Goal: Information Seeking & Learning: Learn about a topic

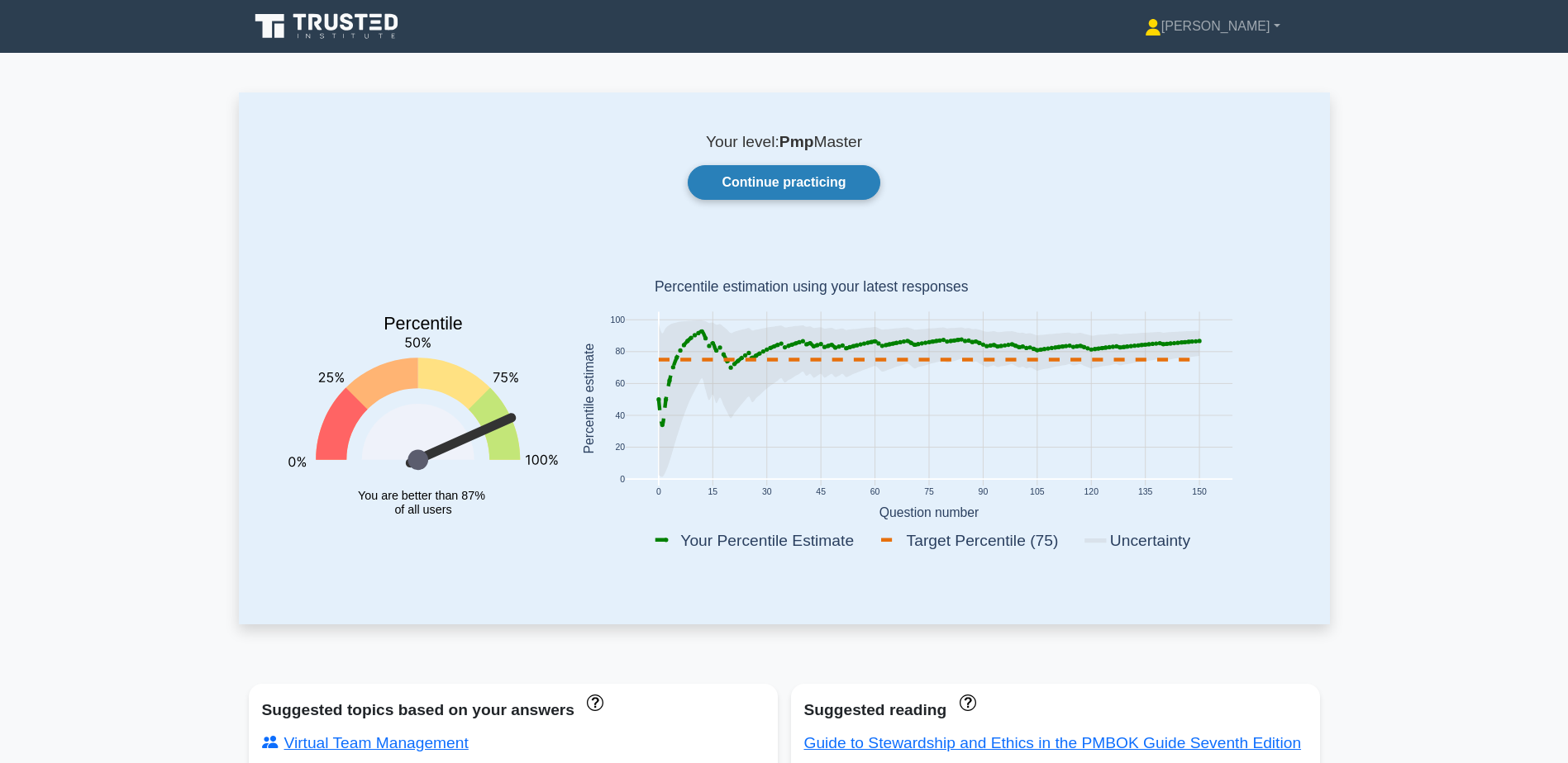
click at [771, 182] on link "Continue practicing" at bounding box center [784, 182] width 192 height 34
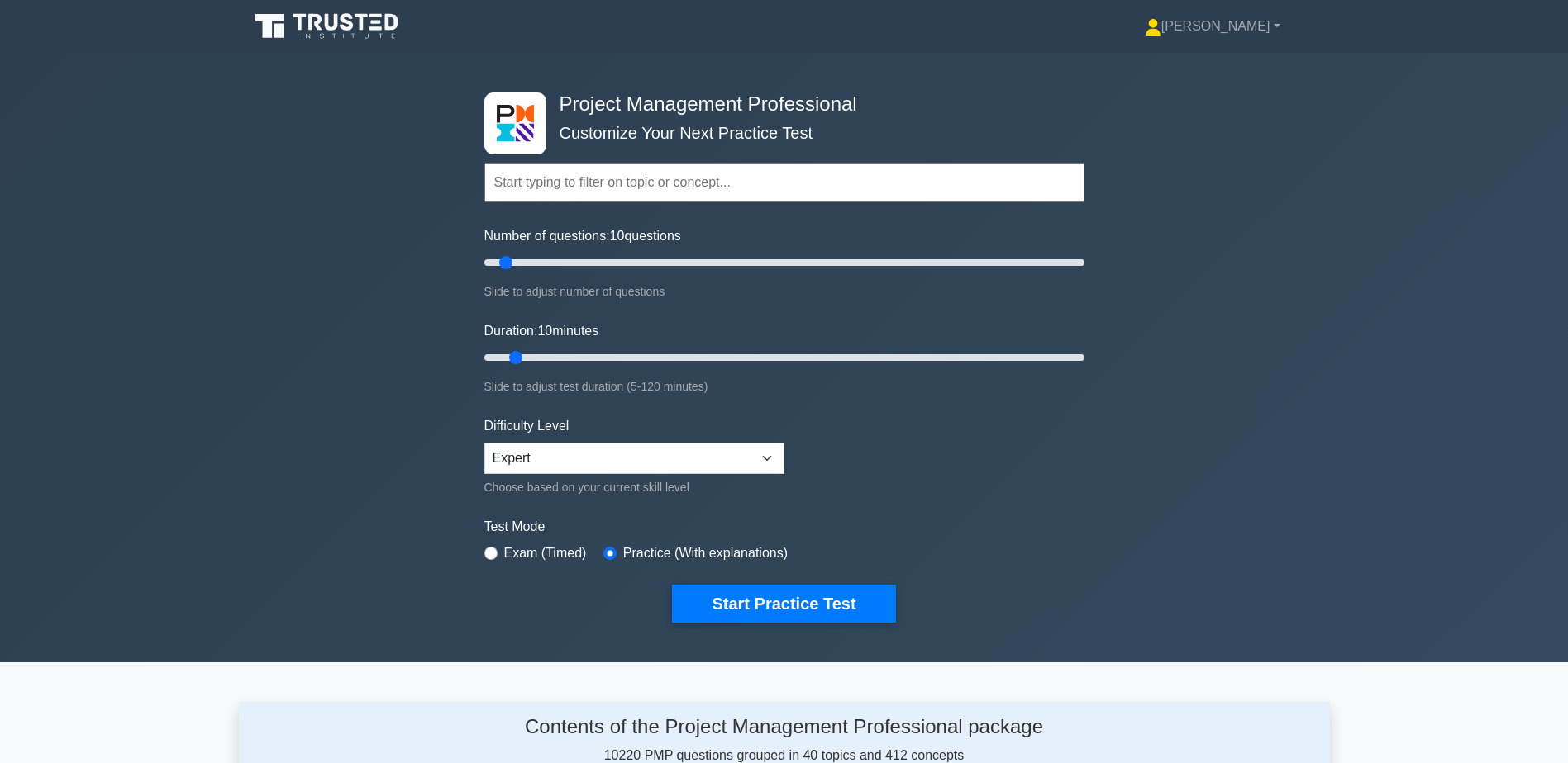
click at [681, 183] on input "text" at bounding box center [784, 182] width 600 height 39
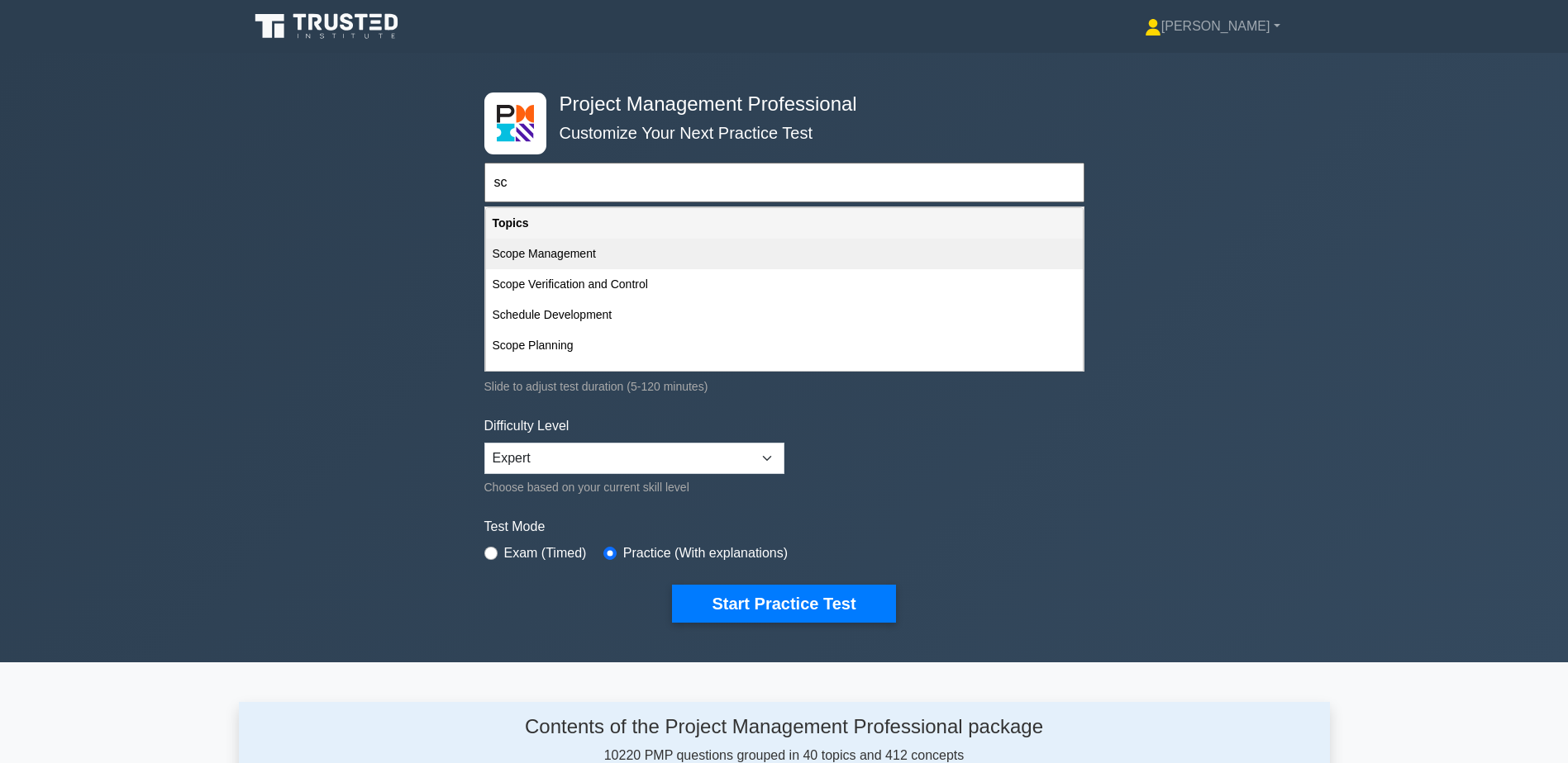
click at [625, 247] on div "Scope Management" at bounding box center [784, 253] width 597 height 31
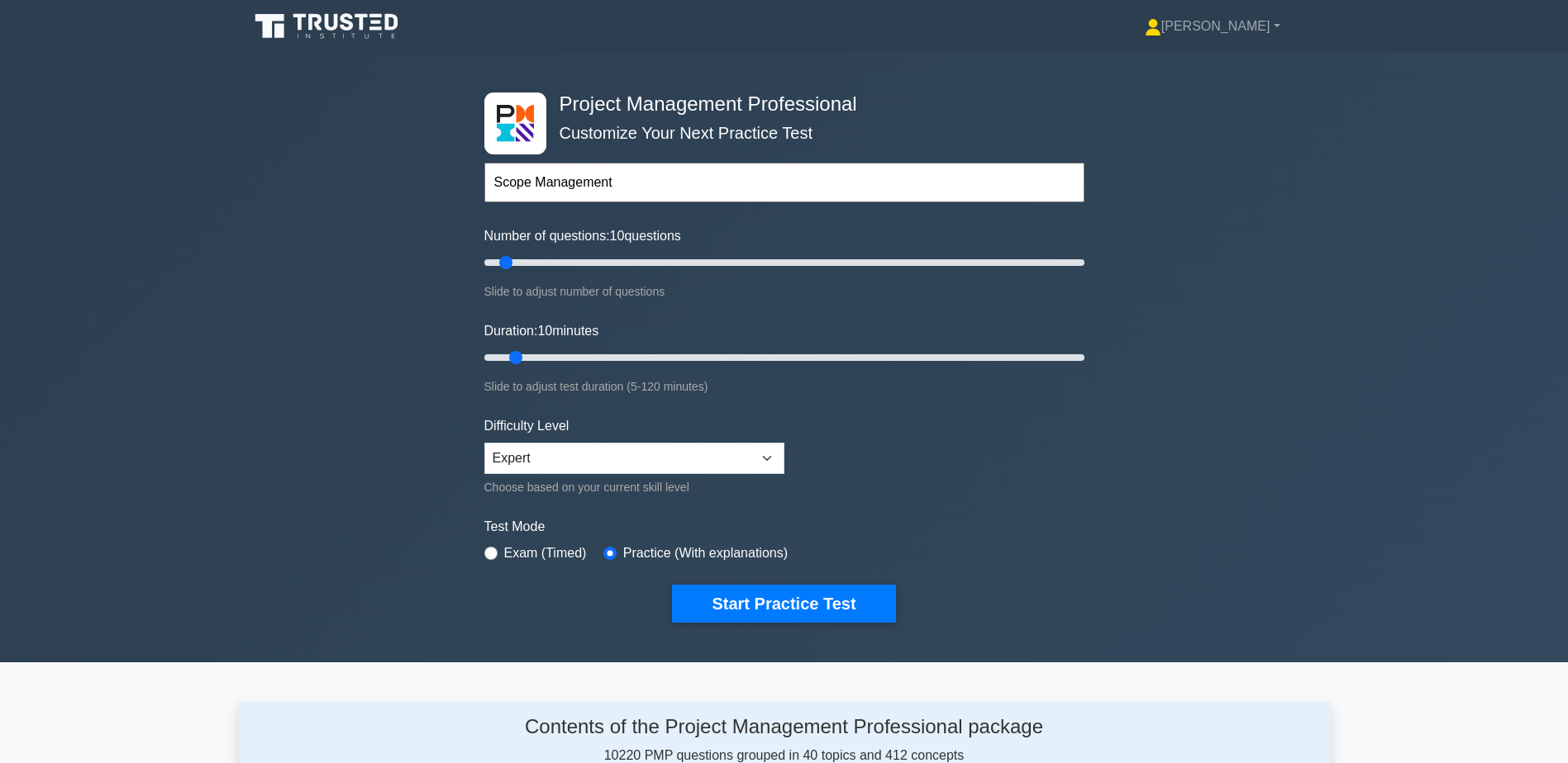
click at [666, 189] on input "Scope Management" at bounding box center [784, 182] width 600 height 39
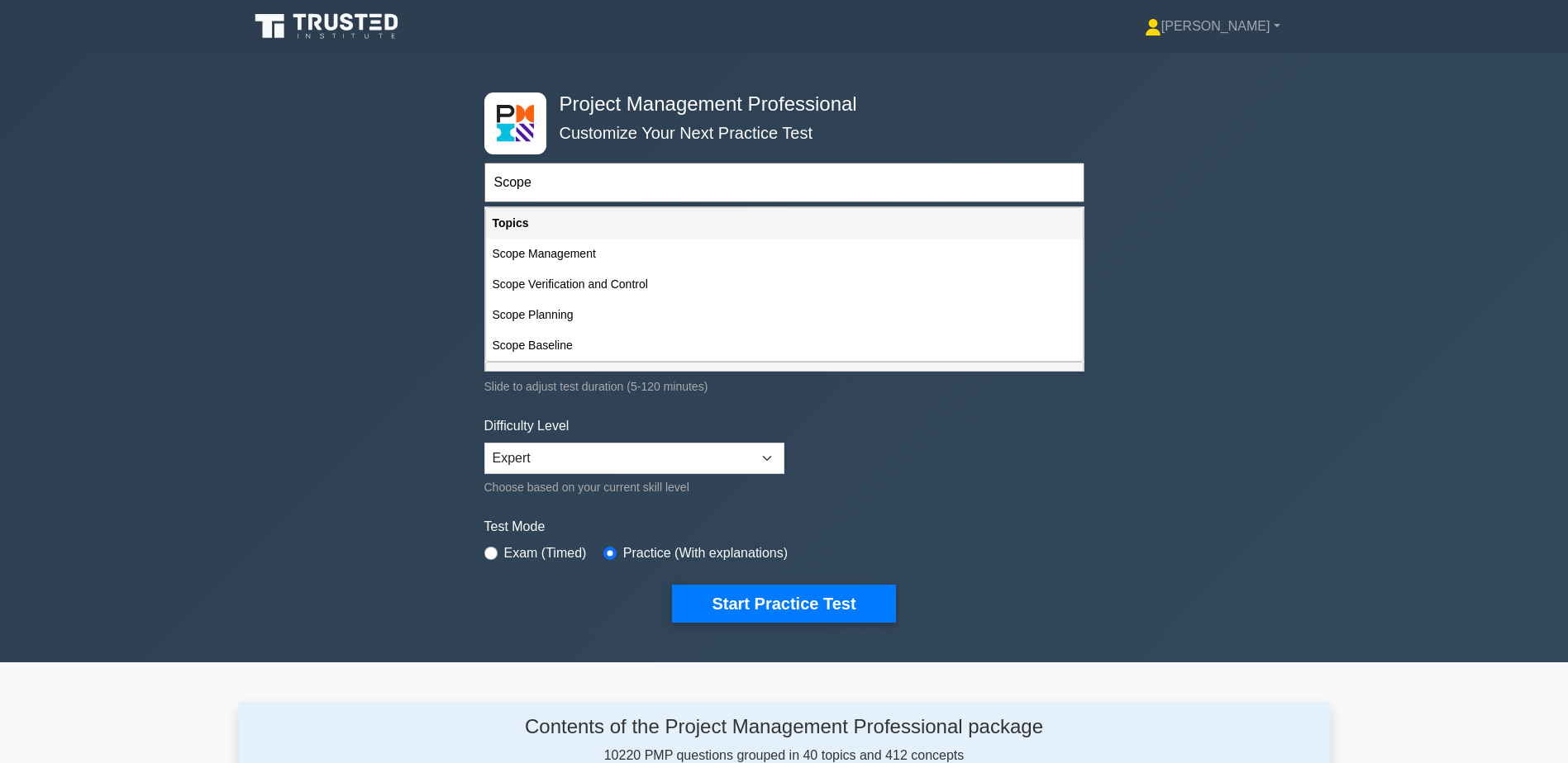
type input "Scope"
click at [425, 228] on div "Project Management Professional Customize Your Next Practice Test Scope Topics …" at bounding box center [784, 357] width 1568 height 610
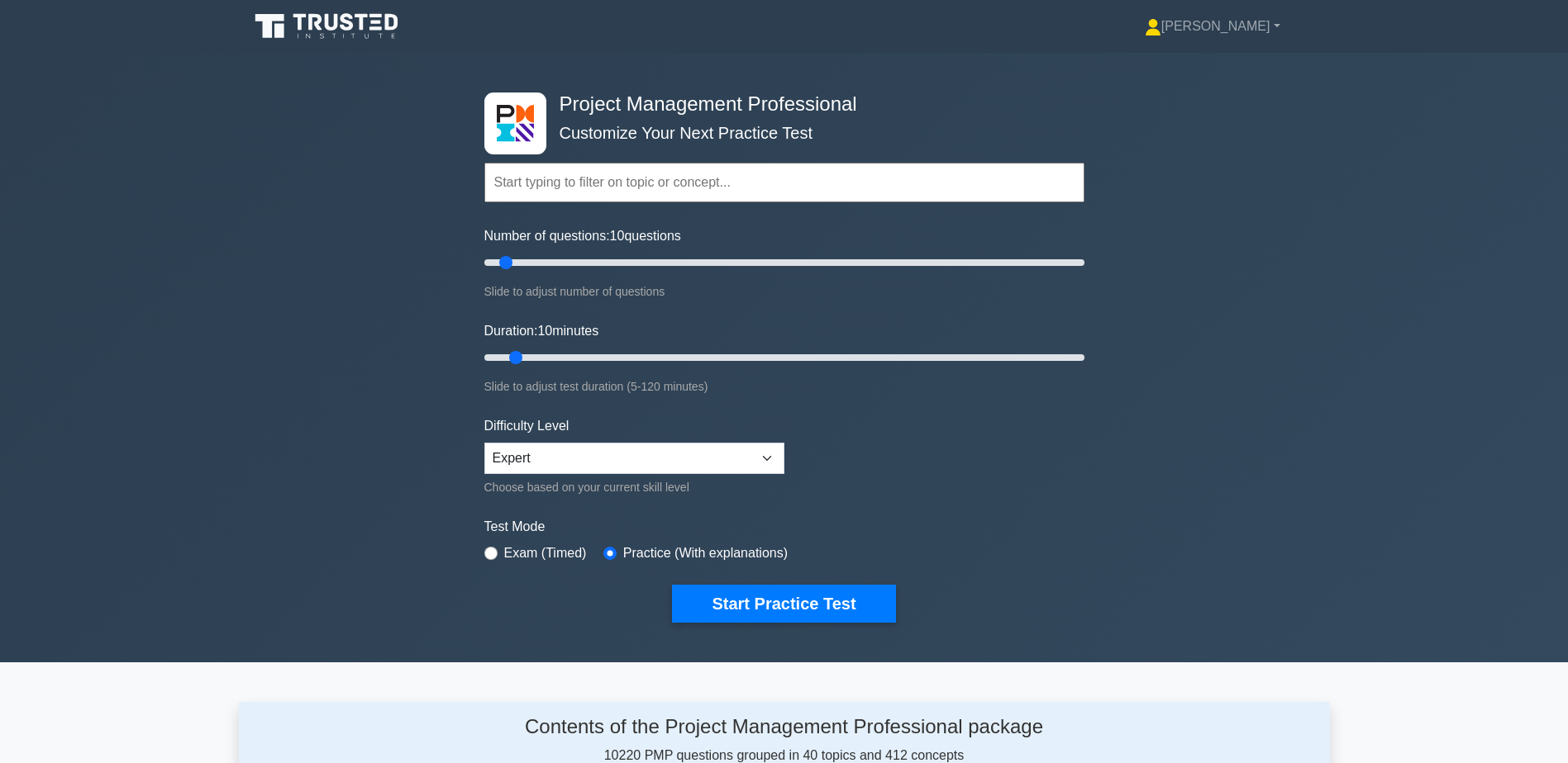
click at [614, 193] on input "text" at bounding box center [784, 182] width 600 height 39
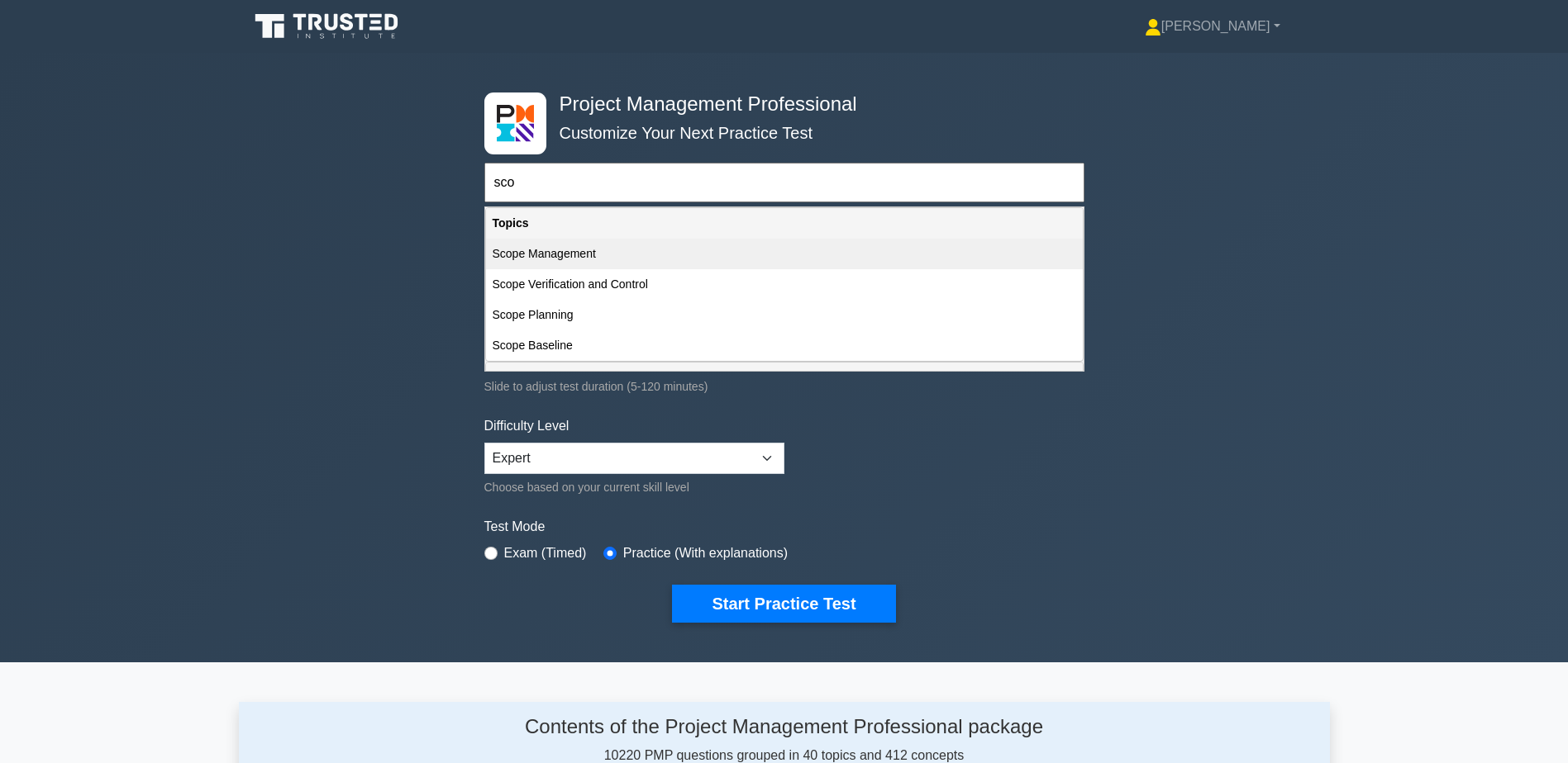
click at [585, 248] on div "Scope Management" at bounding box center [784, 253] width 597 height 31
type input "Scope Management"
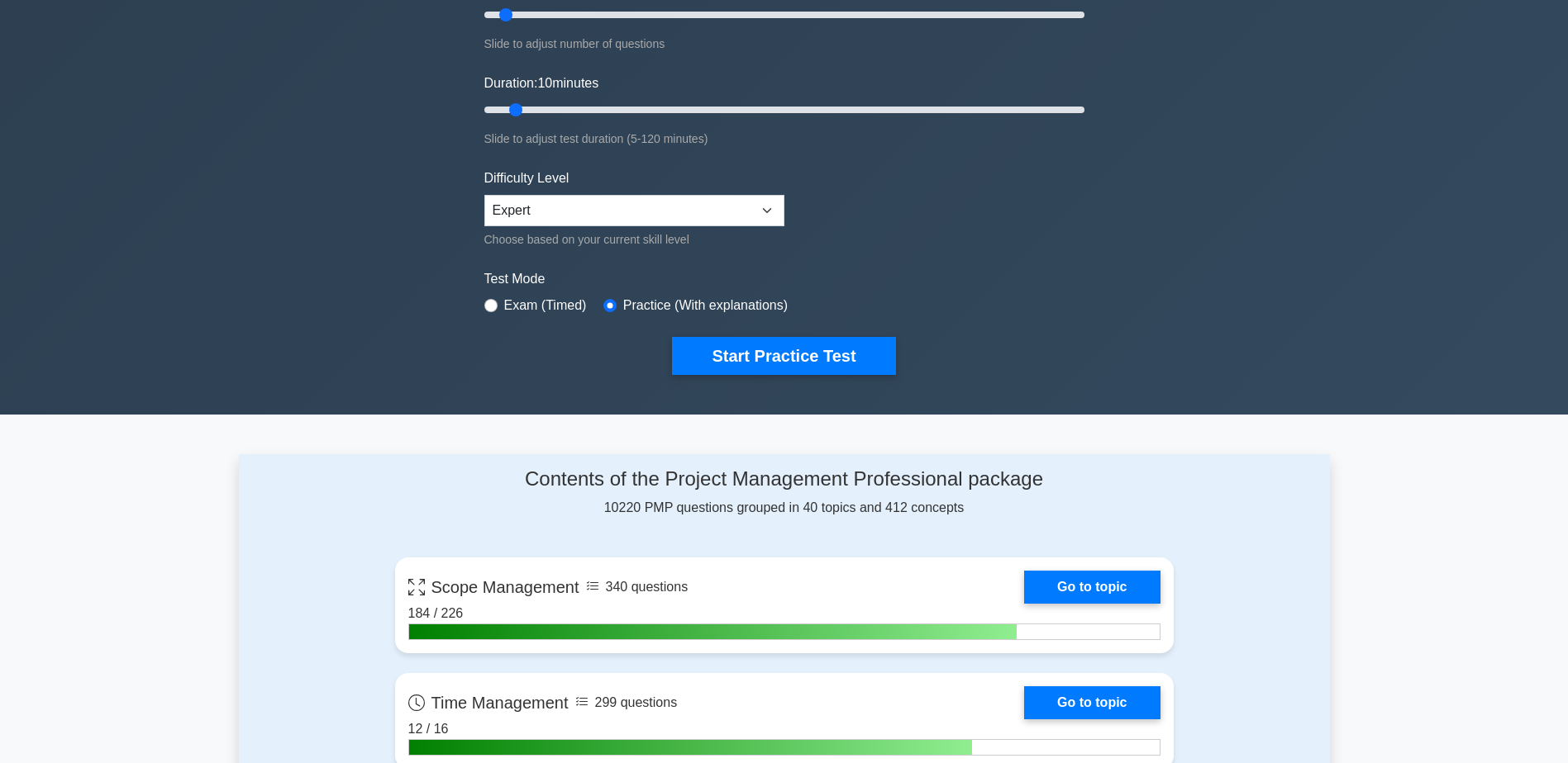
scroll to position [661, 0]
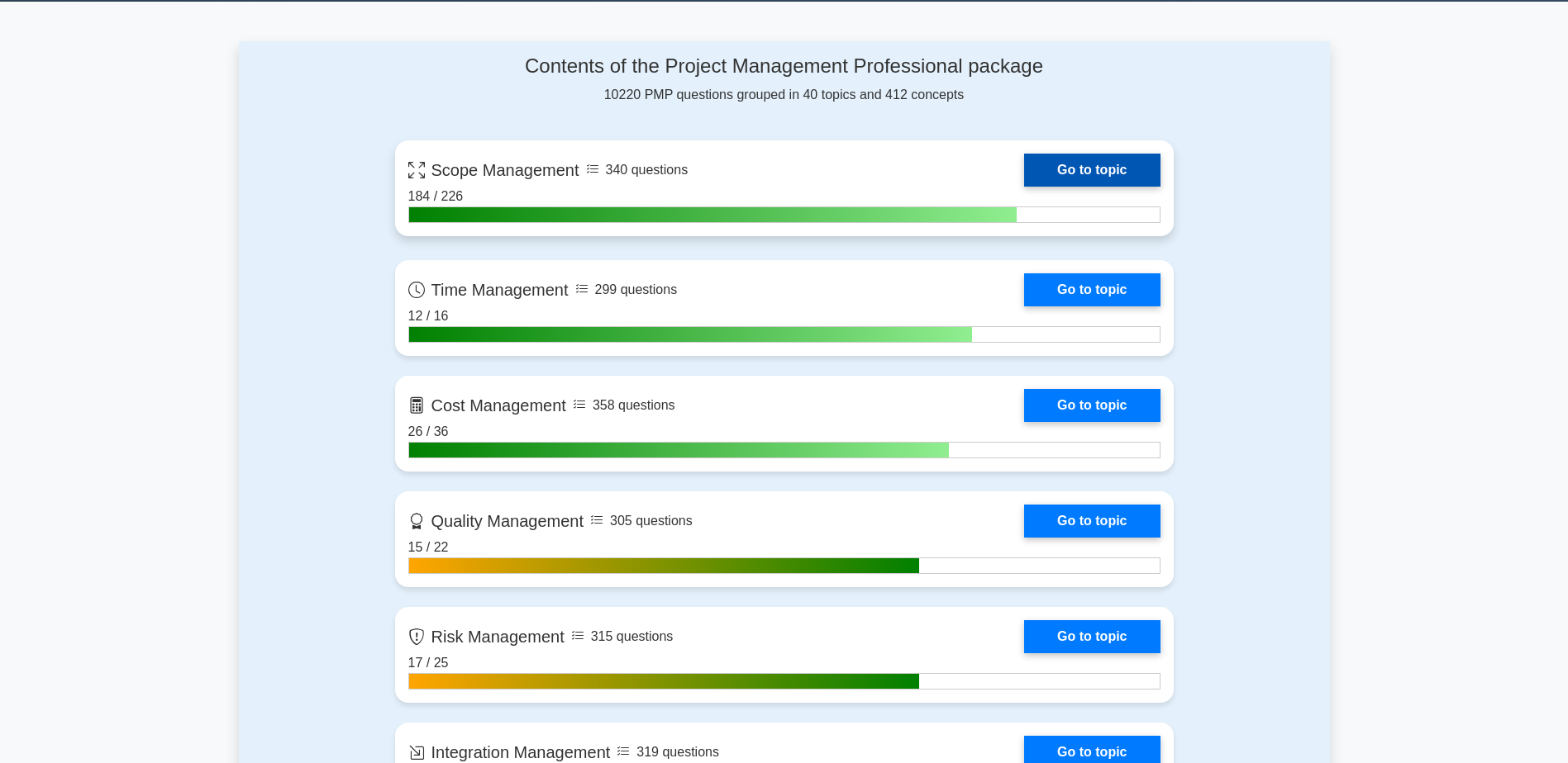
click at [1076, 166] on link "Go to topic" at bounding box center [1092, 170] width 136 height 33
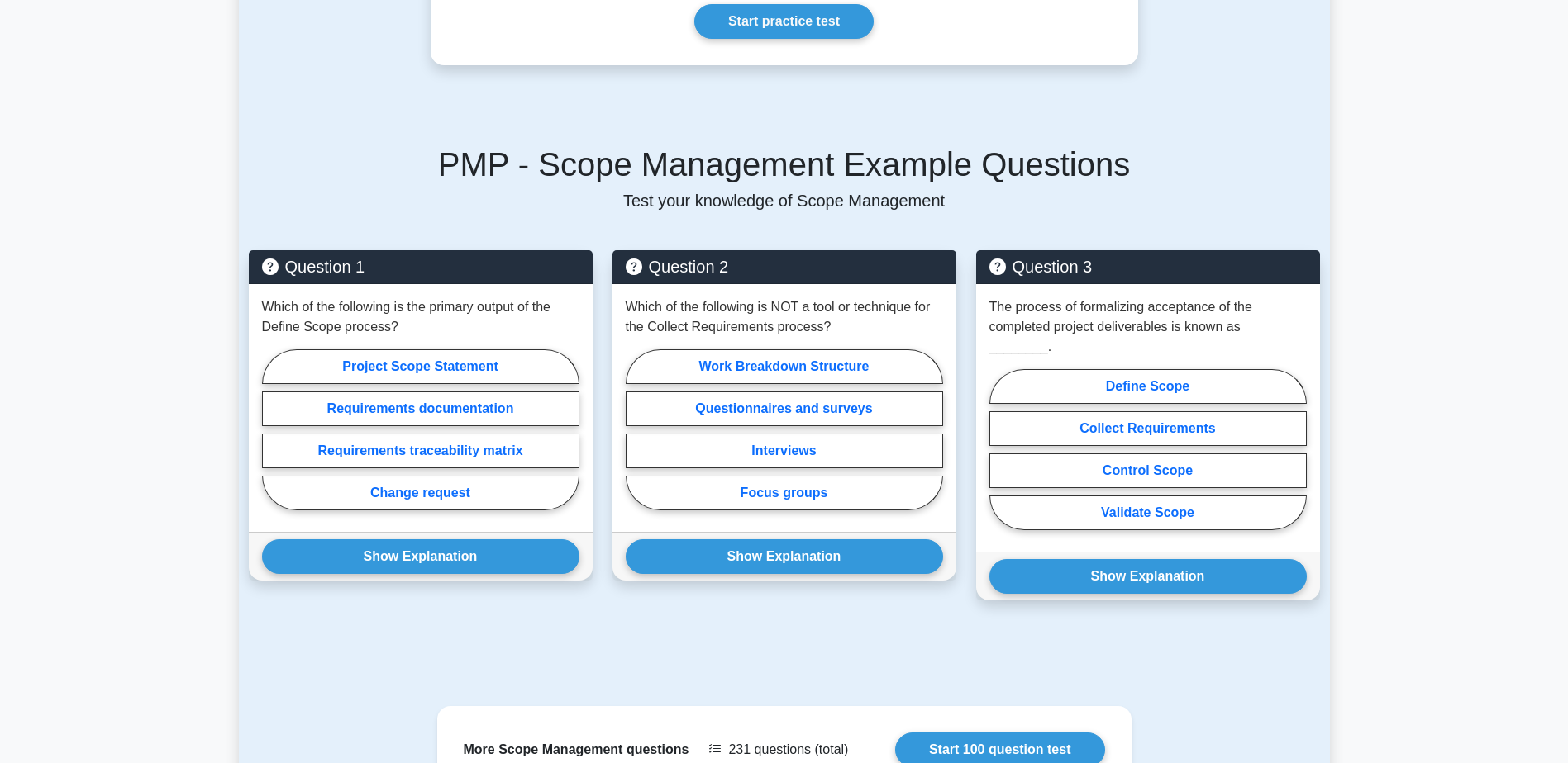
scroll to position [1156, 0]
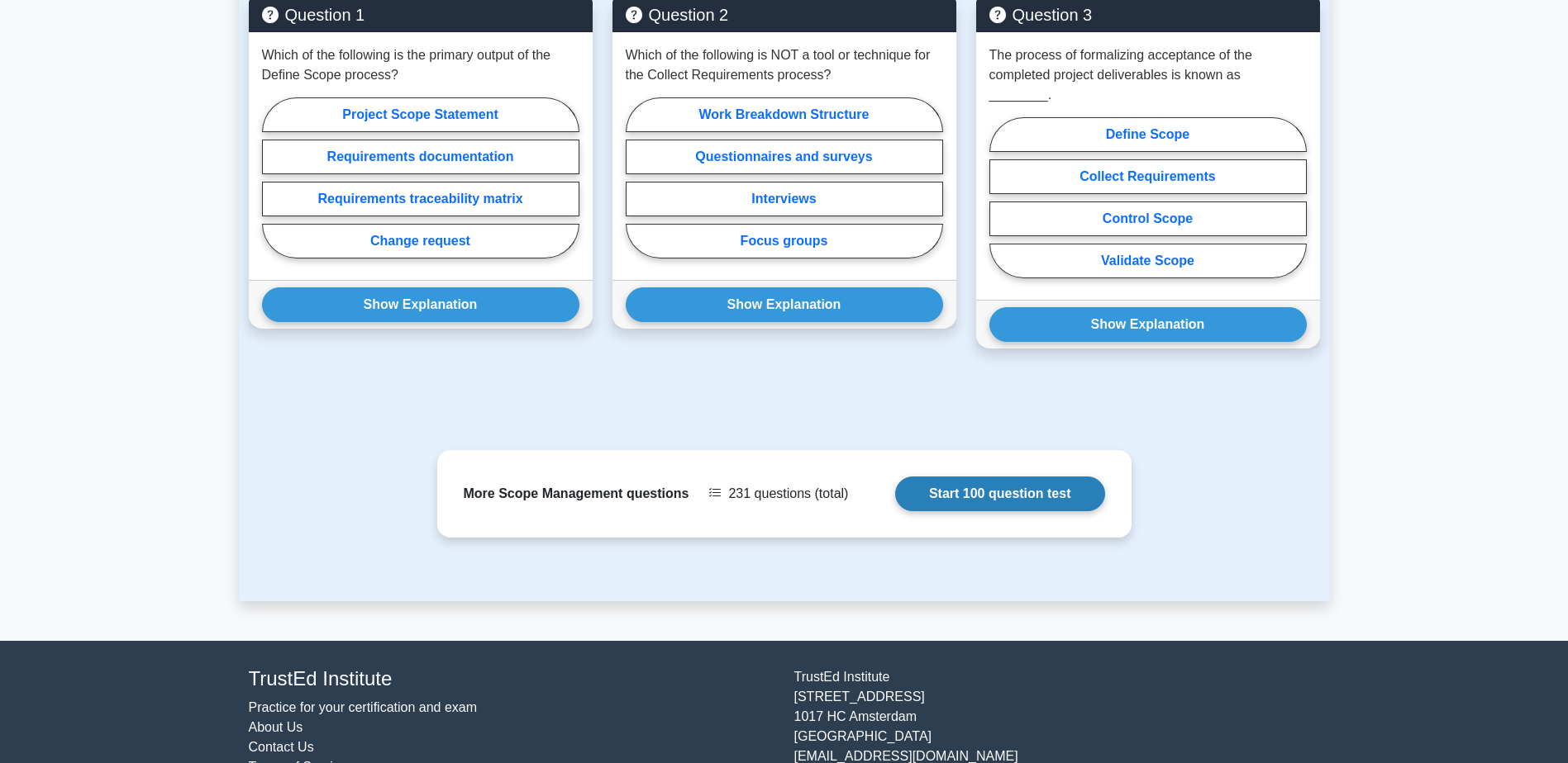
click at [1024, 477] on link "Start 100 question test" at bounding box center [1000, 494] width 210 height 34
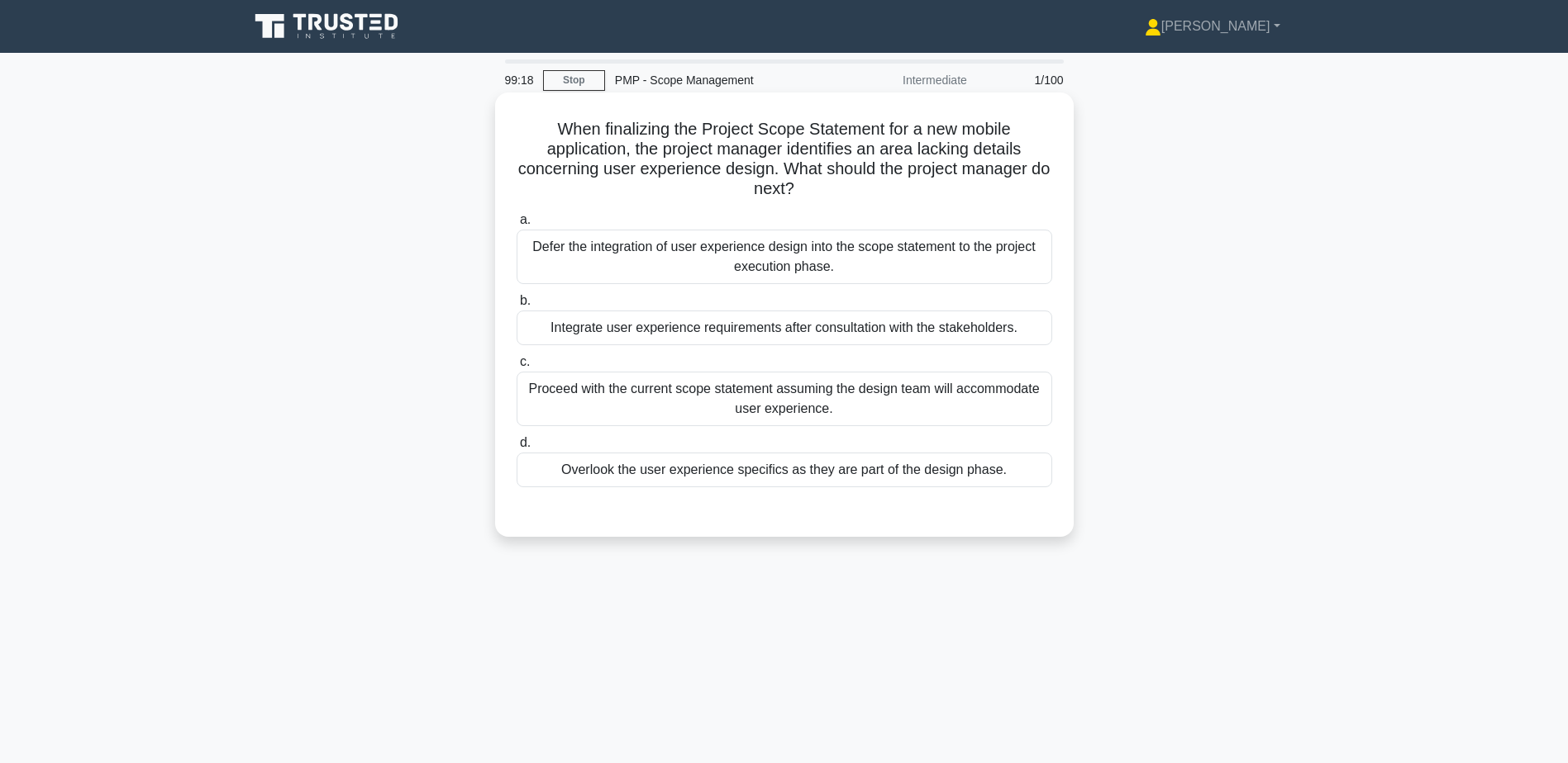
click at [923, 320] on div "Integrate user experience requirements after consultation with the stakeholders." at bounding box center [784, 327] width 536 height 34
click at [517, 306] on input "b. Integrate user experience requirements after consultation with the stakehold…" at bounding box center [517, 301] width 0 height 11
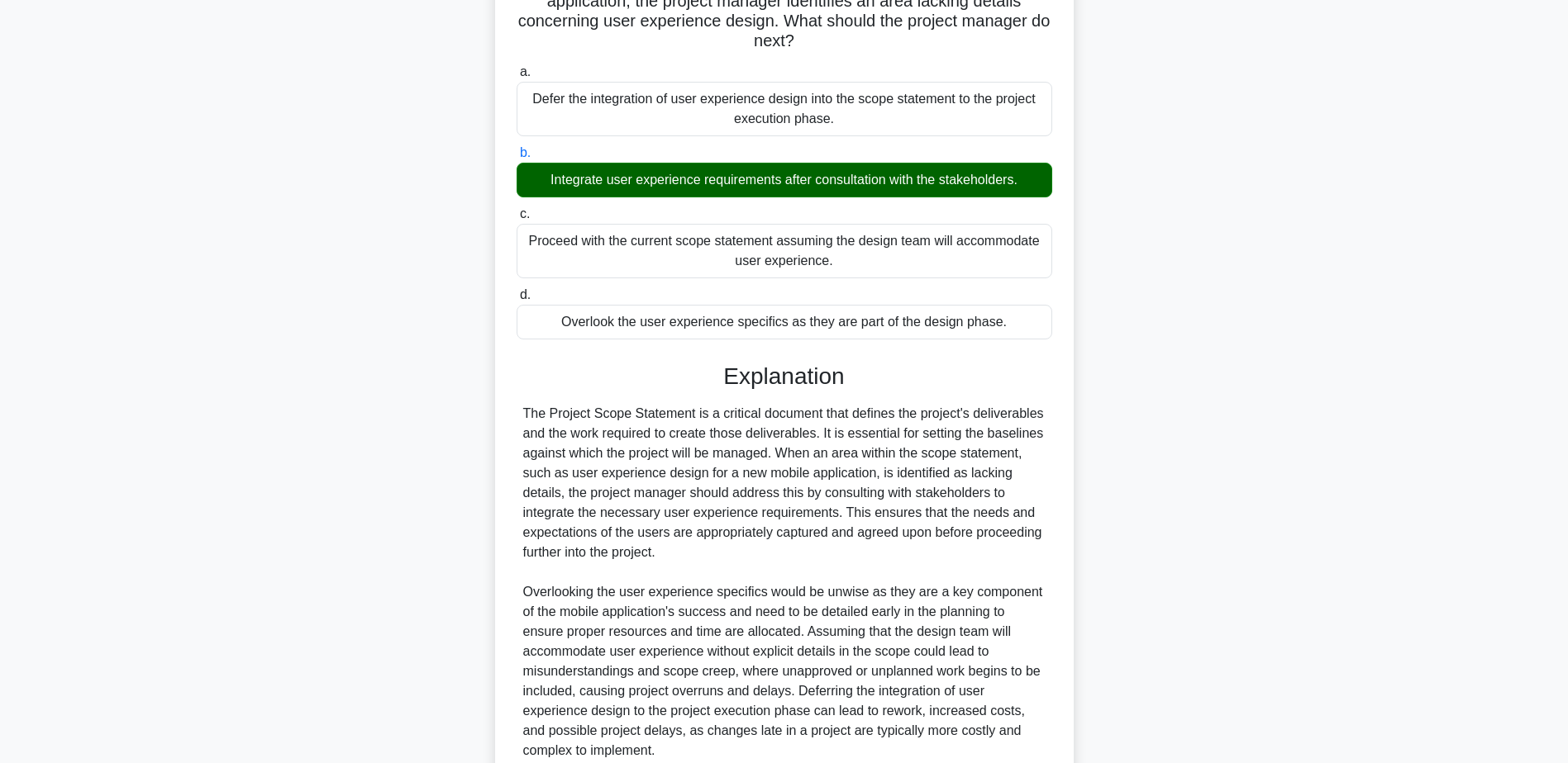
scroll to position [296, 0]
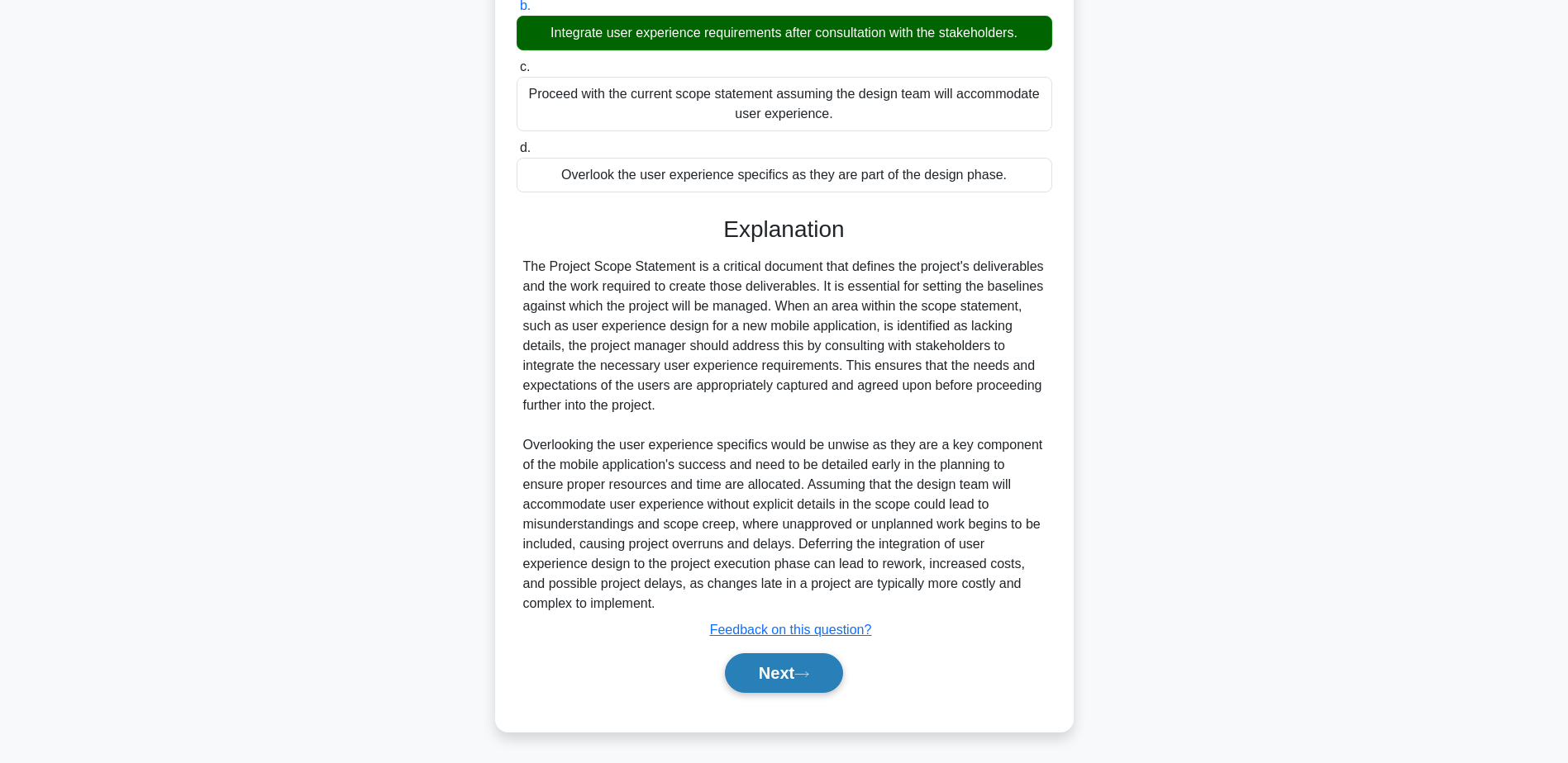
click at [793, 668] on button "Next" at bounding box center [784, 673] width 118 height 39
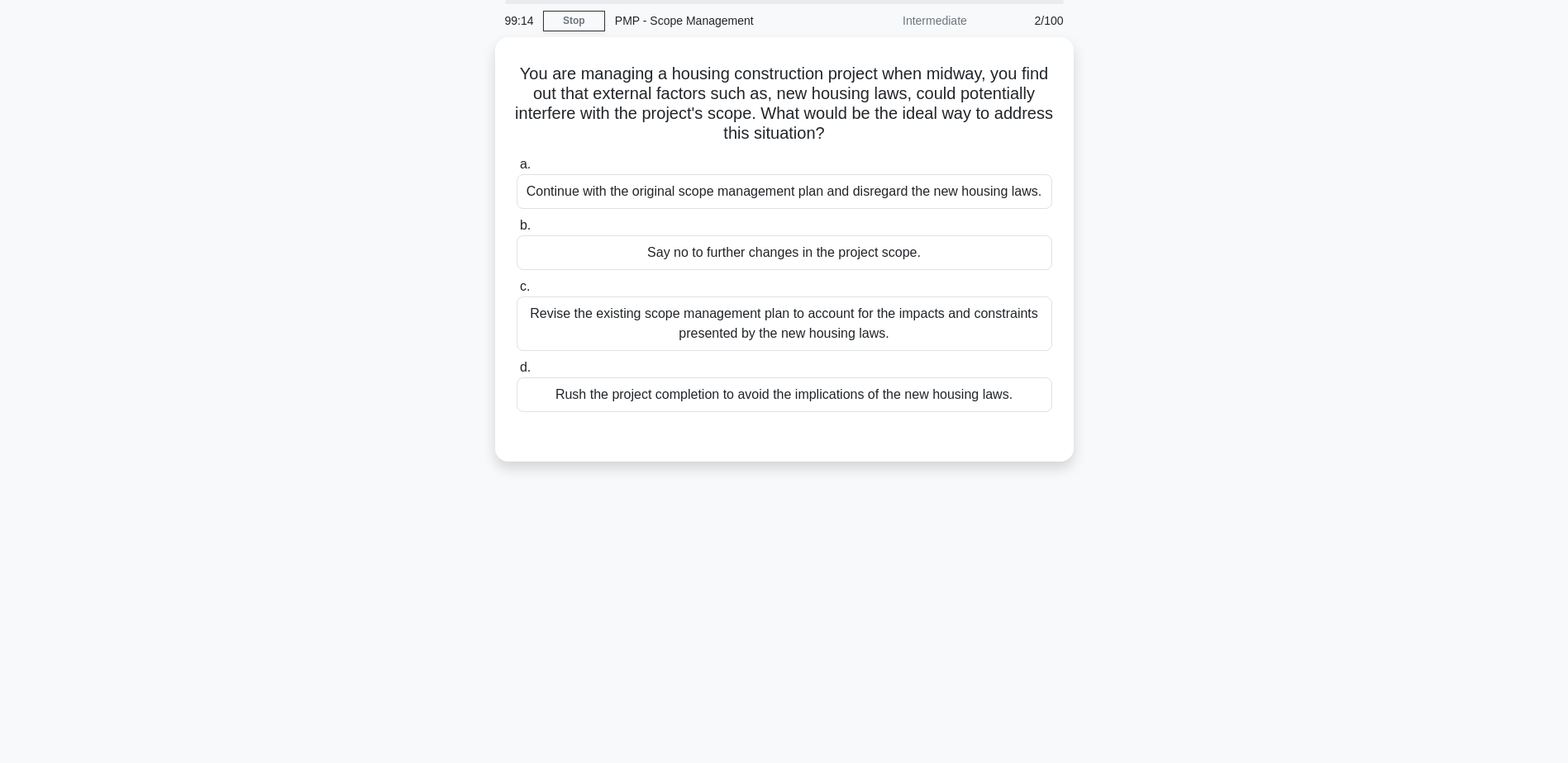
scroll to position [0, 0]
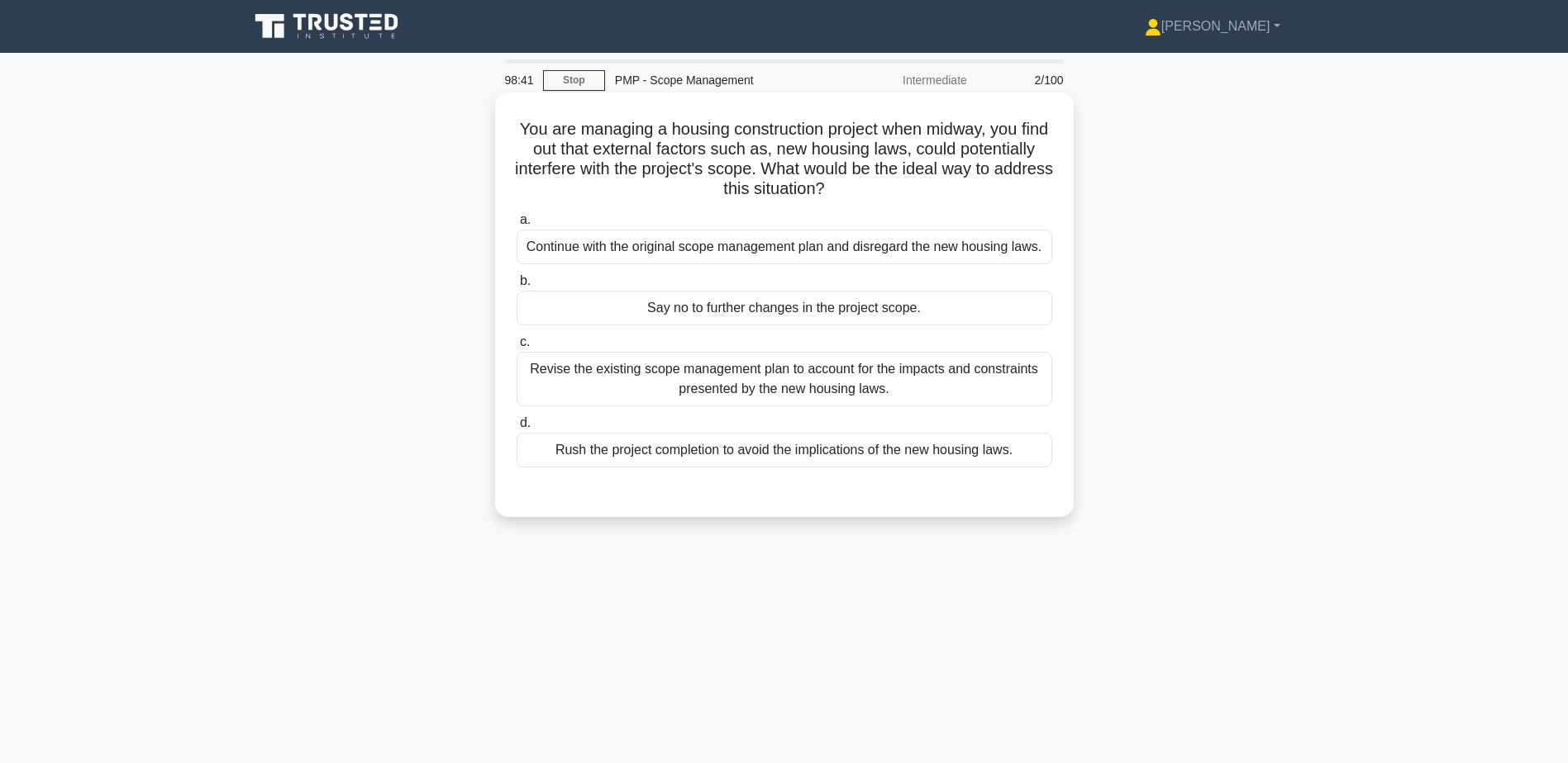
click at [676, 391] on div "Revise the existing scope management plan to account for the impacts and constr…" at bounding box center [784, 379] width 536 height 54
click at [517, 348] on input "c. Revise the existing scope management plan to account for the impacts and con…" at bounding box center [517, 342] width 0 height 11
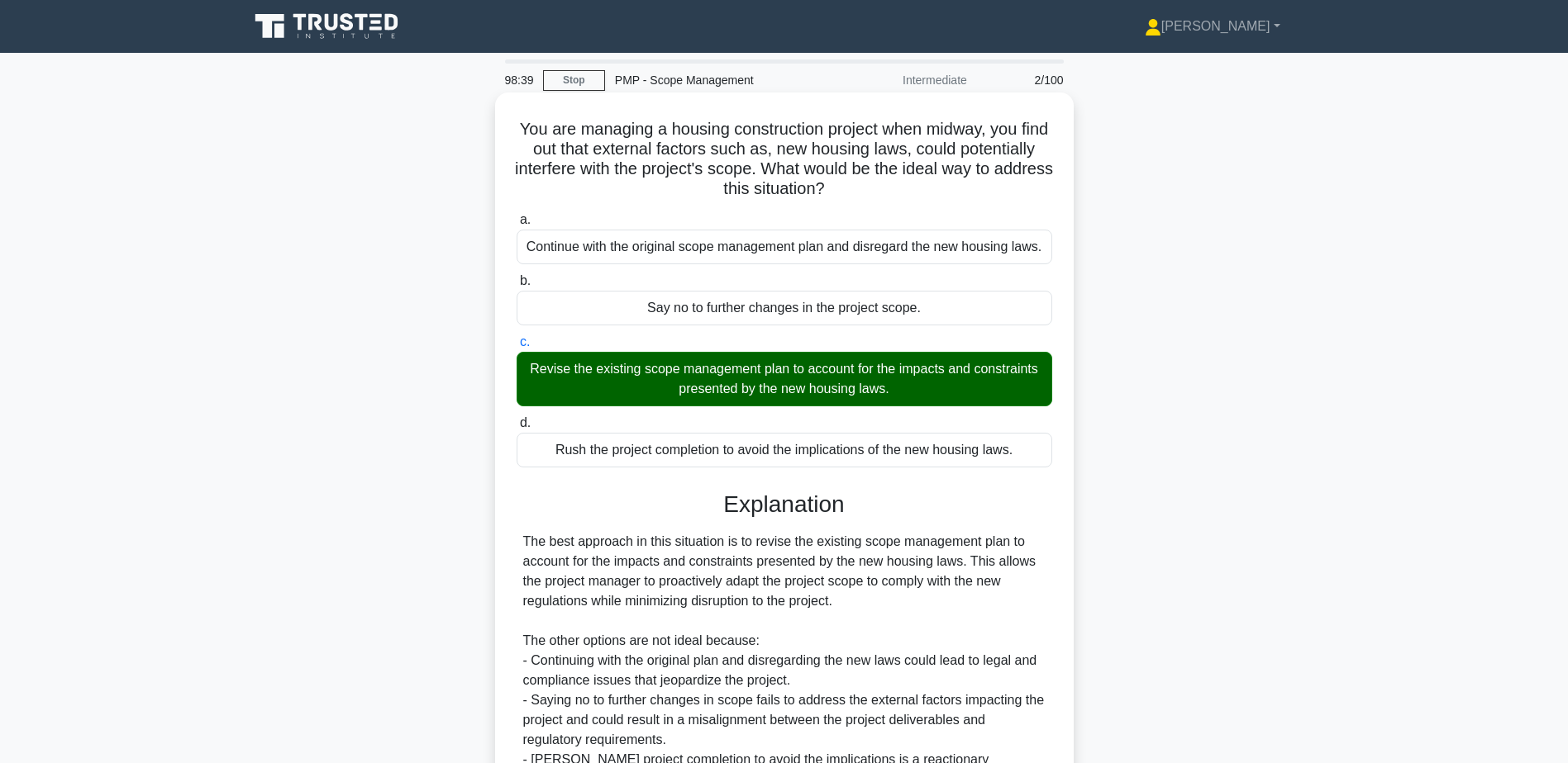
scroll to position [177, 0]
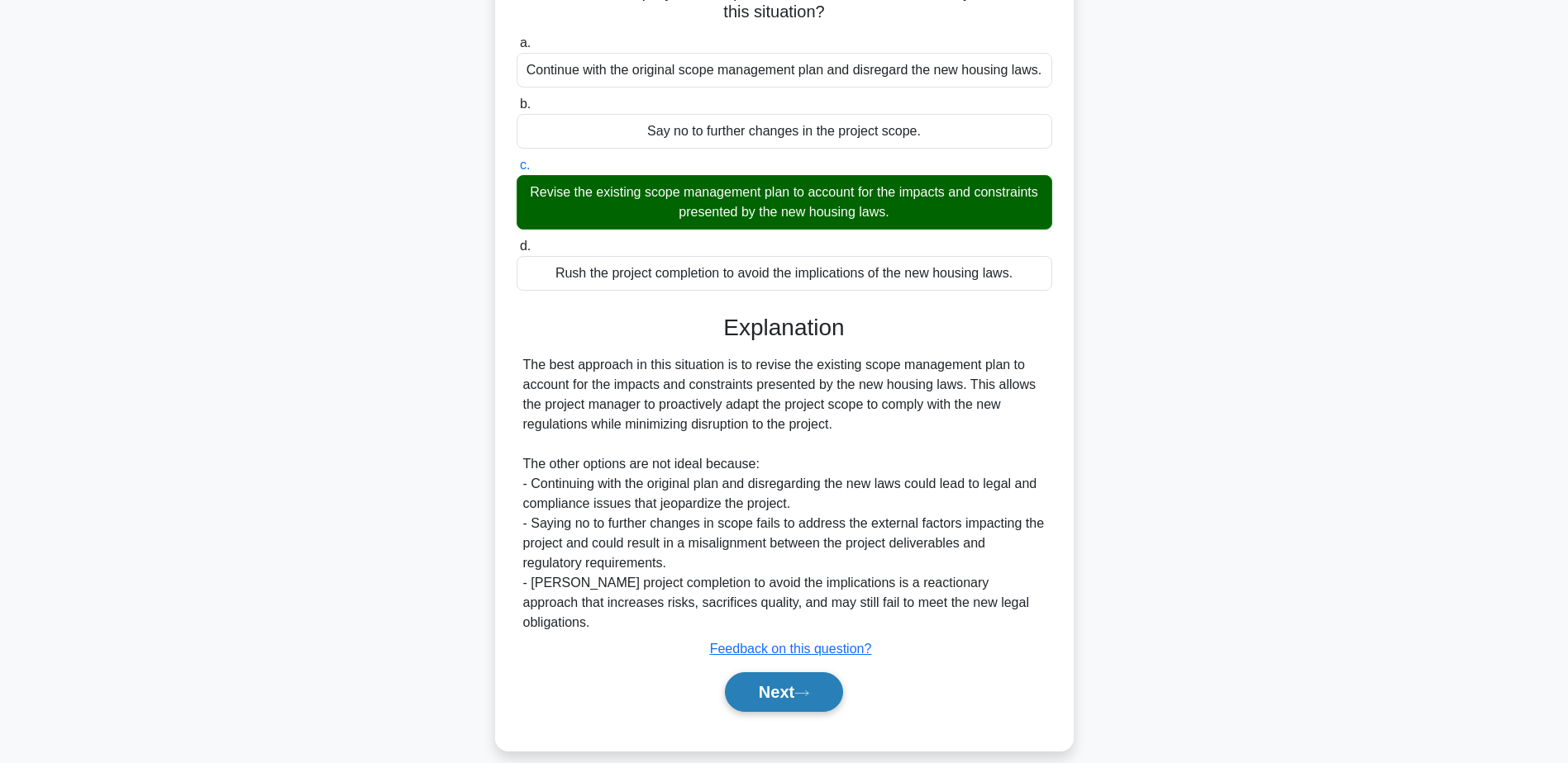
click at [769, 673] on button "Next" at bounding box center [784, 692] width 118 height 39
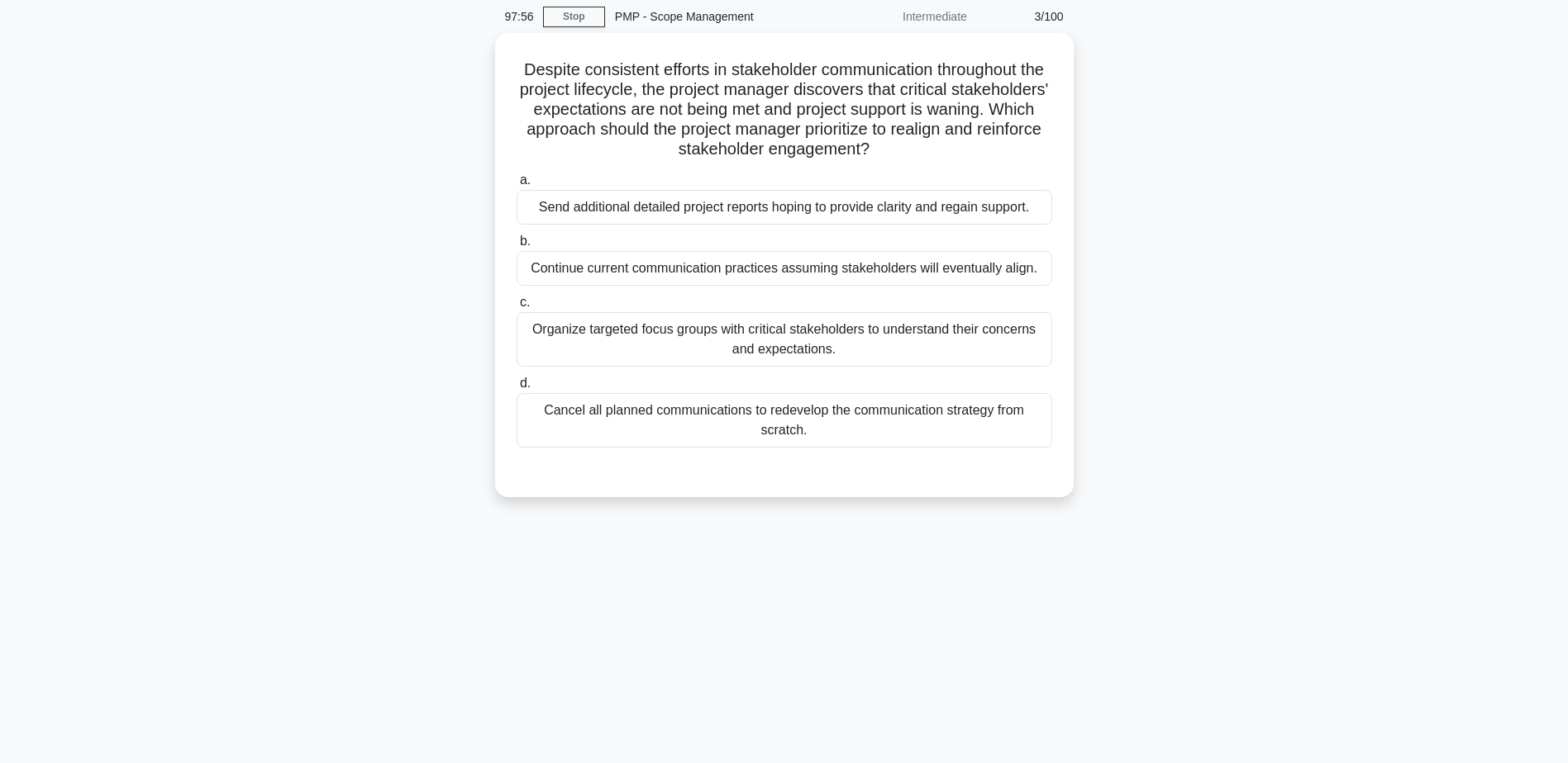
scroll to position [0, 0]
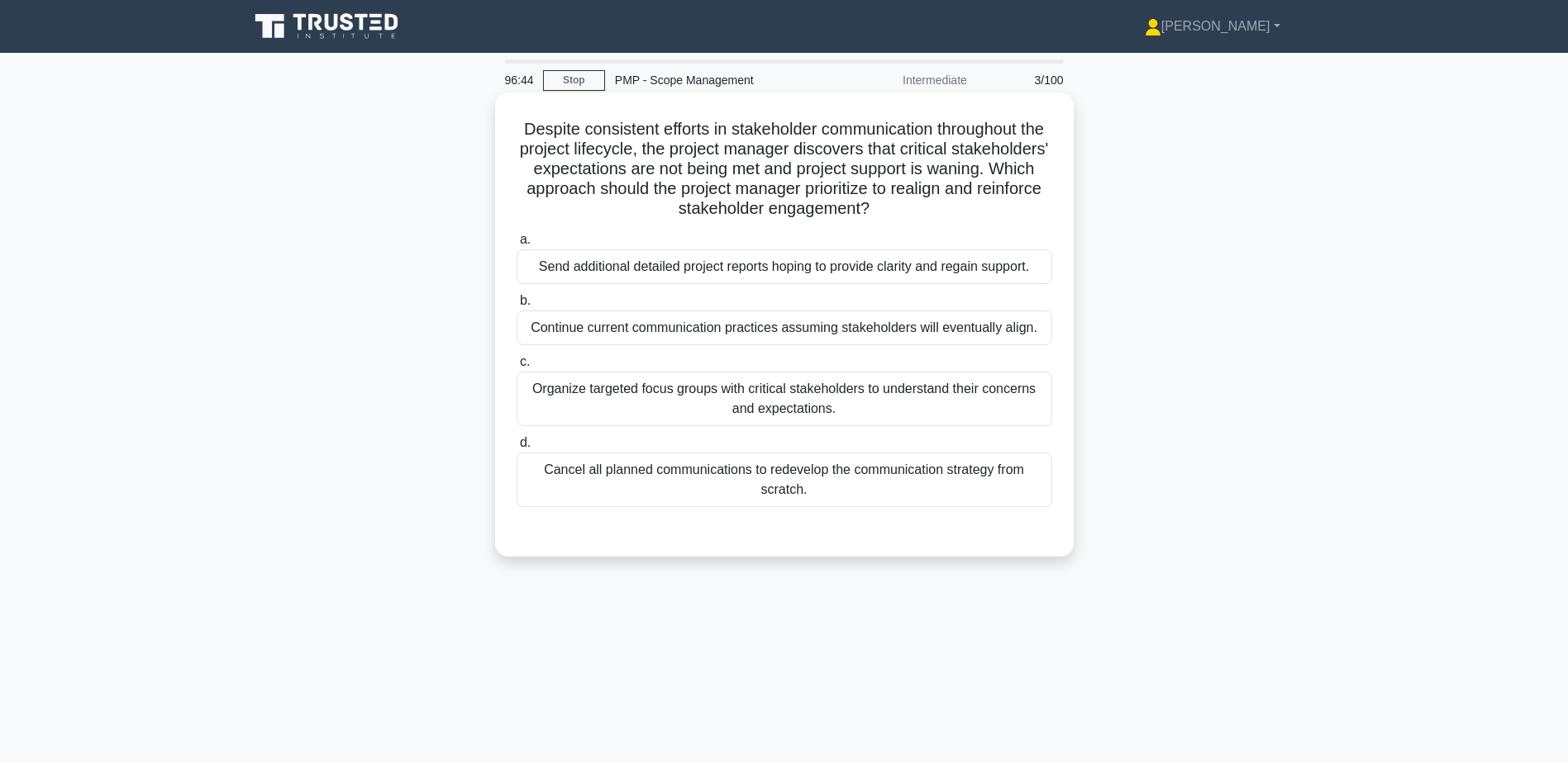
click at [734, 404] on div "Organize targeted focus groups with critical stakeholders to understand their c…" at bounding box center [784, 398] width 536 height 54
click at [517, 367] on input "c. Organize targeted focus groups with critical stakeholders to understand thei…" at bounding box center [517, 362] width 0 height 11
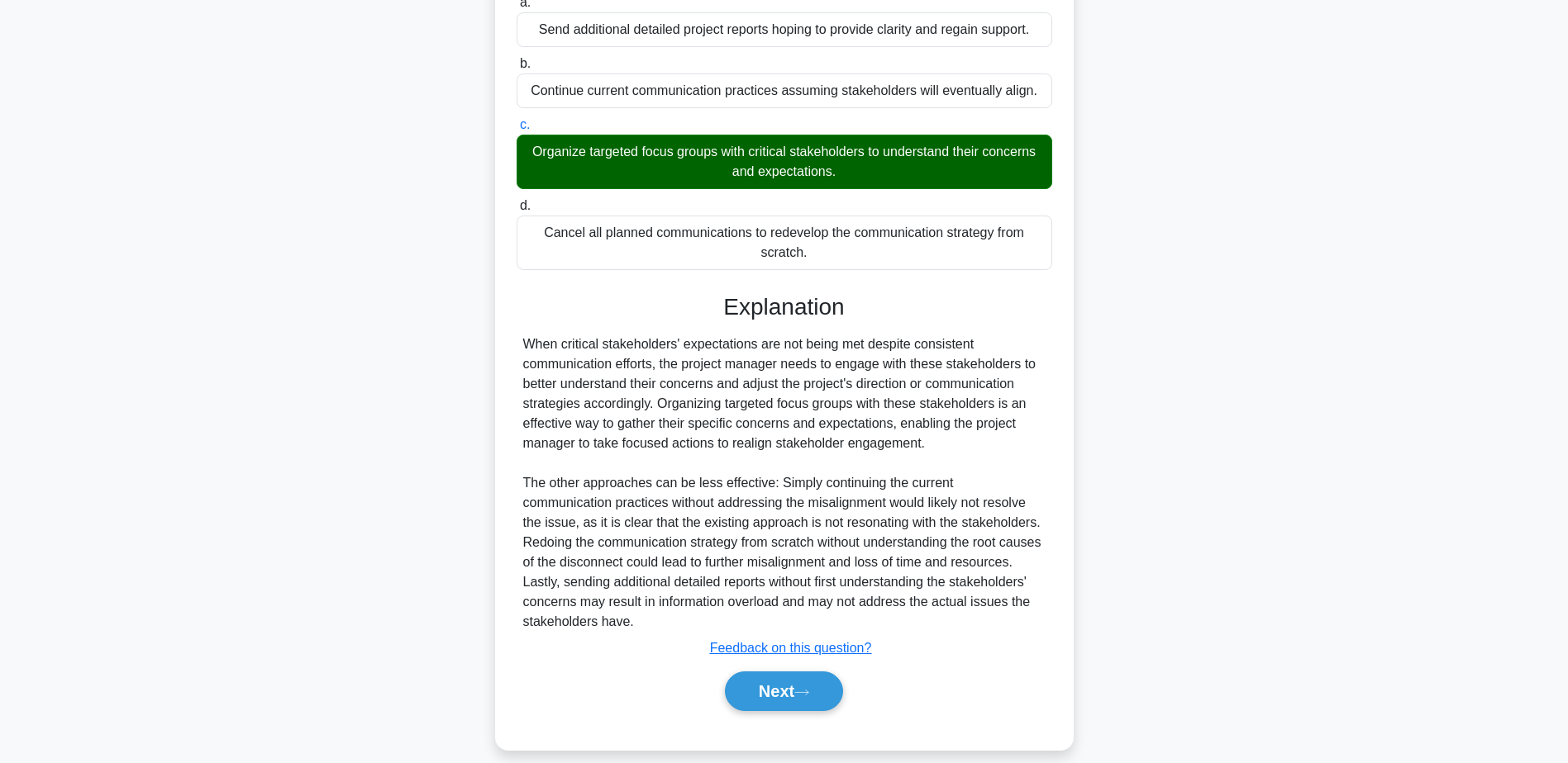
scroll to position [256, 0]
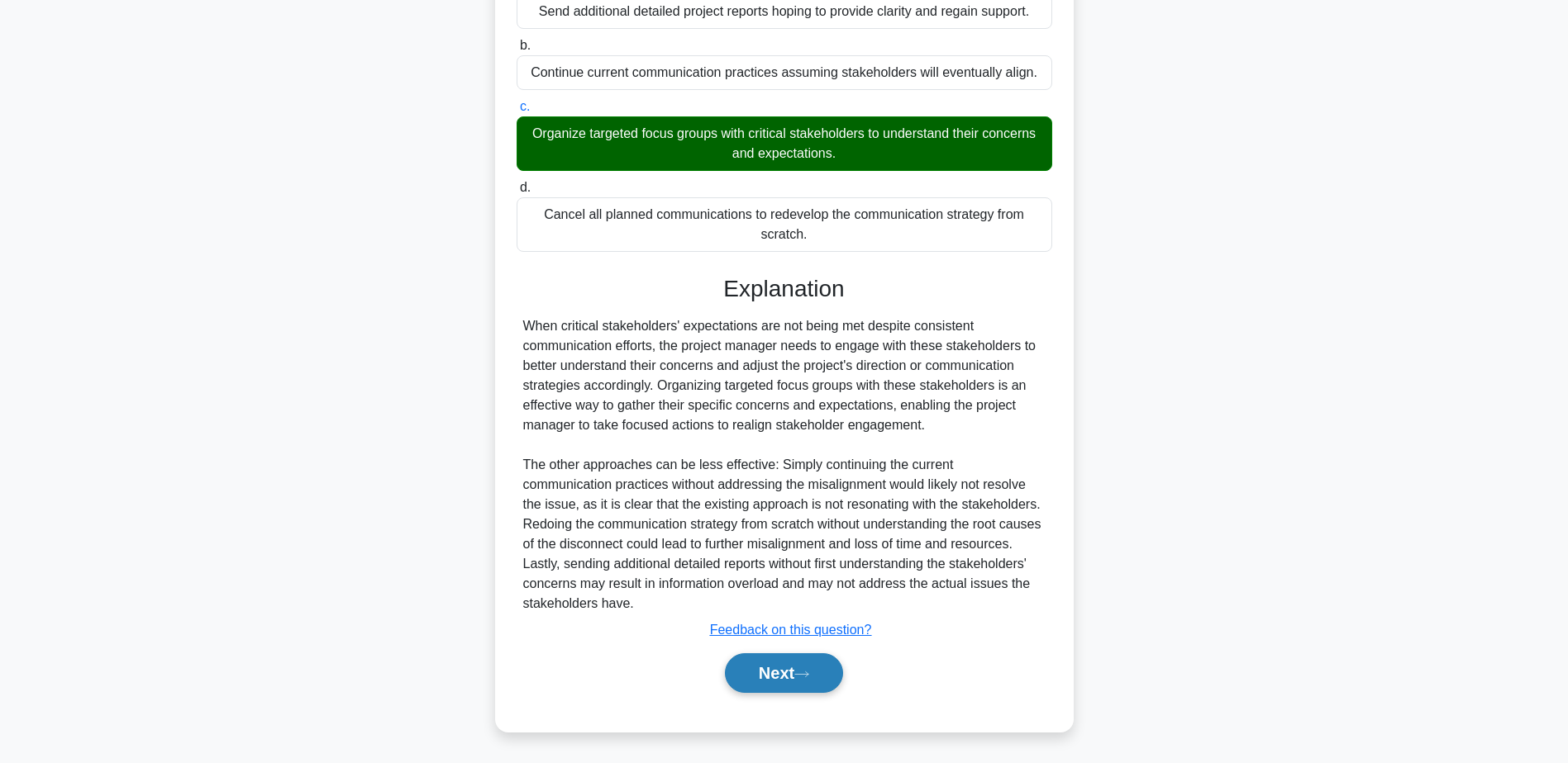
click at [811, 685] on button "Next" at bounding box center [784, 673] width 118 height 39
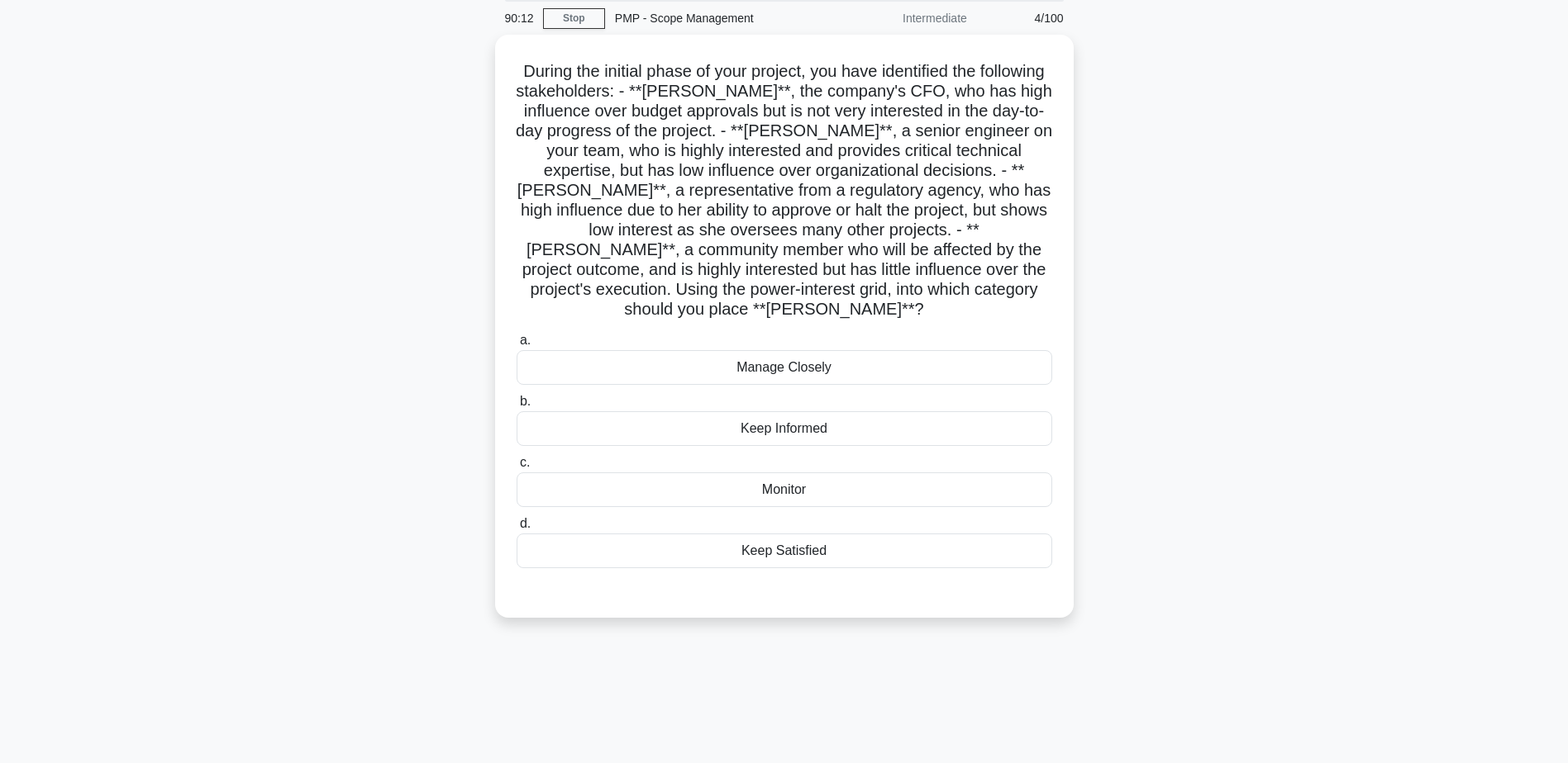
scroll to position [0, 0]
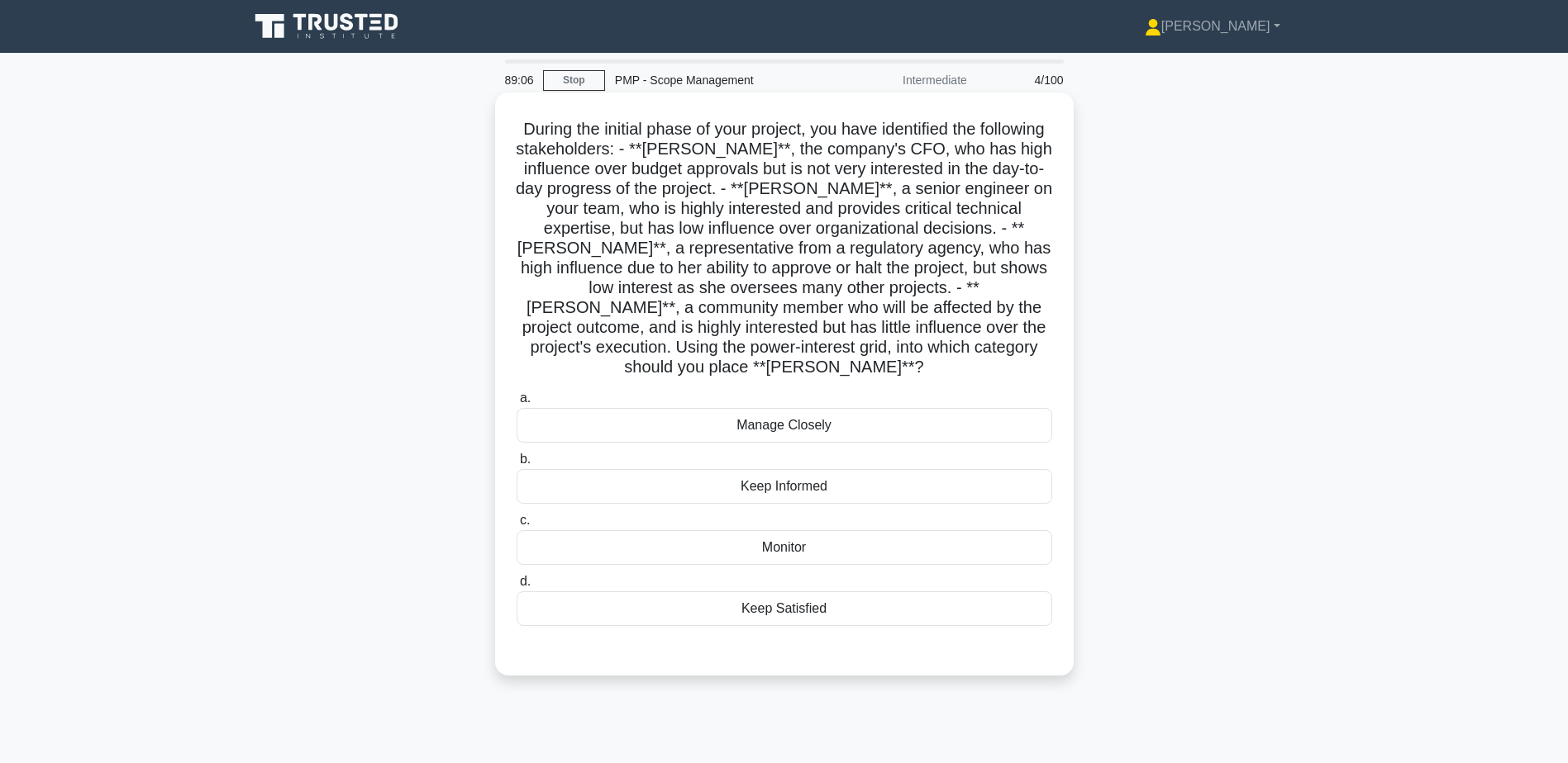
click at [779, 591] on div "Keep Satisfied" at bounding box center [784, 608] width 536 height 34
click at [517, 581] on input "d. Keep Satisfied" at bounding box center [517, 581] width 0 height 11
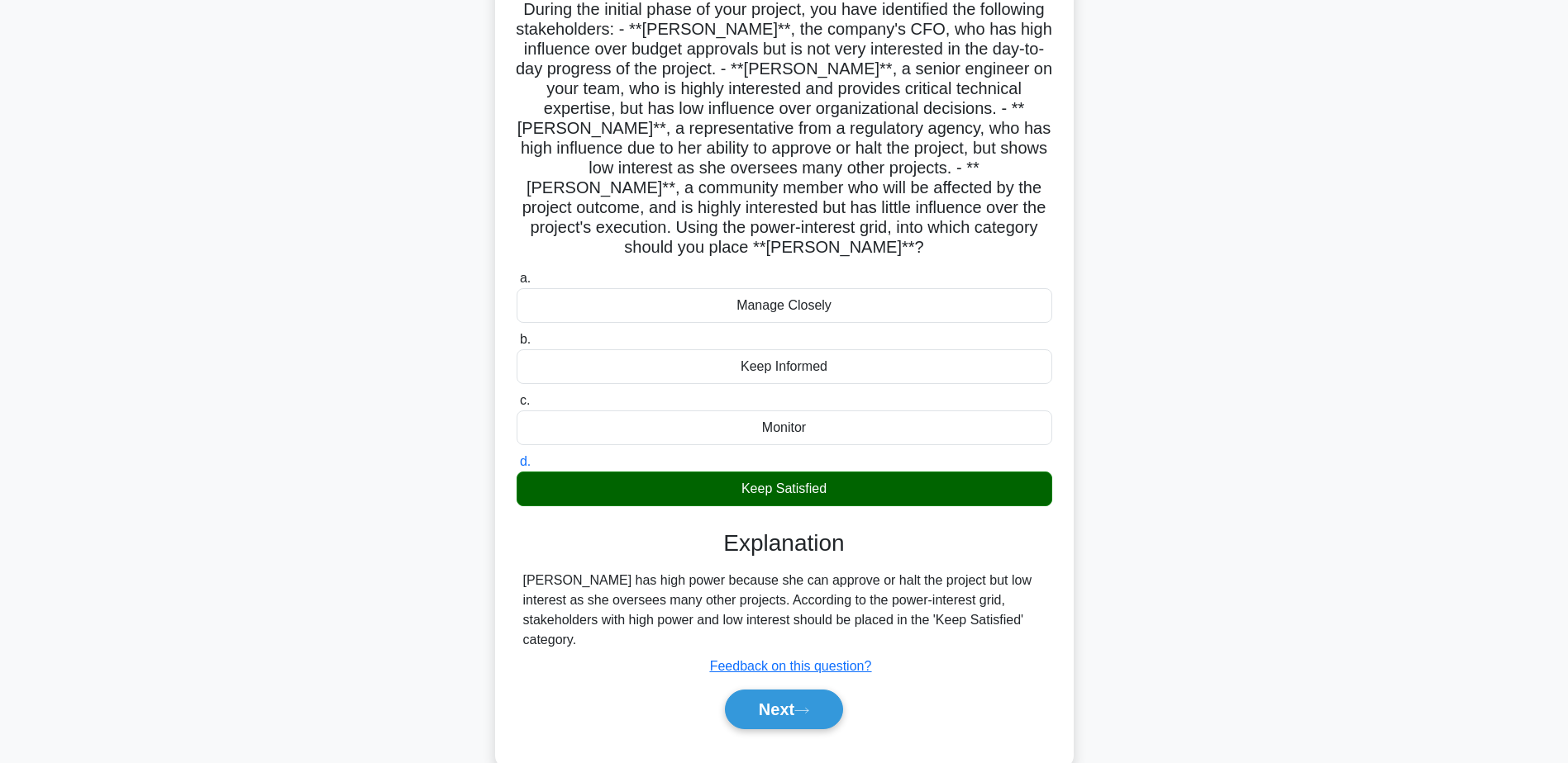
scroll to position [129, 0]
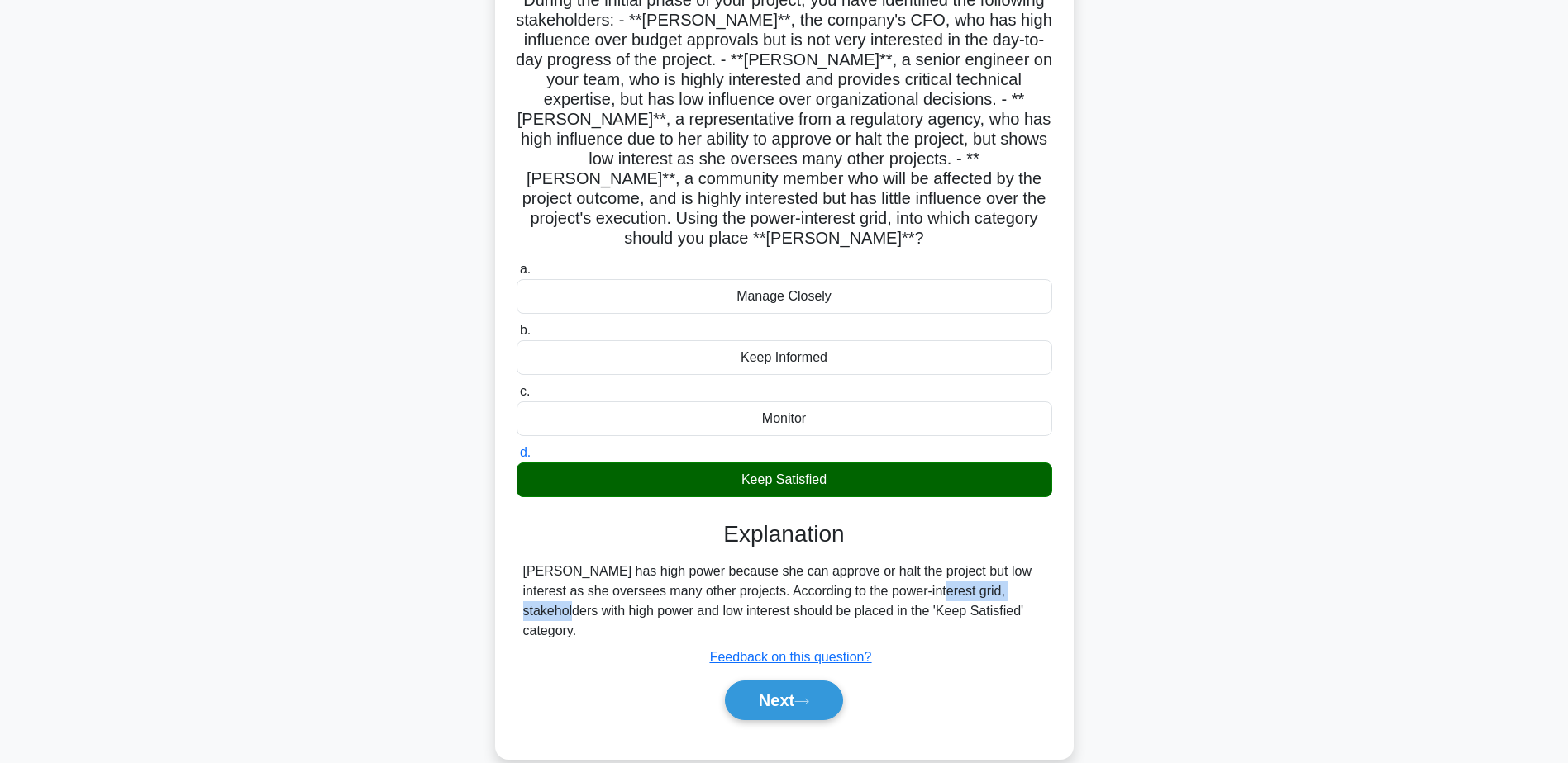
drag, startPoint x: 804, startPoint y: 571, endPoint x: 917, endPoint y: 571, distance: 113.0
click at [917, 571] on div "Emily has high power because she can approve or halt the project but low intere…" at bounding box center [784, 601] width 522 height 79
click at [809, 699] on icon at bounding box center [802, 701] width 13 height 5
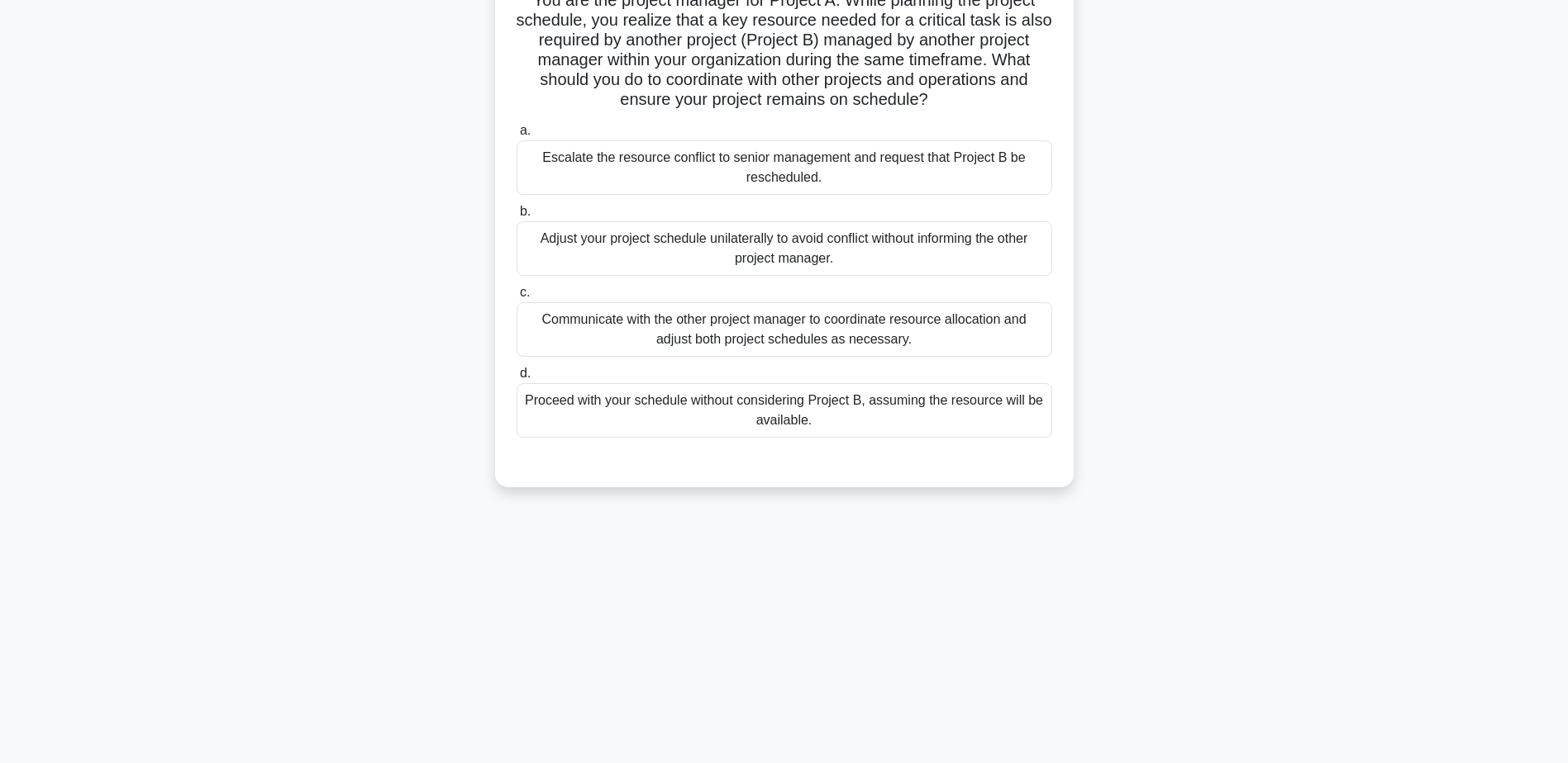
click at [703, 341] on div "Communicate with the other project manager to coordinate resource allocation an…" at bounding box center [784, 329] width 536 height 54
click at [517, 298] on input "c. Communicate with the other project manager to coordinate resource allocation…" at bounding box center [517, 293] width 0 height 11
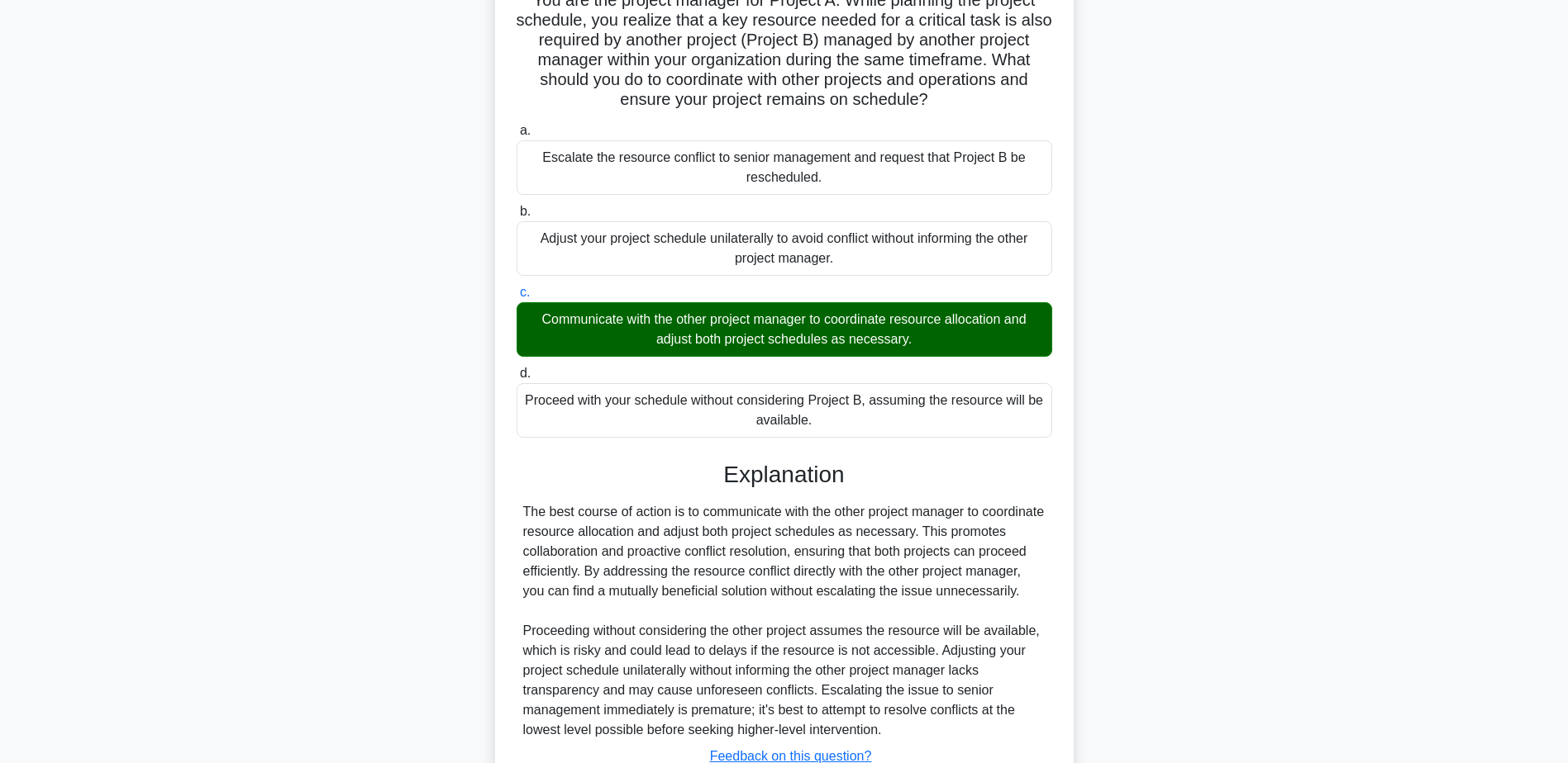
scroll to position [276, 0]
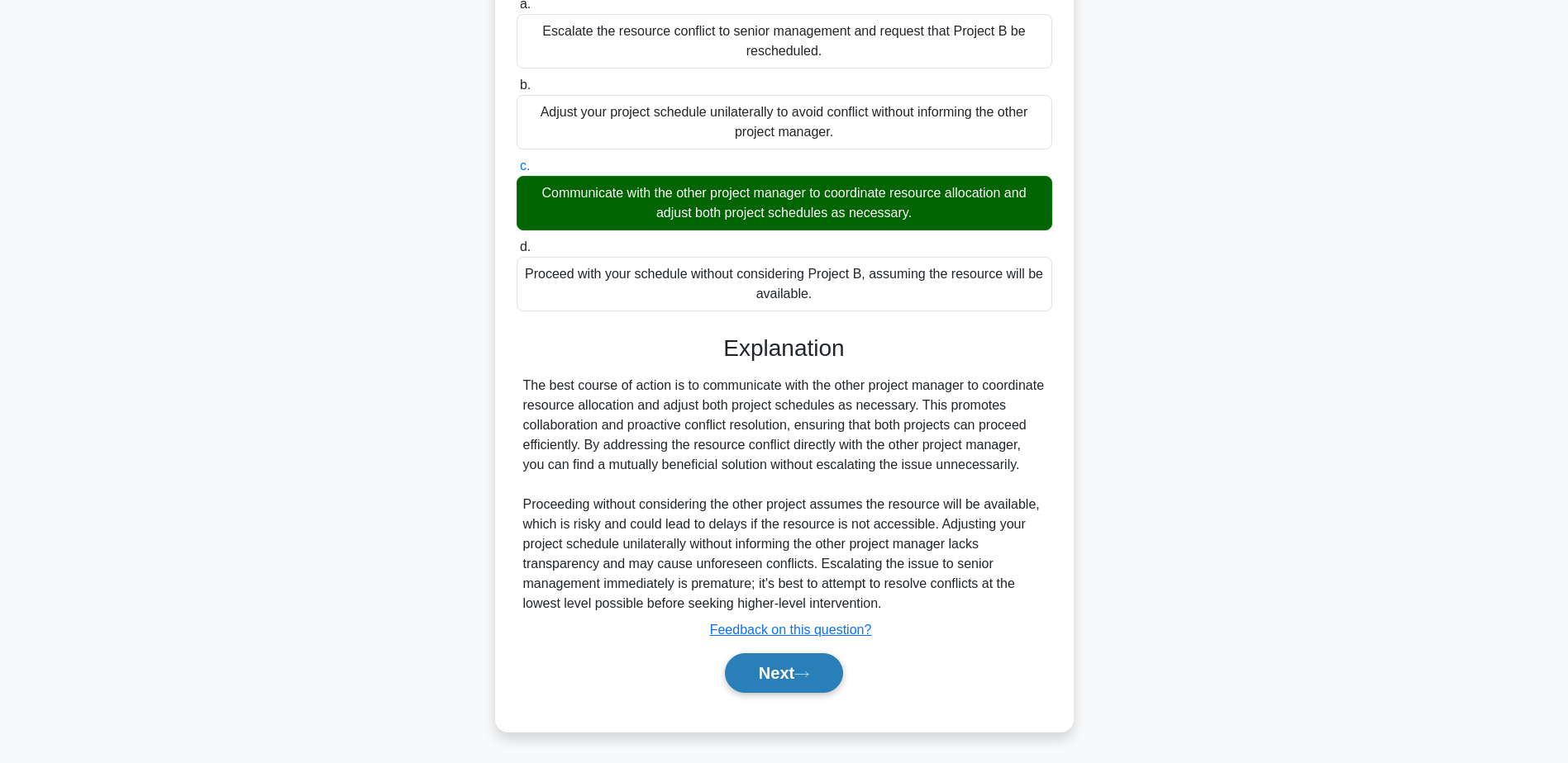
click at [826, 679] on button "Next" at bounding box center [784, 673] width 118 height 39
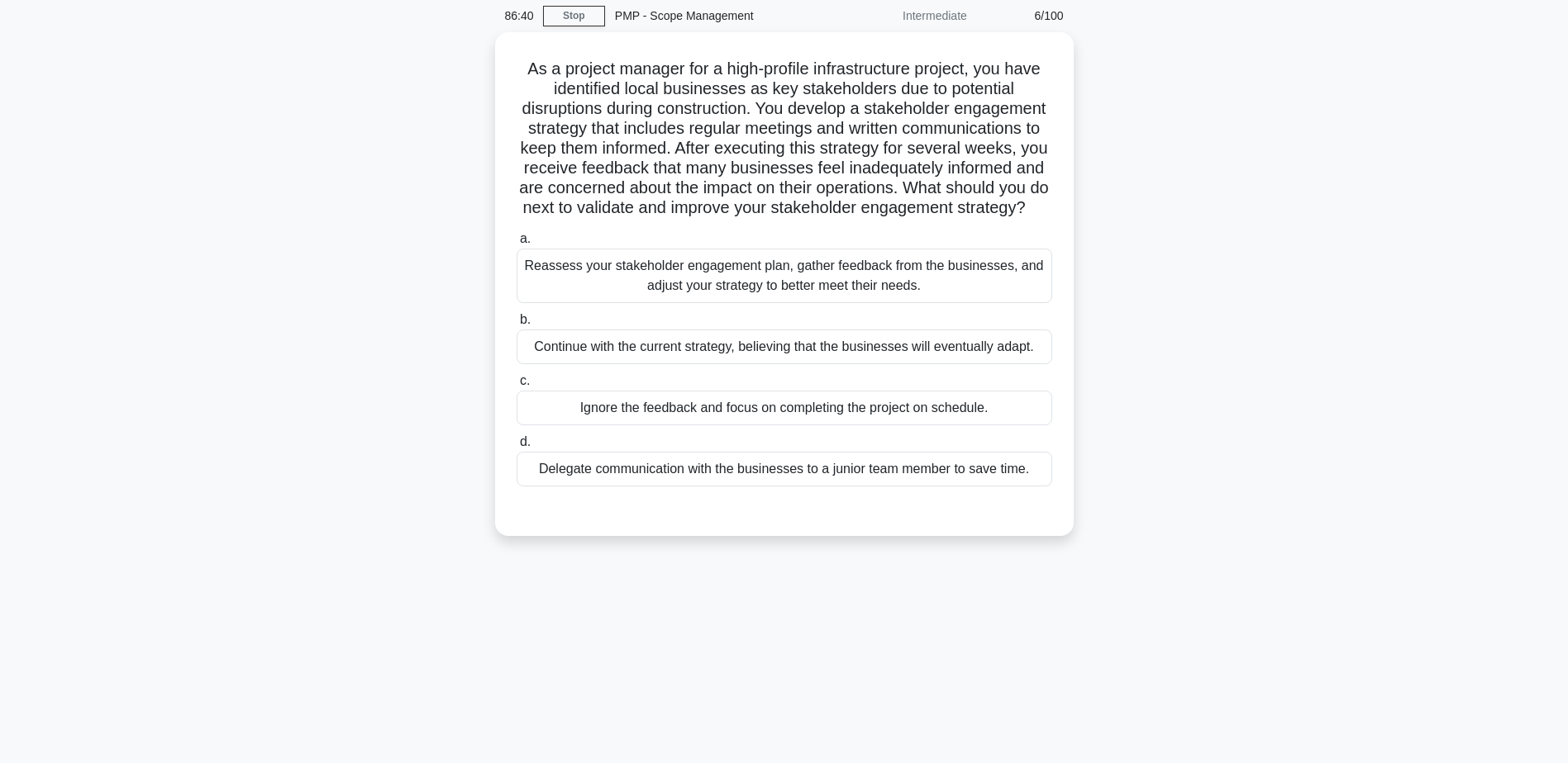
scroll to position [0, 0]
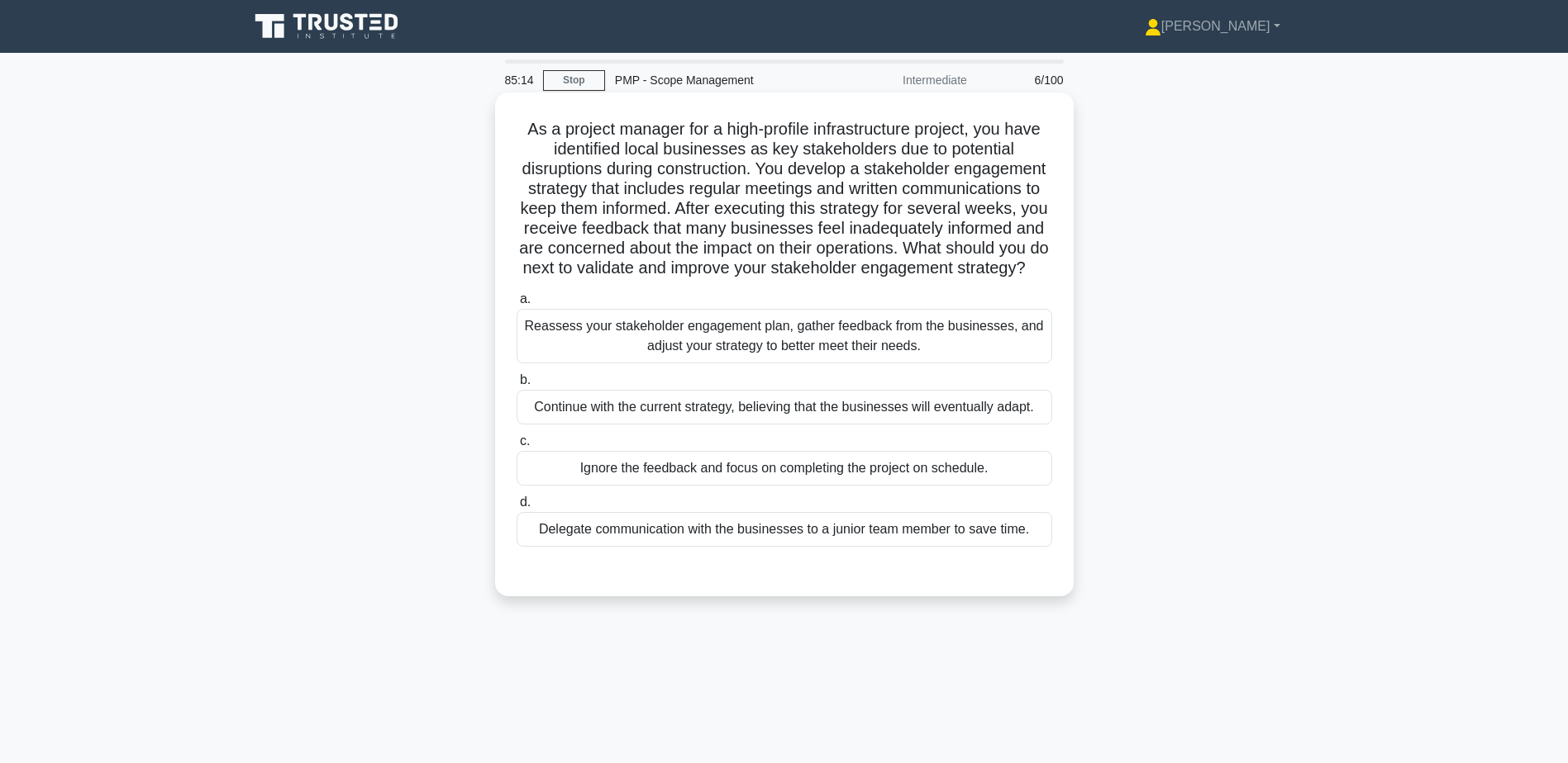
click at [845, 363] on div "Reassess your stakeholder engagement plan, gather feedback from the businesses,…" at bounding box center [784, 335] width 536 height 54
click at [517, 305] on input "a. Reassess your stakeholder engagement plan, gather feedback from the business…" at bounding box center [517, 300] width 0 height 11
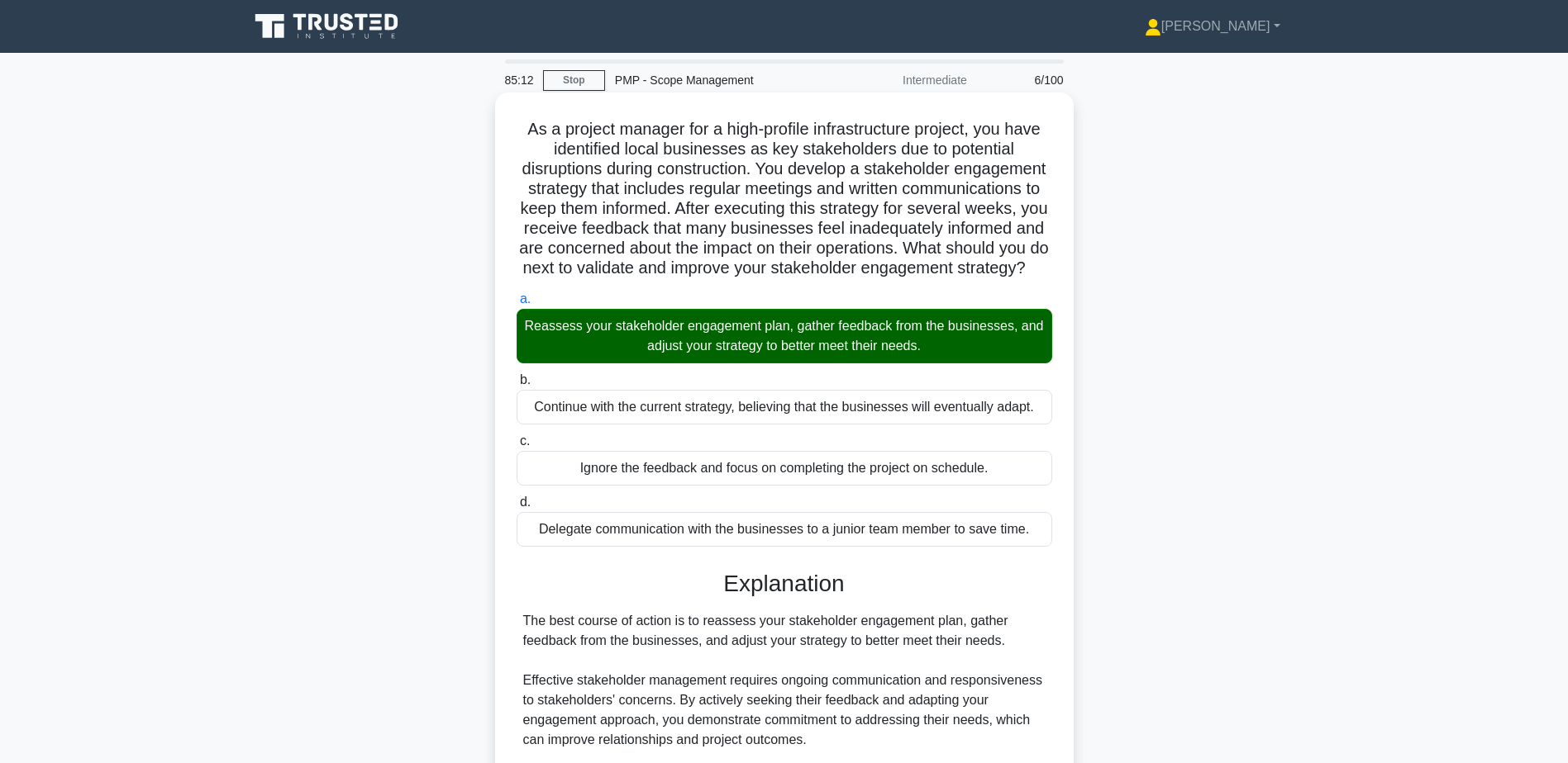
scroll to position [236, 0]
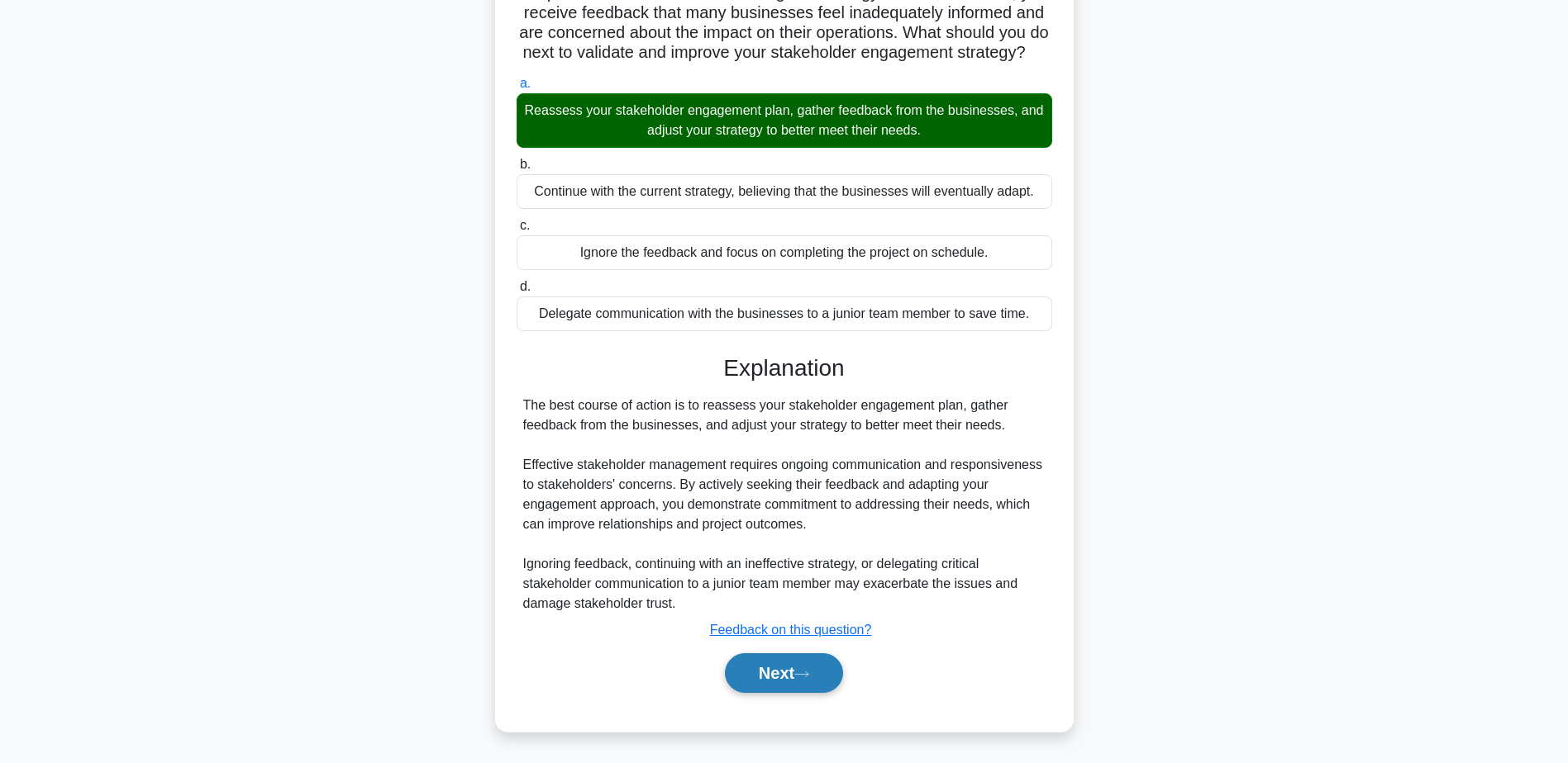
click at [810, 674] on icon at bounding box center [802, 674] width 15 height 9
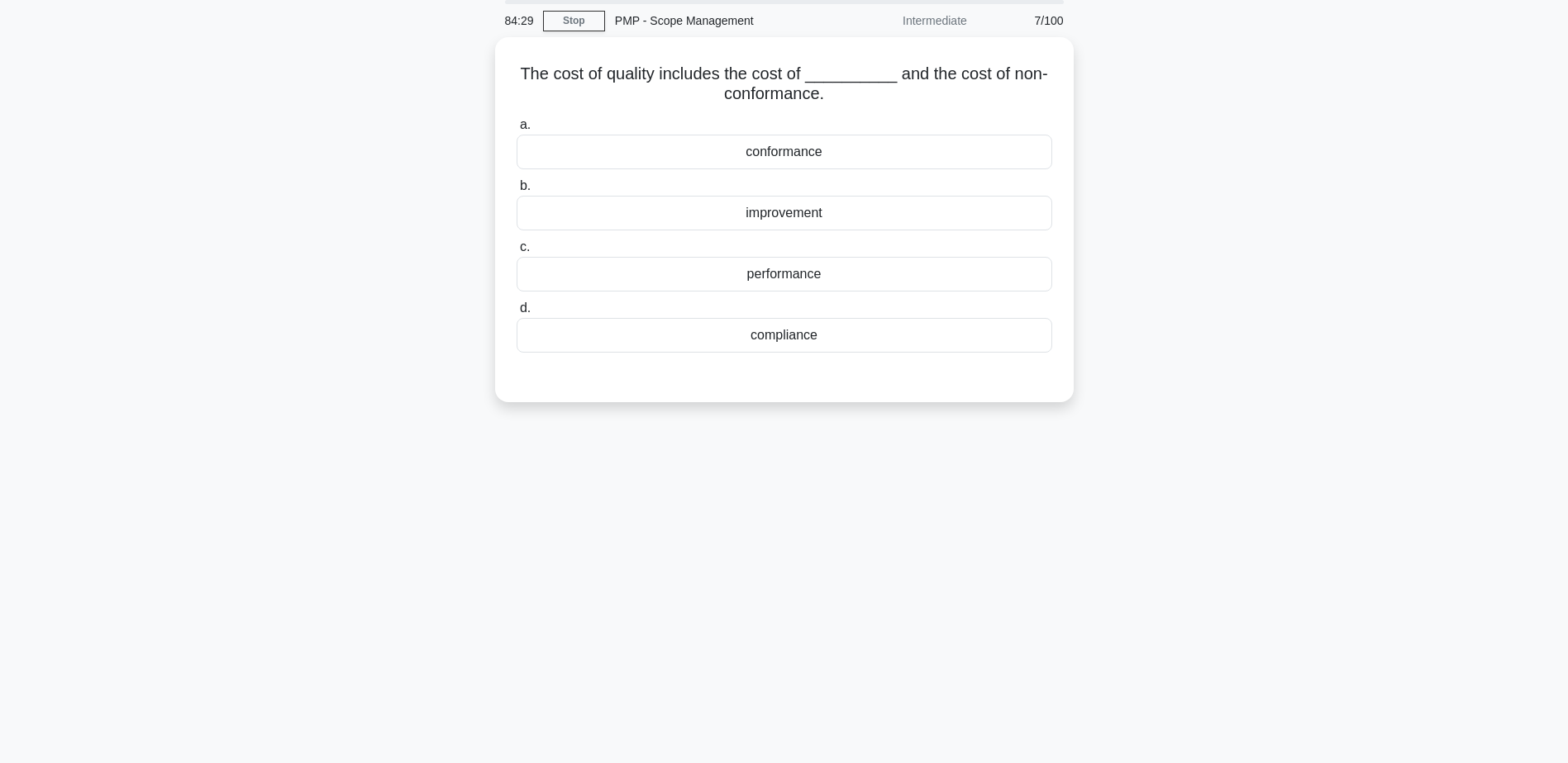
scroll to position [0, 0]
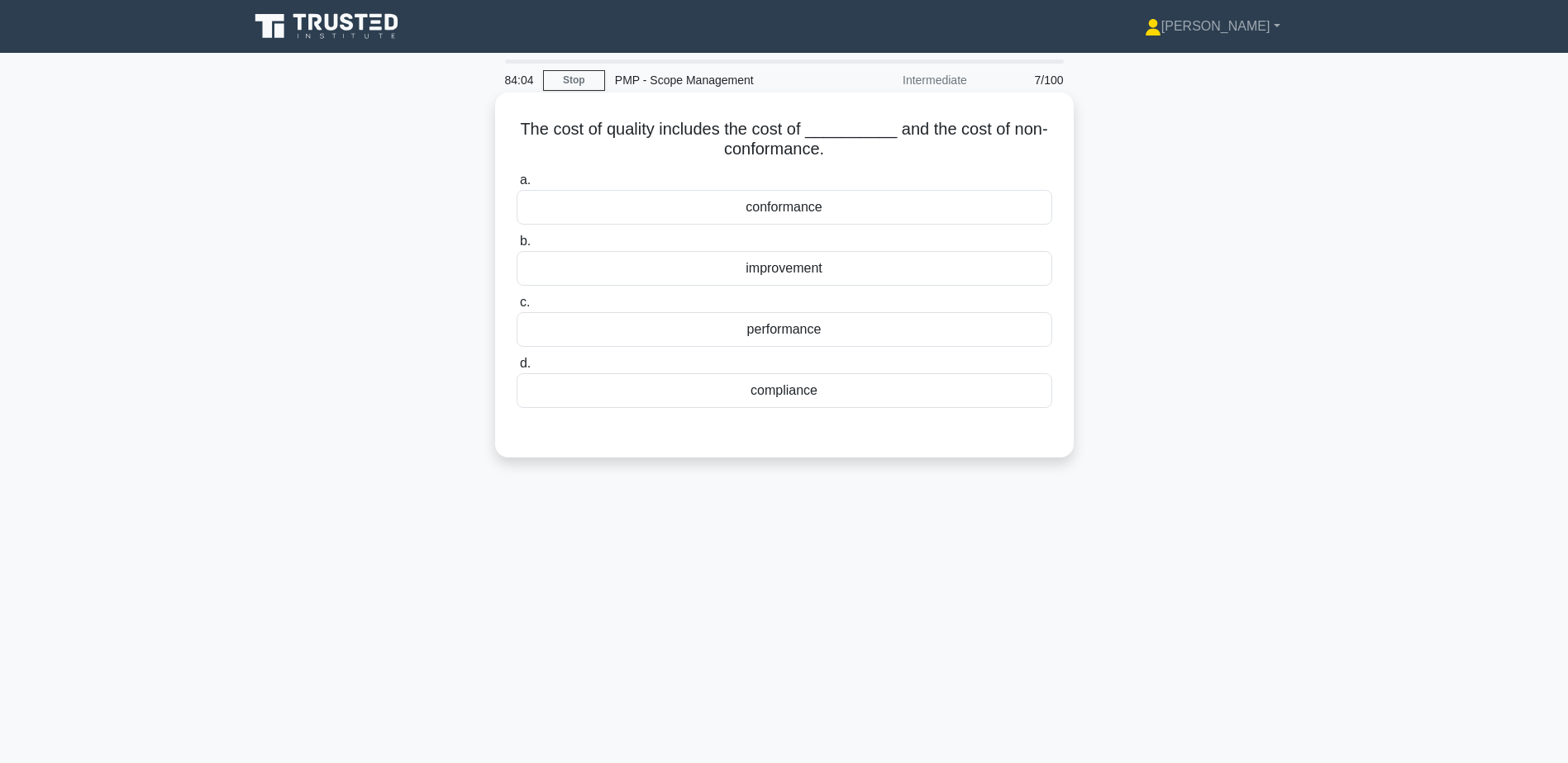
click at [796, 205] on div "conformance" at bounding box center [784, 207] width 536 height 34
click at [517, 186] on input "a. conformance" at bounding box center [517, 180] width 0 height 11
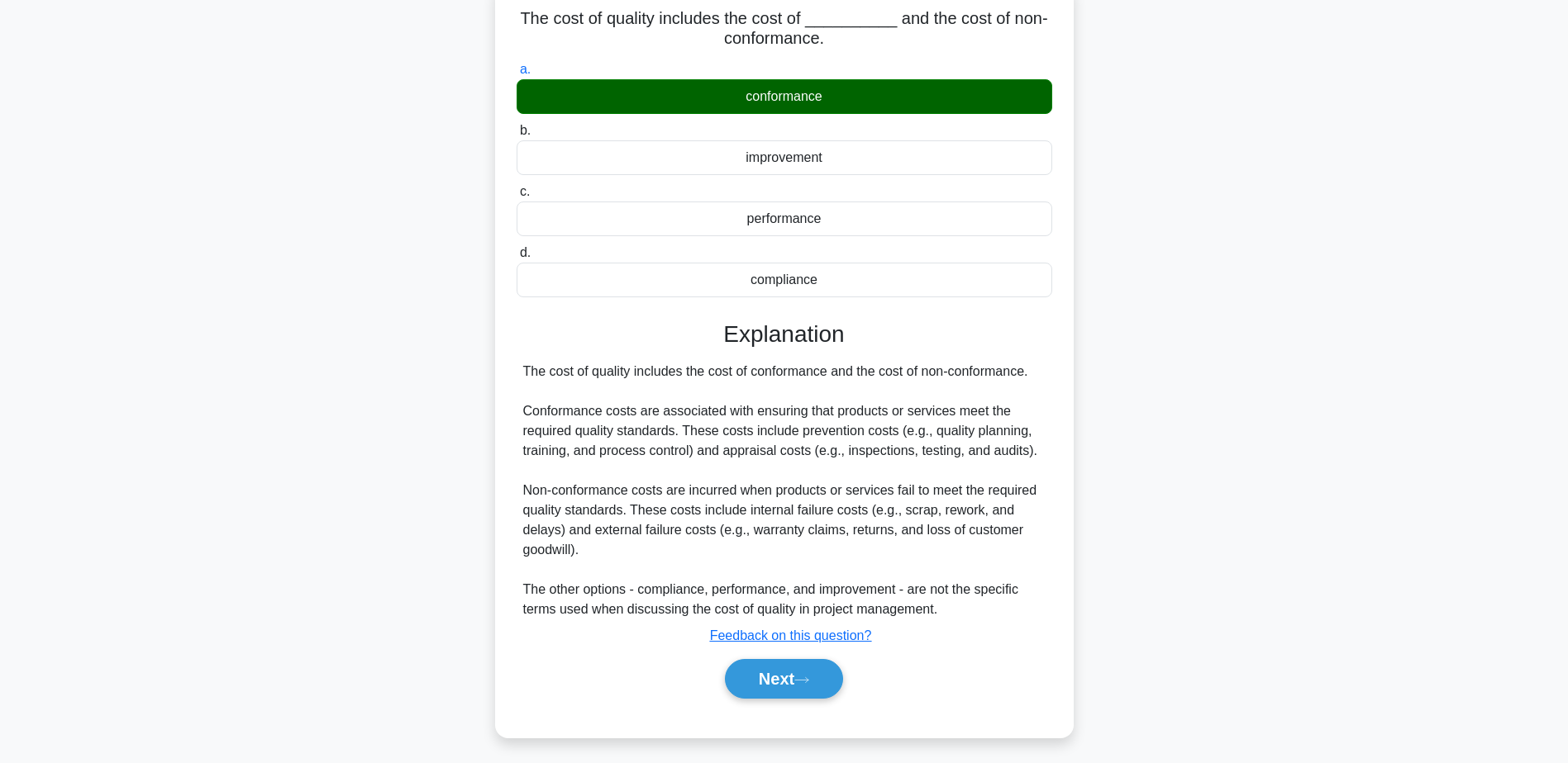
scroll to position [129, 0]
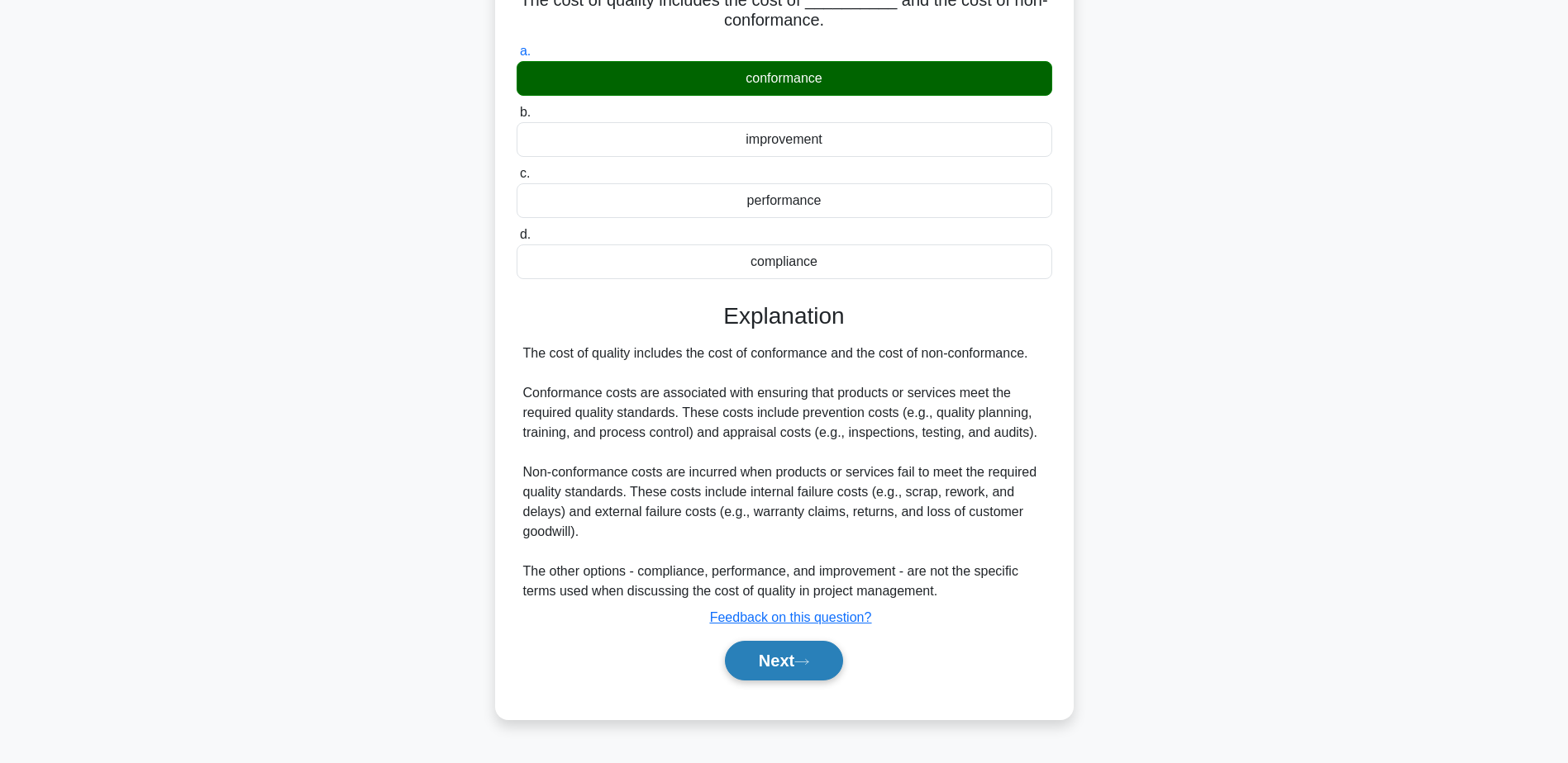
click at [792, 673] on button "Next" at bounding box center [784, 660] width 118 height 39
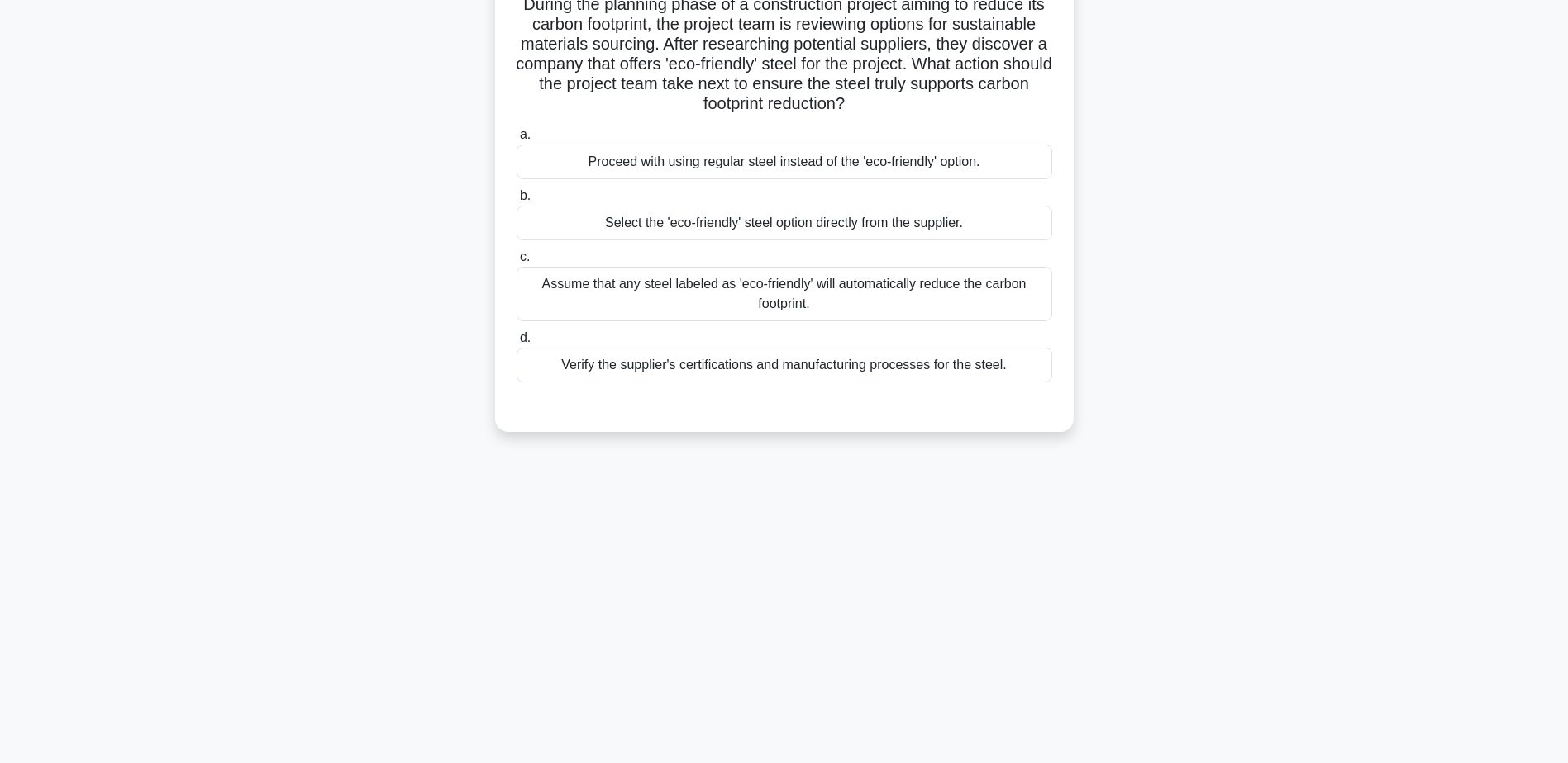
scroll to position [0, 0]
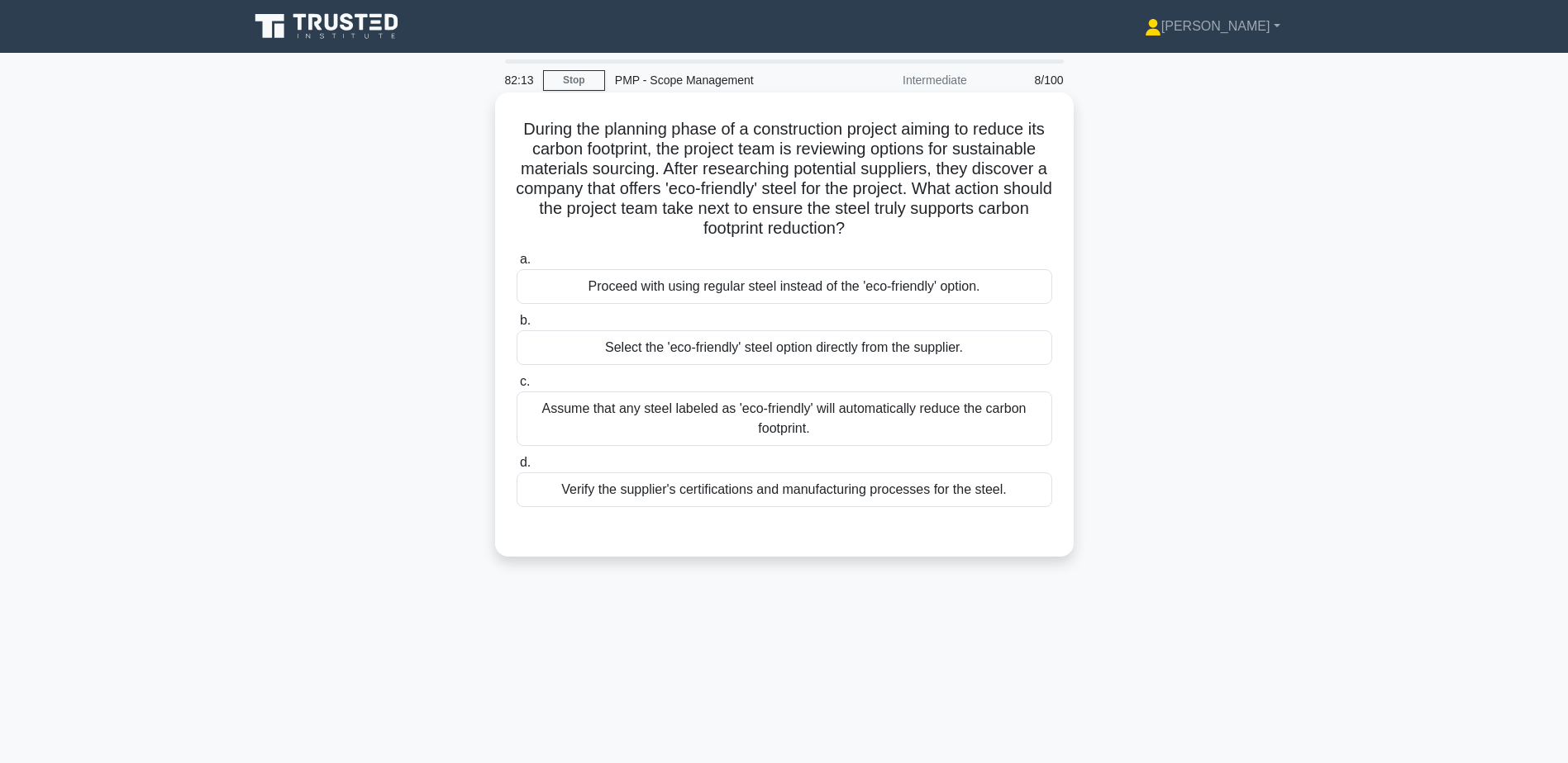
click at [655, 495] on div "Verify the supplier's certifications and manufacturing processes for the steel." at bounding box center [784, 489] width 536 height 34
click at [517, 469] on input "d. Verify the supplier's certifications and manufacturing processes for the ste…" at bounding box center [517, 463] width 0 height 11
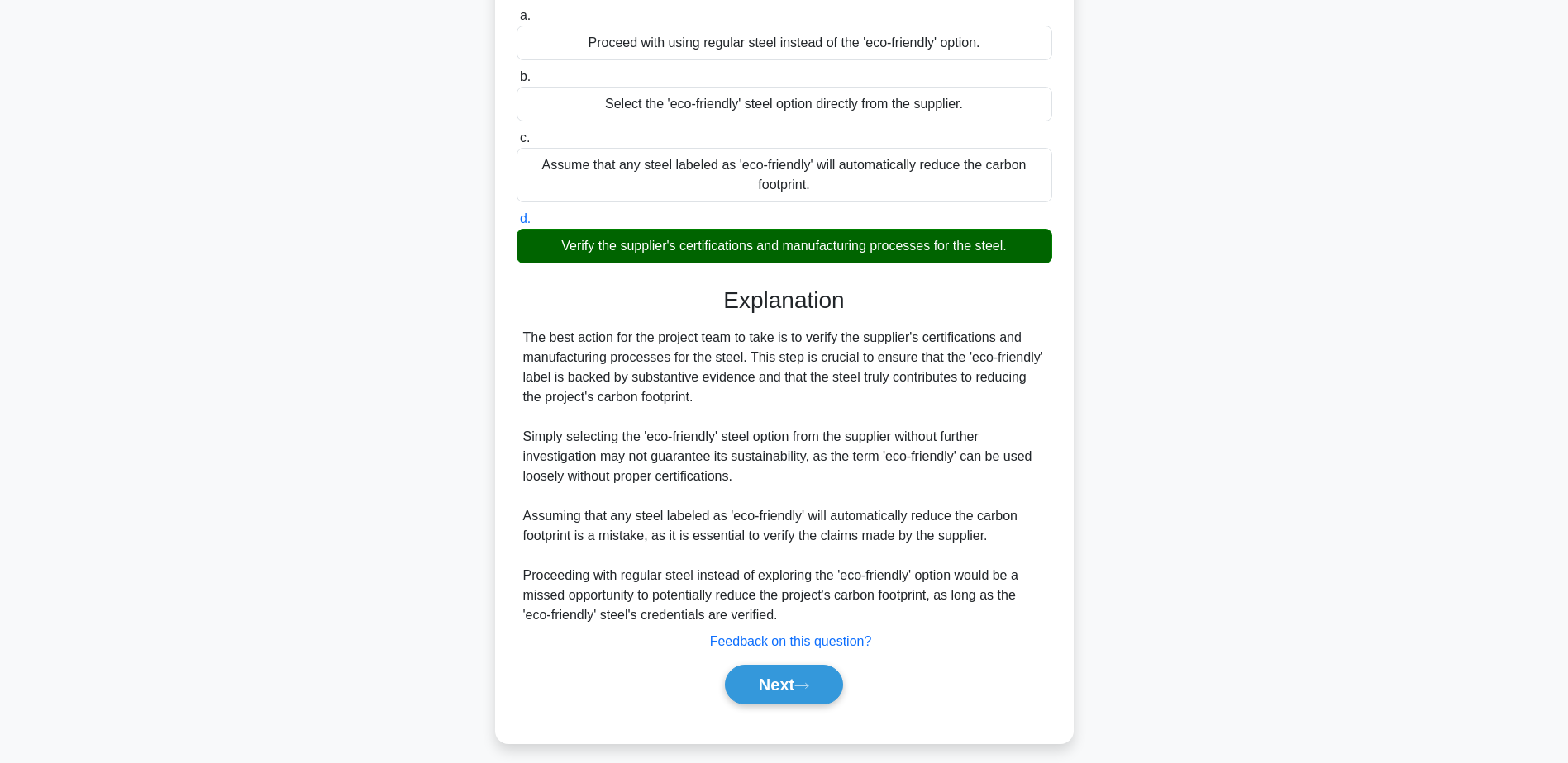
scroll to position [256, 0]
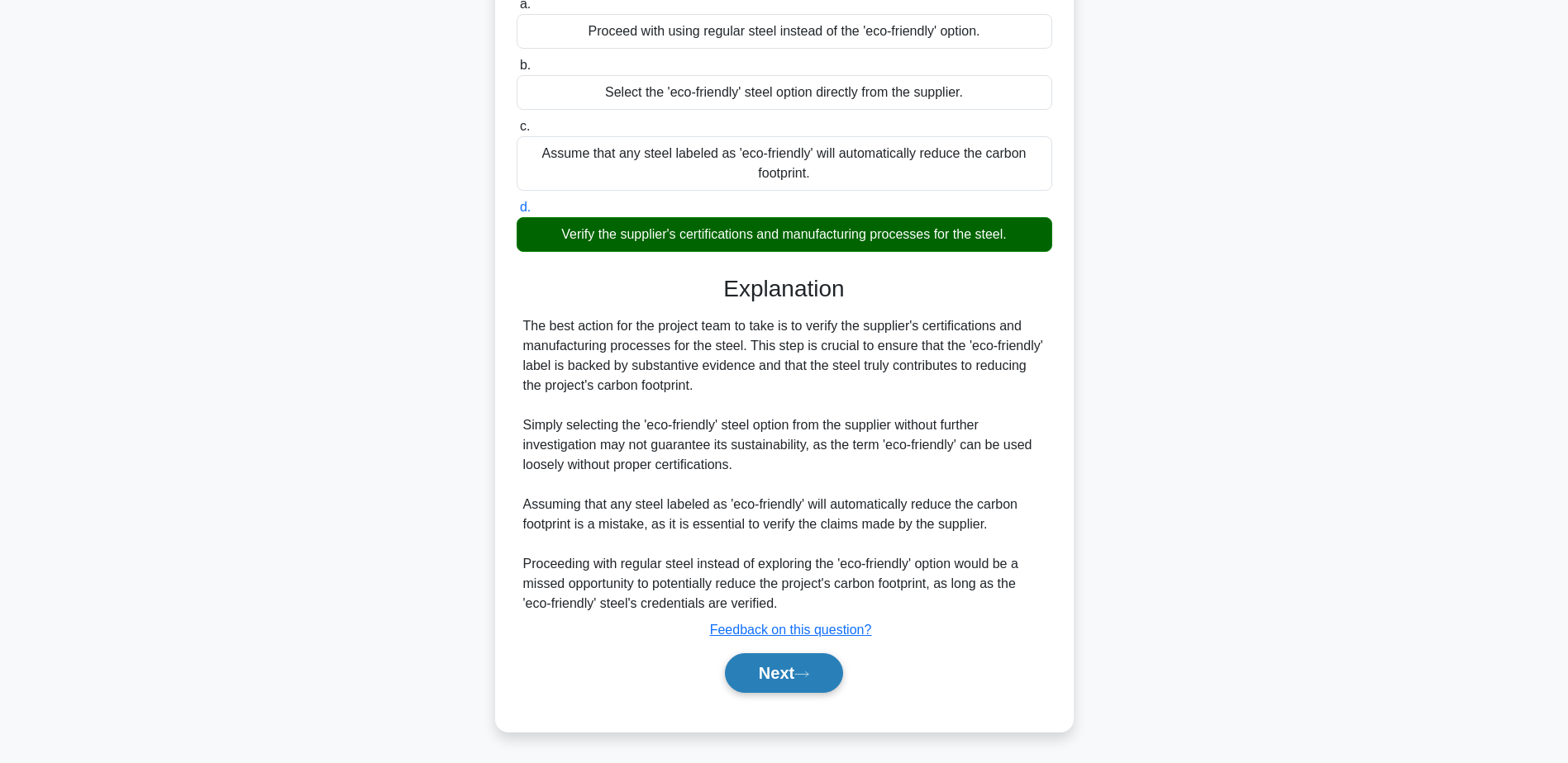
click at [810, 674] on icon at bounding box center [802, 674] width 15 height 9
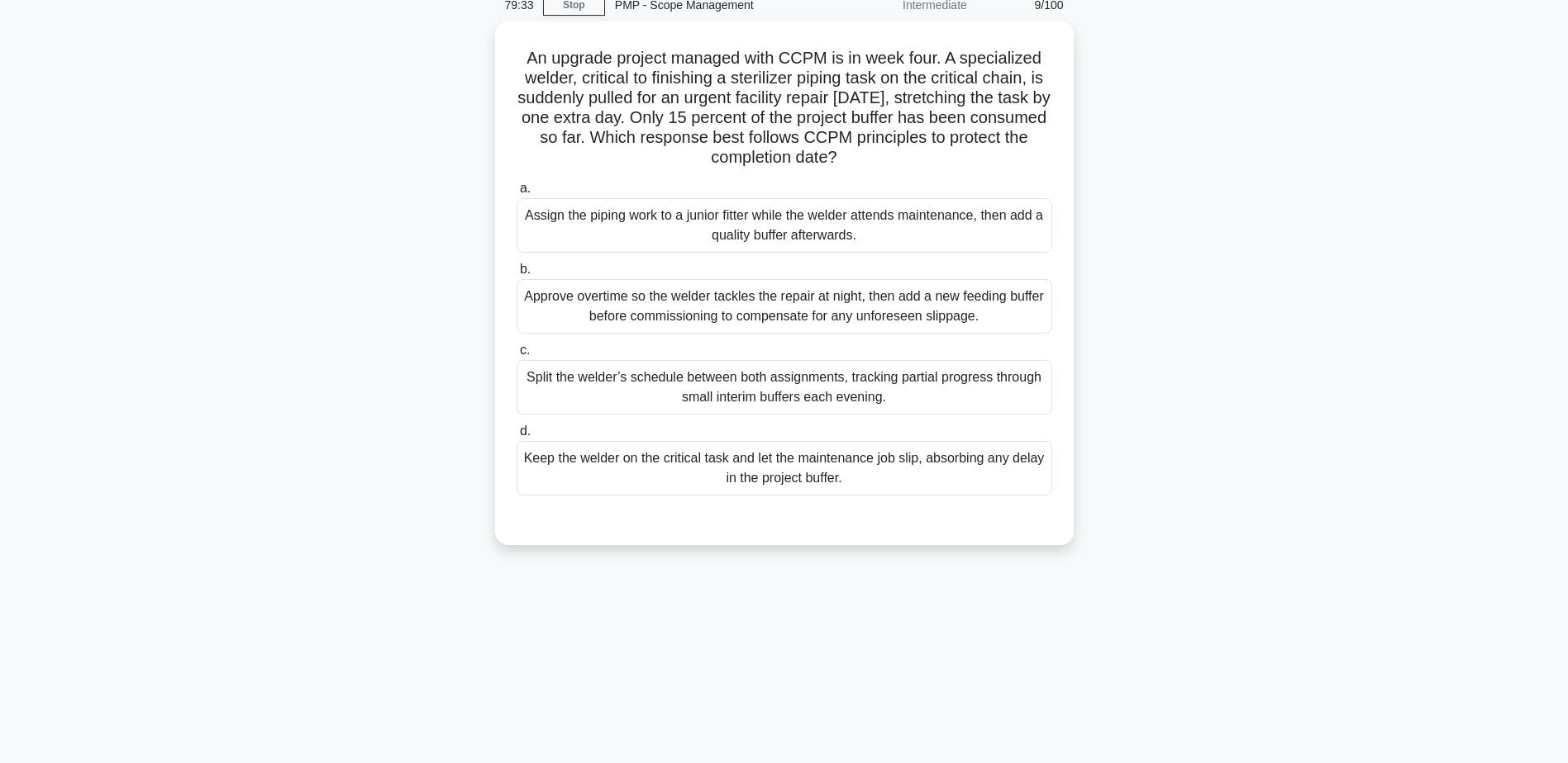
scroll to position [46, 0]
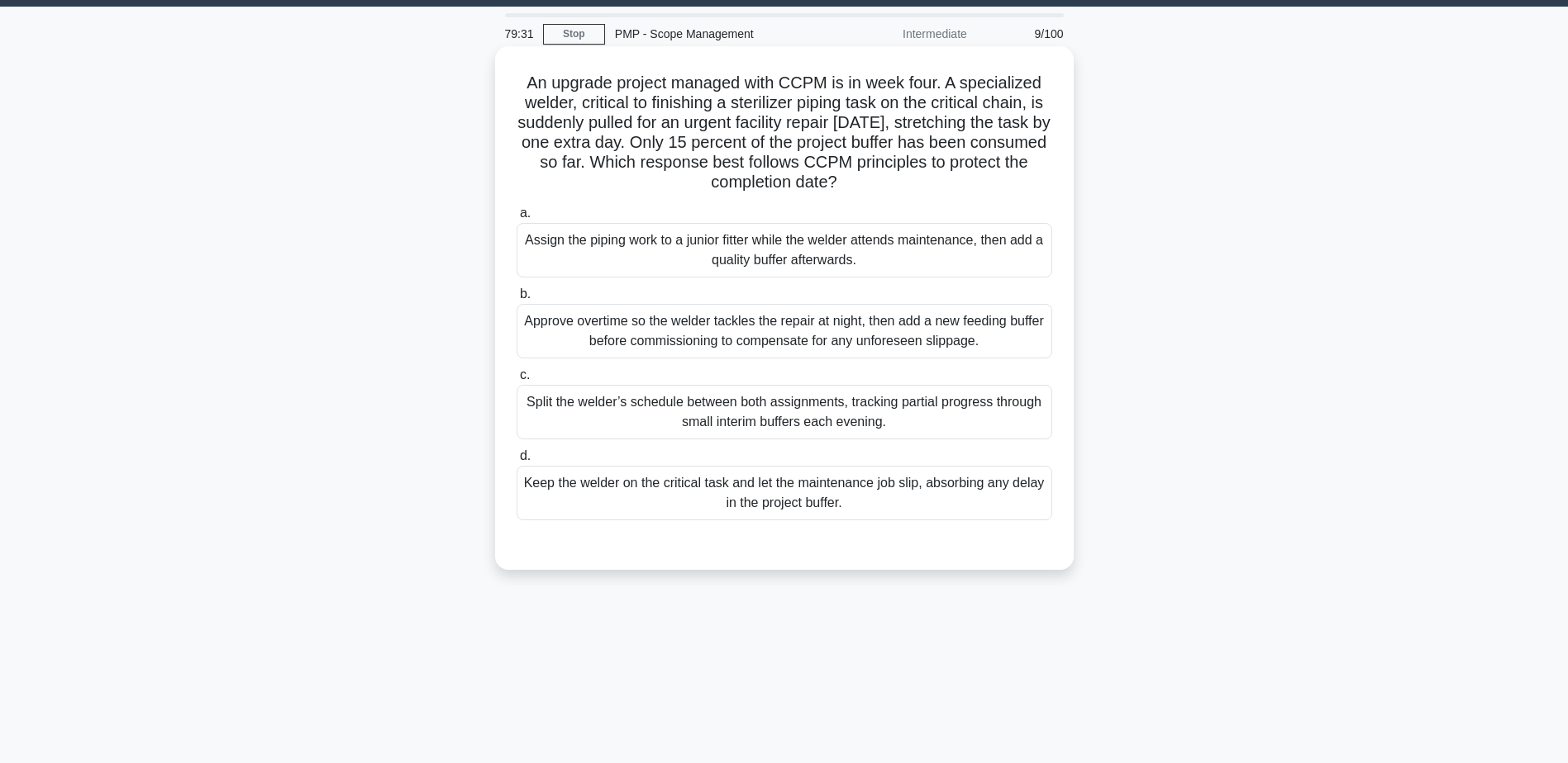
click at [597, 422] on div "Split the welder’s schedule between both assignments, tracking partial progress…" at bounding box center [784, 412] width 536 height 54
click at [517, 381] on input "c. Split the welder’s schedule between both assignments, tracking partial progr…" at bounding box center [517, 375] width 0 height 11
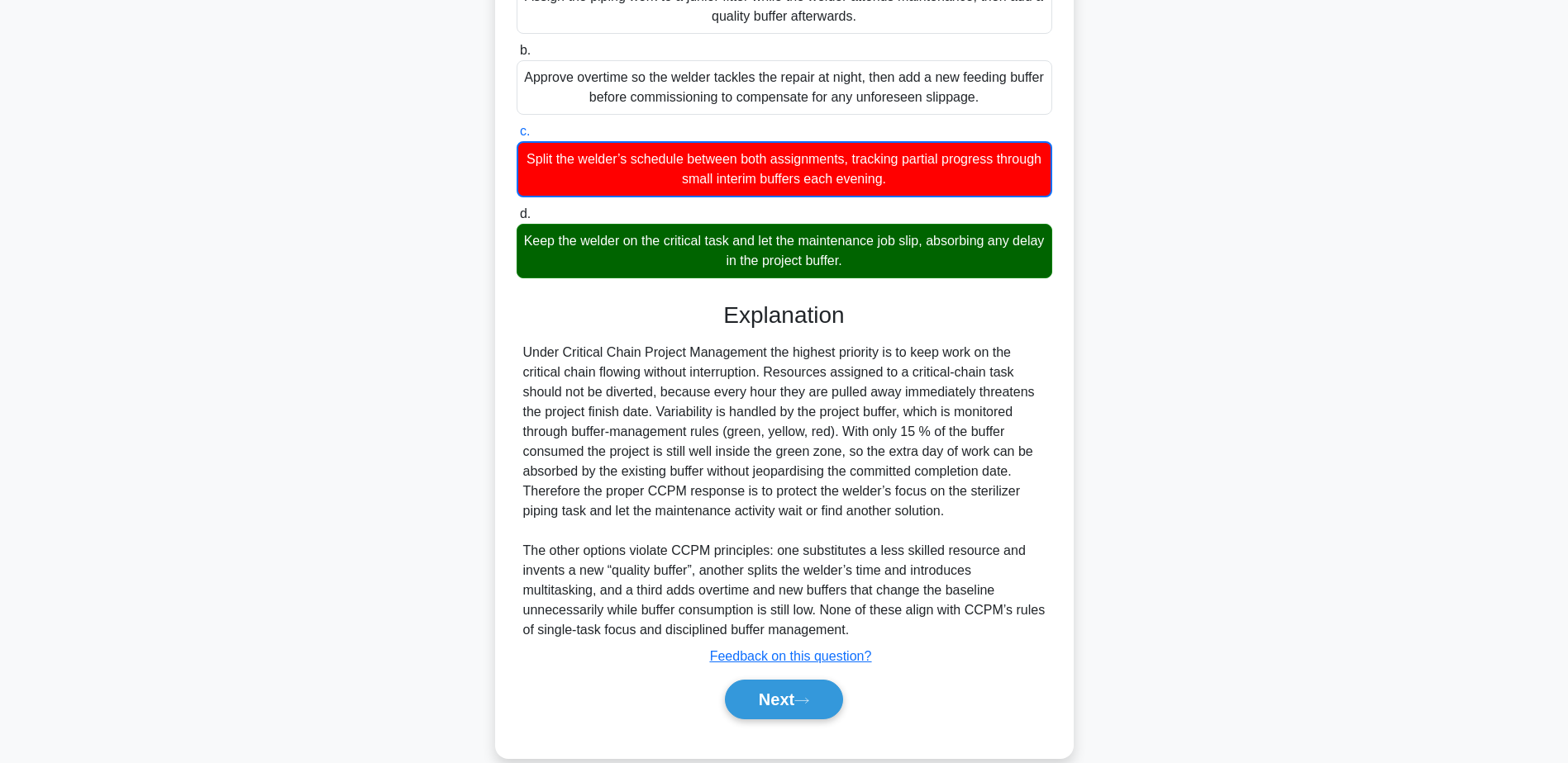
scroll to position [317, 0]
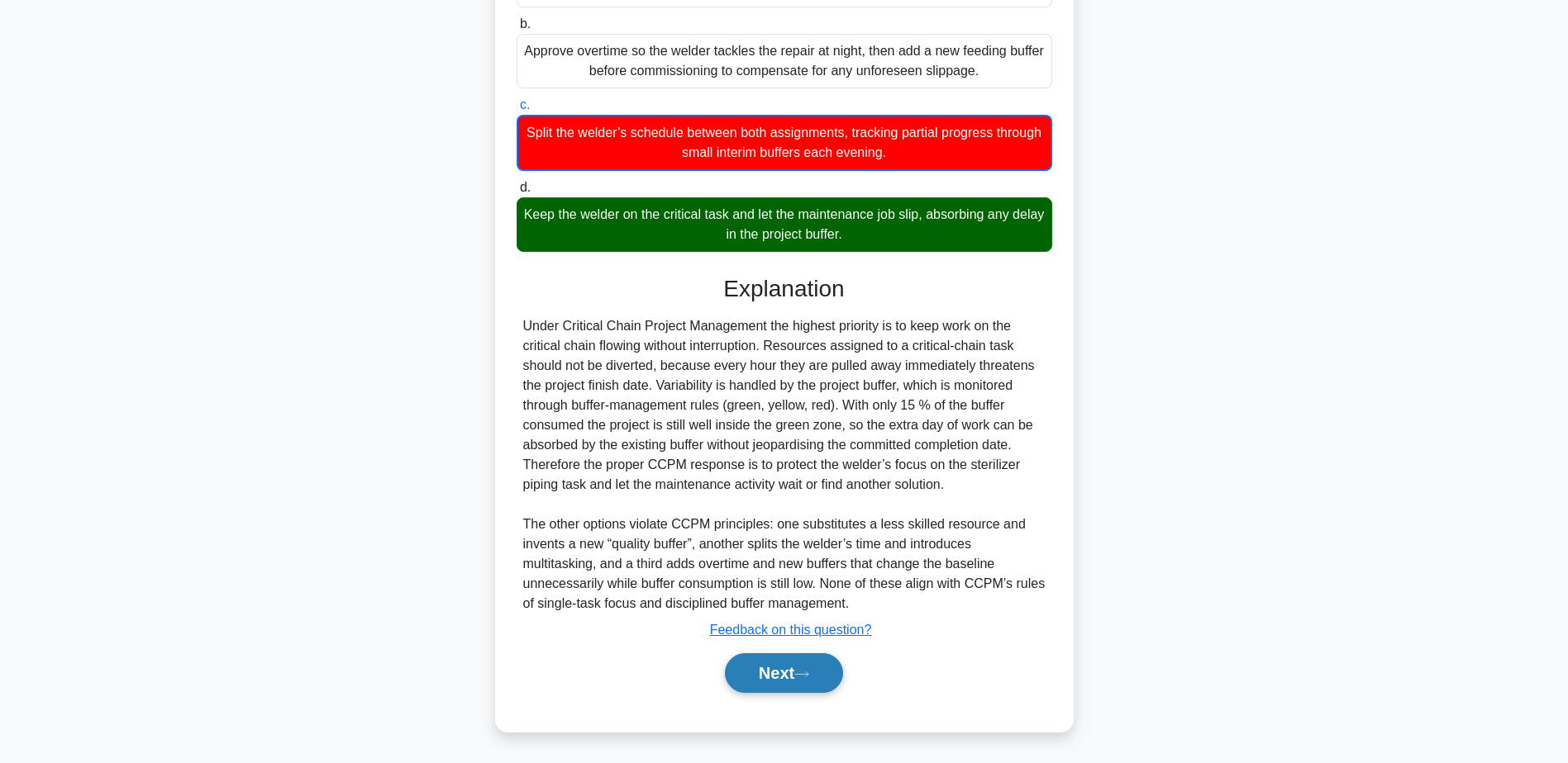
click at [825, 682] on button "Next" at bounding box center [784, 673] width 118 height 39
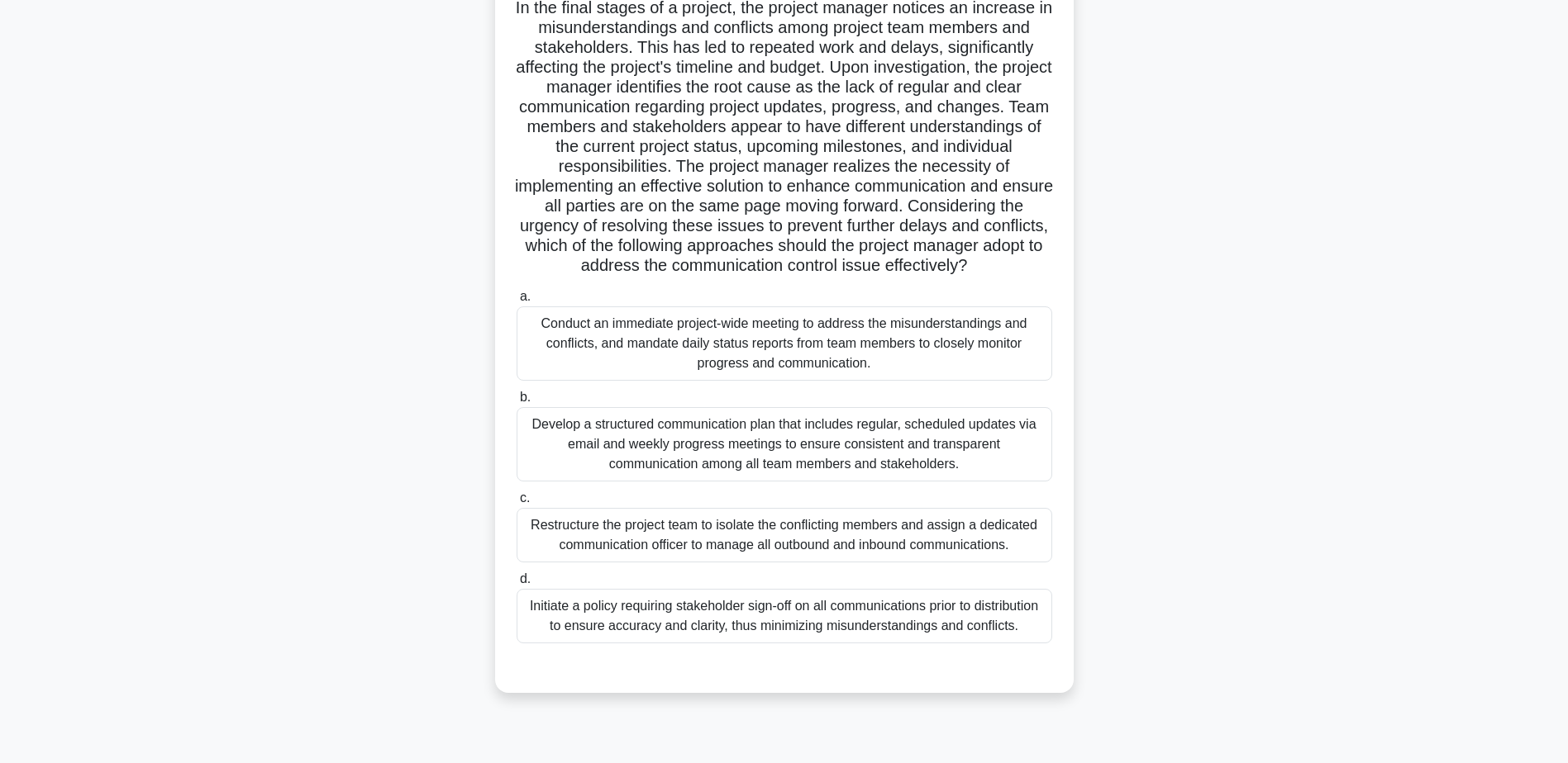
scroll to position [129, 0]
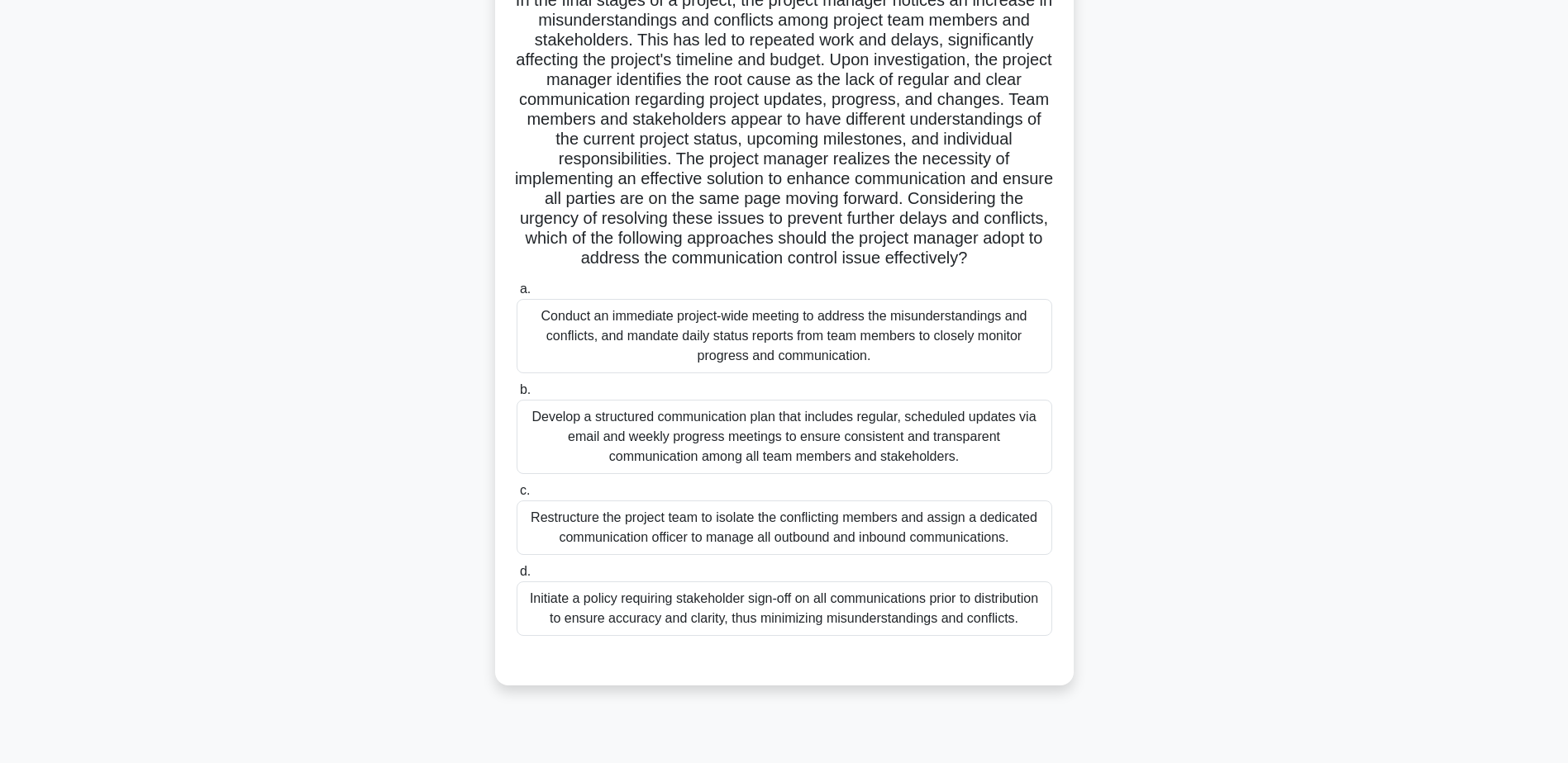
click at [823, 467] on div "Develop a structured communication plan that includes regular, scheduled update…" at bounding box center [784, 437] width 536 height 74
click at [517, 396] on input "b. Develop a structured communication plan that includes regular, scheduled upd…" at bounding box center [517, 390] width 0 height 11
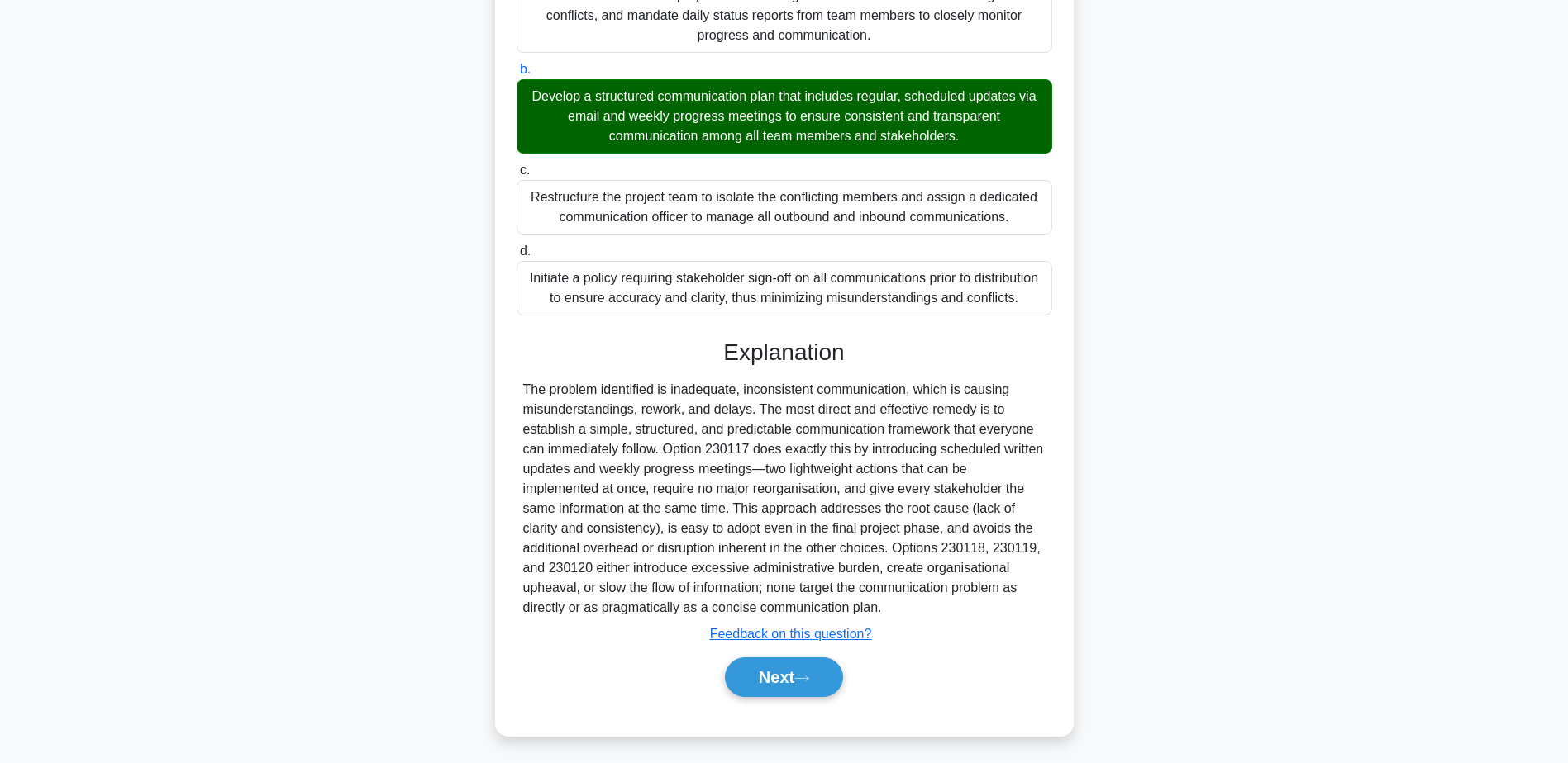
scroll to position [474, 0]
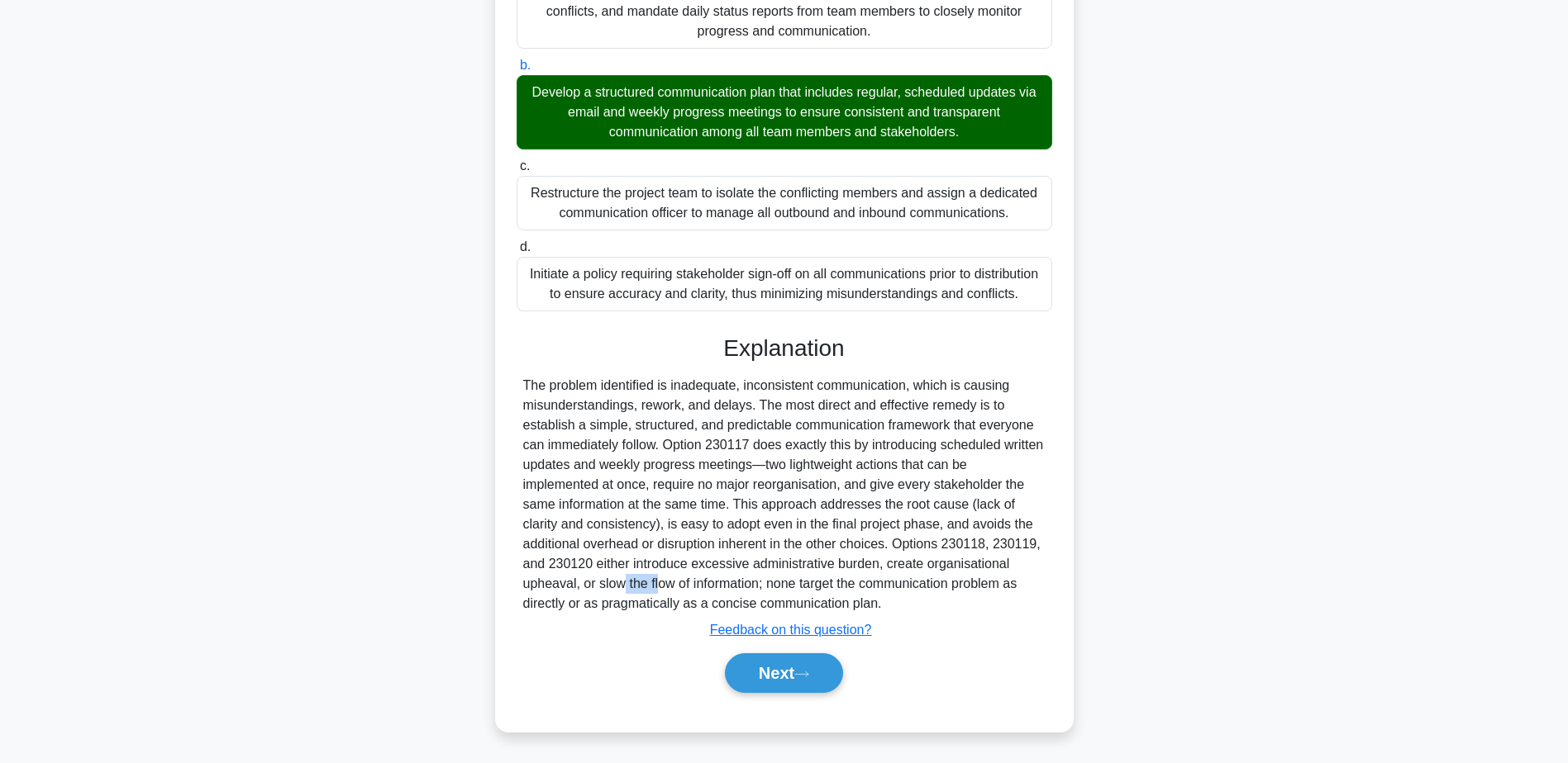
drag, startPoint x: 526, startPoint y: 584, endPoint x: 573, endPoint y: 581, distance: 47.1
click at [573, 581] on div "The problem identified is inadequate, inconsistent communication, which is caus…" at bounding box center [784, 494] width 522 height 238
click at [561, 588] on div "The problem identified is inadequate, inconsistent communication, which is caus…" at bounding box center [784, 494] width 522 height 238
drag, startPoint x: 575, startPoint y: 581, endPoint x: 521, endPoint y: 576, distance: 54.2
click at [521, 576] on div at bounding box center [784, 494] width 536 height 238
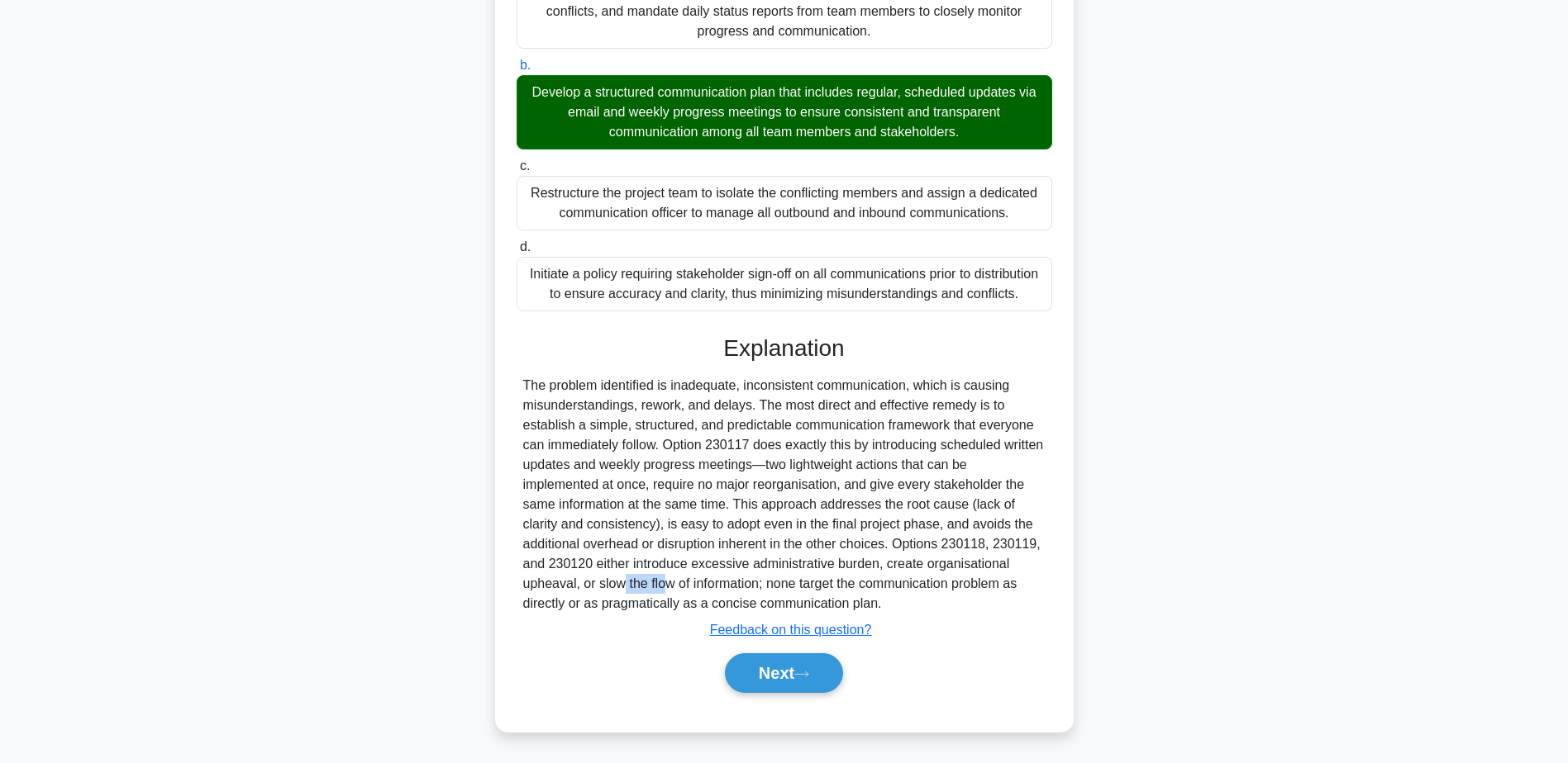
copy div "upheaval"
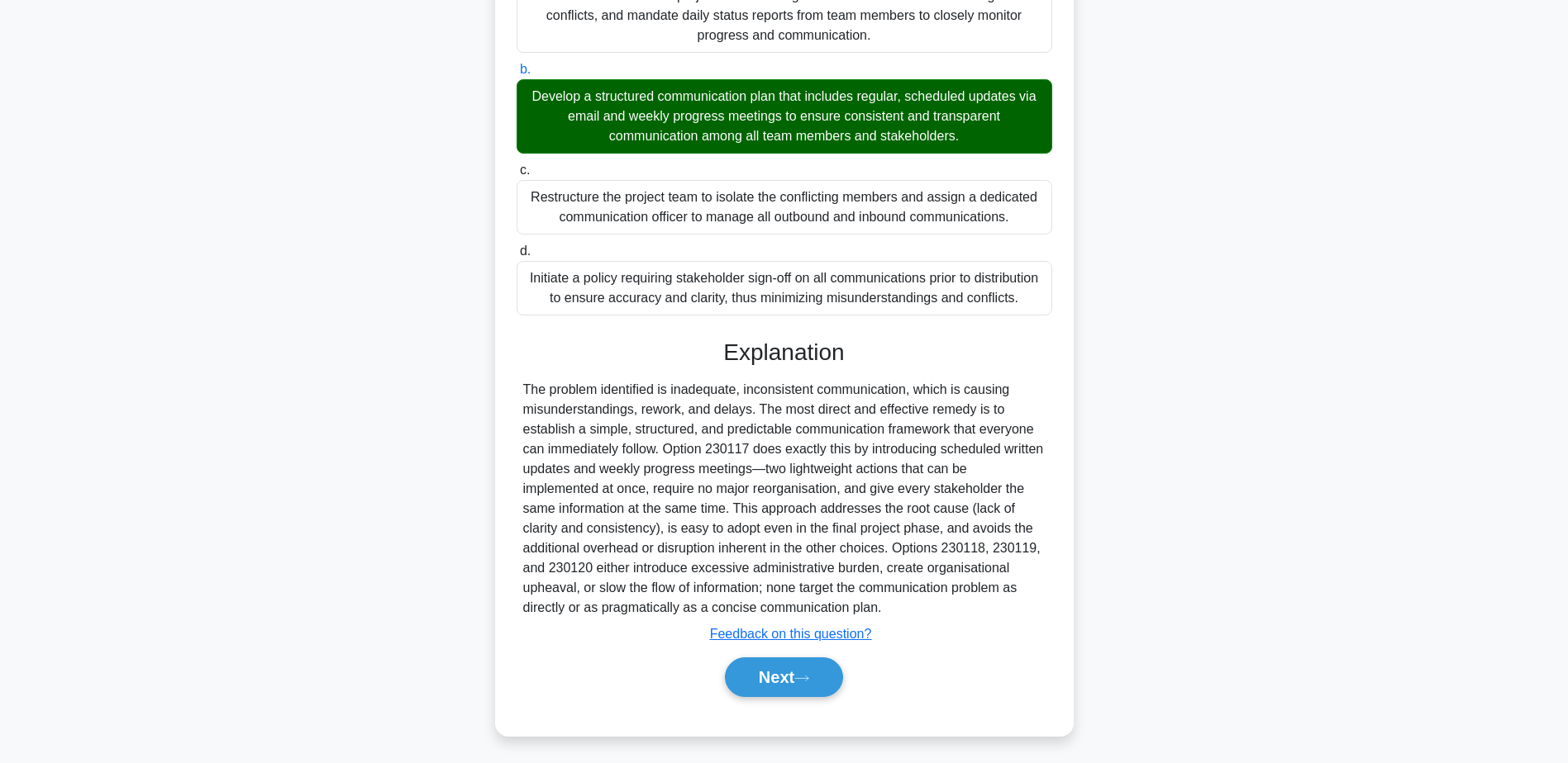
click at [315, 366] on div ".spinner_0XTQ{transform-origin:center;animation:spinner_y6GP .75s linear infini…" at bounding box center [784, 199] width 1091 height 1113
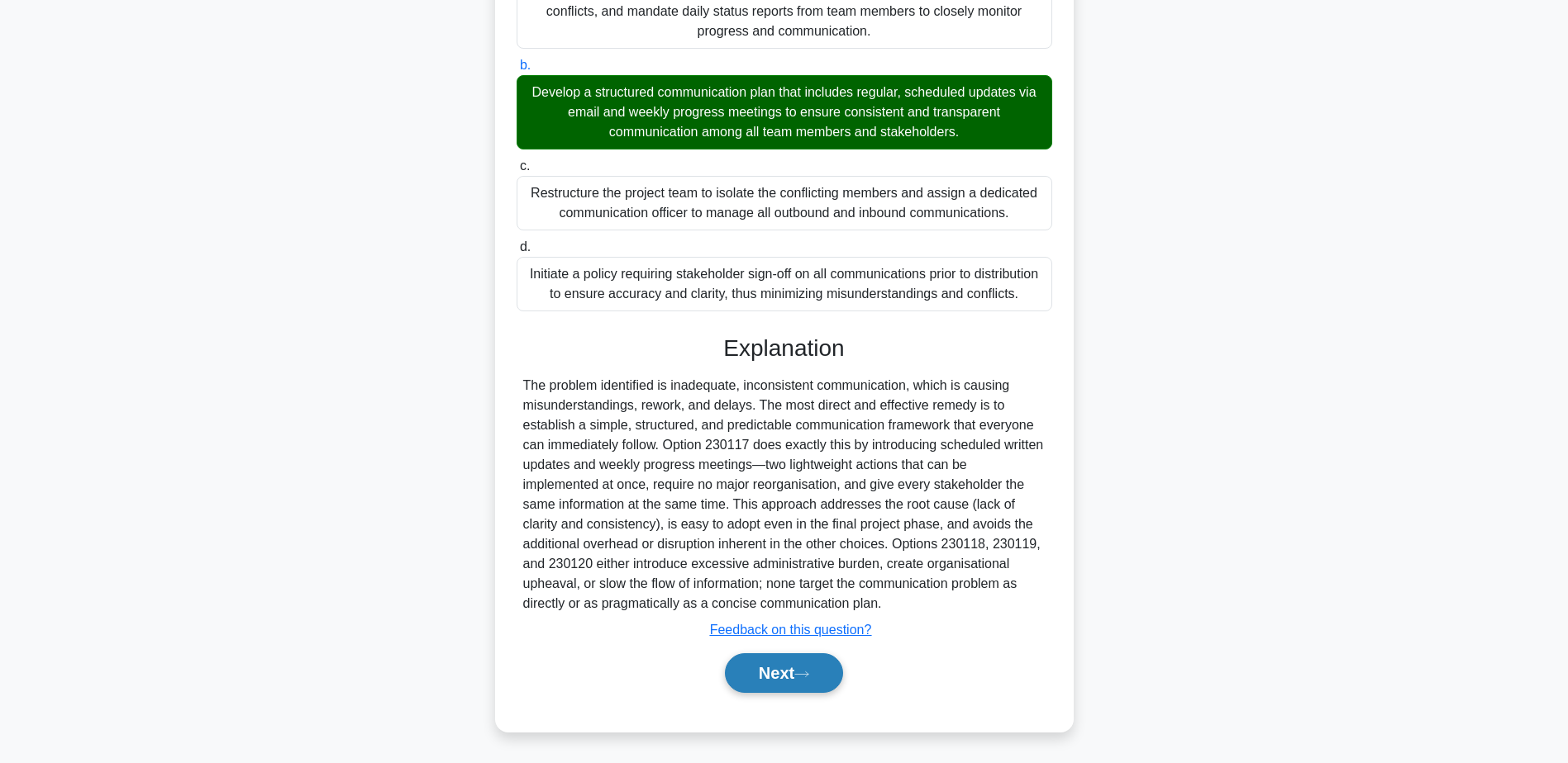
click at [780, 665] on button "Next" at bounding box center [784, 673] width 118 height 39
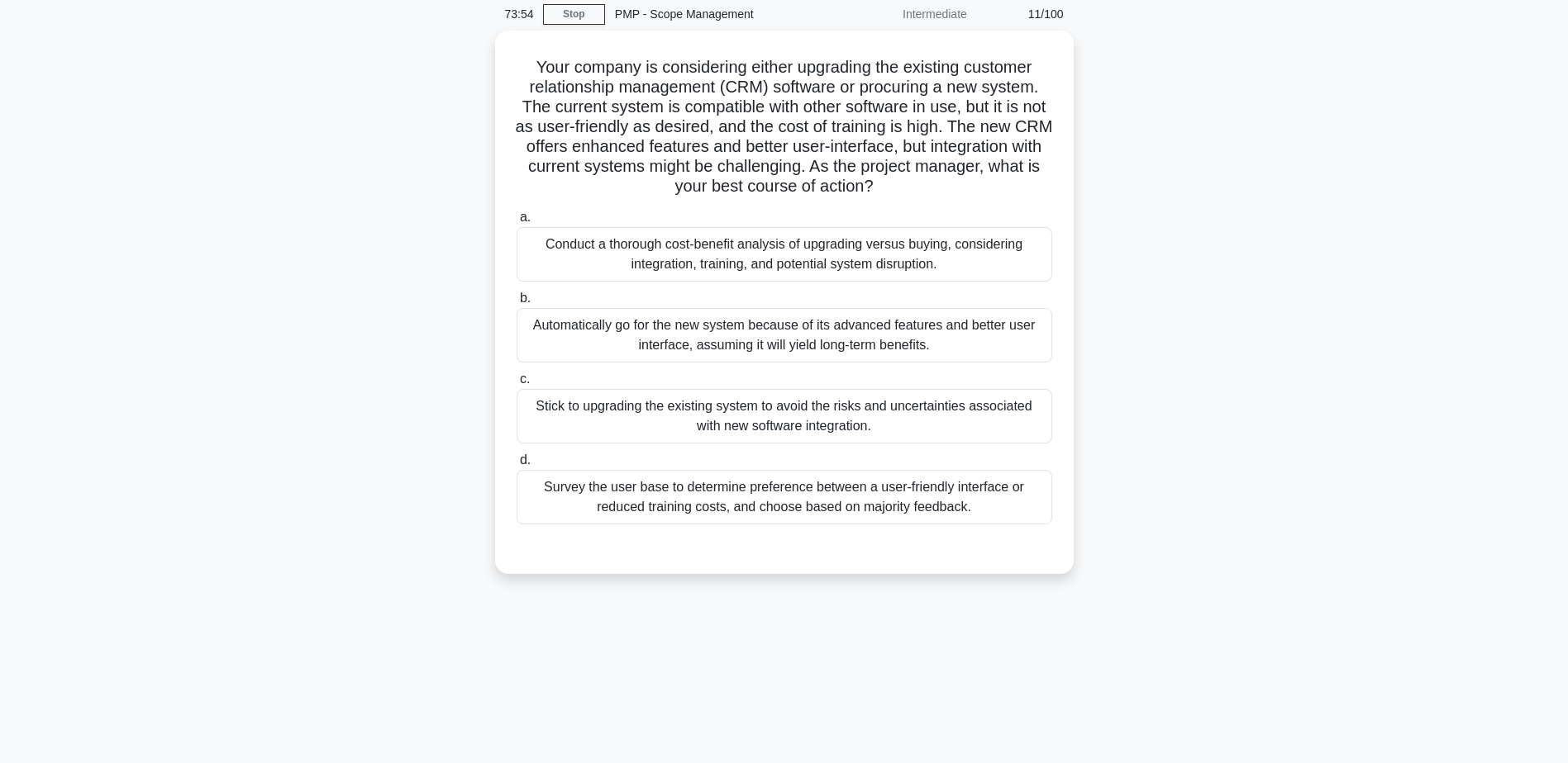
scroll to position [0, 0]
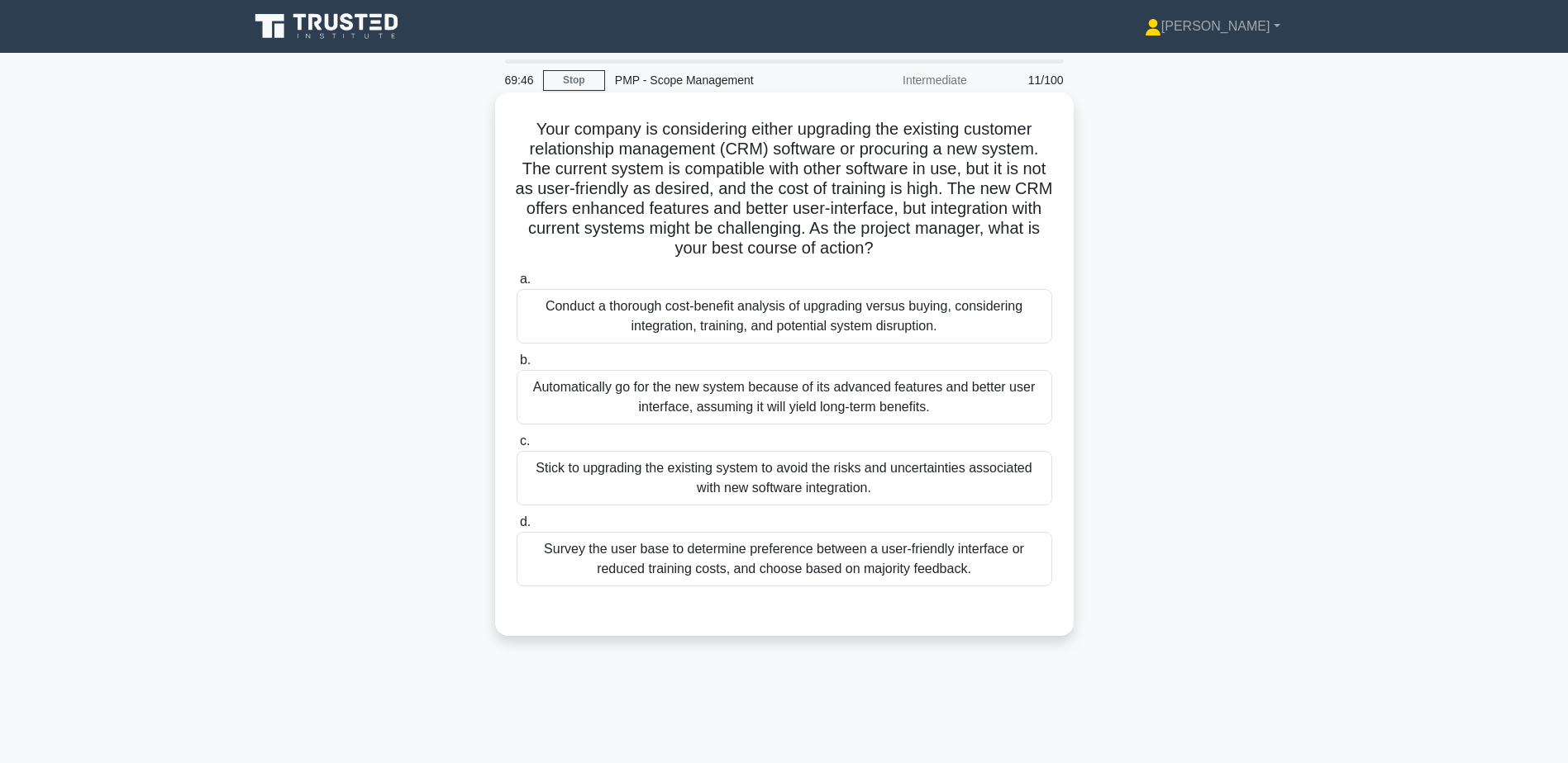
click at [594, 332] on div "Conduct a thorough cost-benefit analysis of upgrading versus buying, considerin…" at bounding box center [784, 316] width 536 height 54
click at [517, 285] on input "a. Conduct a thorough cost-benefit analysis of upgrading versus buying, conside…" at bounding box center [517, 279] width 0 height 11
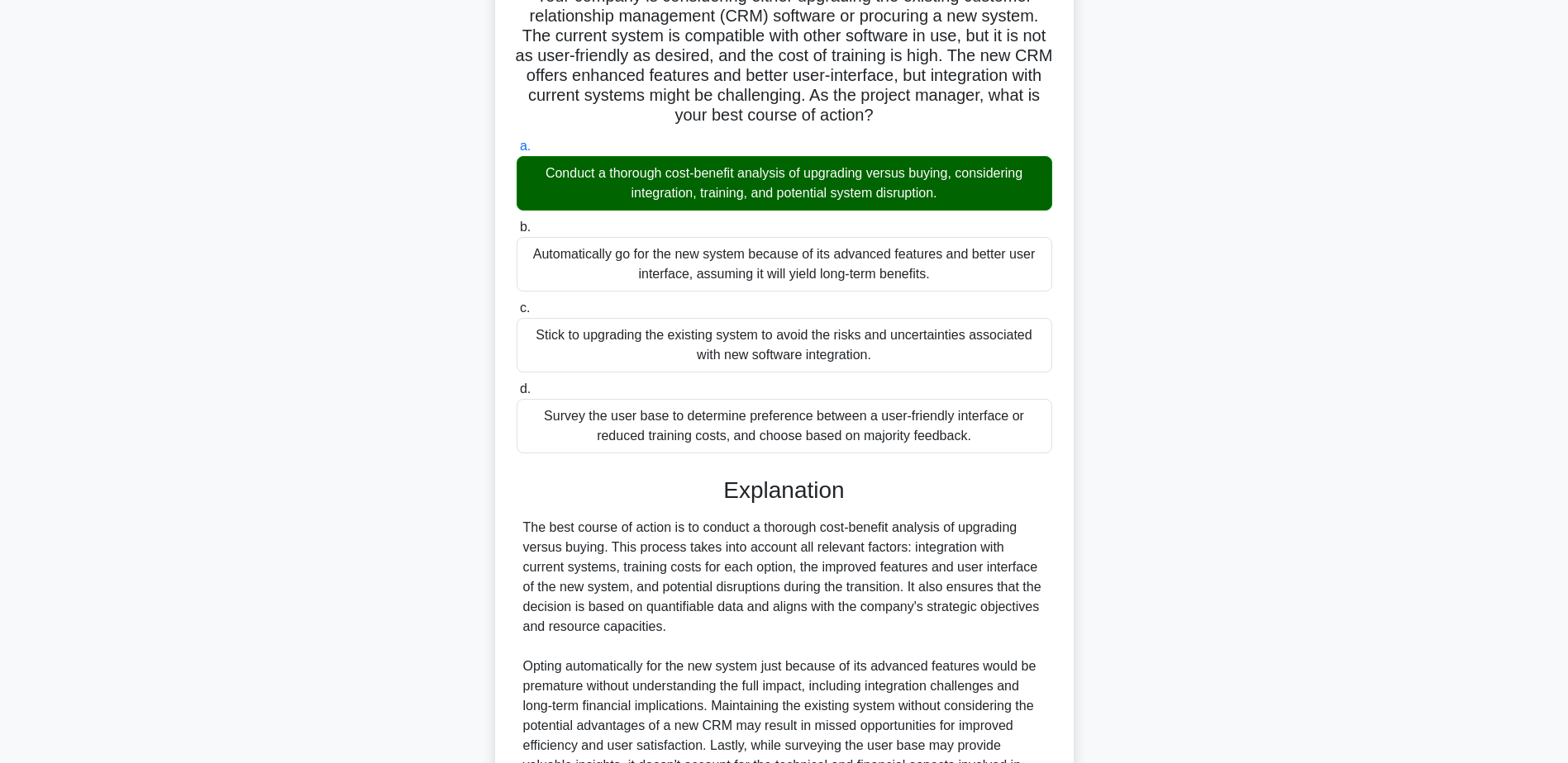
scroll to position [335, 0]
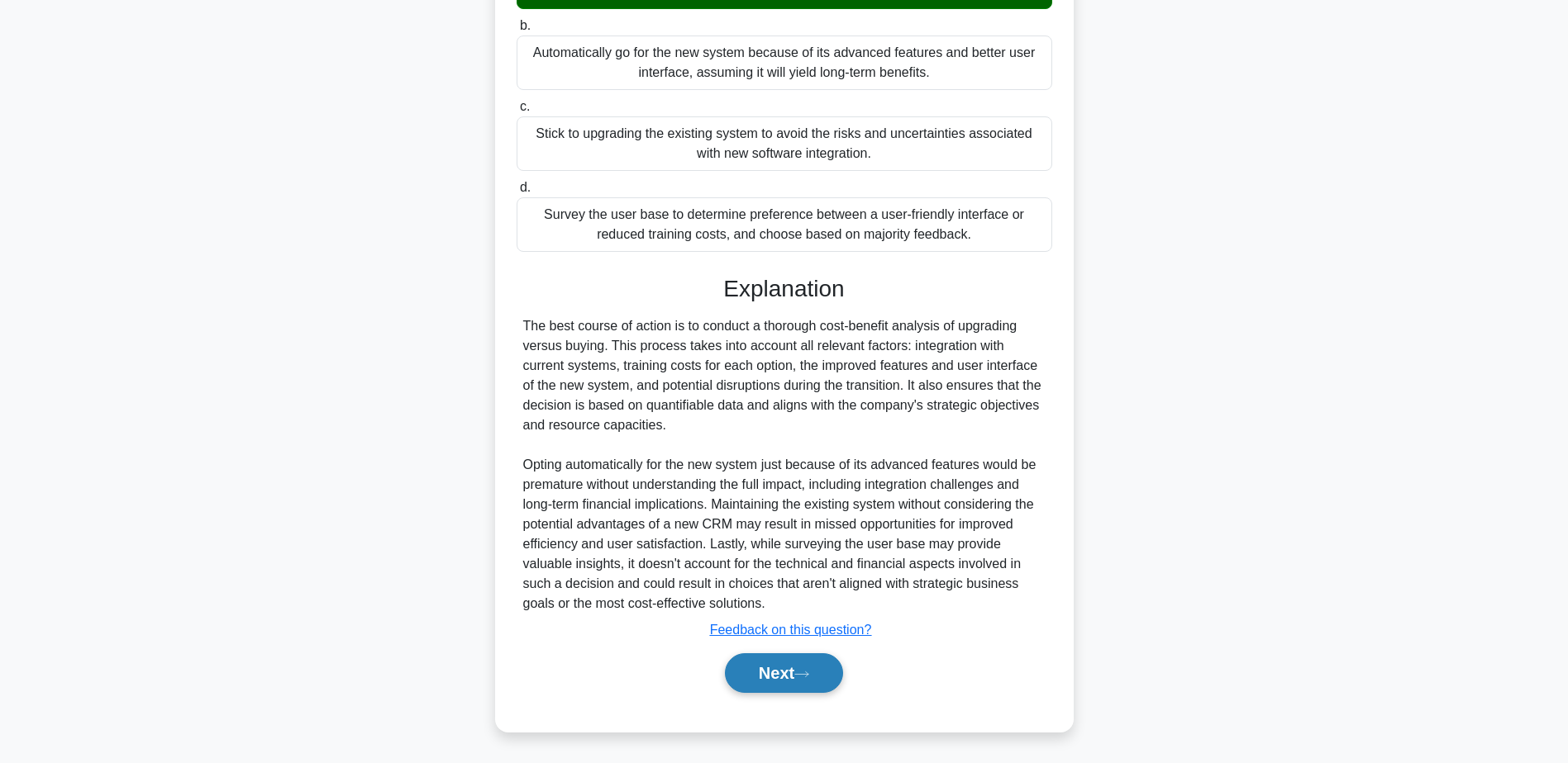
click at [817, 675] on button "Next" at bounding box center [784, 673] width 118 height 39
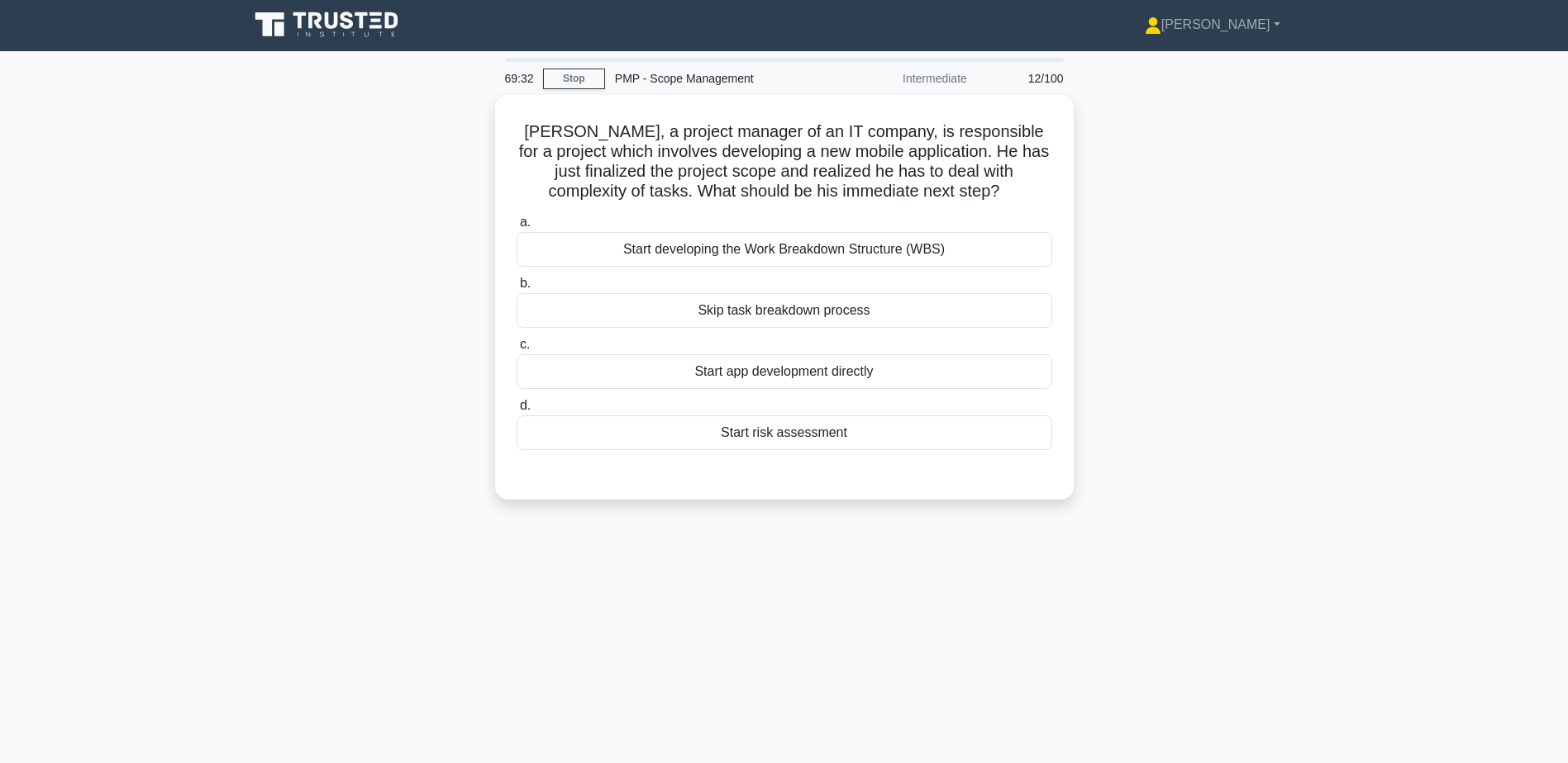
scroll to position [0, 0]
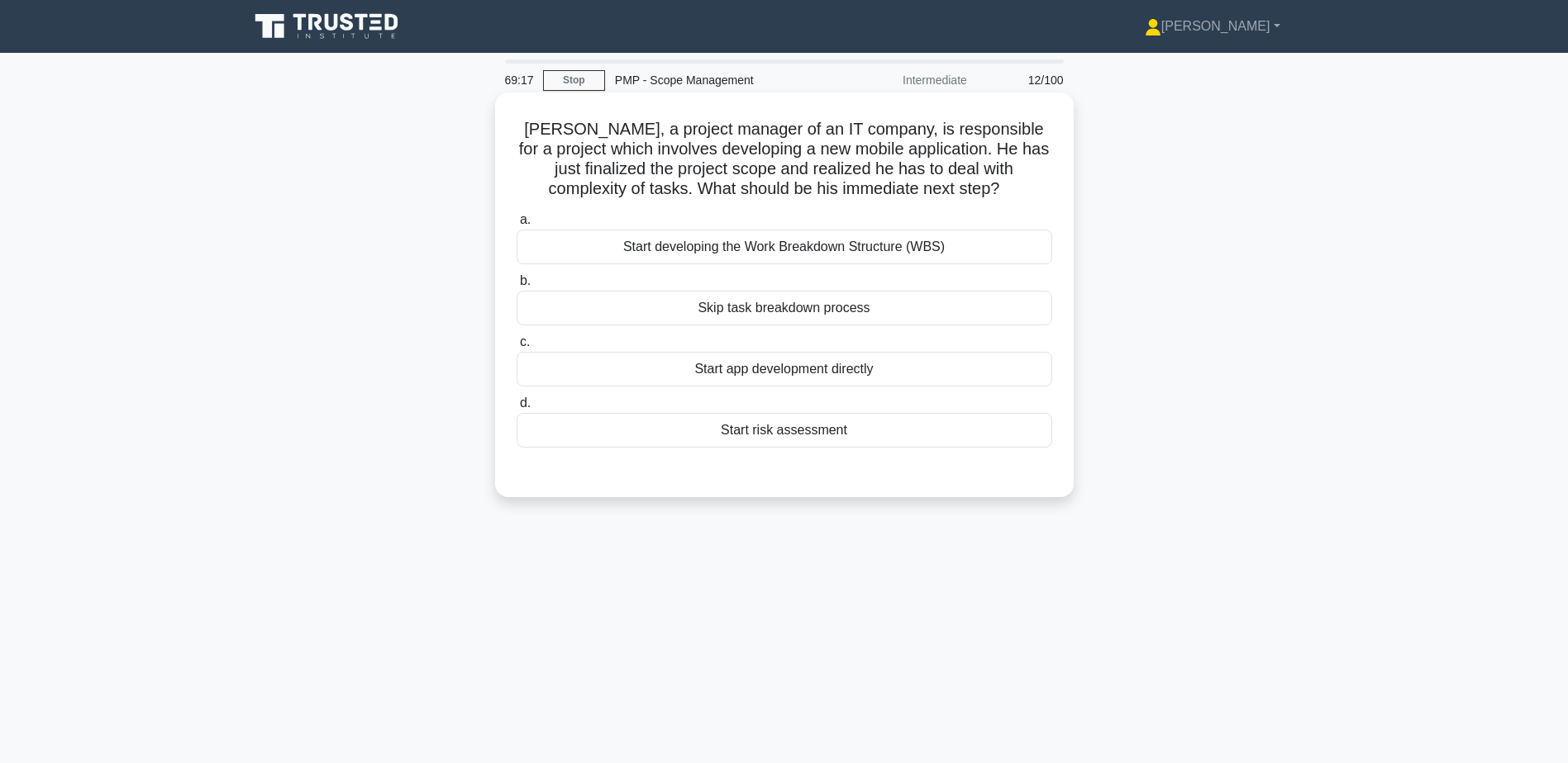
click at [760, 263] on div "Start developing the Work Breakdown Structure (WBS)" at bounding box center [784, 247] width 536 height 34
click at [517, 226] on input "a. Start developing the Work Breakdown Structure (WBS)" at bounding box center [517, 220] width 0 height 11
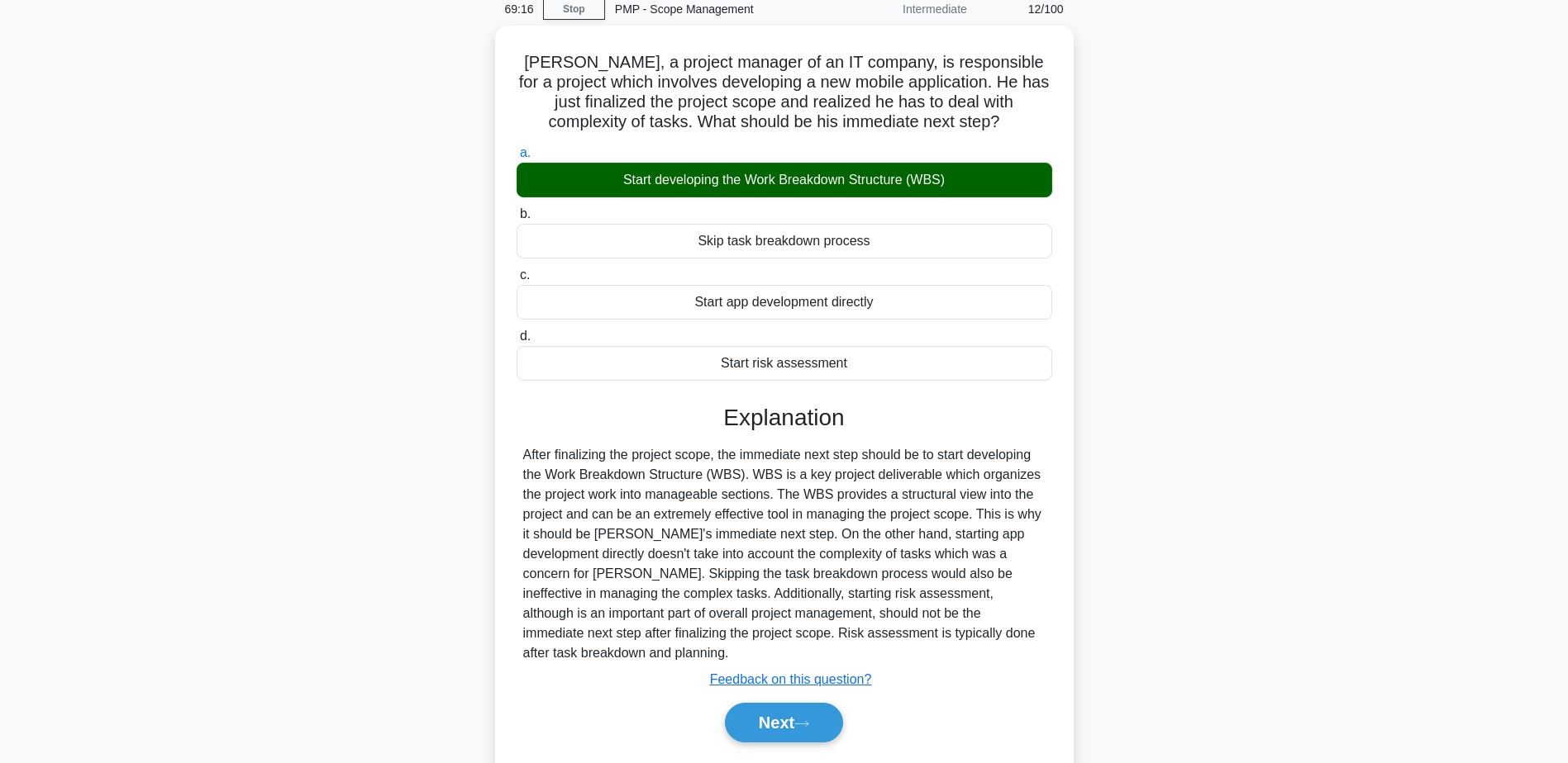
scroll to position [129, 0]
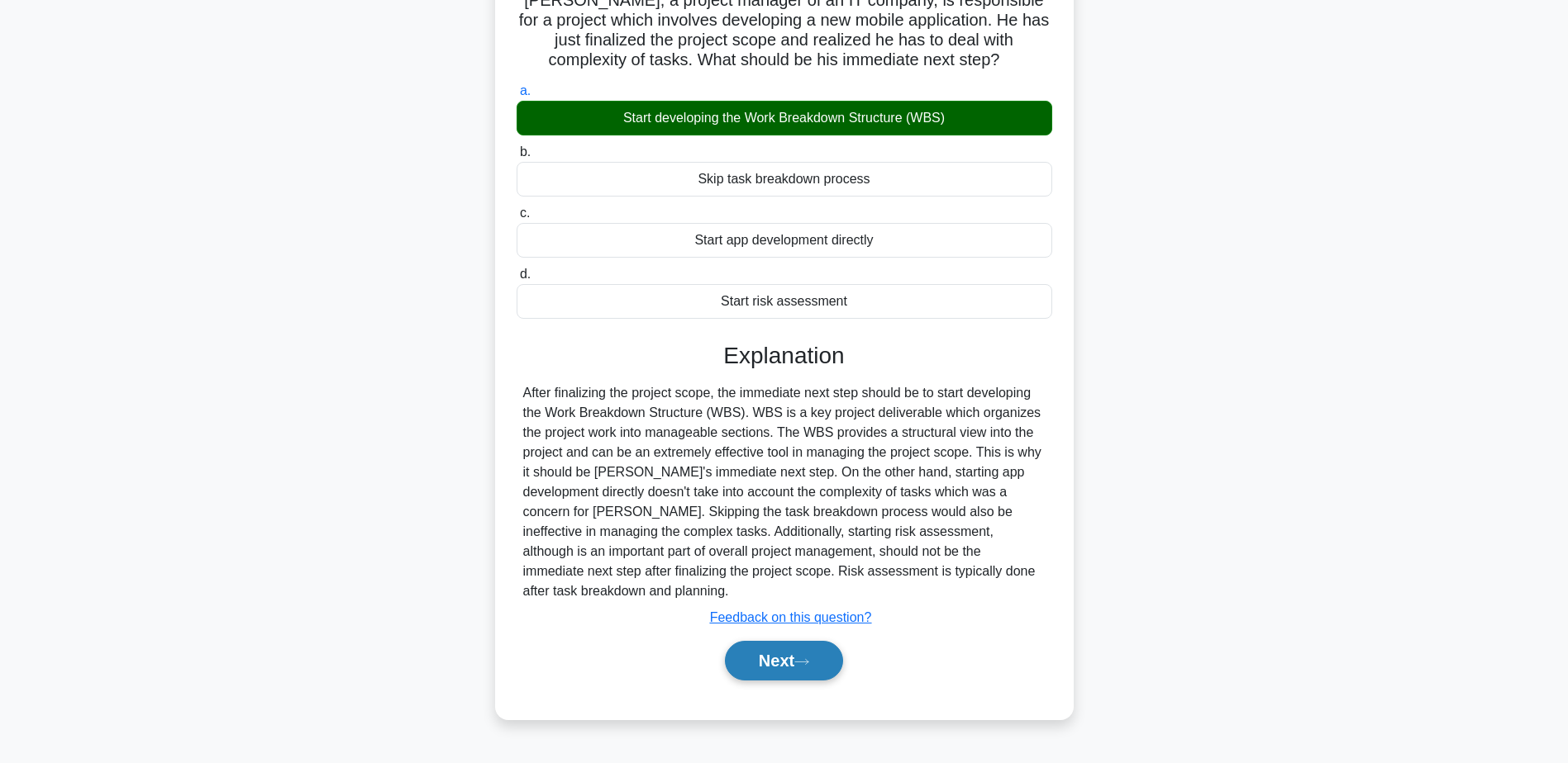
click at [785, 641] on button "Next" at bounding box center [784, 660] width 118 height 39
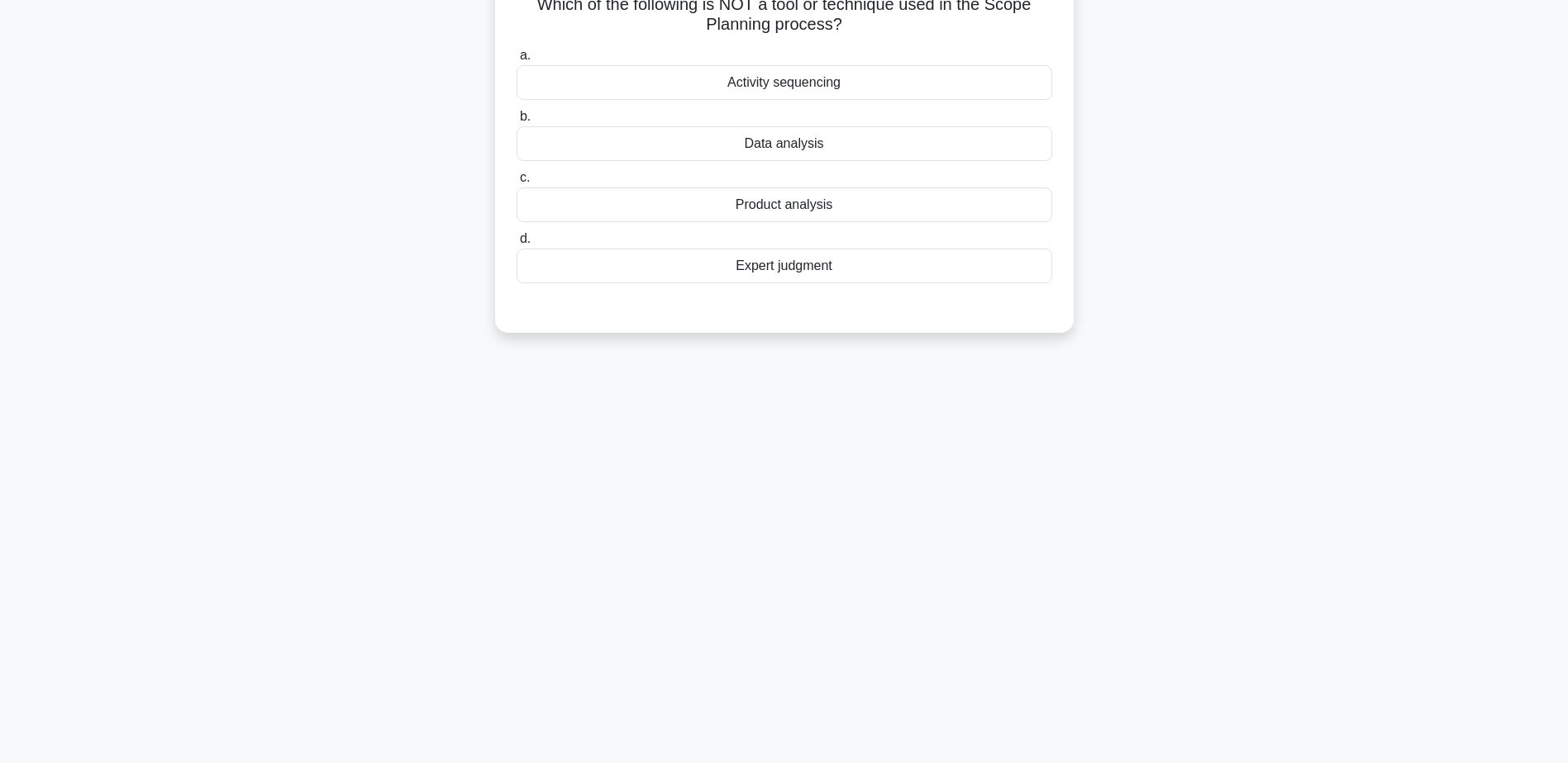
scroll to position [0, 0]
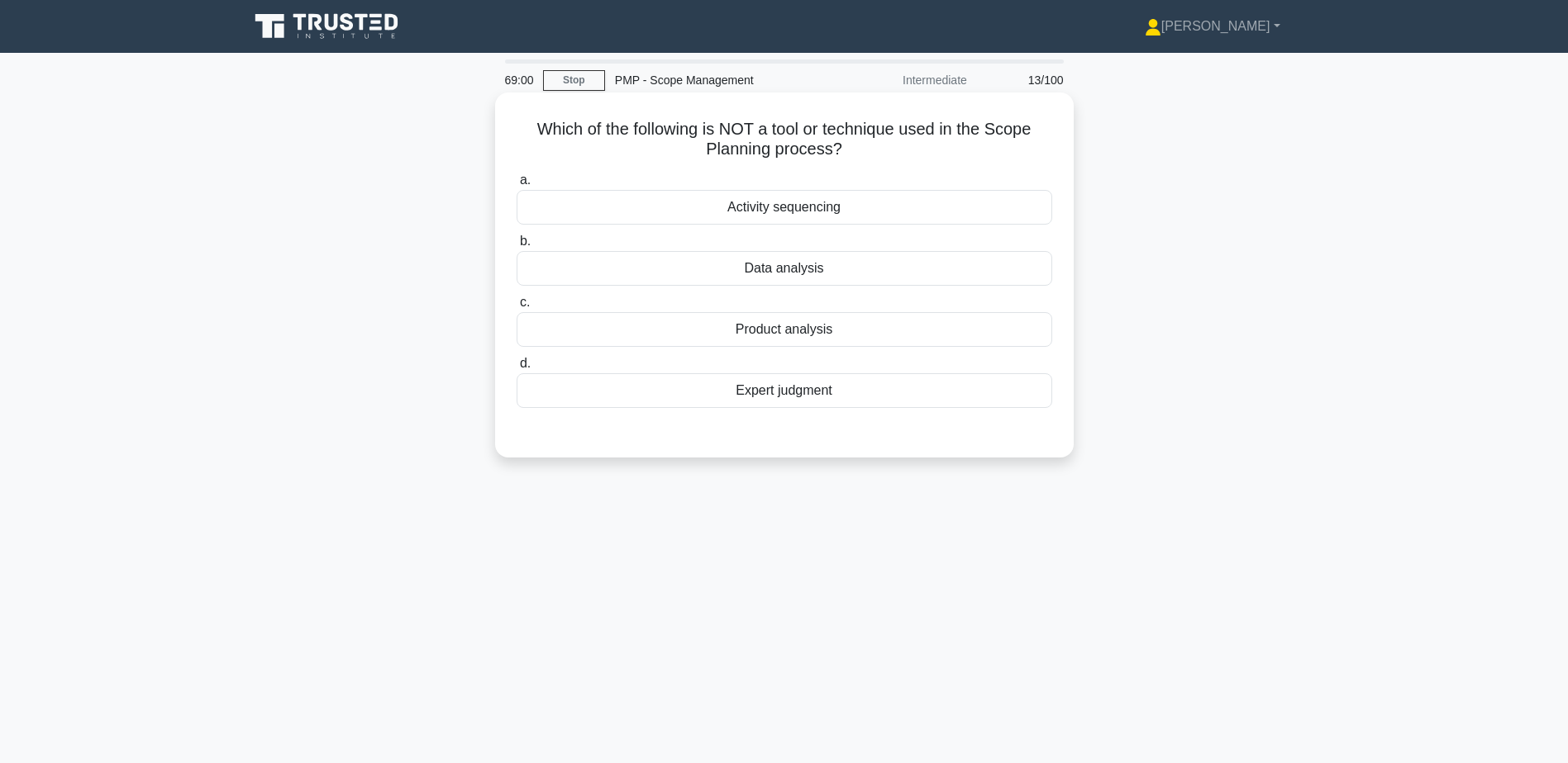
click at [839, 325] on div "Product analysis" at bounding box center [784, 329] width 536 height 34
click at [517, 308] on input "c. Product analysis" at bounding box center [517, 302] width 0 height 11
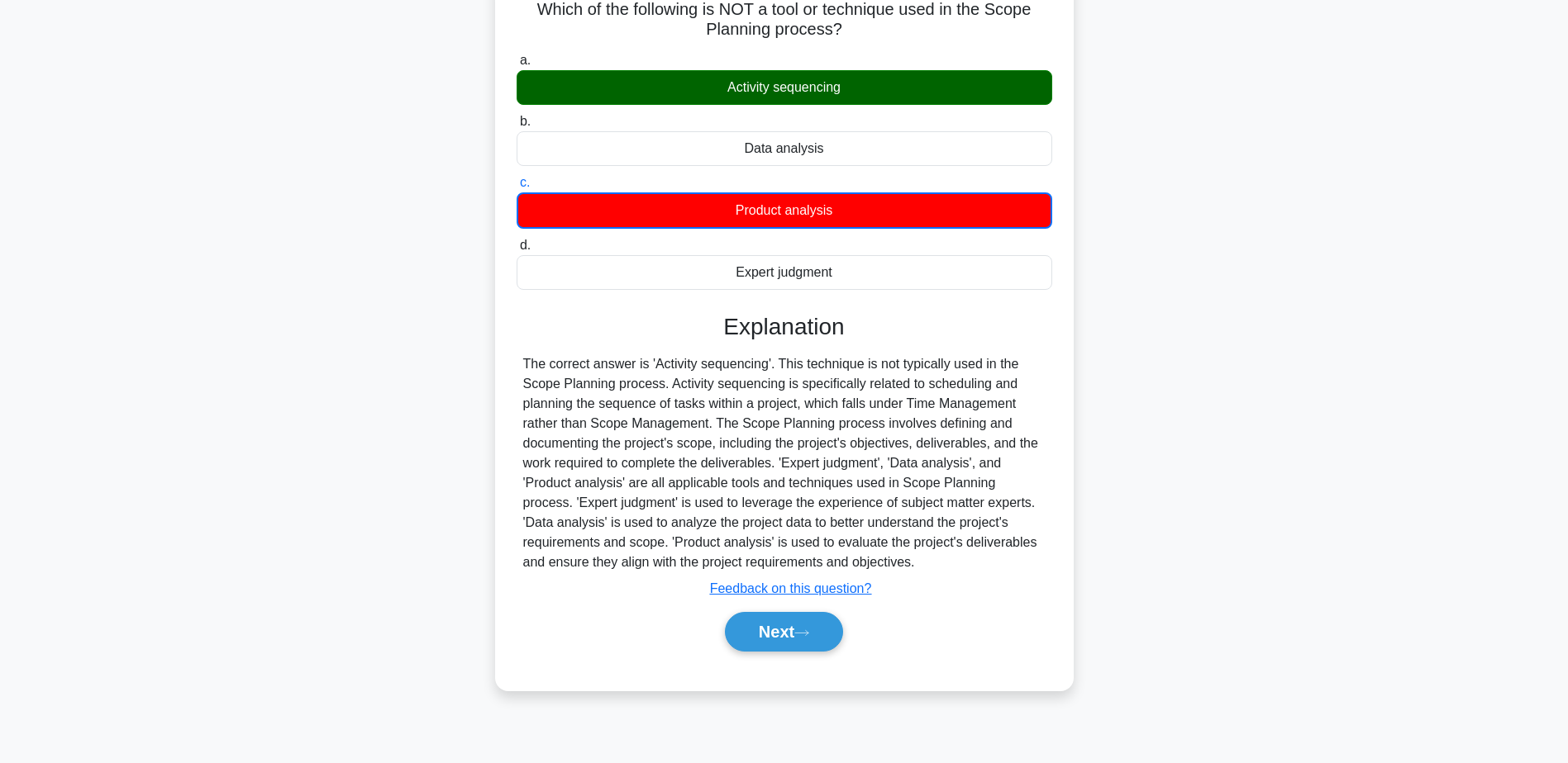
scroll to position [129, 0]
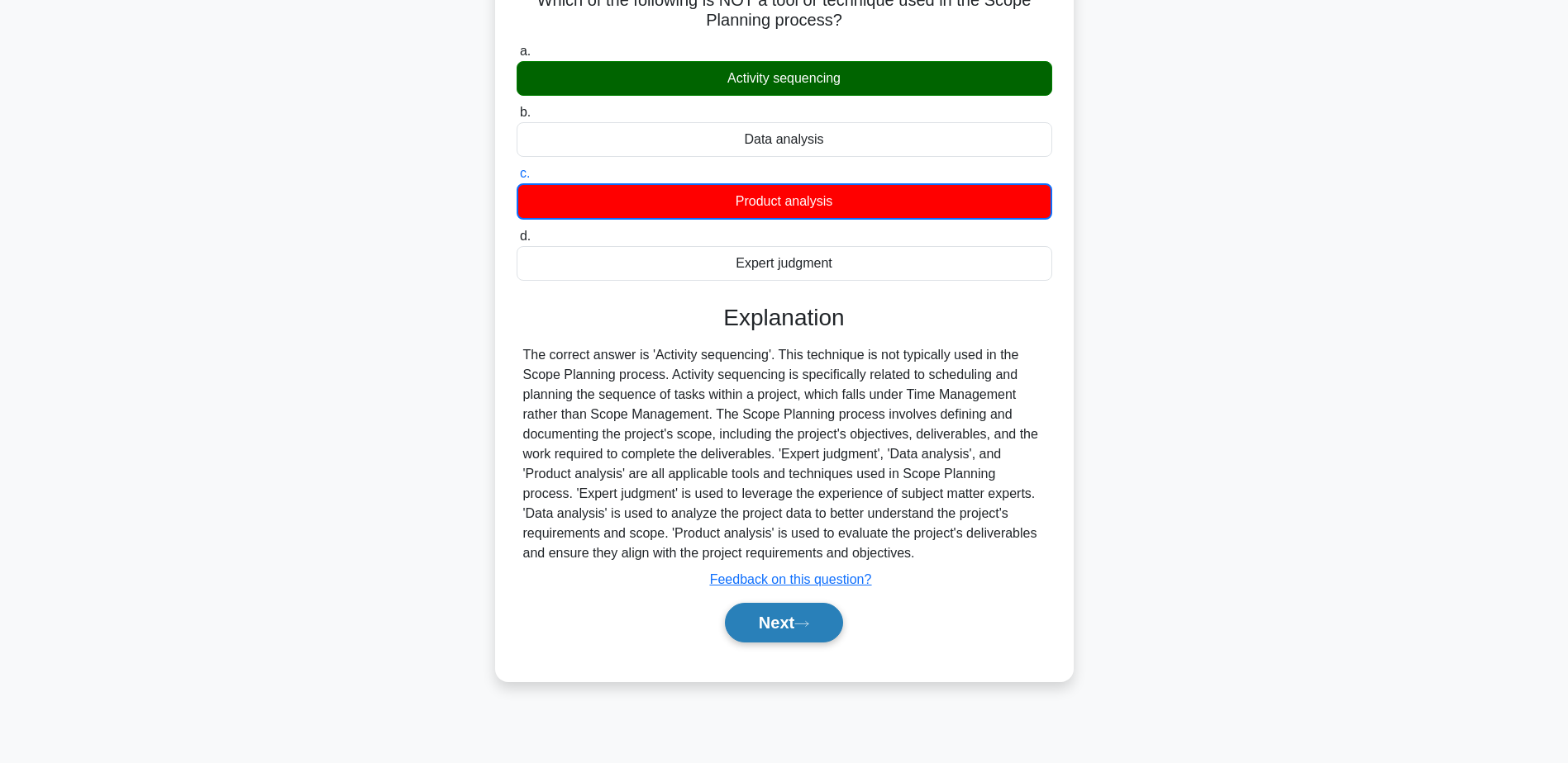
click at [789, 625] on button "Next" at bounding box center [784, 622] width 118 height 39
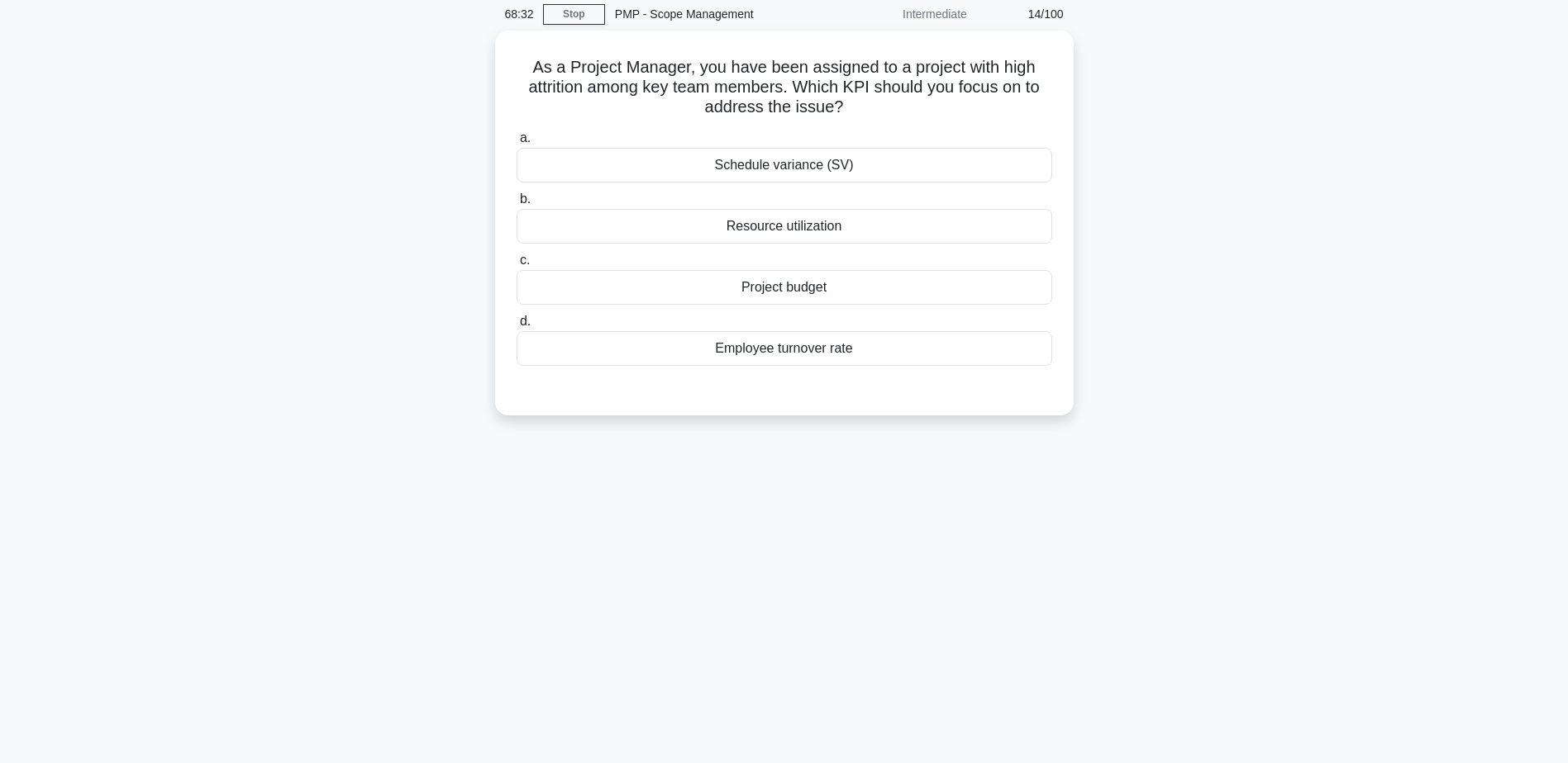
scroll to position [0, 0]
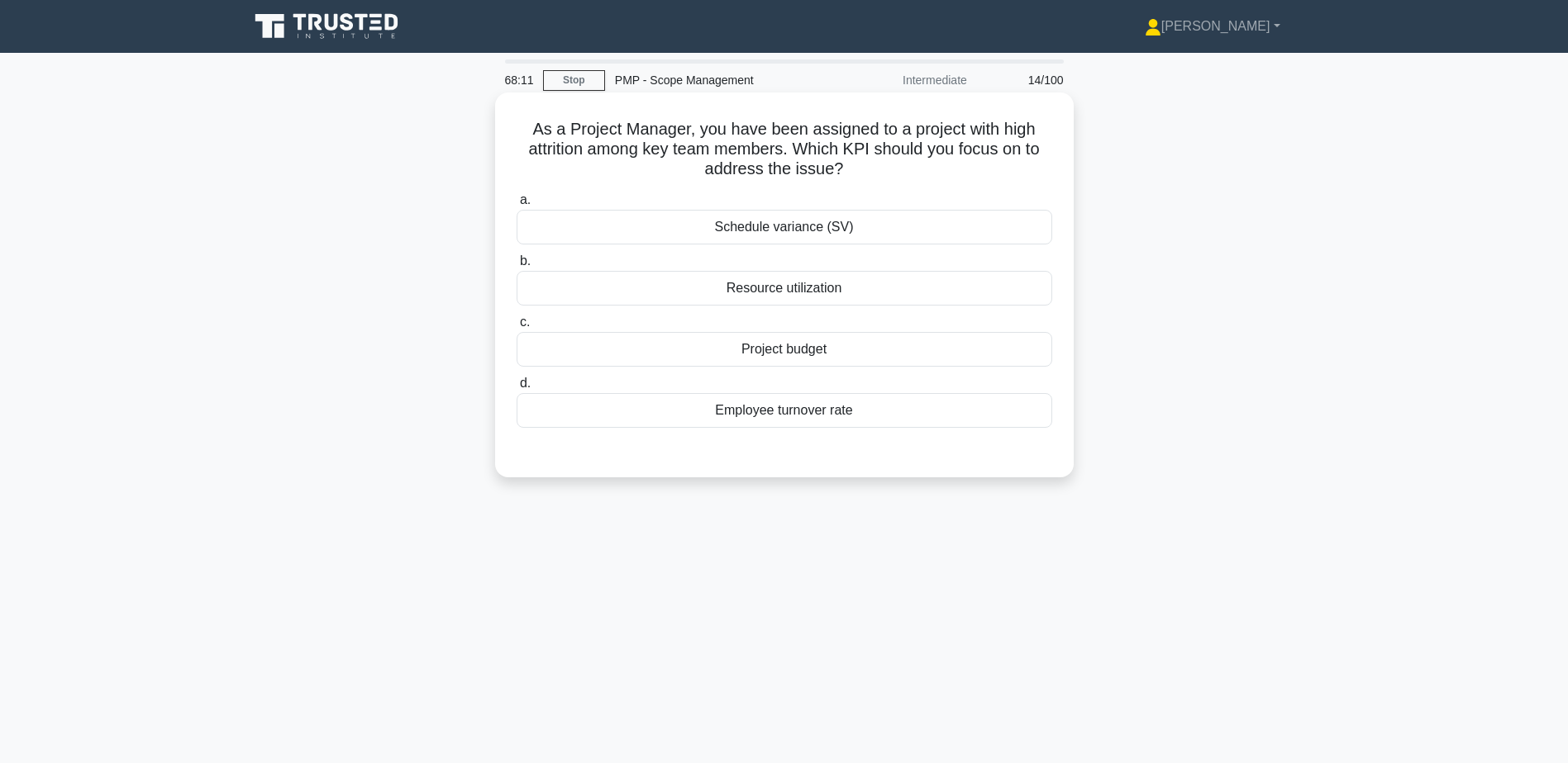
click at [730, 417] on div "Employee turnover rate" at bounding box center [784, 410] width 536 height 34
click at [517, 389] on input "d. Employee turnover rate" at bounding box center [517, 383] width 0 height 11
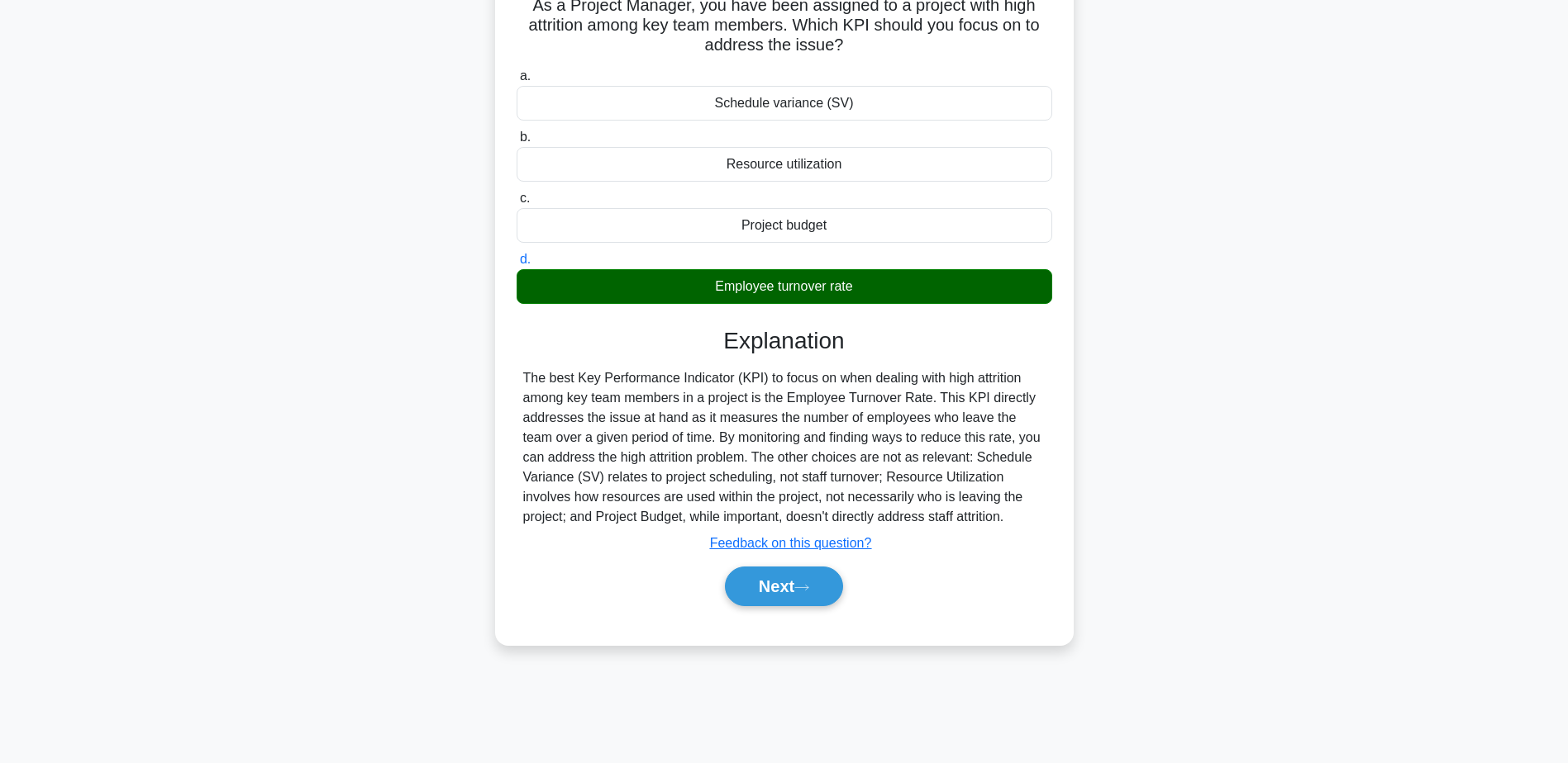
scroll to position [129, 0]
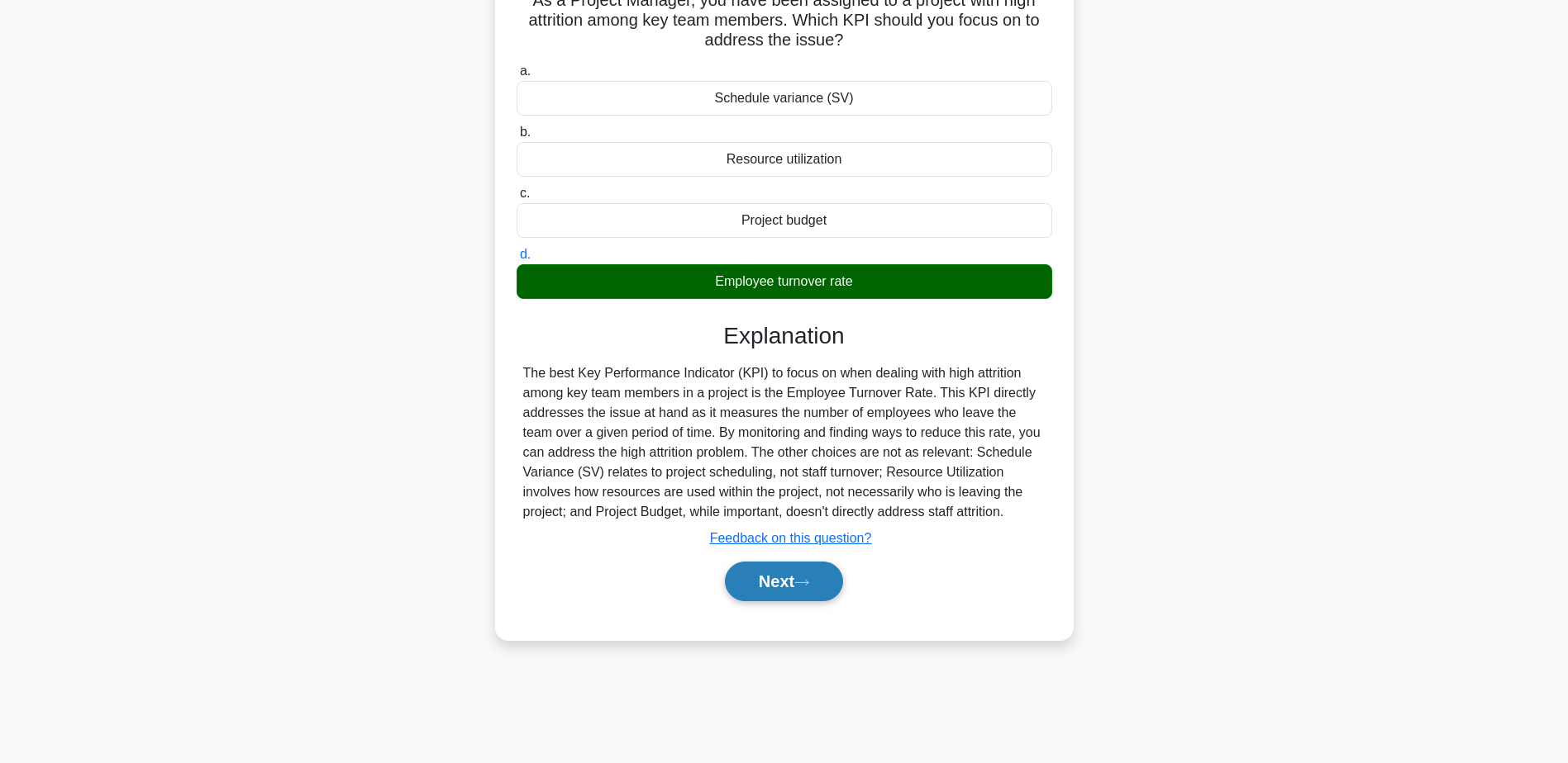
click at [801, 593] on button "Next" at bounding box center [784, 581] width 118 height 39
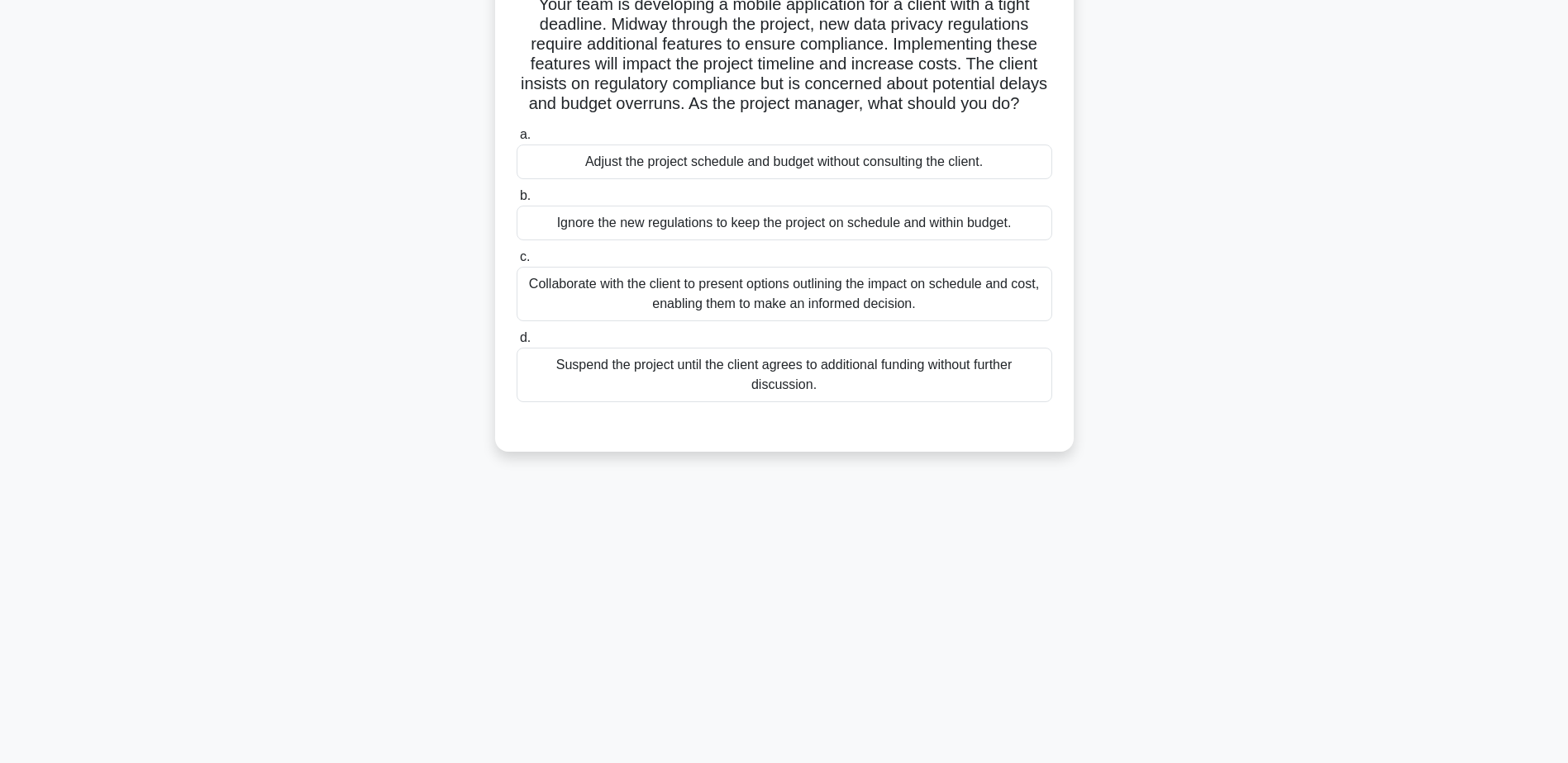
scroll to position [0, 0]
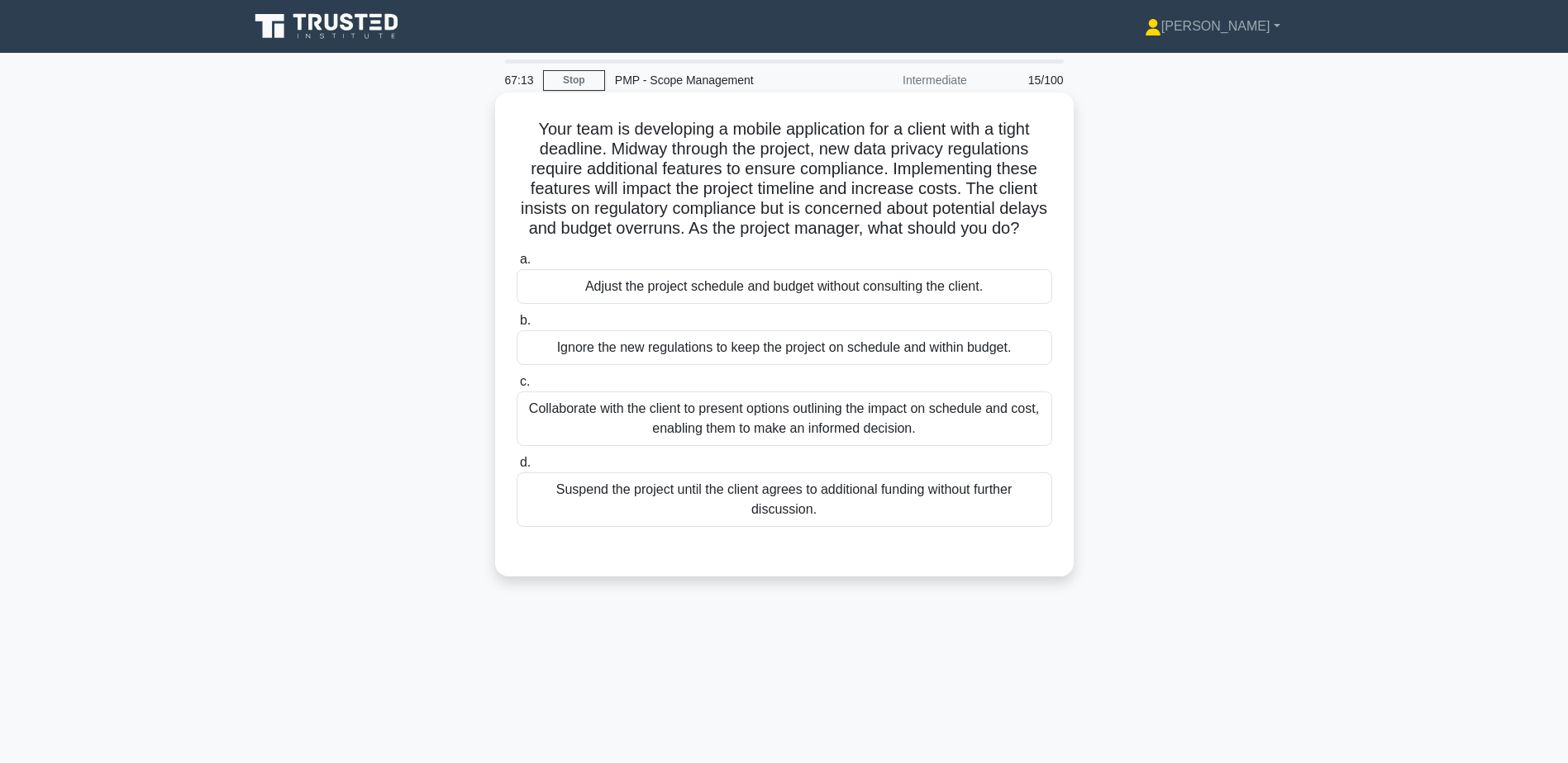
click at [816, 446] on div "Collaborate with the client to present options outlining the impact on schedule…" at bounding box center [784, 418] width 536 height 54
click at [517, 387] on input "c. Collaborate with the client to present options outlining the impact on sched…" at bounding box center [517, 382] width 0 height 11
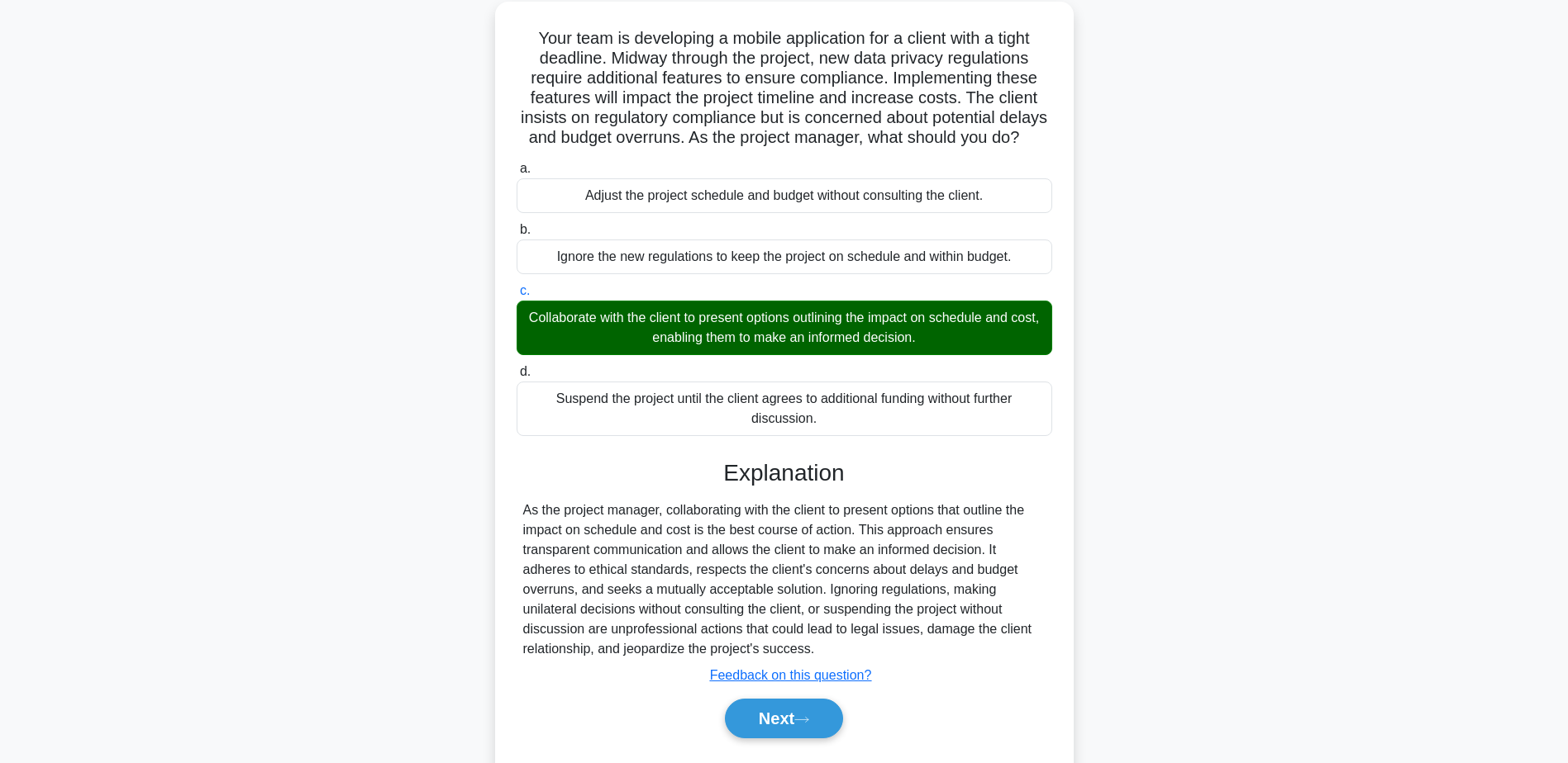
scroll to position [157, 0]
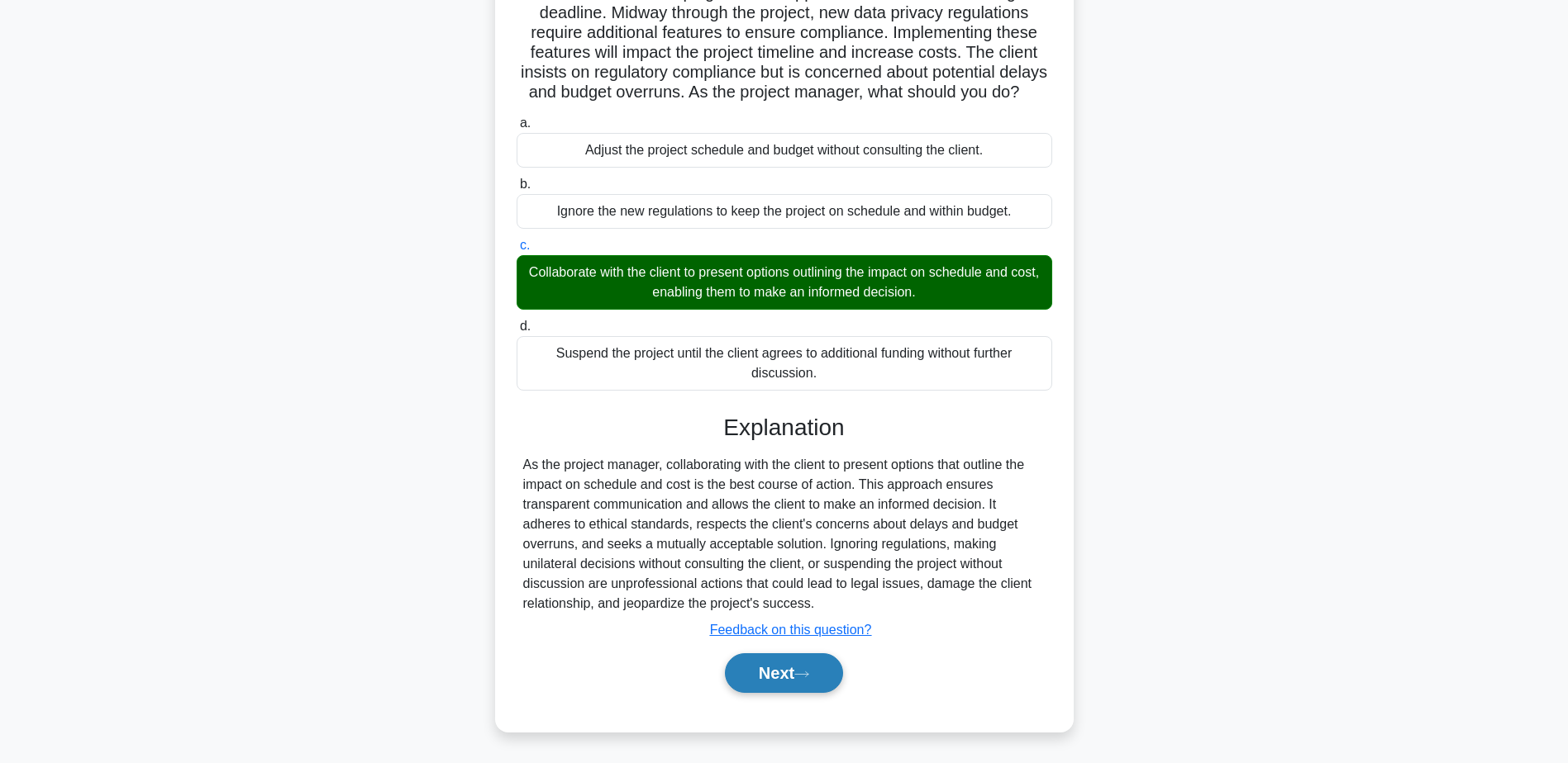
click at [779, 692] on button "Next" at bounding box center [784, 673] width 118 height 39
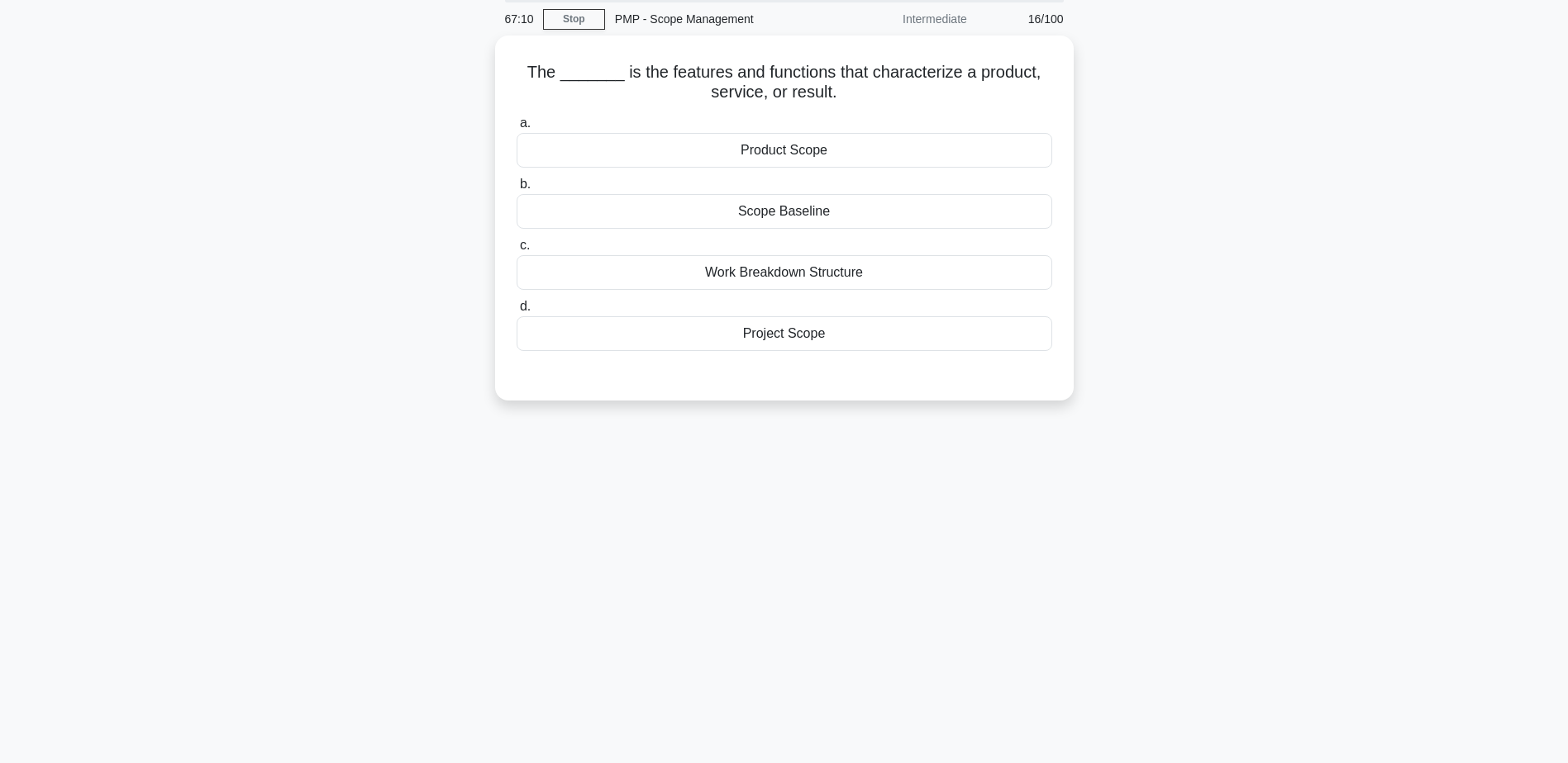
scroll to position [0, 0]
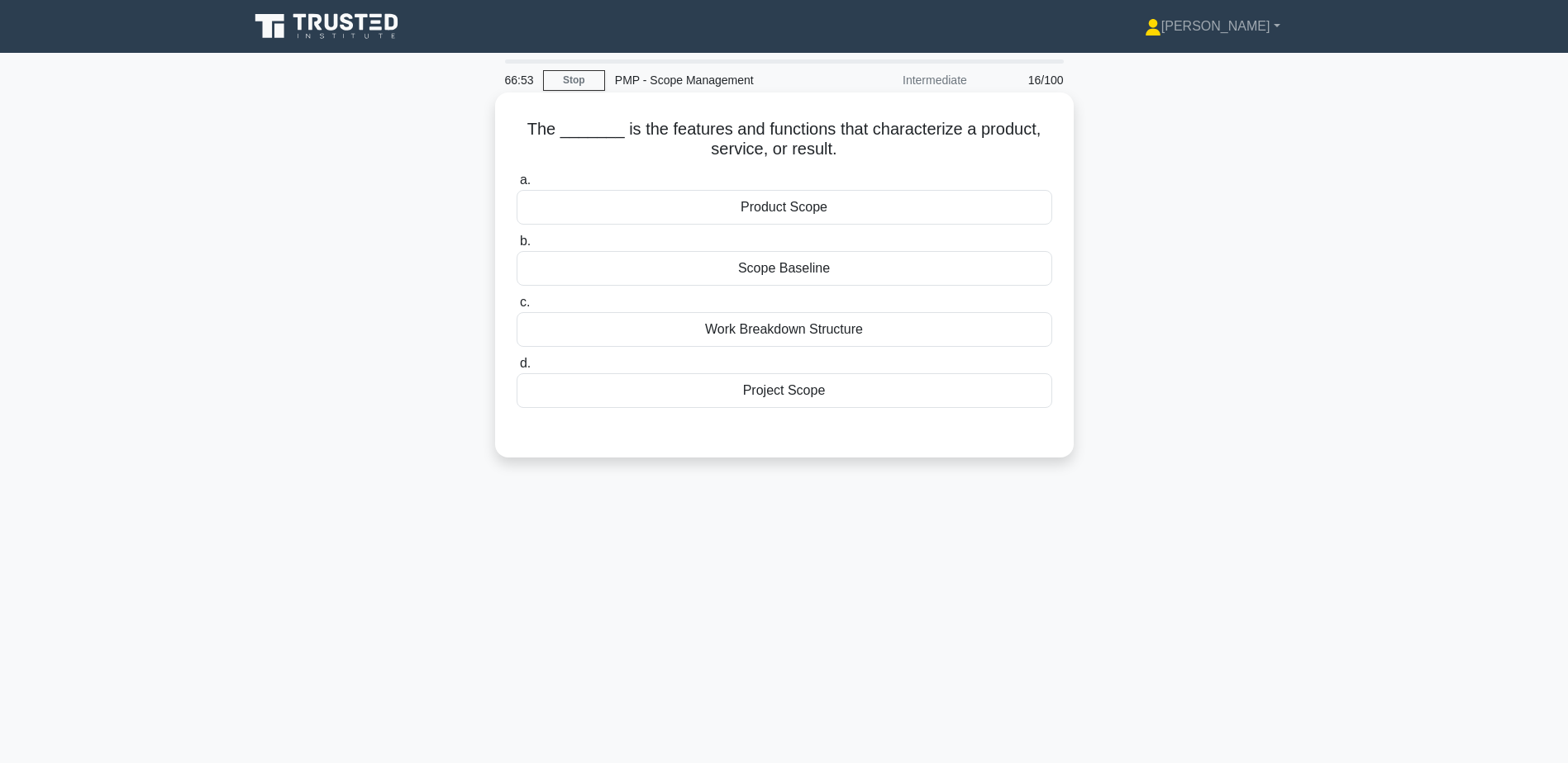
click at [857, 202] on div "Product Scope" at bounding box center [784, 207] width 536 height 34
click at [517, 186] on input "a. Product Scope" at bounding box center [517, 180] width 0 height 11
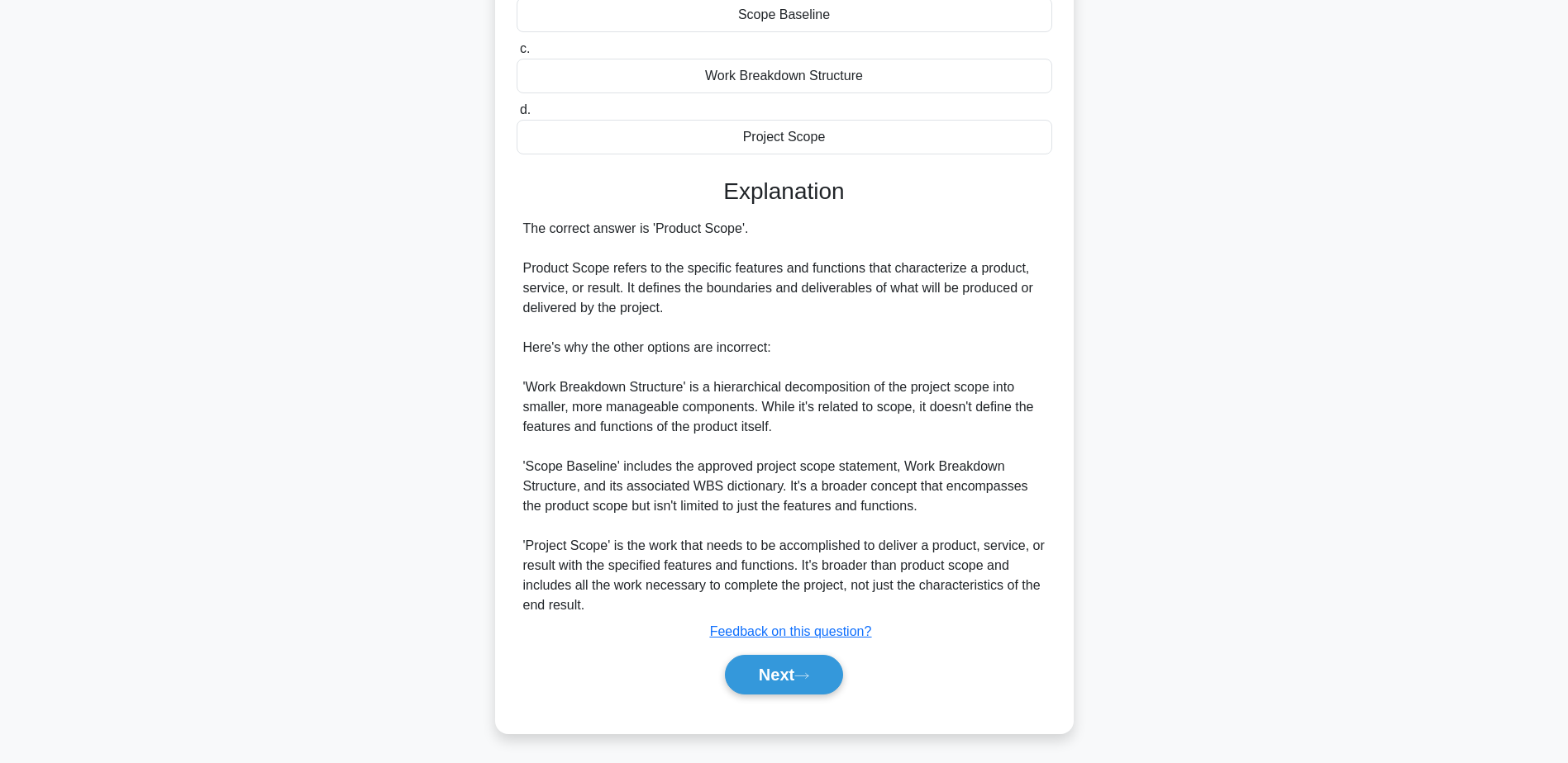
scroll to position [256, 0]
click at [763, 653] on button "Next" at bounding box center [784, 673] width 118 height 39
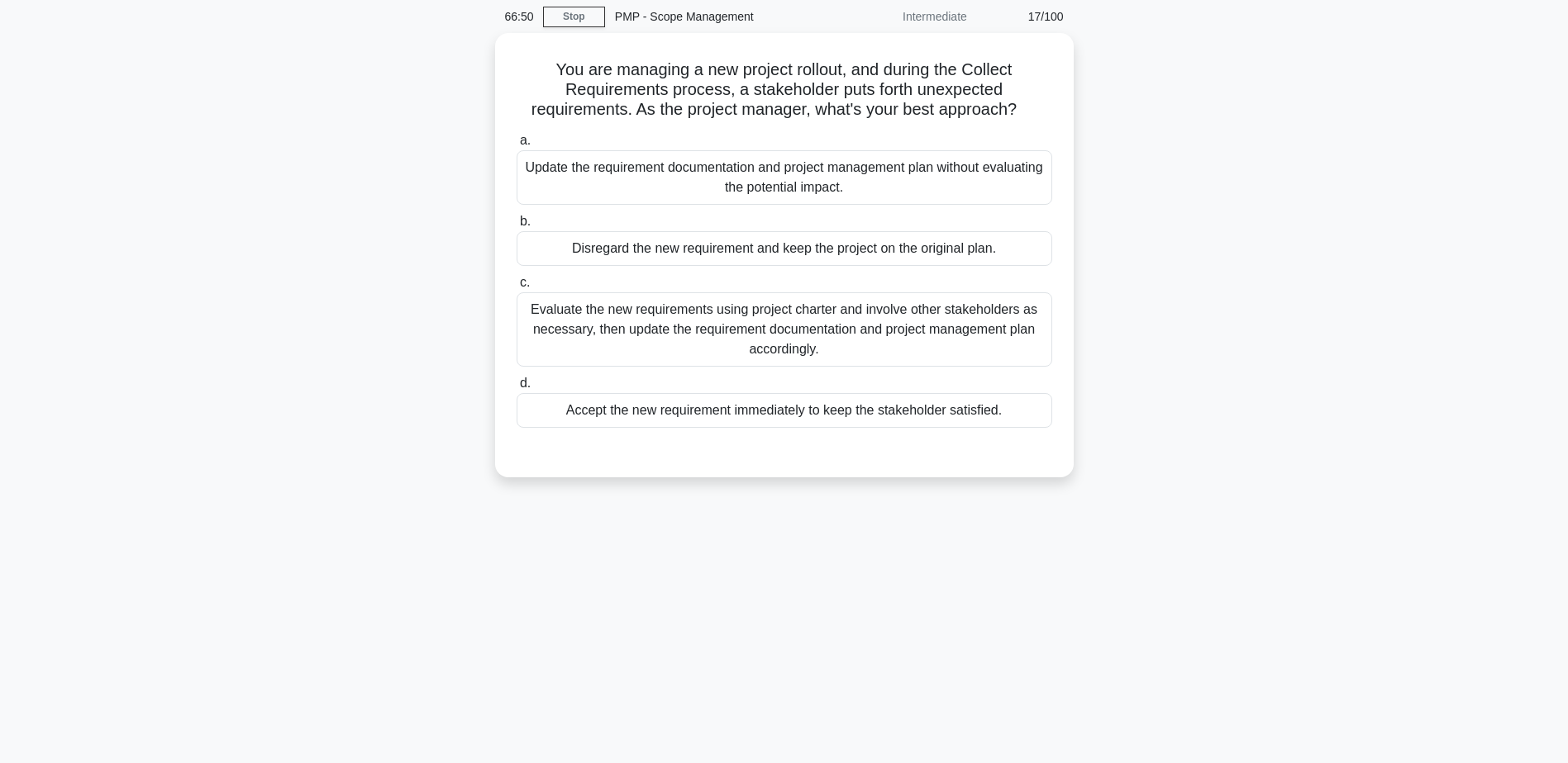
scroll to position [0, 0]
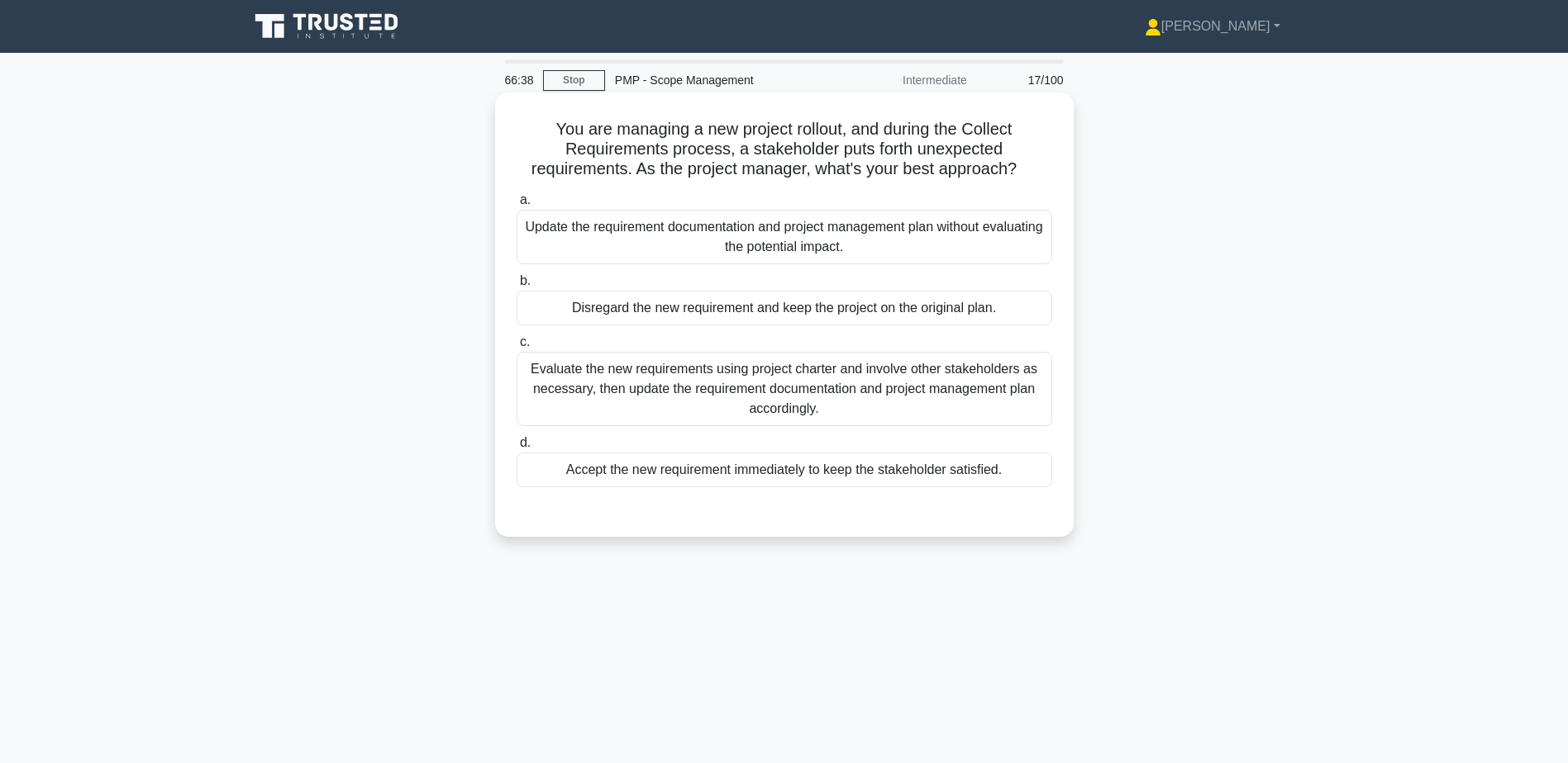
click at [719, 410] on div "Evaluate the new requirements using project charter and involve other stakehold…" at bounding box center [784, 389] width 536 height 74
click at [517, 348] on input "c. Evaluate the new requirements using project charter and involve other stakeh…" at bounding box center [517, 342] width 0 height 11
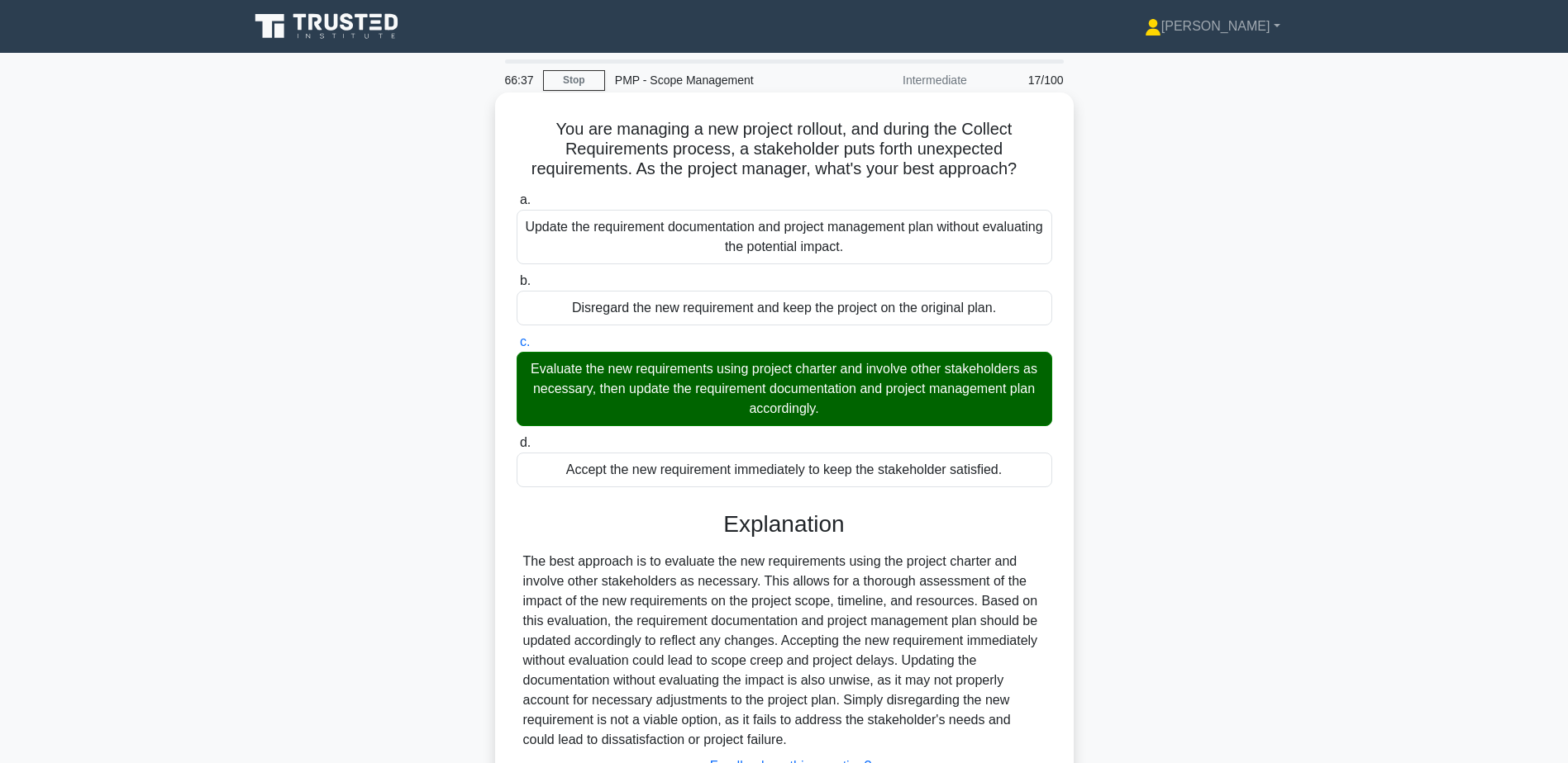
scroll to position [137, 0]
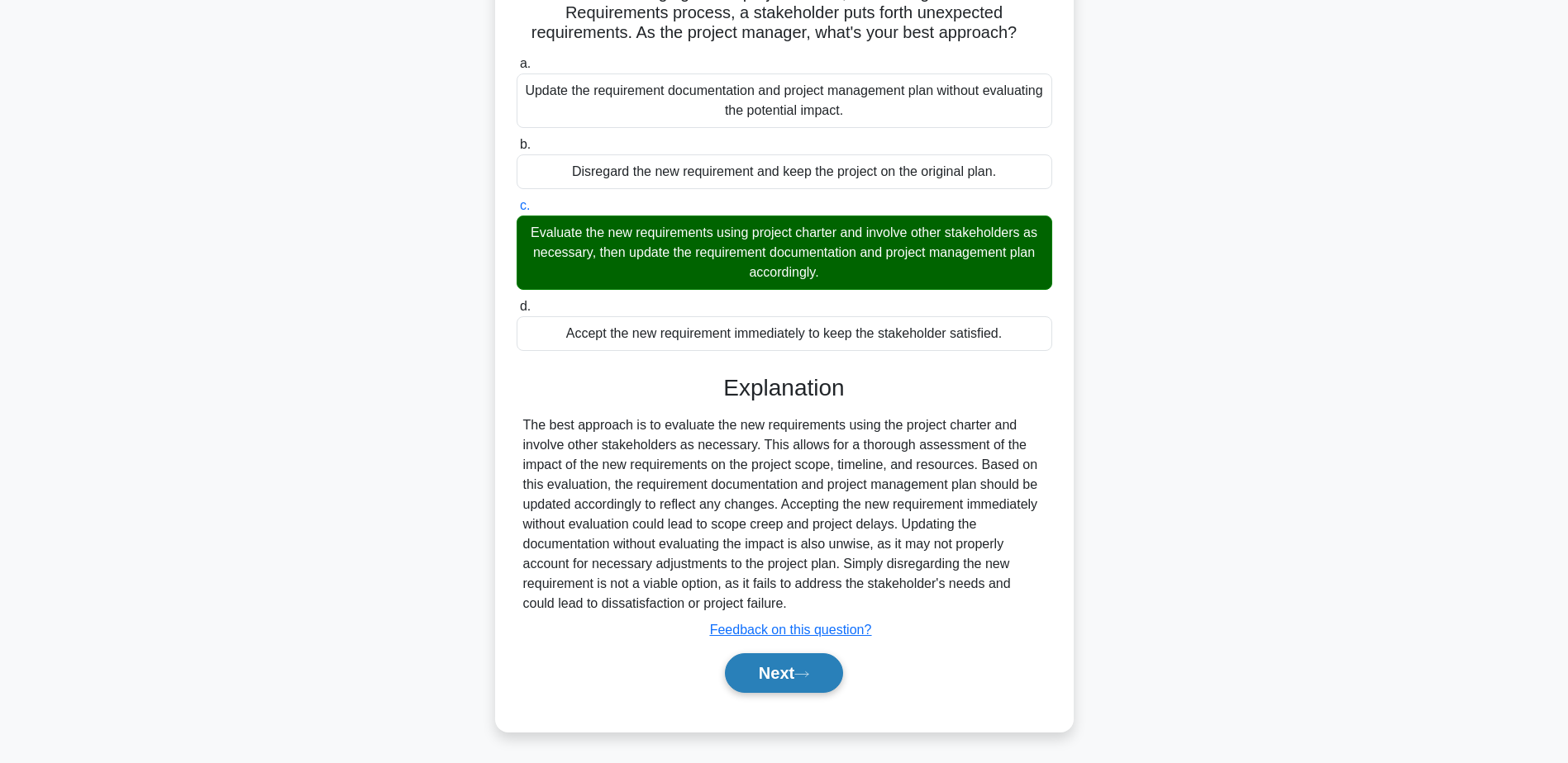
click at [815, 662] on button "Next" at bounding box center [784, 673] width 118 height 39
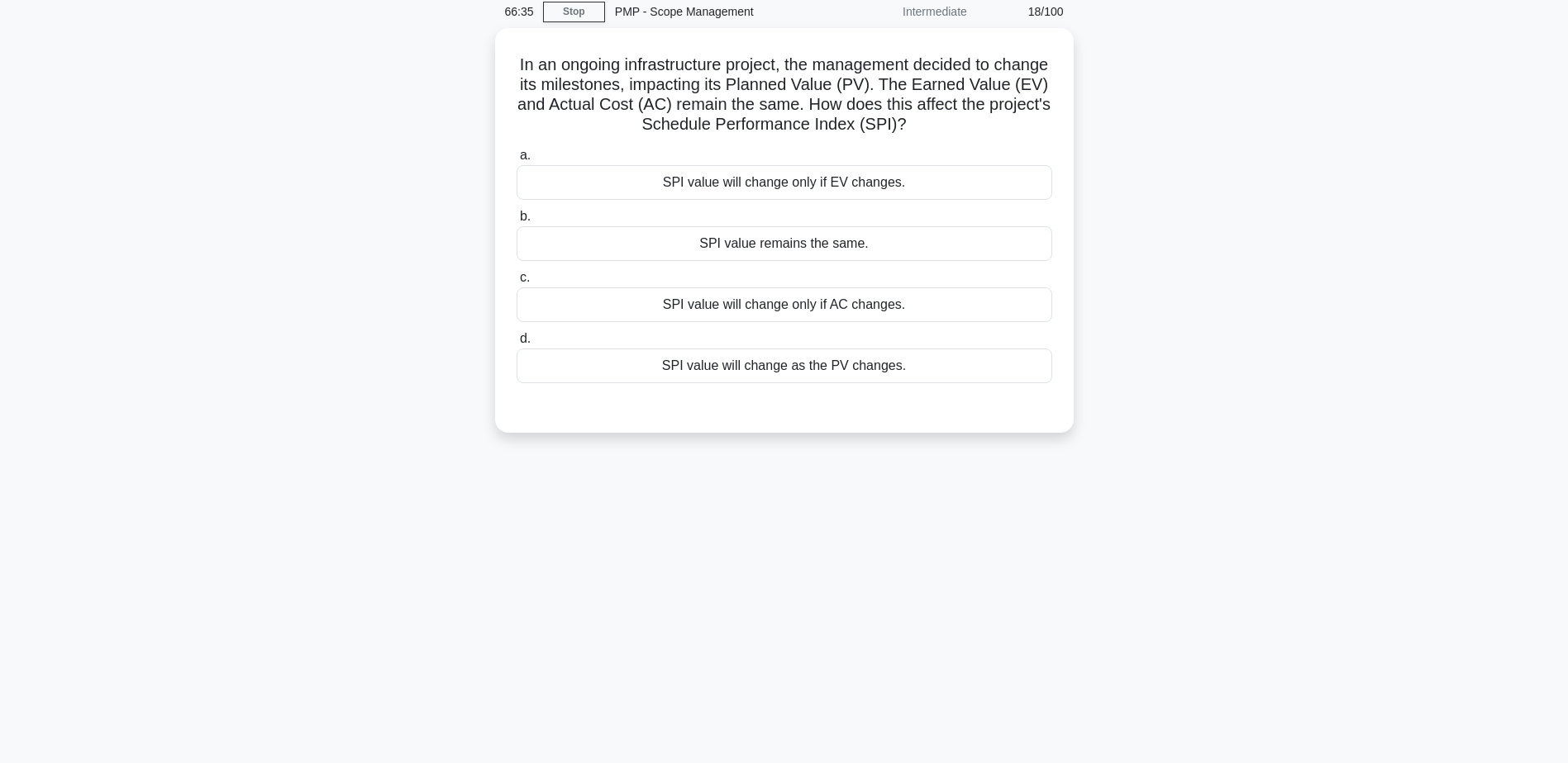
scroll to position [0, 0]
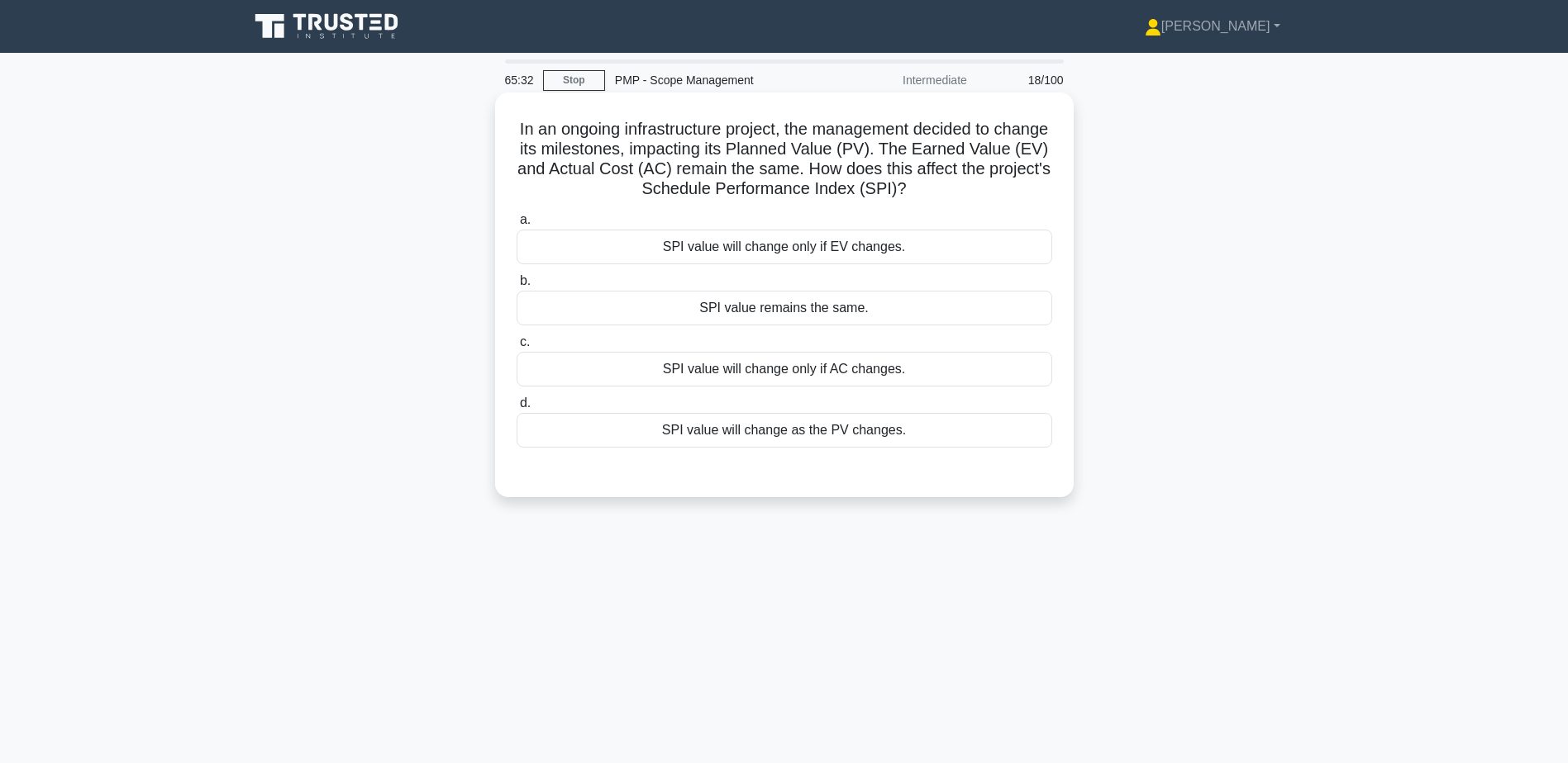
click at [799, 311] on div "SPI value remains the same." at bounding box center [784, 308] width 536 height 34
click at [517, 287] on input "b. SPI value remains the same." at bounding box center [517, 281] width 0 height 11
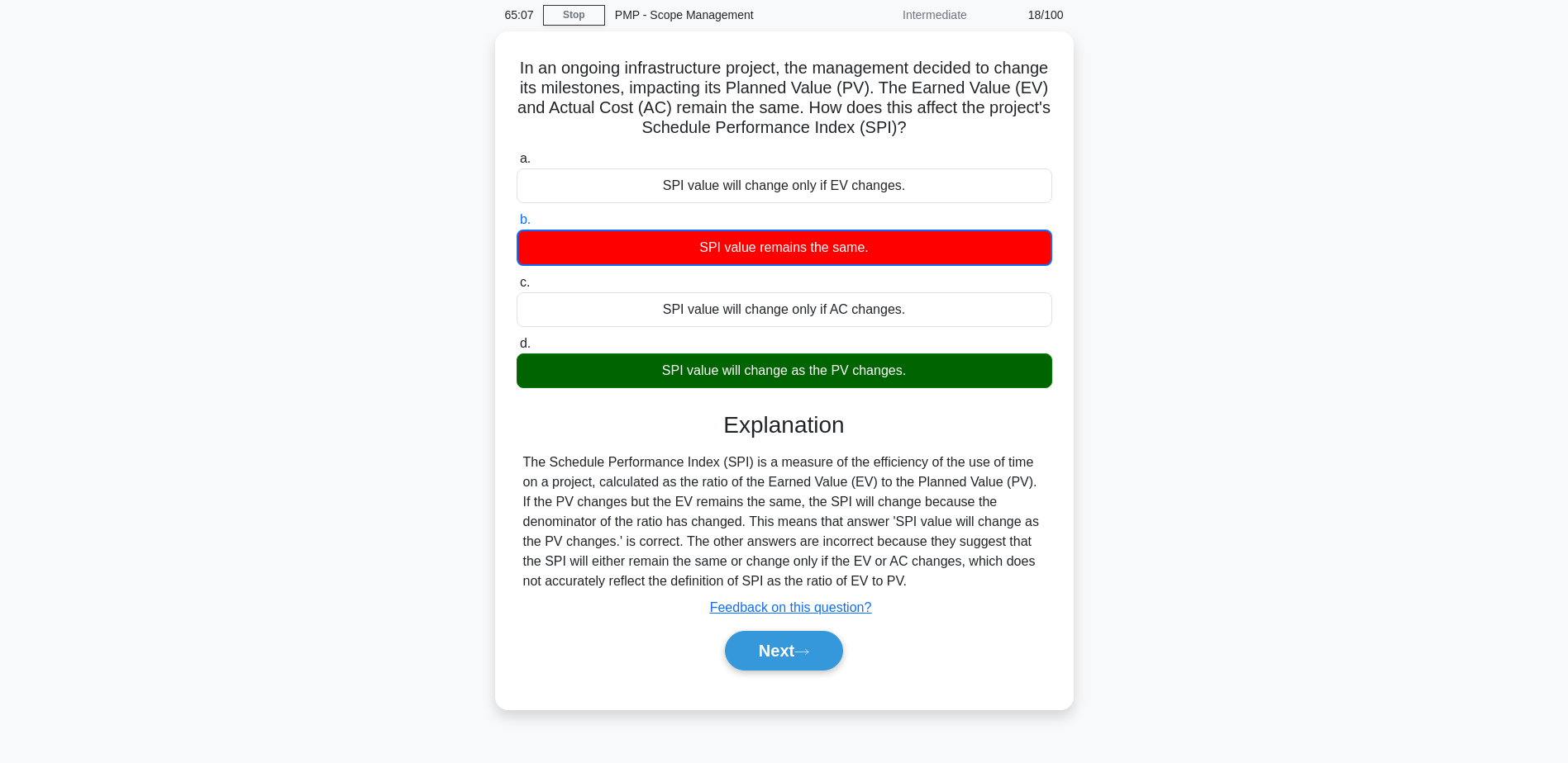
scroll to position [46, 0]
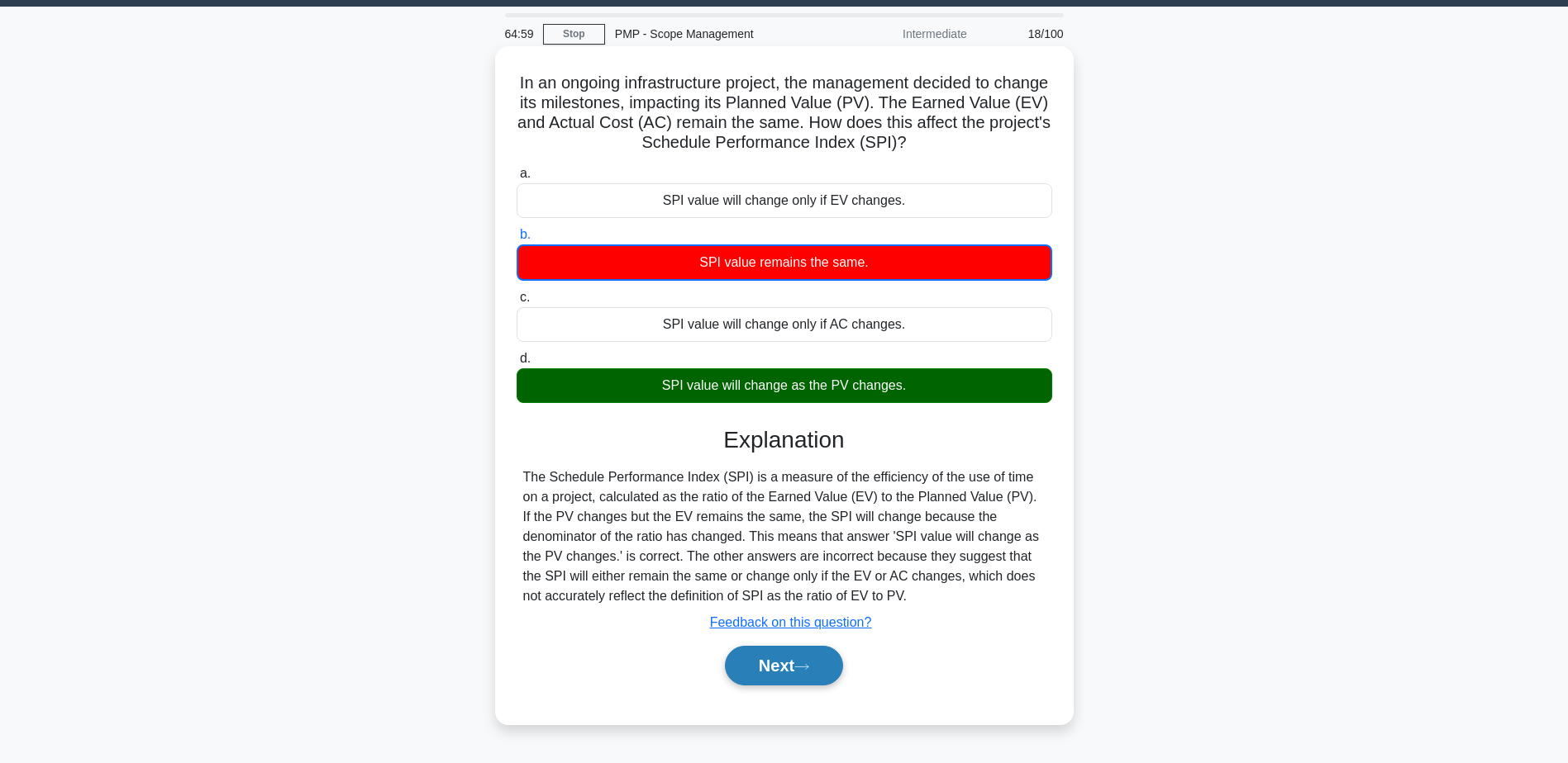
click at [805, 684] on button "Next" at bounding box center [784, 665] width 118 height 39
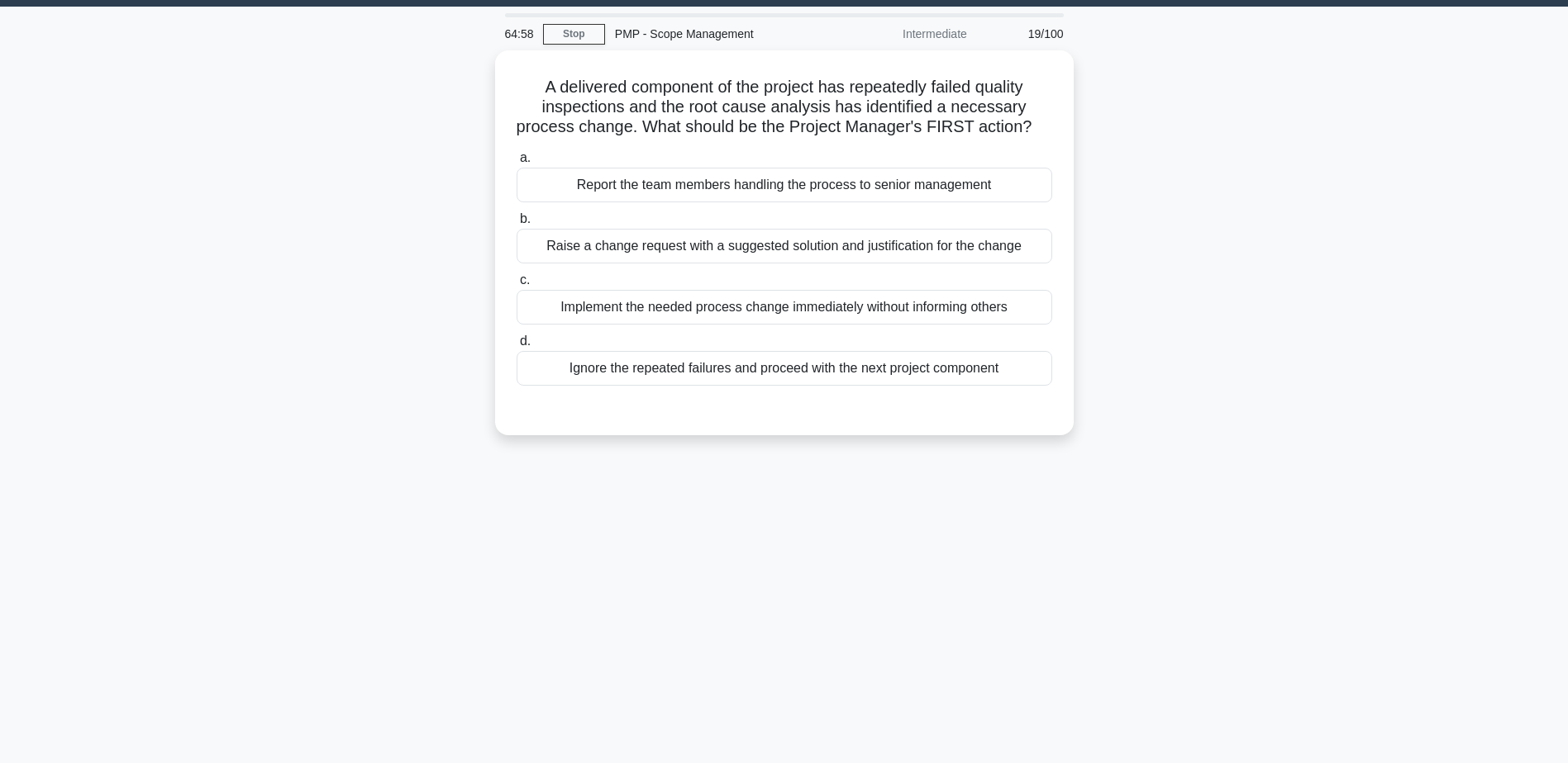
scroll to position [0, 0]
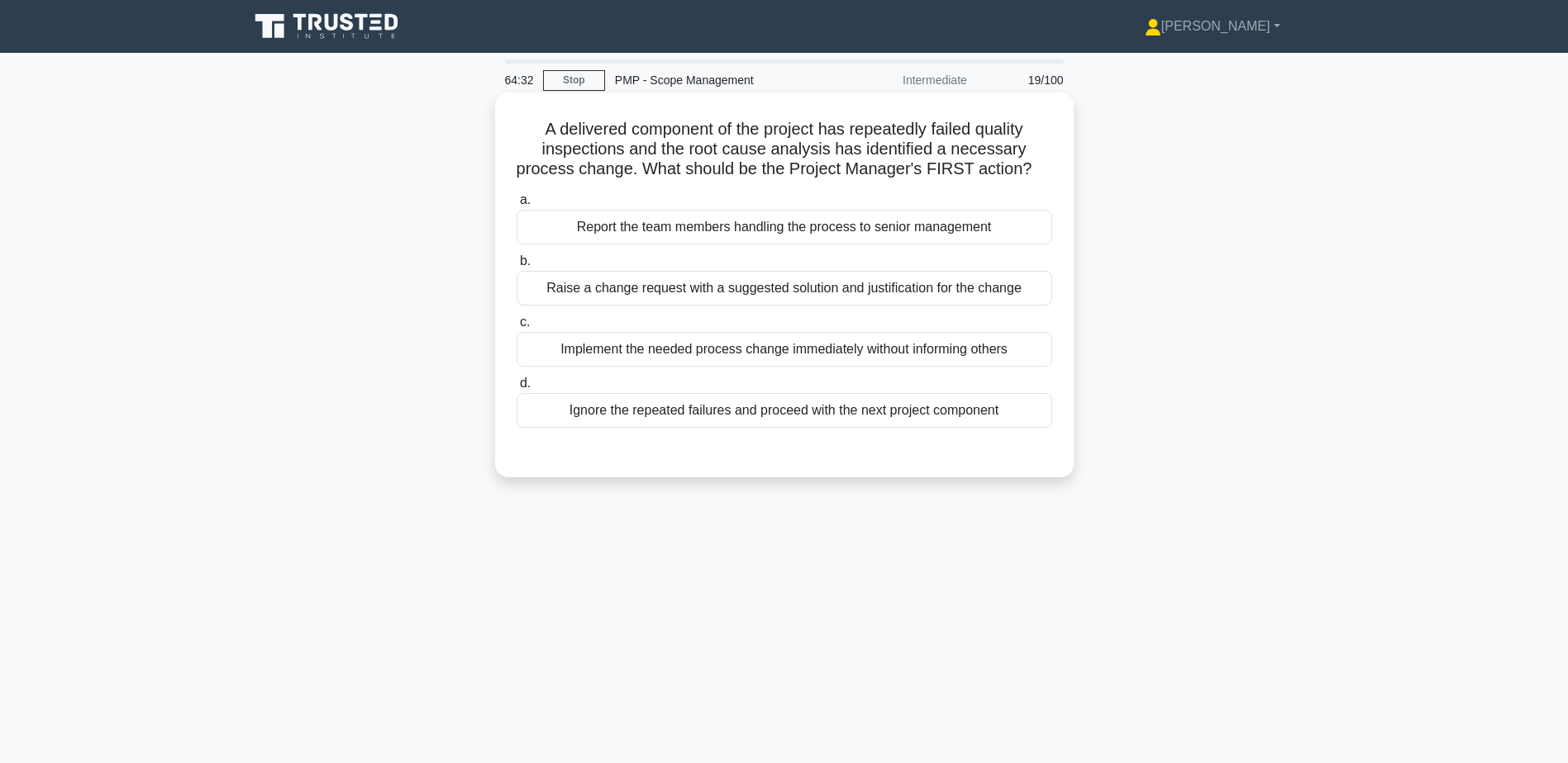
click at [835, 305] on div "Raise a change request with a suggested solution and justification for the chan…" at bounding box center [784, 288] width 536 height 34
click at [517, 267] on input "b. Raise a change request with a suggested solution and justification for the c…" at bounding box center [517, 261] width 0 height 11
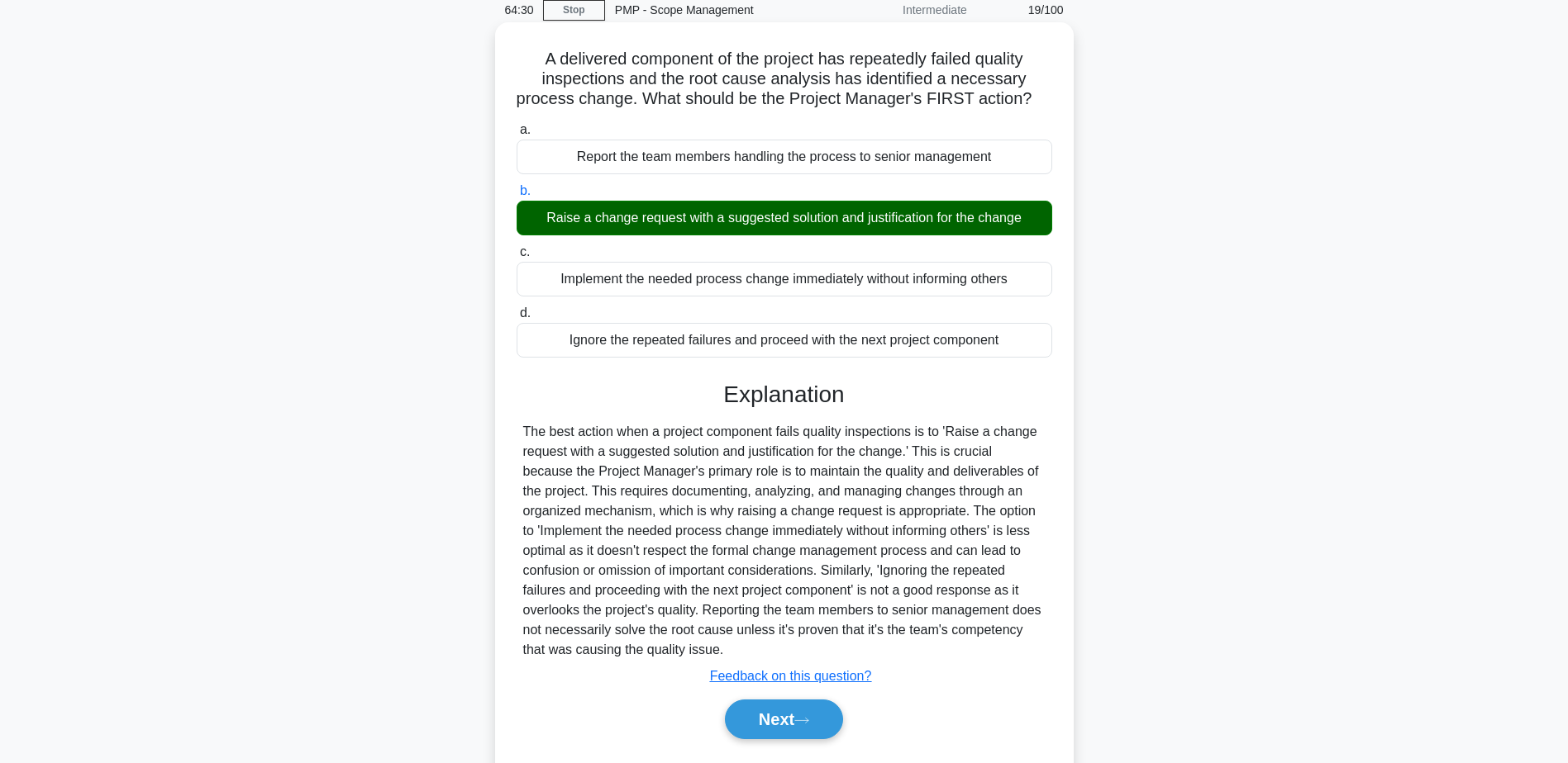
scroll to position [137, 0]
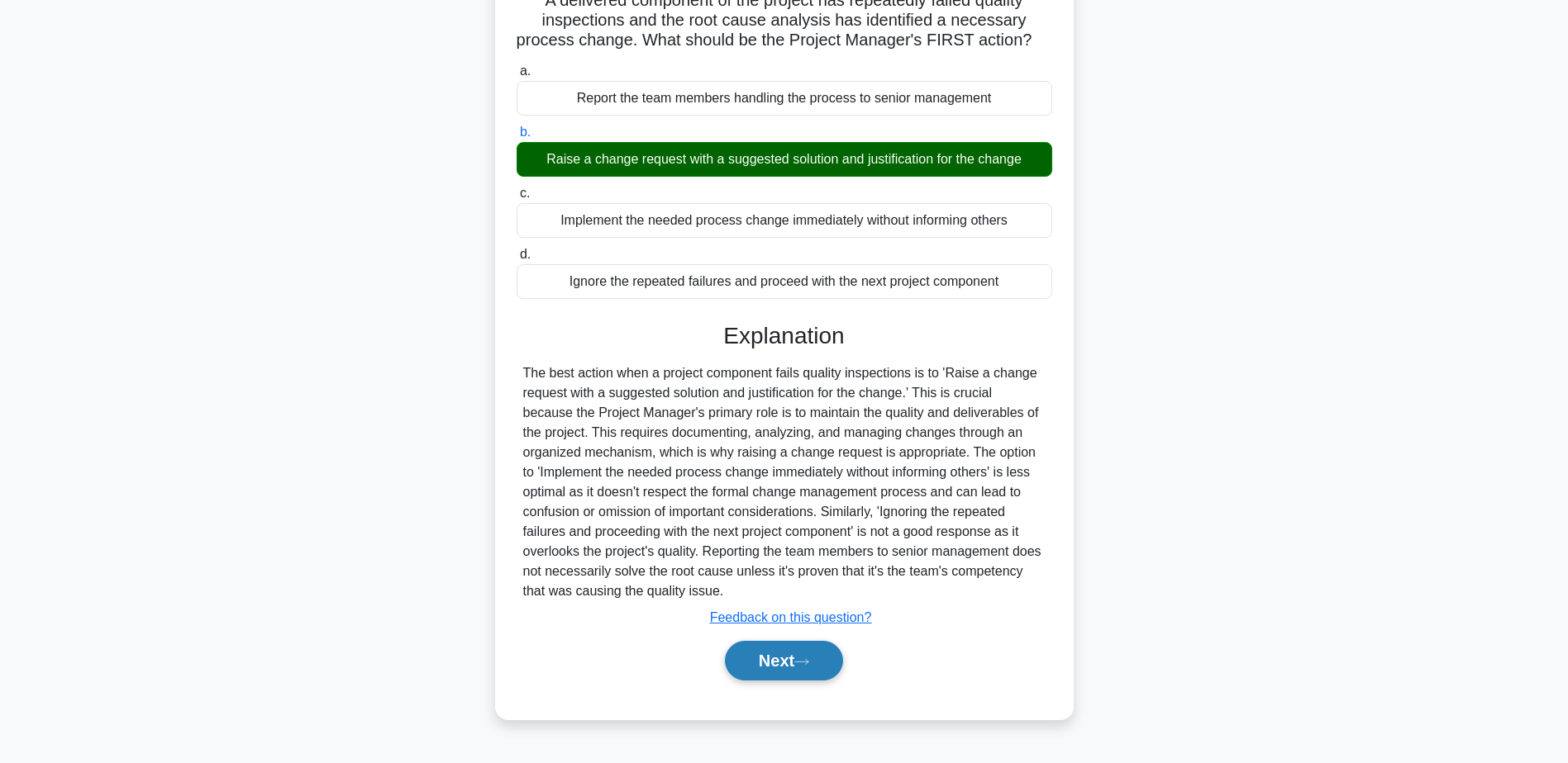
click at [797, 668] on button "Next" at bounding box center [784, 660] width 118 height 39
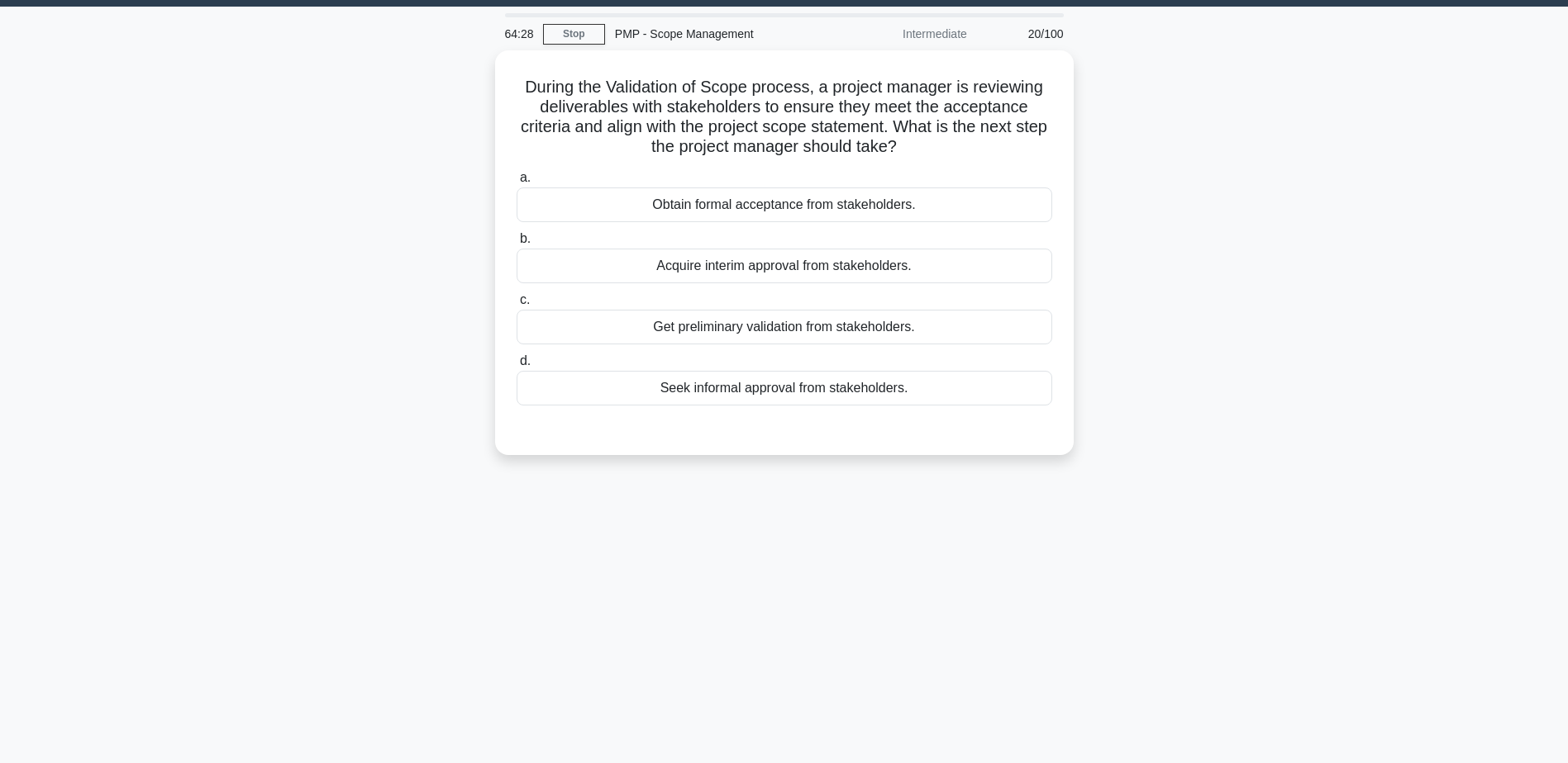
scroll to position [0, 0]
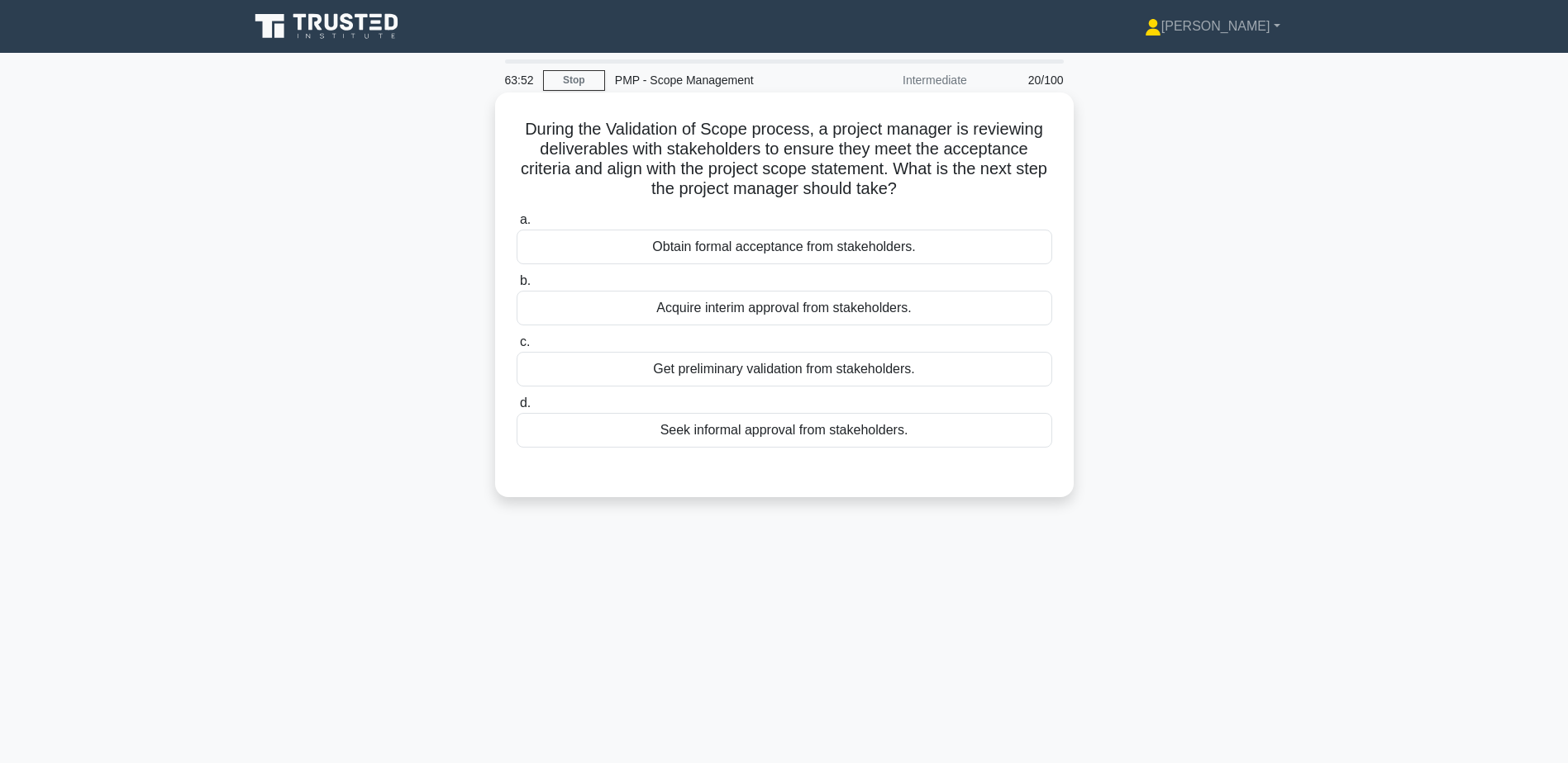
click at [857, 248] on div "Obtain formal acceptance from stakeholders." at bounding box center [784, 247] width 536 height 34
click at [517, 226] on input "a. Obtain formal acceptance from stakeholders." at bounding box center [517, 220] width 0 height 11
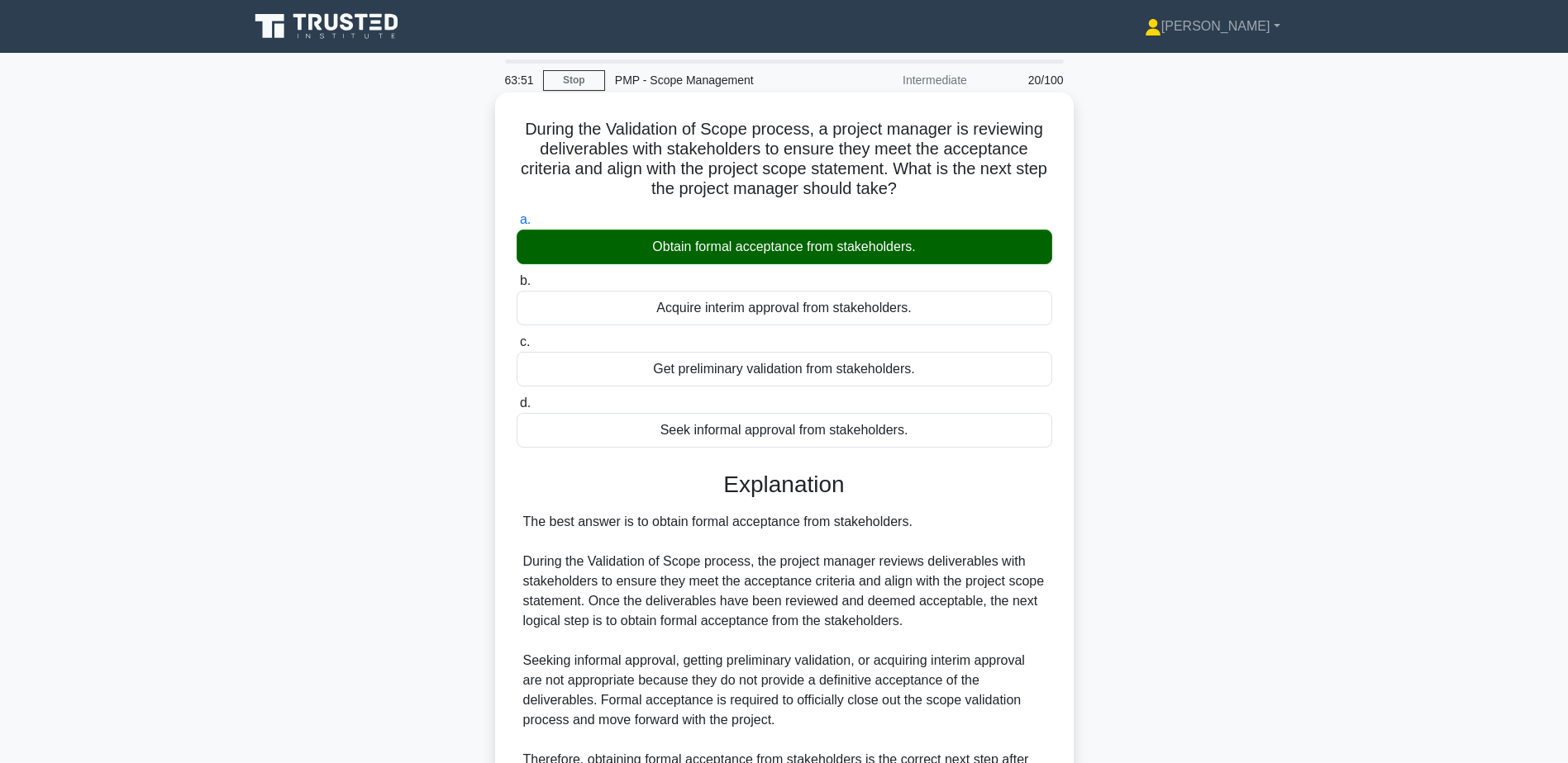
scroll to position [177, 0]
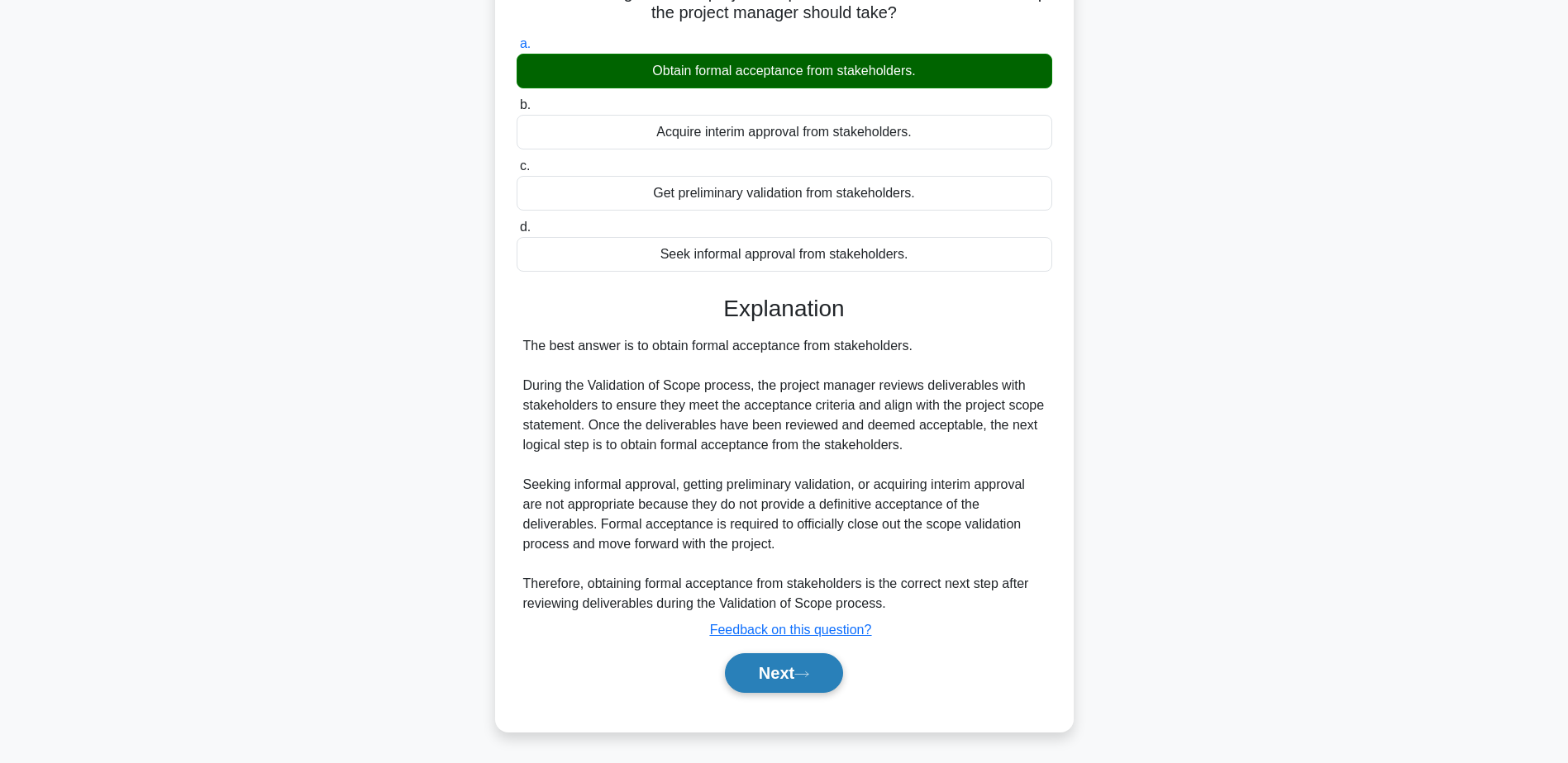
click at [792, 665] on button "Next" at bounding box center [784, 673] width 118 height 39
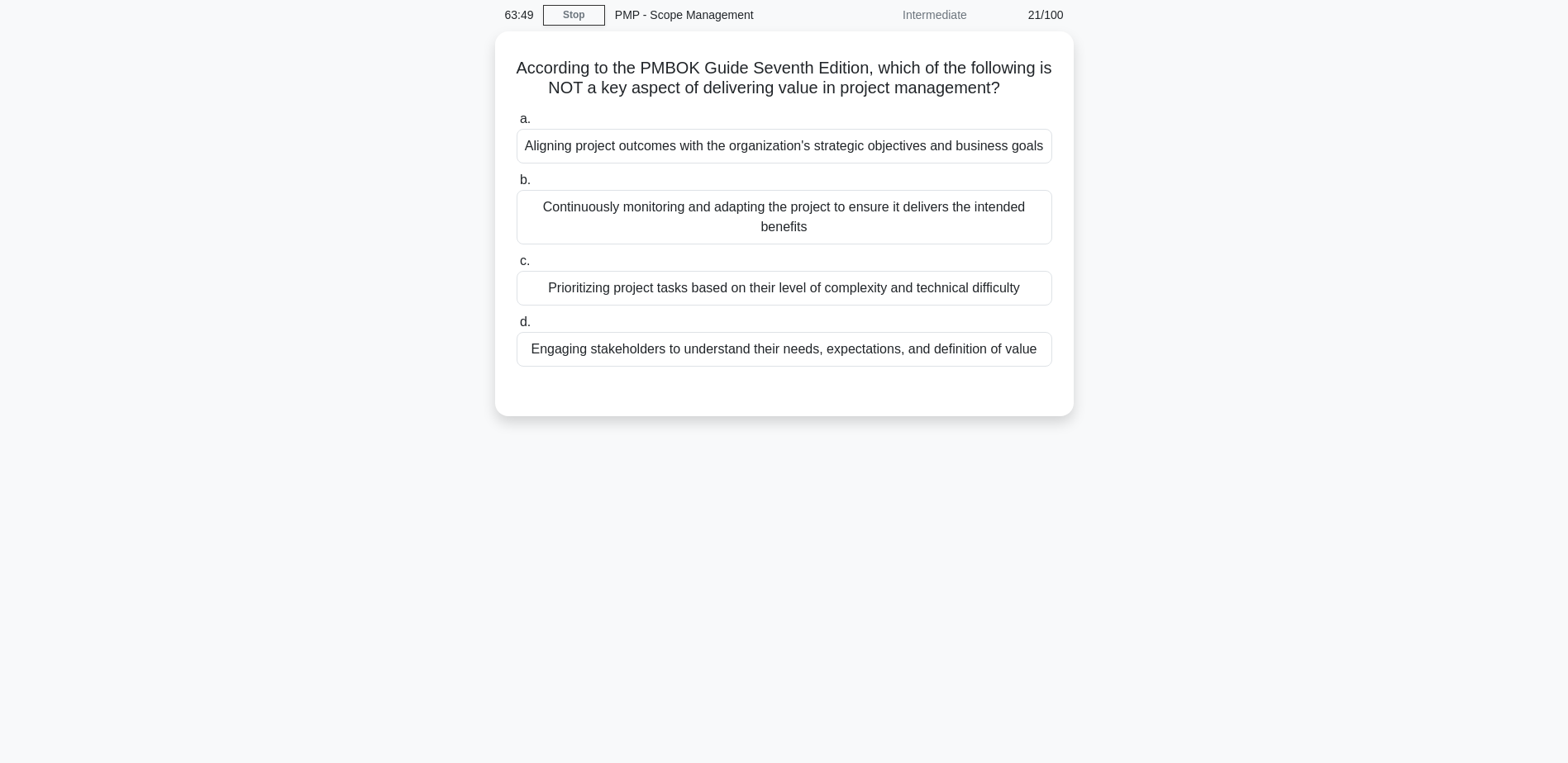
scroll to position [0, 0]
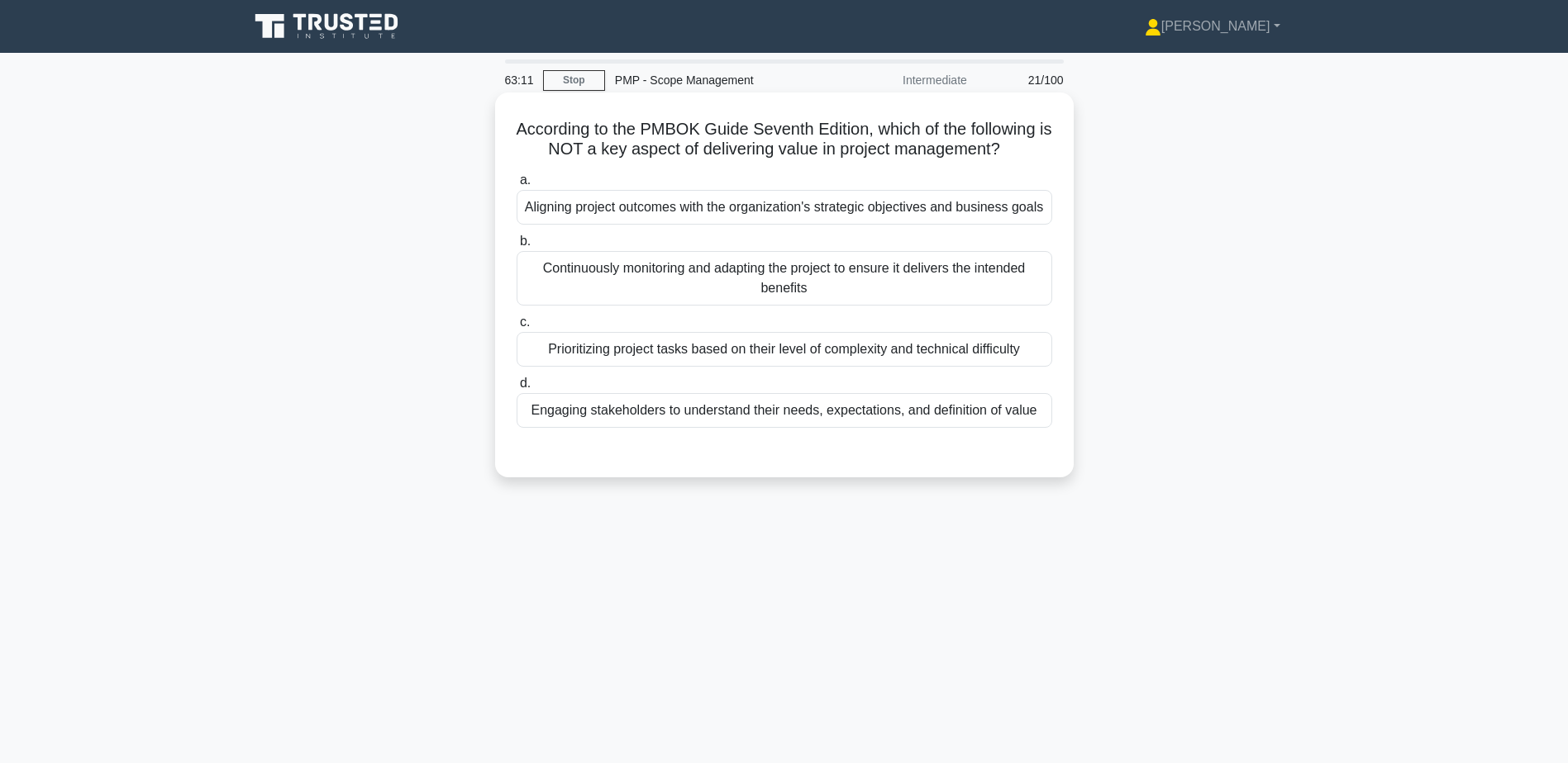
click at [799, 347] on div "Prioritizing project tasks based on their level of complexity and technical dif…" at bounding box center [784, 349] width 536 height 34
click at [517, 328] on input "c. Prioritizing project tasks based on their level of complexity and technical …" at bounding box center [517, 322] width 0 height 11
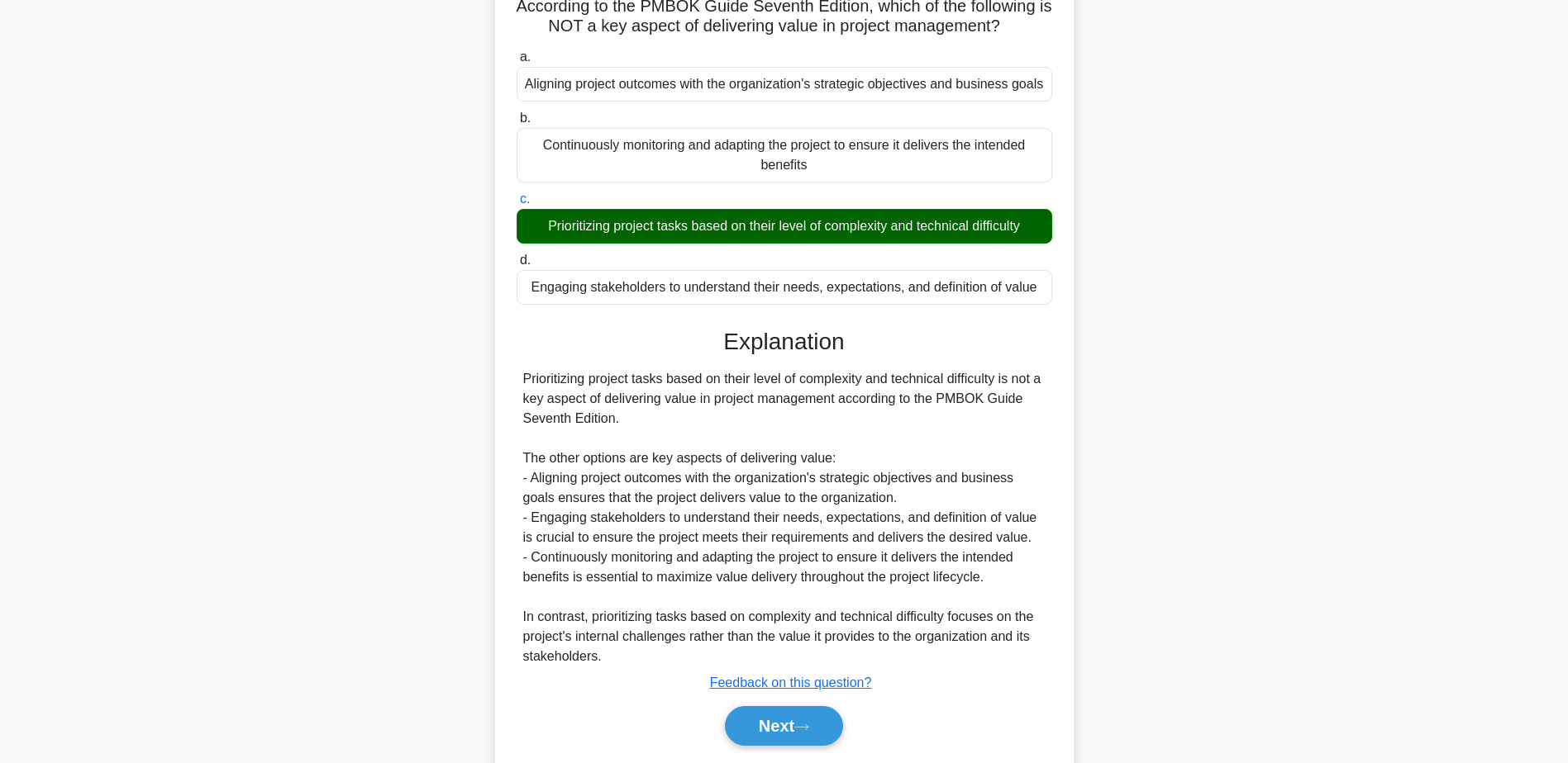
scroll to position [177, 0]
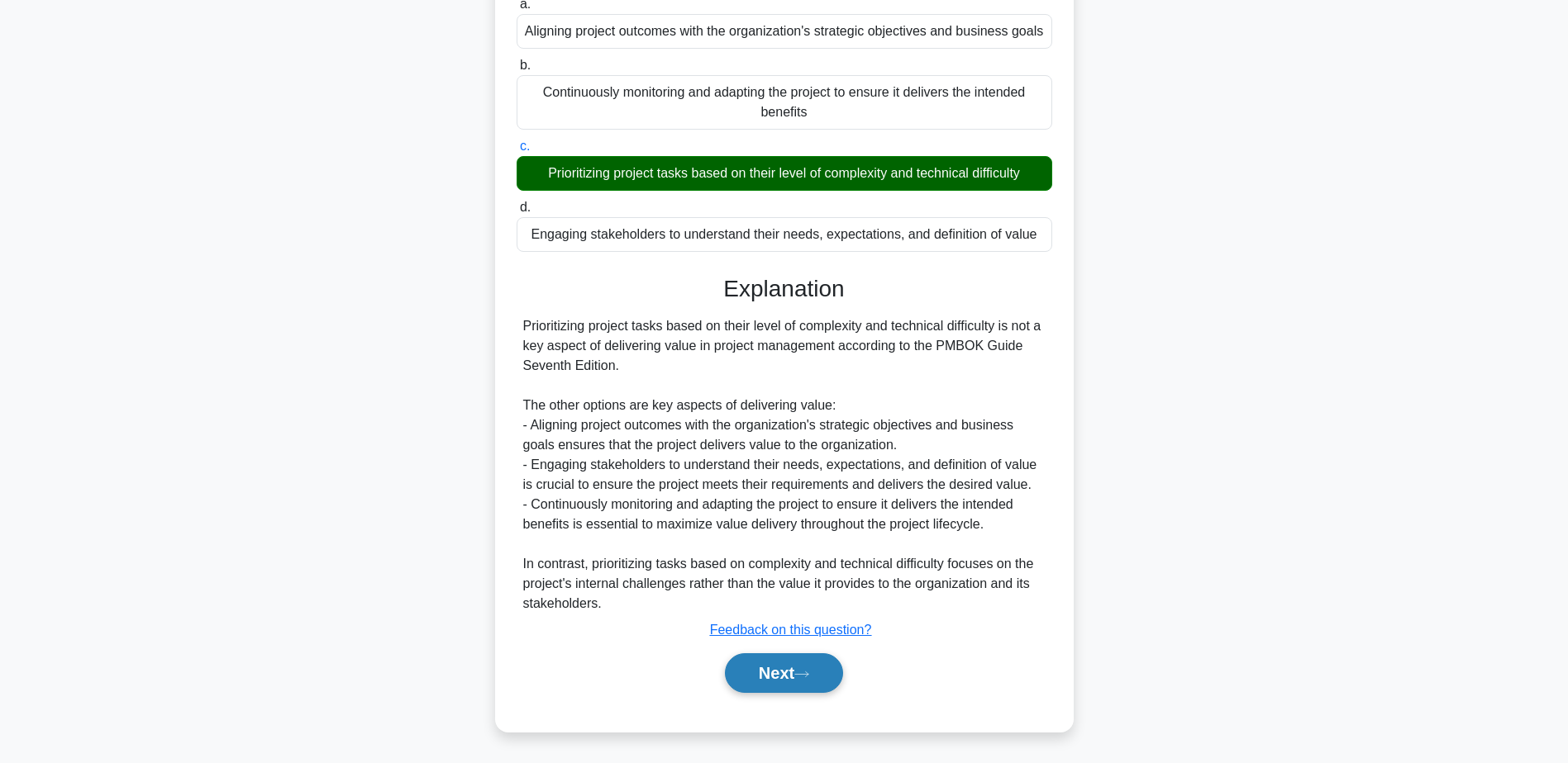
click at [790, 678] on button "Next" at bounding box center [784, 673] width 118 height 39
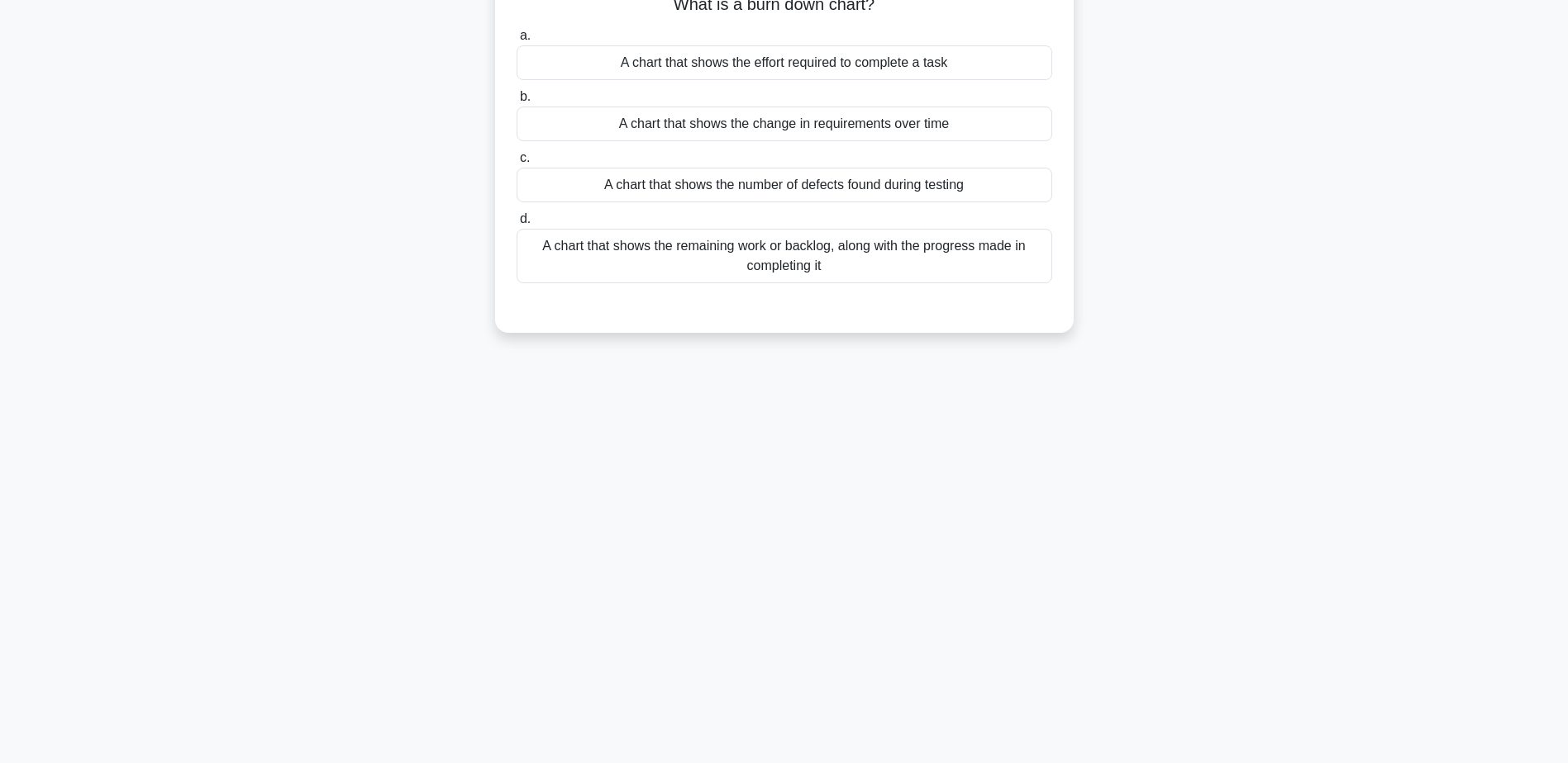
scroll to position [0, 0]
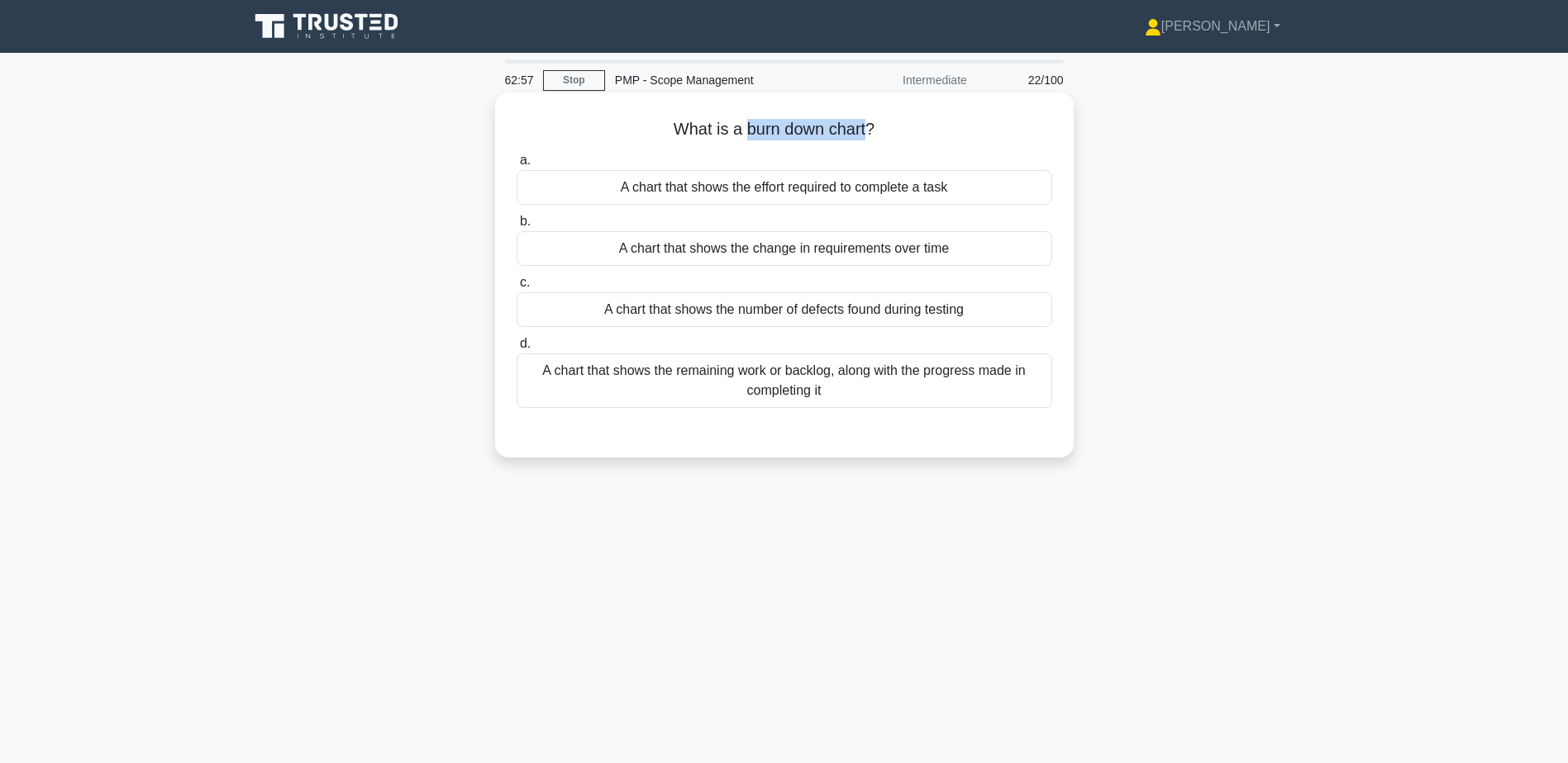
drag, startPoint x: 745, startPoint y: 130, endPoint x: 868, endPoint y: 132, distance: 123.0
click at [868, 132] on h5 "What is a burn down chart? .spinner_0XTQ{transform-origin:center;animation:spin…" at bounding box center [784, 130] width 539 height 22
copy h5 "burn down chart"
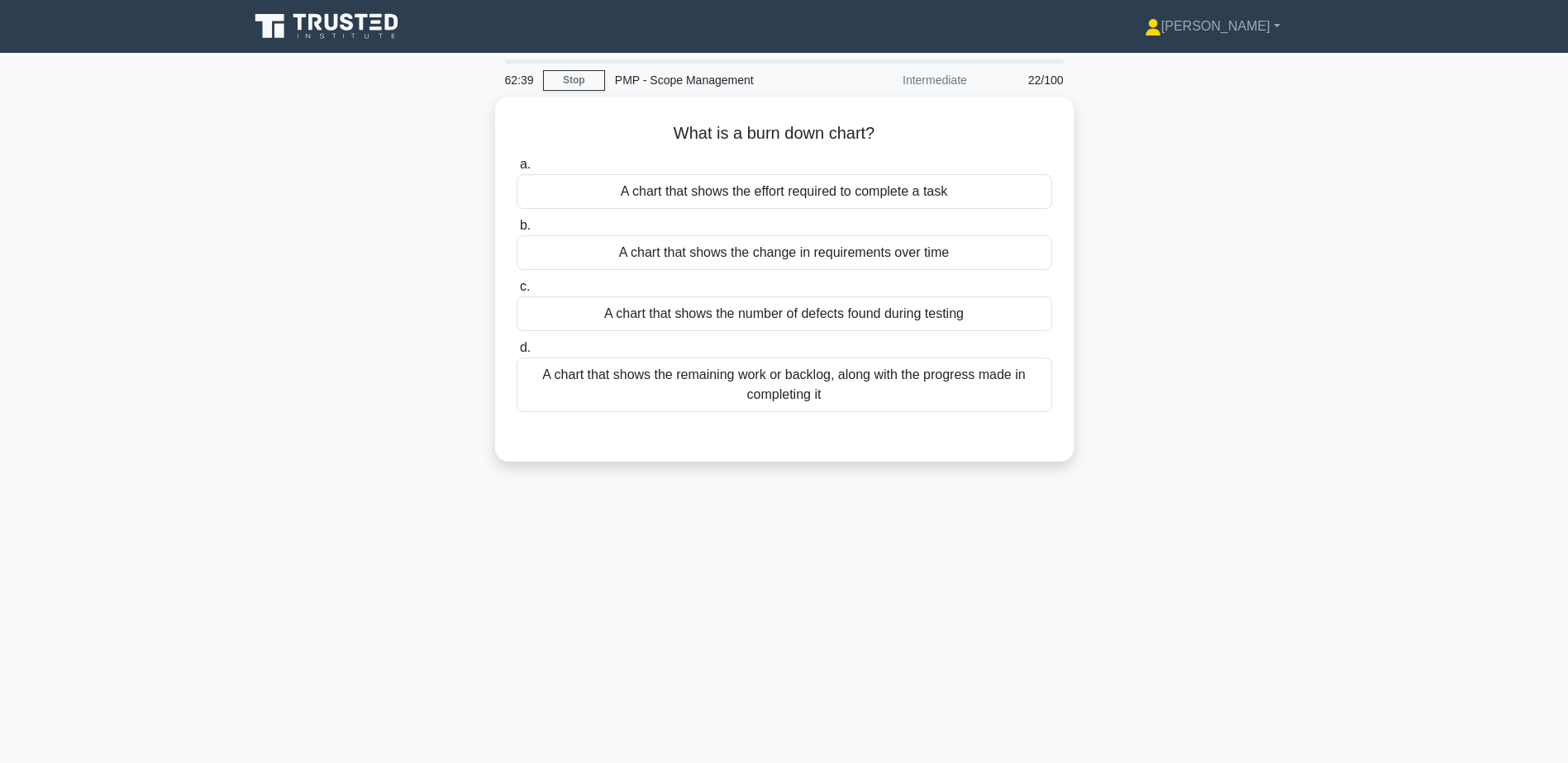
click at [303, 305] on div "What is a burn down chart? .spinner_0XTQ{transform-origin:center;animation:spin…" at bounding box center [784, 289] width 1091 height 385
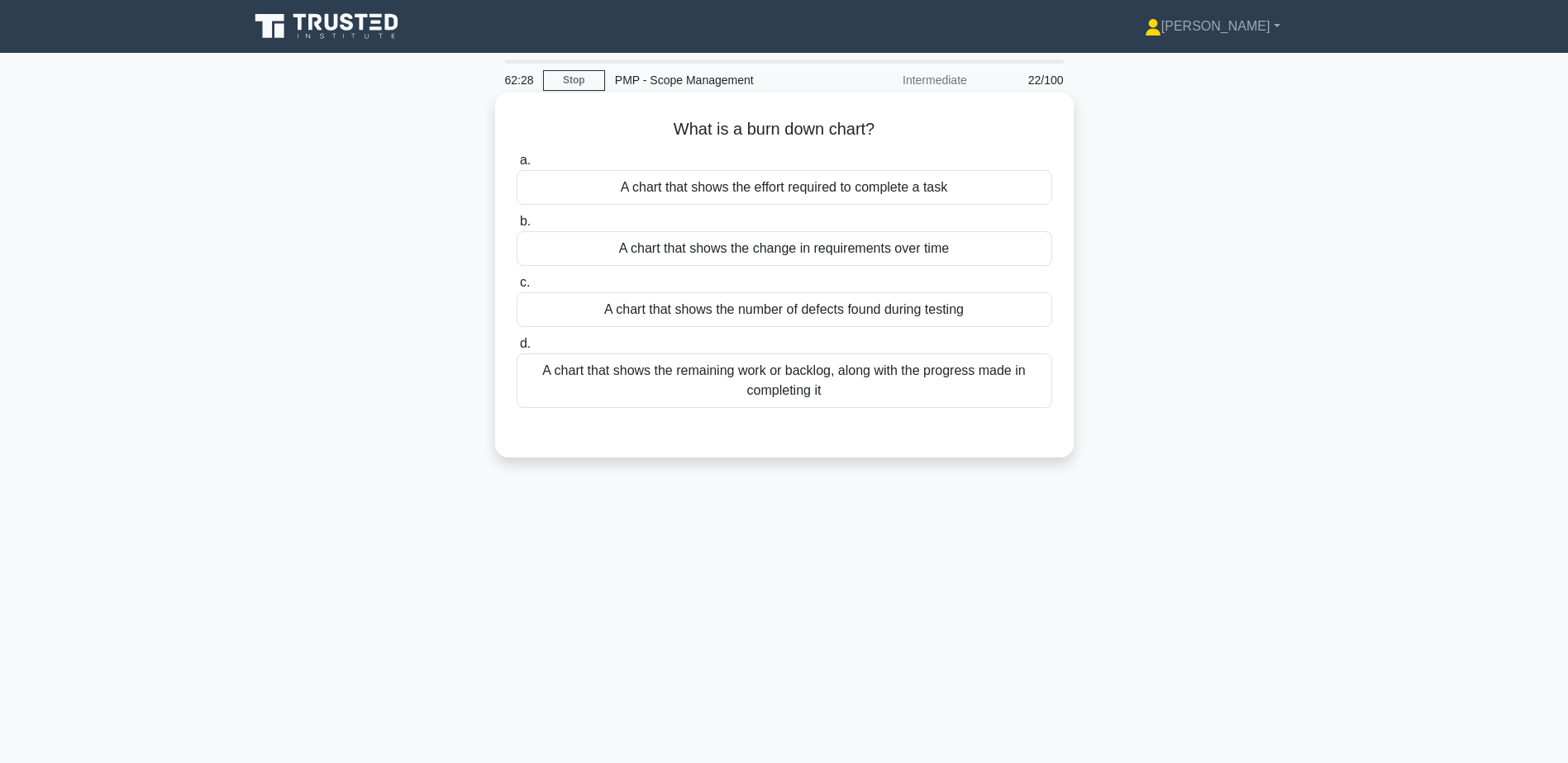
click at [706, 389] on div "A chart that shows the remaining work or backlog, along with the progress made …" at bounding box center [784, 381] width 536 height 54
click at [517, 350] on input "d. A chart that shows the remaining work or backlog, along with the progress ma…" at bounding box center [517, 344] width 0 height 11
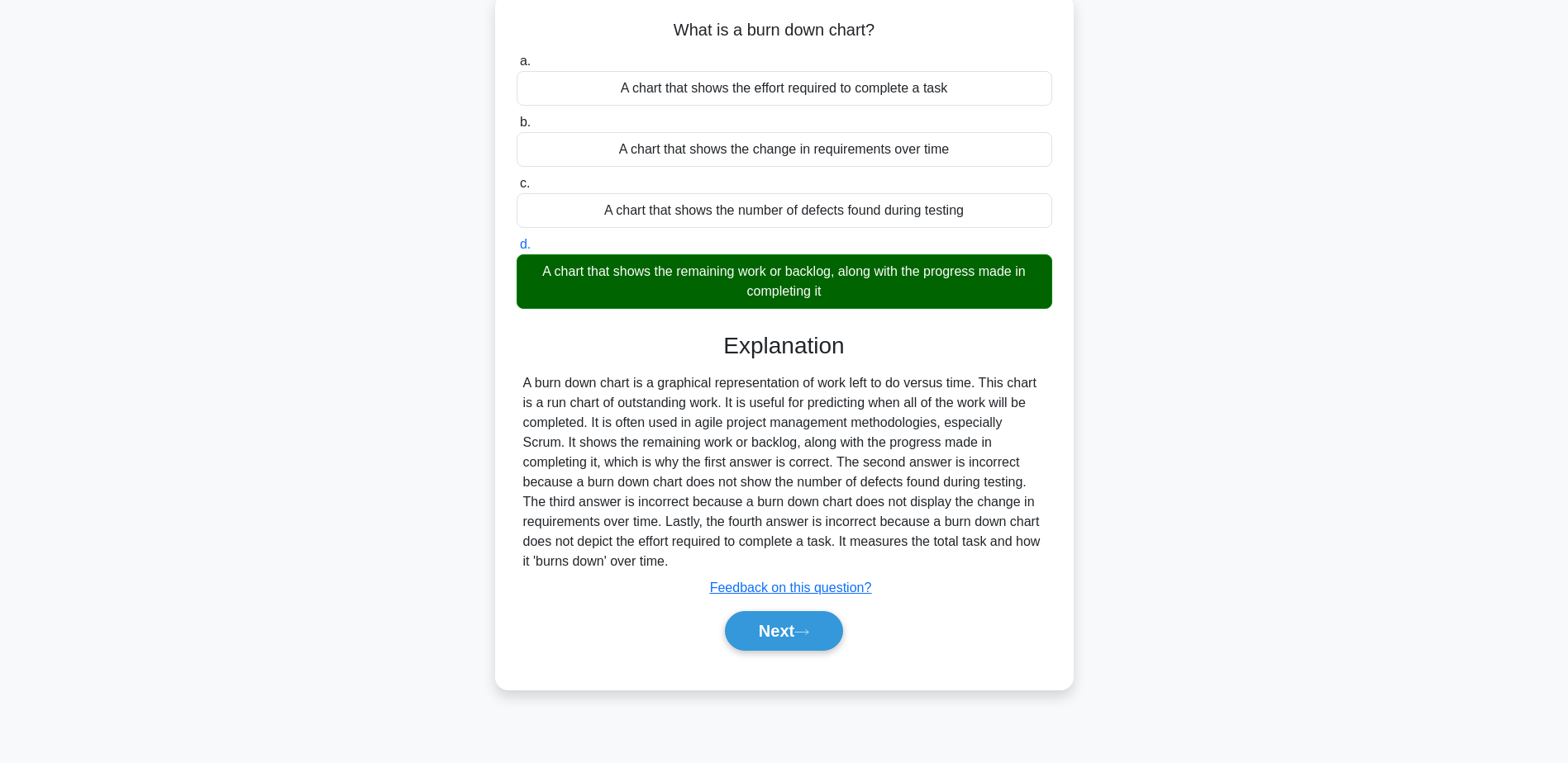
scroll to position [129, 0]
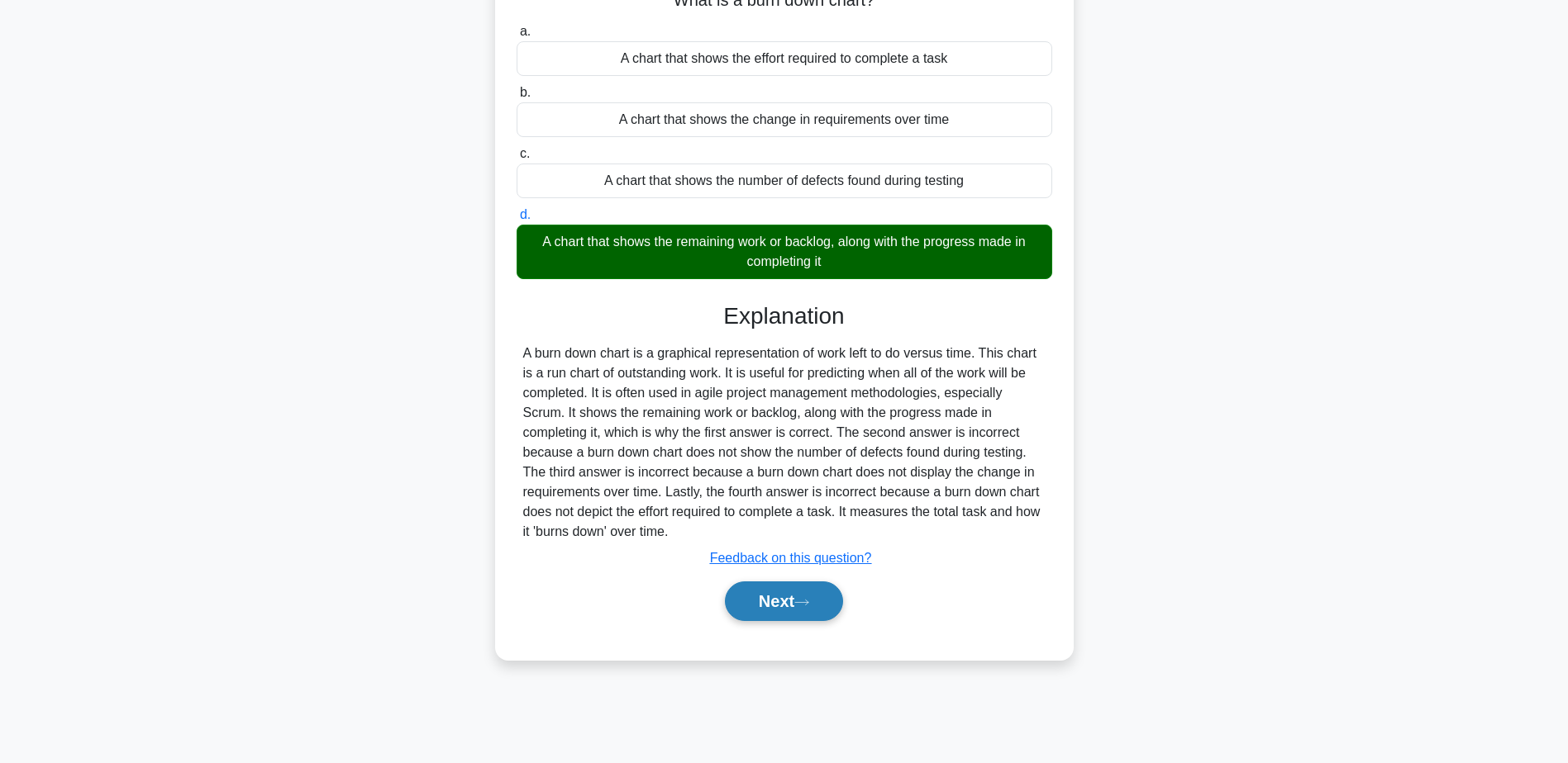
click at [819, 597] on button "Next" at bounding box center [784, 601] width 118 height 39
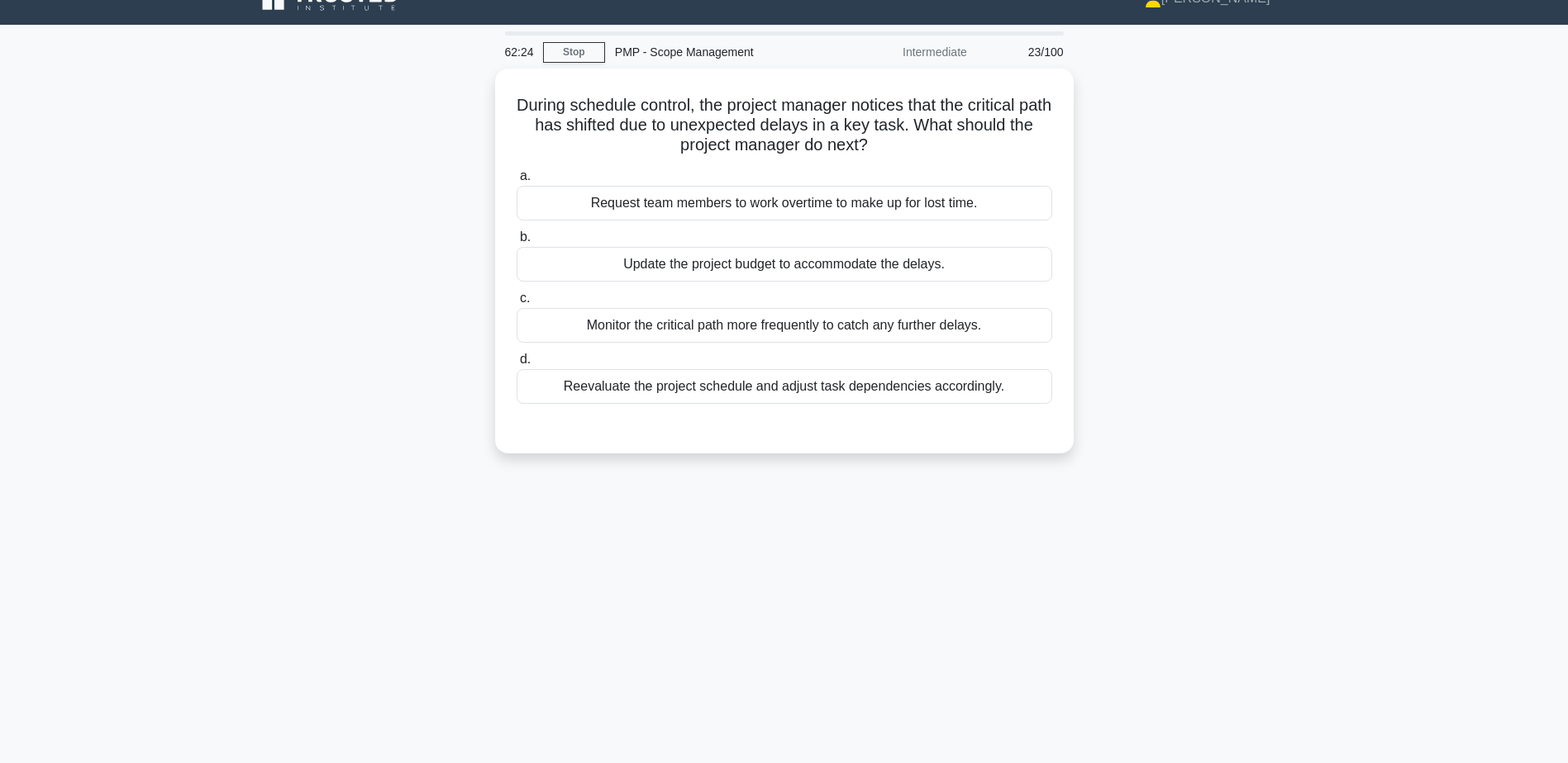
scroll to position [0, 0]
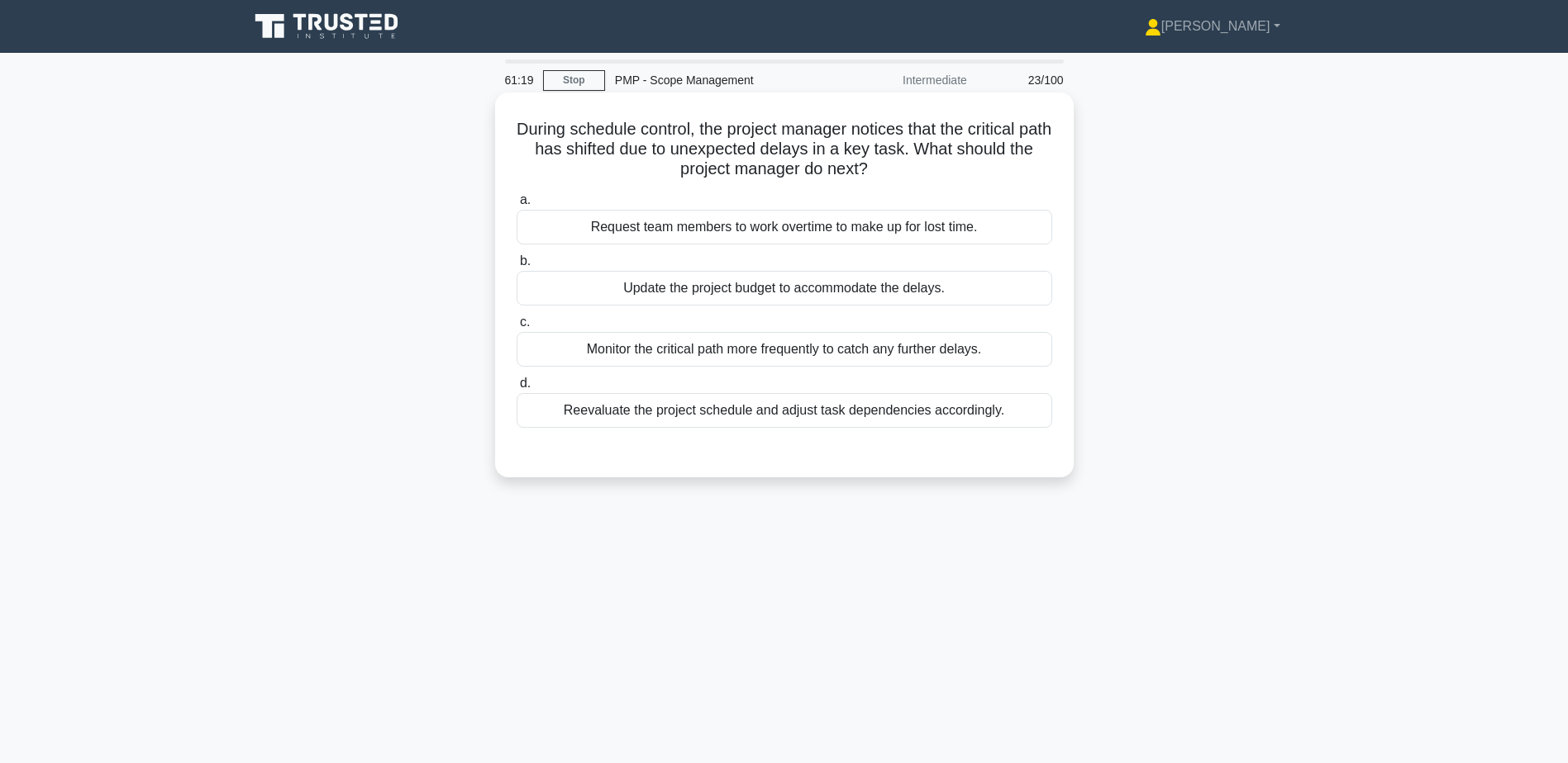
click at [768, 404] on div "Reevaluate the project schedule and adjust task dependencies accordingly." at bounding box center [784, 410] width 536 height 34
click at [517, 389] on input "d. Reevaluate the project schedule and adjust task dependencies accordingly." at bounding box center [517, 383] width 0 height 11
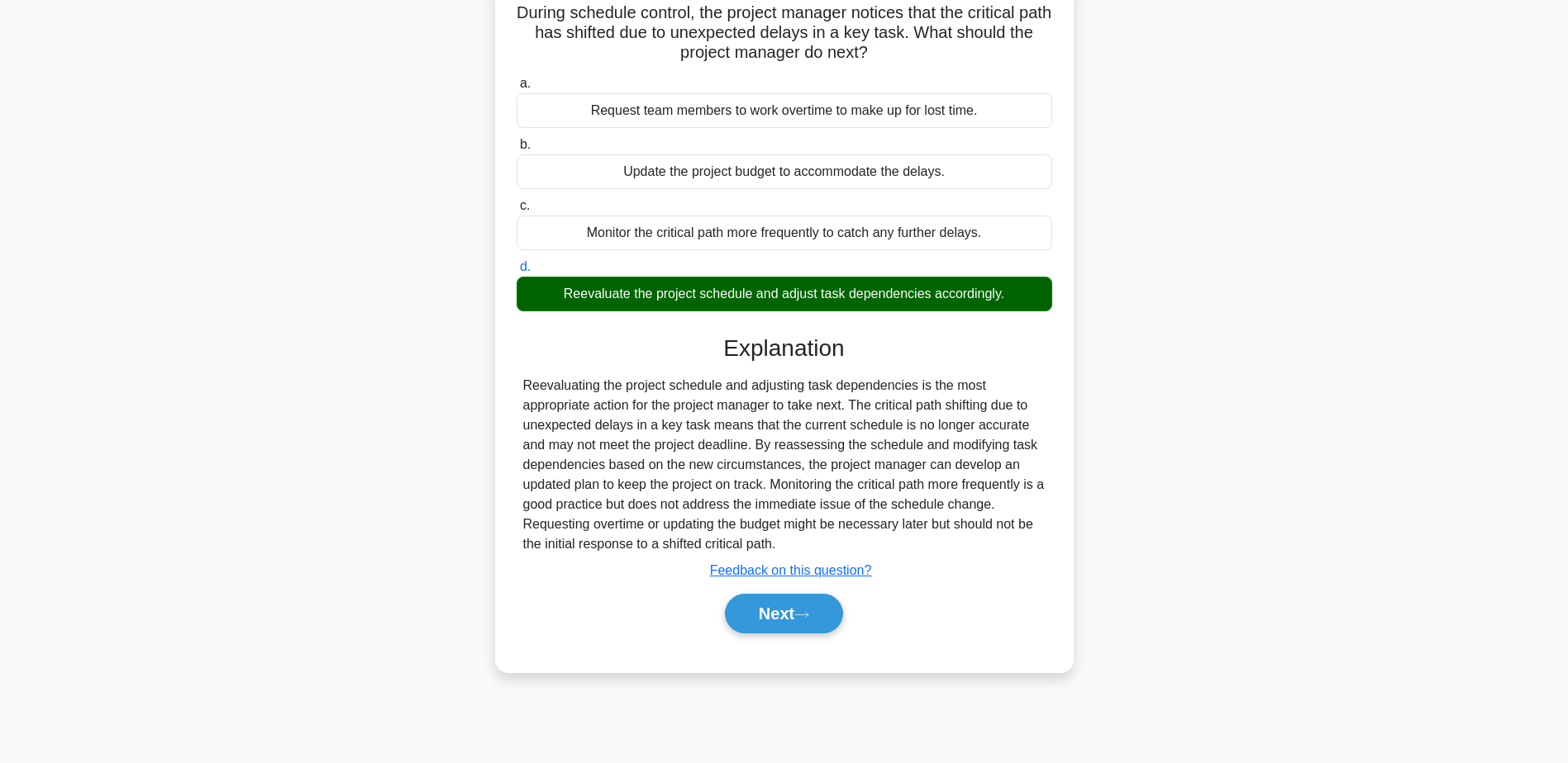
scroll to position [129, 0]
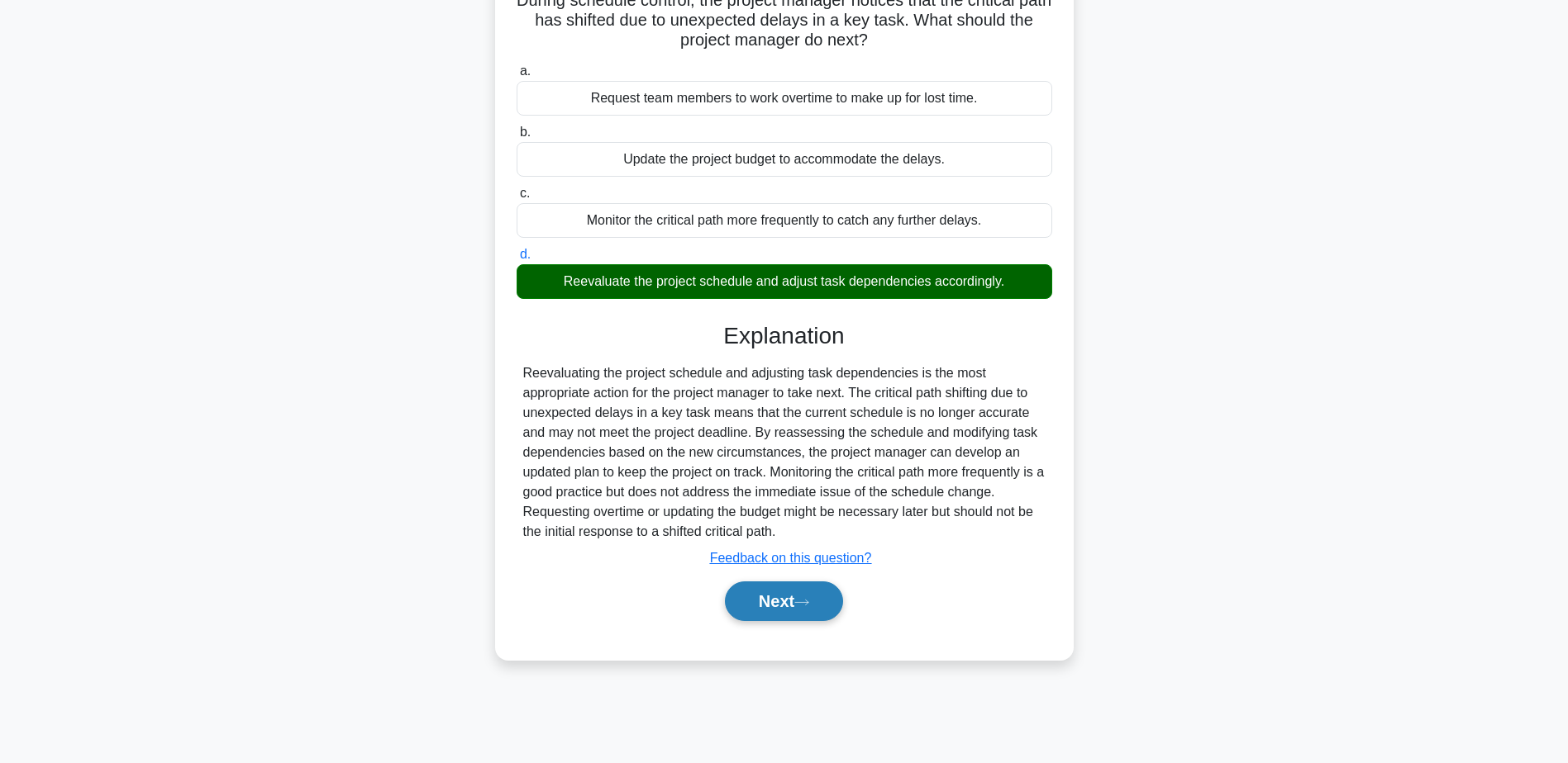
click at [784, 601] on button "Next" at bounding box center [784, 601] width 118 height 39
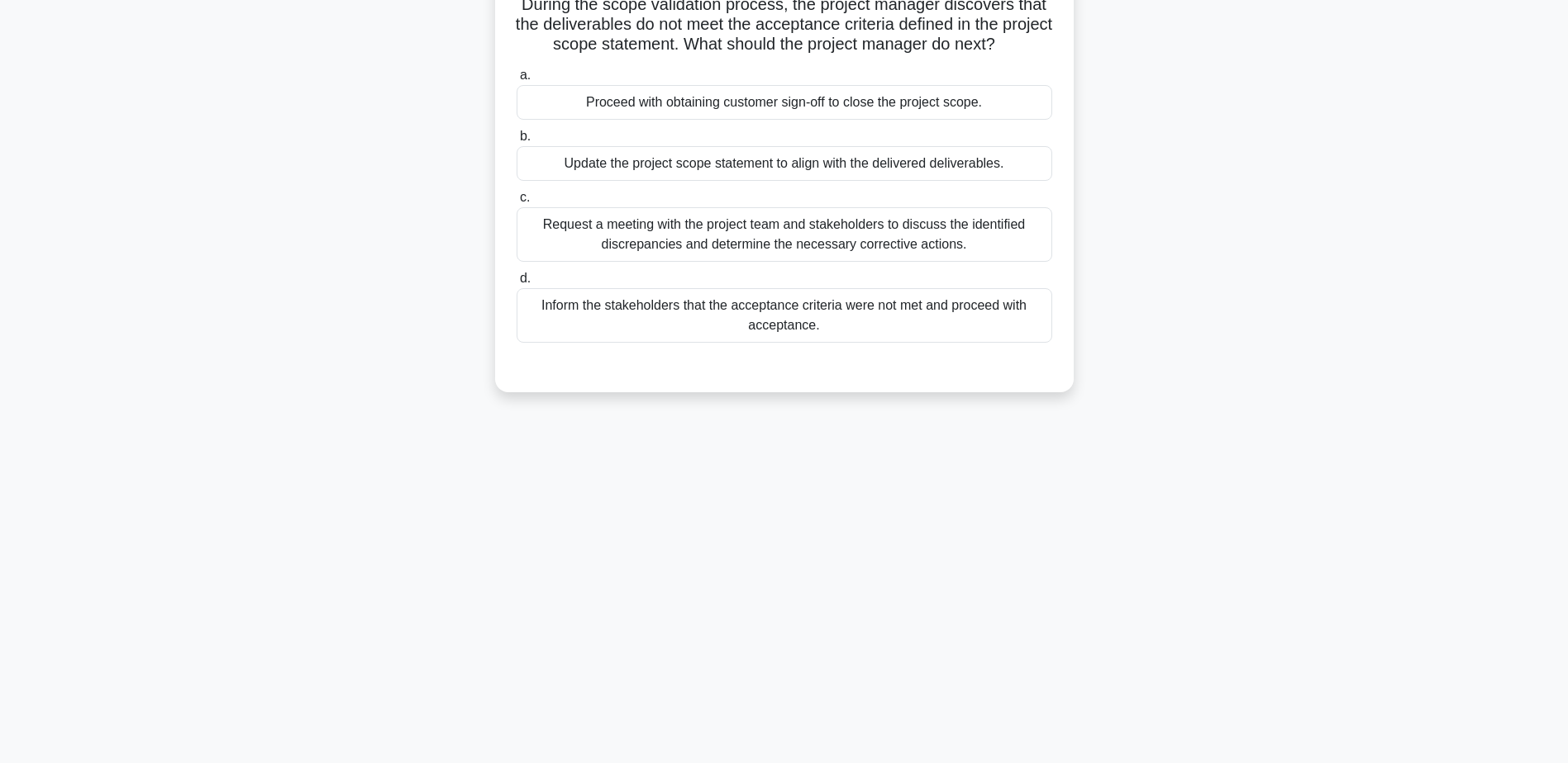
scroll to position [0, 0]
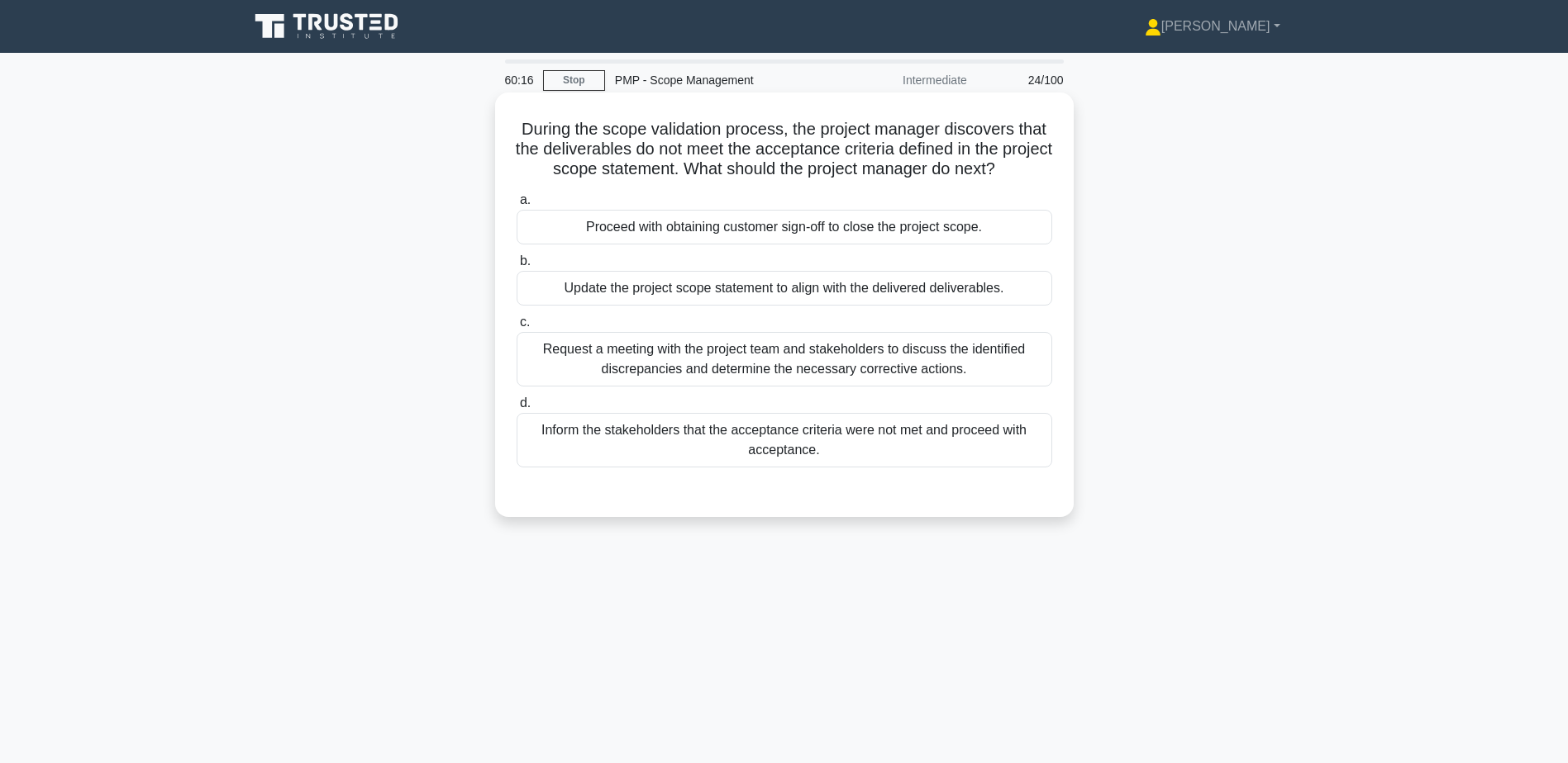
click at [722, 341] on div "Request a meeting with the project team and stakeholders to discuss the identif…" at bounding box center [784, 359] width 536 height 54
click at [517, 328] on input "c. Request a meeting with the project team and stakeholders to discuss the iden…" at bounding box center [517, 322] width 0 height 11
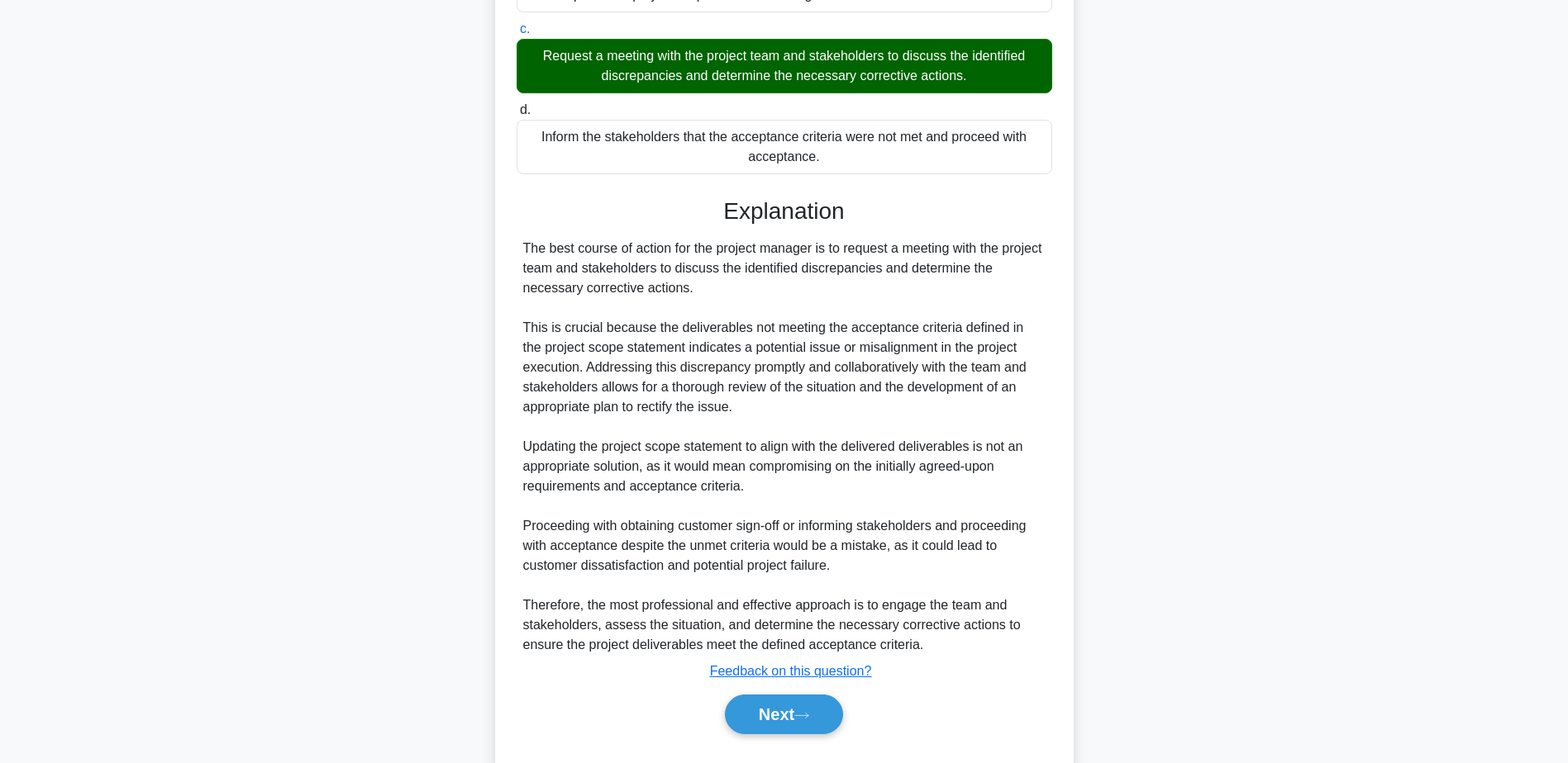
scroll to position [335, 0]
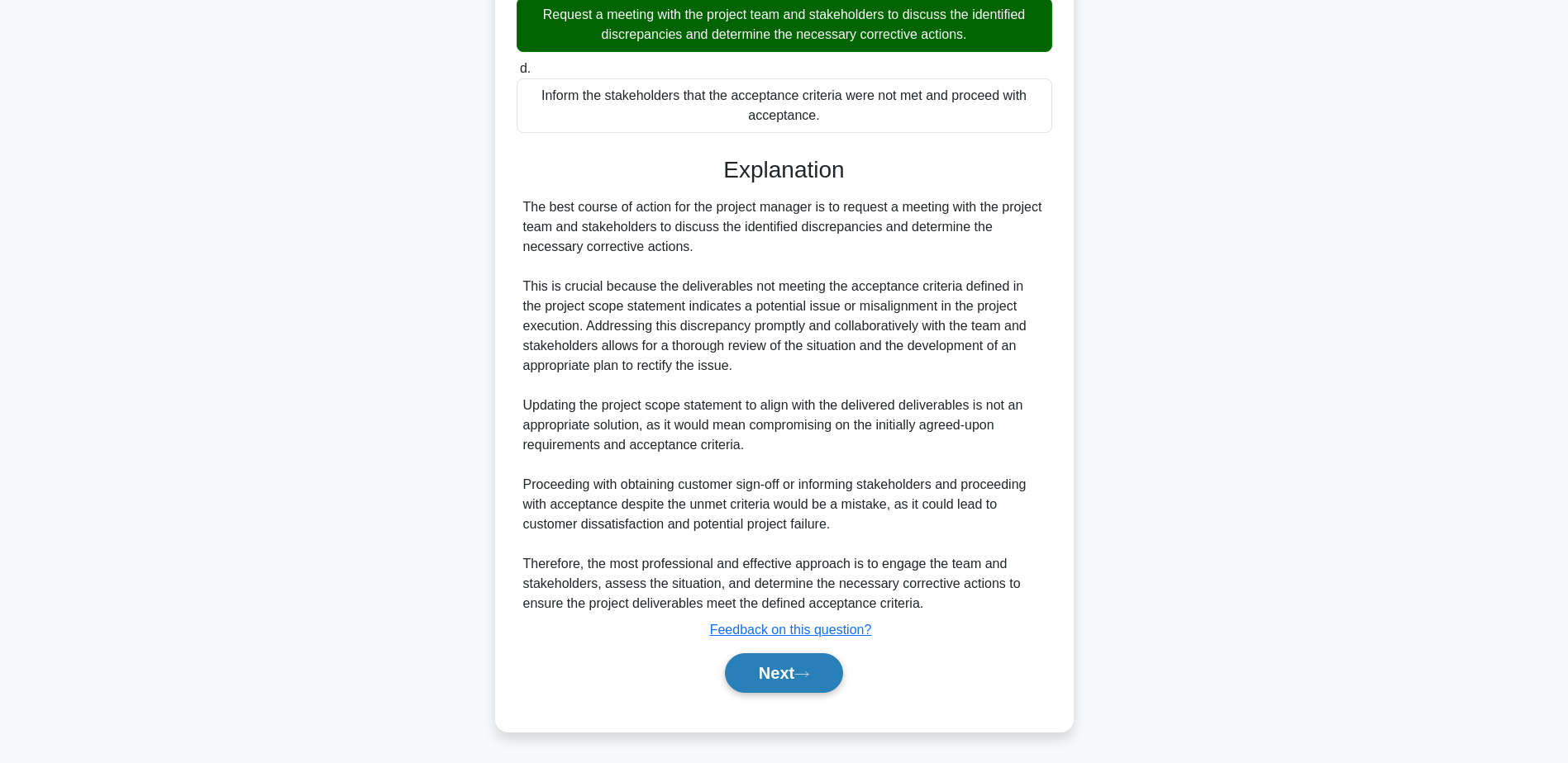
click at [802, 663] on button "Next" at bounding box center [784, 673] width 118 height 39
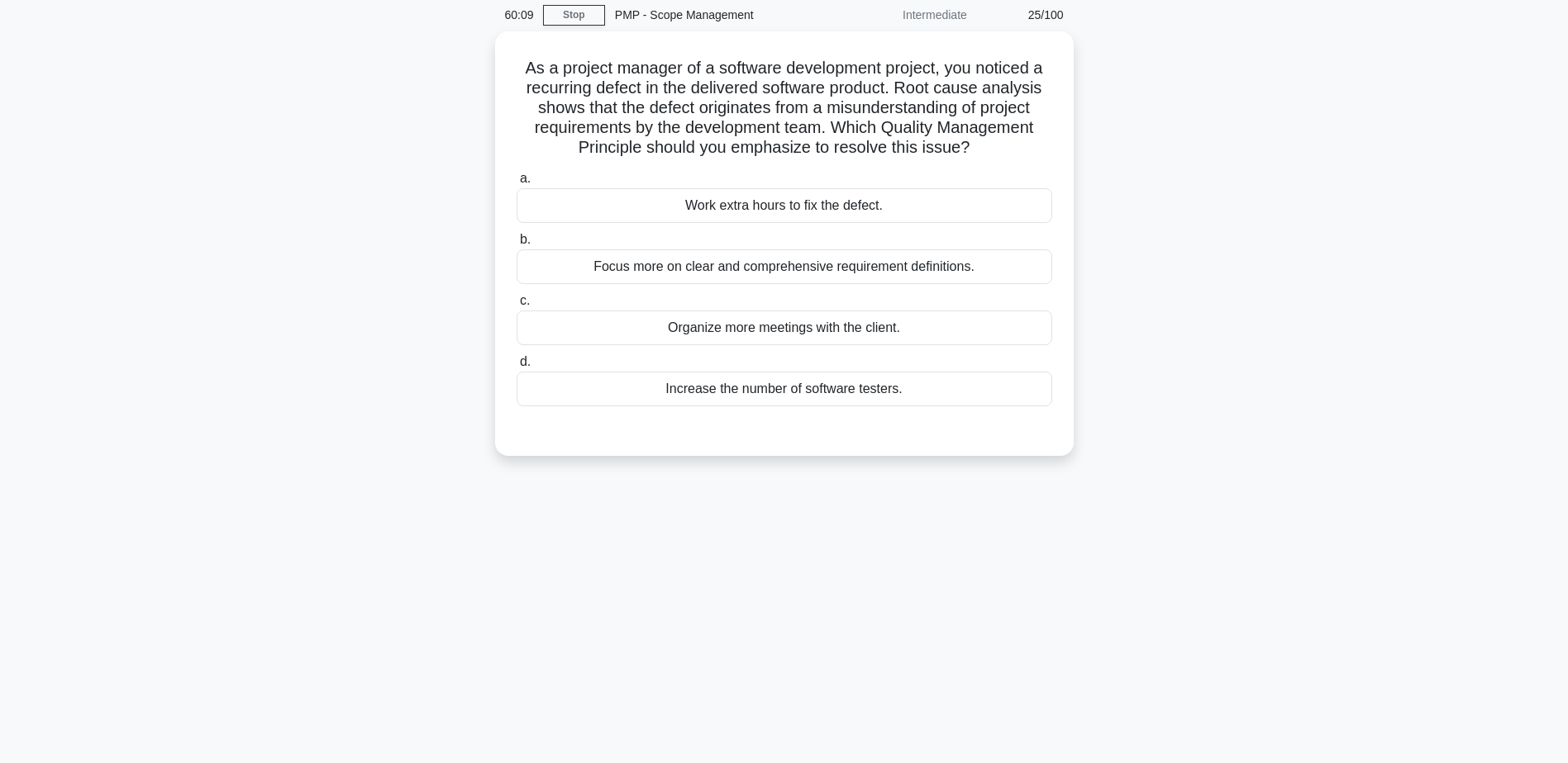
scroll to position [0, 0]
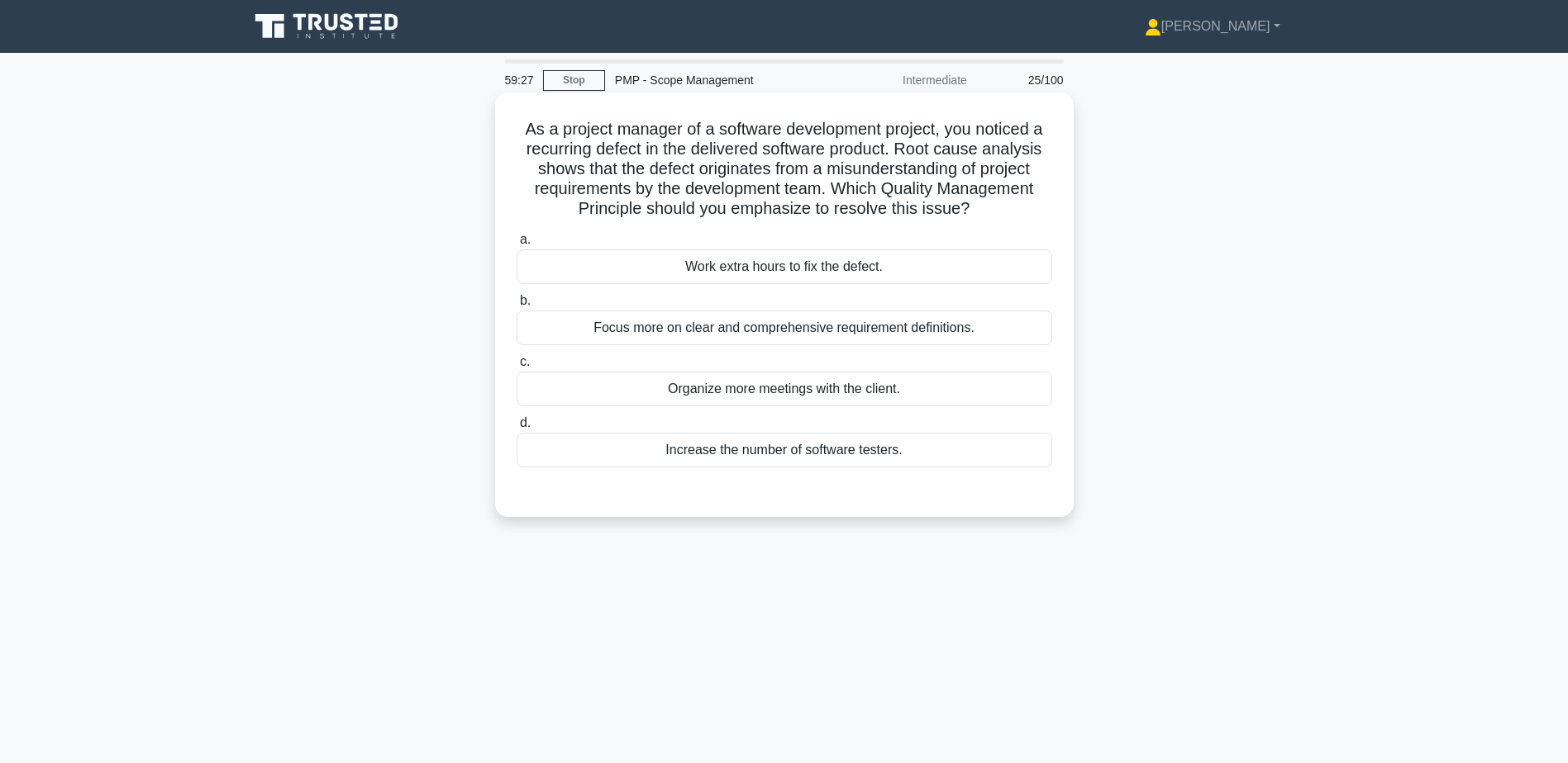
click at [718, 325] on div "Focus more on clear and comprehensive requirement definitions." at bounding box center [784, 327] width 536 height 34
click at [517, 306] on input "b. Focus more on clear and comprehensive requirement definitions." at bounding box center [517, 301] width 0 height 11
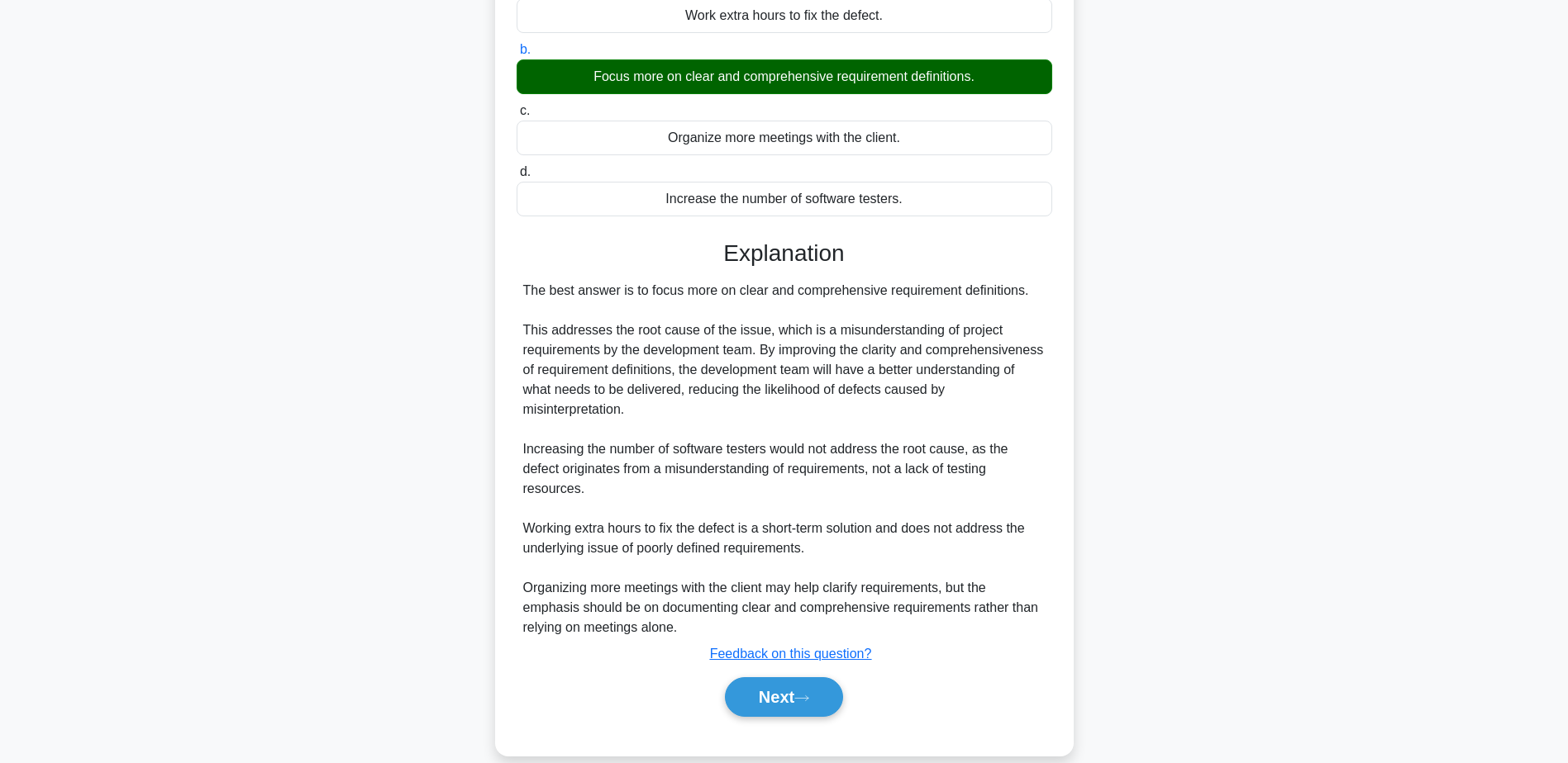
scroll to position [256, 0]
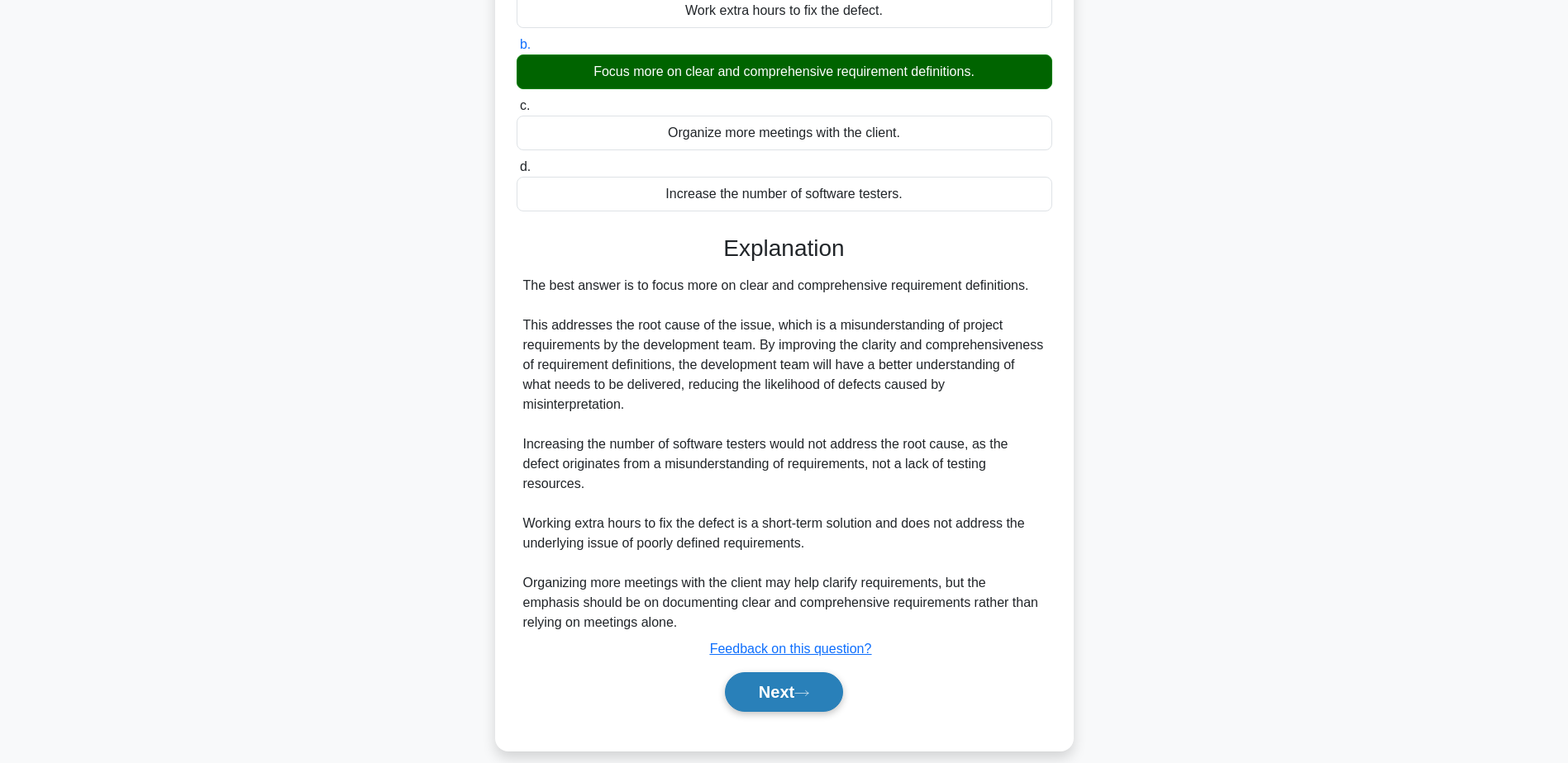
click at [803, 683] on button "Next" at bounding box center [784, 692] width 118 height 39
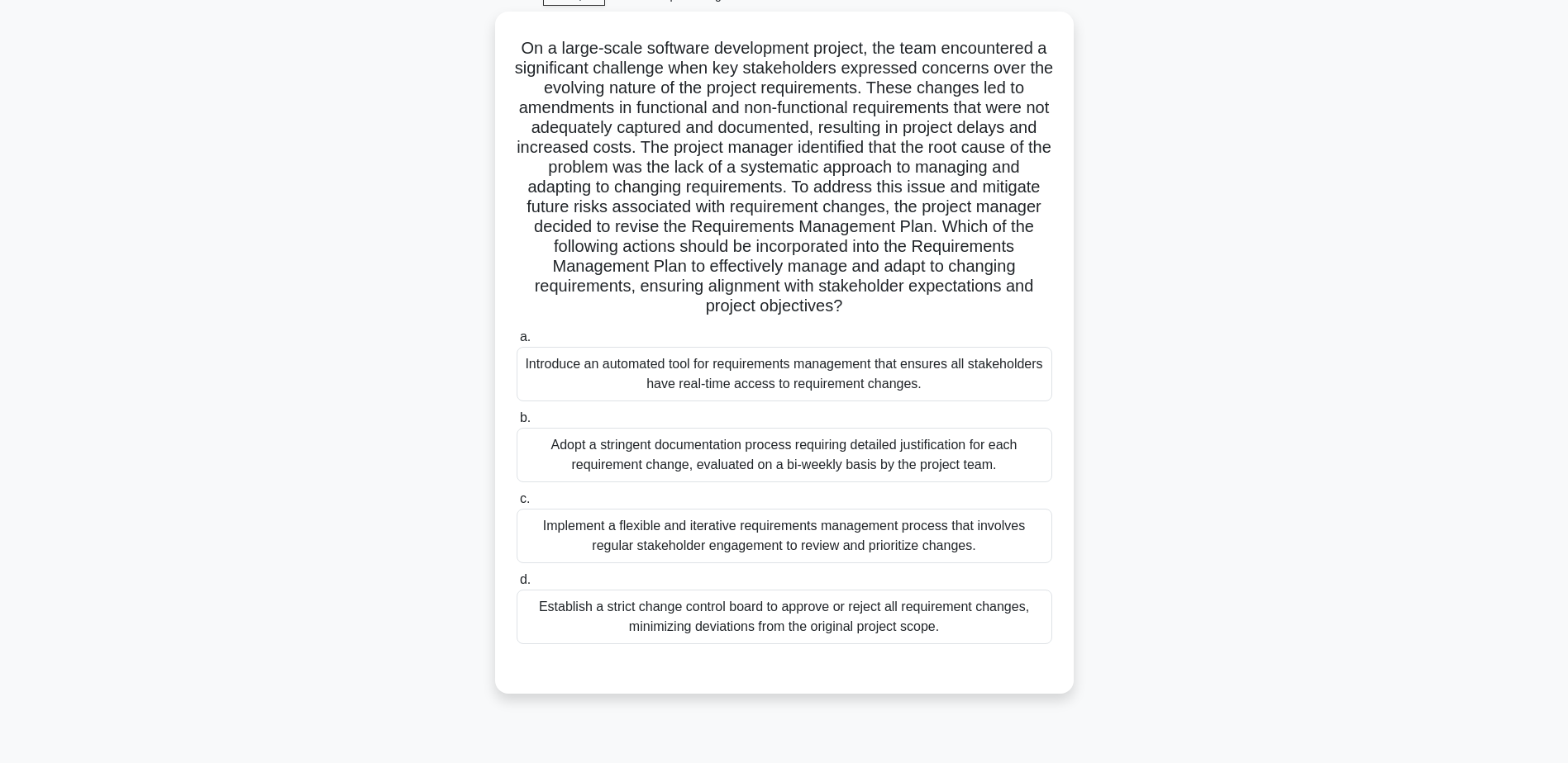
scroll to position [129, 0]
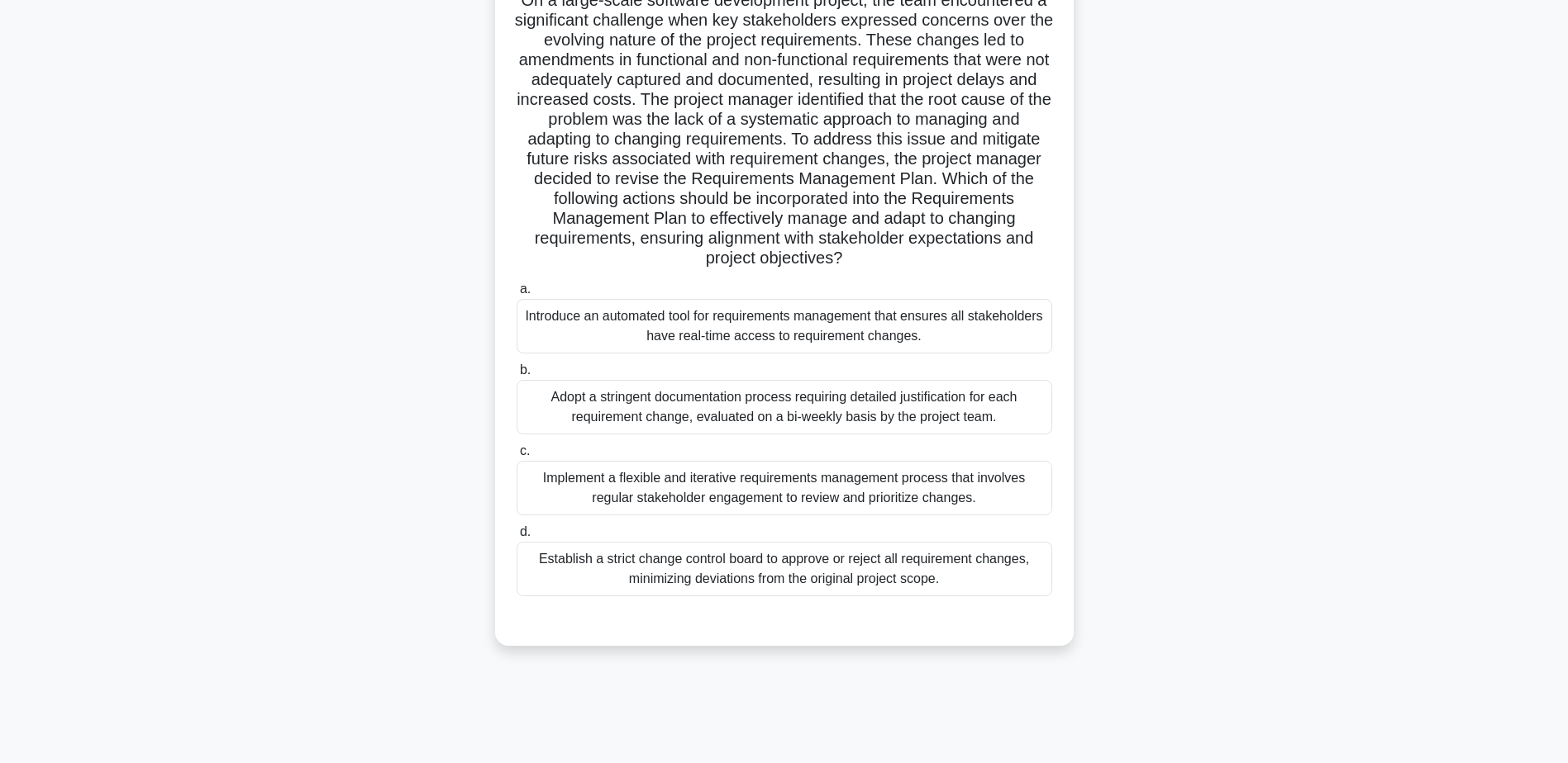
click at [771, 573] on div "Establish a strict change control board to approve or reject all requirement ch…" at bounding box center [784, 569] width 536 height 54
click at [517, 538] on input "d. Establish a strict change control board to approve or reject all requirement…" at bounding box center [517, 532] width 0 height 11
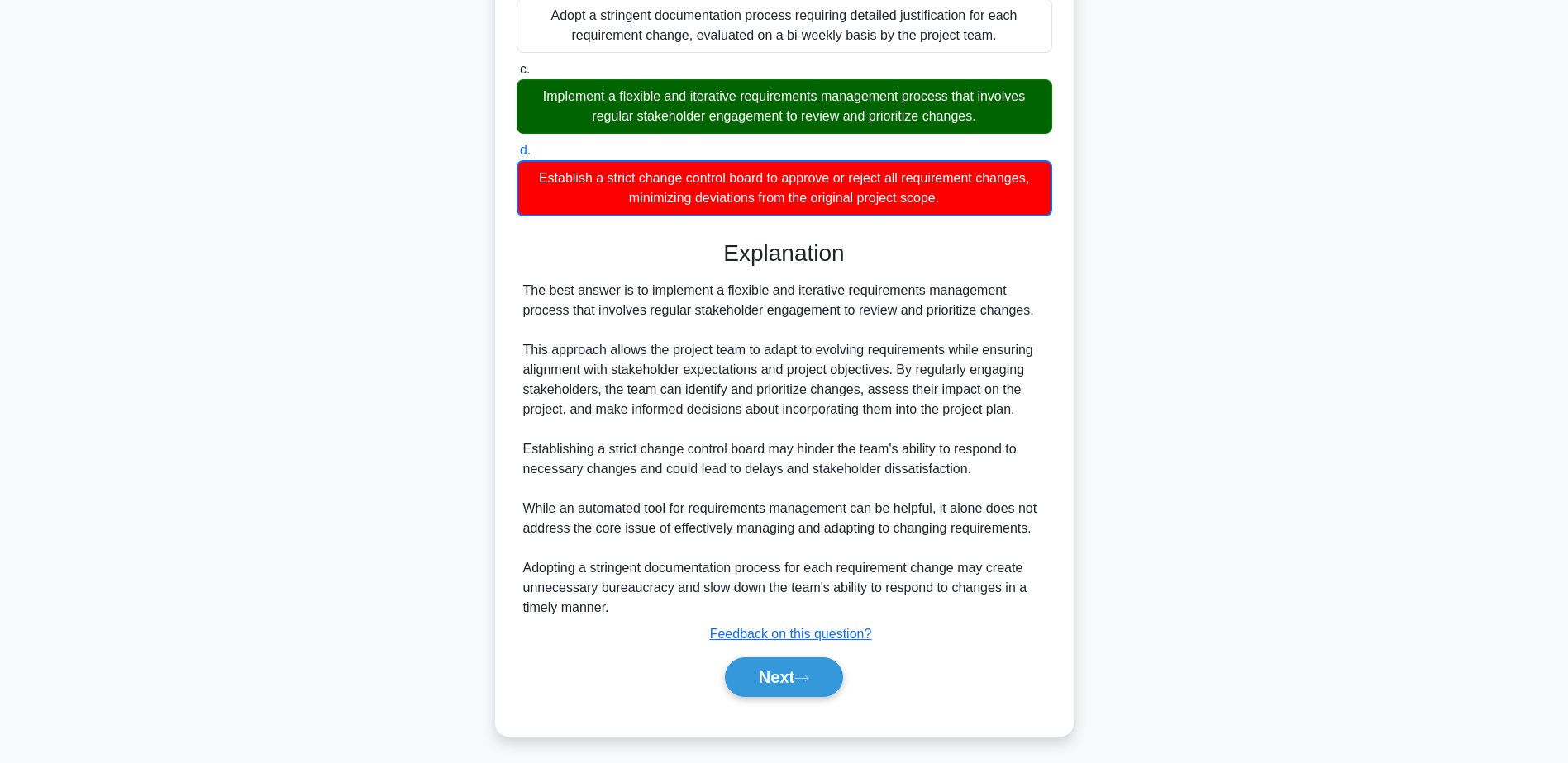
scroll to position [515, 0]
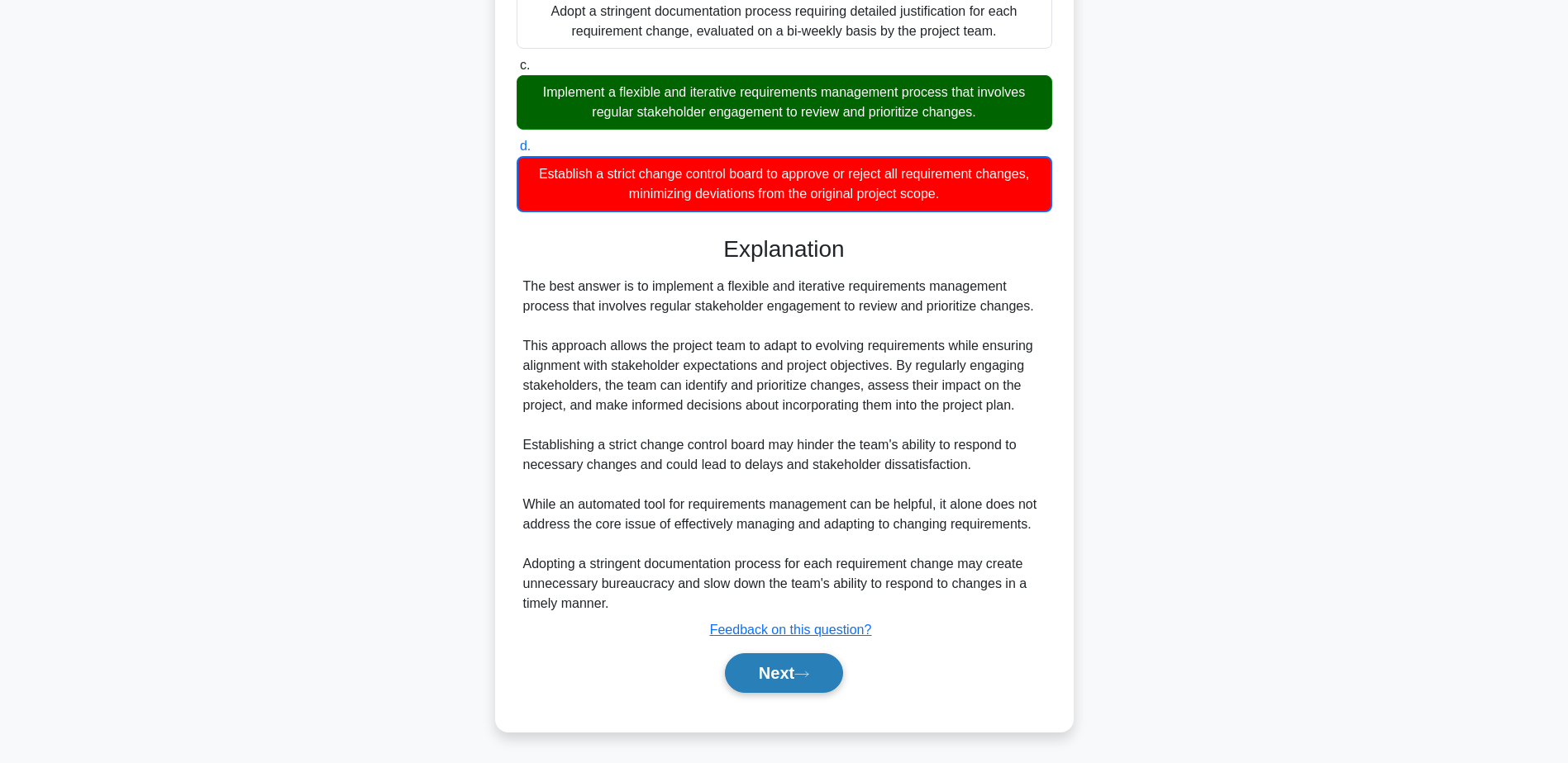
click at [805, 666] on button "Next" at bounding box center [784, 673] width 118 height 39
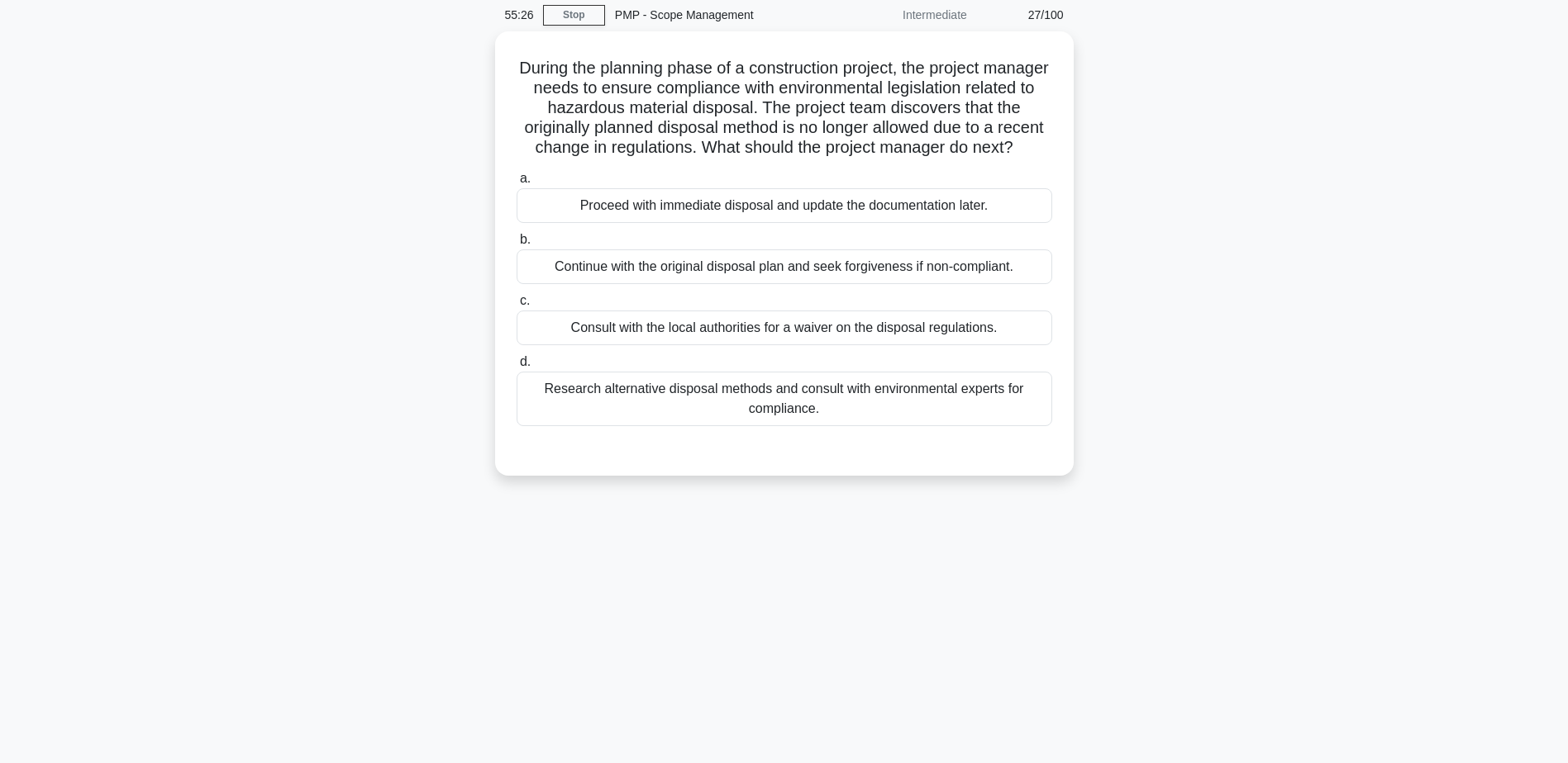
scroll to position [83, 0]
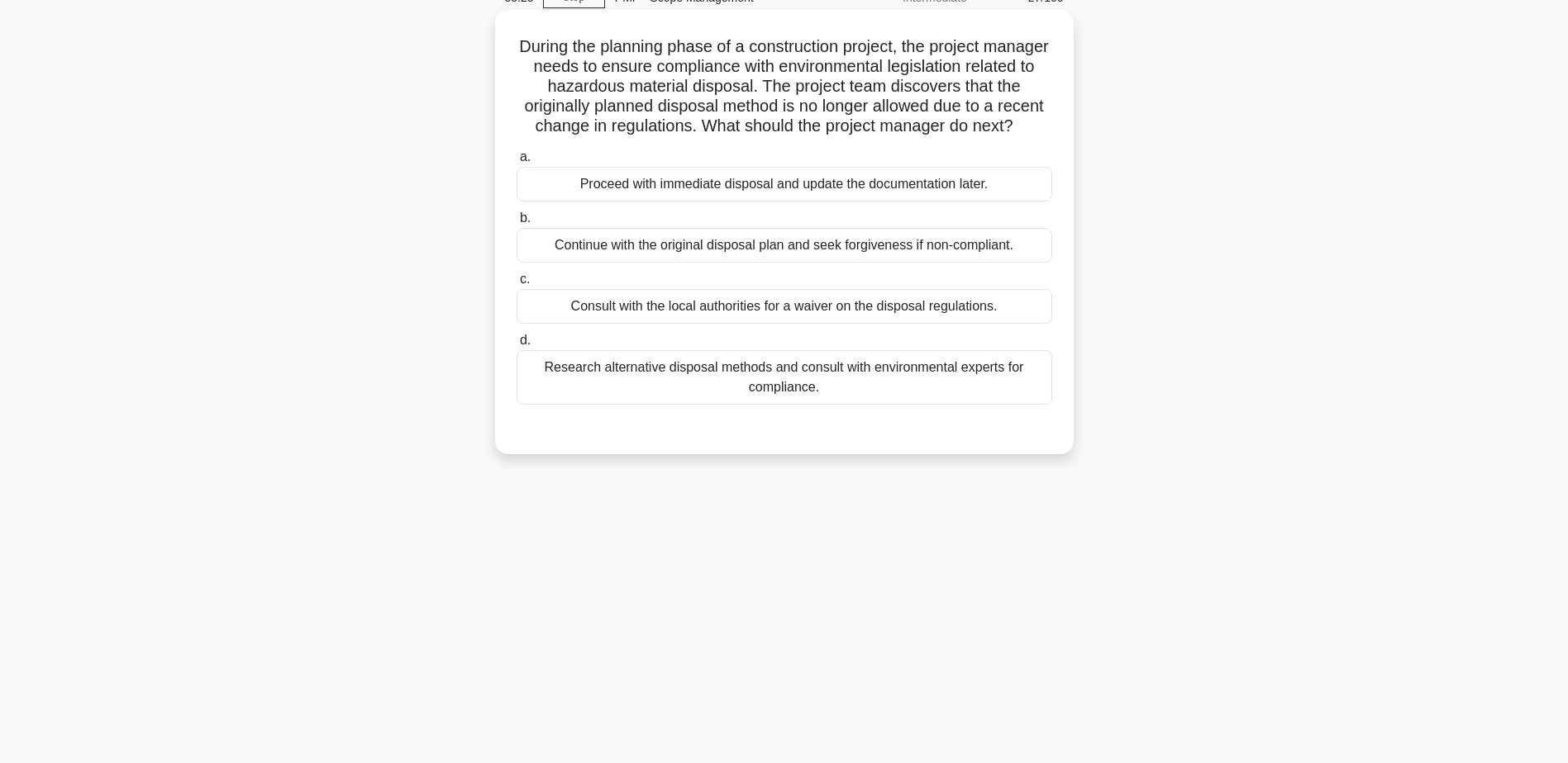
click at [713, 399] on div "Research alternative disposal methods and consult with environmental experts fo…" at bounding box center [784, 377] width 536 height 54
click at [517, 346] on input "d. Research alternative disposal methods and consult with environmental experts…" at bounding box center [517, 341] width 0 height 11
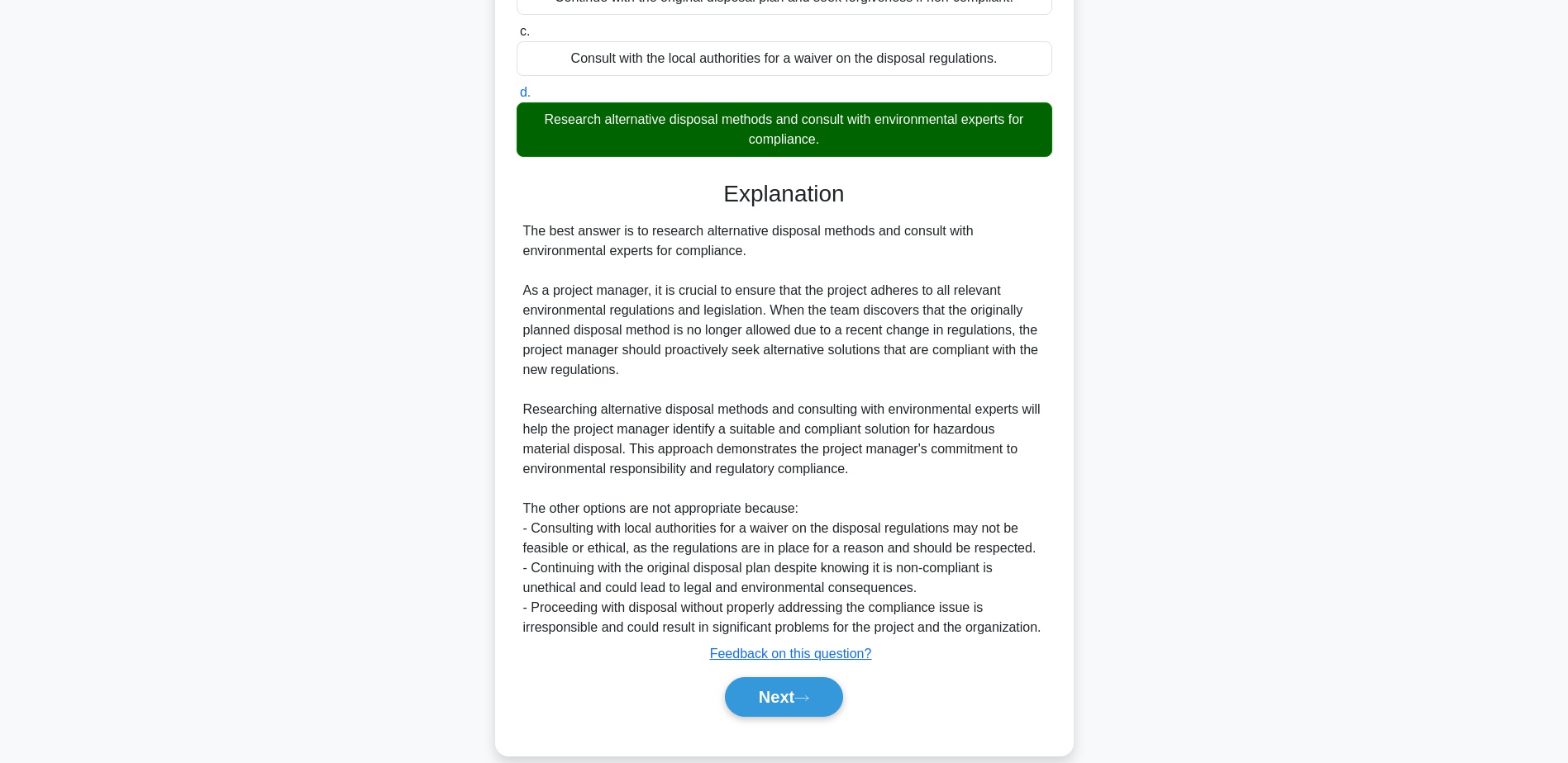
scroll to position [395, 0]
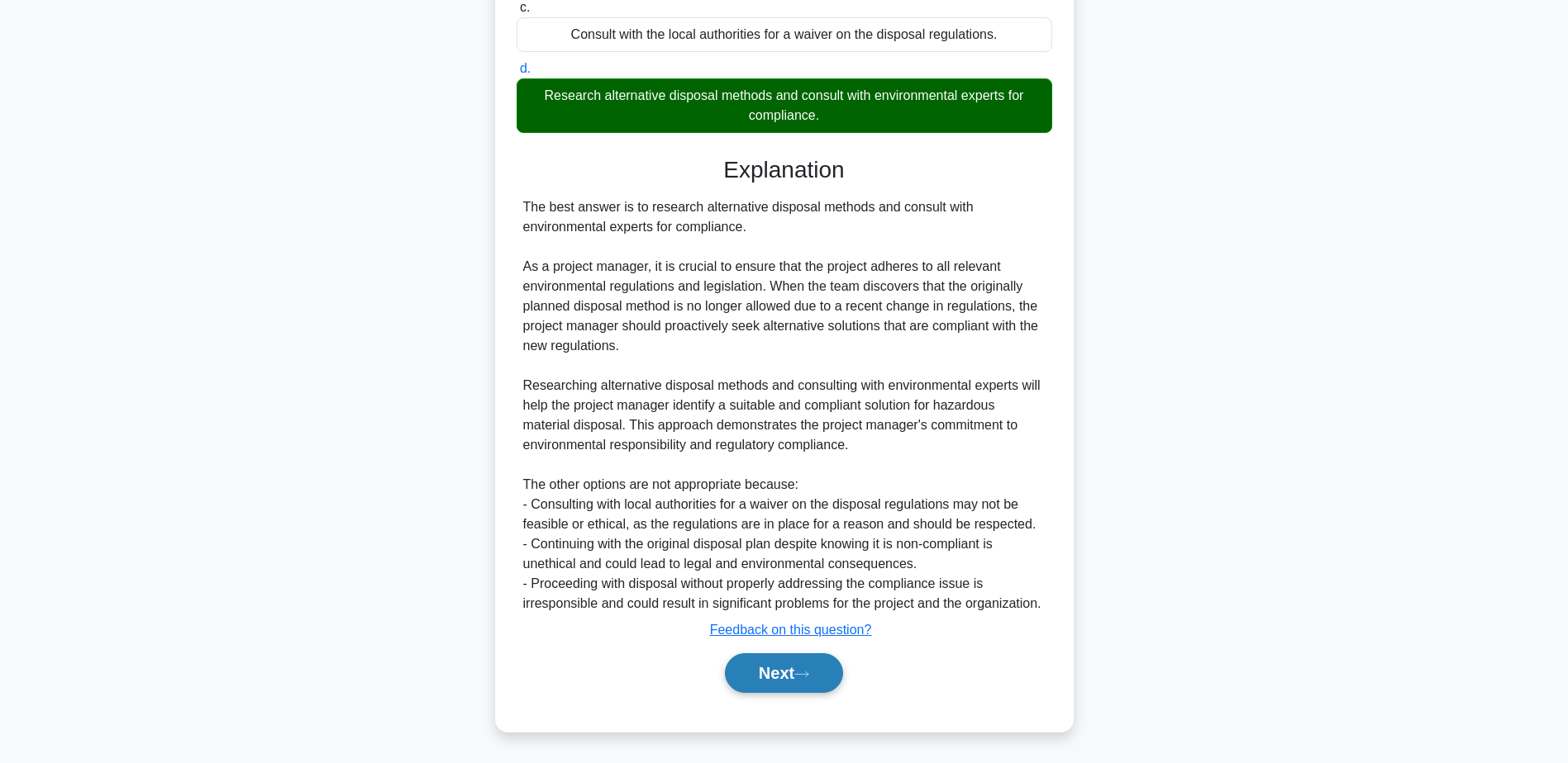
click at [810, 674] on icon at bounding box center [802, 674] width 15 height 9
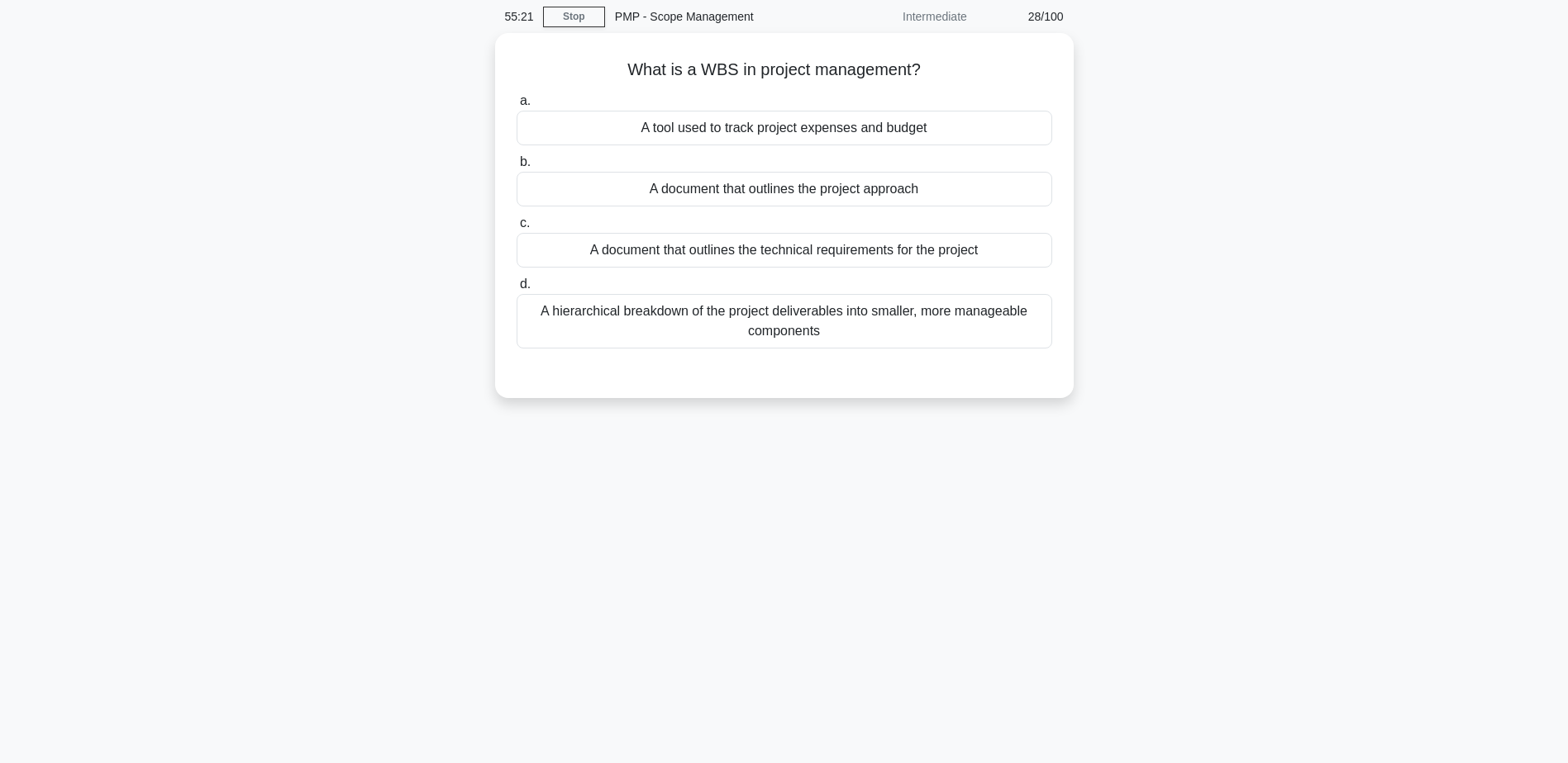
scroll to position [0, 0]
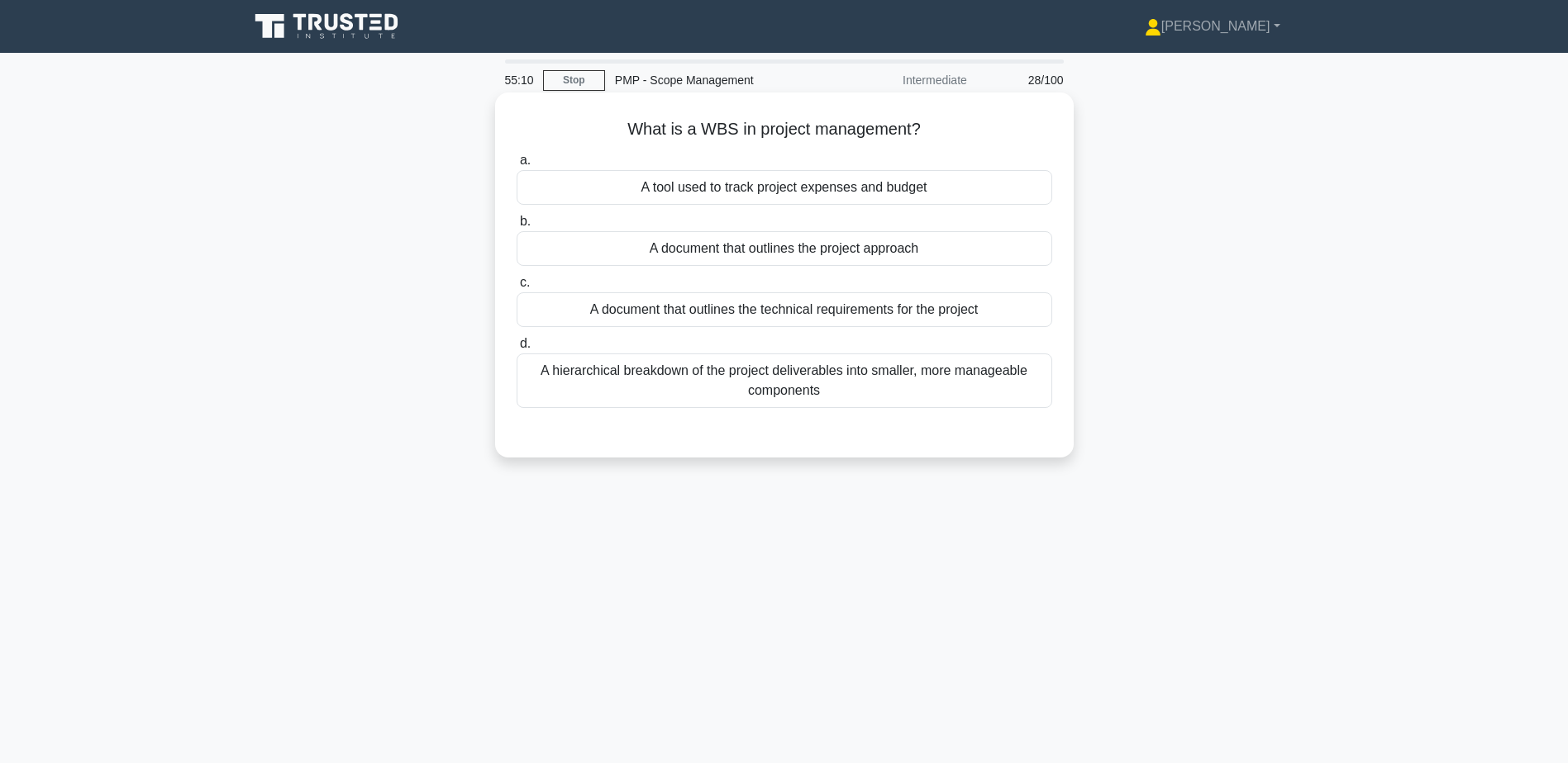
click at [844, 369] on div "A hierarchical breakdown of the project deliverables into smaller, more managea…" at bounding box center [784, 381] width 536 height 54
click at [517, 350] on input "d. A hierarchical breakdown of the project deliverables into smaller, more mana…" at bounding box center [517, 344] width 0 height 11
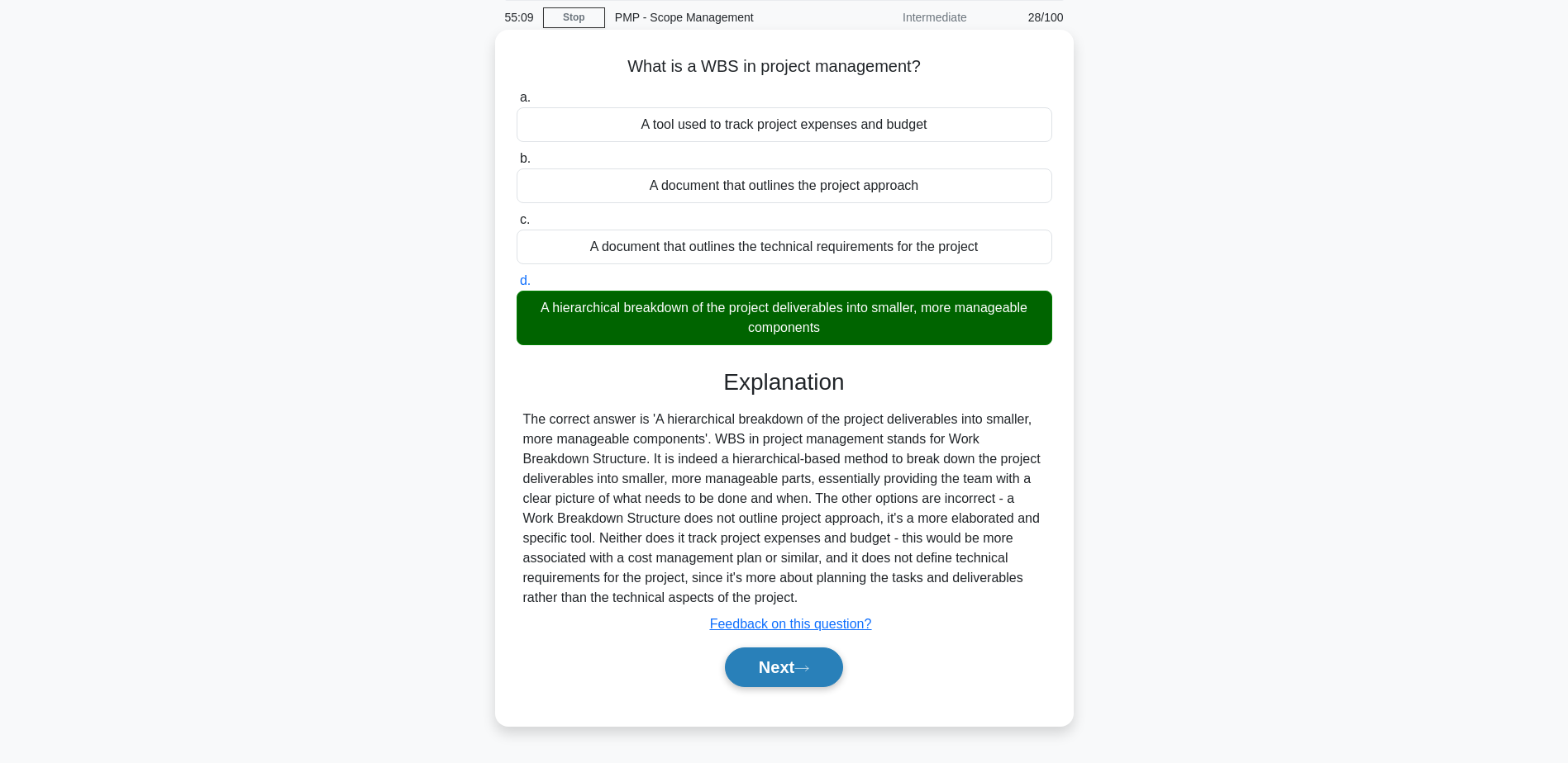
scroll to position [129, 0]
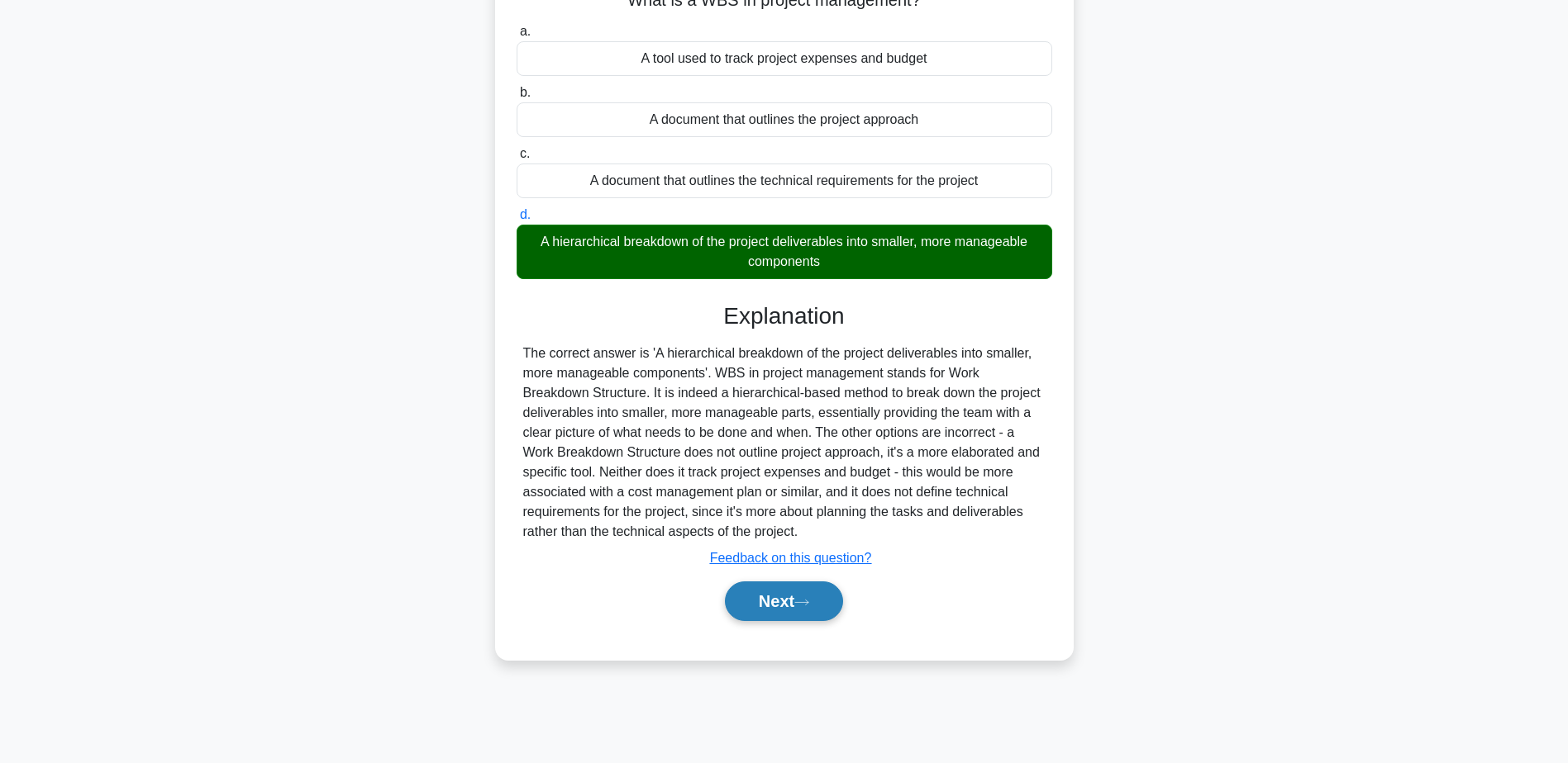
click at [810, 607] on icon at bounding box center [802, 602] width 15 height 9
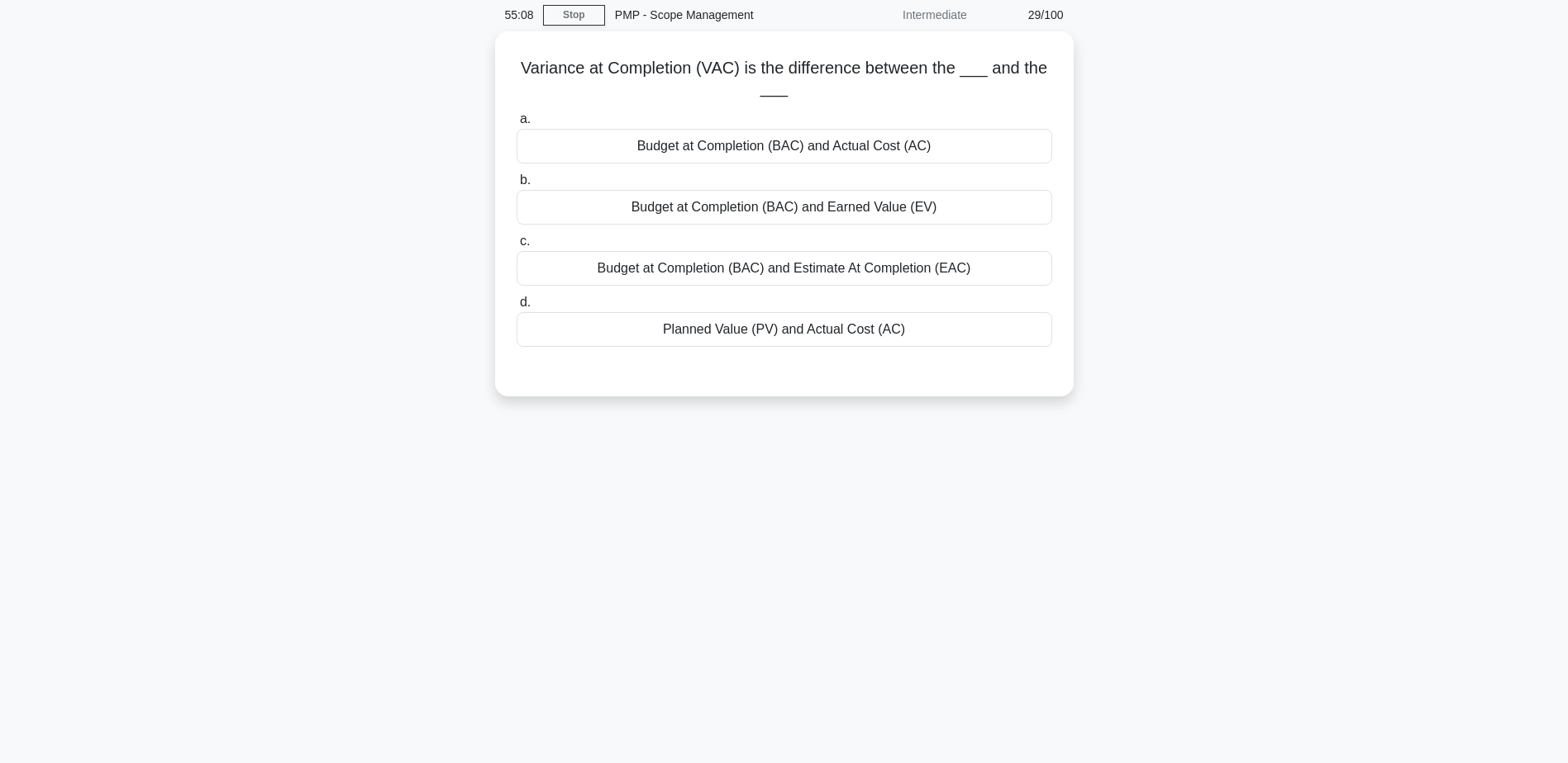
scroll to position [0, 0]
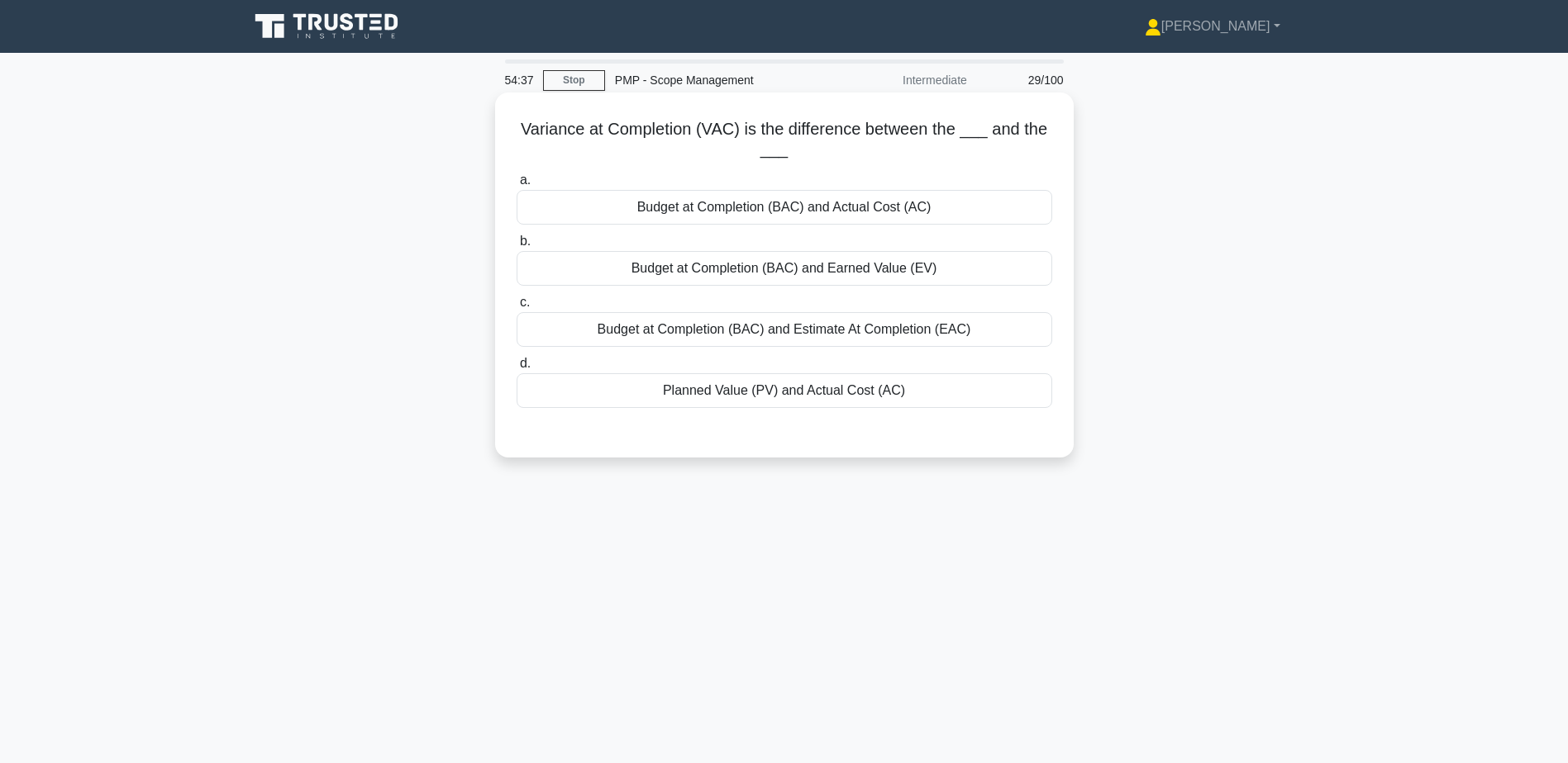
click at [764, 335] on div "Budget at Completion (BAC) and Estimate At Completion (EAC)" at bounding box center [784, 329] width 536 height 34
click at [517, 308] on input "c. Budget at Completion (BAC) and Estimate At Completion (EAC)" at bounding box center [517, 302] width 0 height 11
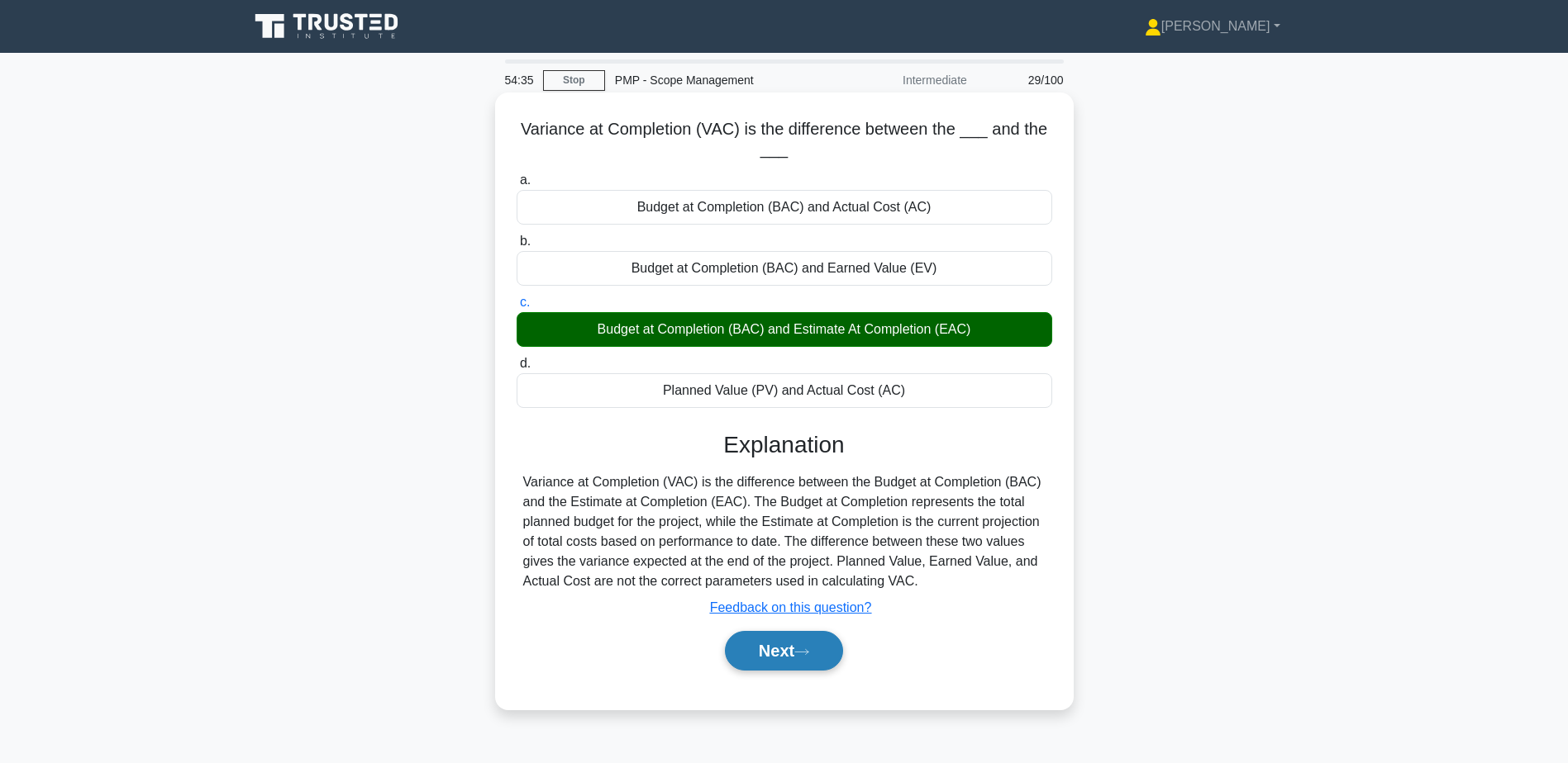
click at [794, 649] on button "Next" at bounding box center [784, 650] width 118 height 39
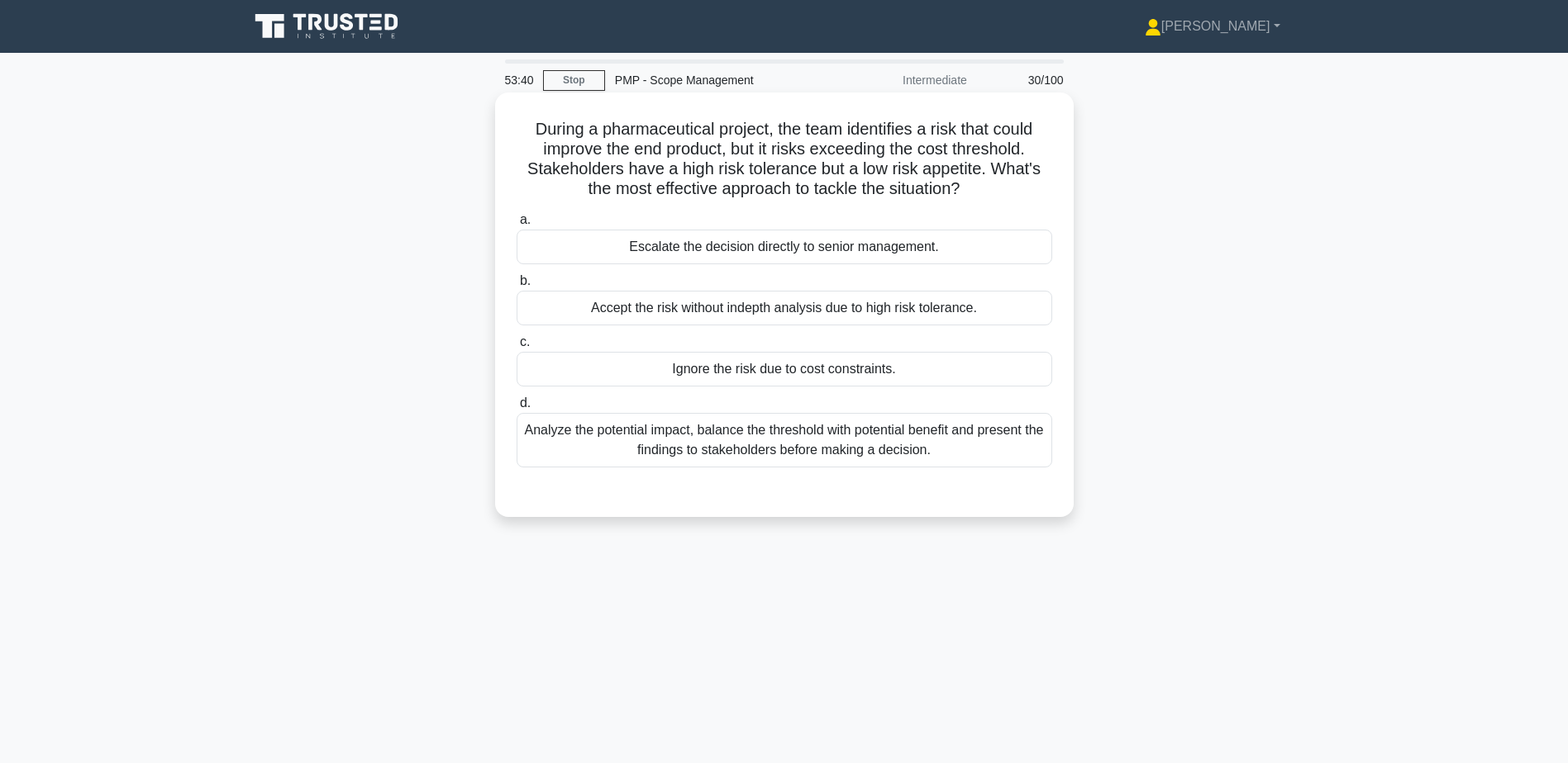
click at [641, 435] on div "Analyze the potential impact, balance the threshold with potential benefit and …" at bounding box center [784, 440] width 536 height 54
click at [517, 409] on input "d. Analyze the potential impact, balance the threshold with potential benefit a…" at bounding box center [517, 403] width 0 height 11
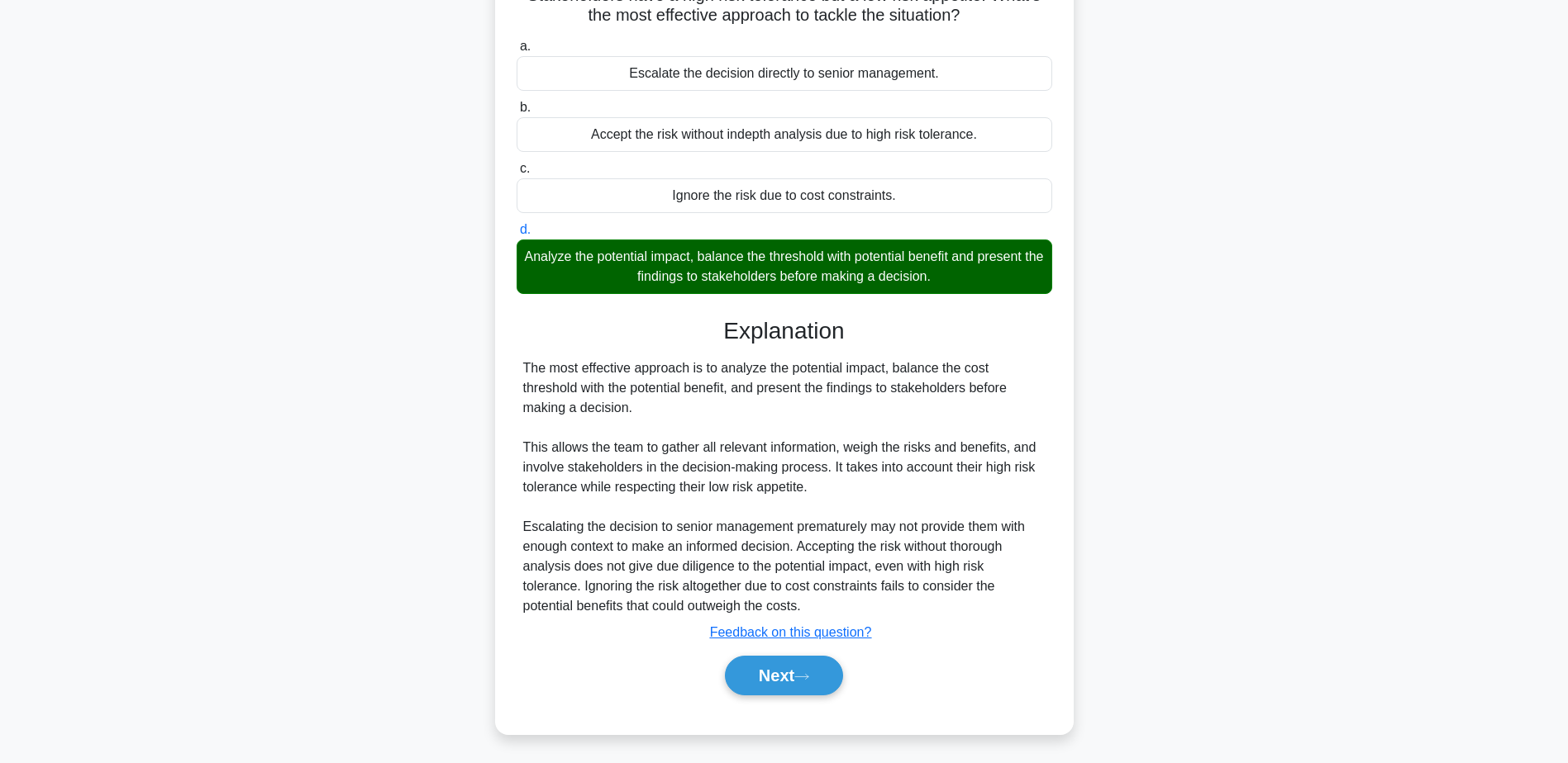
scroll to position [177, 0]
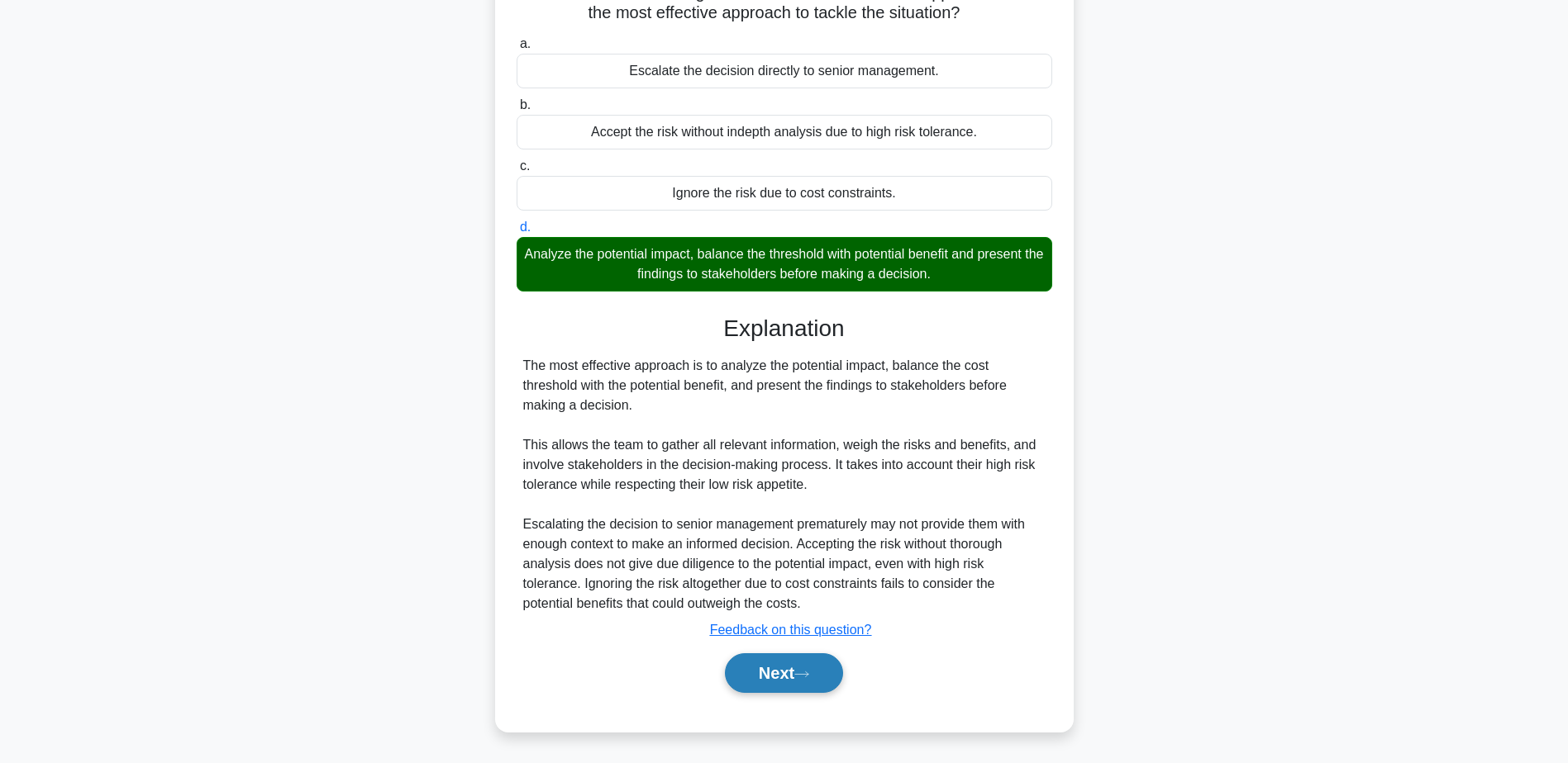
click at [826, 684] on button "Next" at bounding box center [784, 673] width 118 height 39
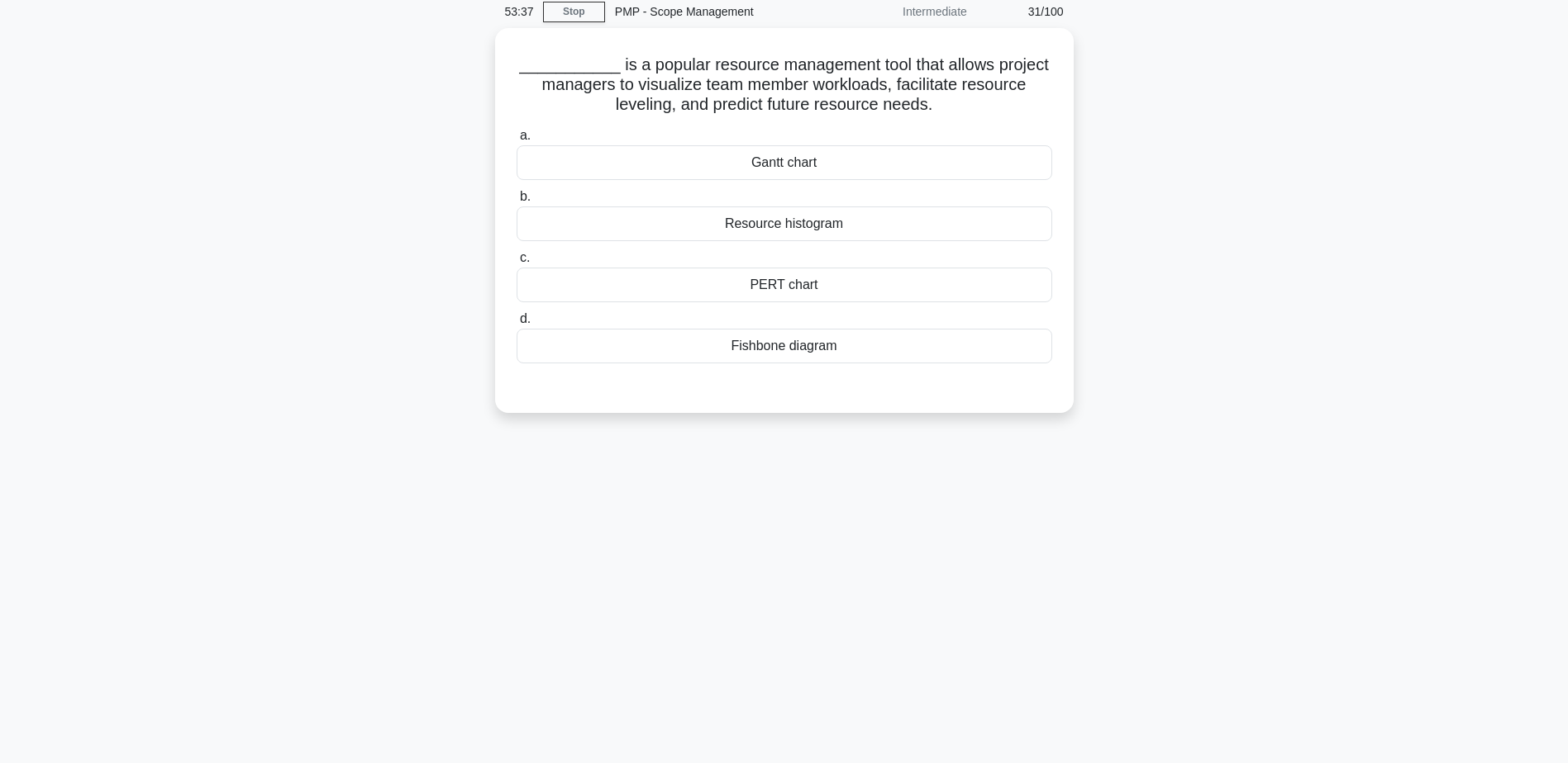
scroll to position [0, 0]
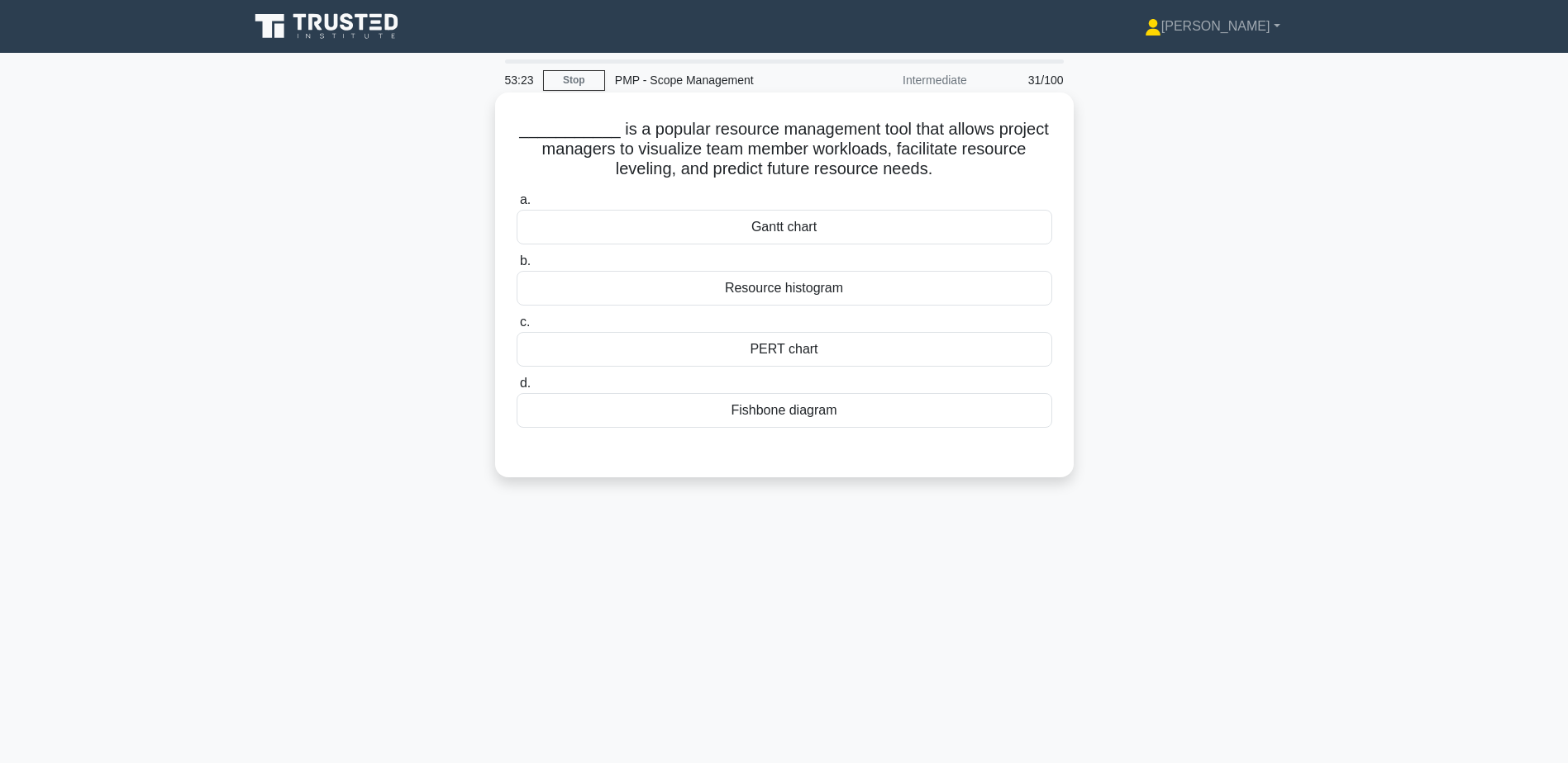
click at [892, 287] on div "Resource histogram" at bounding box center [784, 288] width 536 height 34
click at [517, 267] on input "b. Resource histogram" at bounding box center [517, 261] width 0 height 11
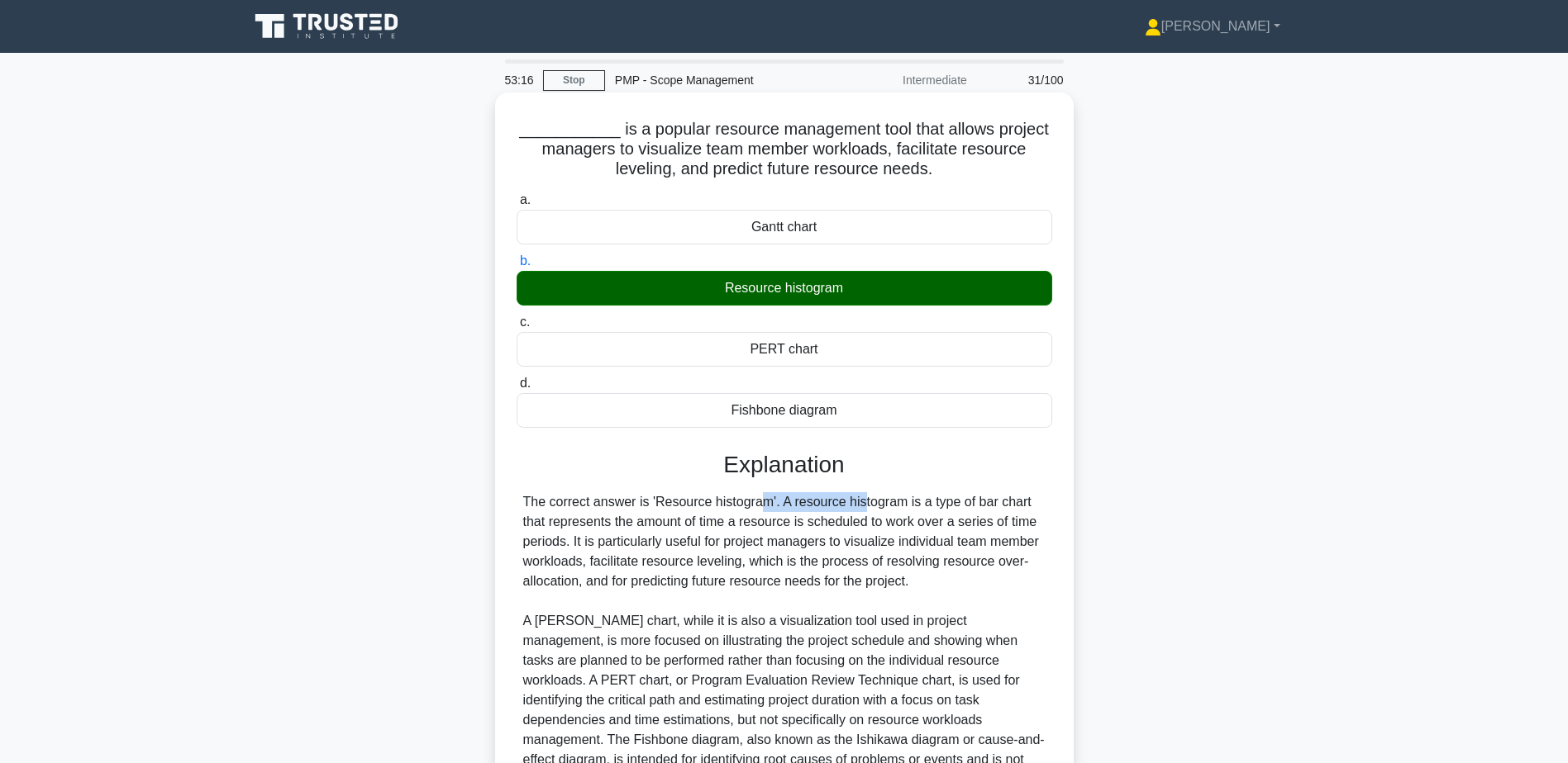
drag, startPoint x: 653, startPoint y: 499, endPoint x: 764, endPoint y: 503, distance: 111.1
click at [764, 503] on div "The correct answer is 'Resource histogram'. A resource histogram is a type of b…" at bounding box center [784, 641] width 522 height 297
copy div "Resource histogram"
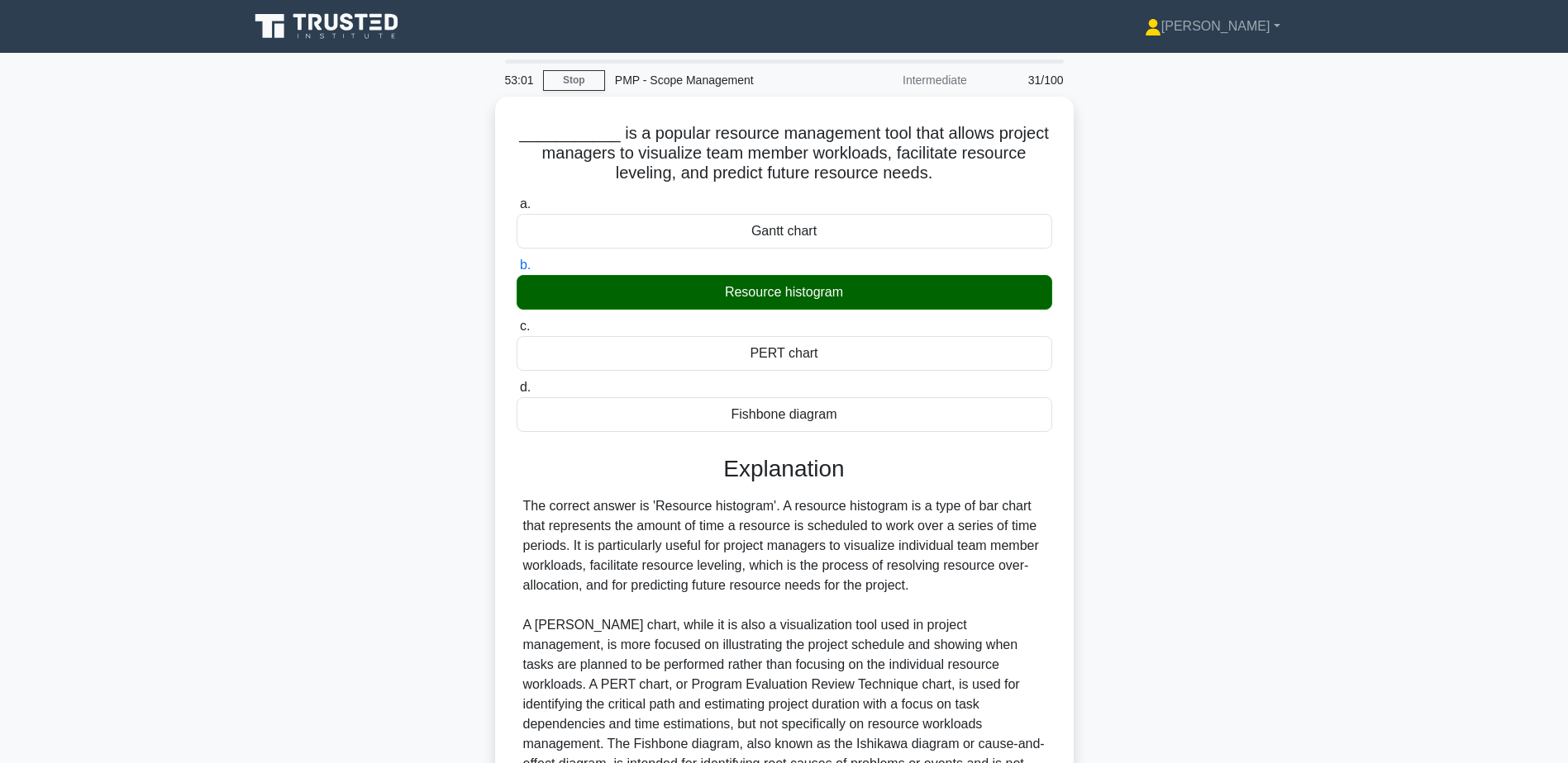
click at [255, 255] on div "___________ is a popular resource management tool that allows project managers …" at bounding box center [784, 515] width 1091 height 835
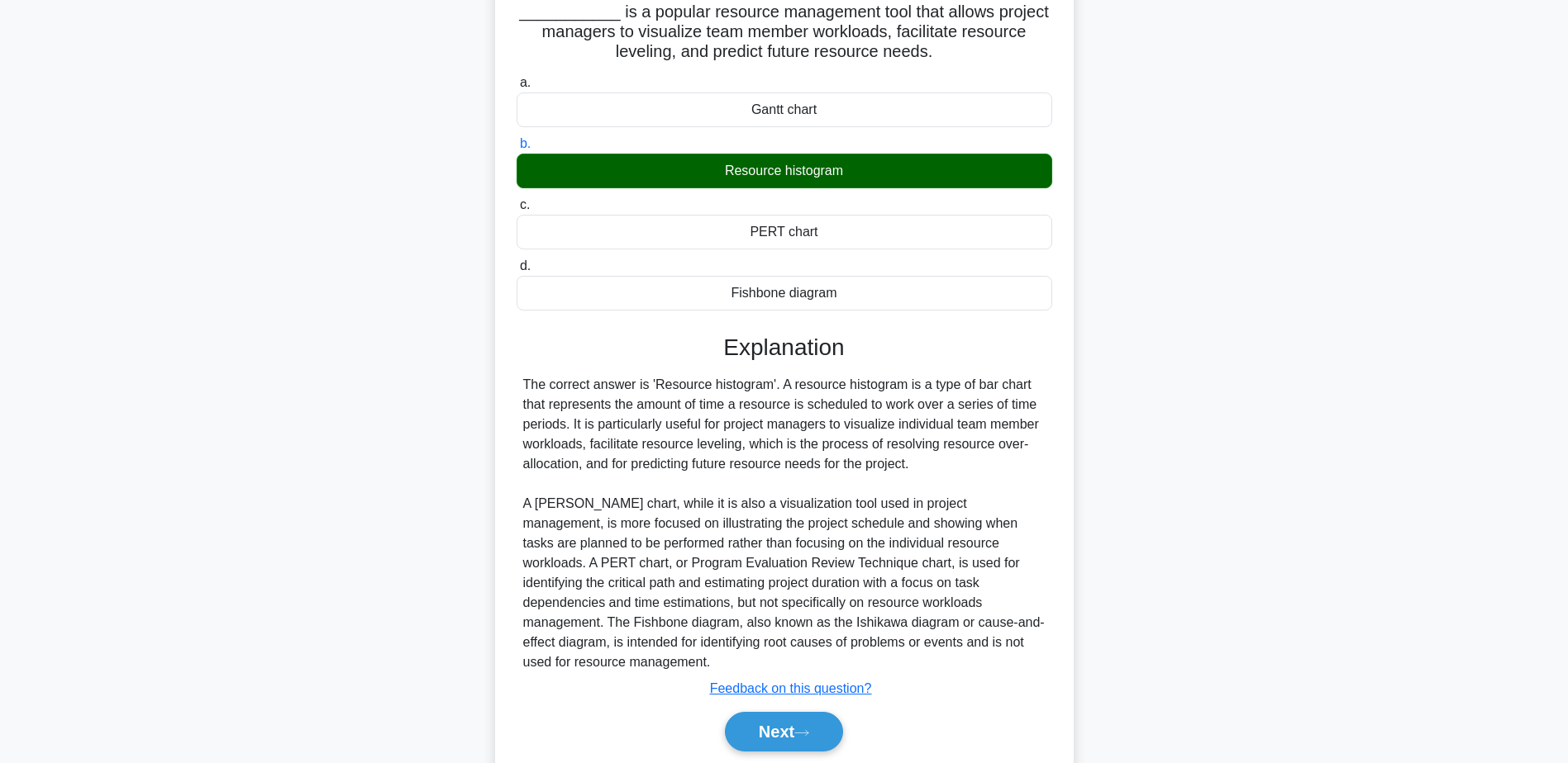
scroll to position [157, 0]
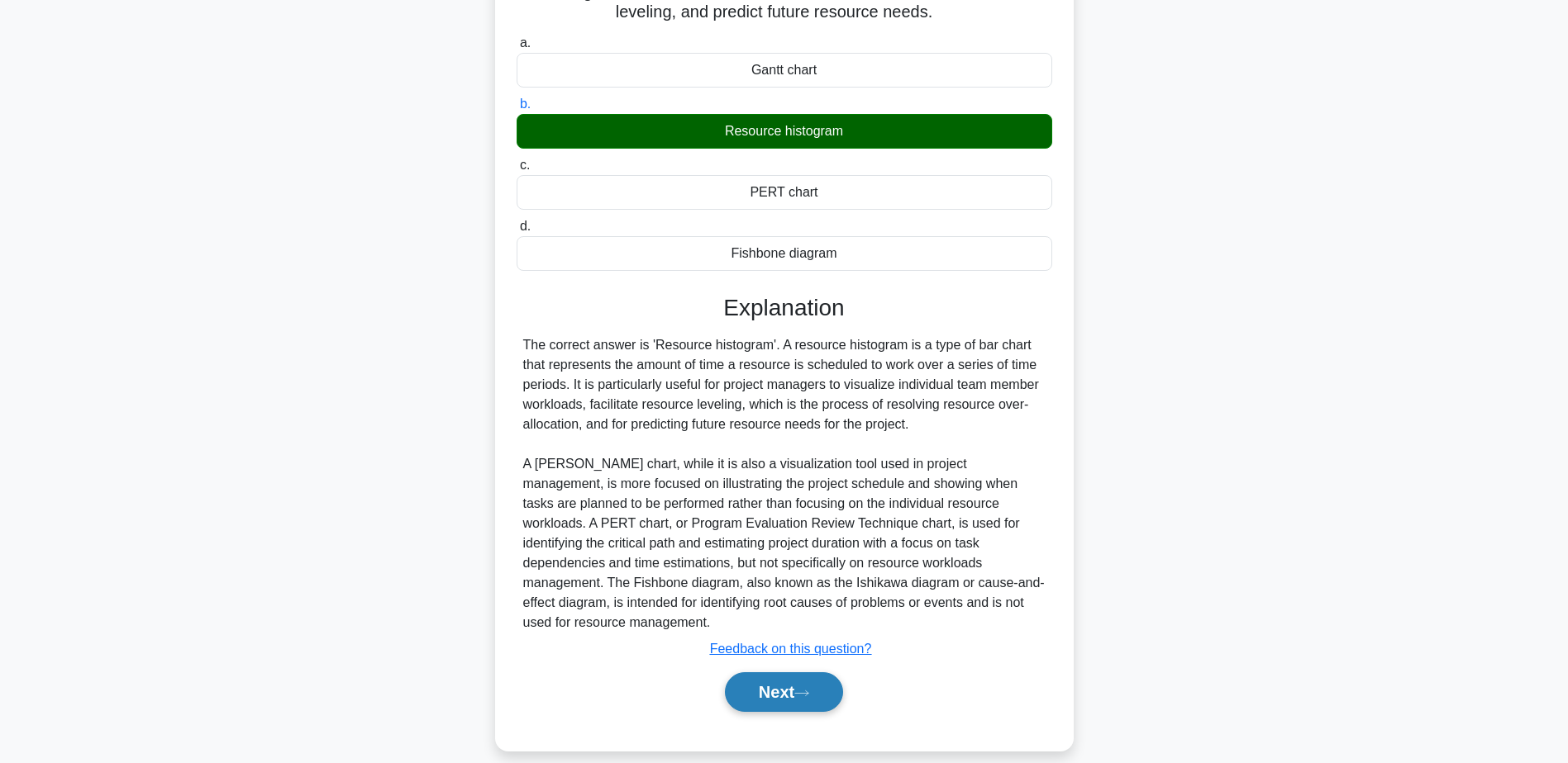
click at [805, 689] on icon at bounding box center [802, 694] width 15 height 9
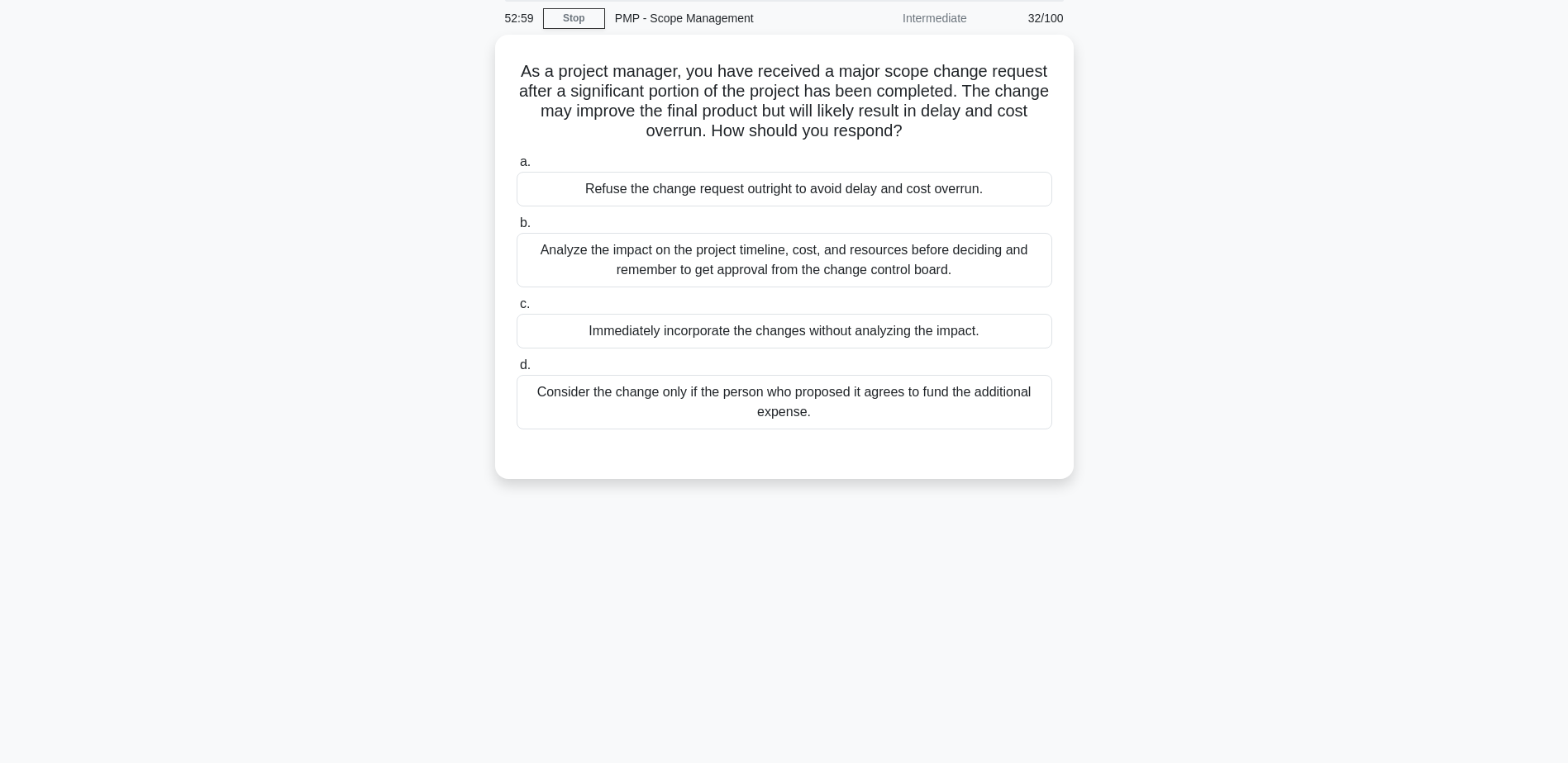
scroll to position [0, 0]
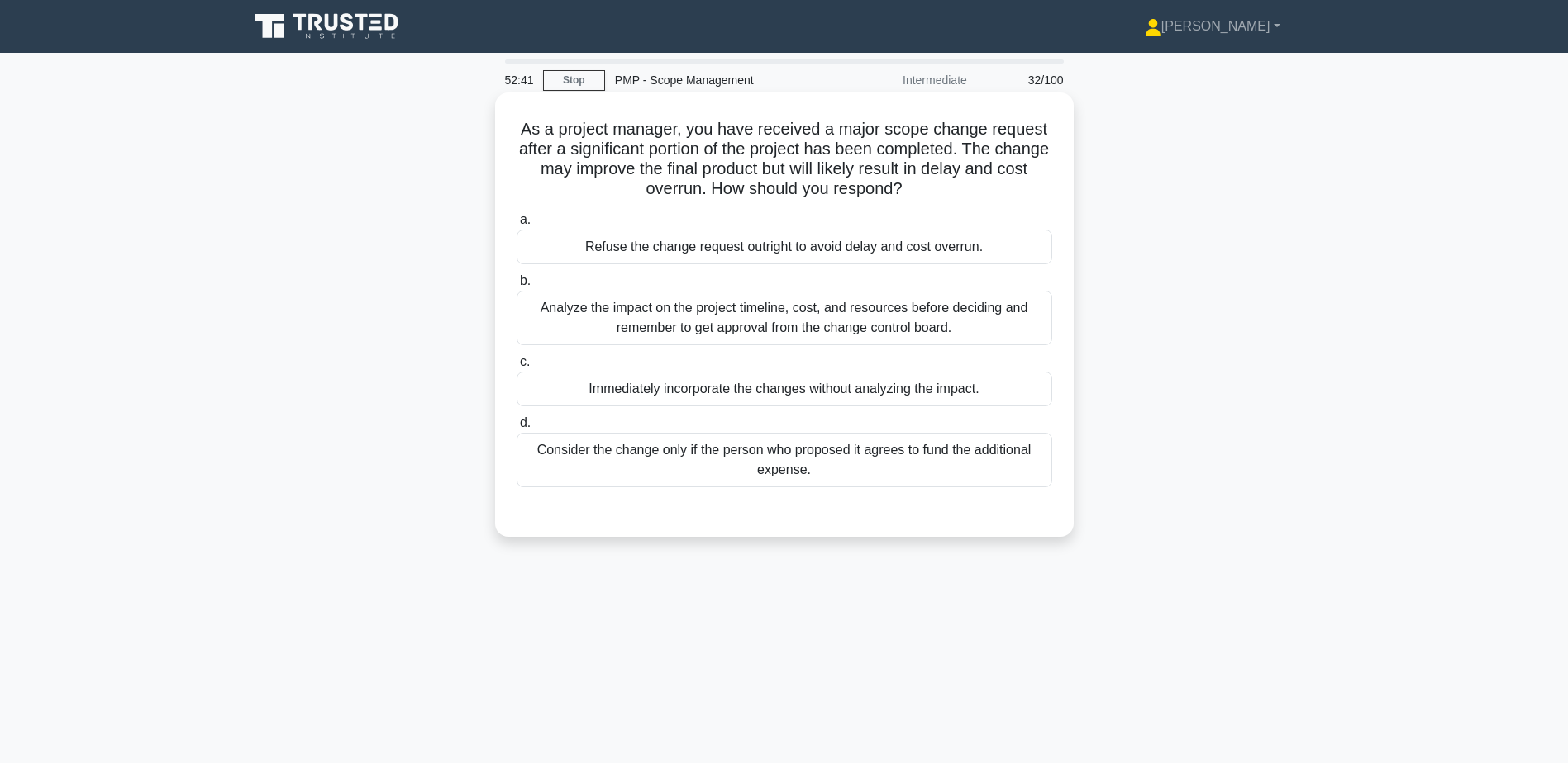
click at [691, 329] on div "Analyze the impact on the project timeline, cost, and resources before deciding…" at bounding box center [784, 318] width 536 height 54
click at [517, 287] on input "b. Analyze the impact on the project timeline, cost, and resources before decid…" at bounding box center [517, 281] width 0 height 11
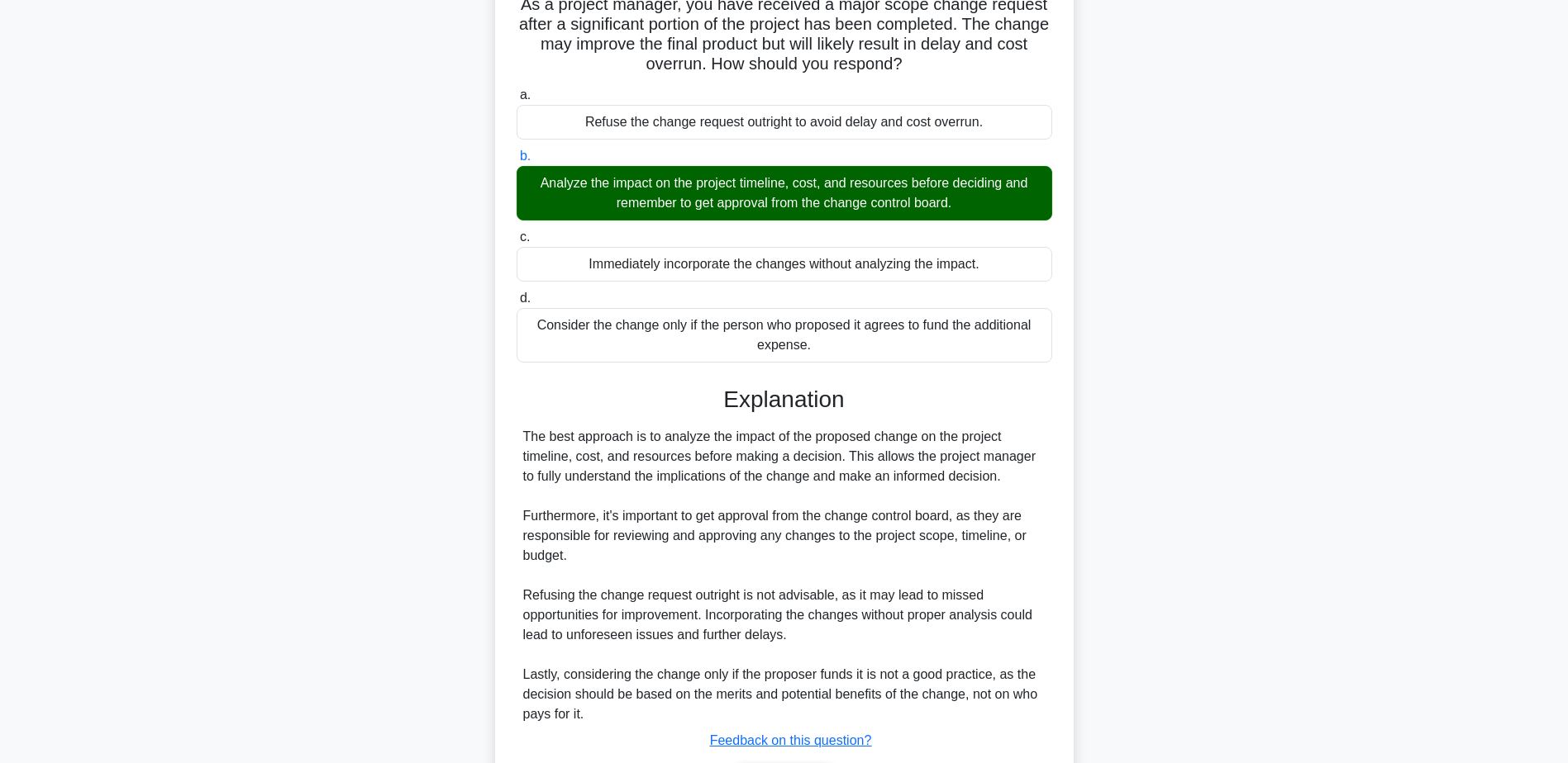
scroll to position [236, 0]
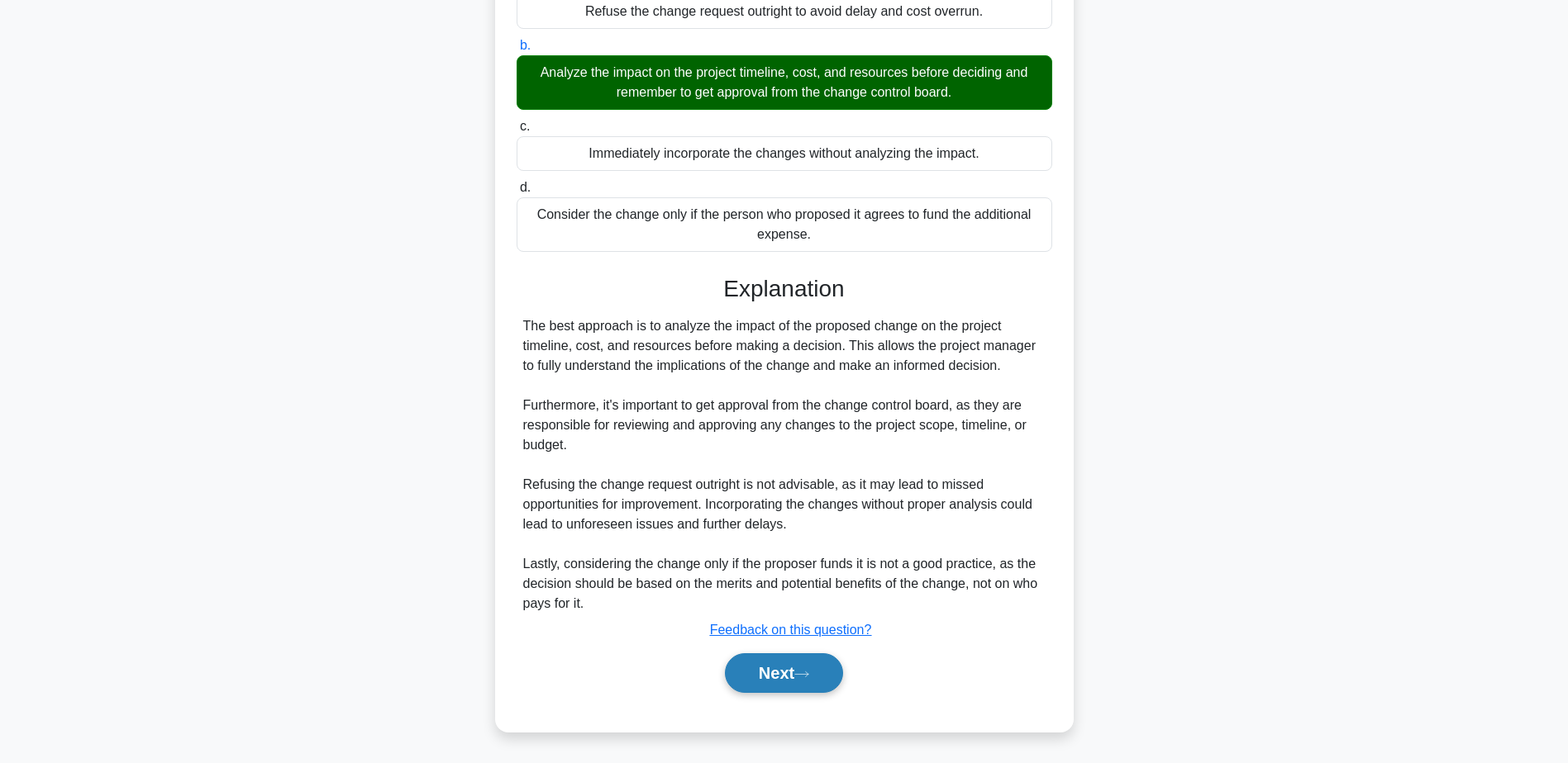
click at [756, 666] on button "Next" at bounding box center [784, 673] width 118 height 39
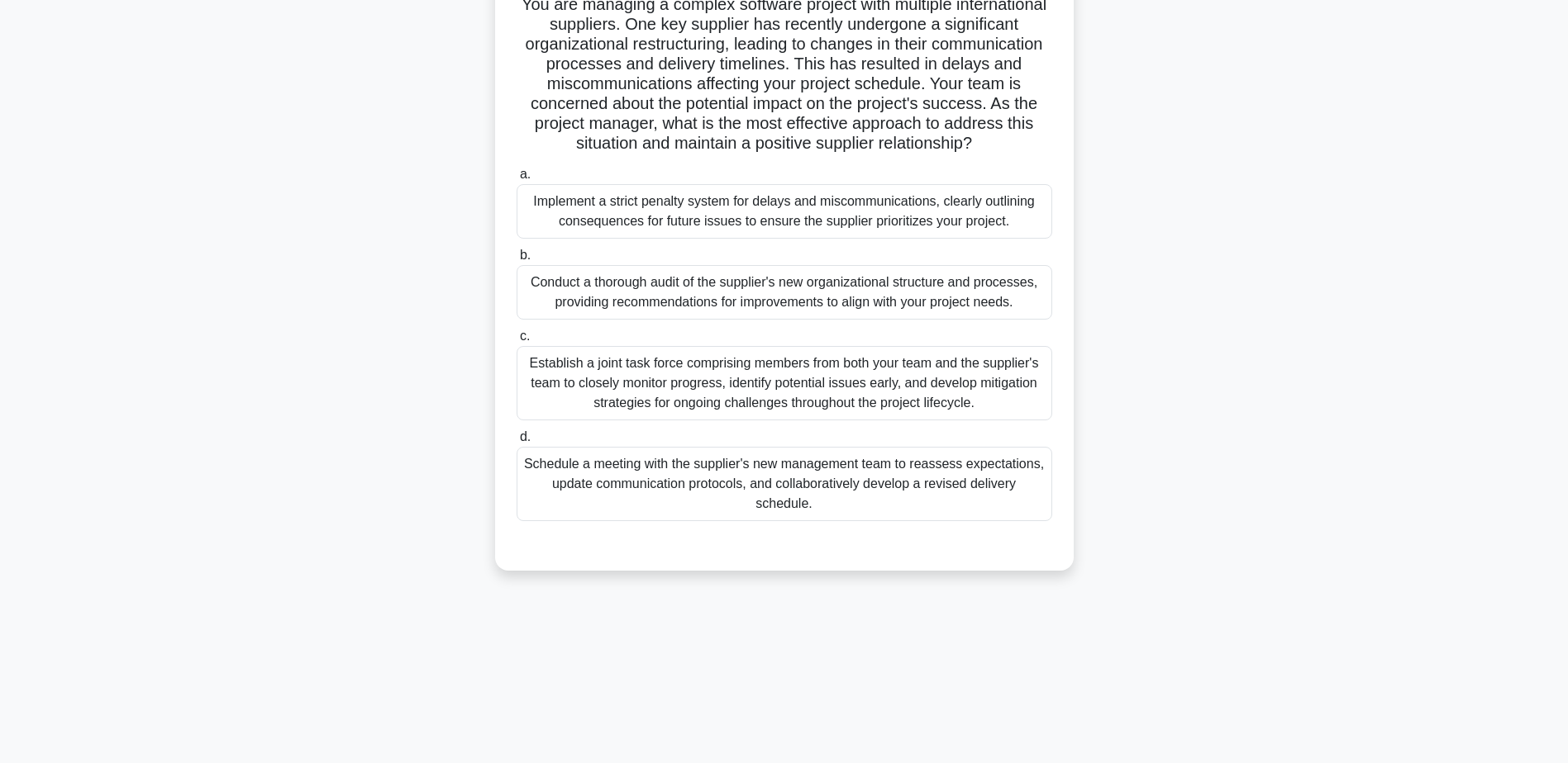
scroll to position [0, 0]
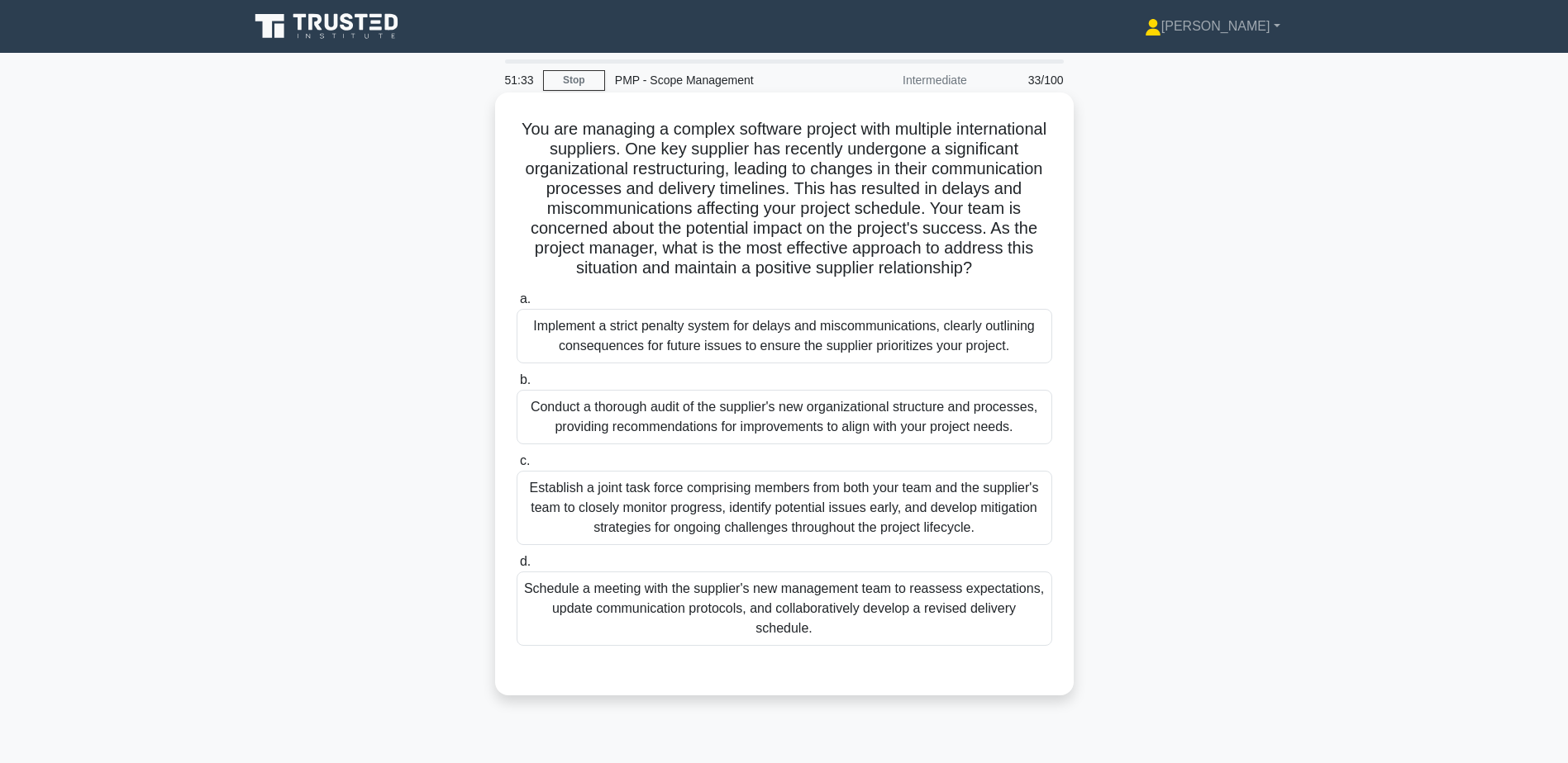
click at [711, 520] on div "Establish a joint task force comprising members from both your team and the sup…" at bounding box center [784, 508] width 536 height 74
click at [517, 467] on input "c. Establish a joint task force comprising members from both your team and the …" at bounding box center [517, 461] width 0 height 11
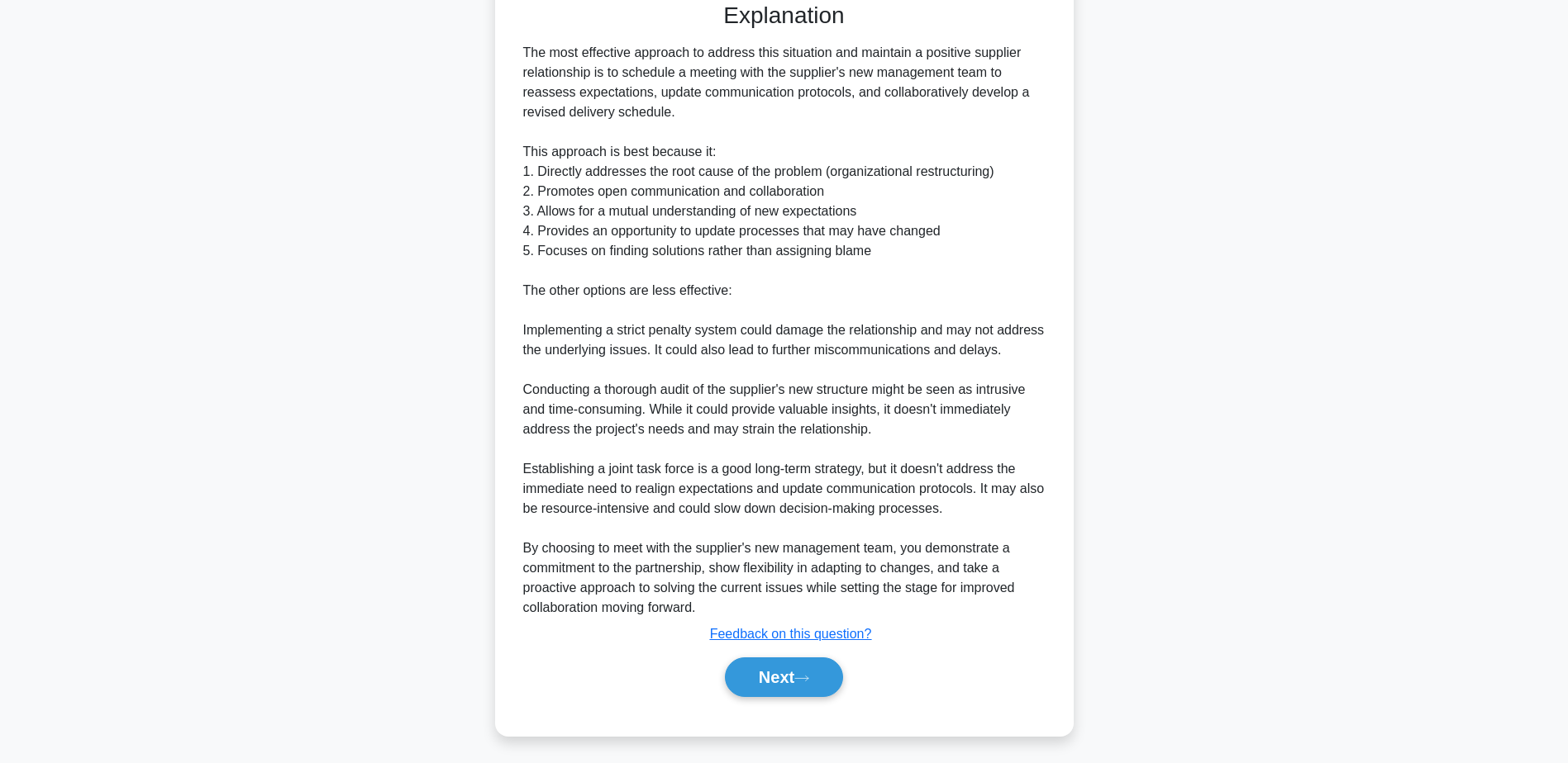
scroll to position [674, 0]
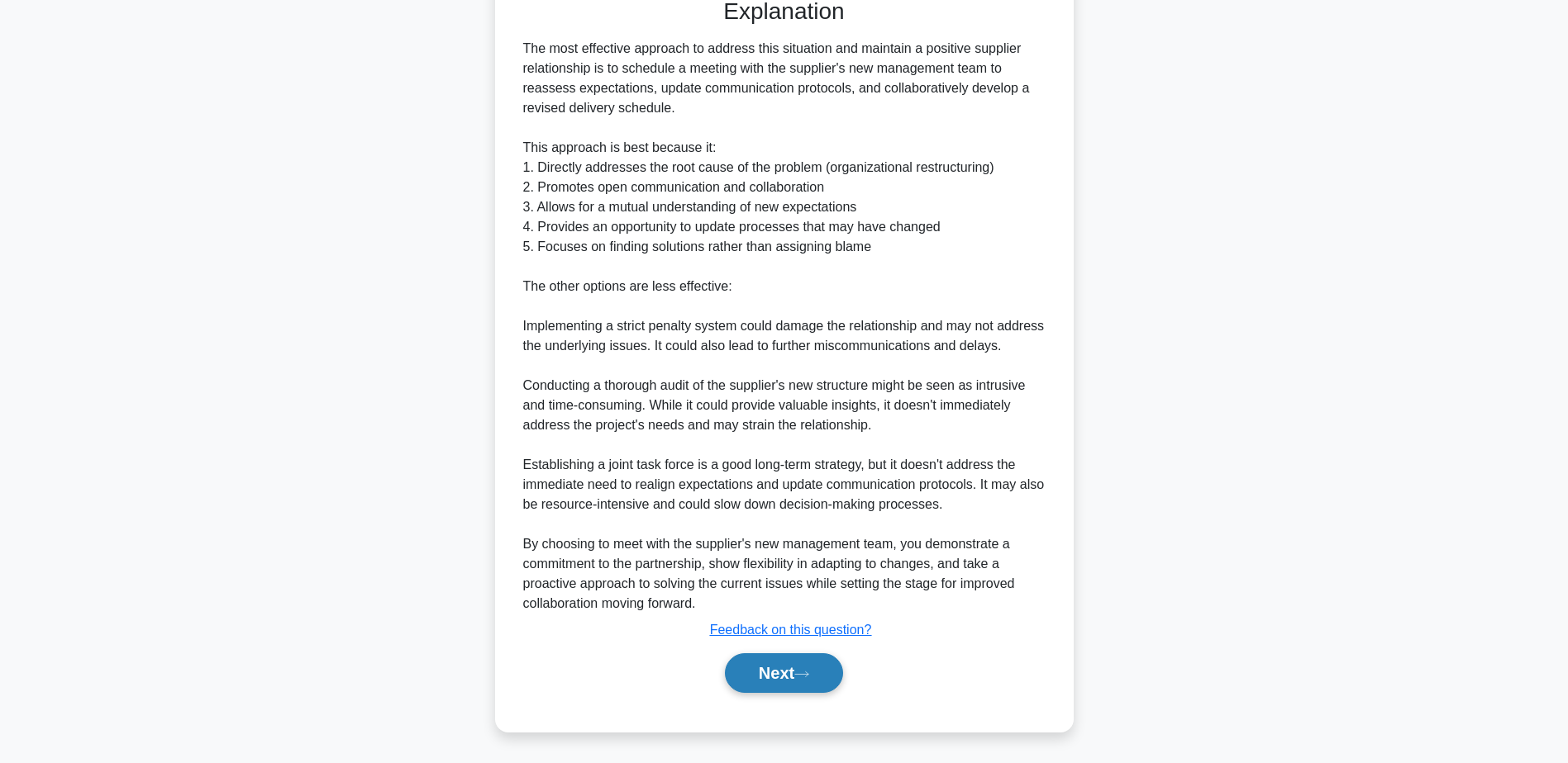
click at [771, 669] on button "Next" at bounding box center [784, 673] width 118 height 39
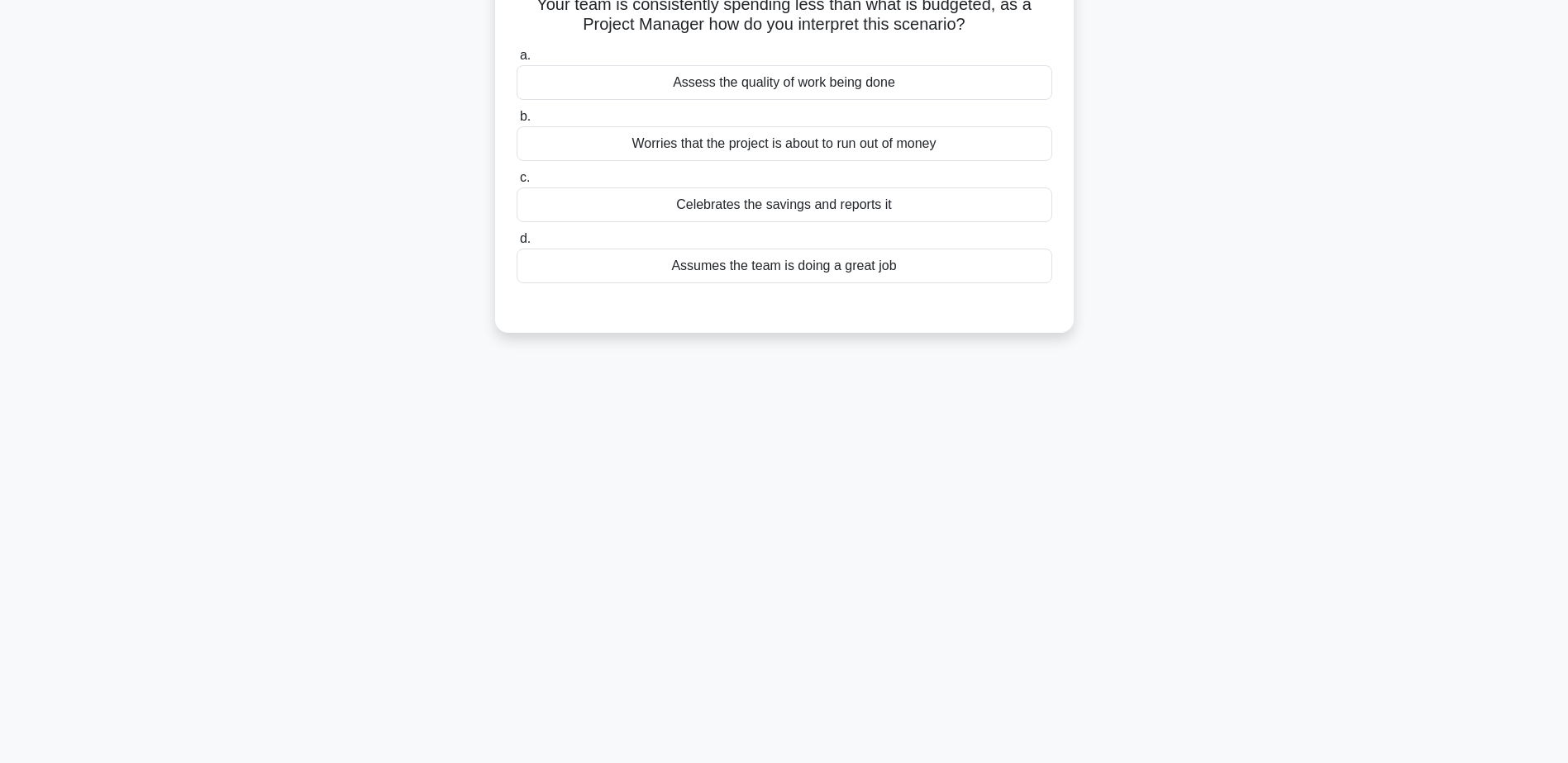
scroll to position [0, 0]
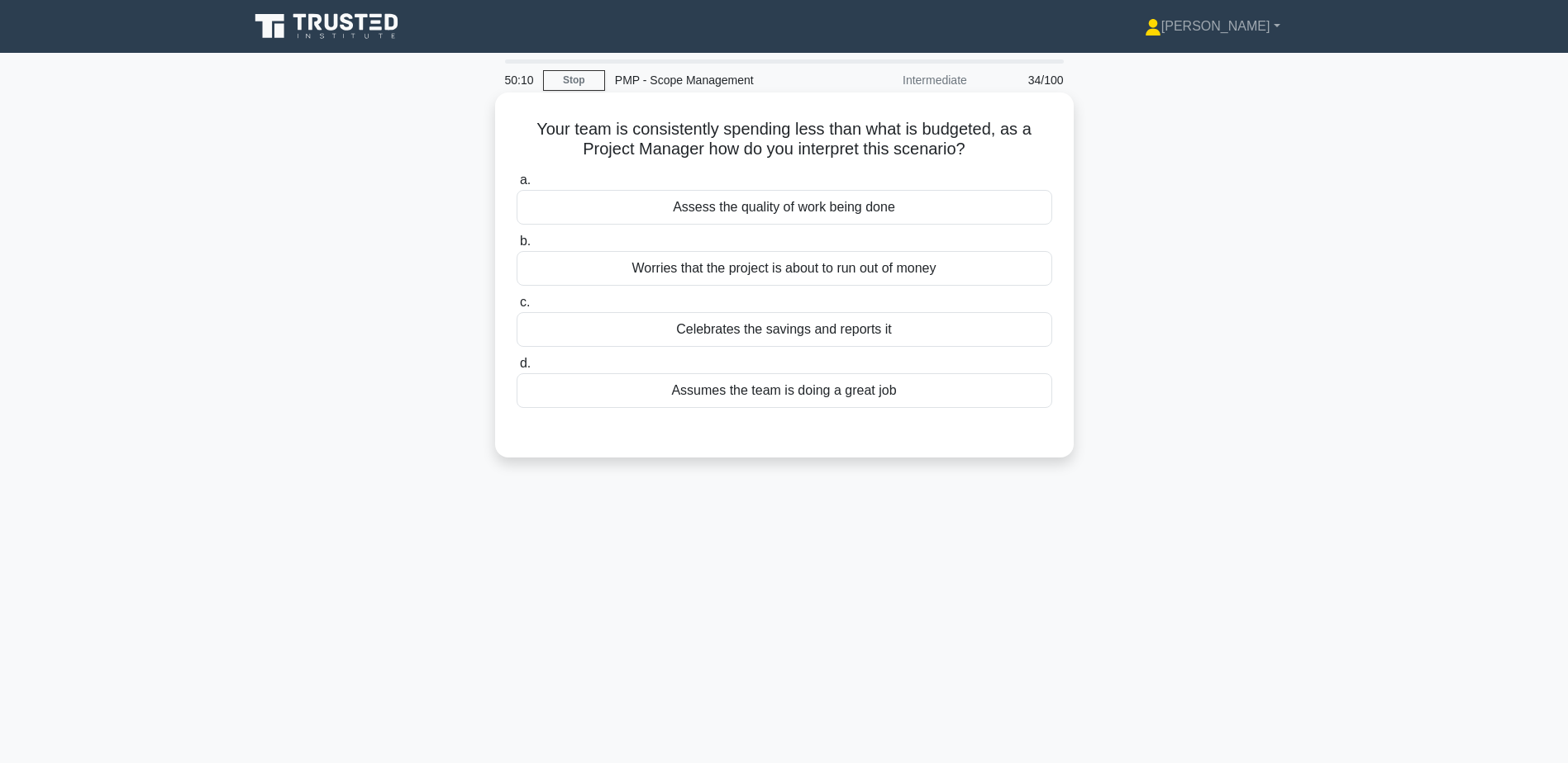
click at [918, 213] on div "Assess the quality of work being done" at bounding box center [784, 207] width 536 height 34
click at [517, 186] on input "a. Assess the quality of work being done" at bounding box center [517, 180] width 0 height 11
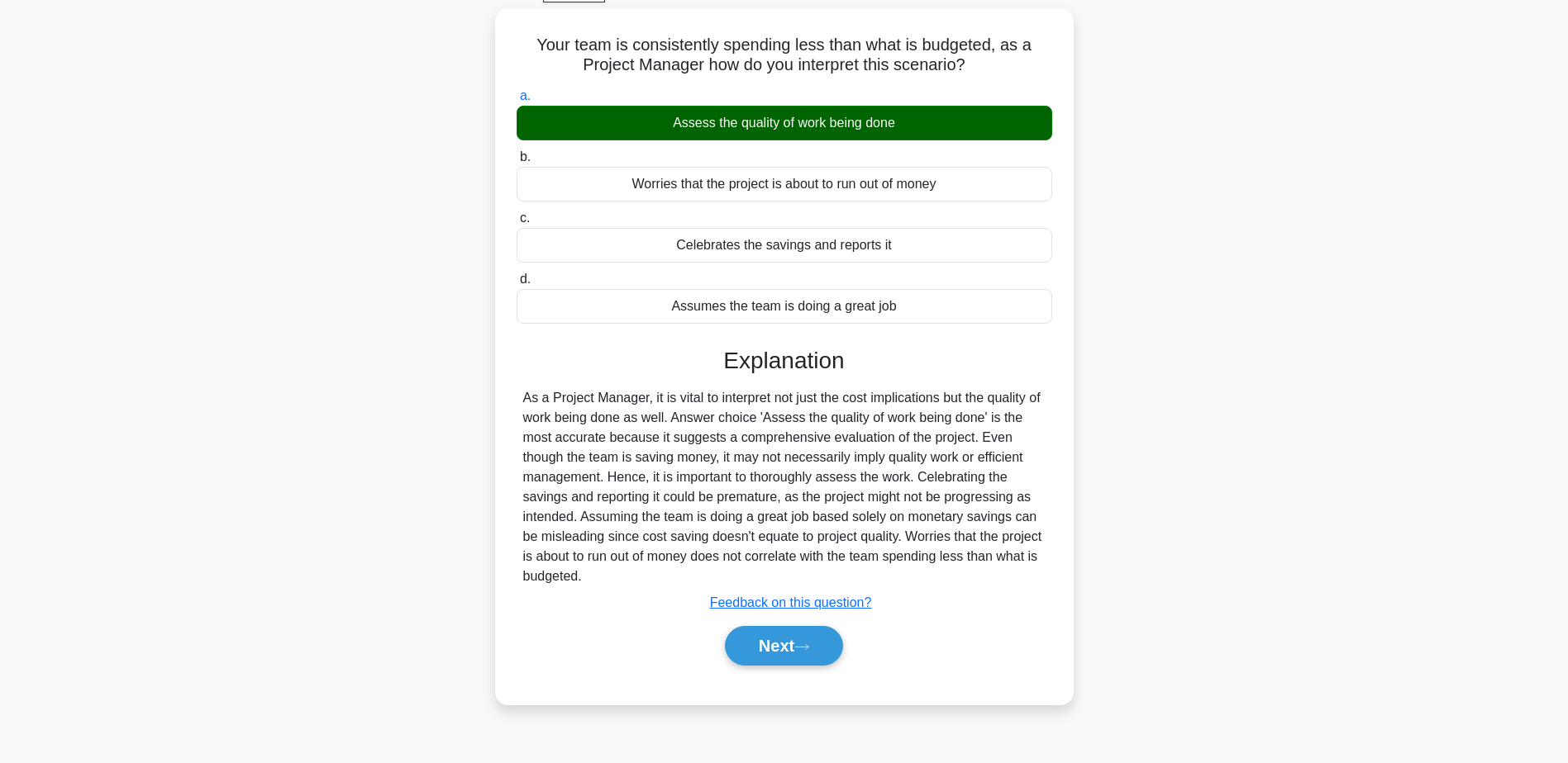
scroll to position [129, 0]
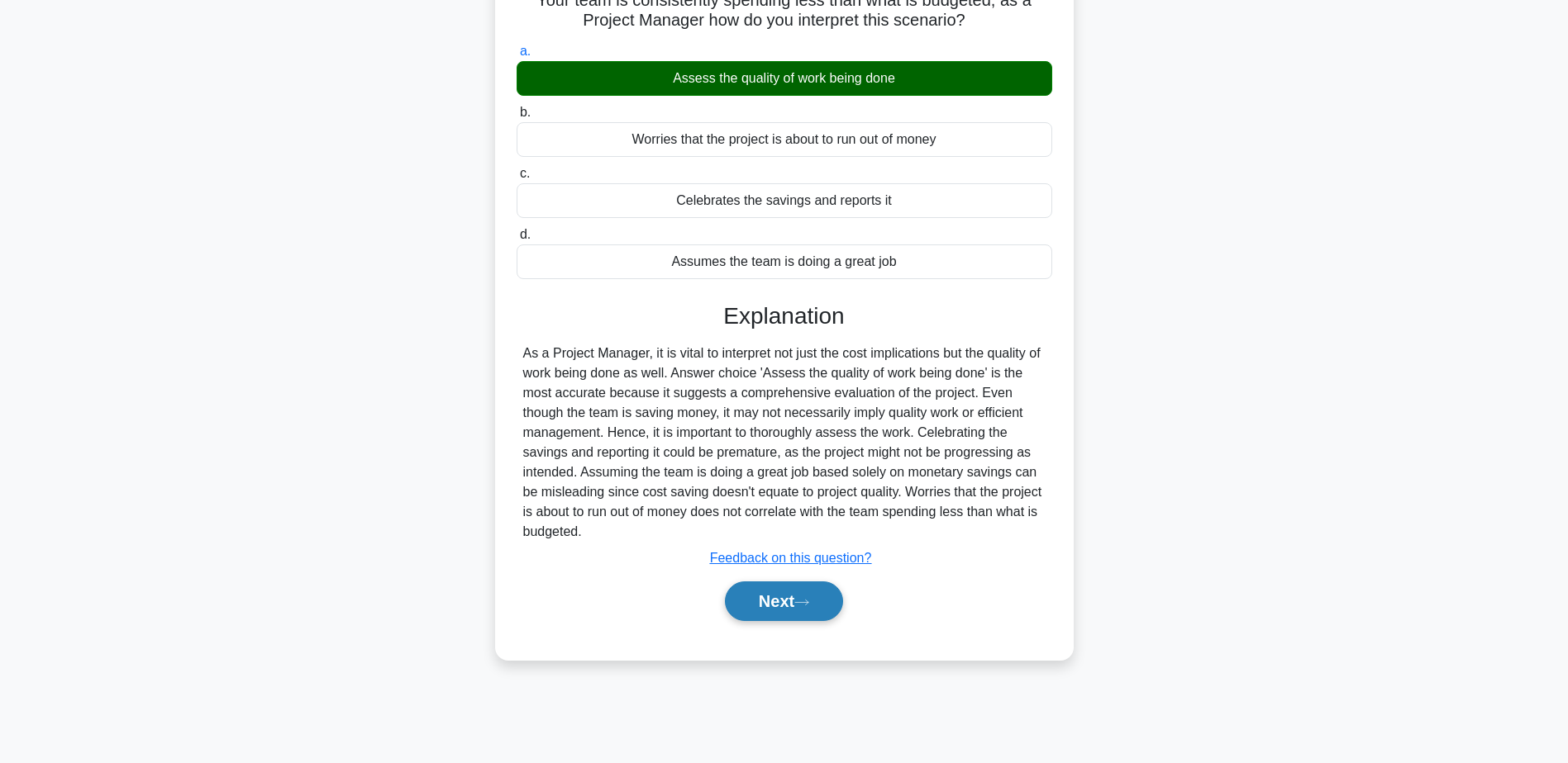
click at [751, 606] on button "Next" at bounding box center [784, 601] width 118 height 39
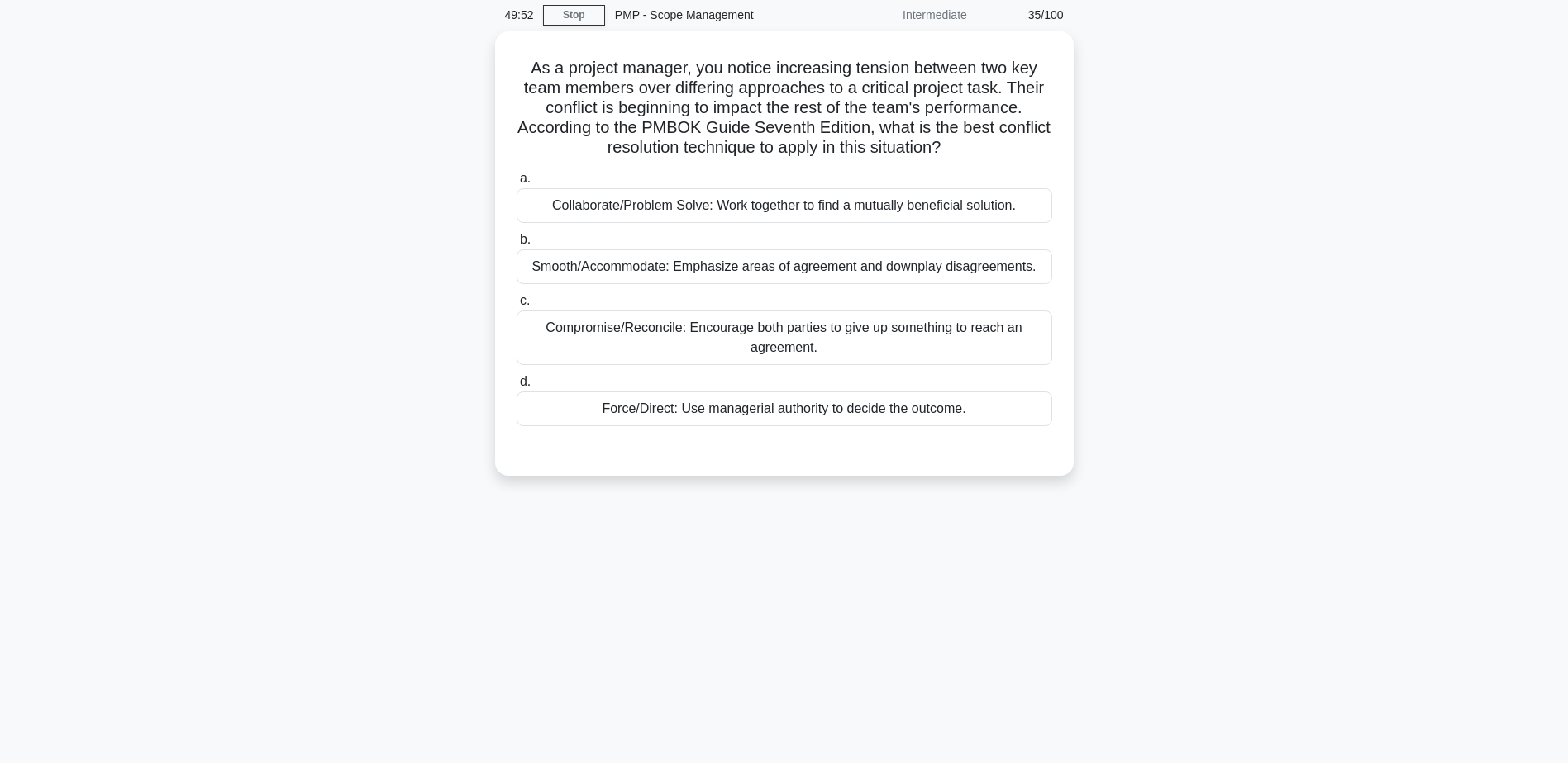
scroll to position [0, 0]
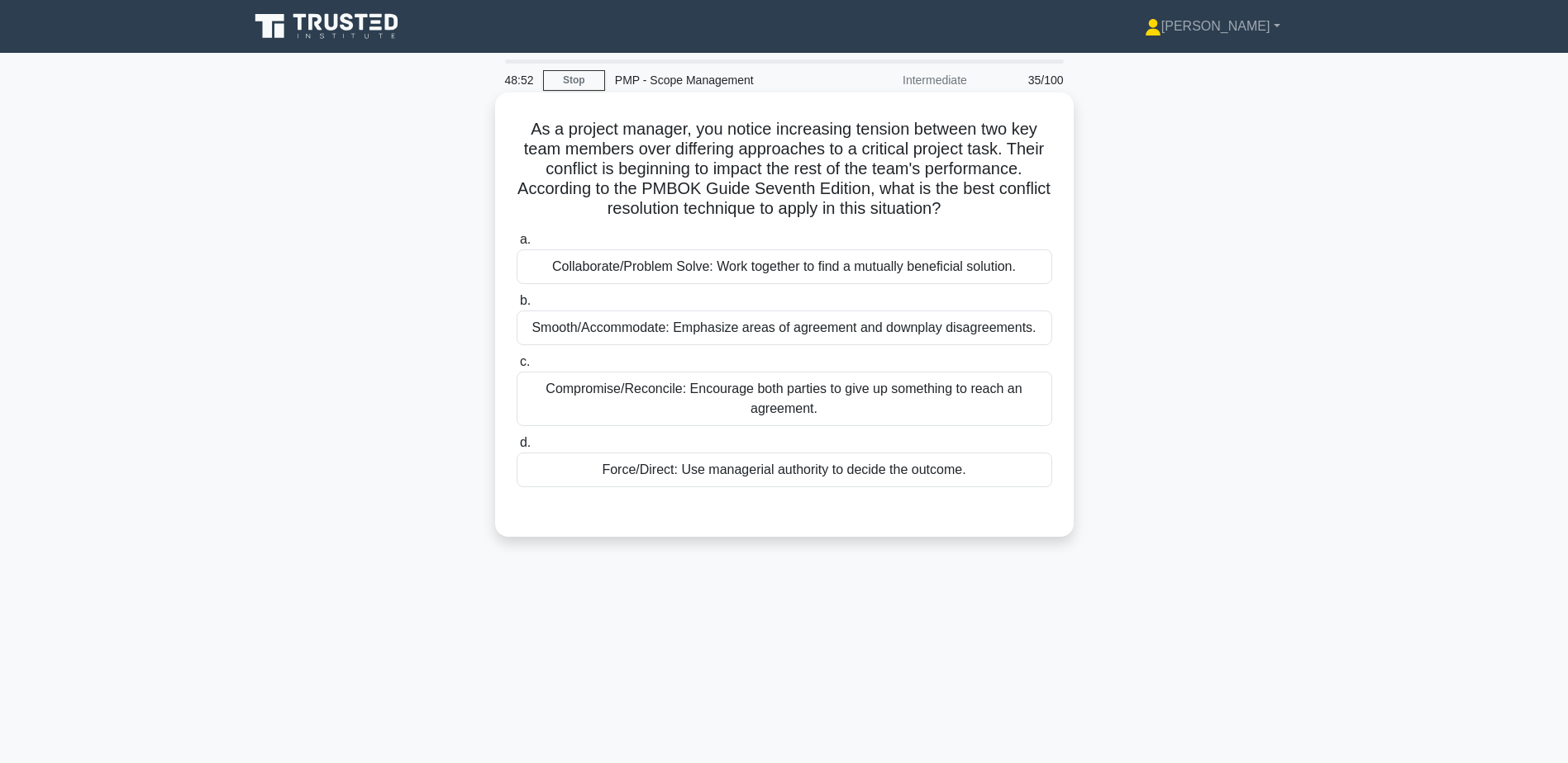
click at [854, 272] on div "Collaborate/Problem Solve: Work together to find a mutually beneficial solution." at bounding box center [784, 266] width 536 height 34
click at [517, 245] on input "a. Collaborate/Problem Solve: Work together to find a mutually beneficial solut…" at bounding box center [517, 239] width 0 height 11
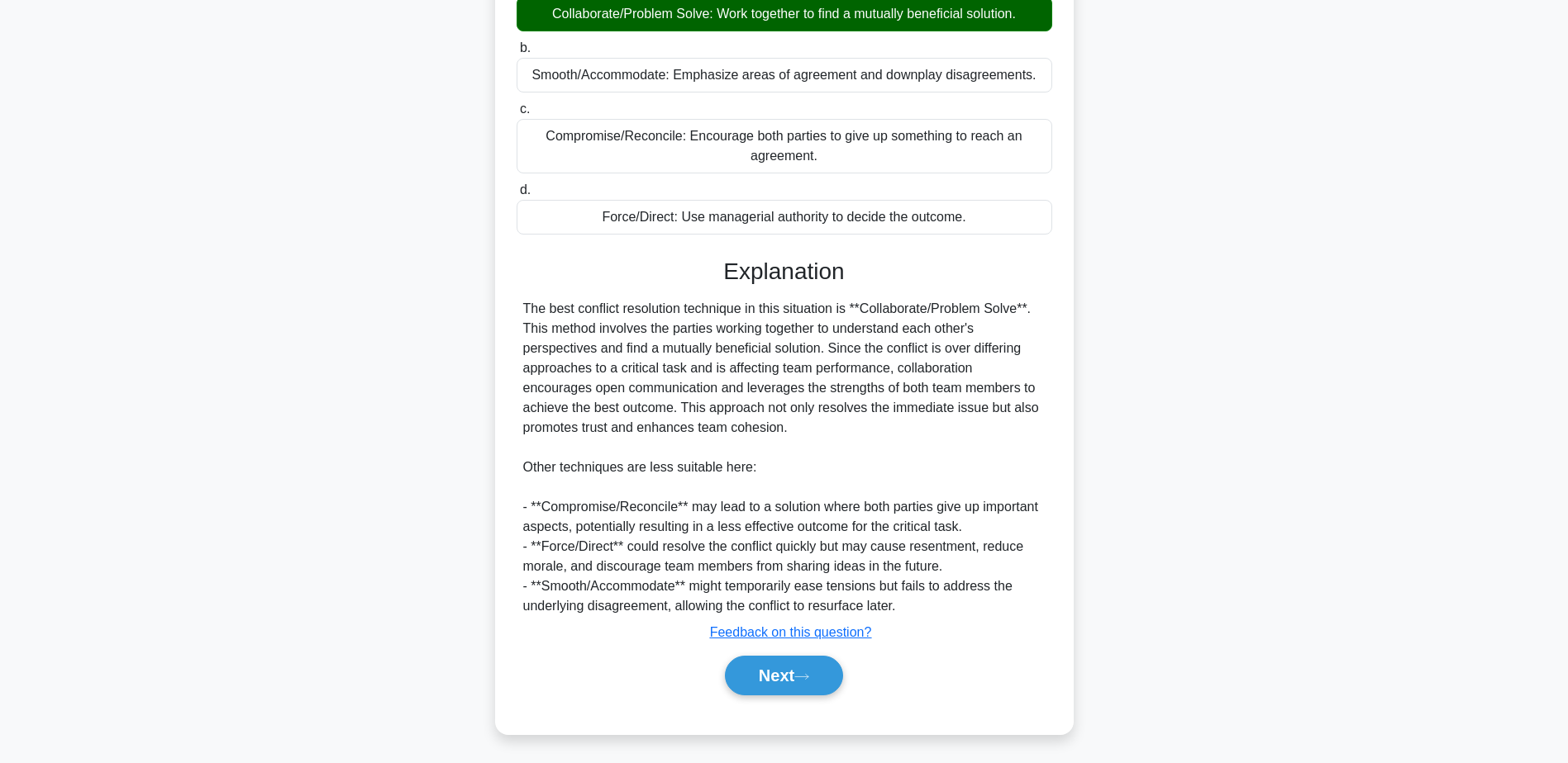
scroll to position [256, 0]
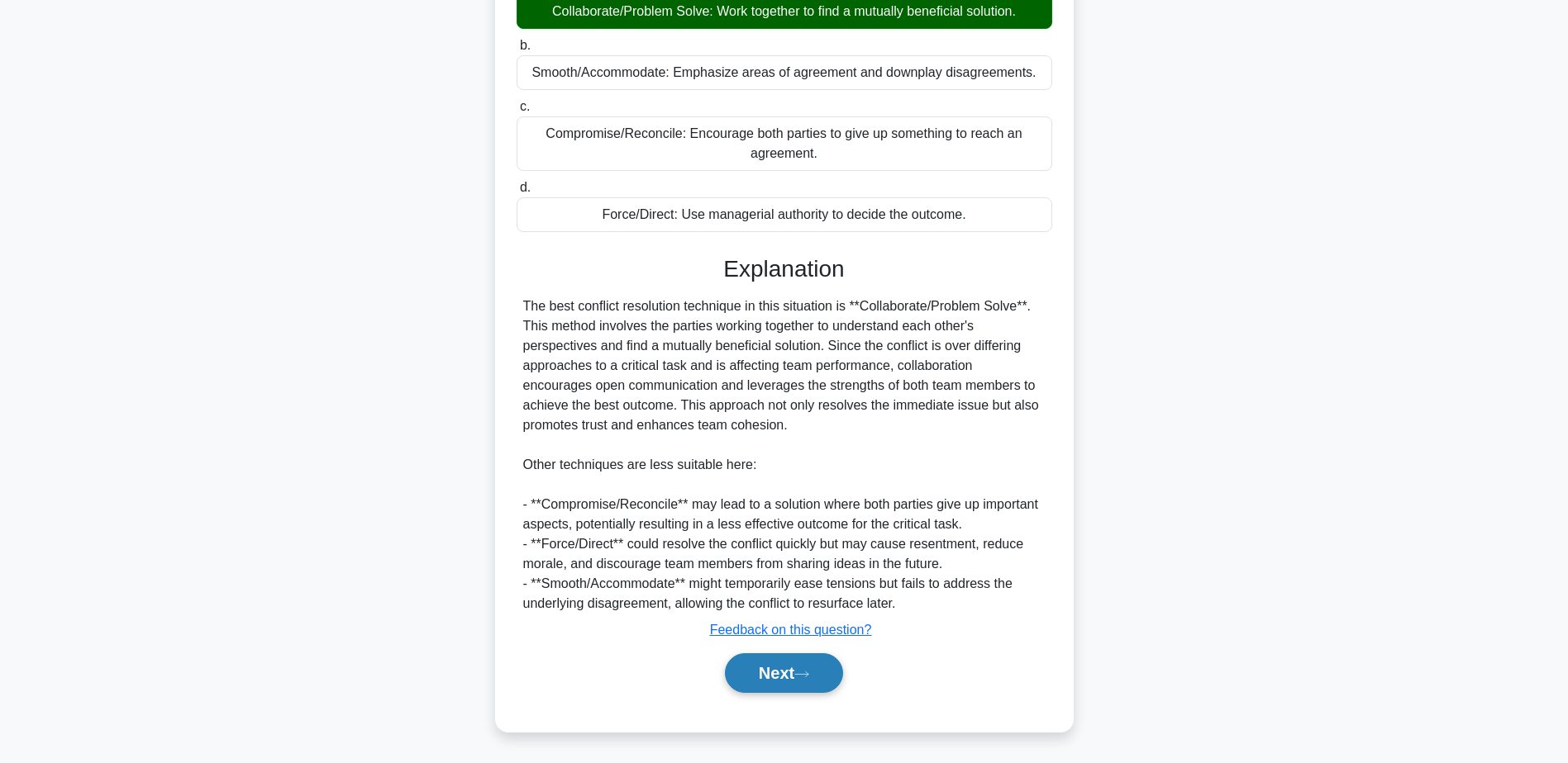
click at [789, 679] on button "Next" at bounding box center [784, 673] width 118 height 39
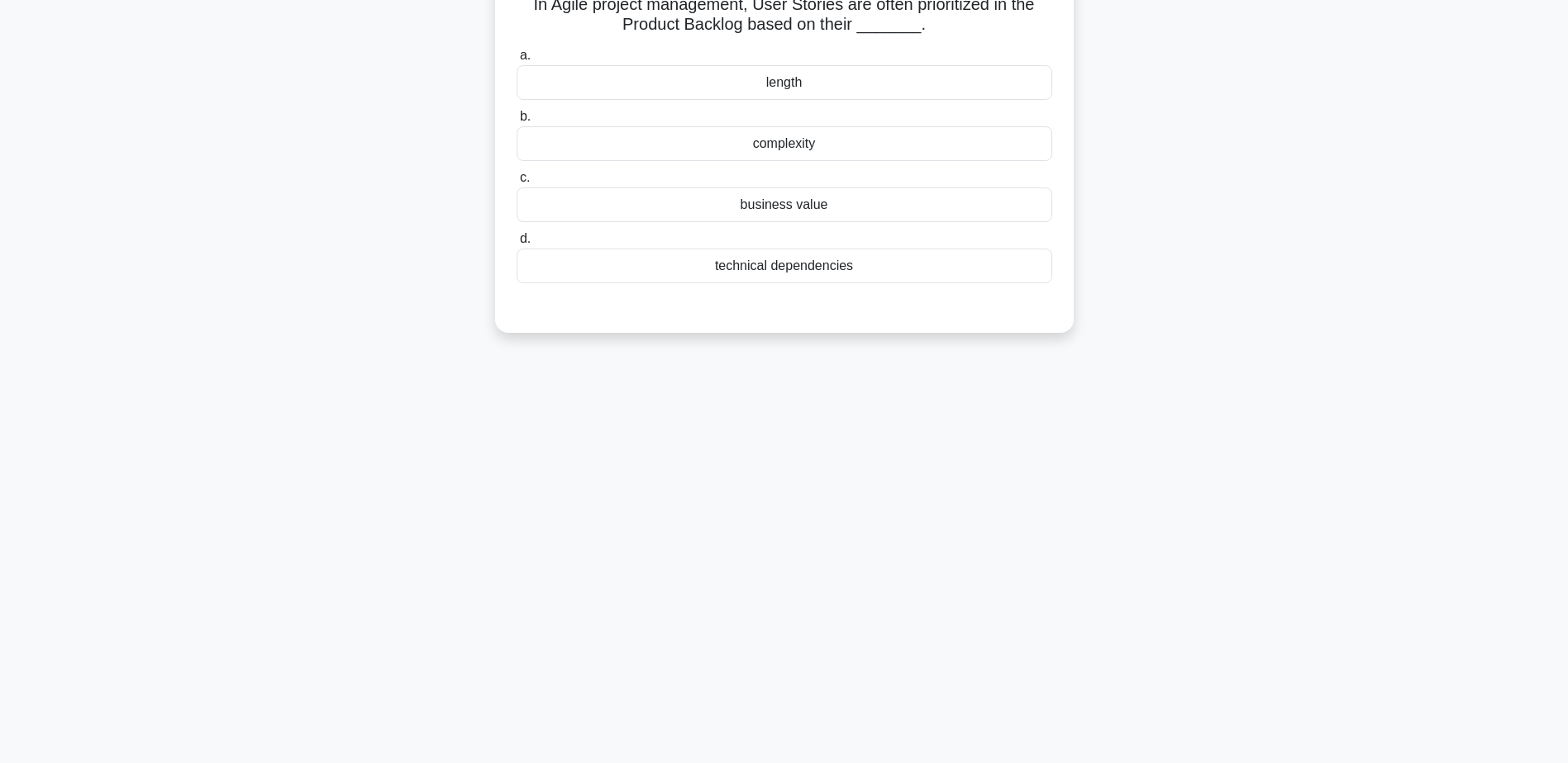
scroll to position [0, 0]
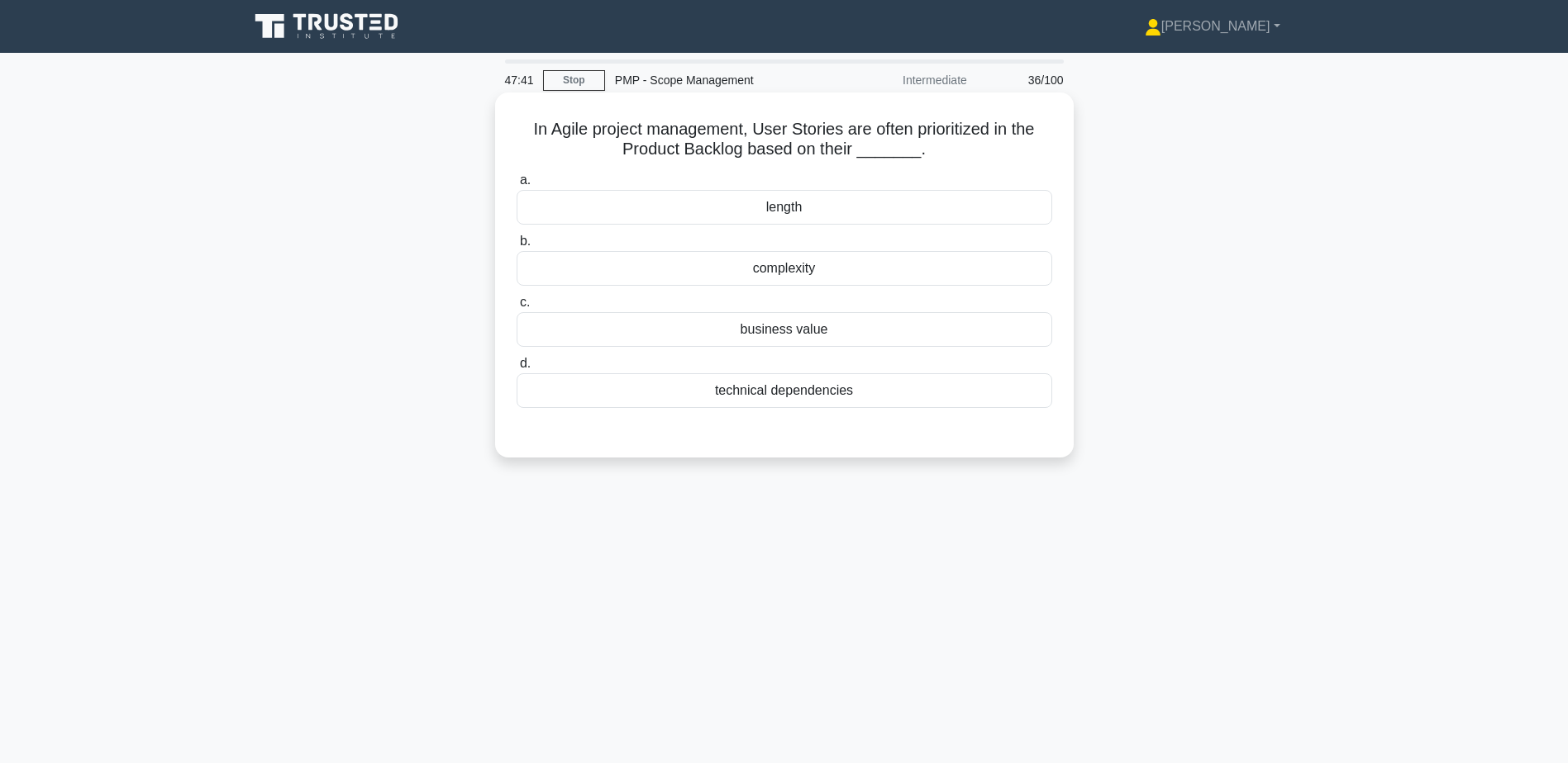
click at [830, 334] on div "business value" at bounding box center [784, 329] width 536 height 34
click at [517, 308] on input "c. business value" at bounding box center [517, 302] width 0 height 11
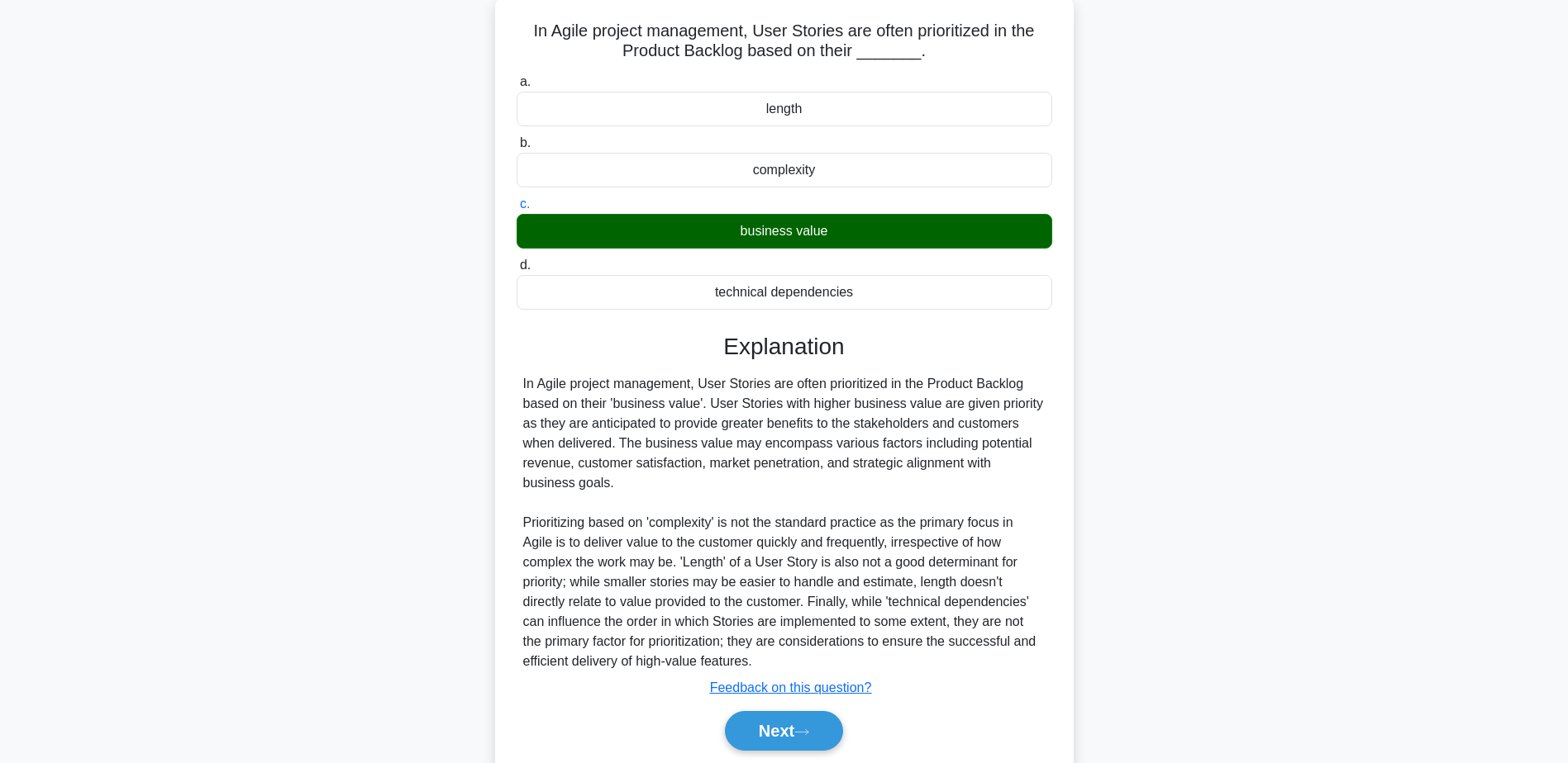
scroll to position [157, 0]
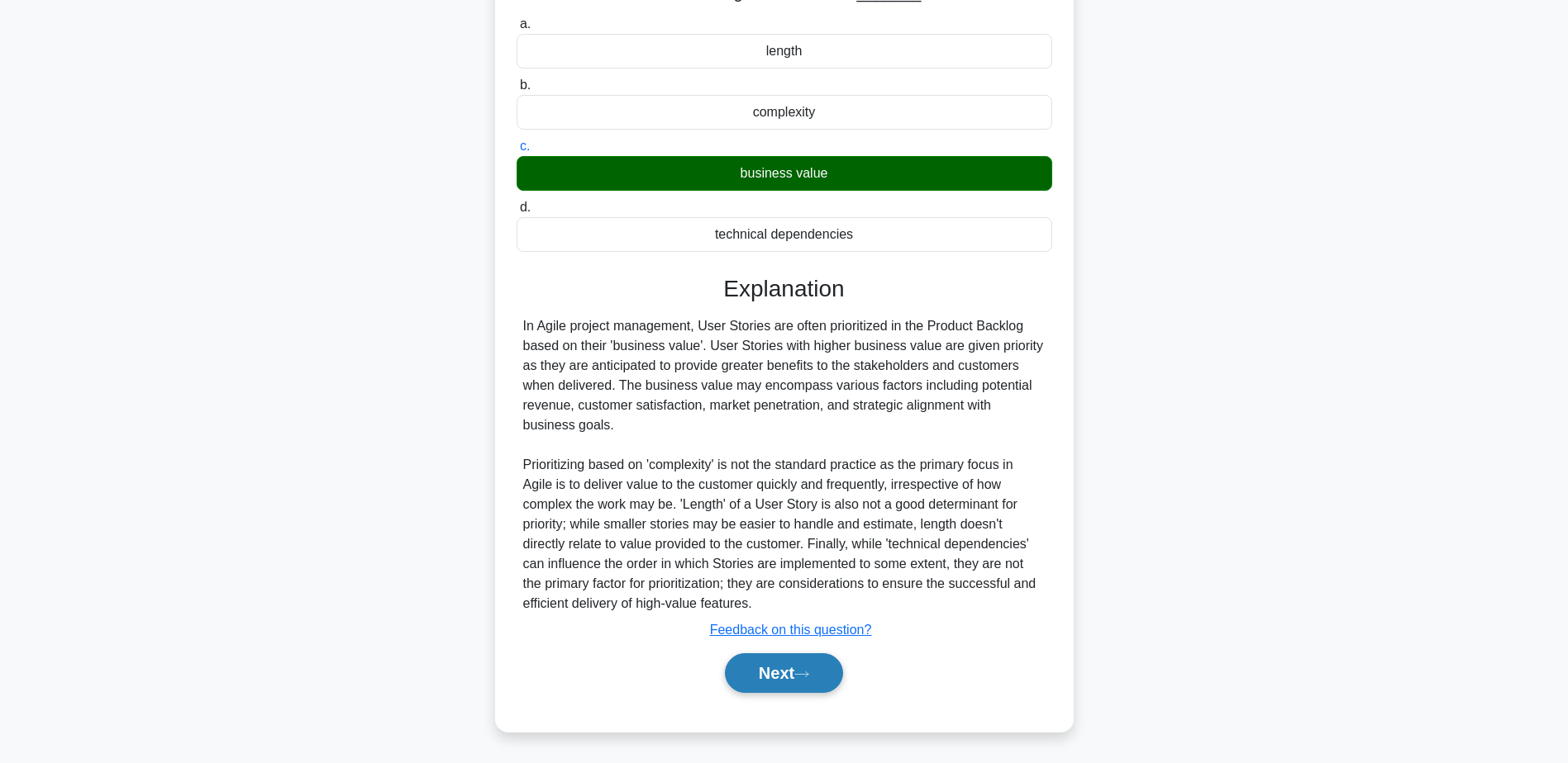
click at [831, 678] on button "Next" at bounding box center [784, 673] width 118 height 39
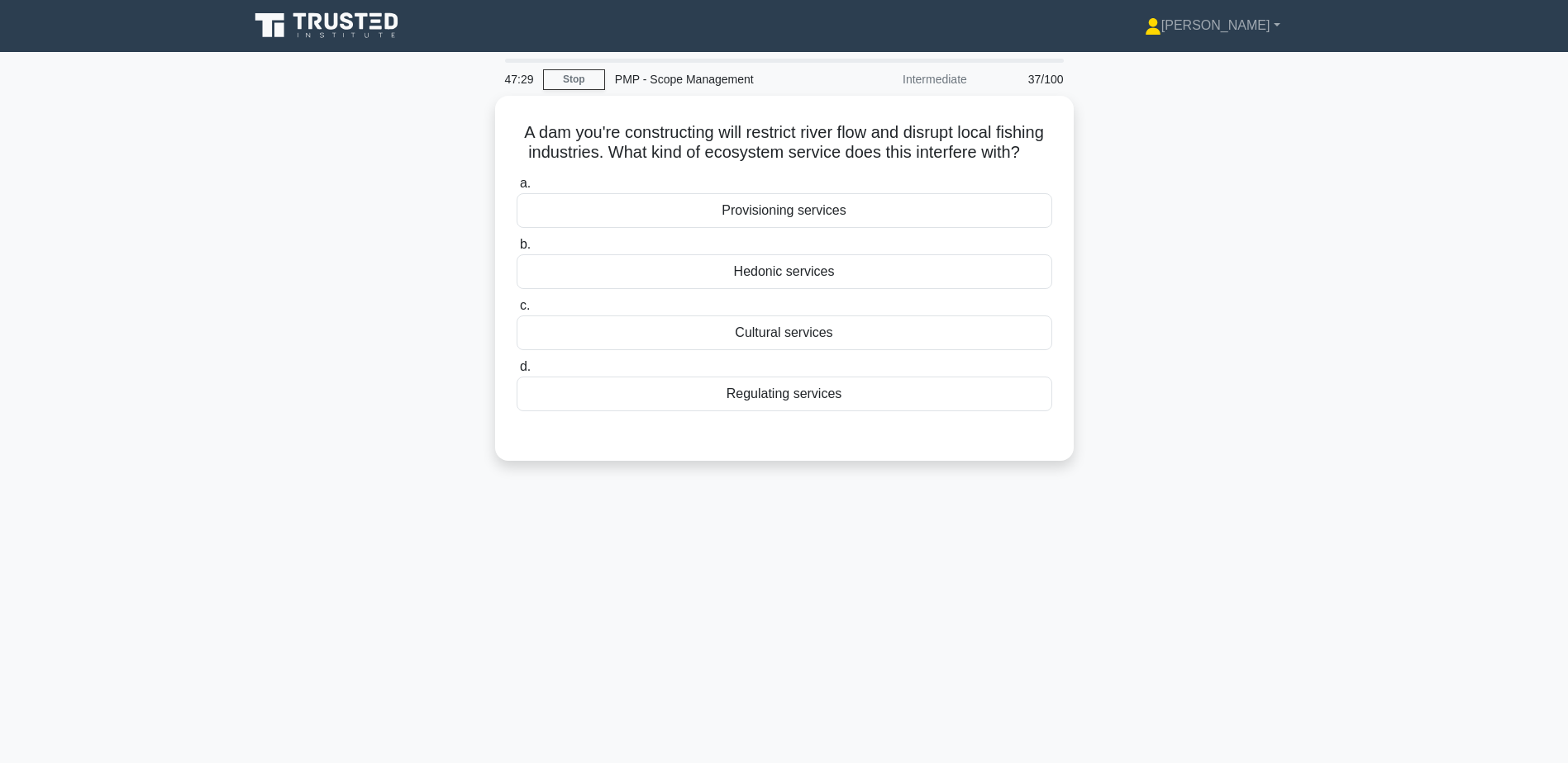
scroll to position [0, 0]
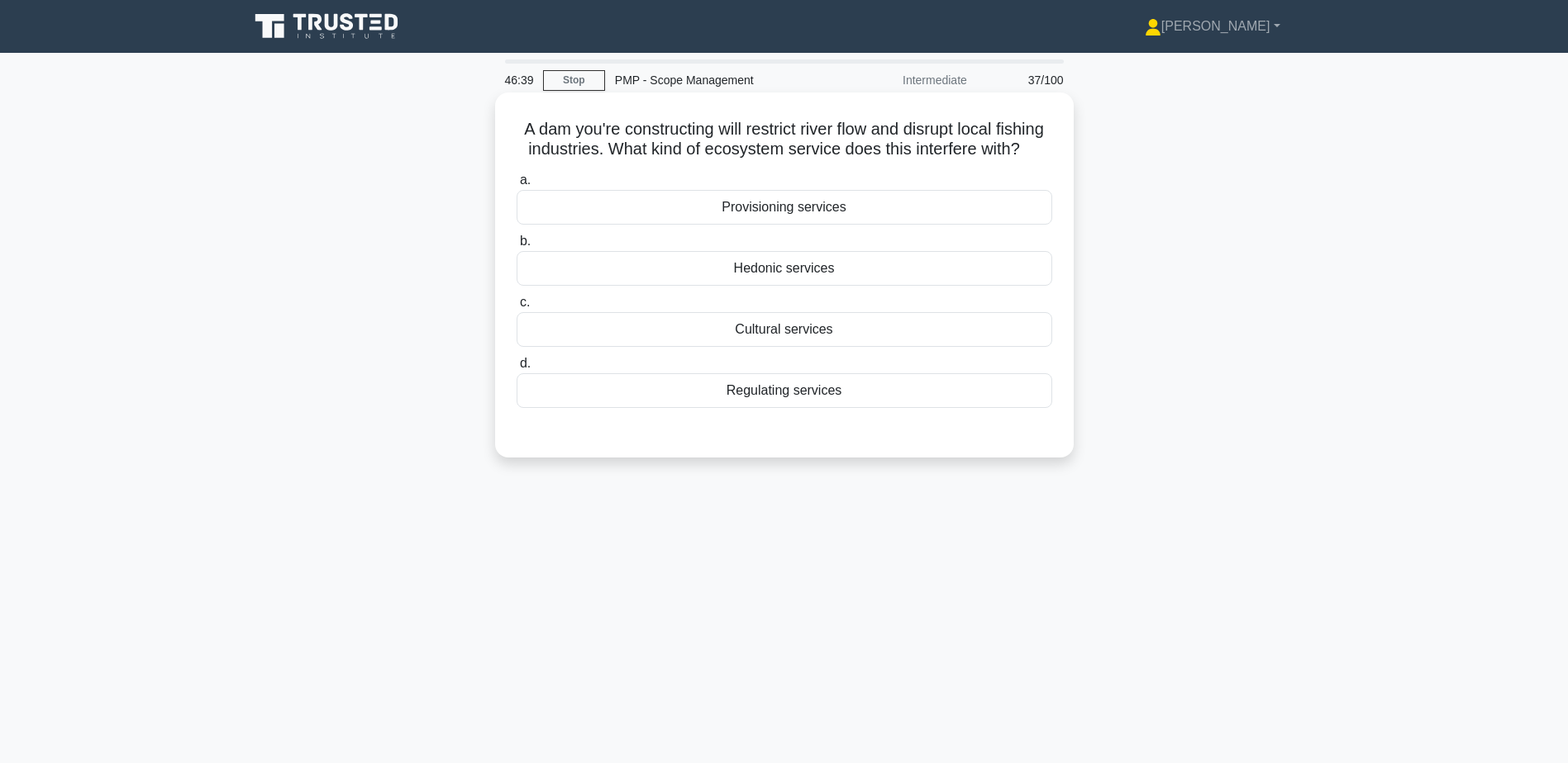
click at [656, 225] on div "Provisioning services" at bounding box center [784, 207] width 536 height 34
click at [517, 186] on input "a. Provisioning services" at bounding box center [517, 180] width 0 height 11
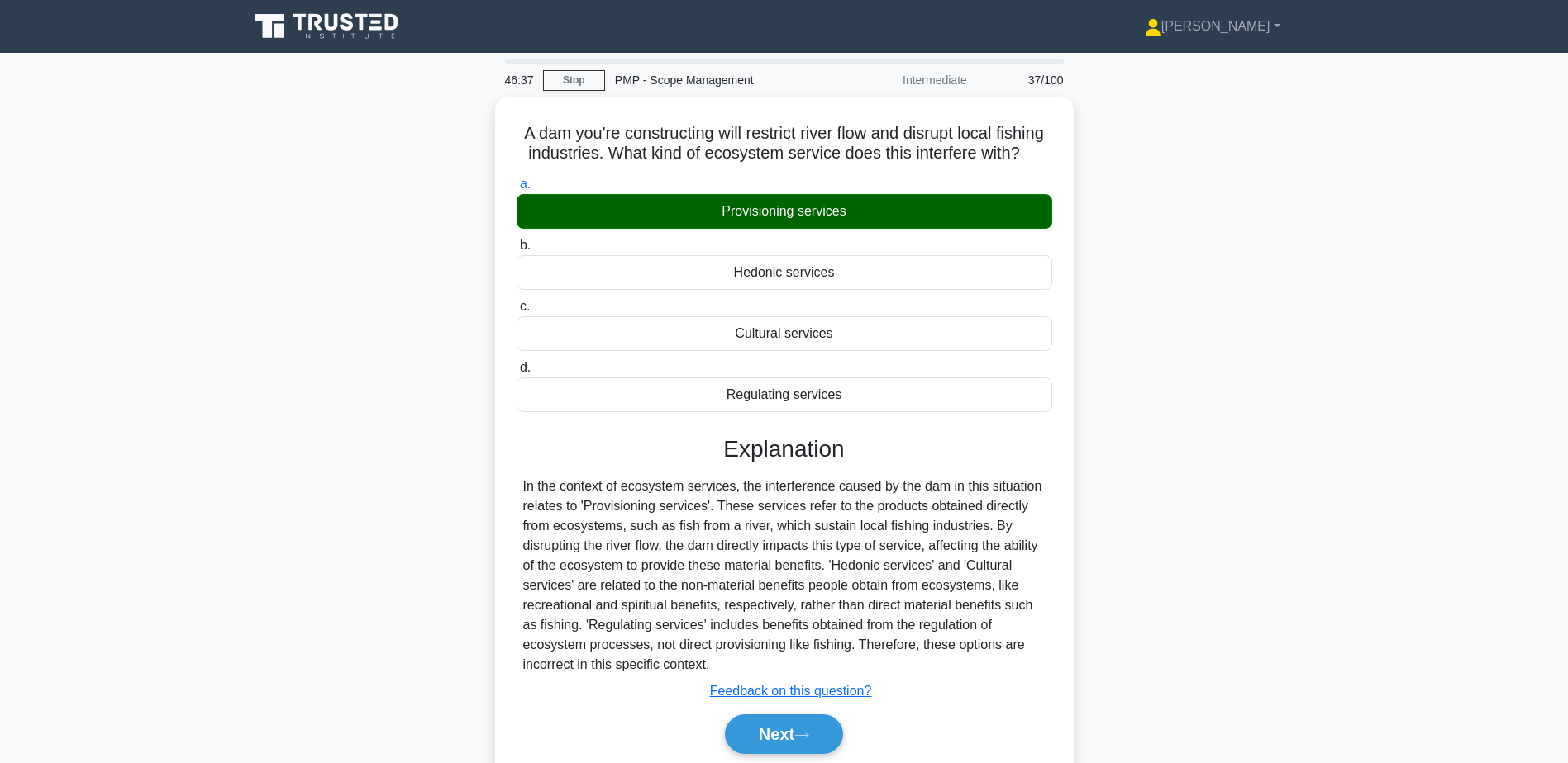
scroll to position [129, 0]
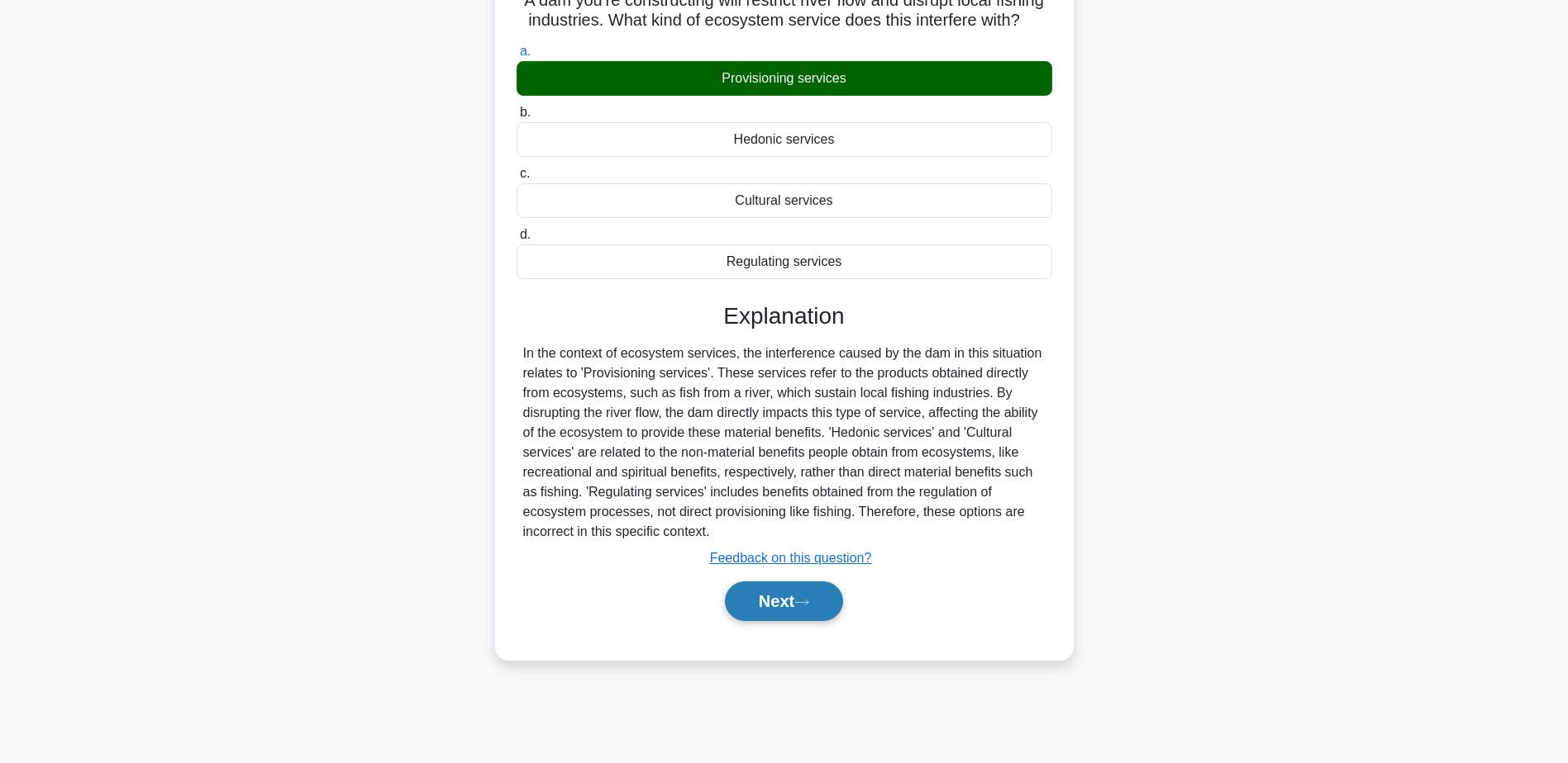
click at [791, 622] on button "Next" at bounding box center [784, 601] width 118 height 39
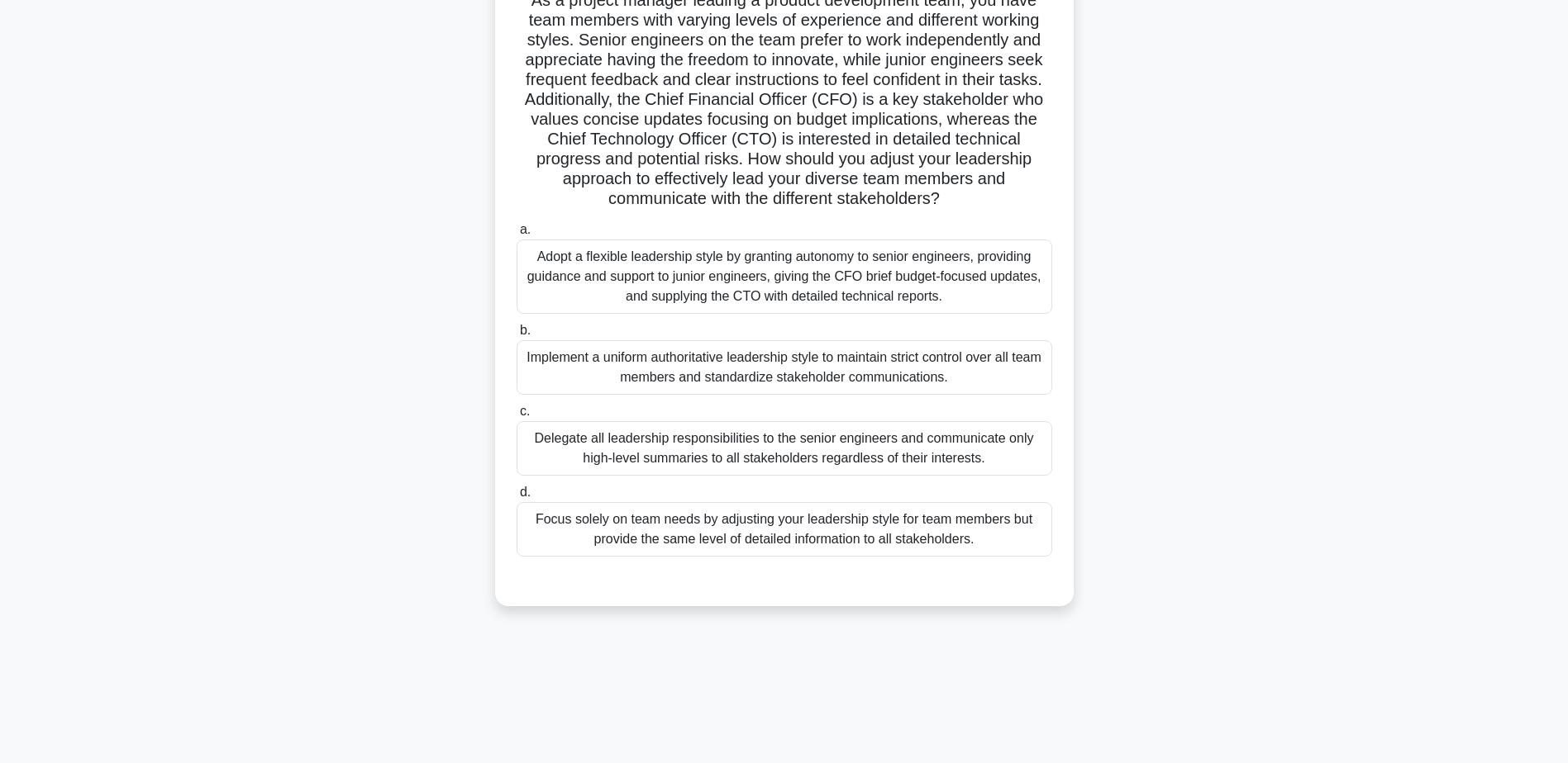
click at [717, 270] on div "Adopt a flexible leadership style by granting autonomy to senior engineers, pro…" at bounding box center [784, 276] width 536 height 74
click at [517, 235] on input "a. Adopt a flexible leadership style by granting autonomy to senior engineers, …" at bounding box center [517, 230] width 0 height 11
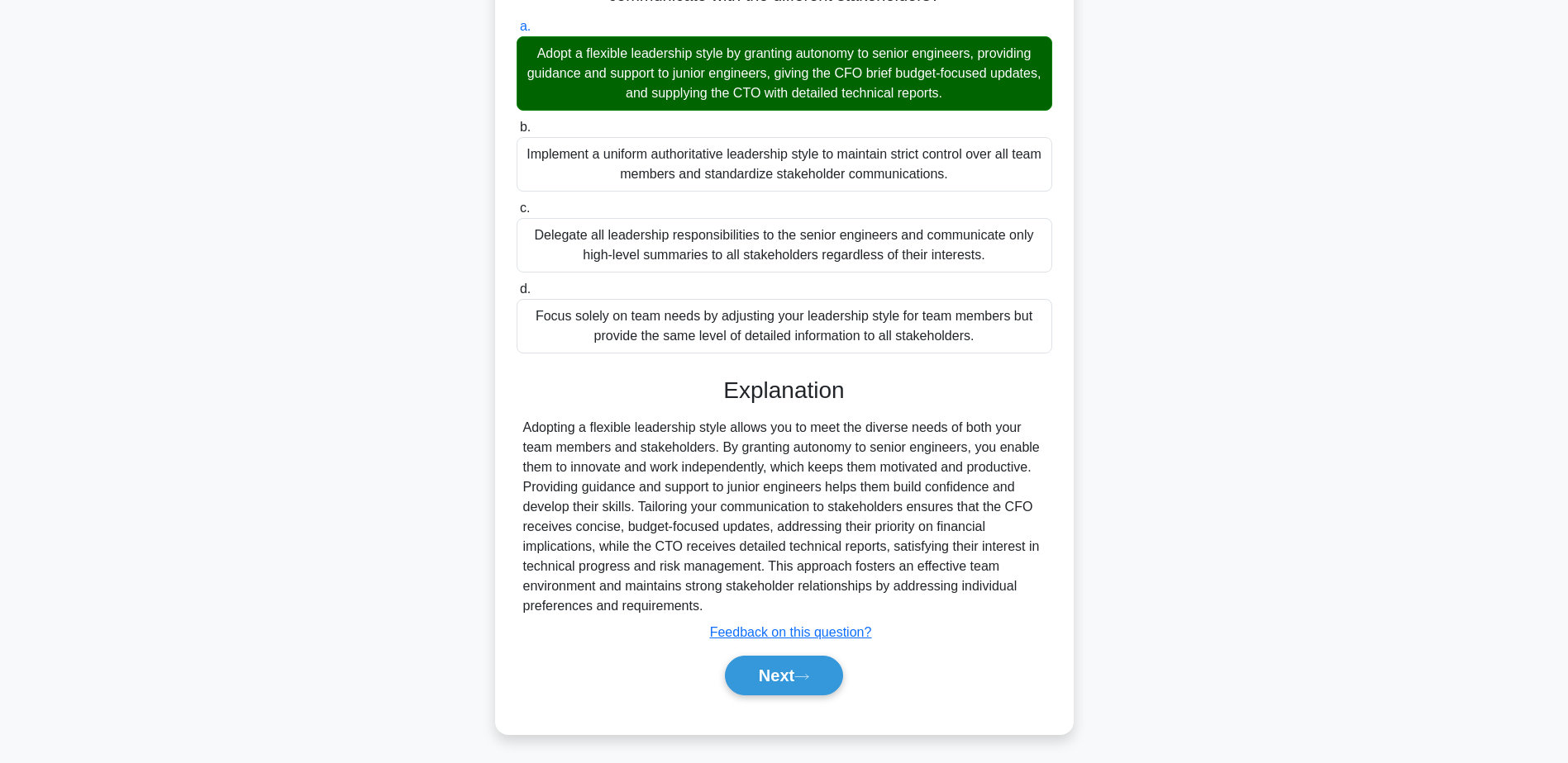
scroll to position [335, 0]
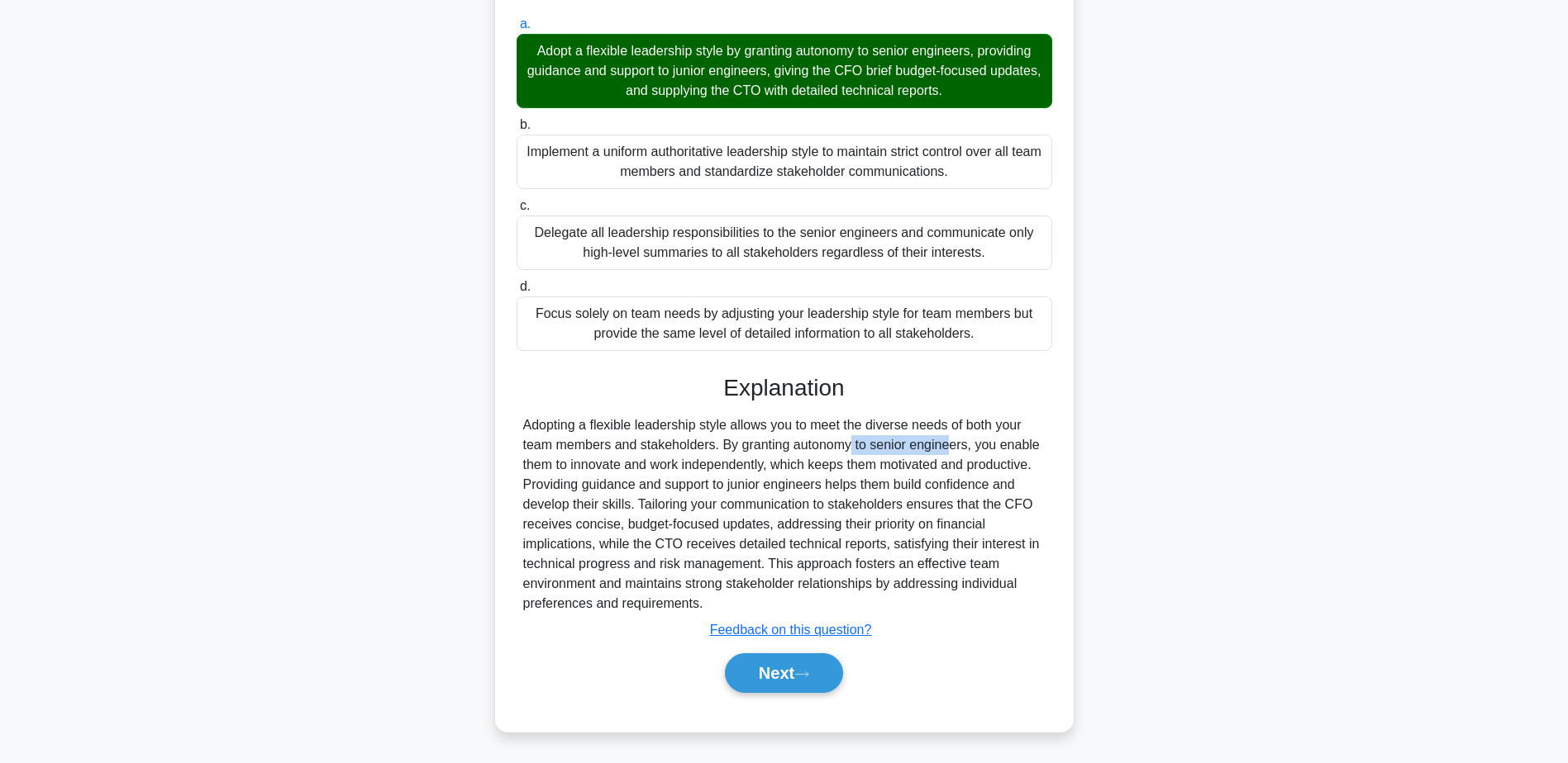
drag, startPoint x: 738, startPoint y: 443, endPoint x: 851, endPoint y: 442, distance: 113.0
click at [851, 442] on div "Adopting a flexible leadership style allows you to meet the diverse needs of bo…" at bounding box center [784, 515] width 522 height 198
copy div "granting autonomy"
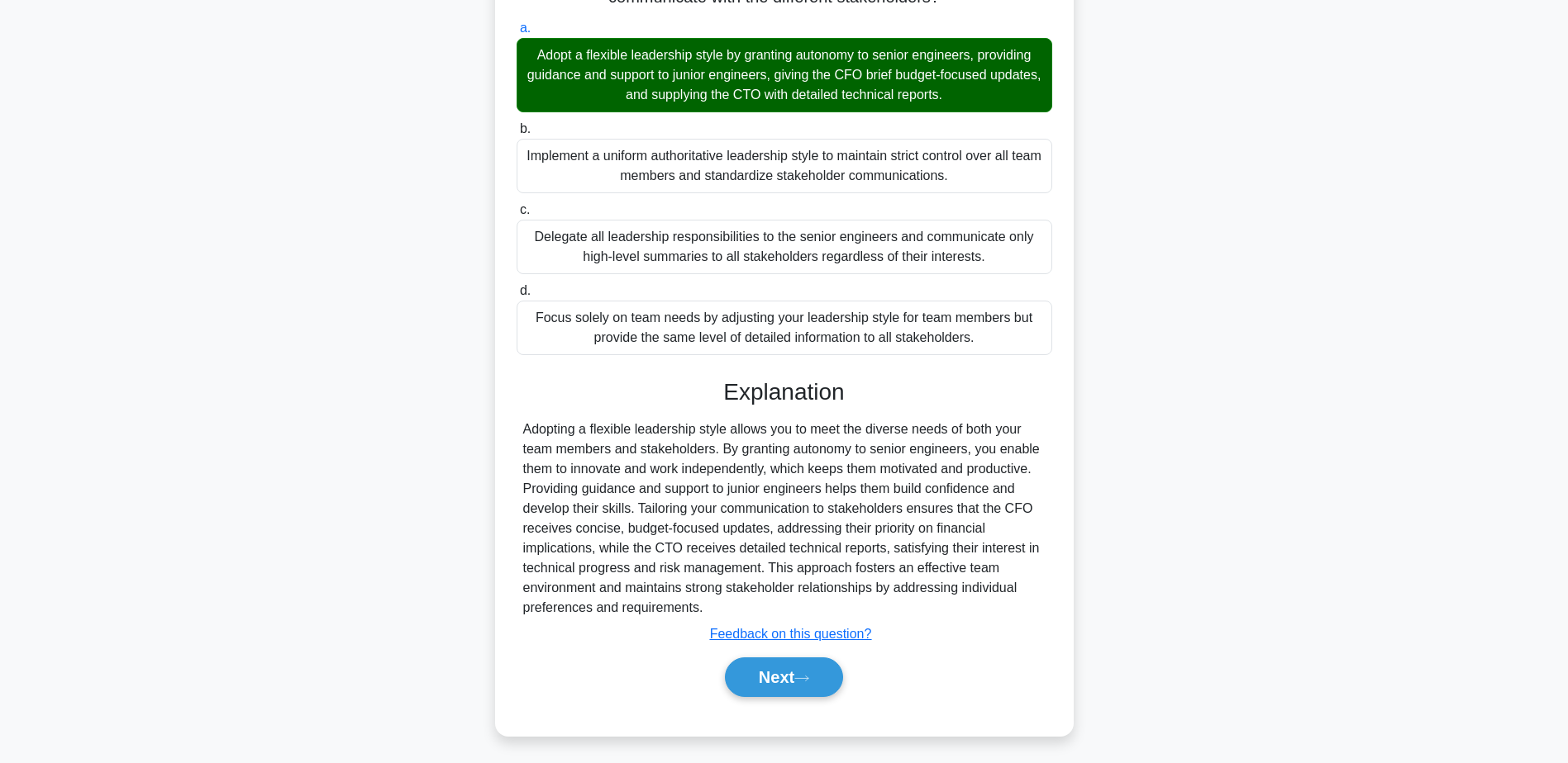
click at [330, 402] on div "As a project manager leading a product development team, you have team members …" at bounding box center [784, 259] width 1091 height 994
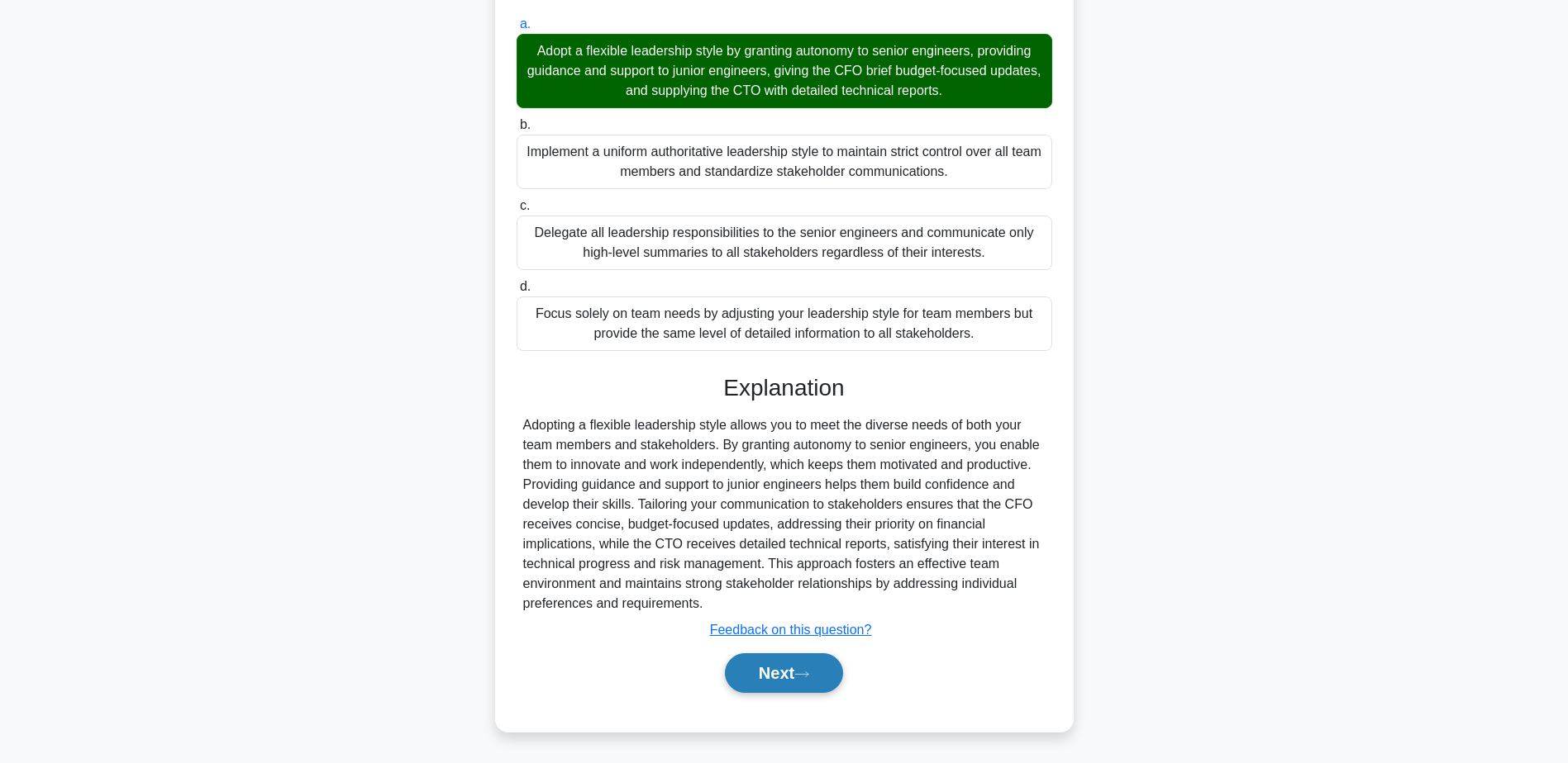
click at [763, 670] on button "Next" at bounding box center [784, 673] width 118 height 39
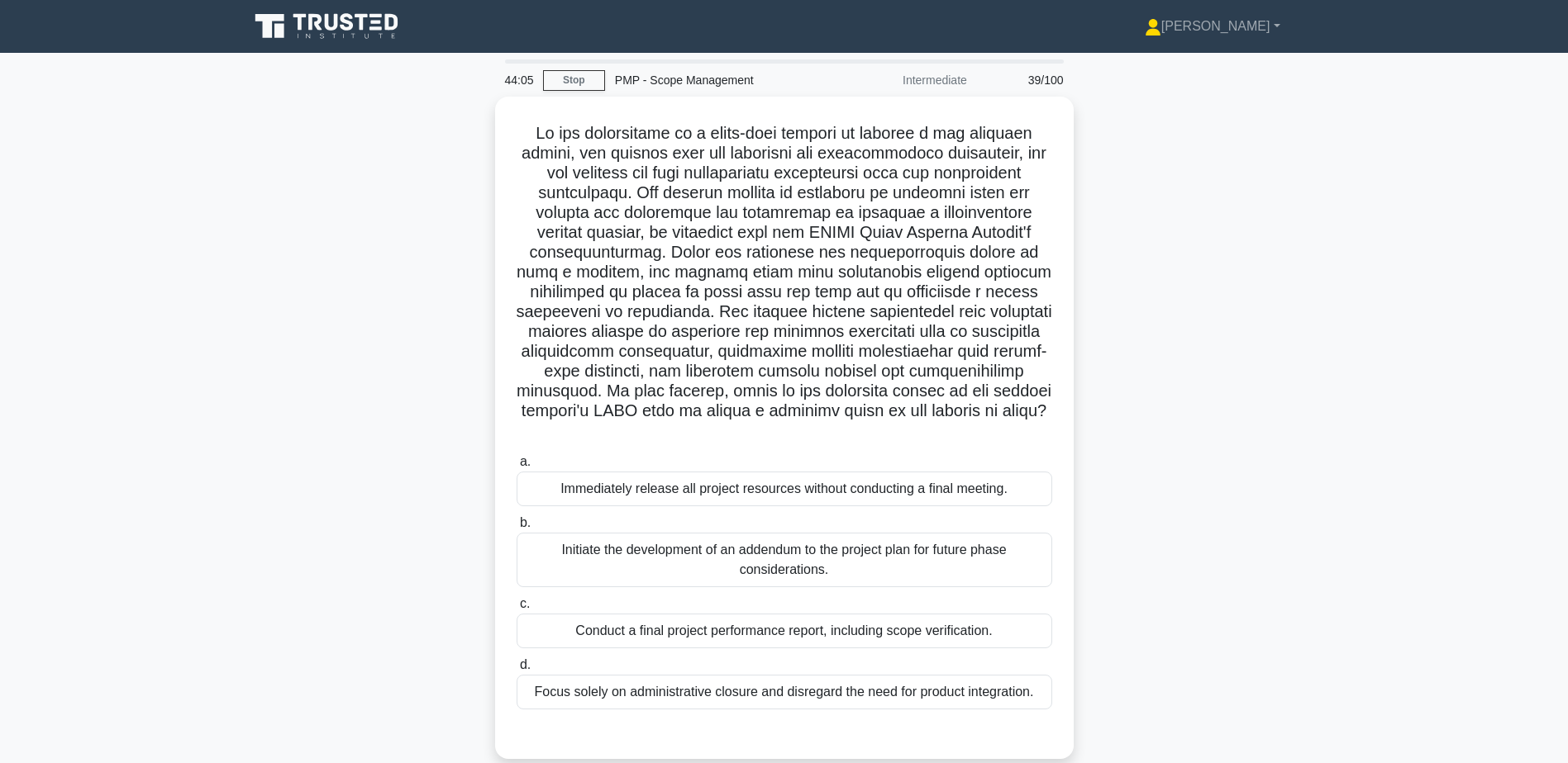
scroll to position [83, 0]
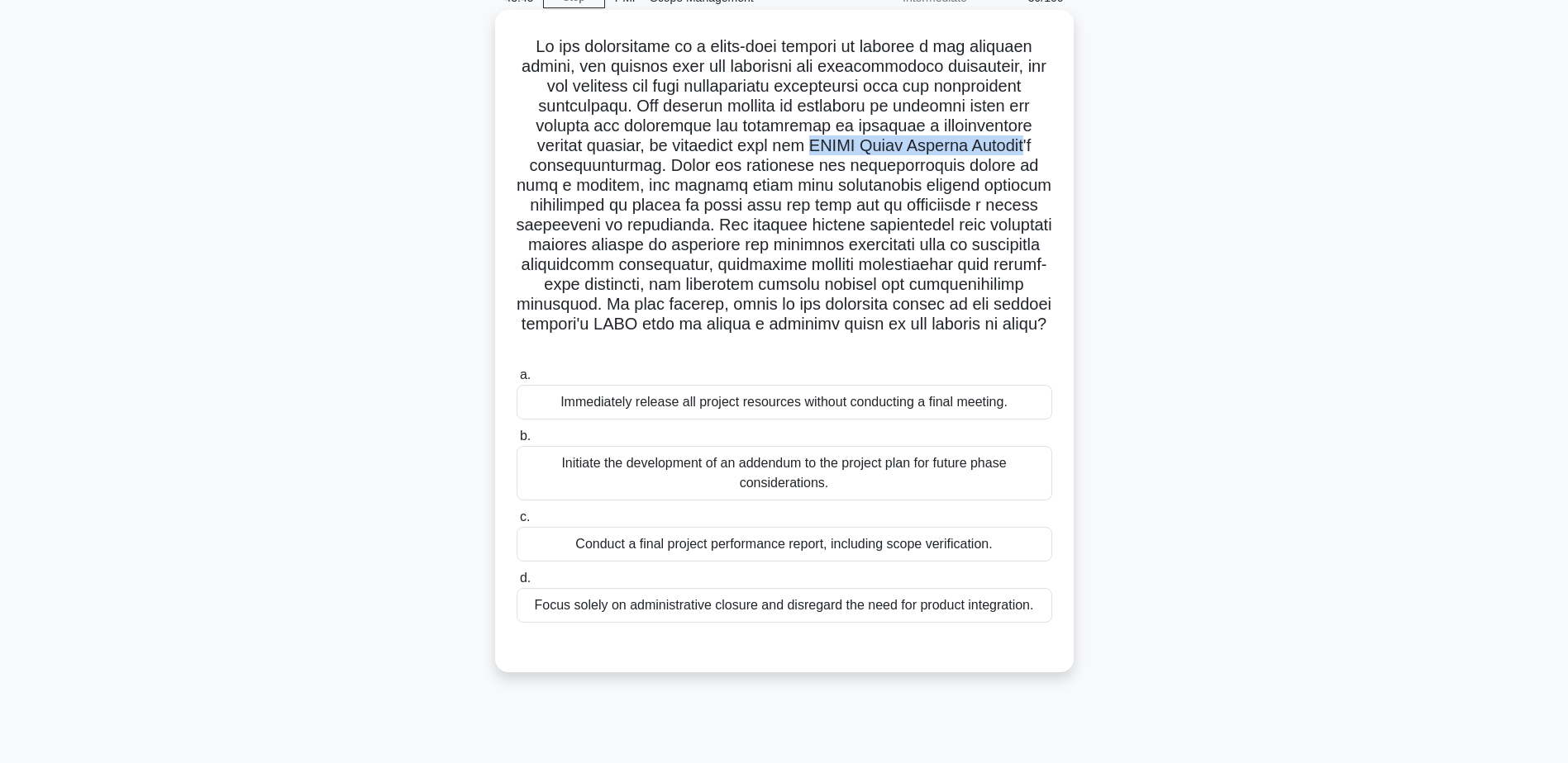
drag, startPoint x: 938, startPoint y: 141, endPoint x: 675, endPoint y: 168, distance: 264.4
click at [675, 168] on h5 ".spinner_0XTQ{transform-origin:center;animation:spinner_y6GP .75s linear infini…" at bounding box center [784, 195] width 539 height 319
copy h5 "PMBOK Guide Seventh Edition"
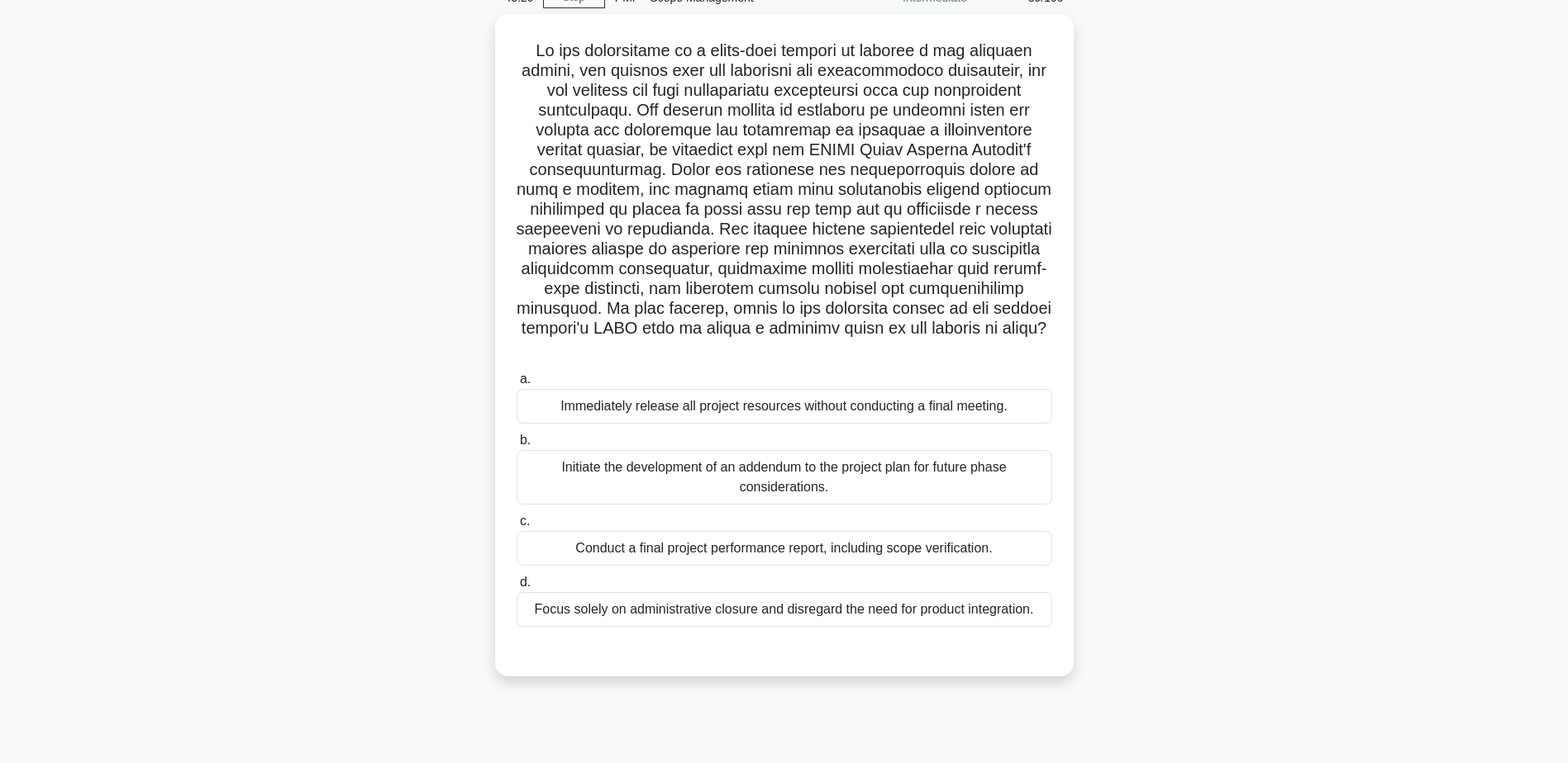
click at [249, 375] on div ".spinner_0XTQ{transform-origin:center;animation:spinner_y6GP .75s linear infini…" at bounding box center [784, 356] width 1091 height 683
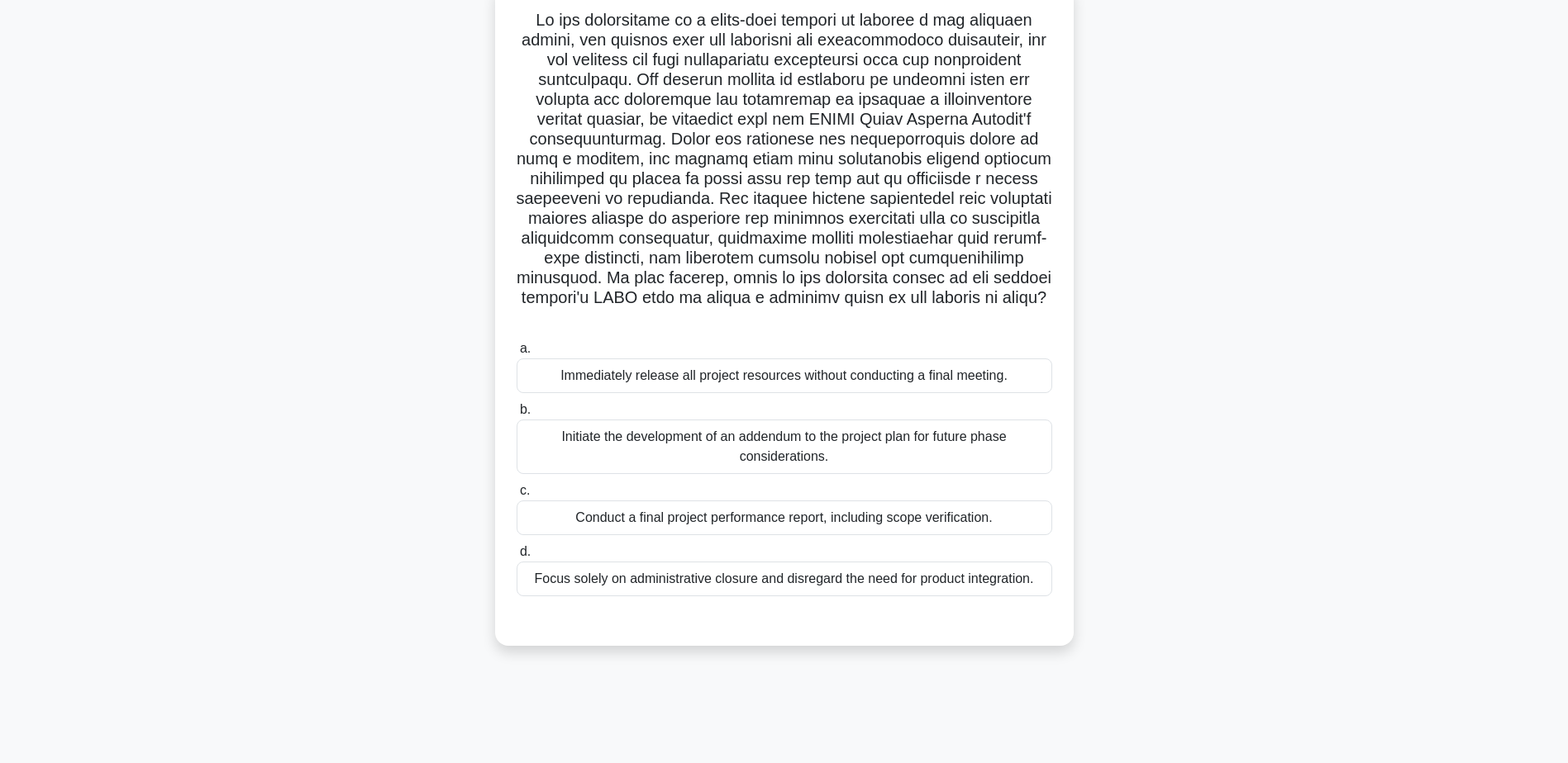
scroll to position [129, 0]
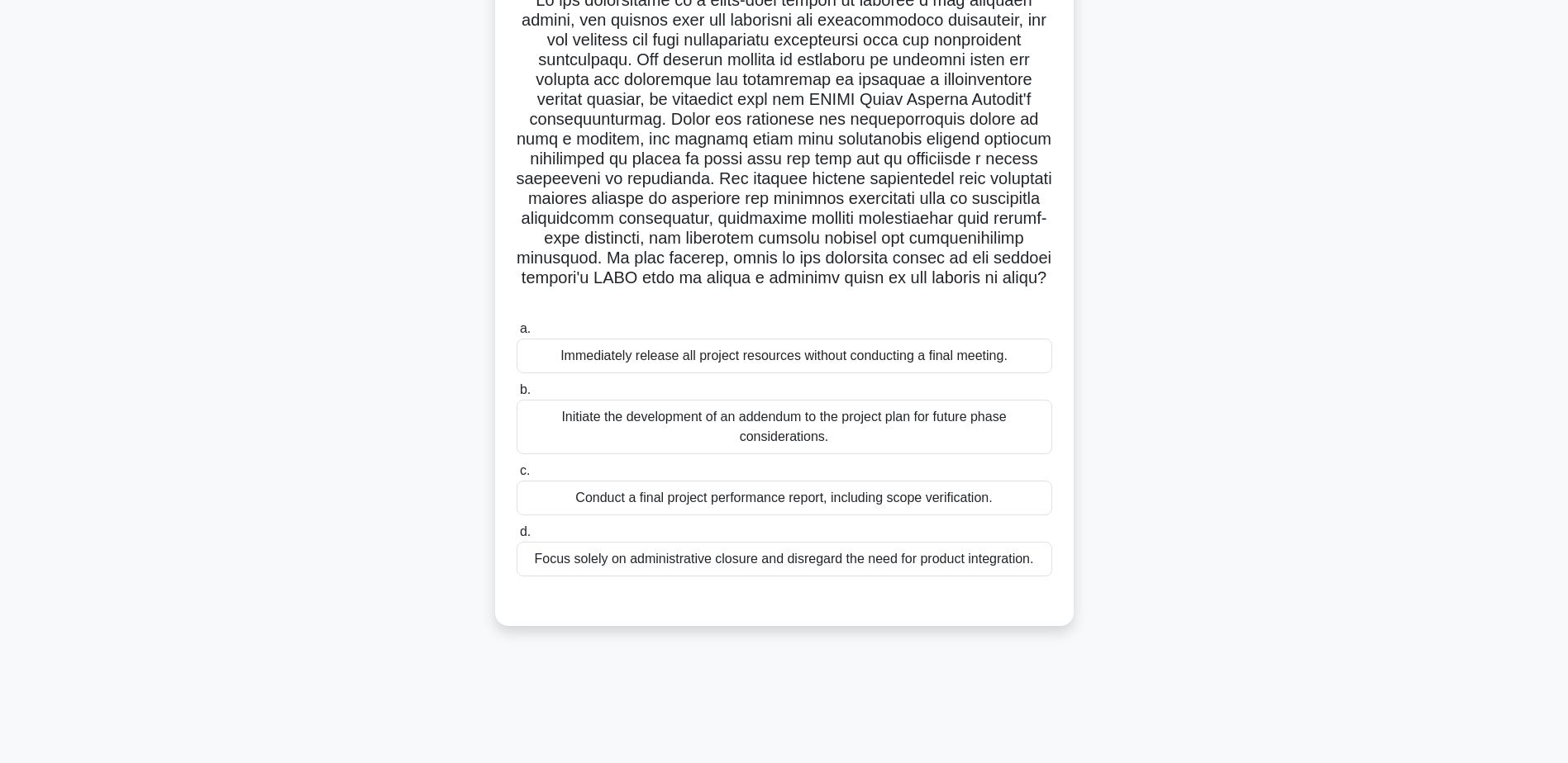
click at [623, 504] on div "Conduct a final project performance report, including scope verification." at bounding box center [784, 498] width 536 height 34
click at [517, 477] on input "c. Conduct a final project performance report, including scope verification." at bounding box center [517, 471] width 0 height 11
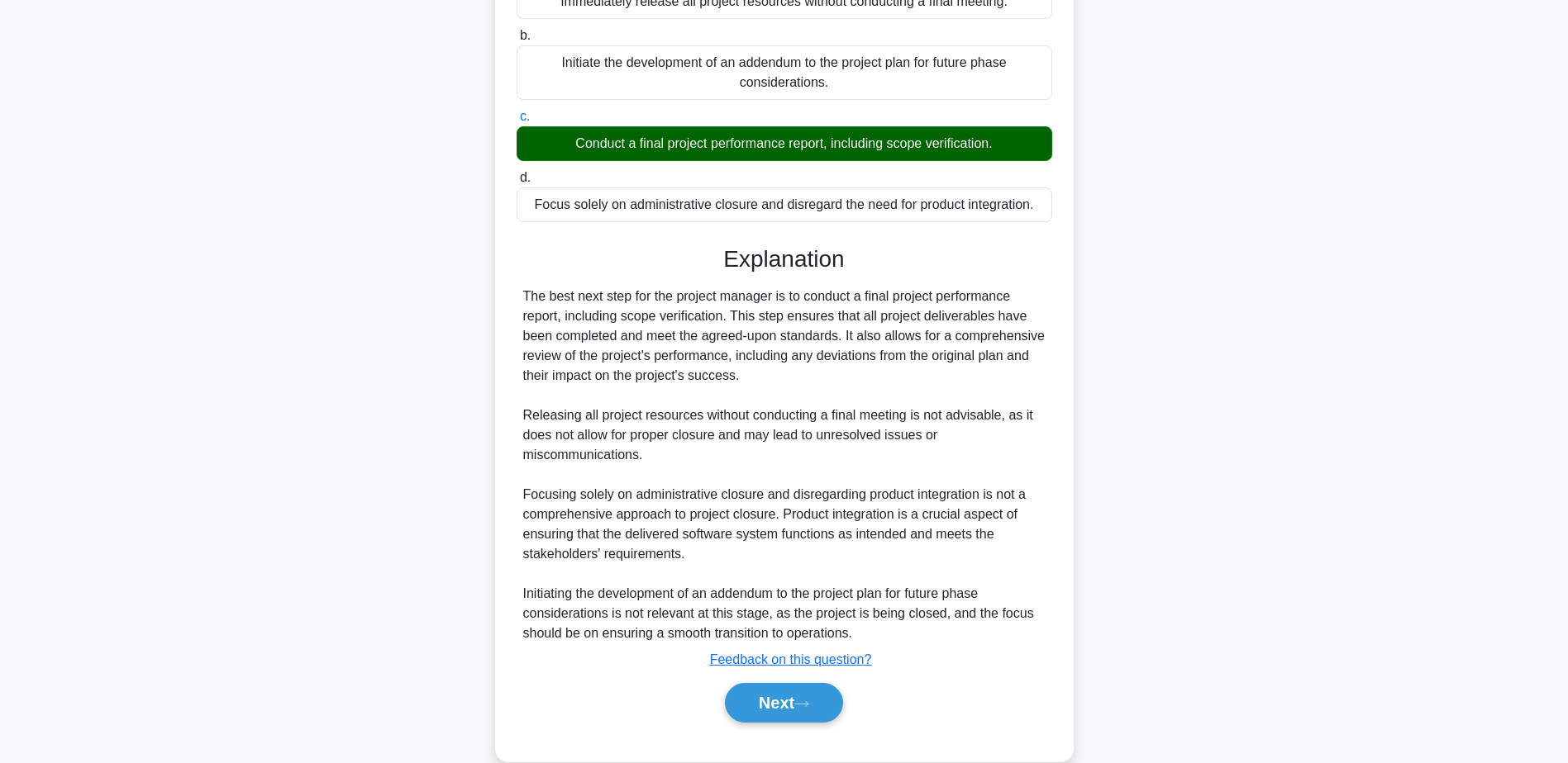
scroll to position [514, 0]
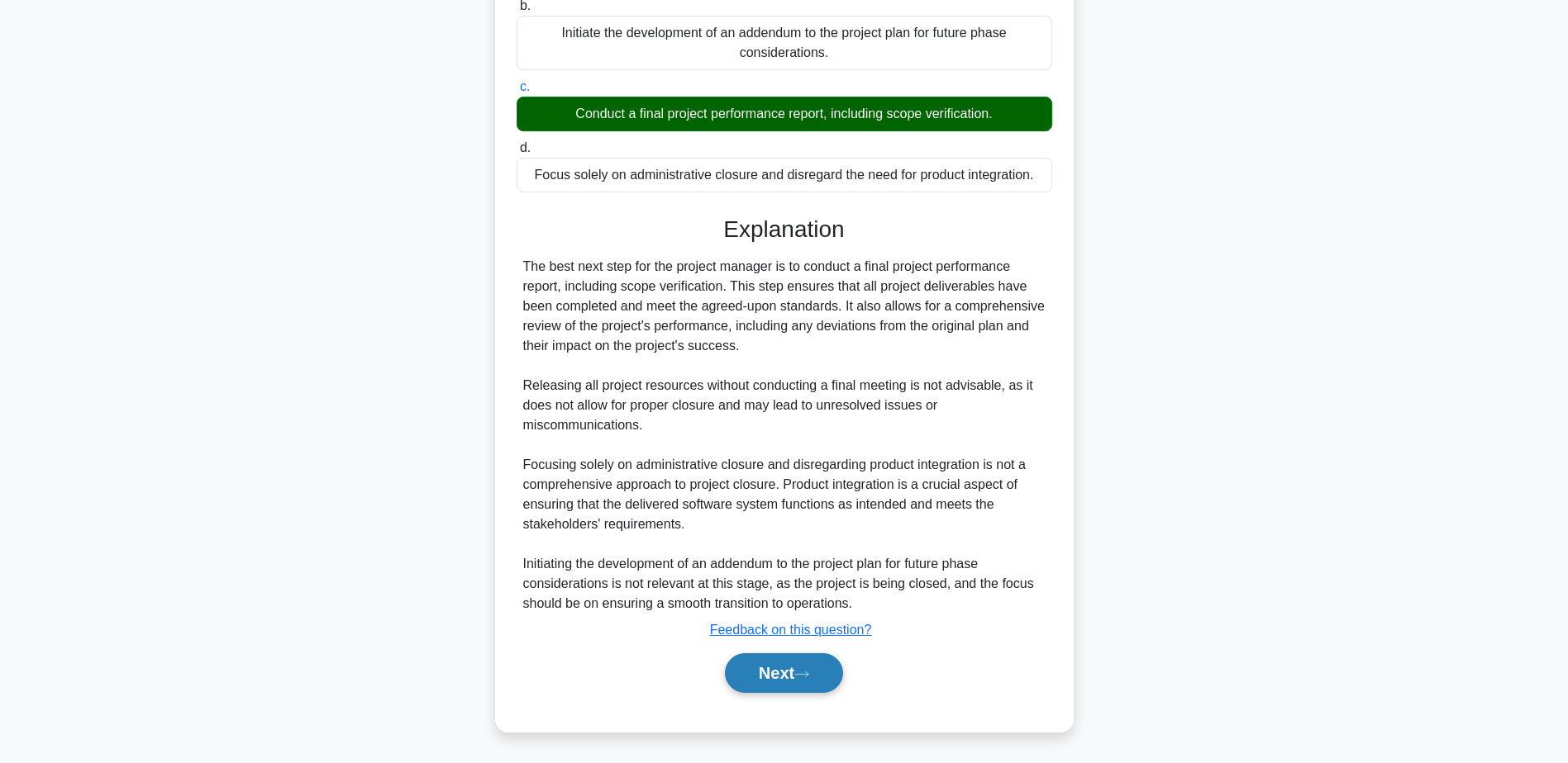
click at [791, 666] on button "Next" at bounding box center [784, 673] width 118 height 39
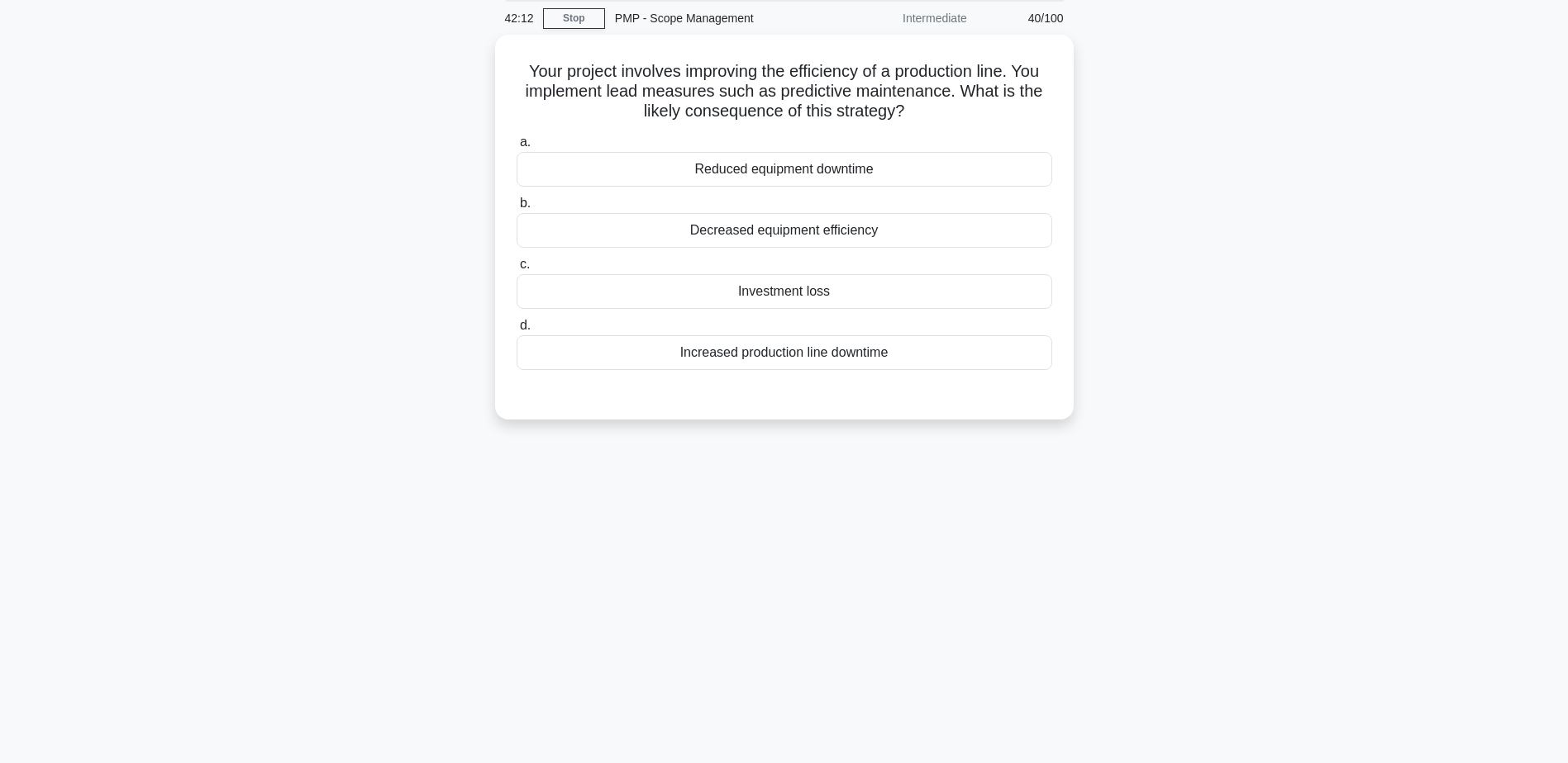
scroll to position [0, 0]
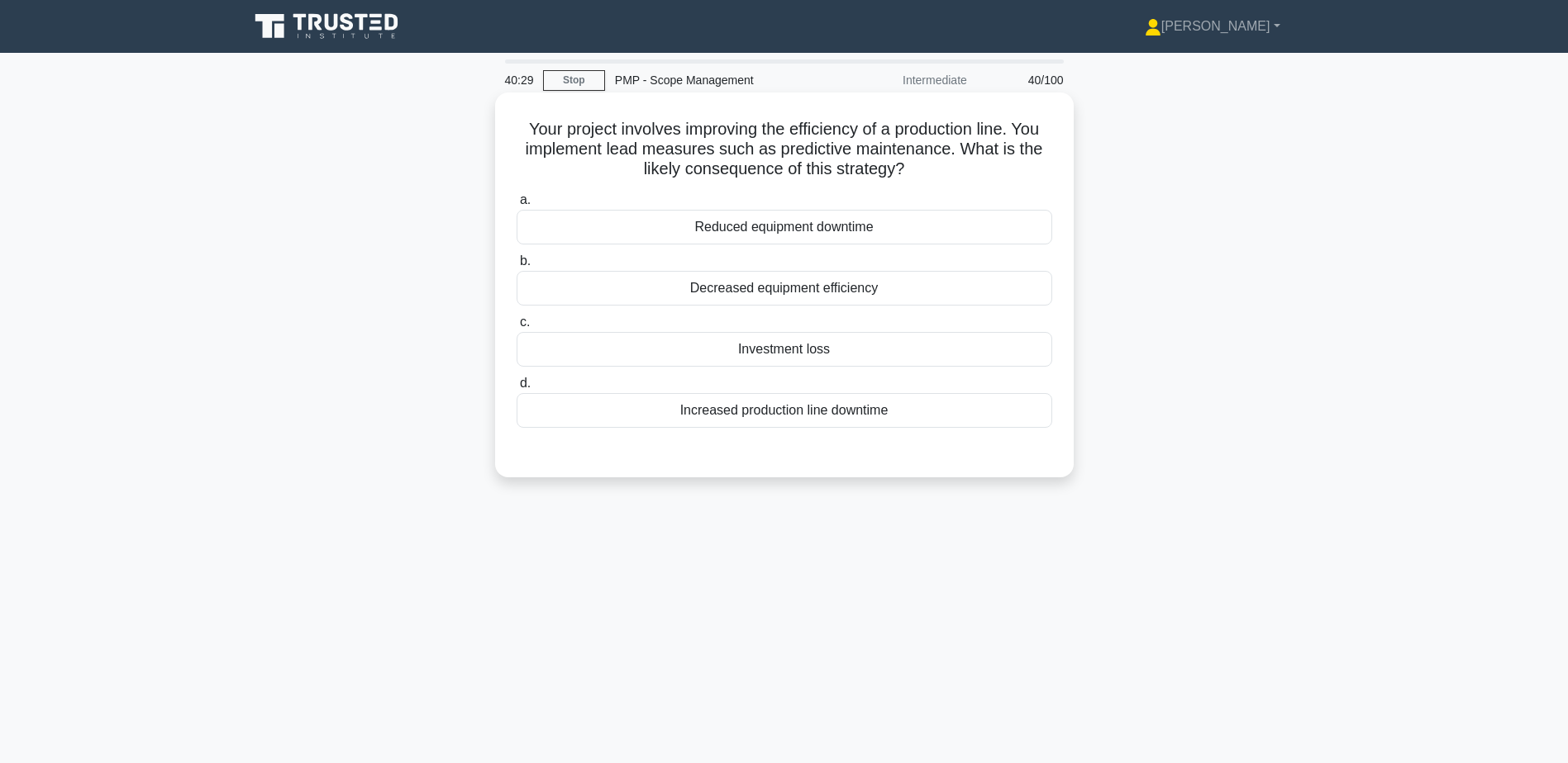
click at [924, 233] on div "Reduced equipment downtime" at bounding box center [784, 227] width 536 height 34
click at [517, 206] on input "a. Reduced equipment downtime" at bounding box center [517, 200] width 0 height 11
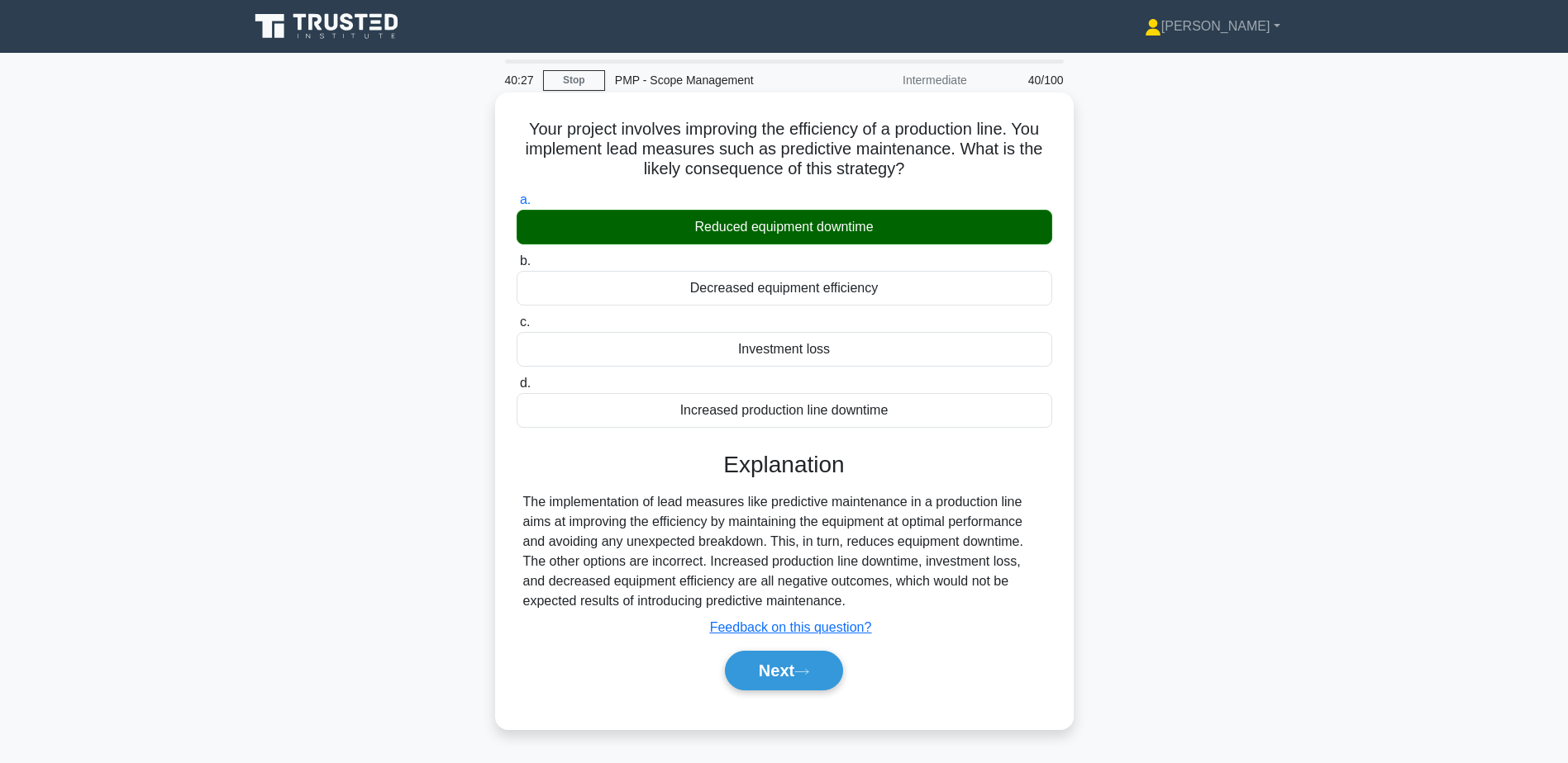
scroll to position [129, 0]
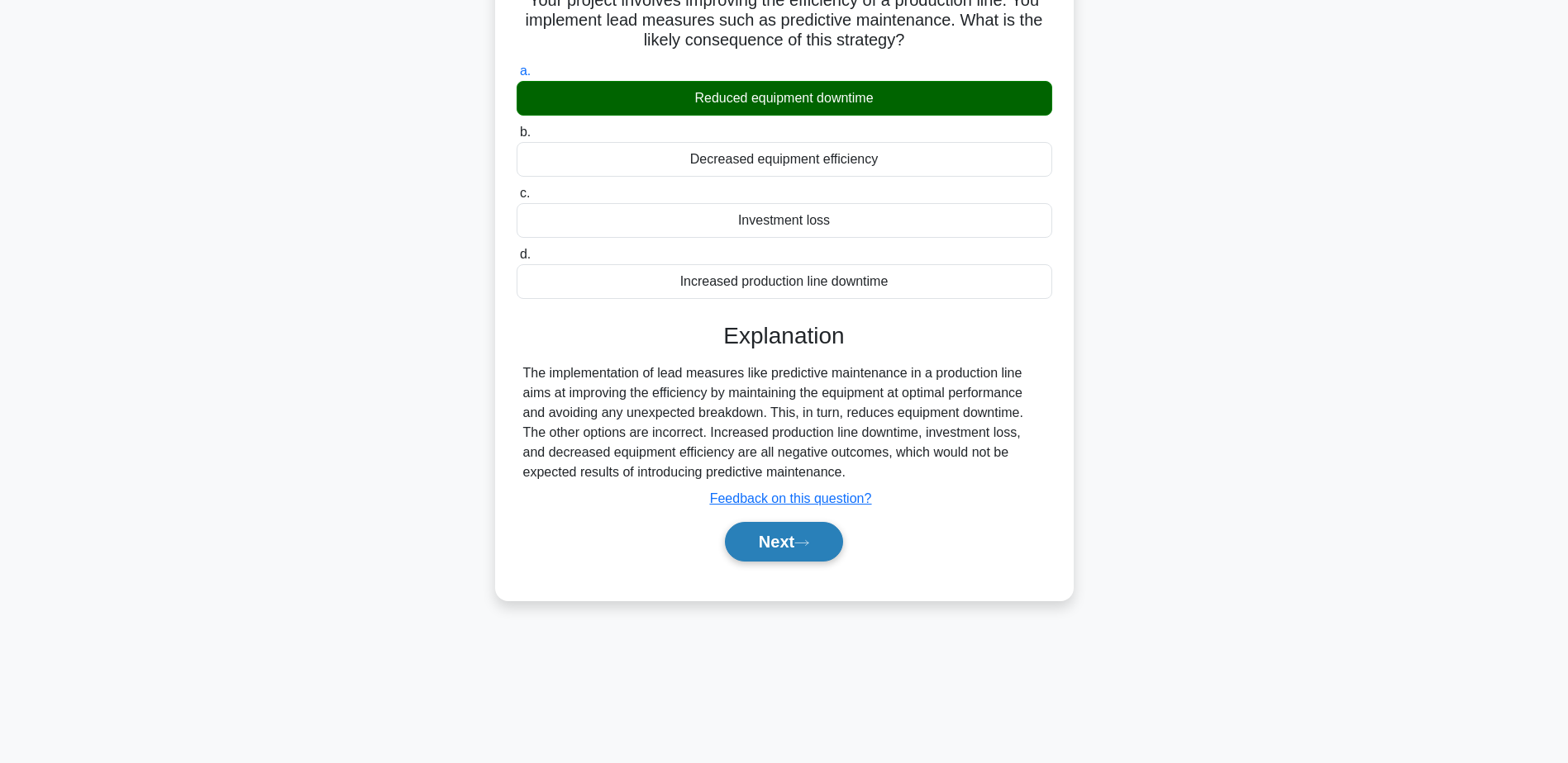
click at [788, 553] on button "Next" at bounding box center [784, 541] width 118 height 39
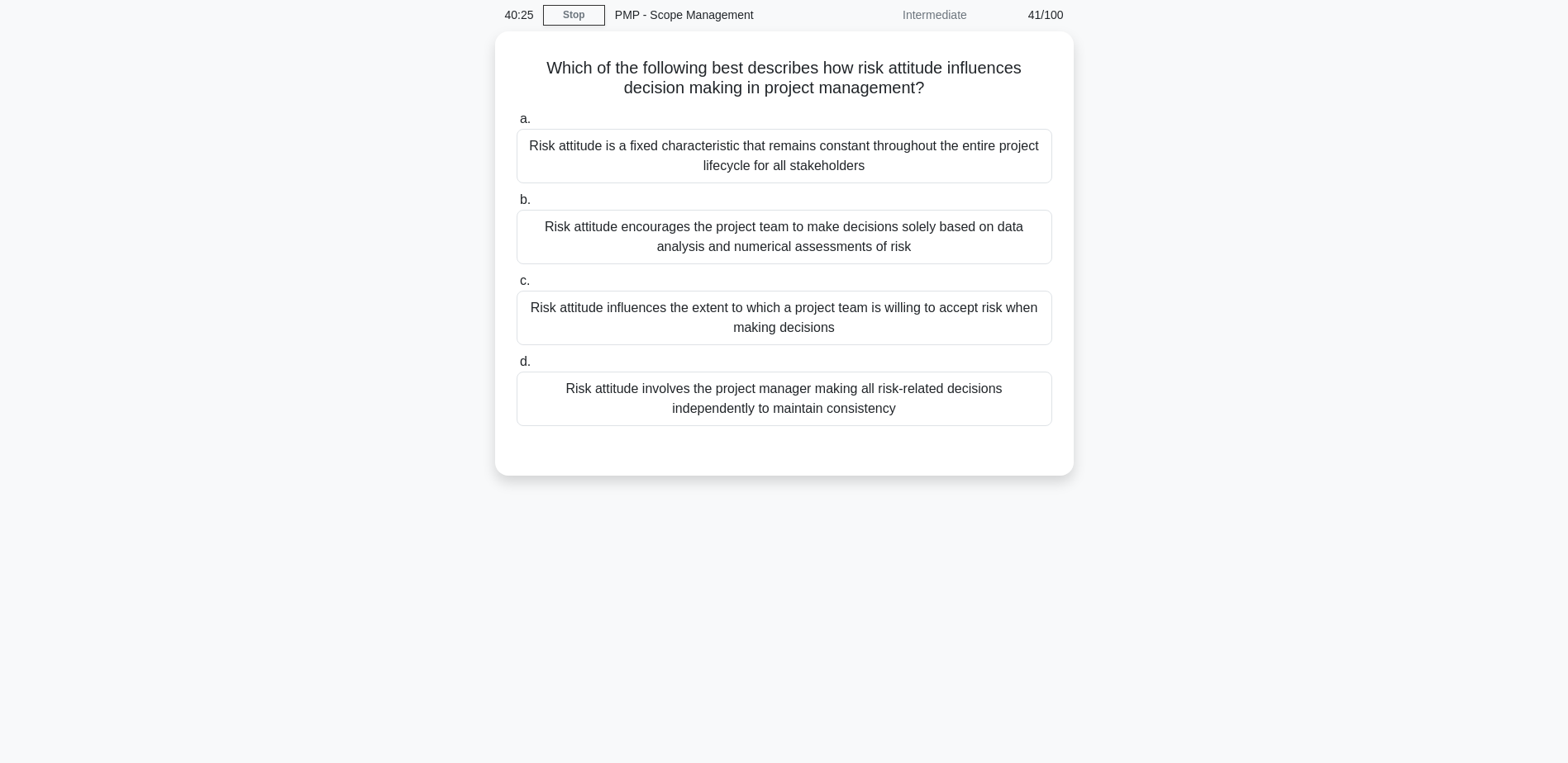
scroll to position [0, 0]
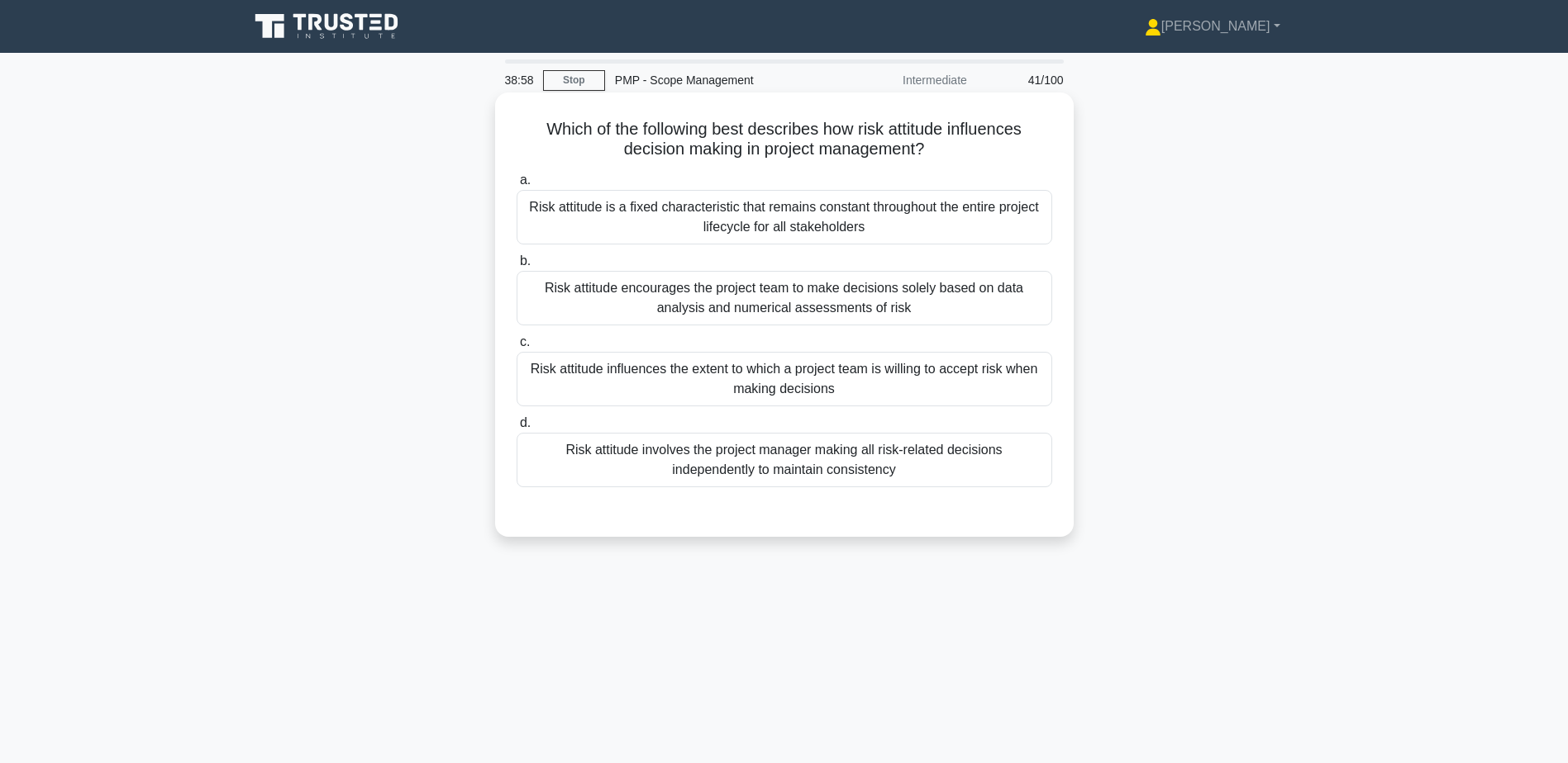
click at [766, 308] on div "Risk attitude encourages the project team to make decisions solely based on dat…" at bounding box center [784, 298] width 536 height 54
click at [517, 267] on input "b. Risk attitude encourages the project team to make decisions solely based on …" at bounding box center [517, 261] width 0 height 11
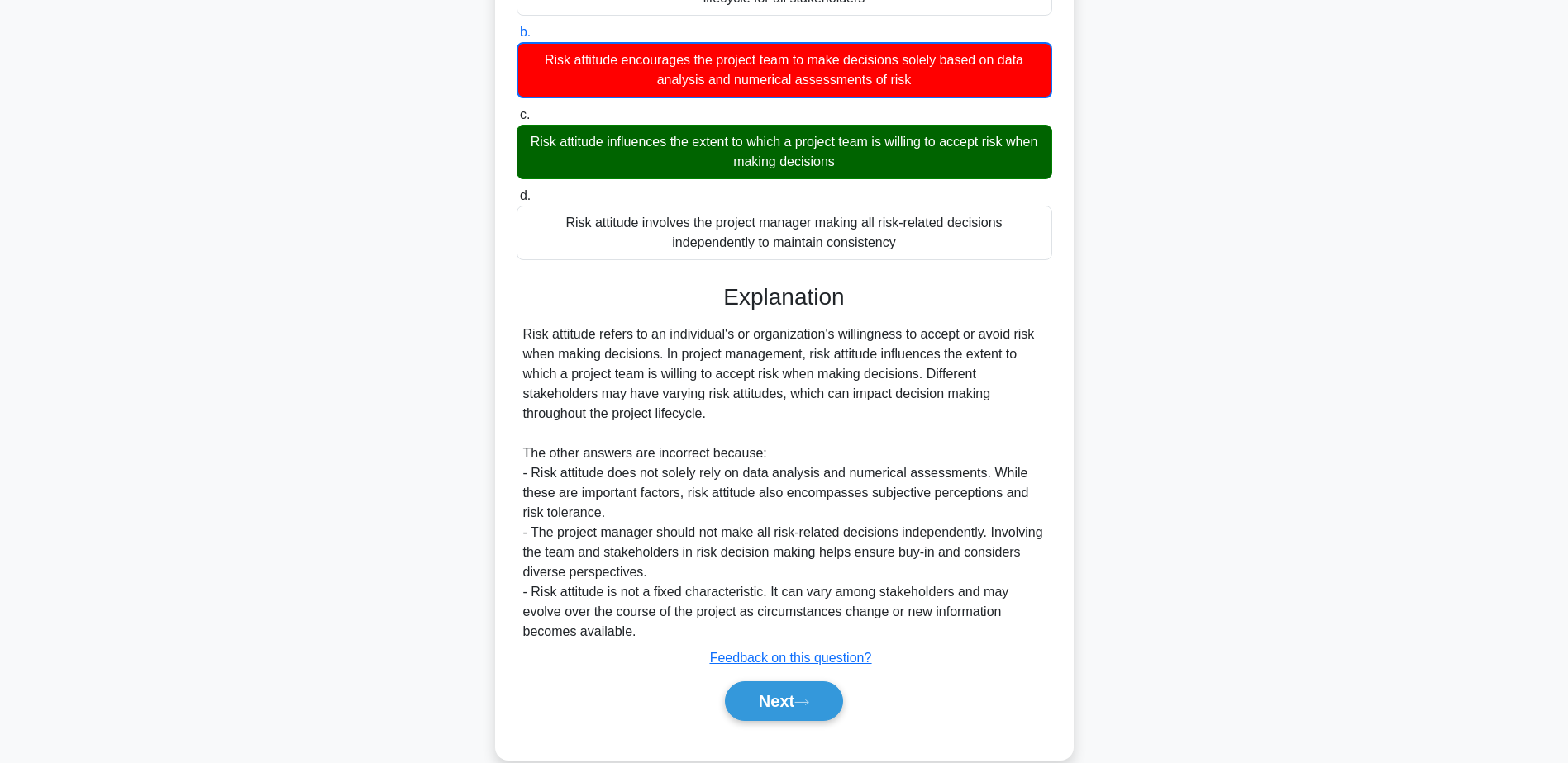
scroll to position [258, 0]
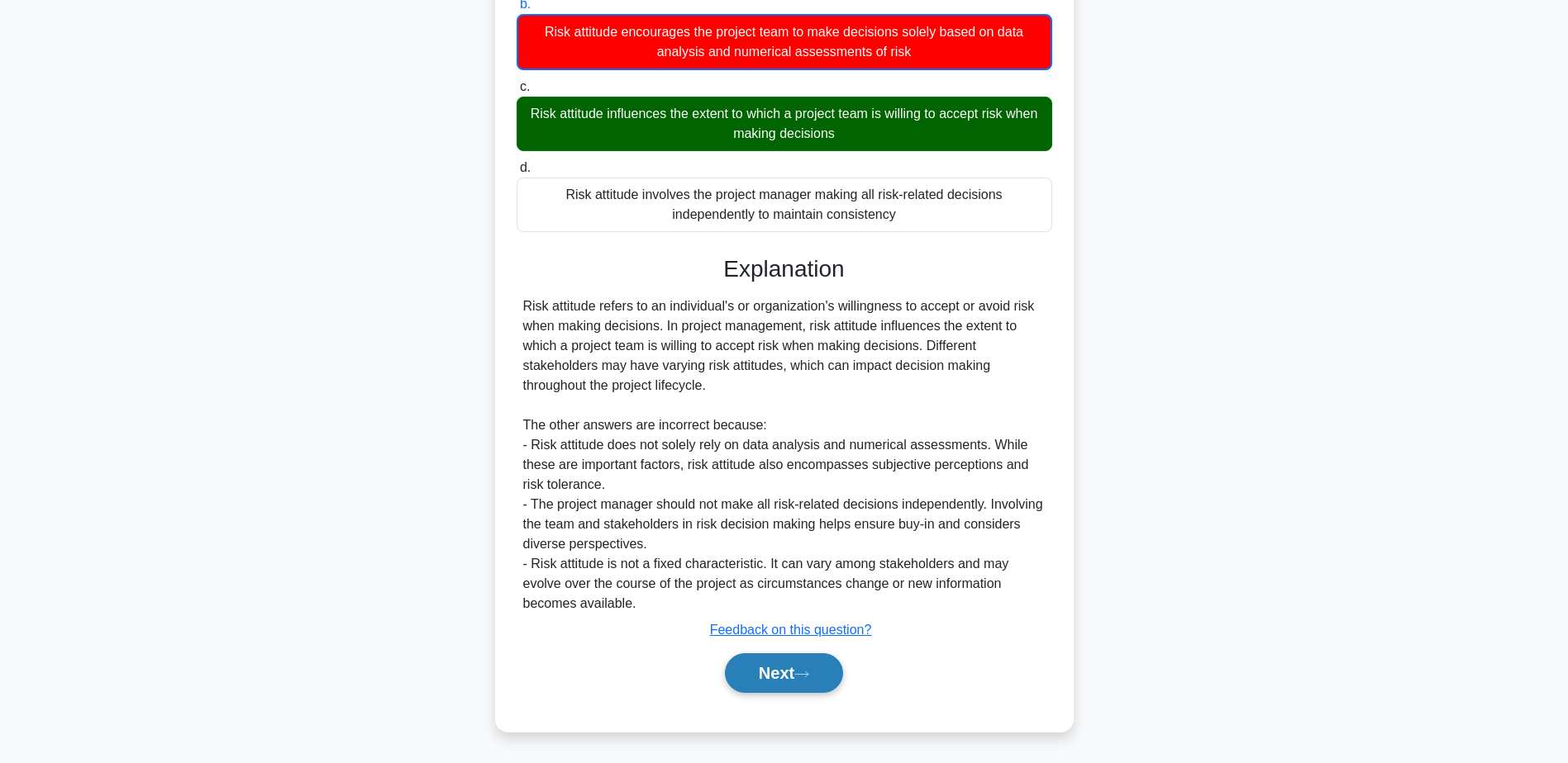
click at [808, 673] on icon at bounding box center [802, 674] width 15 height 9
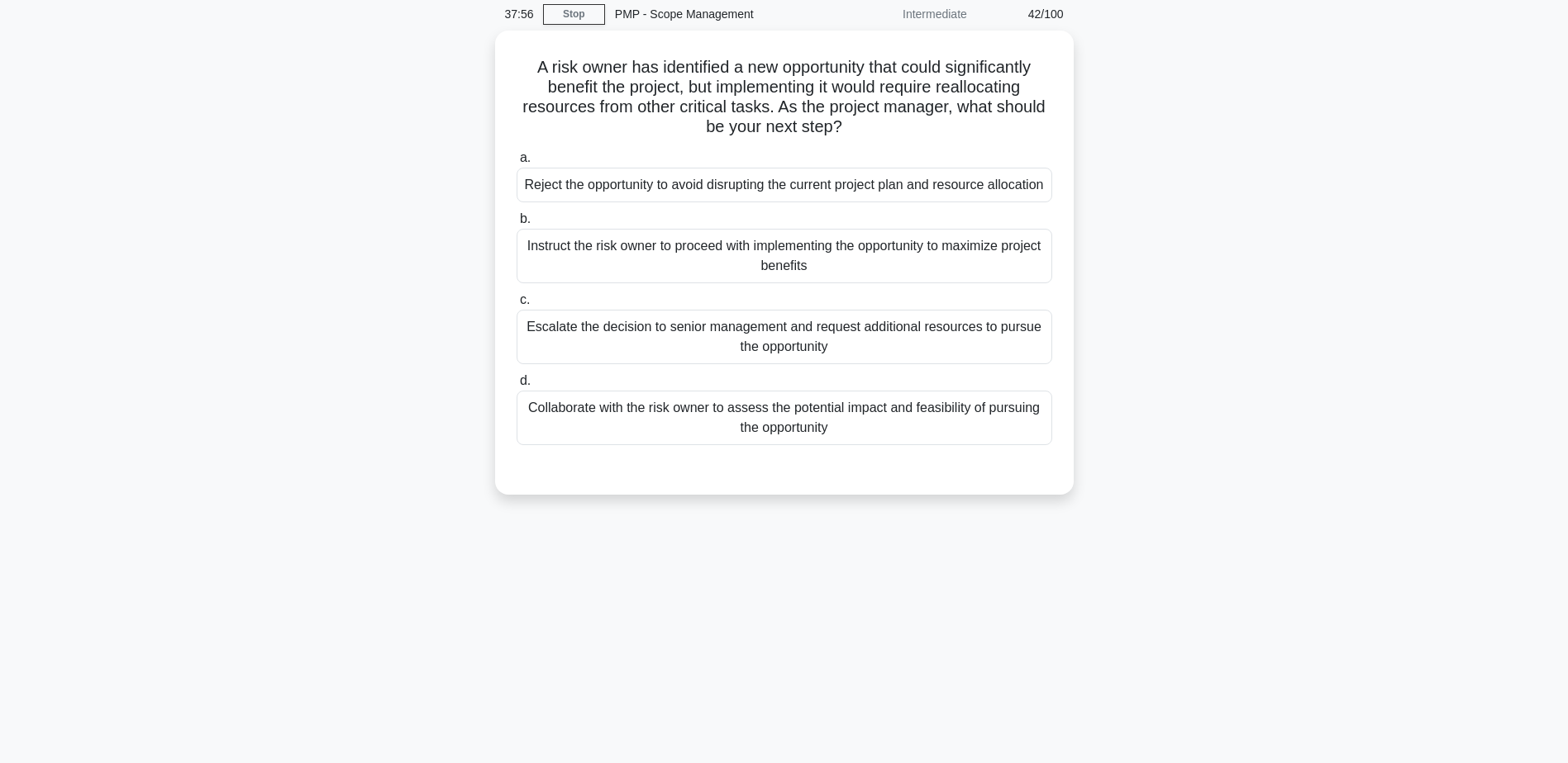
scroll to position [0, 0]
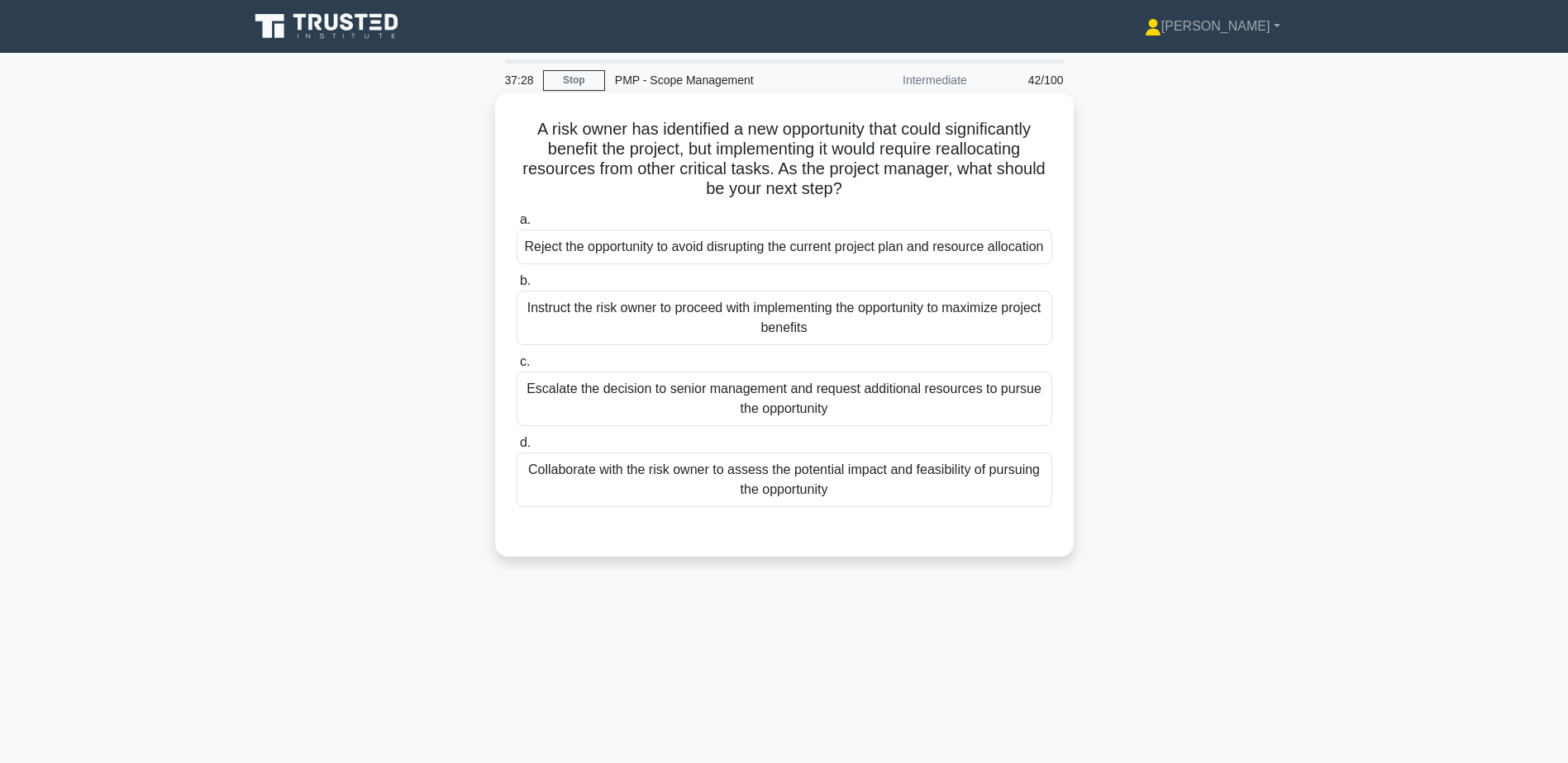
click at [615, 507] on div "Collaborate with the risk owner to assess the potential impact and feasibility …" at bounding box center [784, 479] width 536 height 54
click at [517, 448] on input "d. Collaborate with the risk owner to assess the potential impact and feasibili…" at bounding box center [517, 443] width 0 height 11
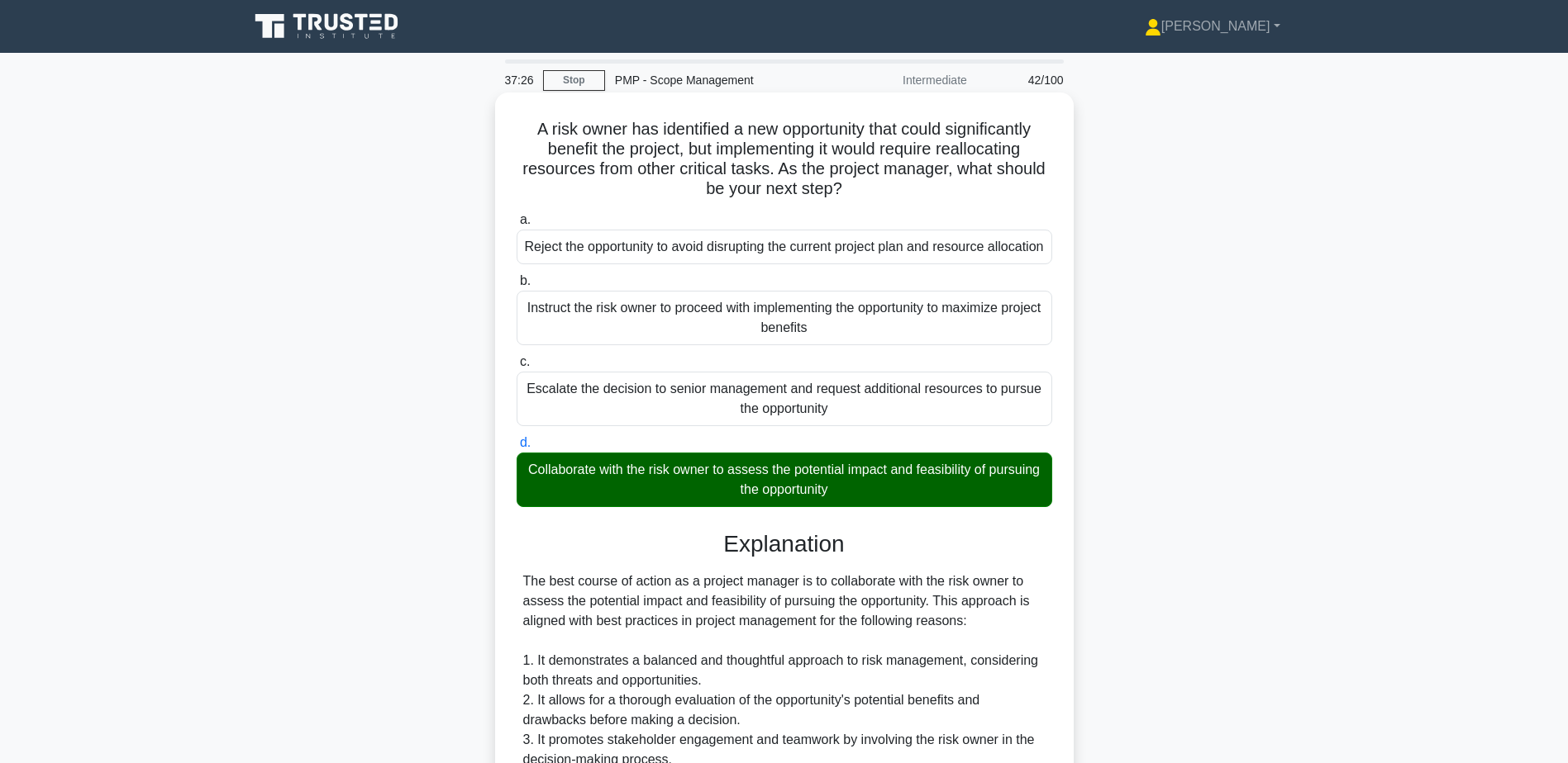
scroll to position [495, 0]
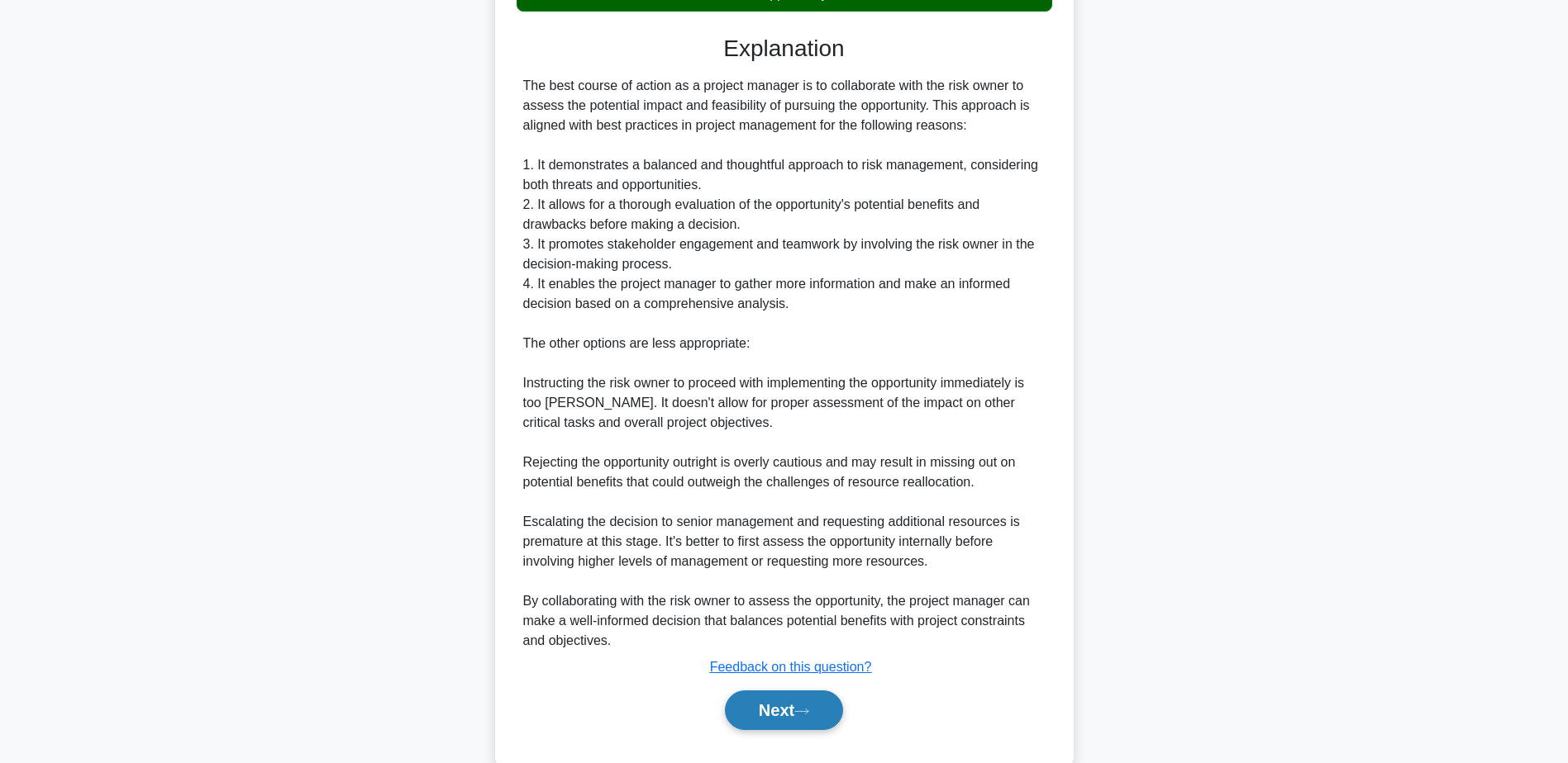
click at [758, 718] on button "Next" at bounding box center [784, 710] width 118 height 39
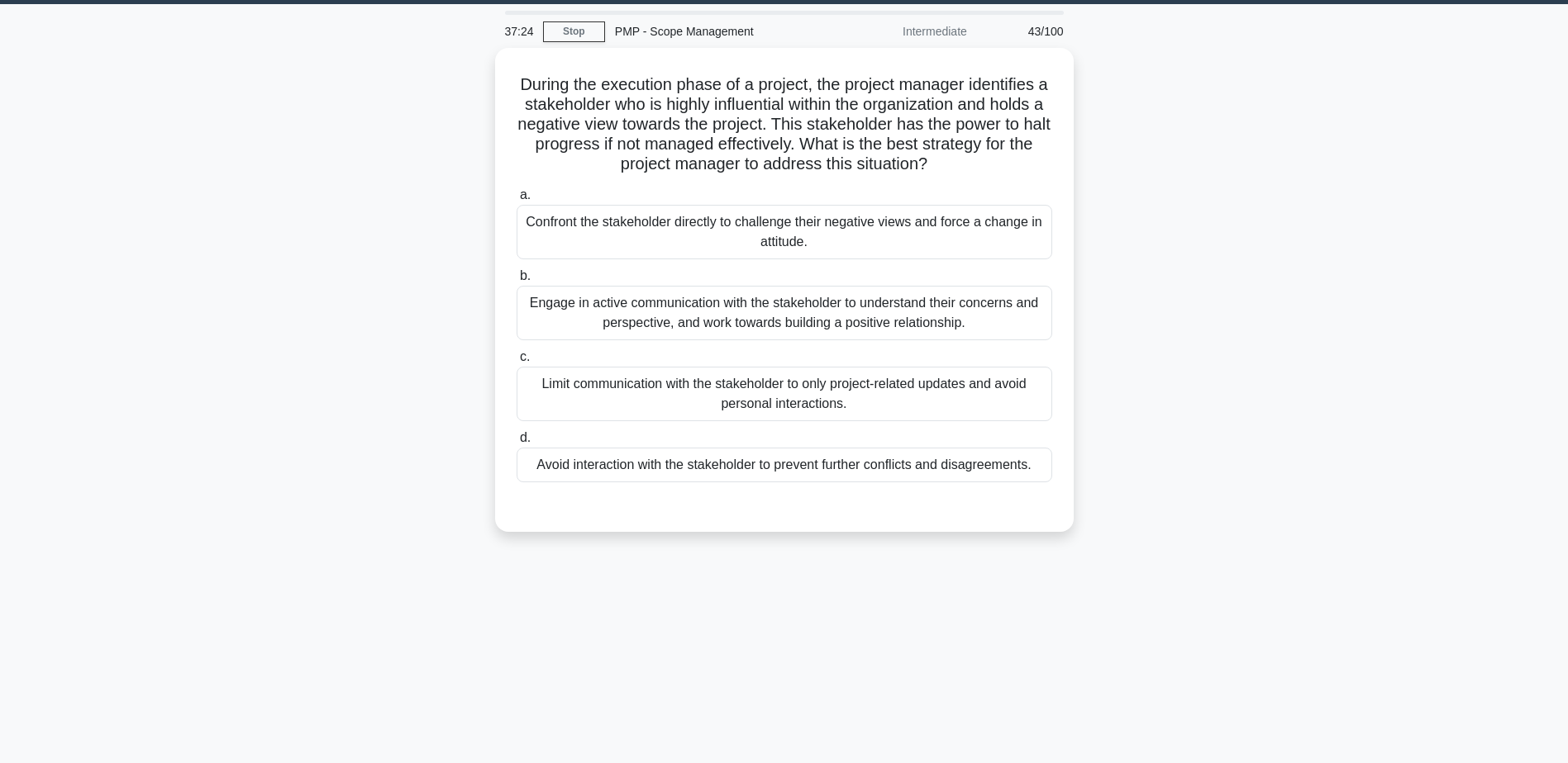
scroll to position [0, 0]
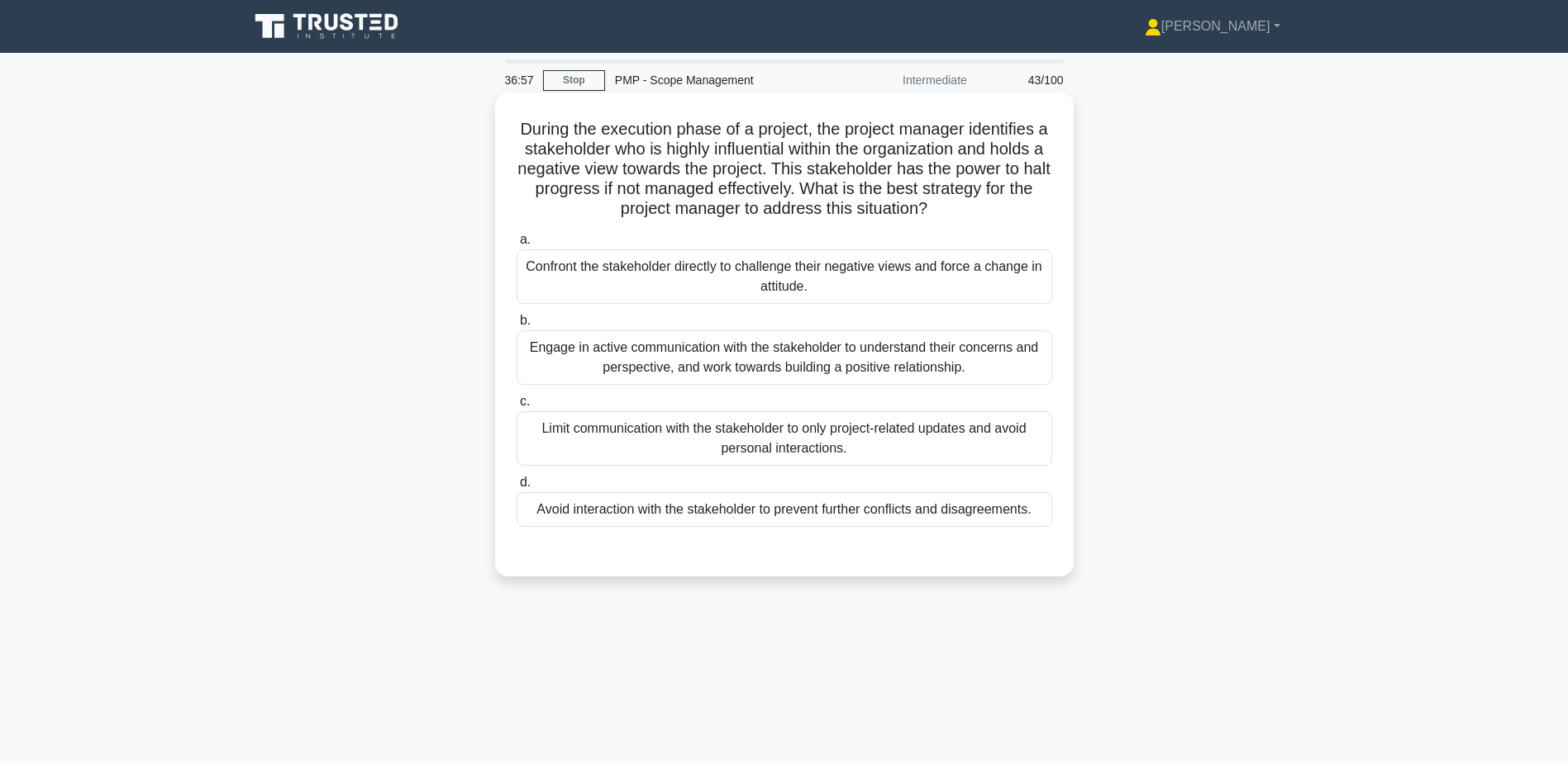
click at [769, 371] on div "Engage in active communication with the stakeholder to understand their concern…" at bounding box center [784, 357] width 536 height 54
click at [517, 326] on input "b. Engage in active communication with the stakeholder to understand their conc…" at bounding box center [517, 320] width 0 height 11
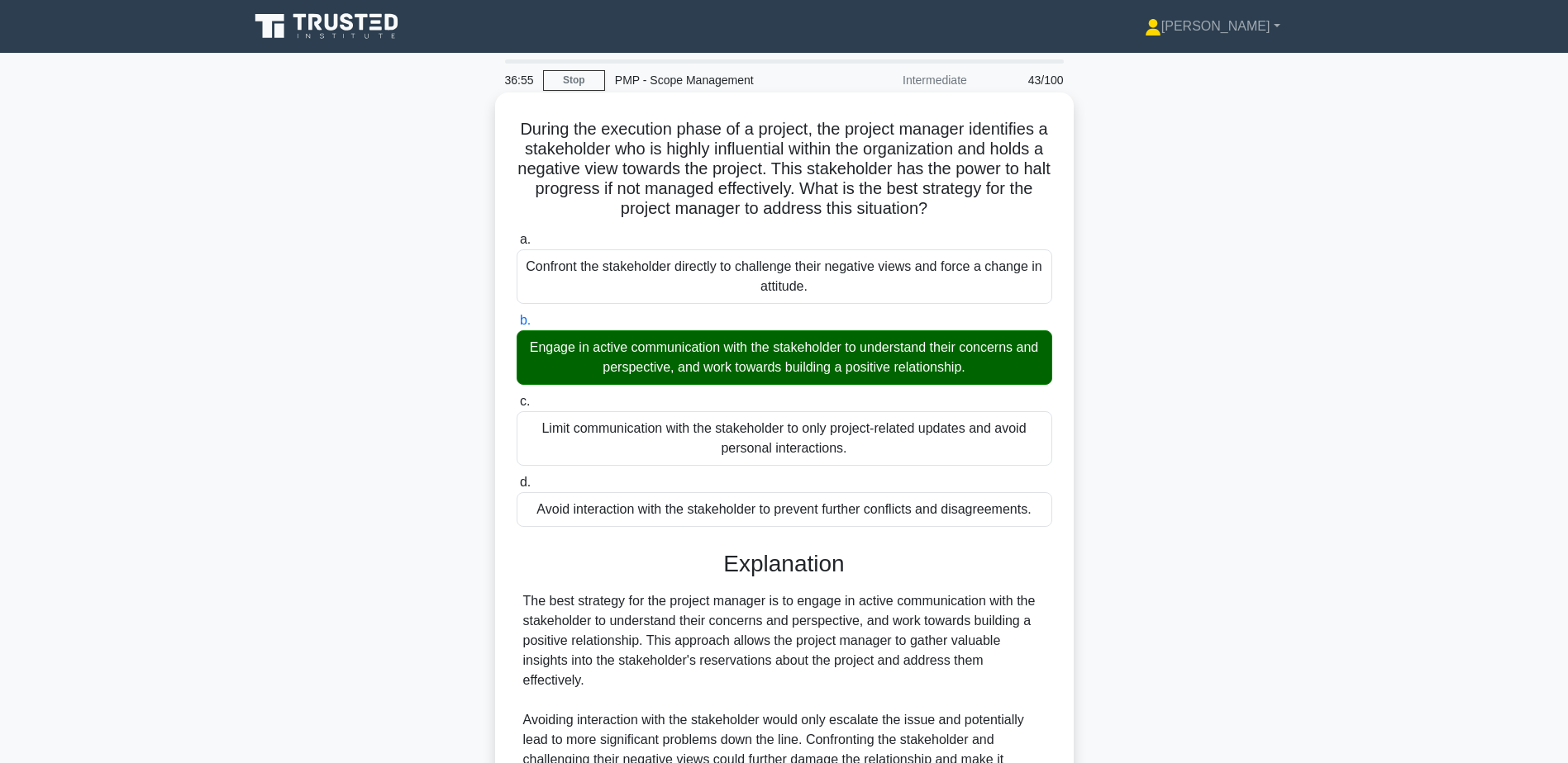
scroll to position [315, 0]
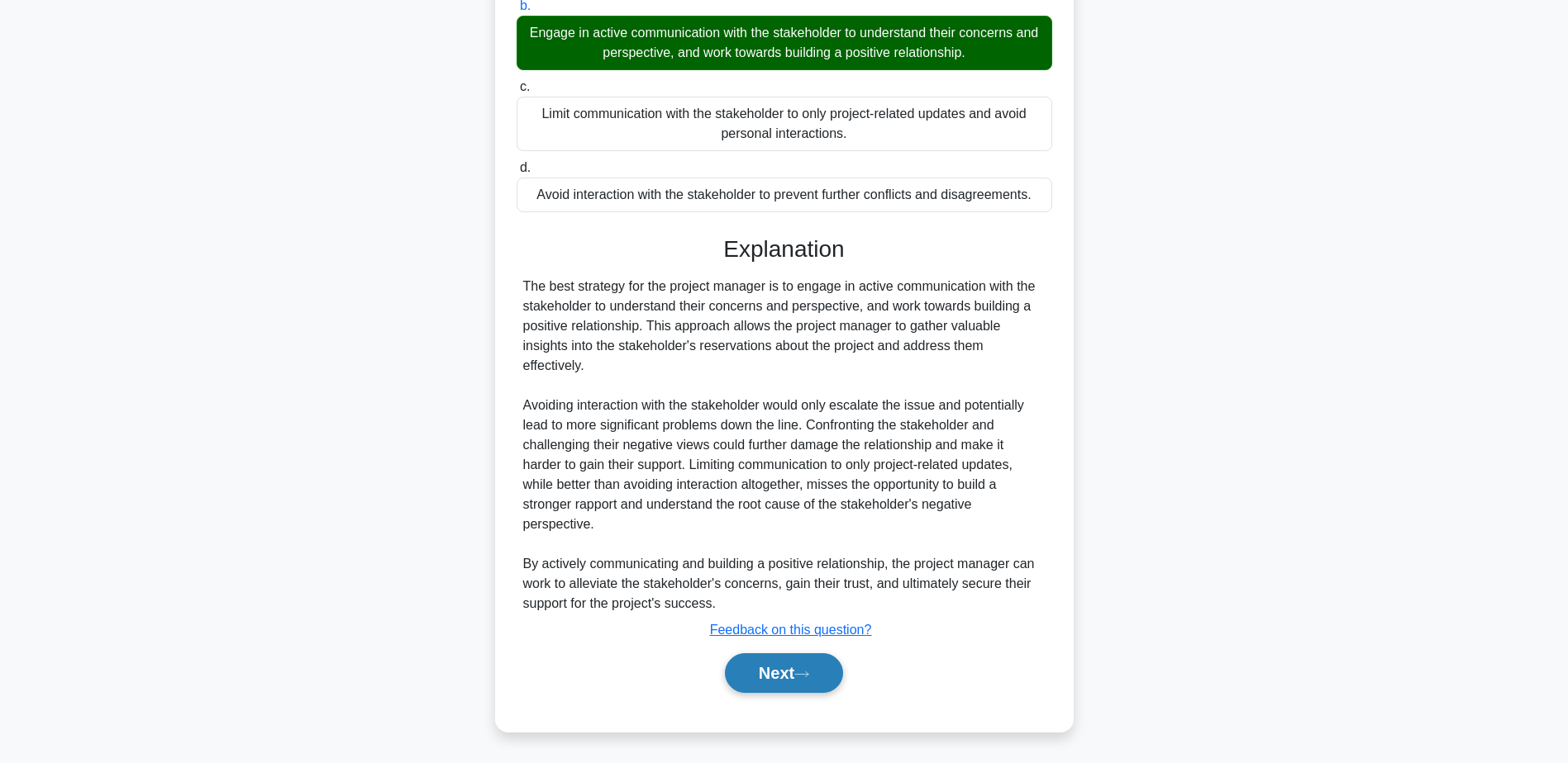
click at [761, 684] on button "Next" at bounding box center [784, 673] width 118 height 39
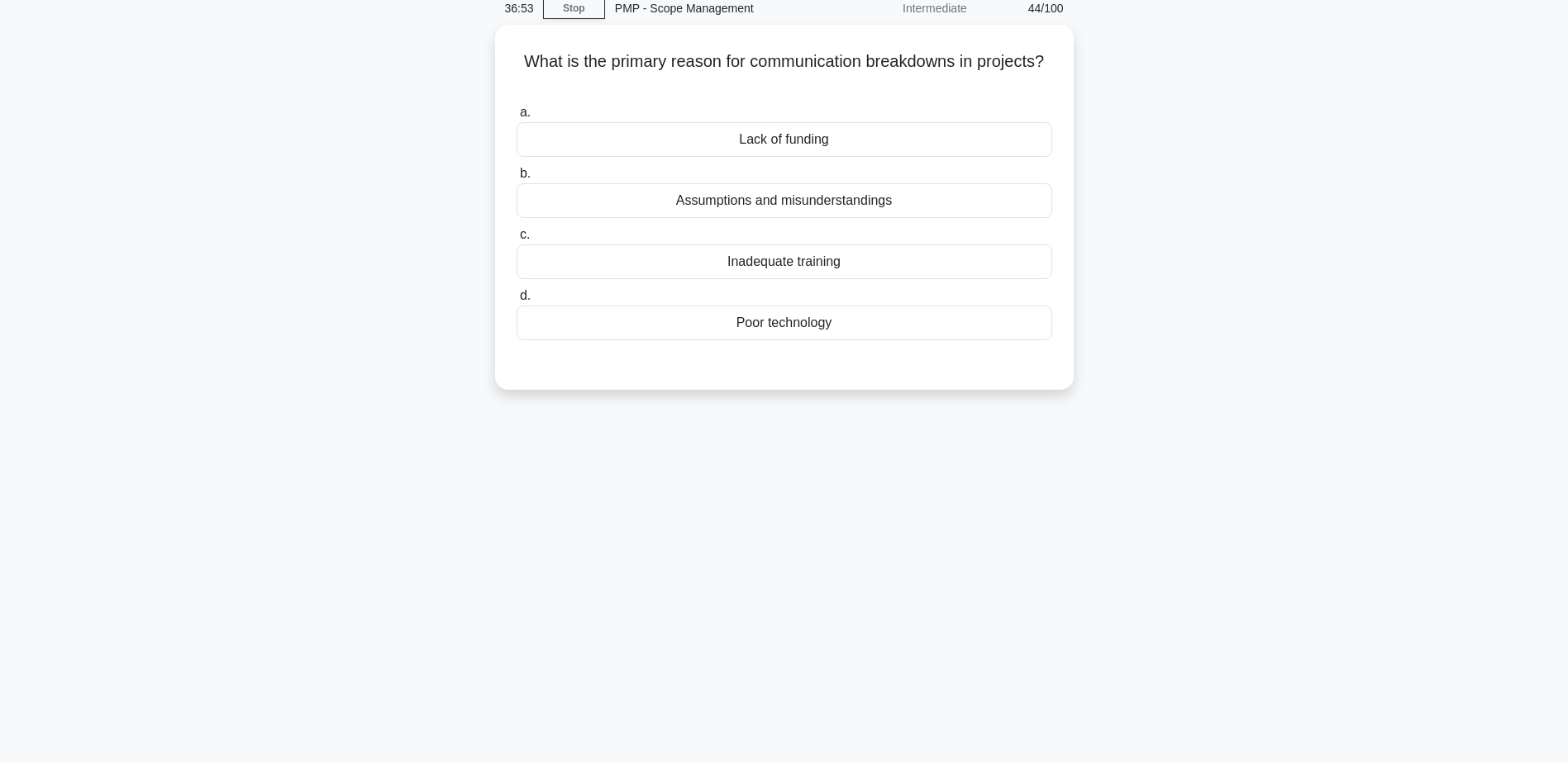
scroll to position [0, 0]
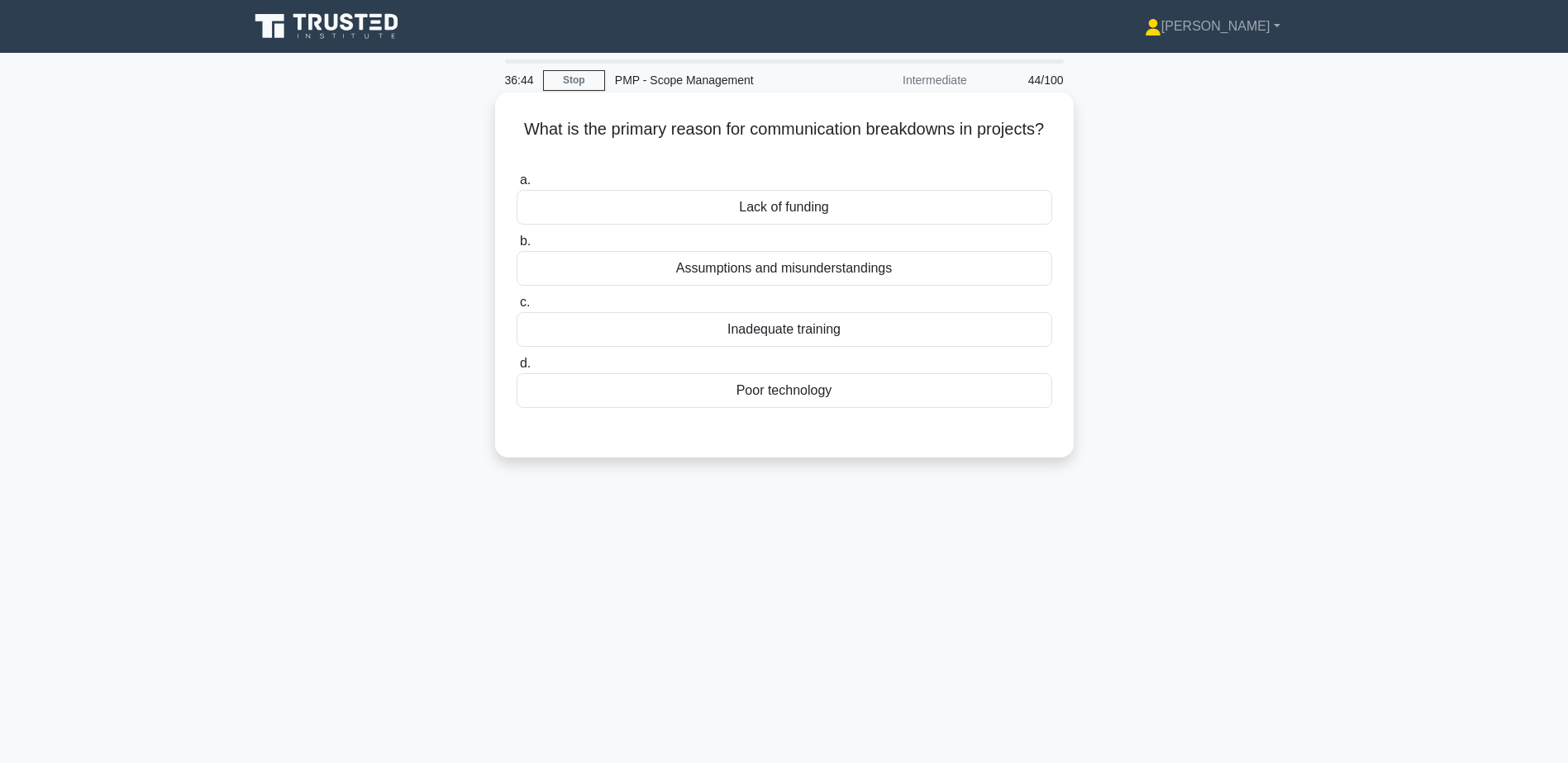
click at [871, 274] on div "Assumptions and misunderstandings" at bounding box center [784, 268] width 536 height 34
click at [517, 247] on input "b. Assumptions and misunderstandings" at bounding box center [517, 241] width 0 height 11
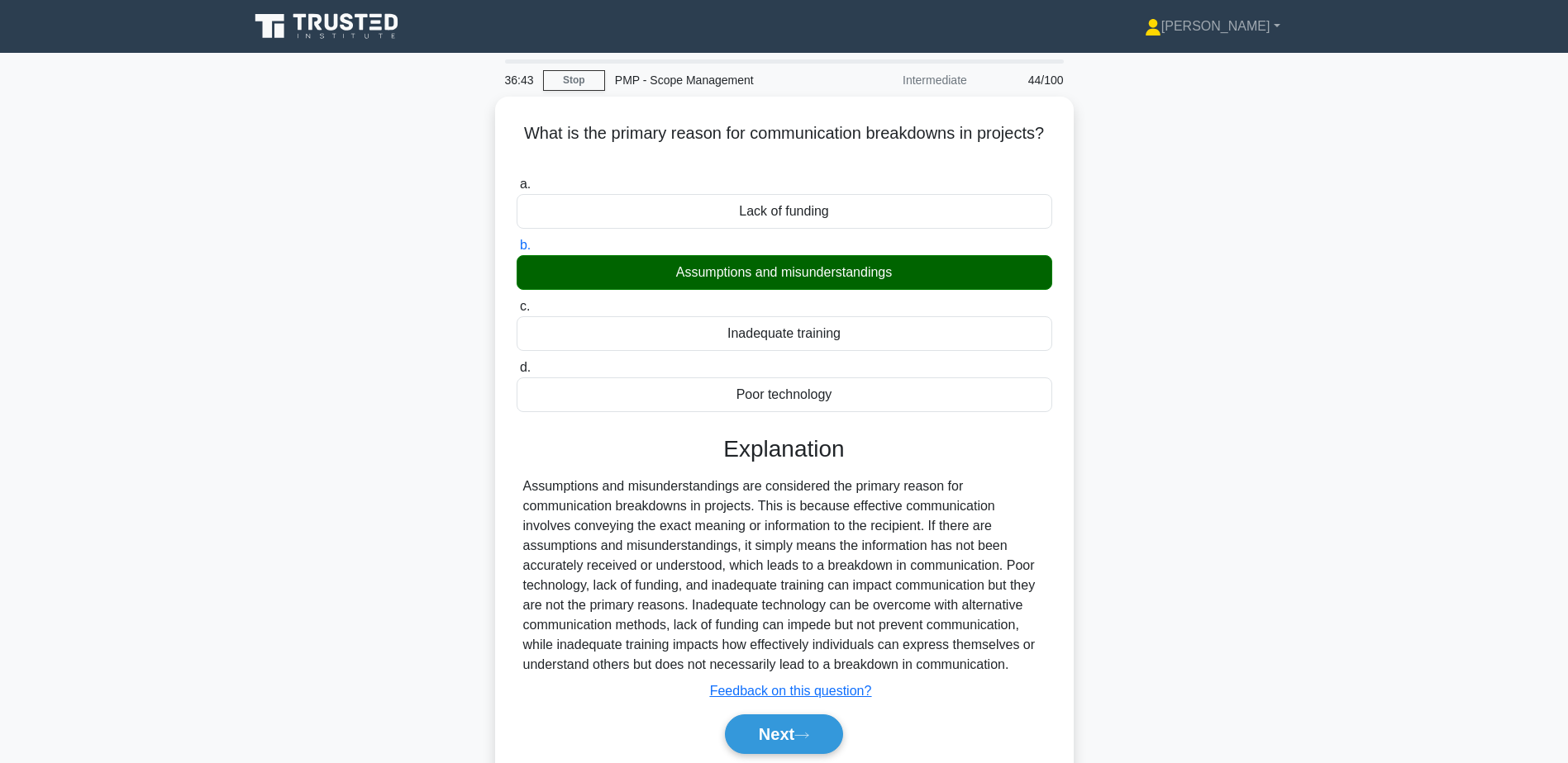
scroll to position [129, 0]
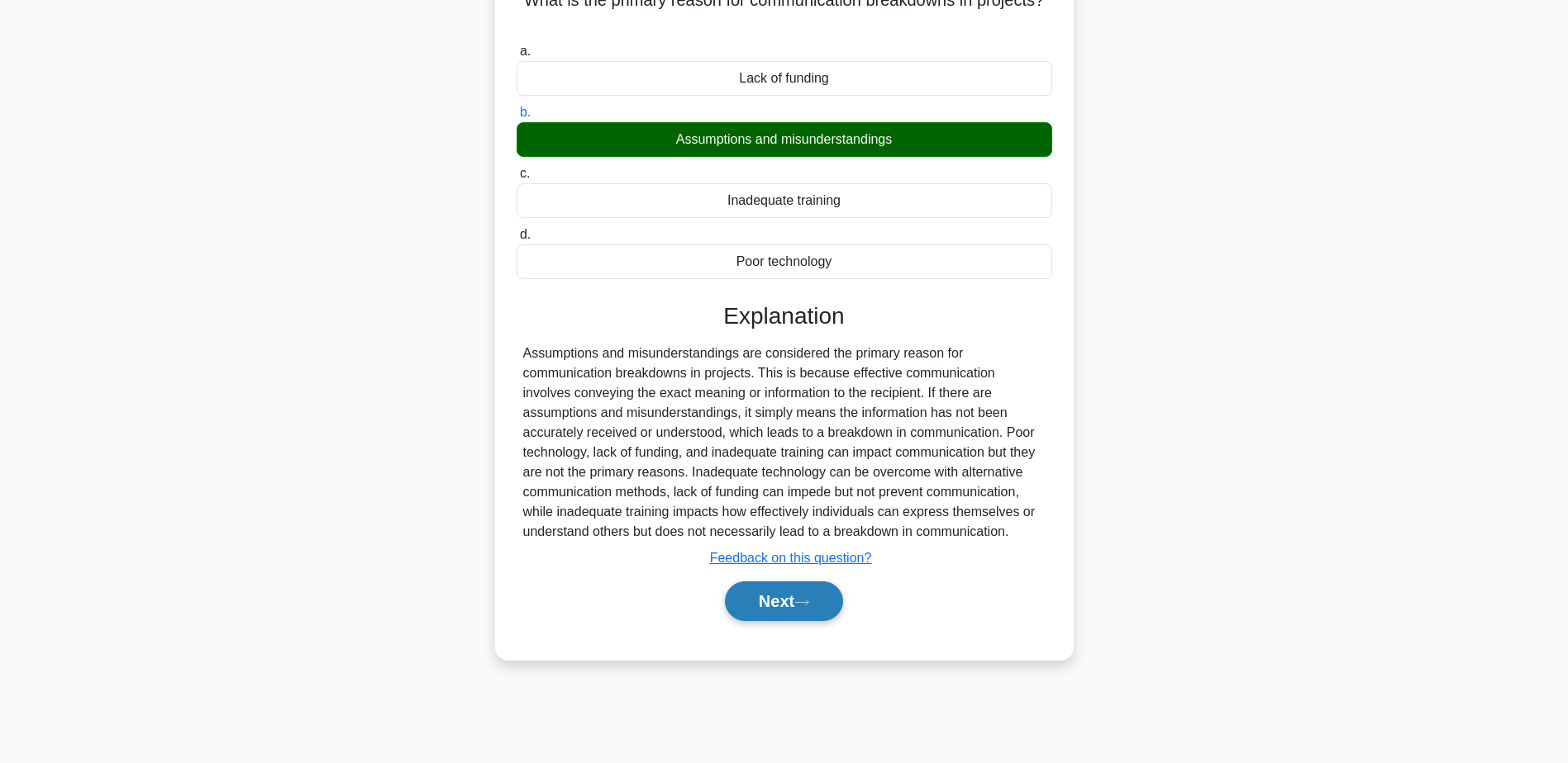
click at [802, 612] on button "Next" at bounding box center [784, 601] width 118 height 39
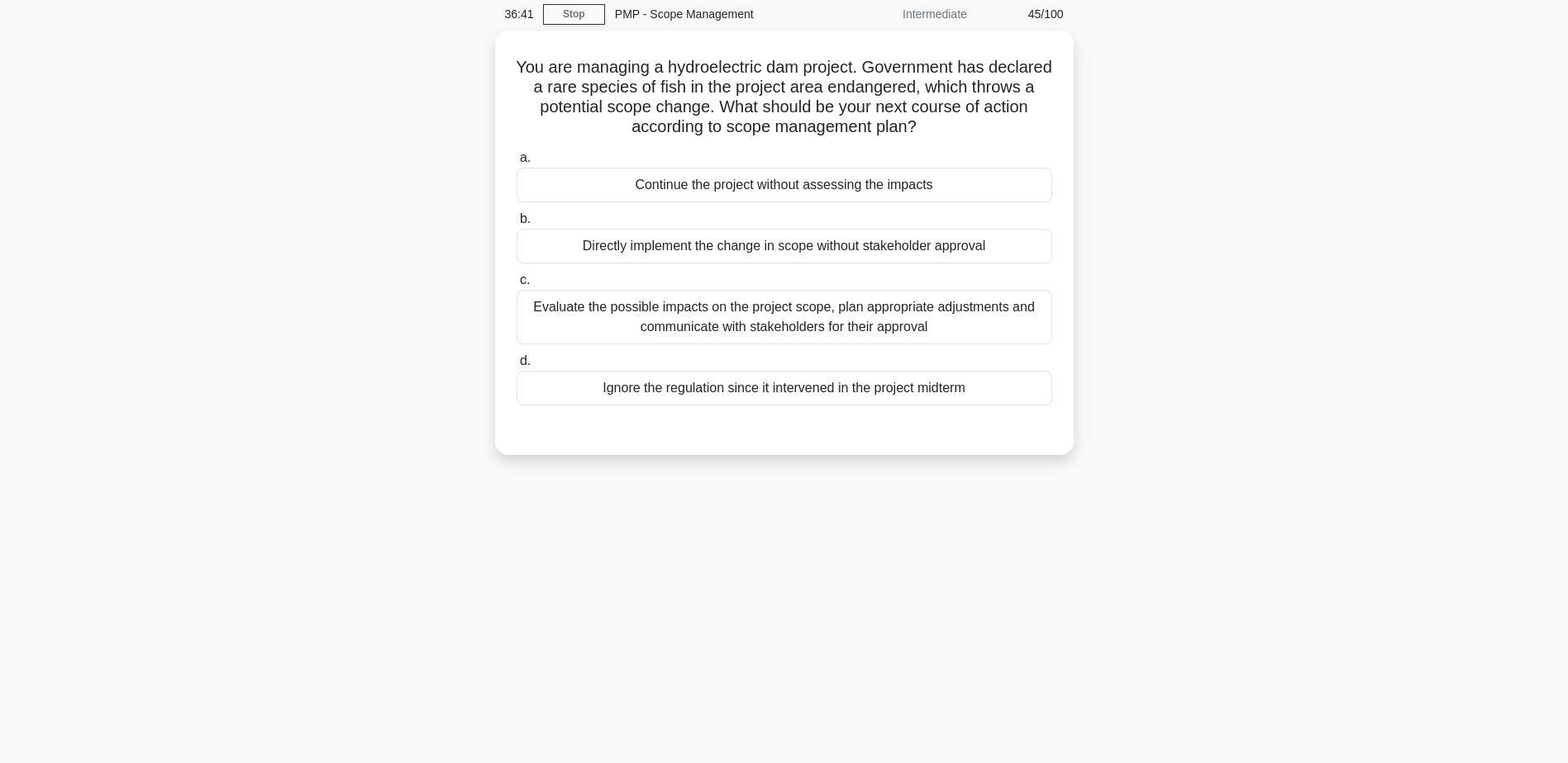
scroll to position [0, 0]
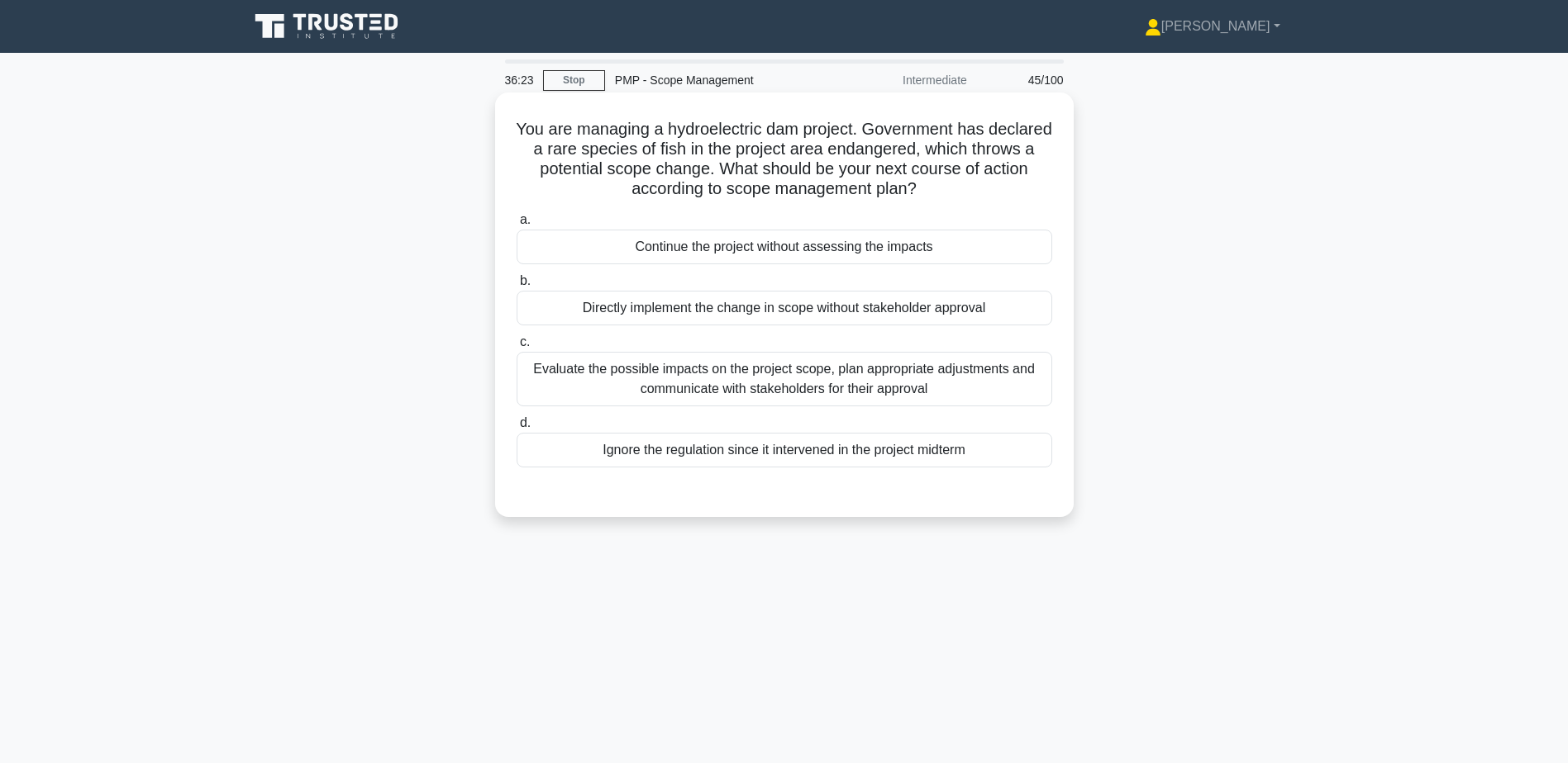
click at [758, 375] on div "Evaluate the possible impacts on the project scope, plan appropriate adjustment…" at bounding box center [784, 379] width 536 height 54
click at [517, 348] on input "c. Evaluate the possible impacts on the project scope, plan appropriate adjustm…" at bounding box center [517, 342] width 0 height 11
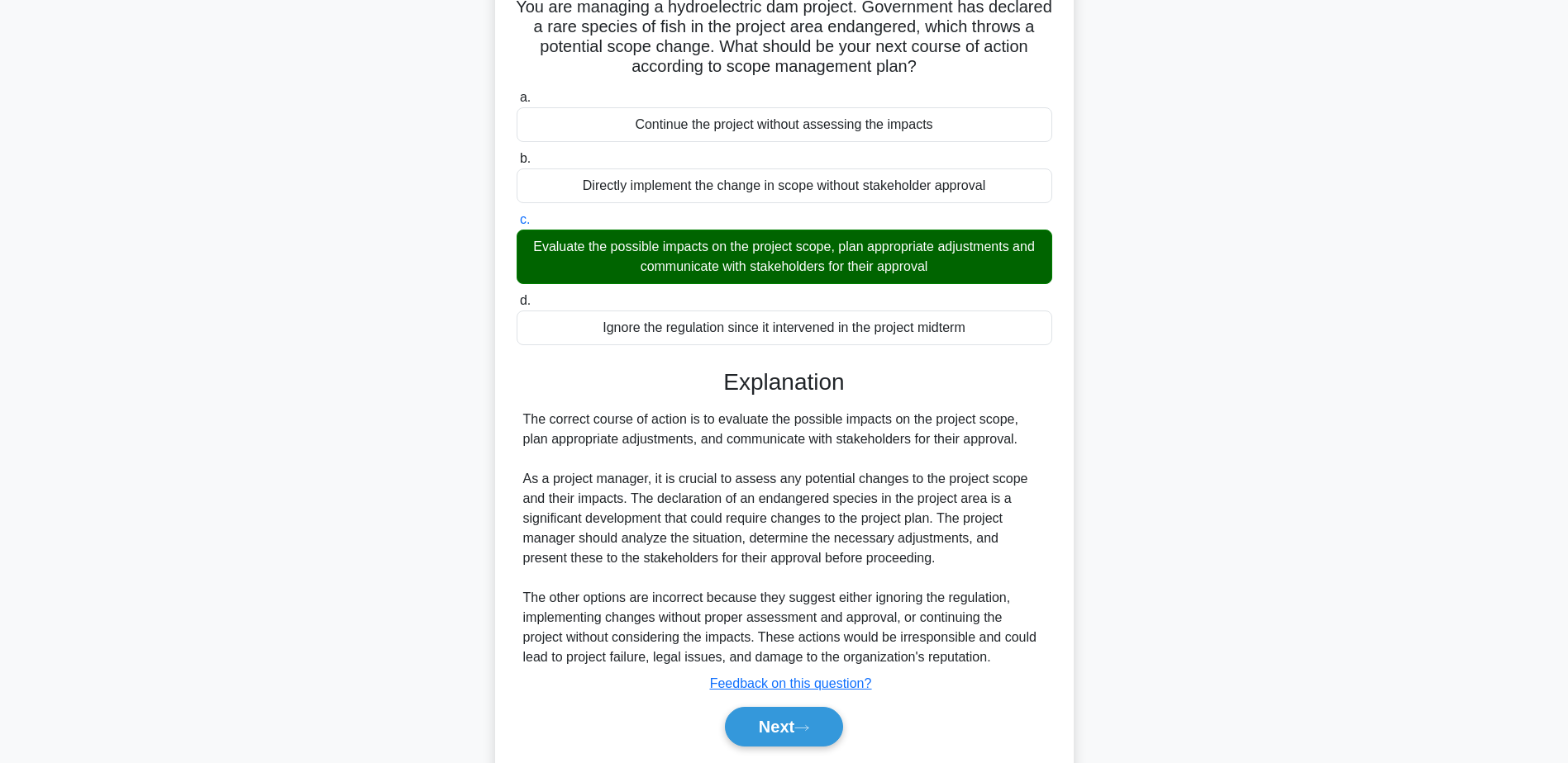
scroll to position [177, 0]
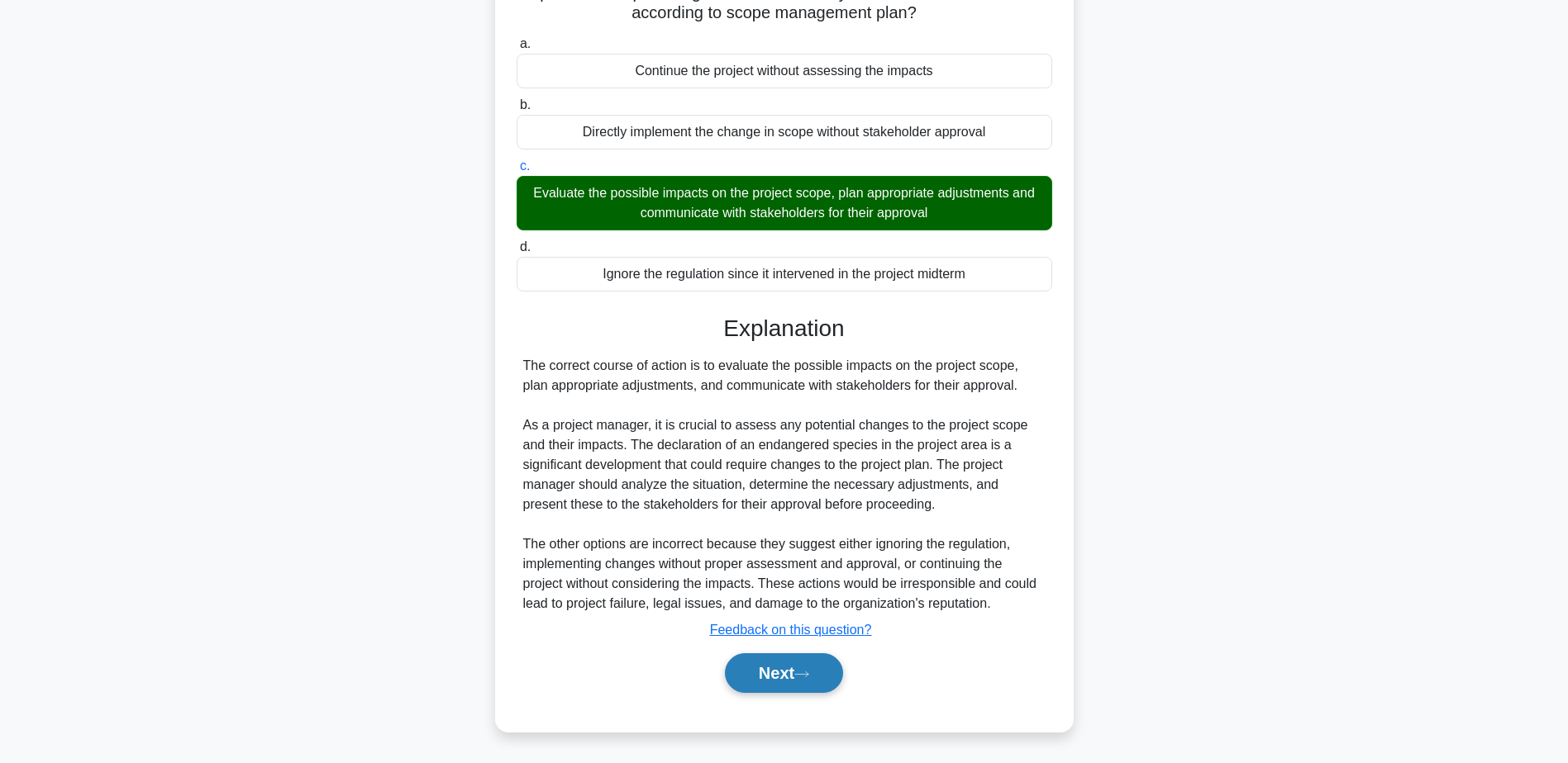
click at [789, 681] on button "Next" at bounding box center [784, 673] width 118 height 39
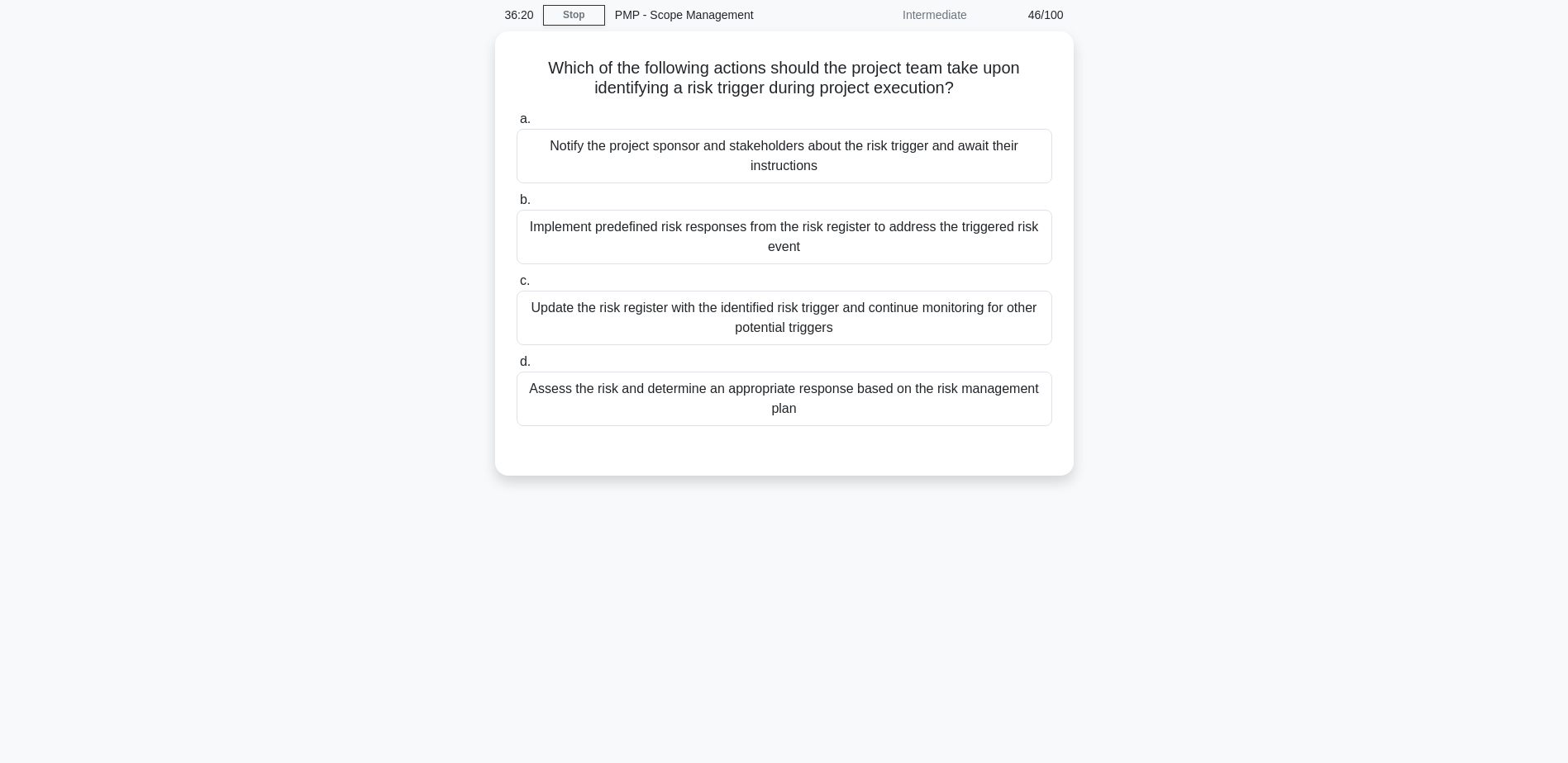
scroll to position [0, 0]
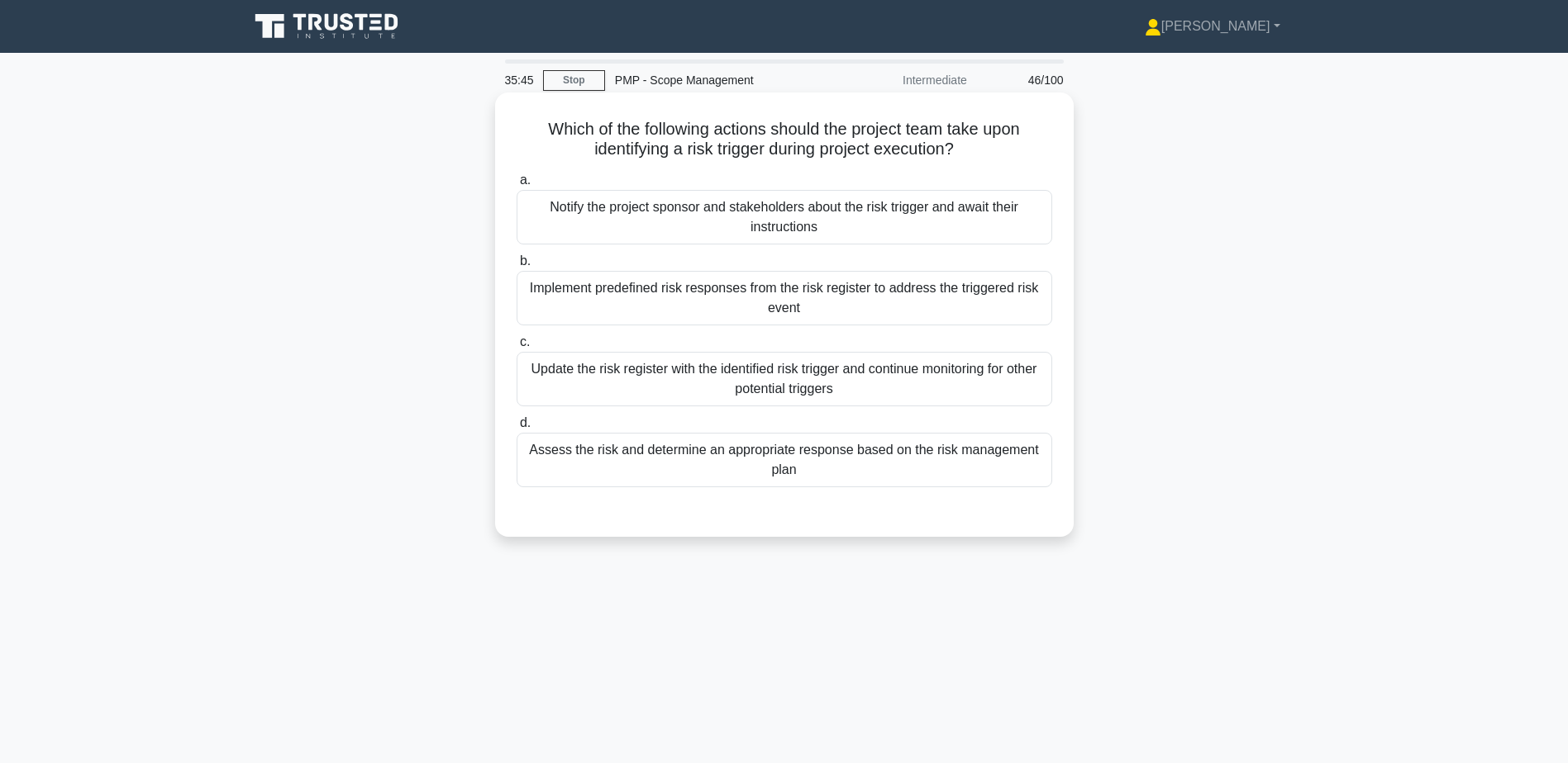
click at [740, 466] on div "Assess the risk and determine an appropriate response based on the risk managem…" at bounding box center [784, 459] width 536 height 54
click at [517, 428] on input "d. Assess the risk and determine an appropriate response based on the risk mana…" at bounding box center [517, 423] width 0 height 11
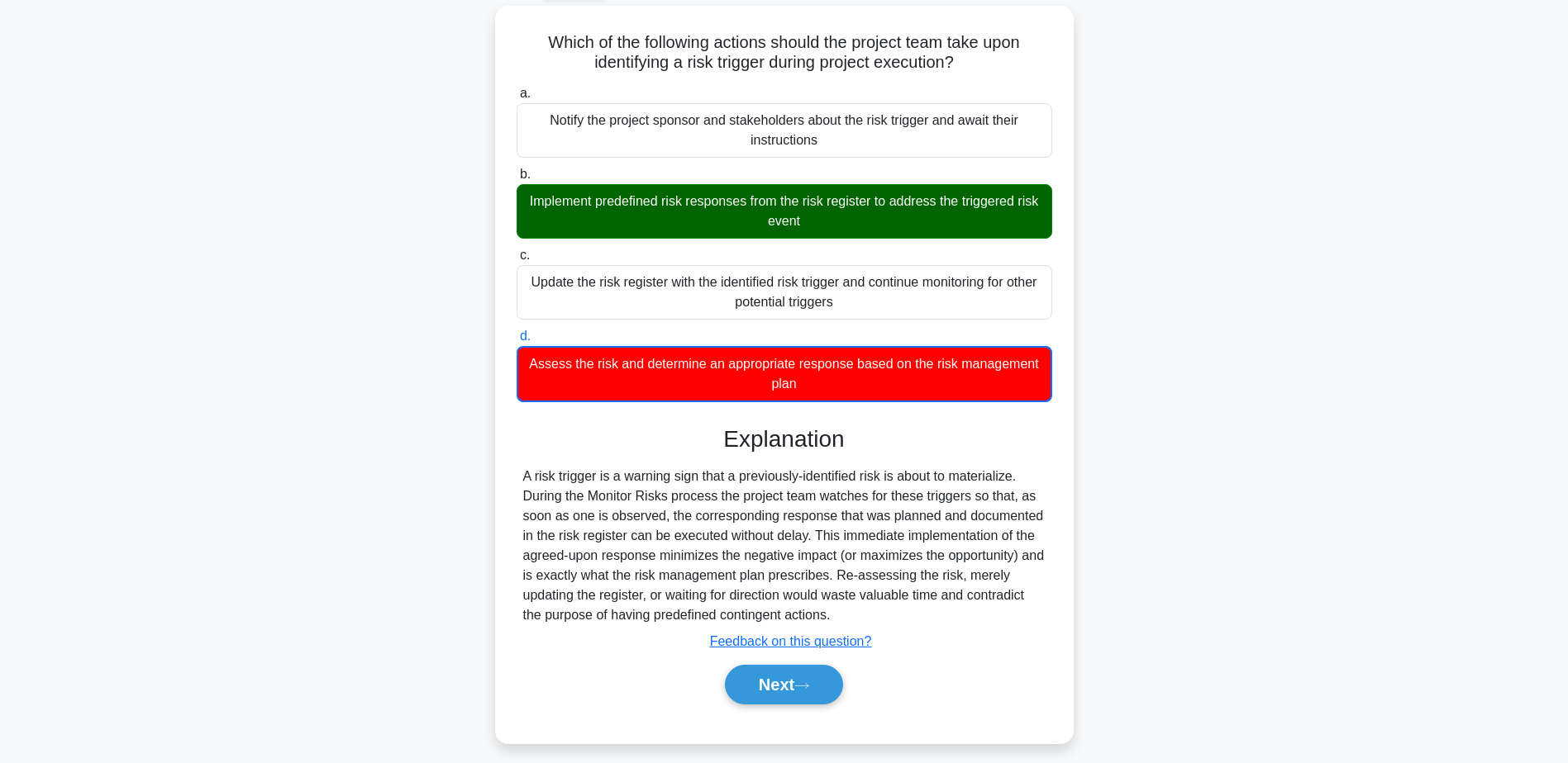
scroll to position [129, 0]
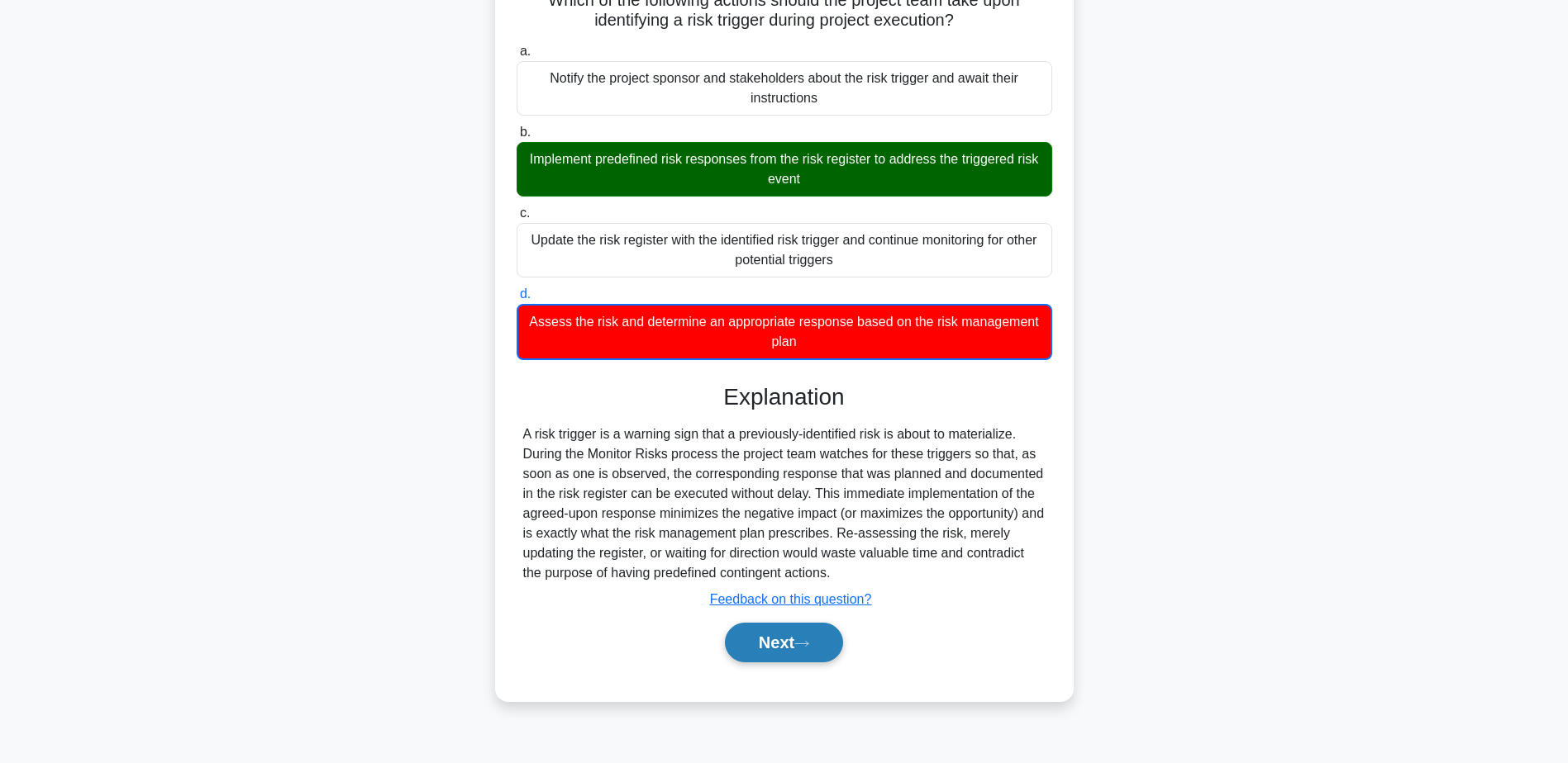
click at [839, 649] on button "Next" at bounding box center [784, 643] width 118 height 39
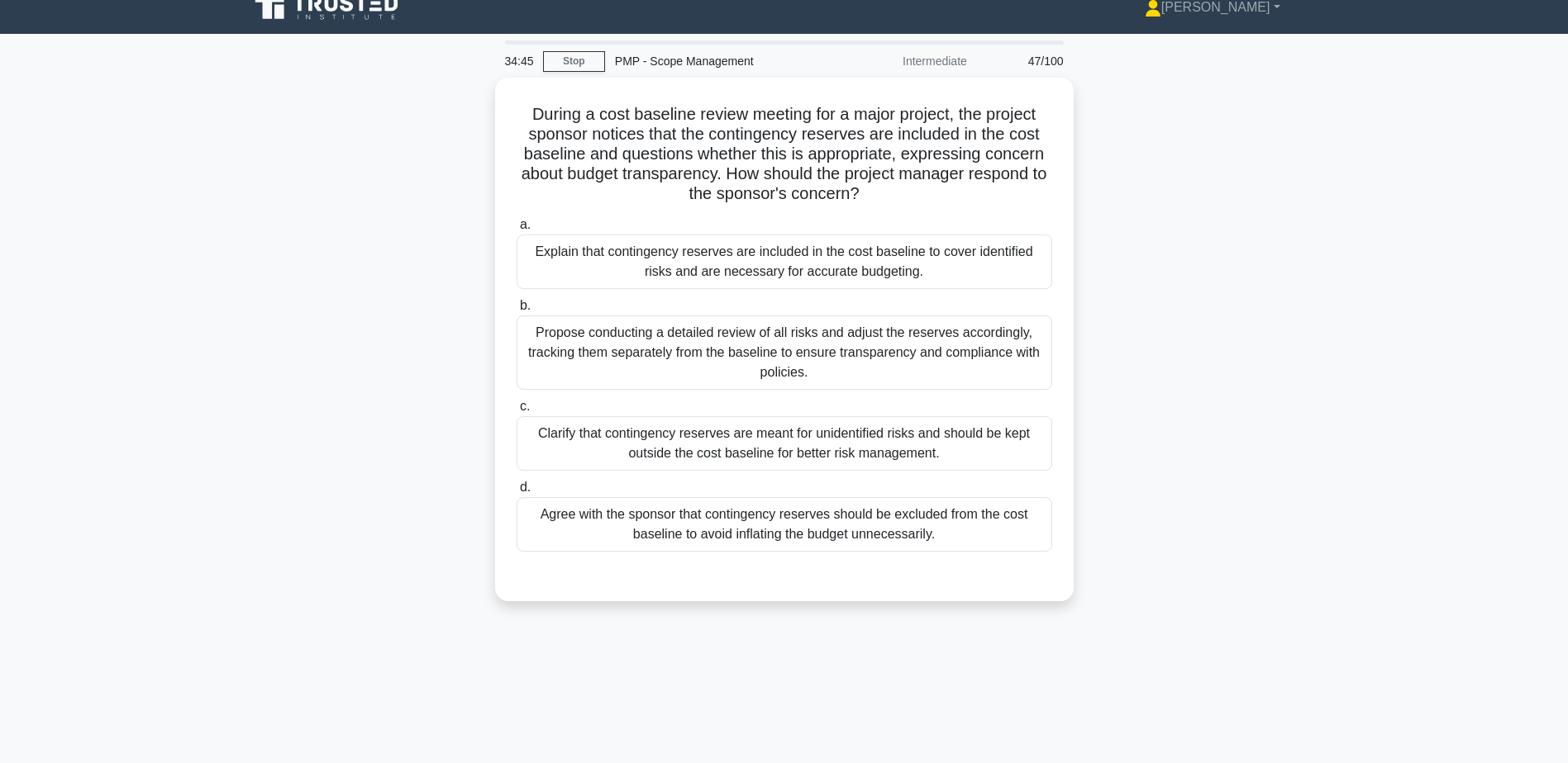
scroll to position [0, 0]
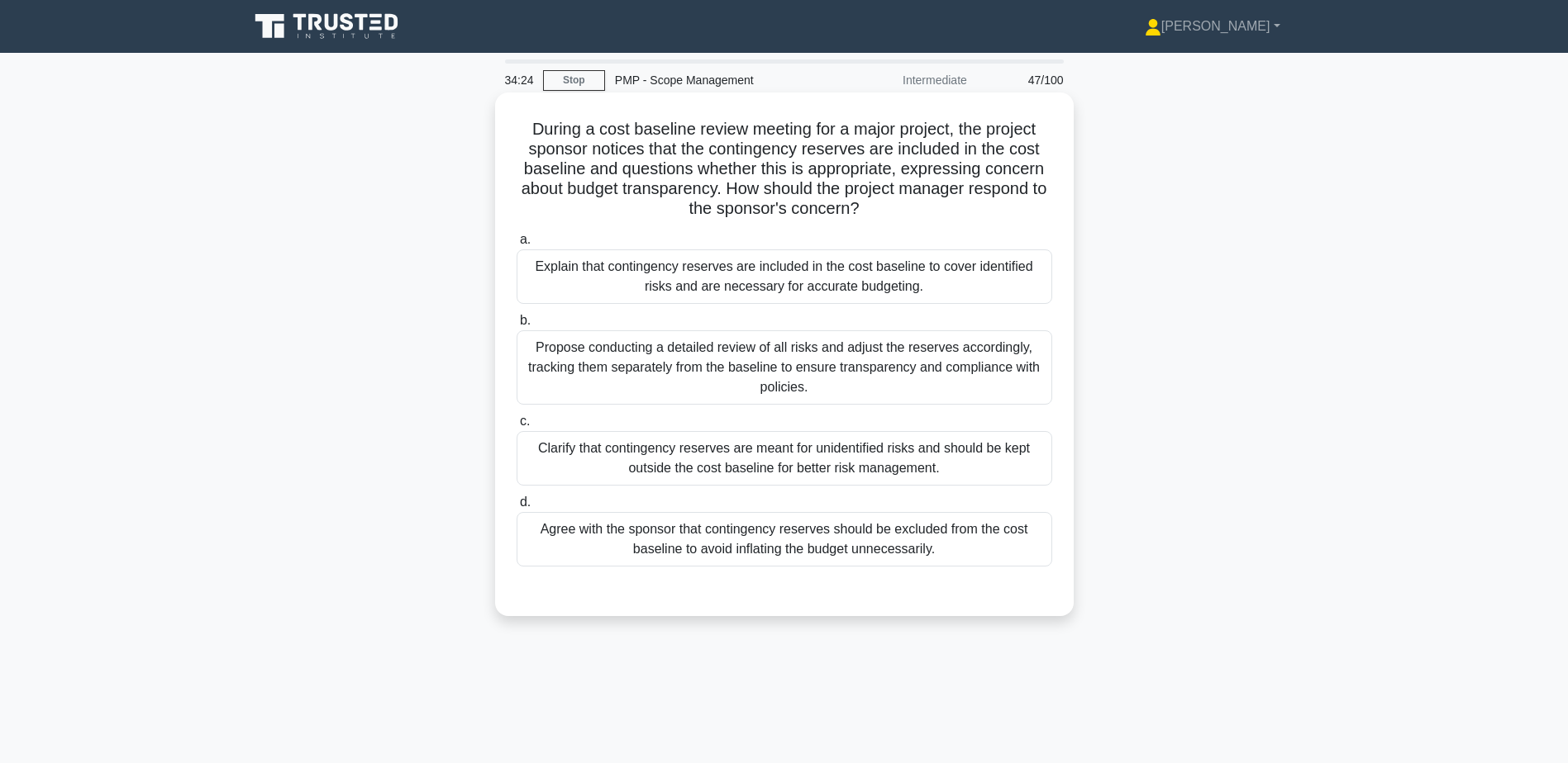
click at [878, 458] on div "Clarify that contingency reserves are meant for unidentified risks and should b…" at bounding box center [784, 458] width 536 height 54
click at [517, 428] on input "c. Clarify that contingency reserves are meant for unidentified risks and shoul…" at bounding box center [517, 422] width 0 height 11
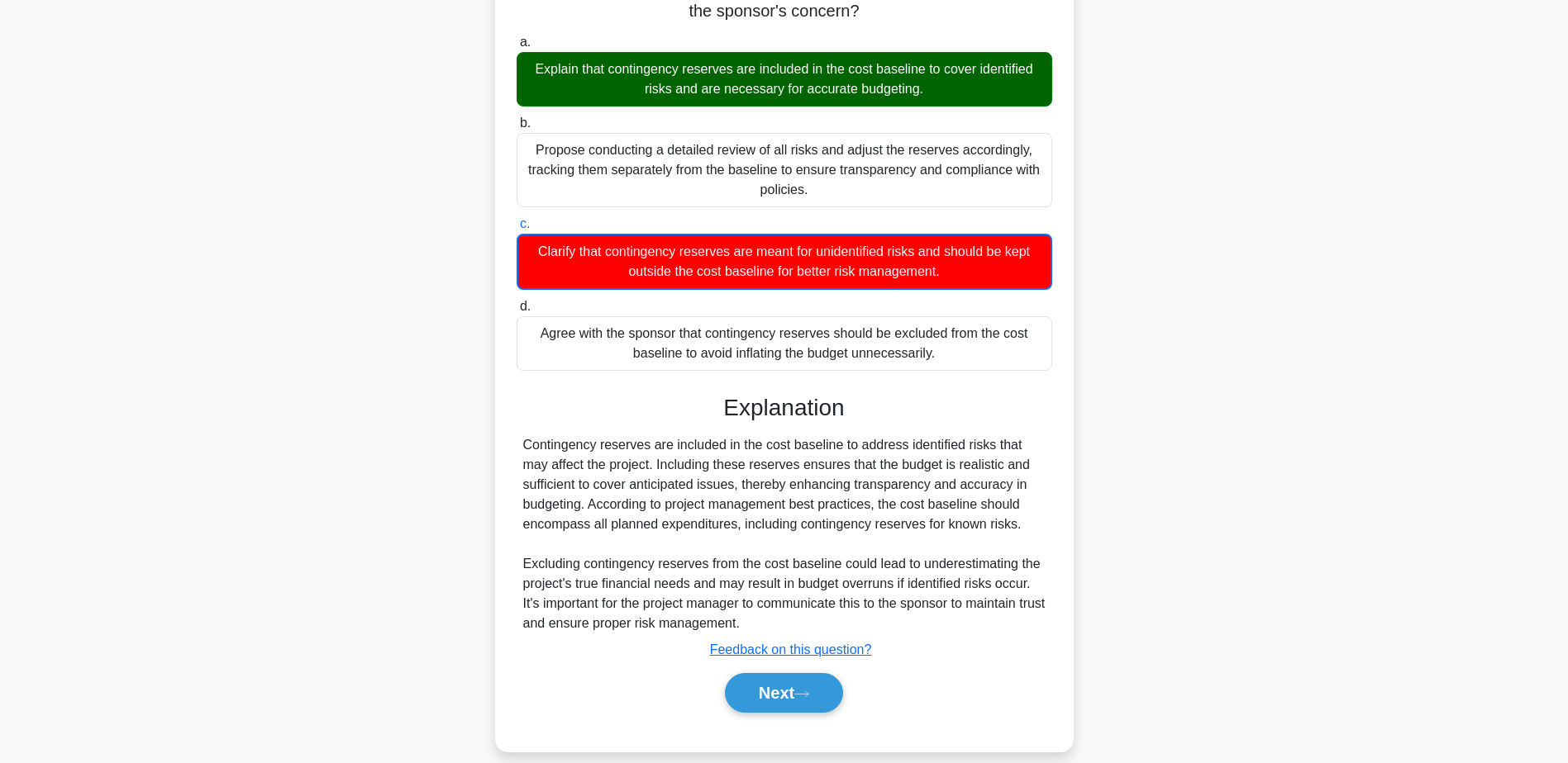
scroll to position [218, 0]
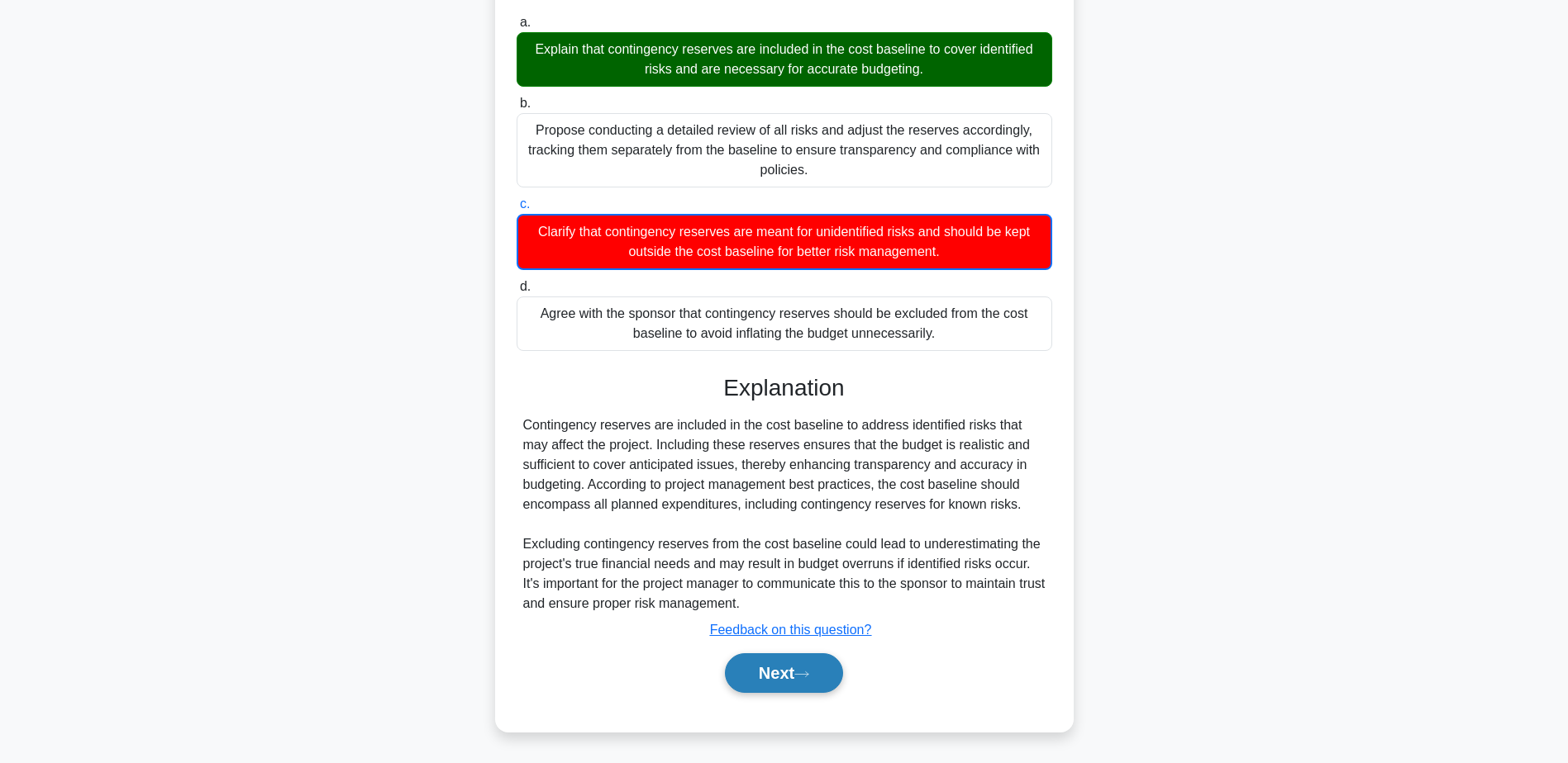
click at [788, 663] on button "Next" at bounding box center [784, 673] width 118 height 39
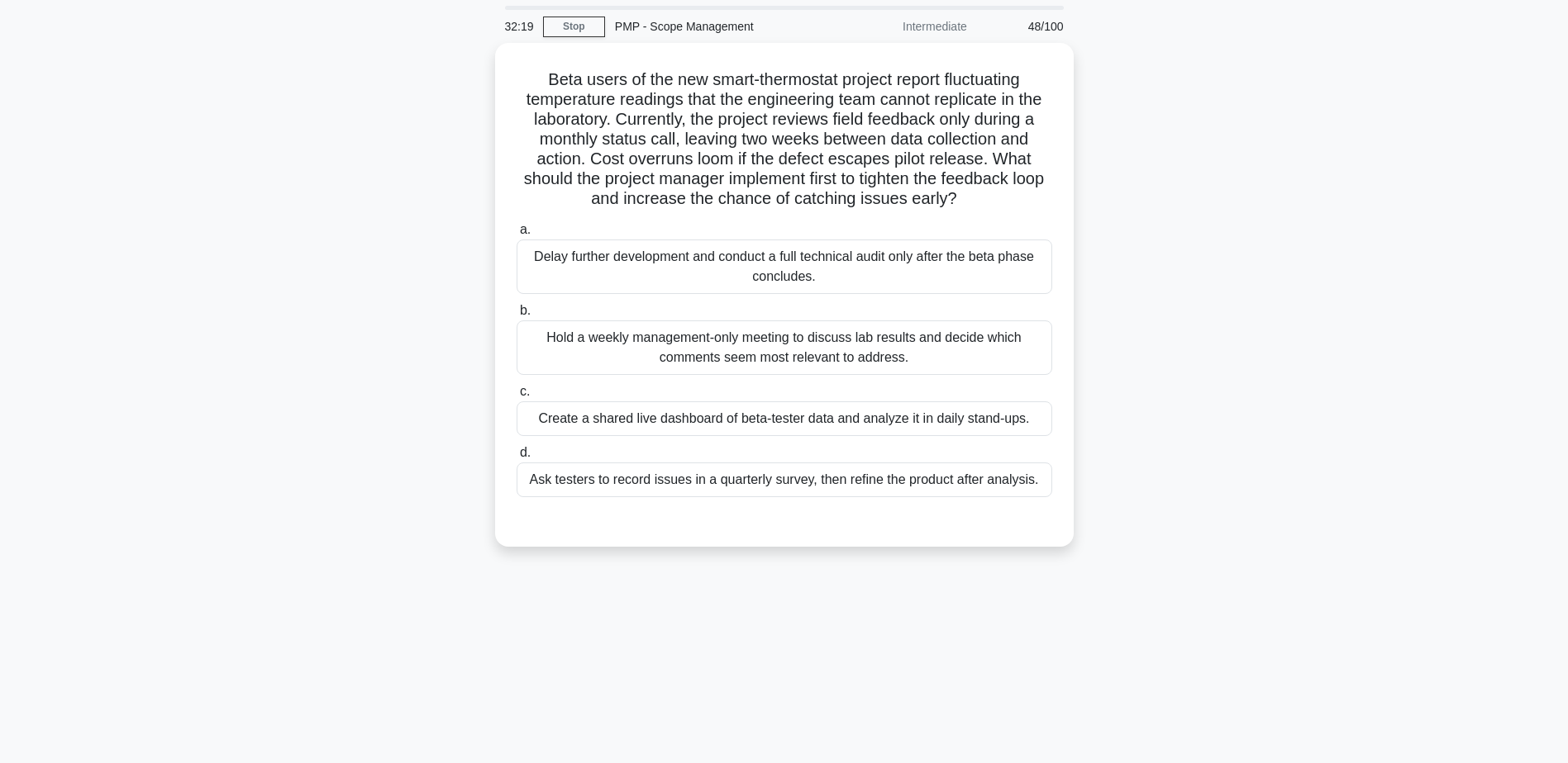
scroll to position [83, 0]
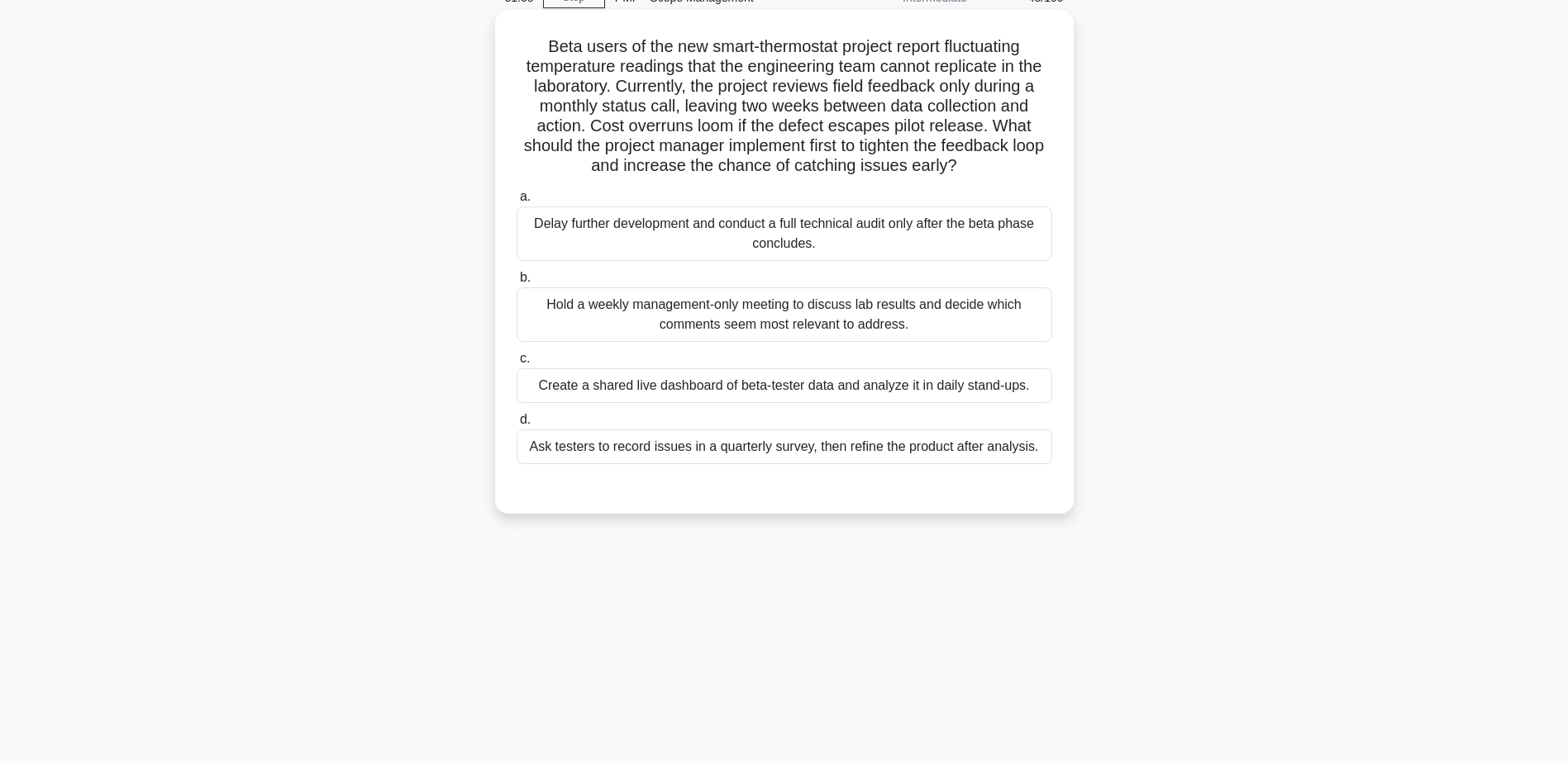
click at [755, 396] on div "Create a shared live dashboard of beta-tester data and analyze it in daily stan…" at bounding box center [784, 385] width 536 height 34
click at [517, 364] on input "c. Create a shared live dashboard of beta-tester data and analyze it in daily s…" at bounding box center [517, 359] width 0 height 11
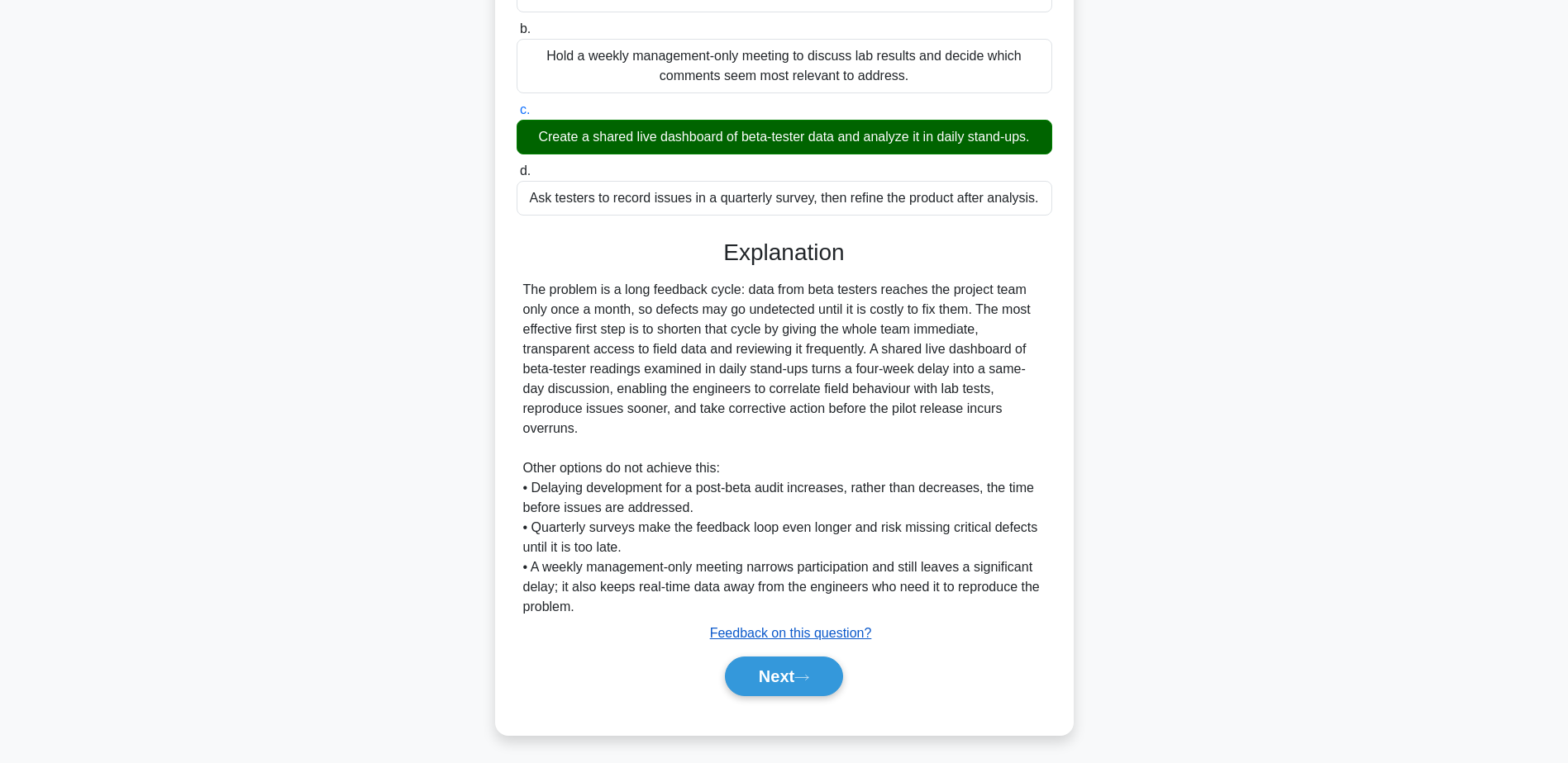
scroll to position [335, 0]
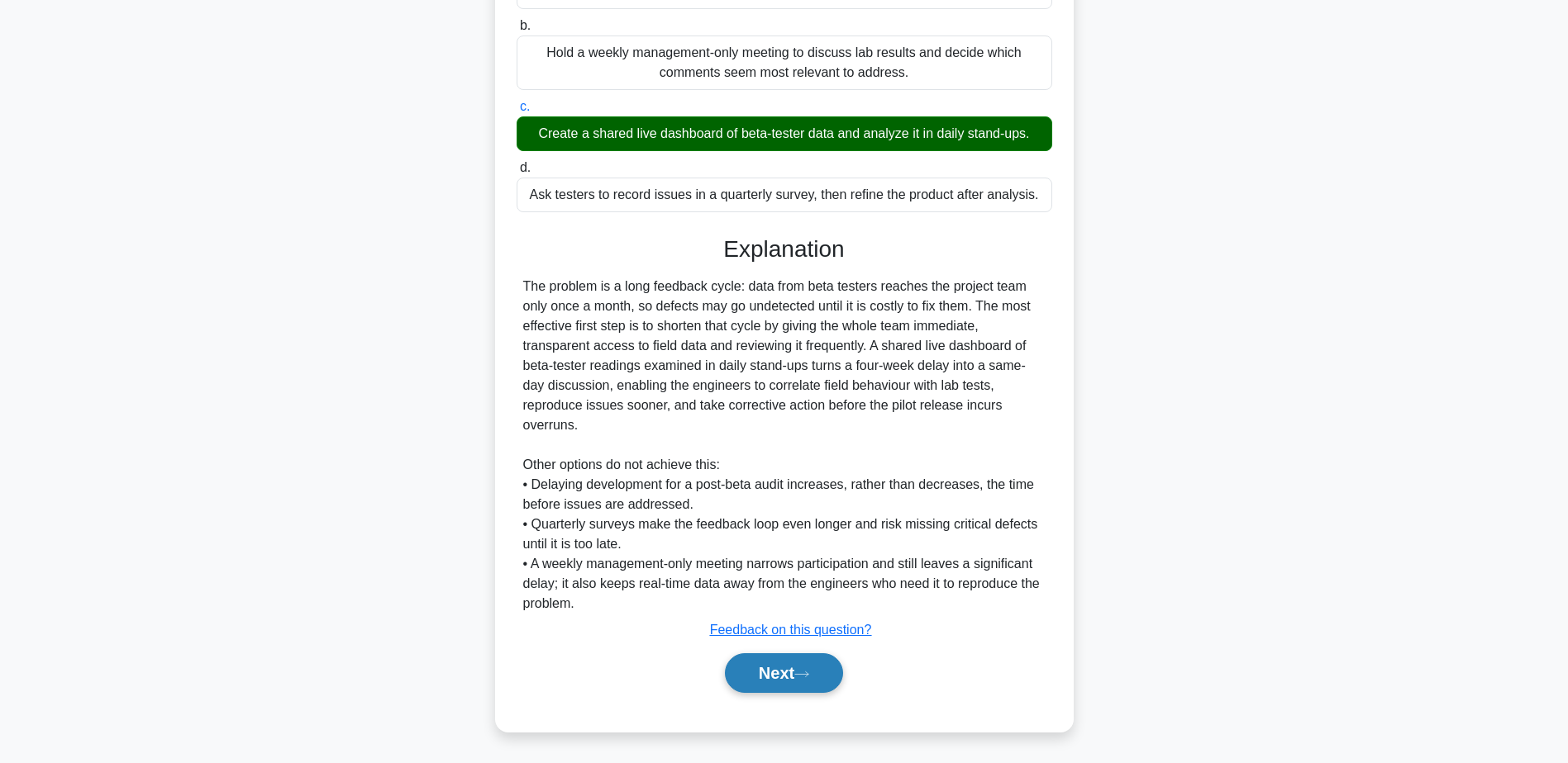
click at [773, 664] on button "Next" at bounding box center [784, 673] width 118 height 39
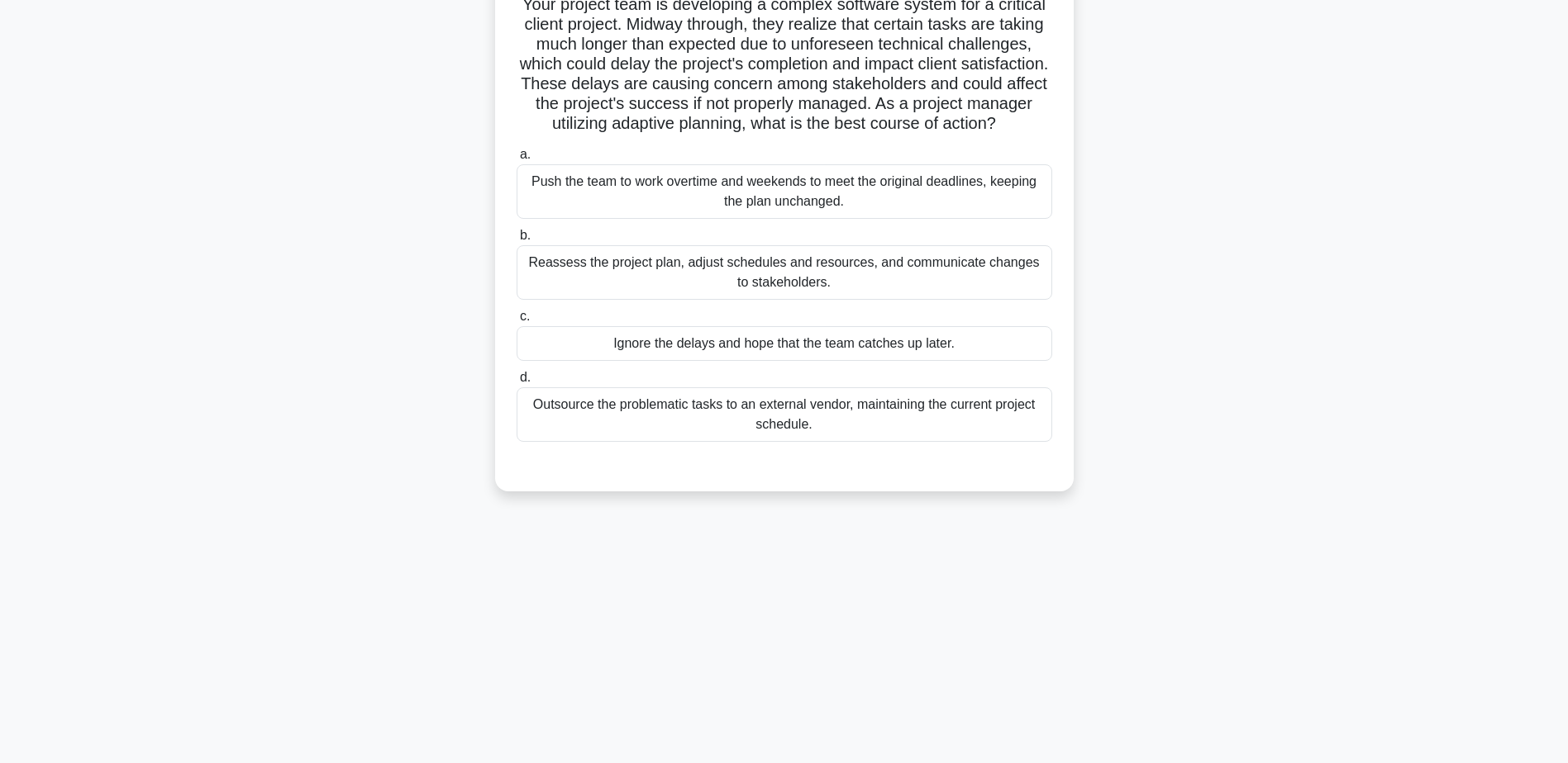
scroll to position [0, 0]
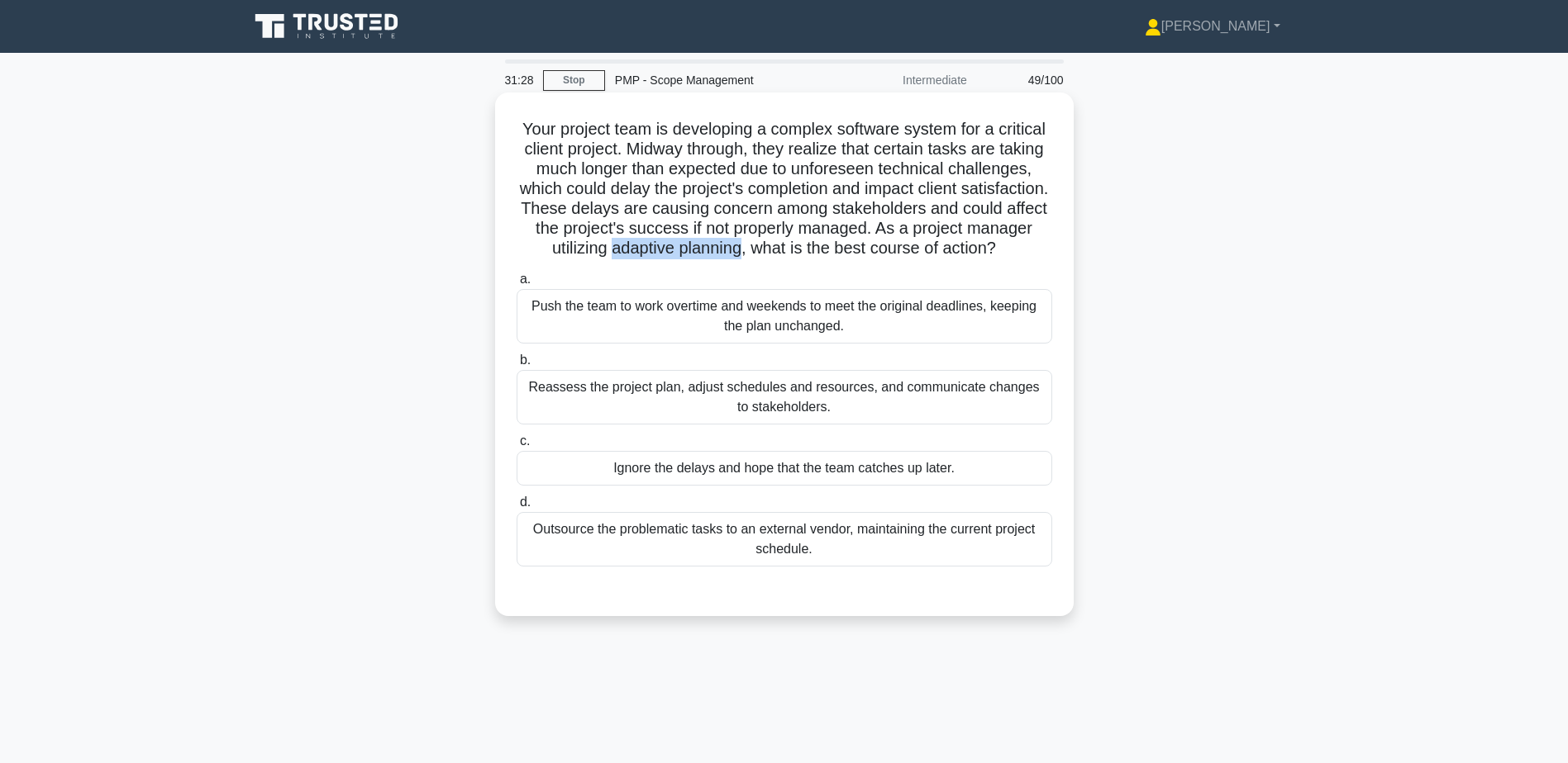
drag, startPoint x: 657, startPoint y: 247, endPoint x: 787, endPoint y: 248, distance: 130.0
click at [787, 248] on h5 "Your project team is developing a complex software system for a critical client…" at bounding box center [784, 189] width 539 height 141
copy h5 "adaptive planning"
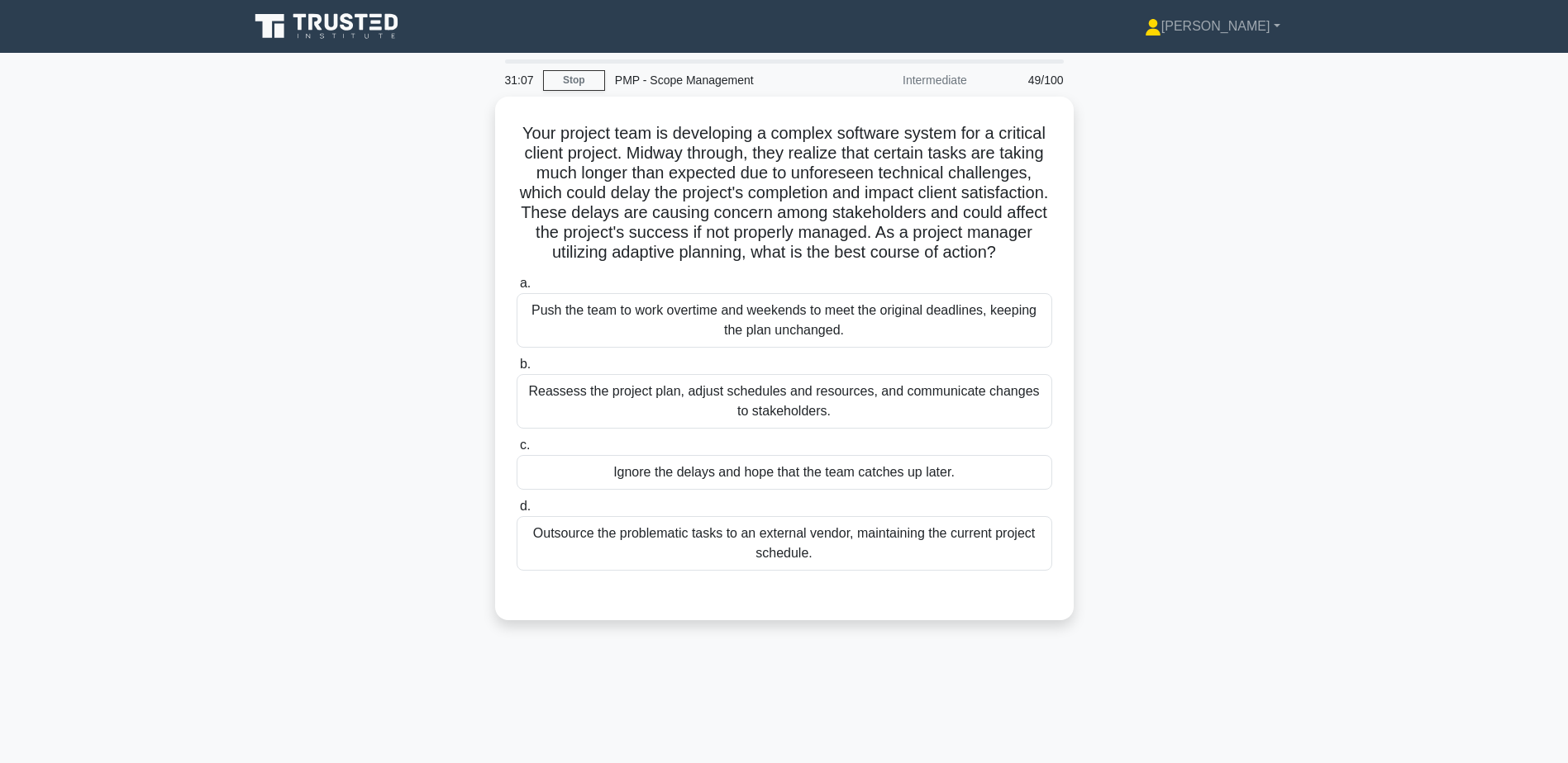
click at [326, 362] on div "Your project team is developing a complex software system for a critical client…" at bounding box center [784, 369] width 1091 height 544
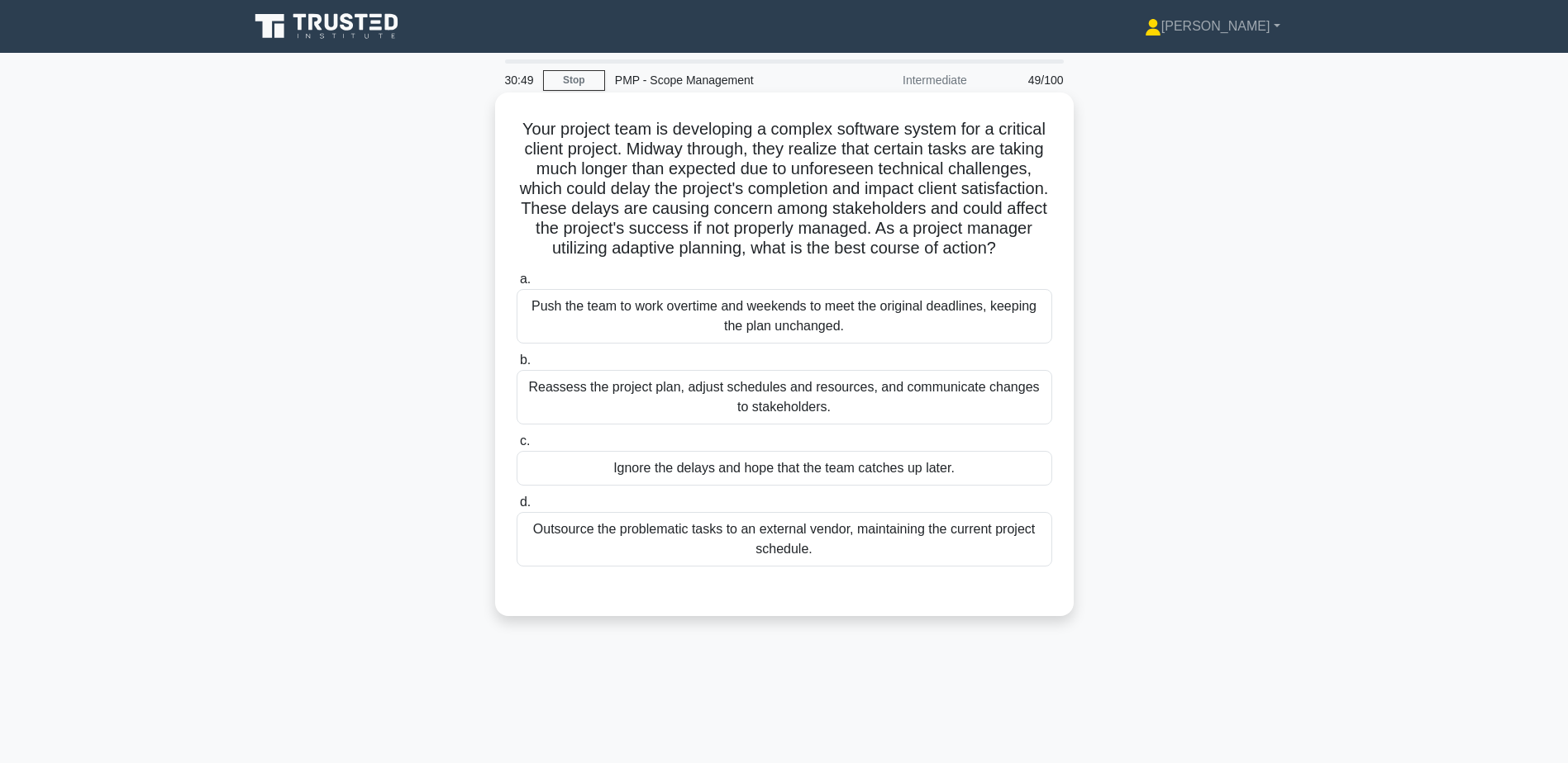
click at [611, 425] on div "Reassess the project plan, adjust schedules and resources, and communicate chan…" at bounding box center [784, 397] width 536 height 54
click at [517, 366] on input "b. Reassess the project plan, adjust schedules and resources, and communicate c…" at bounding box center [517, 361] width 0 height 11
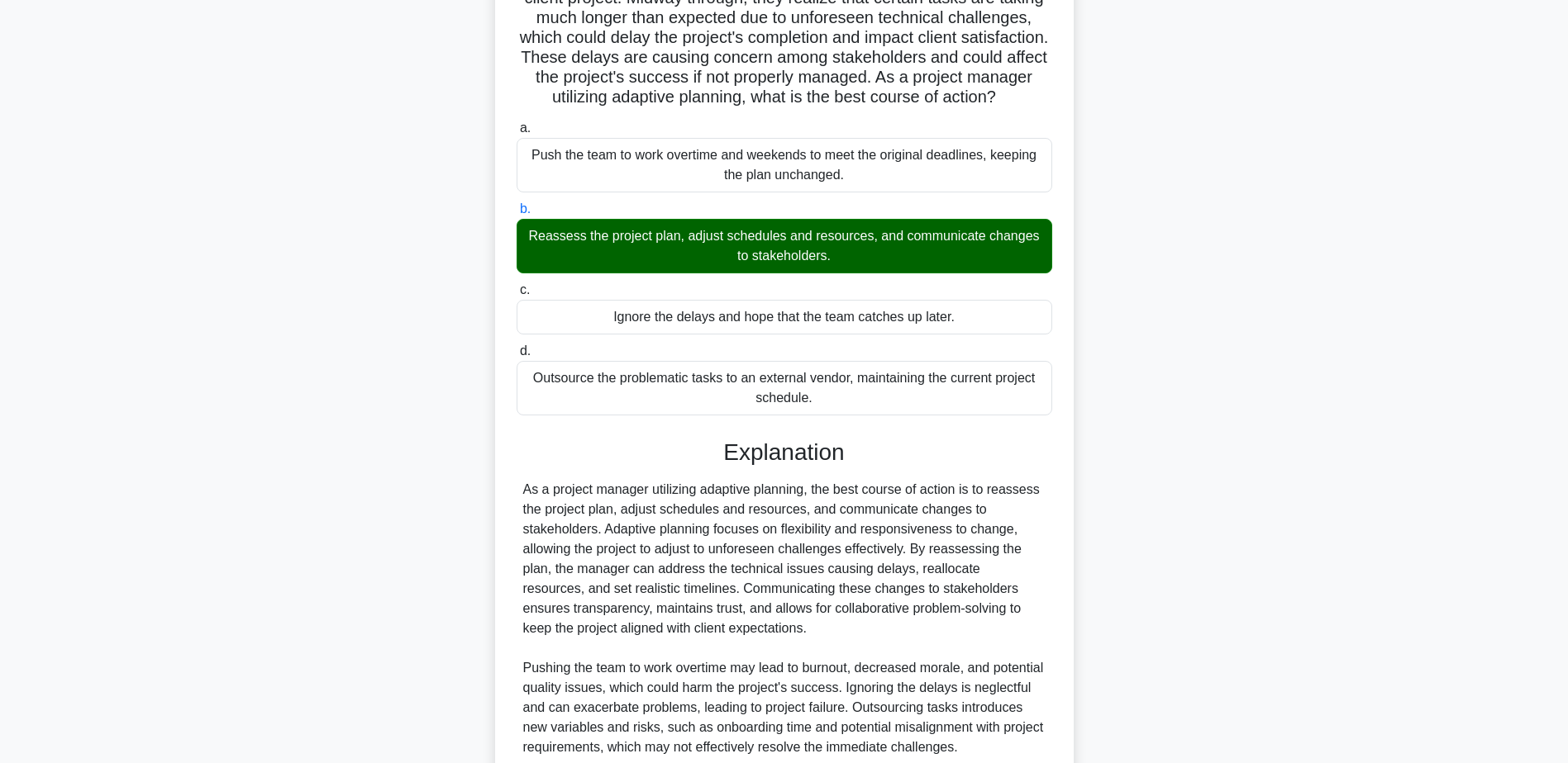
scroll to position [315, 0]
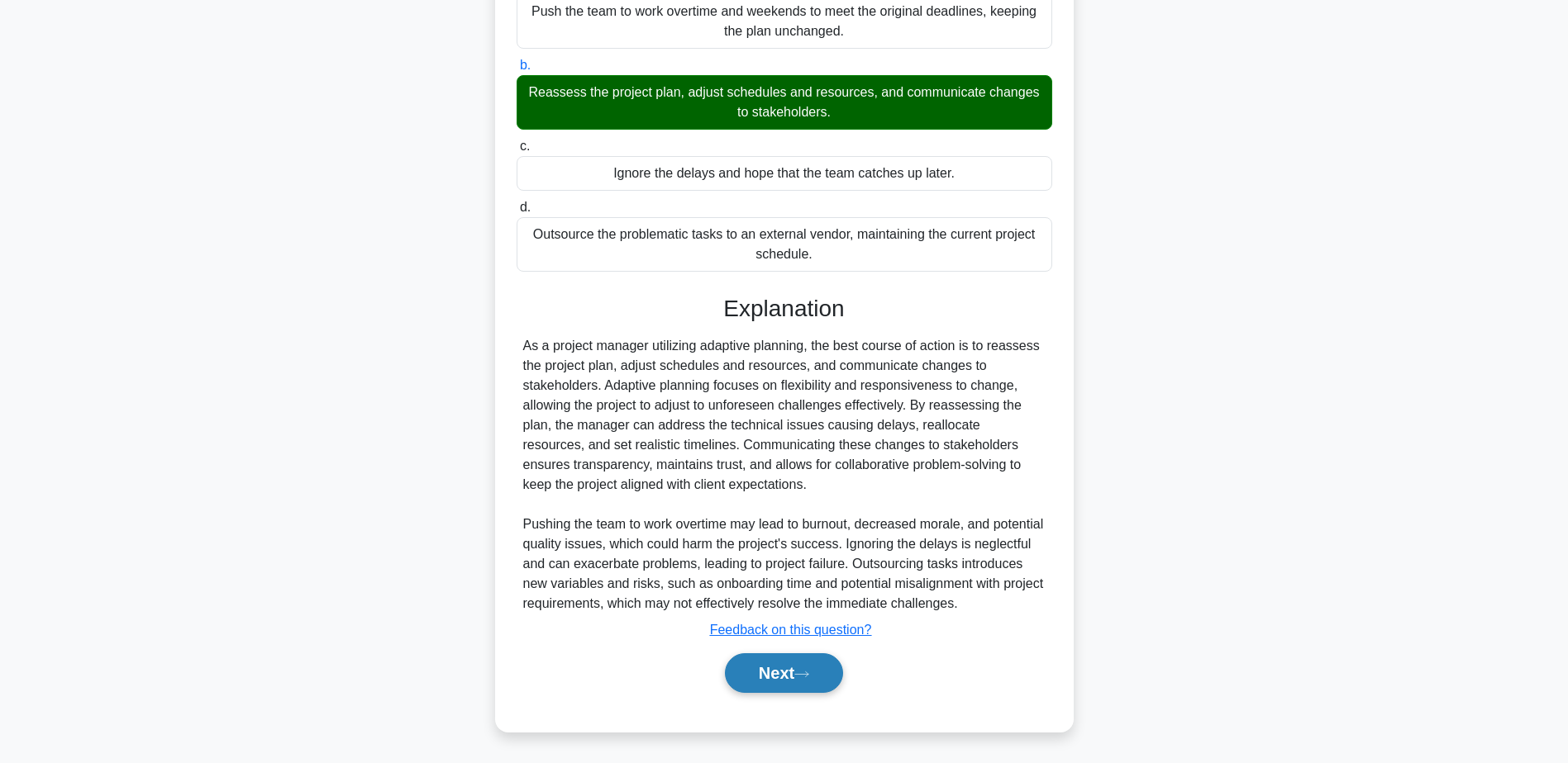
click at [814, 686] on button "Next" at bounding box center [784, 673] width 118 height 39
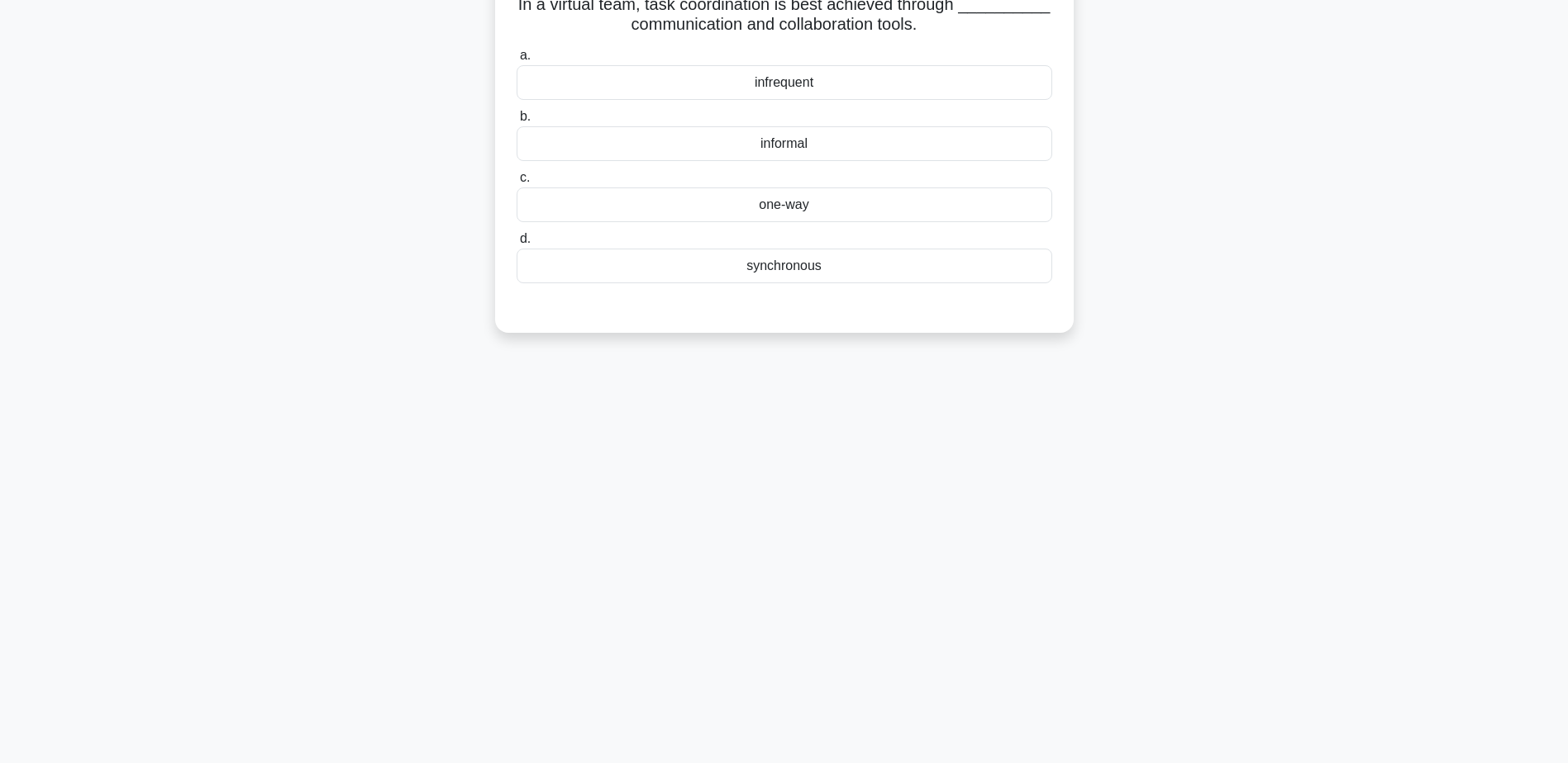
scroll to position [0, 0]
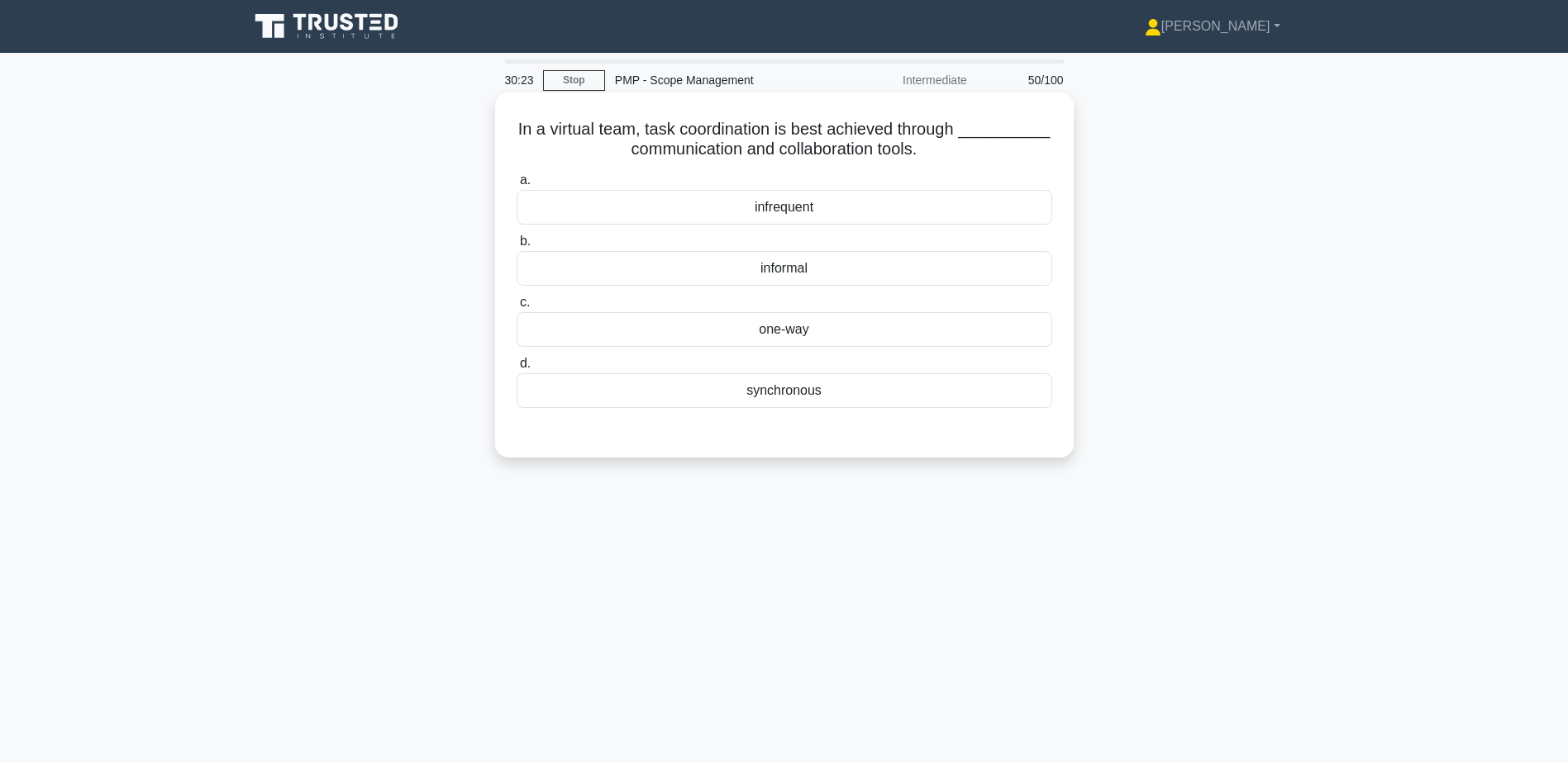
click at [773, 389] on div "synchronous" at bounding box center [784, 390] width 536 height 34
click at [517, 369] on input "d. synchronous" at bounding box center [517, 364] width 0 height 11
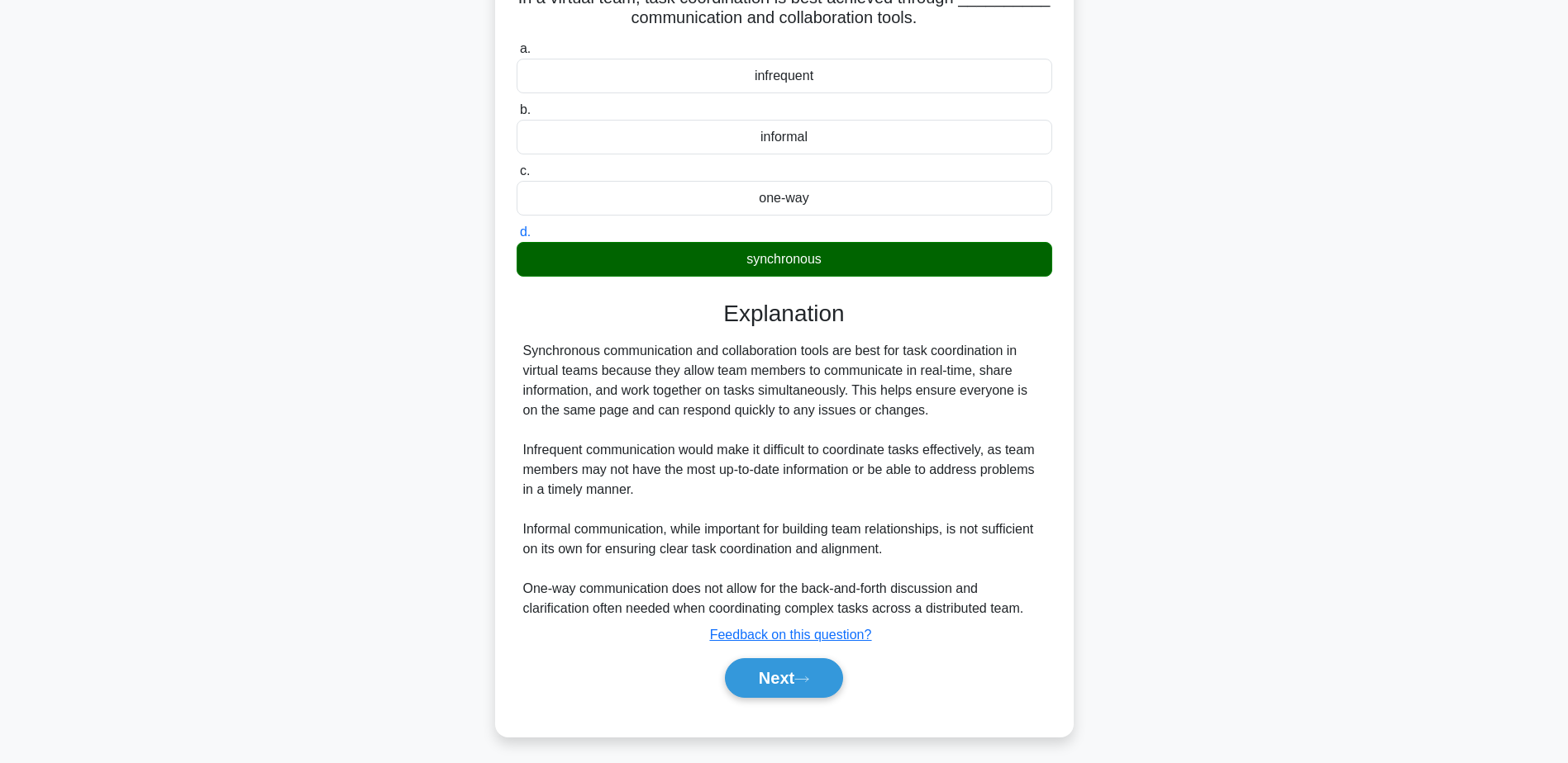
scroll to position [137, 0]
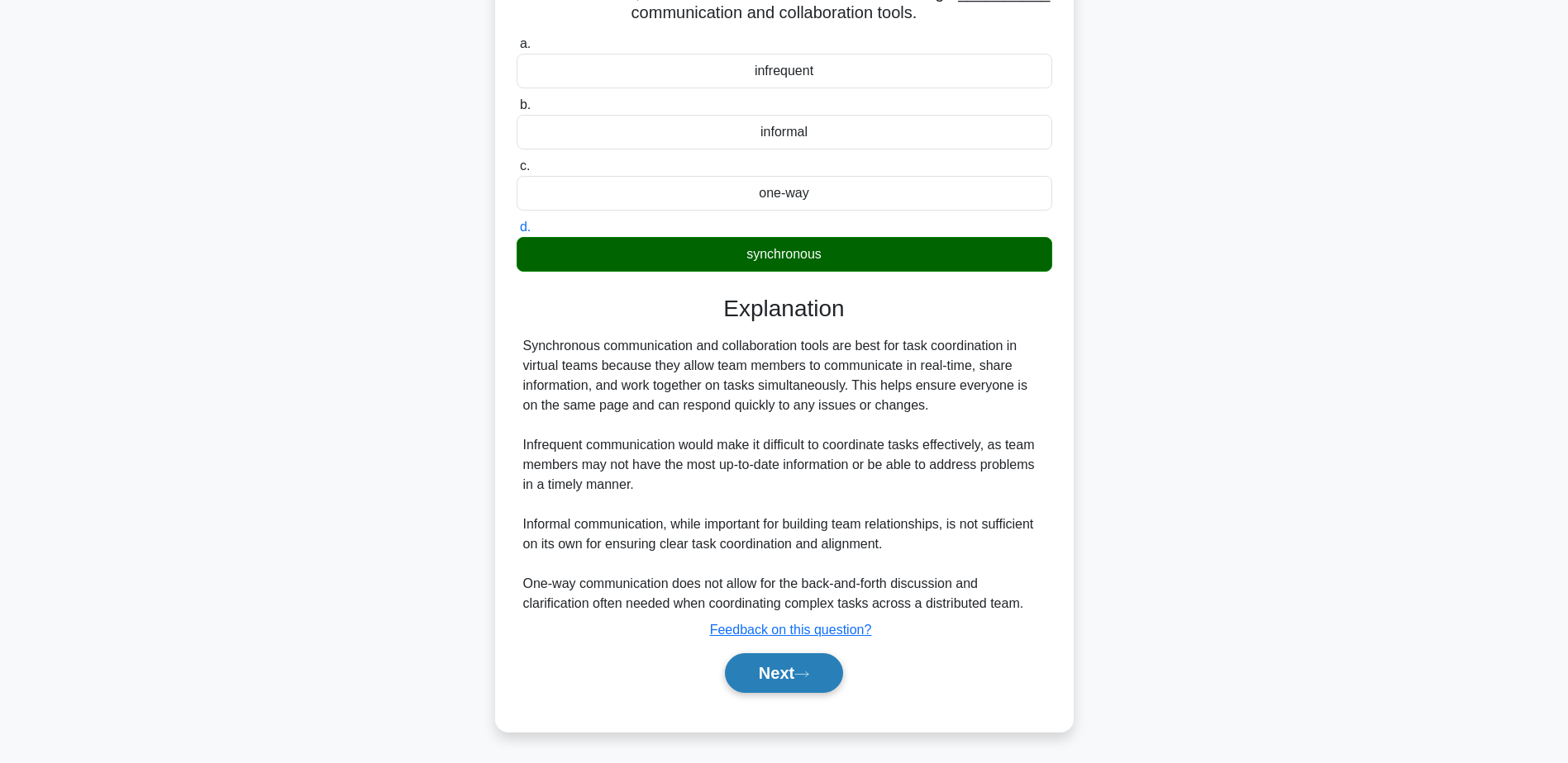
click at [769, 670] on button "Next" at bounding box center [784, 673] width 118 height 39
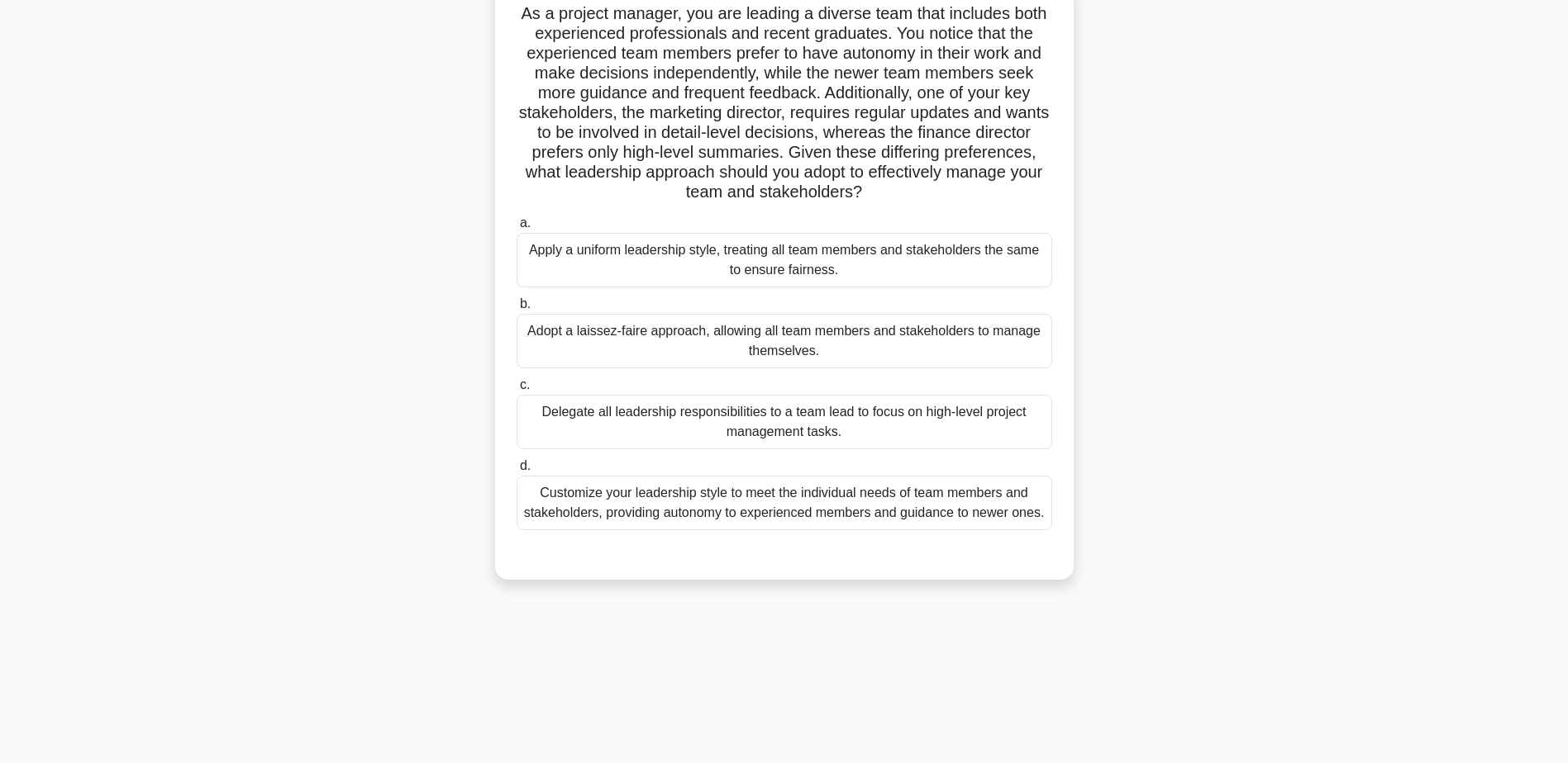
scroll to position [129, 0]
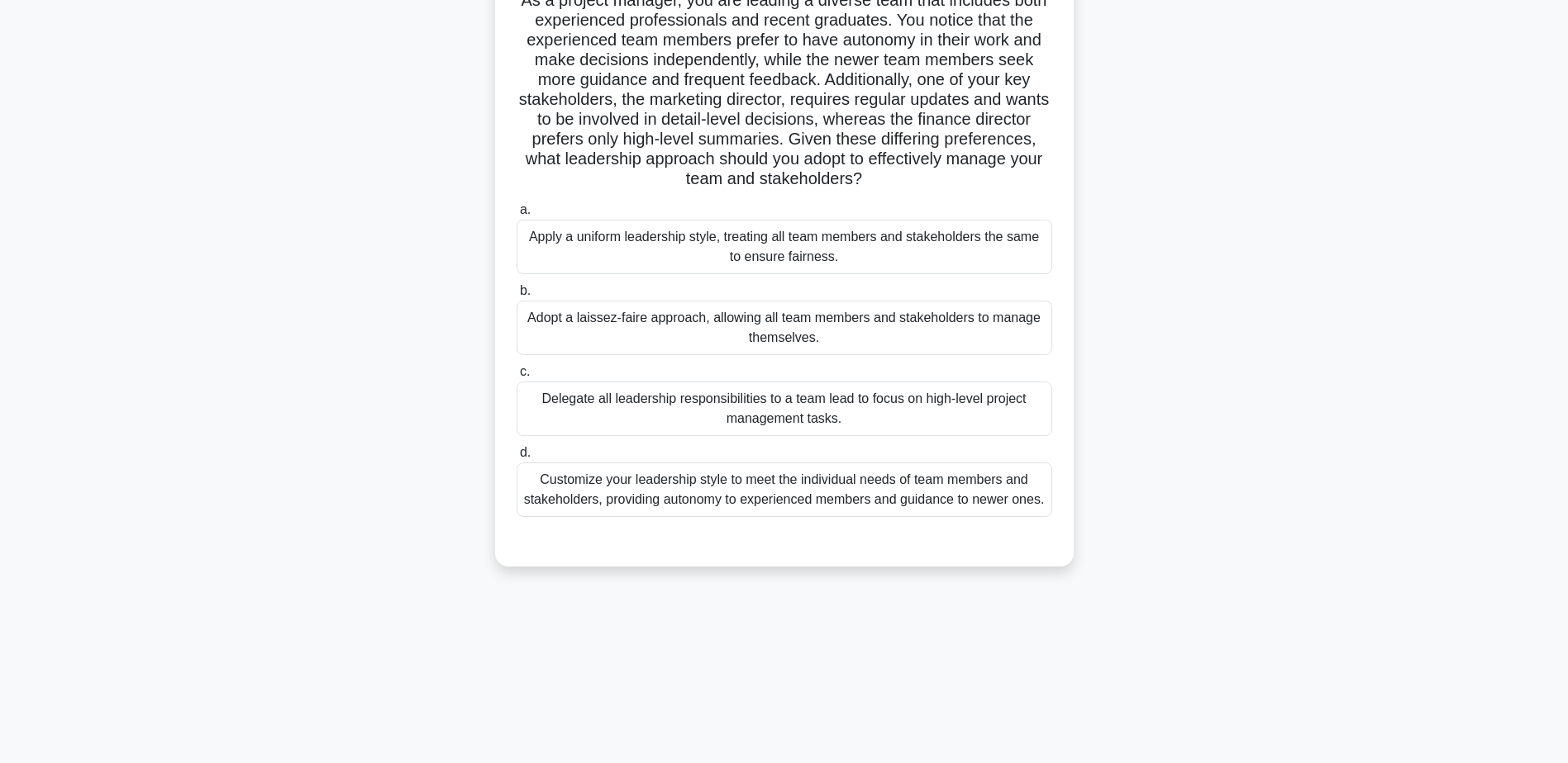
click at [656, 499] on div "Customize your leadership style to meet the individual needs of team members an…" at bounding box center [784, 489] width 536 height 54
click at [517, 458] on input "d. Customize your leadership style to meet the individual needs of team members…" at bounding box center [517, 453] width 0 height 11
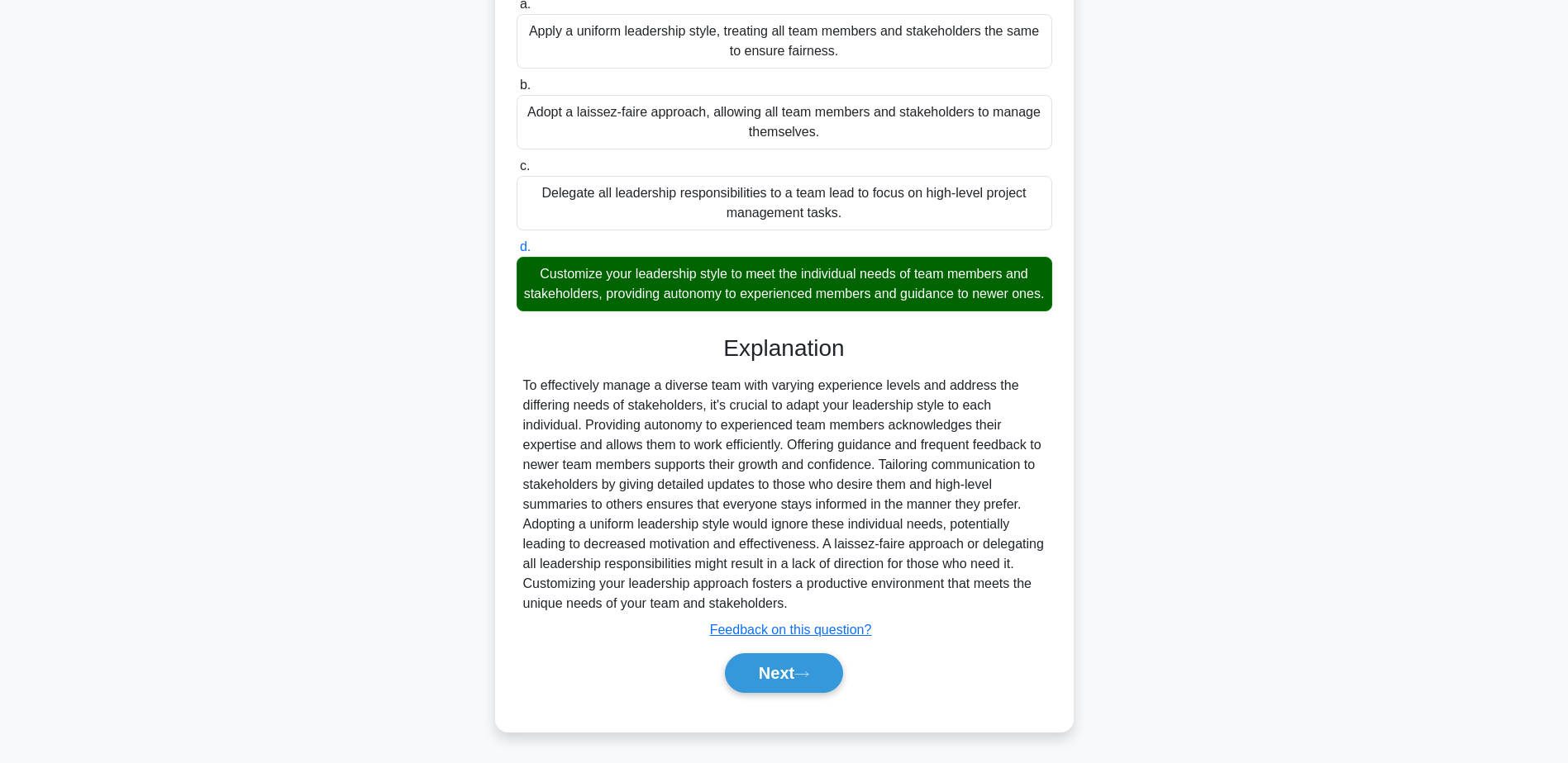
scroll to position [356, 0]
click at [750, 668] on button "Next" at bounding box center [784, 673] width 118 height 39
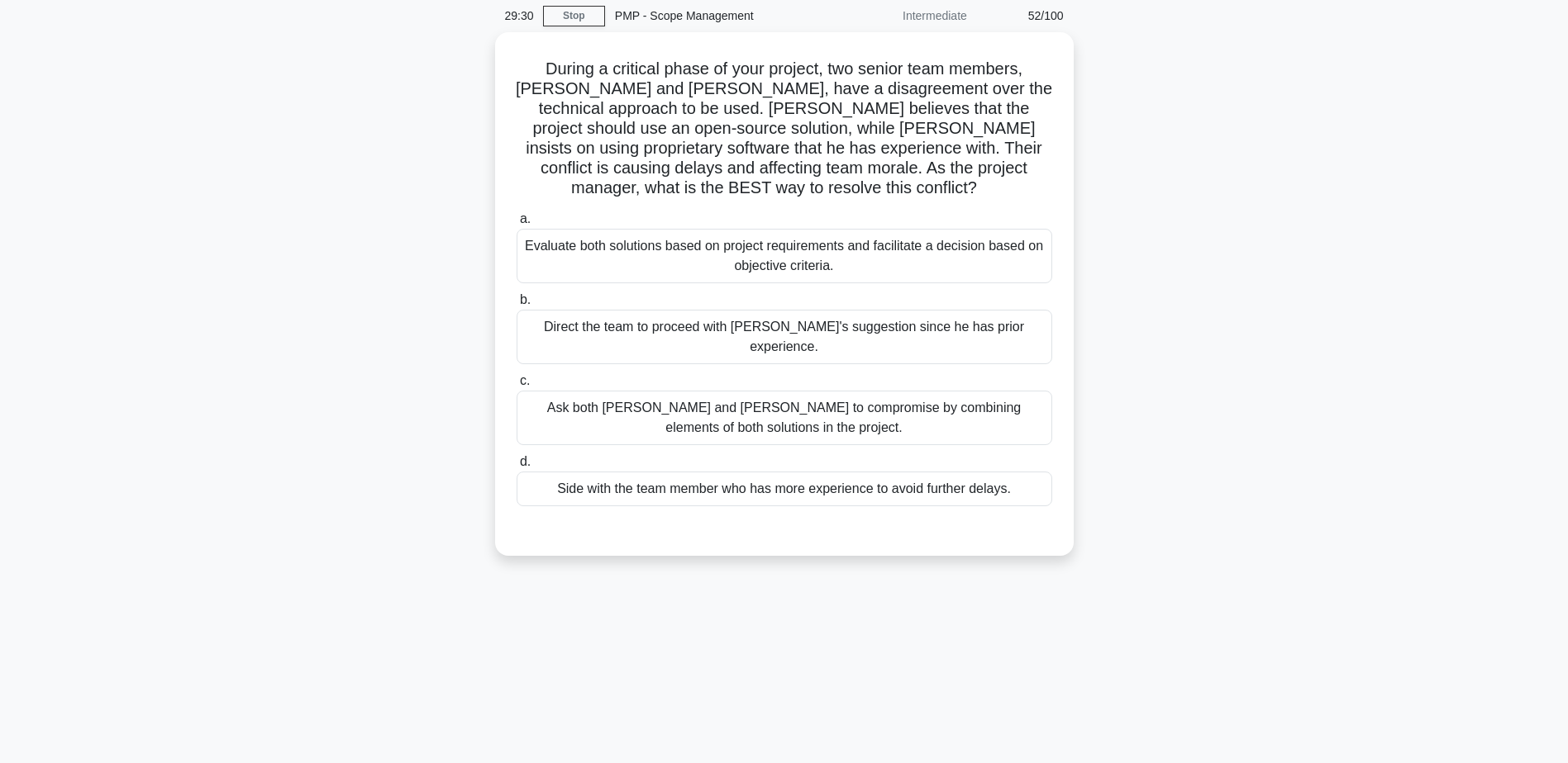
scroll to position [0, 0]
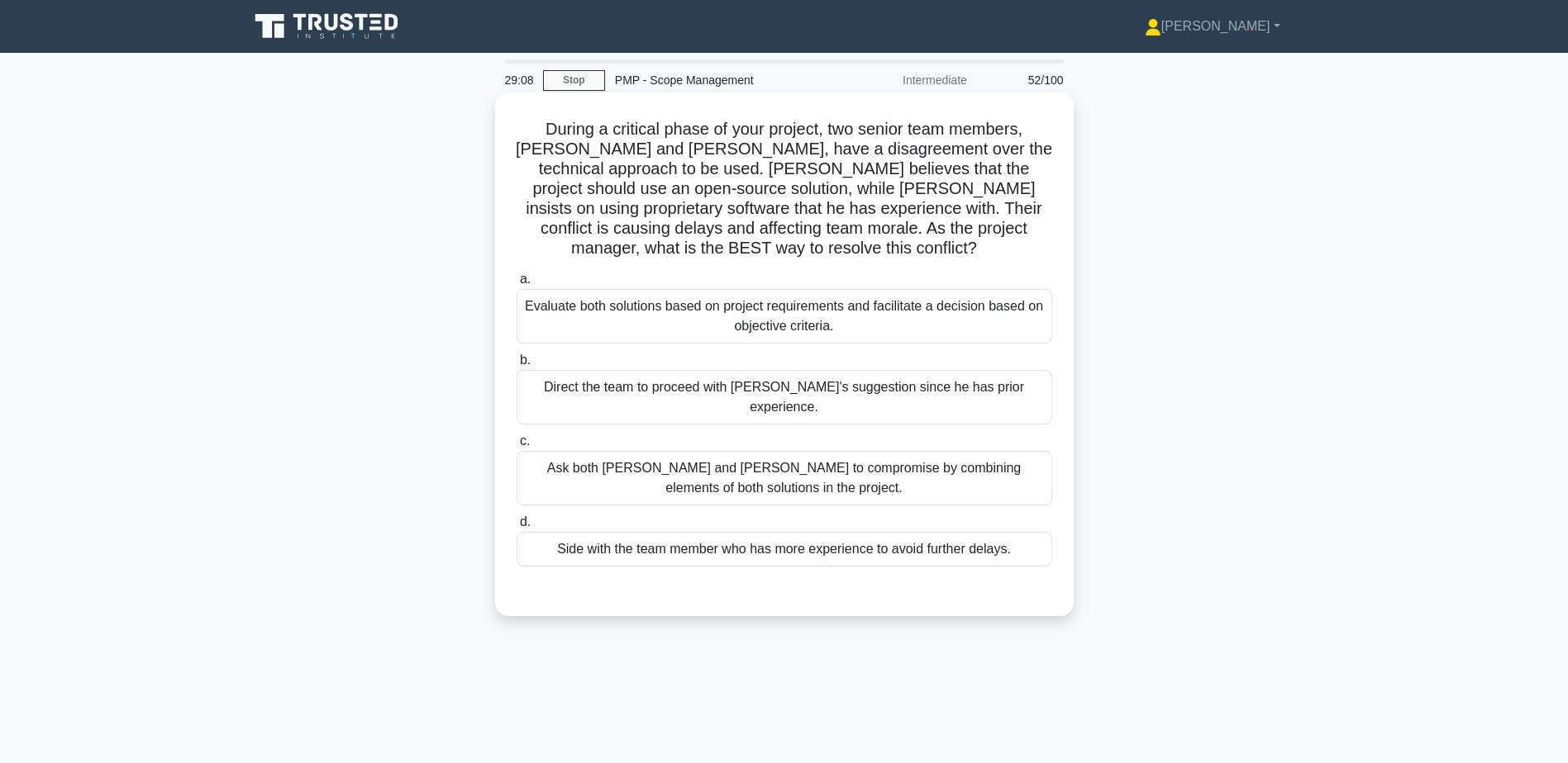
click at [741, 305] on div "Evaluate both solutions based on project requirements and facilitate a decision…" at bounding box center [784, 316] width 536 height 54
click at [517, 285] on input "a. Evaluate both solutions based on project requirements and facilitate a decis…" at bounding box center [517, 279] width 0 height 11
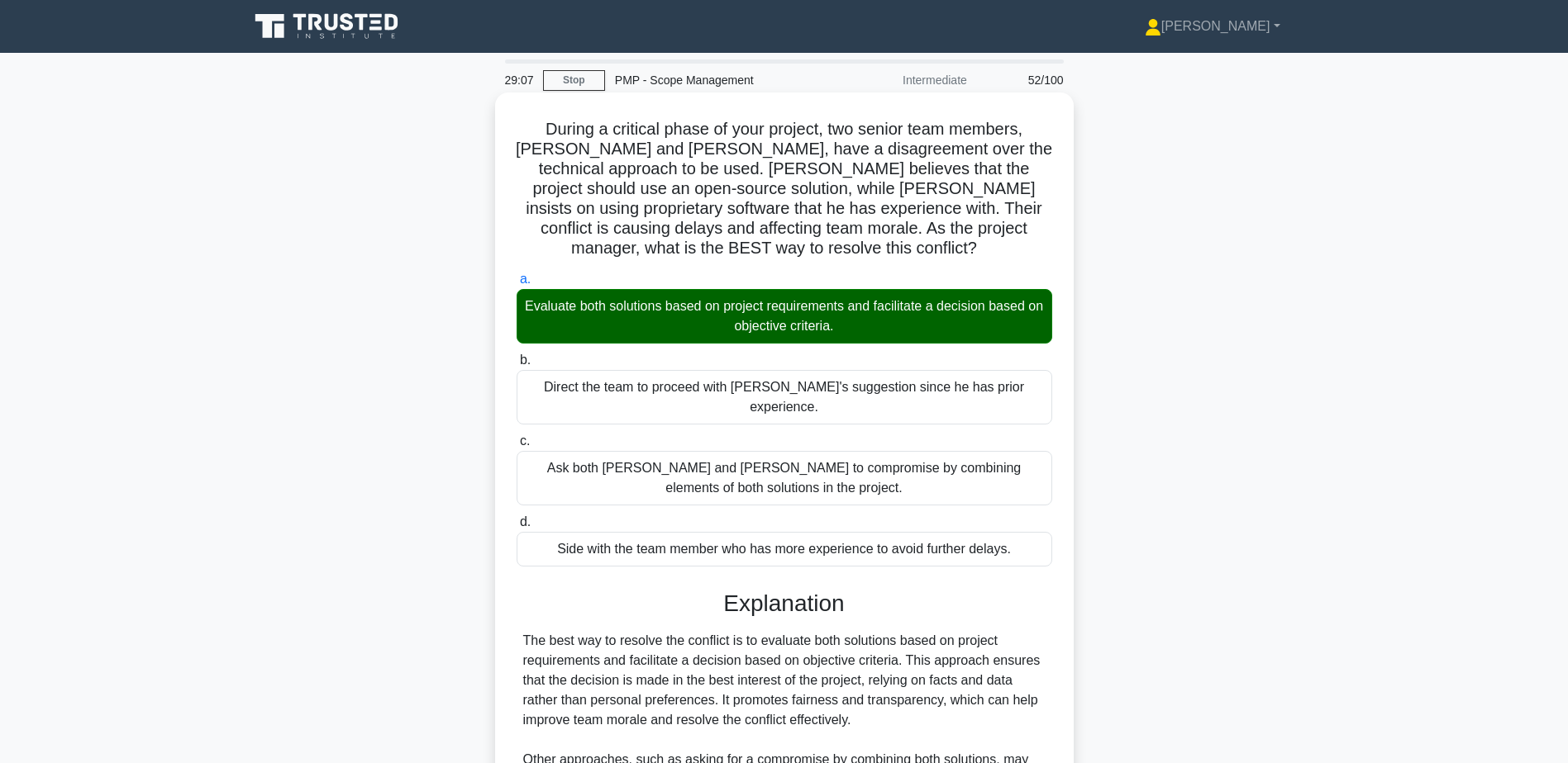
scroll to position [217, 0]
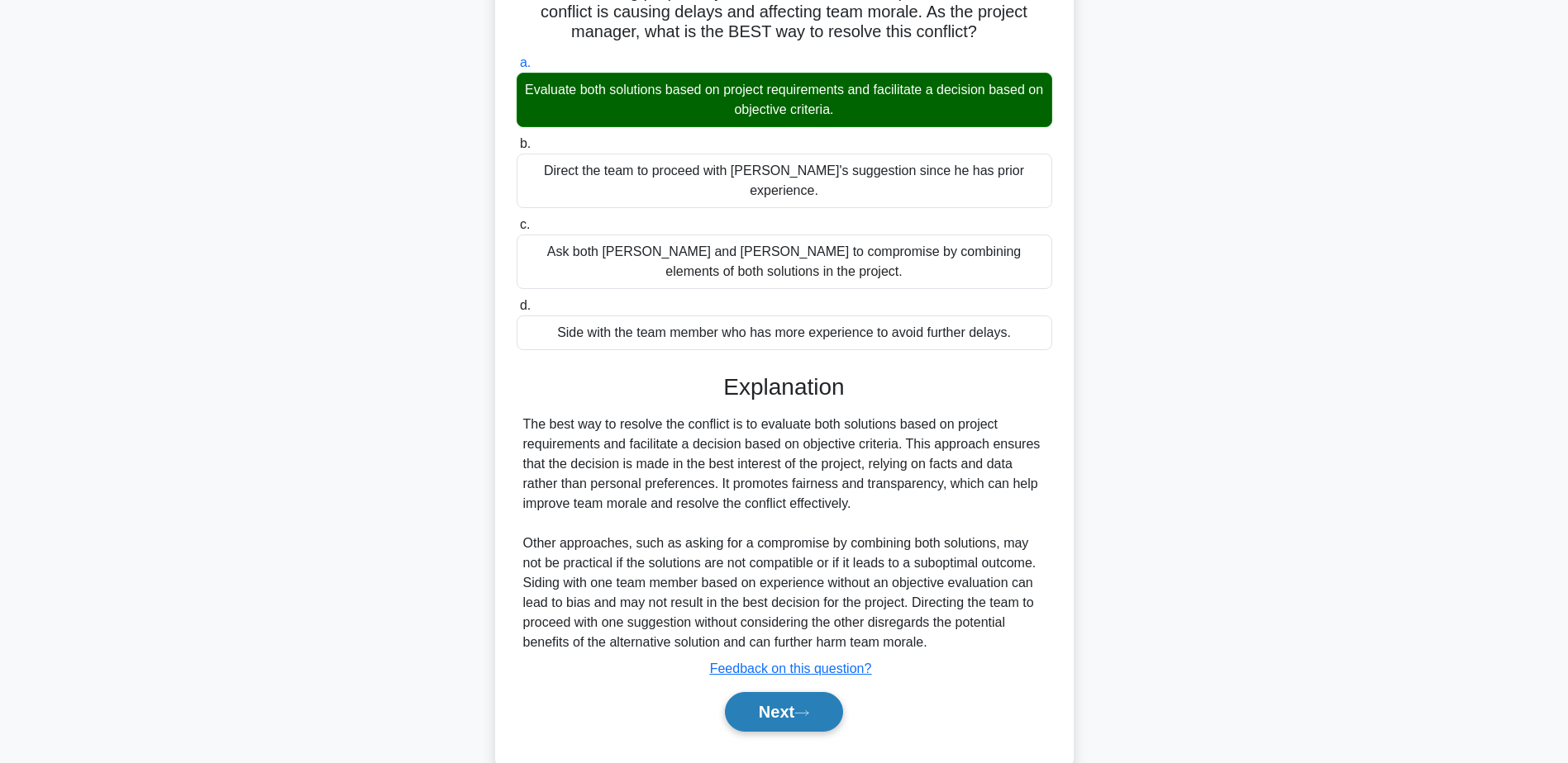
click at [794, 692] on button "Next" at bounding box center [784, 711] width 118 height 39
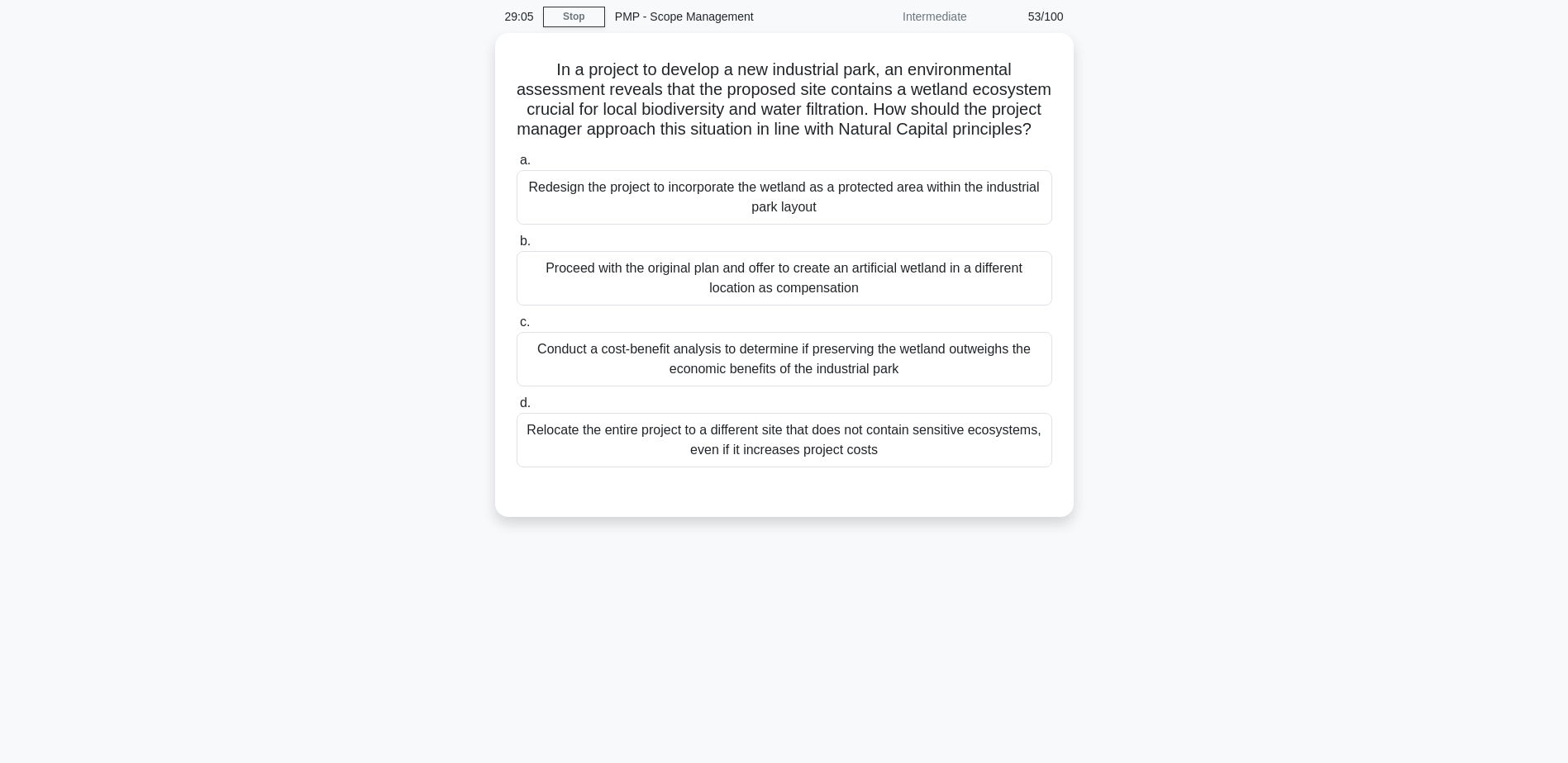
scroll to position [0, 0]
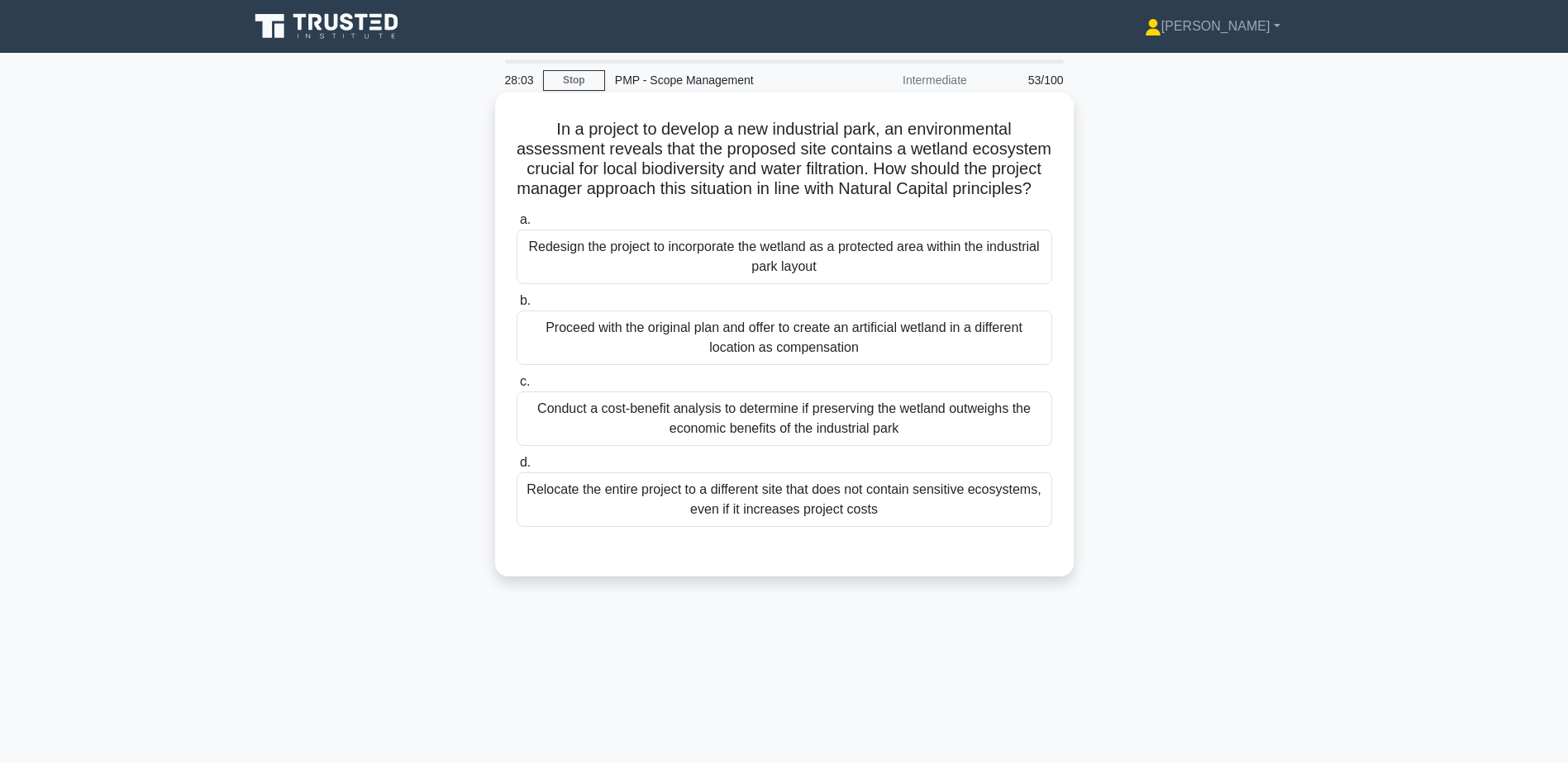
click at [695, 284] on div "Redesign the project to incorporate the wetland as a protected area within the …" at bounding box center [784, 257] width 536 height 54
click at [517, 226] on input "a. Redesign the project to incorporate the wetland as a protected area within t…" at bounding box center [517, 220] width 0 height 11
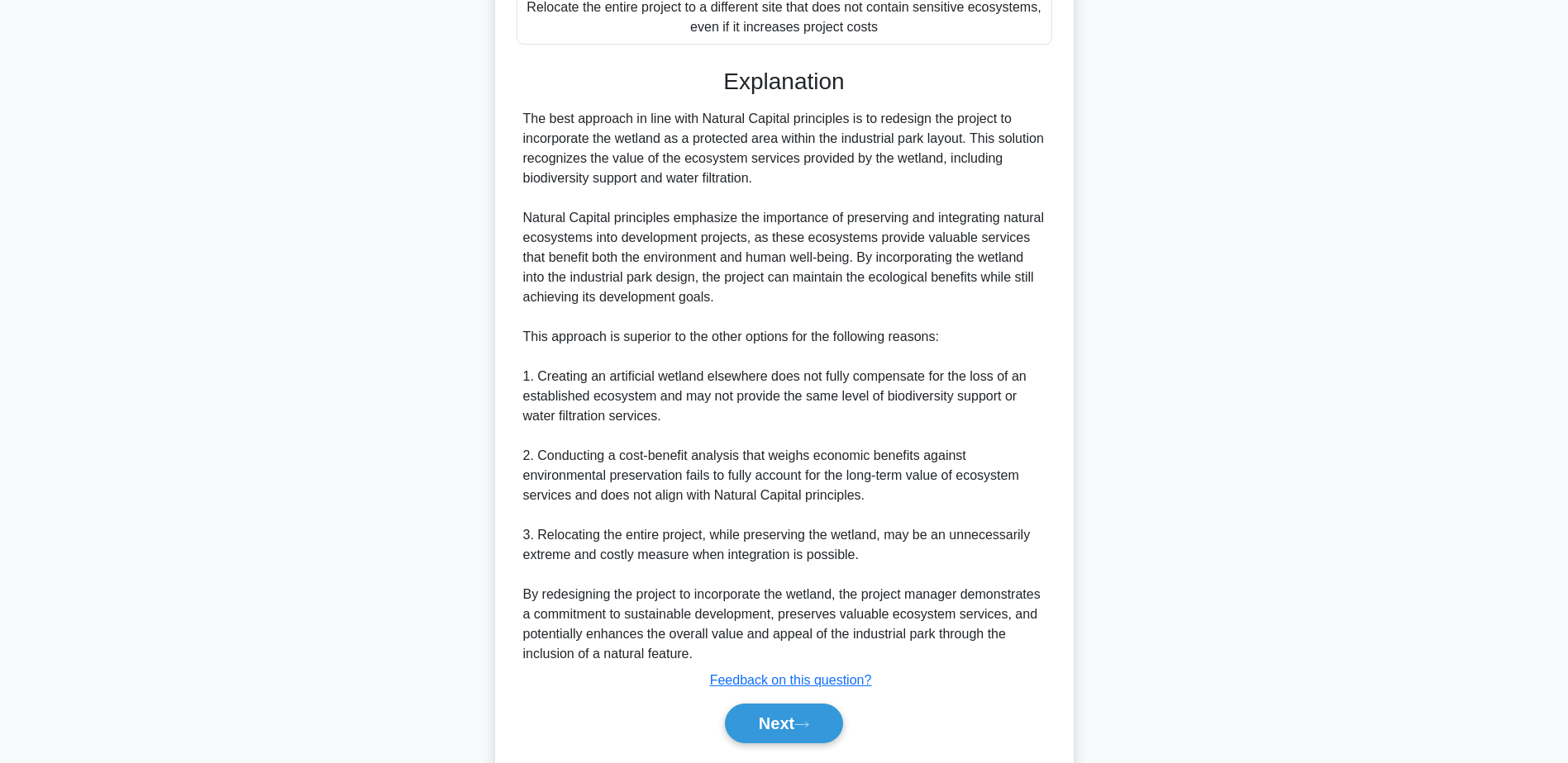
scroll to position [554, 0]
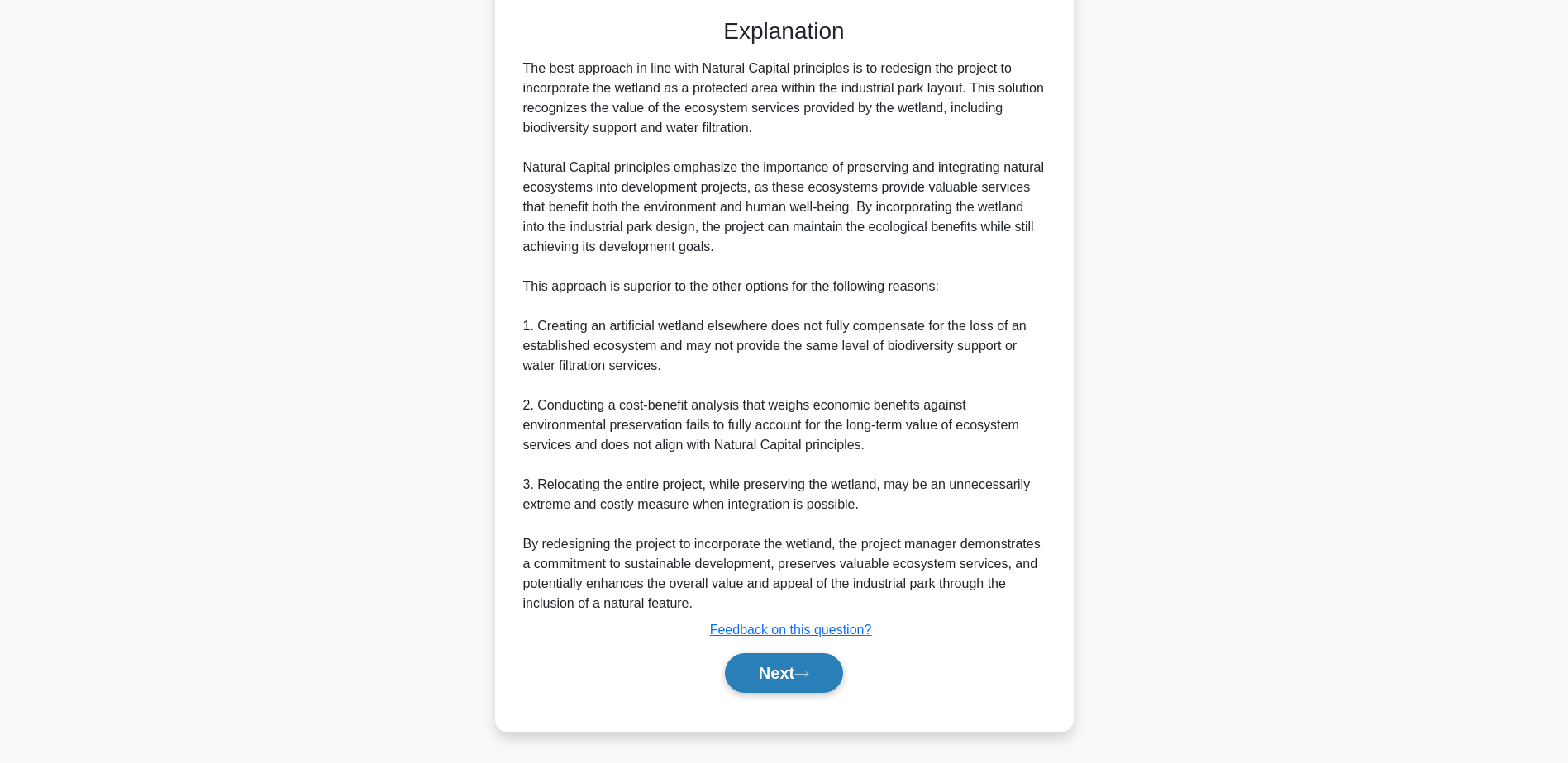
click at [817, 671] on button "Next" at bounding box center [784, 673] width 118 height 39
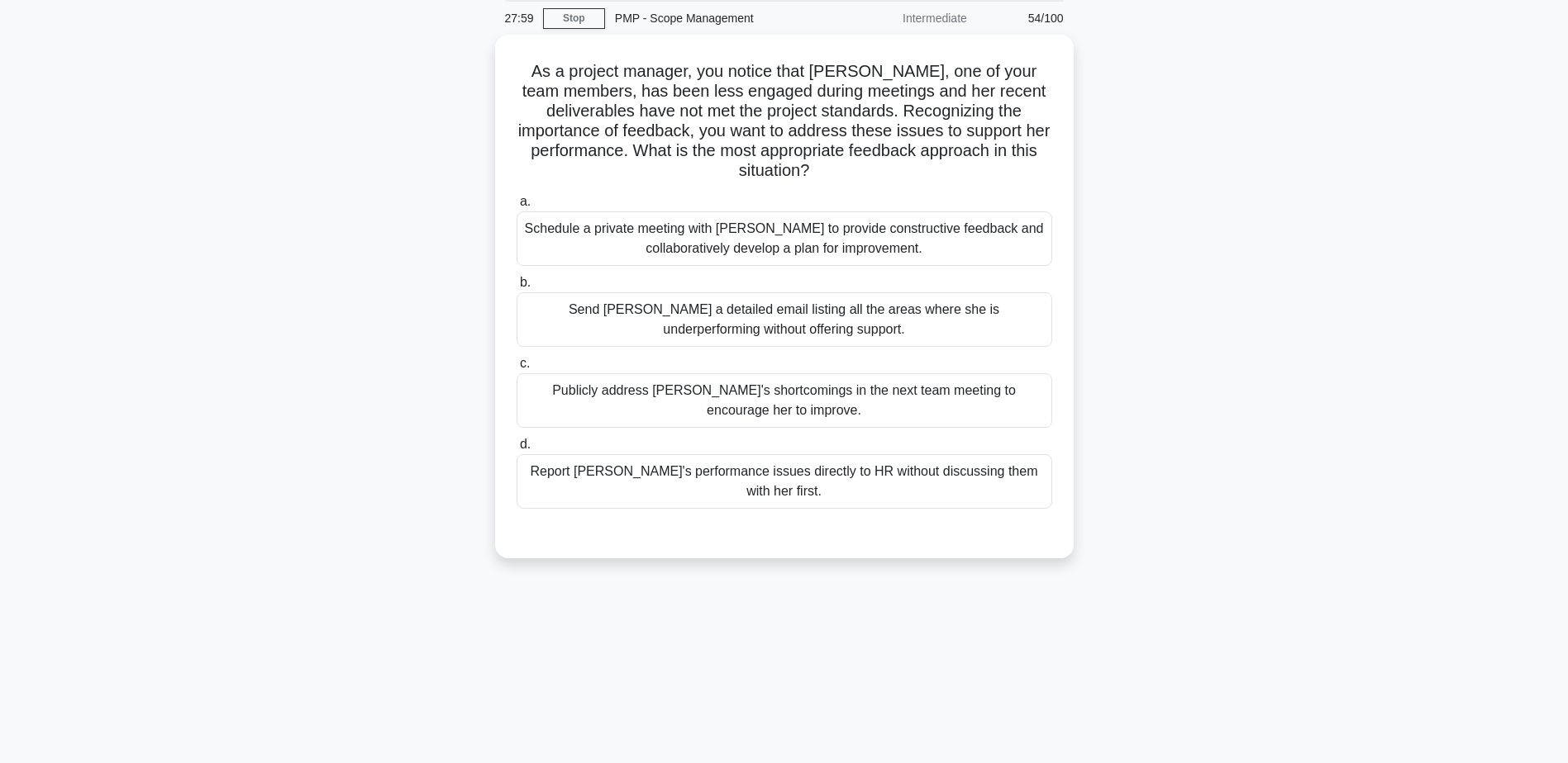
scroll to position [0, 0]
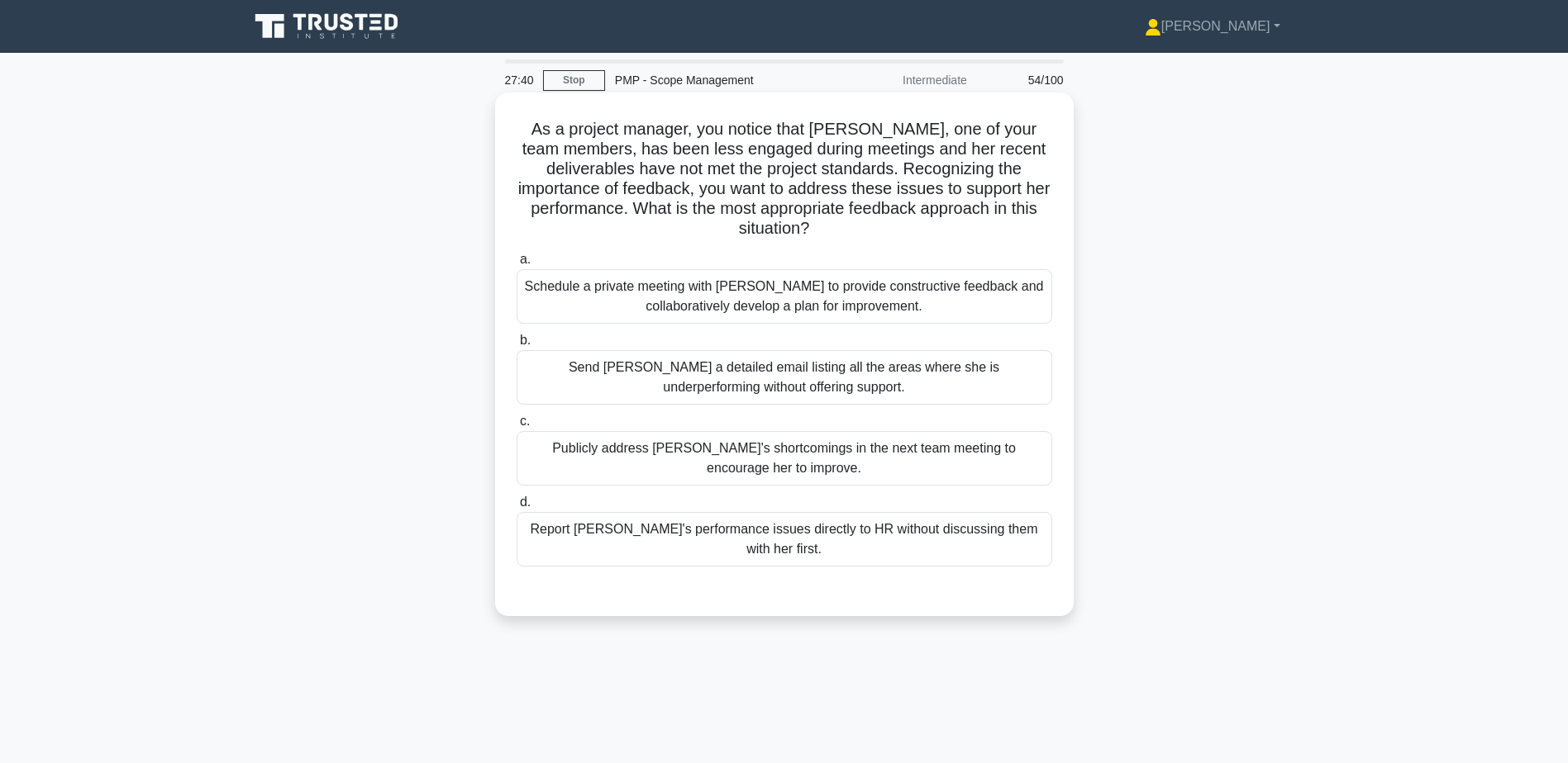
click at [702, 306] on div "Schedule a private meeting with Samantha to provide constructive feedback and c…" at bounding box center [784, 296] width 536 height 54
click at [517, 265] on input "a. Schedule a private meeting with Samantha to provide constructive feedback an…" at bounding box center [517, 259] width 0 height 11
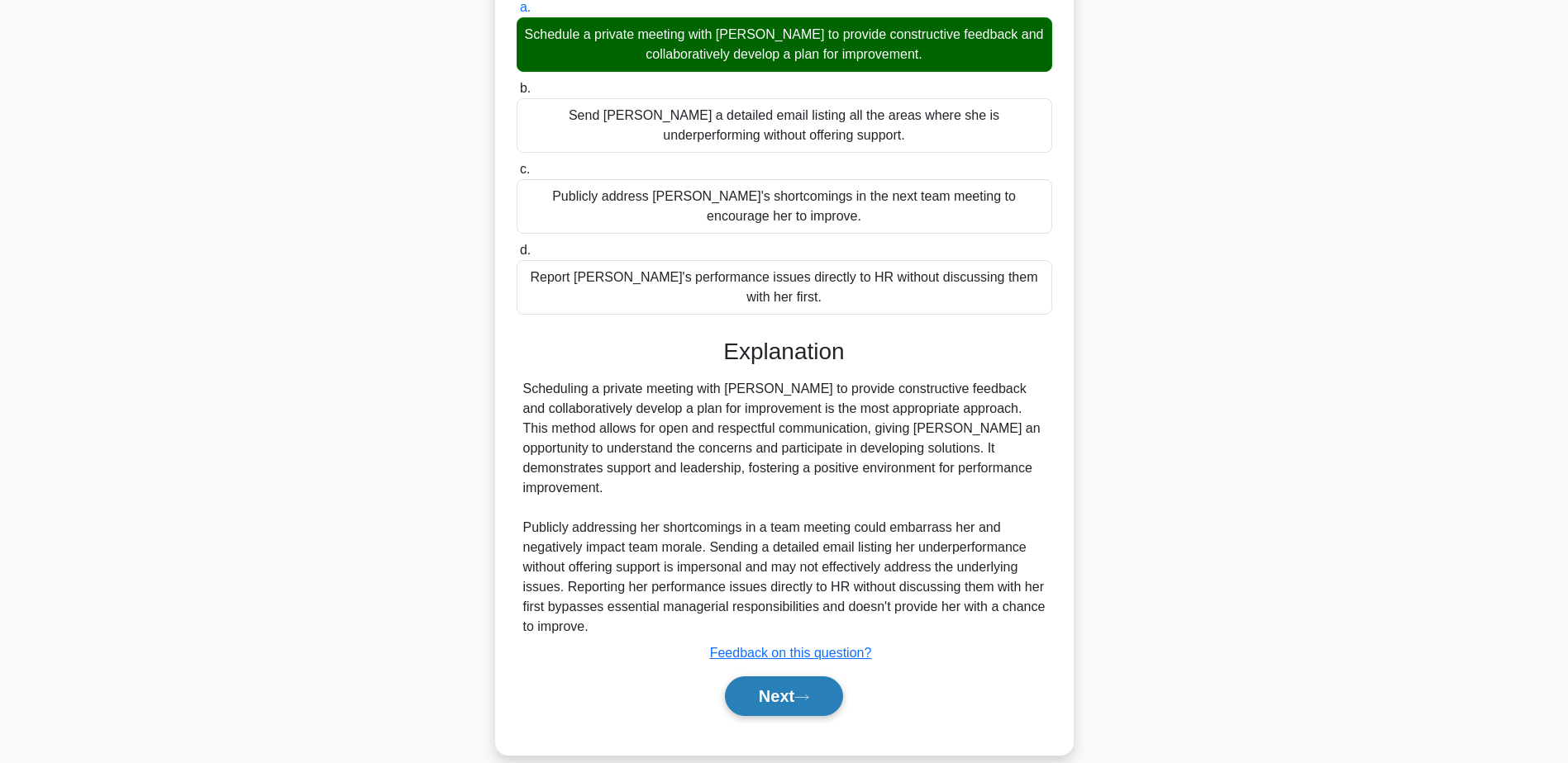
scroll to position [256, 0]
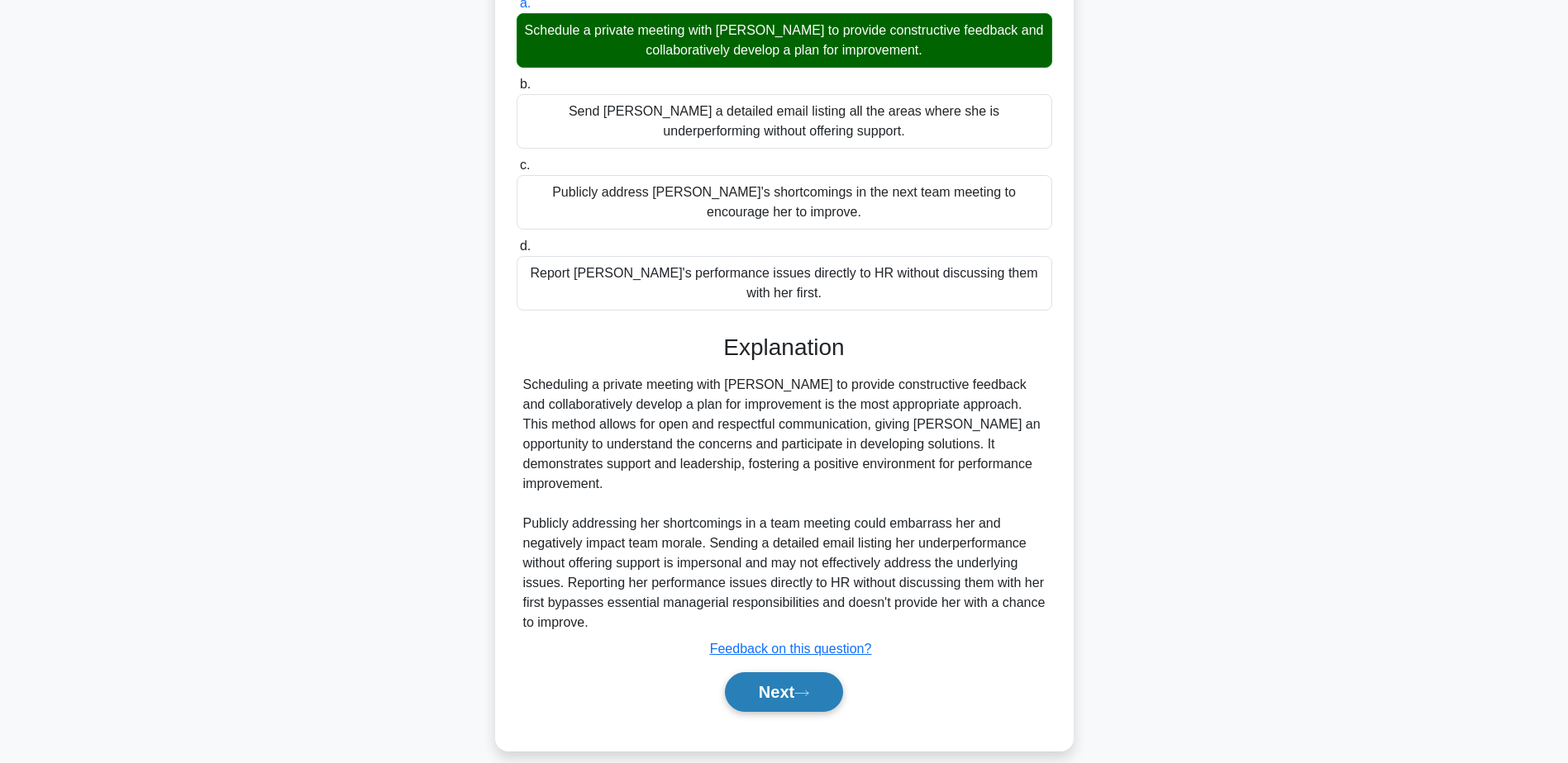
click at [821, 673] on button "Next" at bounding box center [784, 692] width 118 height 39
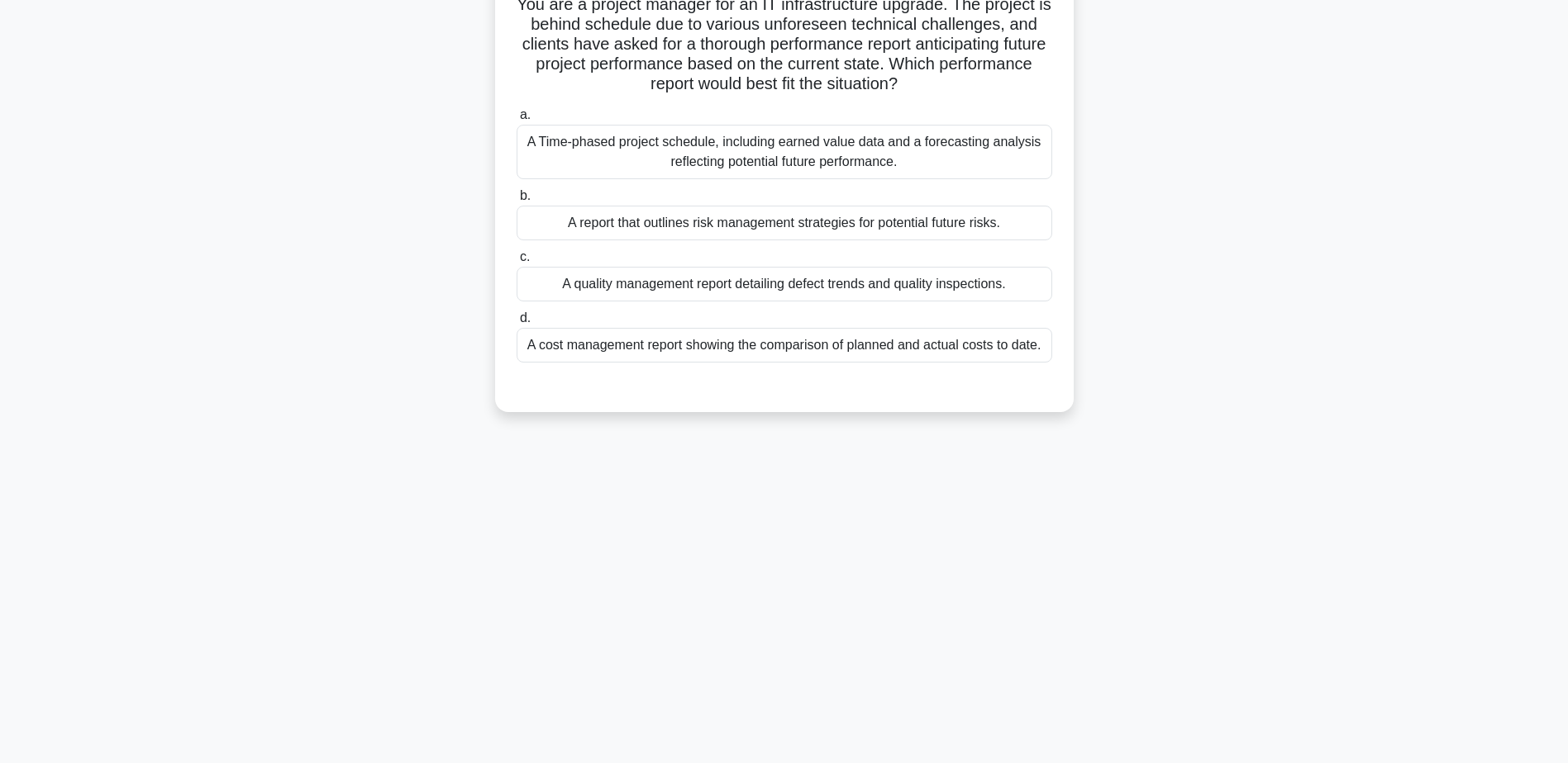
scroll to position [0, 0]
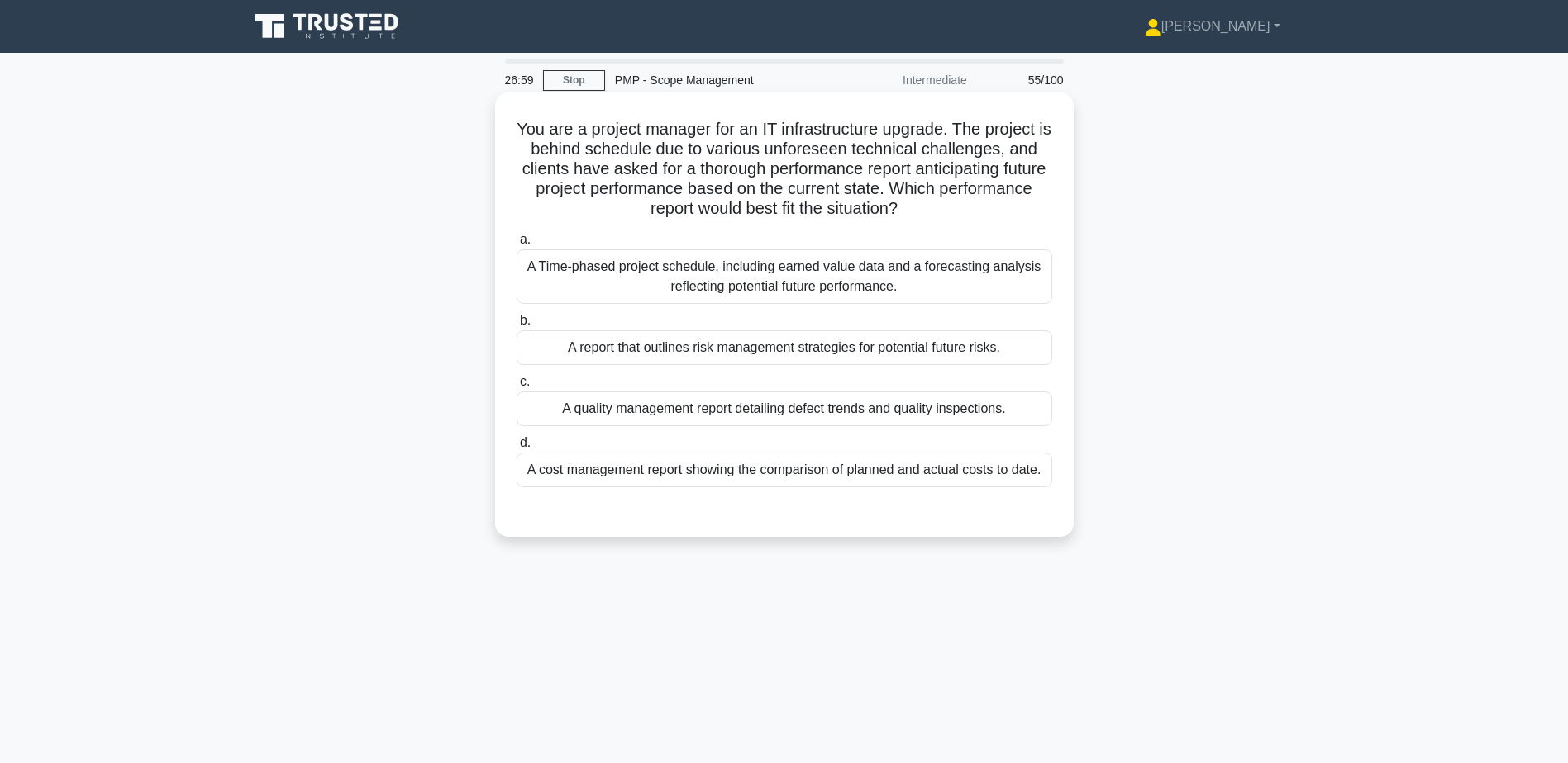
click at [698, 275] on div "A Time-phased project schedule, including earned value data and a forecasting a…" at bounding box center [784, 276] width 536 height 54
click at [517, 245] on input "a. A Time-phased project schedule, including earned value data and a forecastin…" at bounding box center [517, 239] width 0 height 11
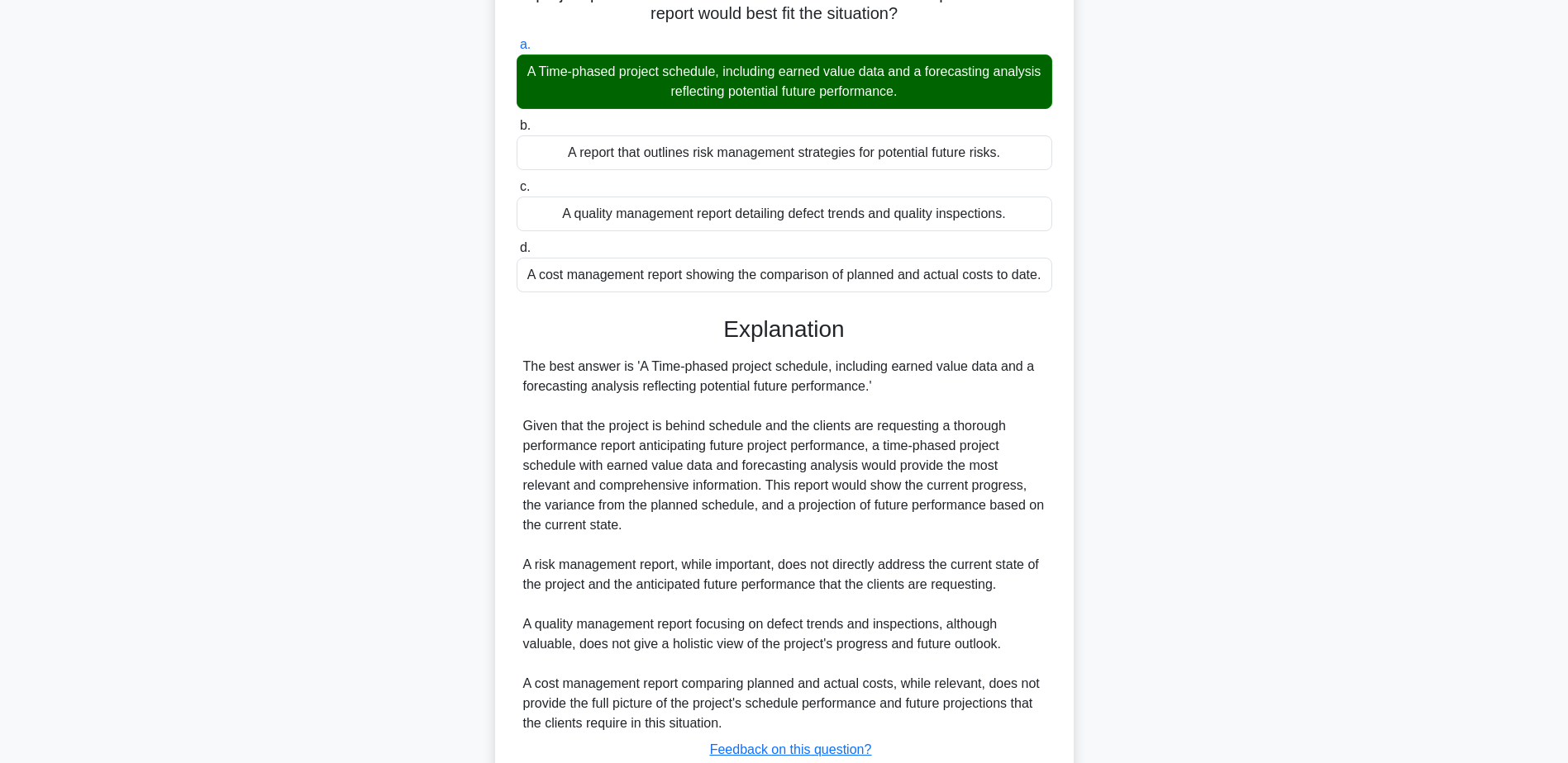
scroll to position [315, 0]
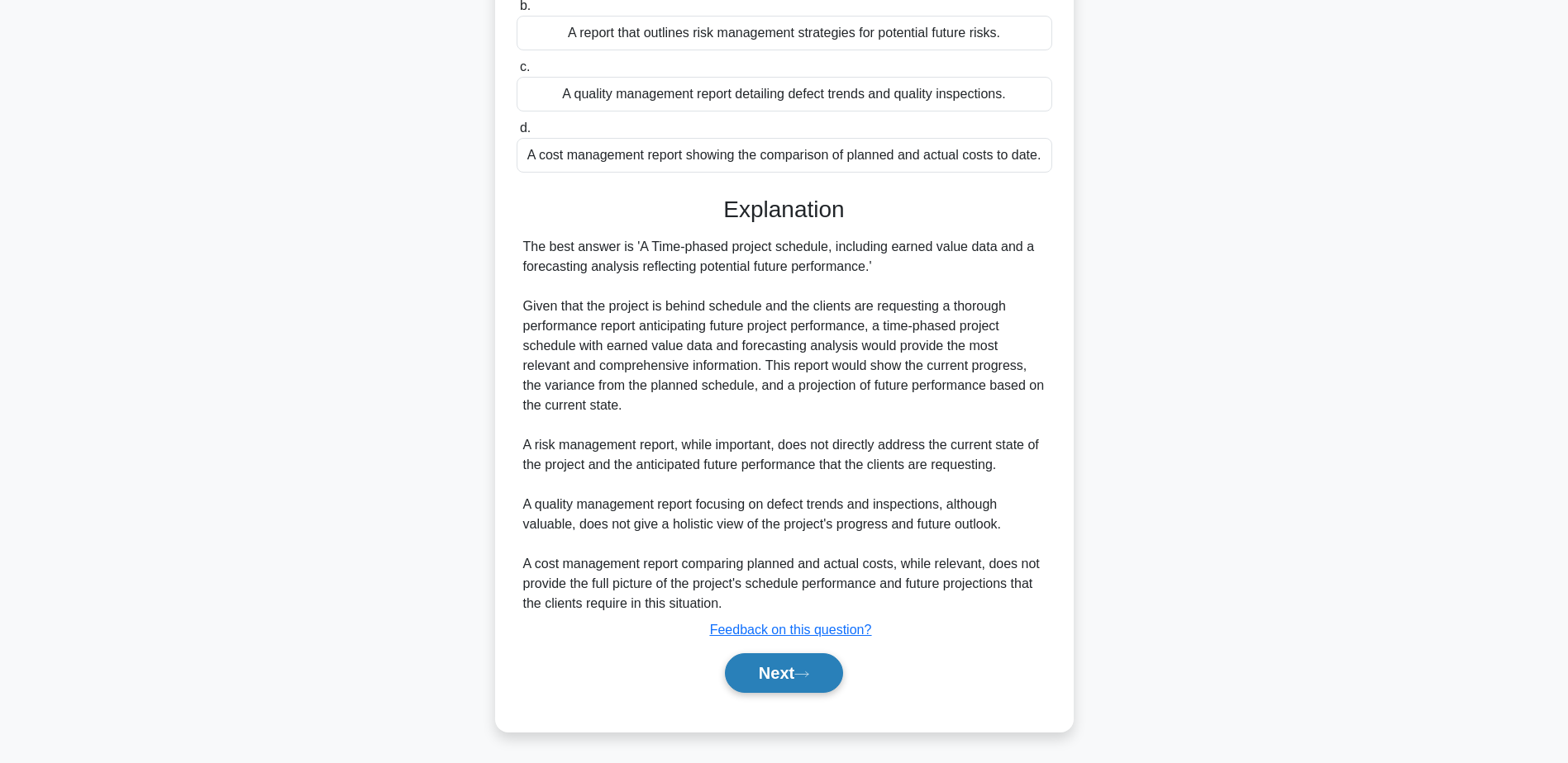
click at [810, 679] on icon at bounding box center [802, 674] width 15 height 9
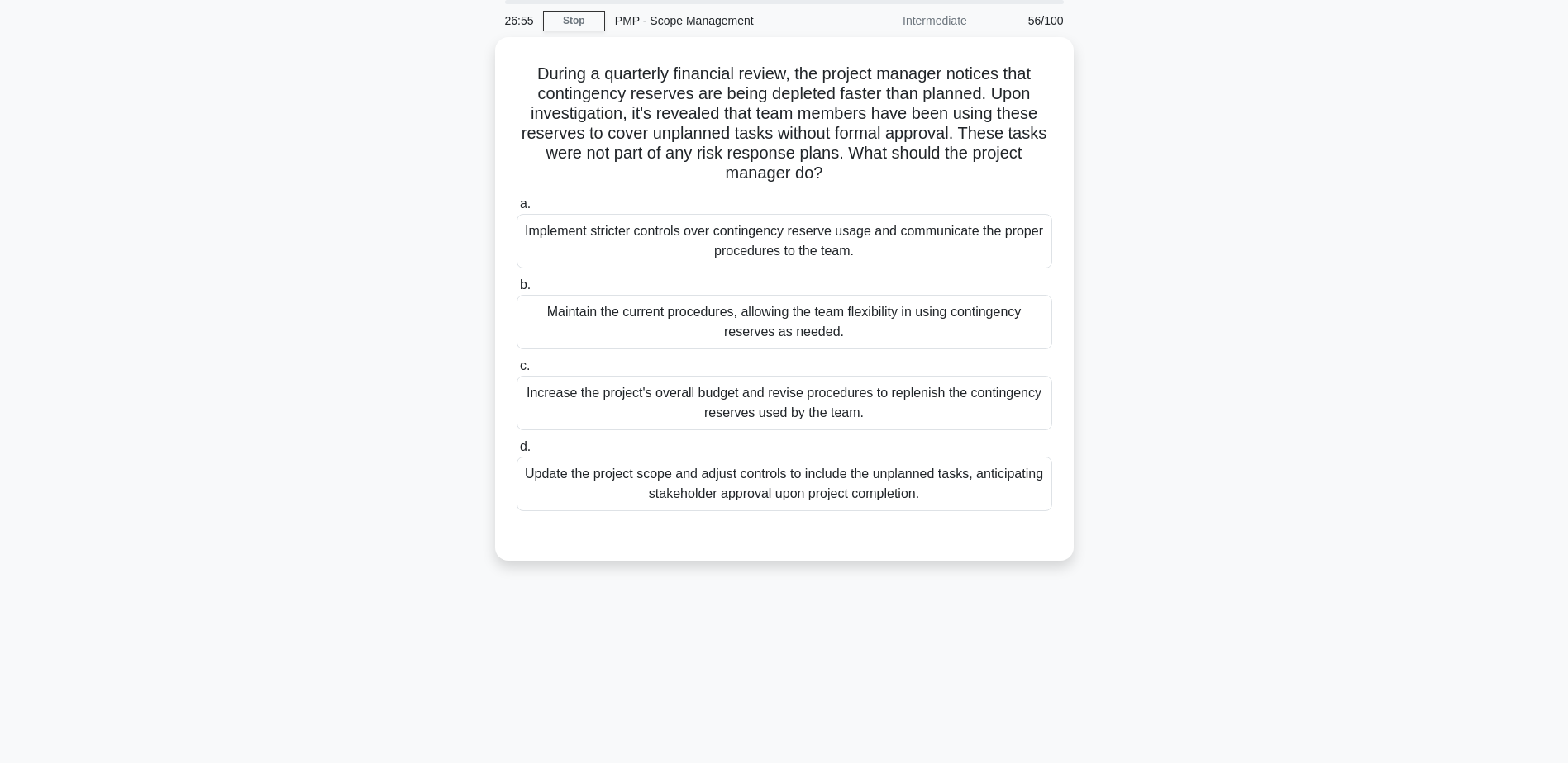
scroll to position [0, 0]
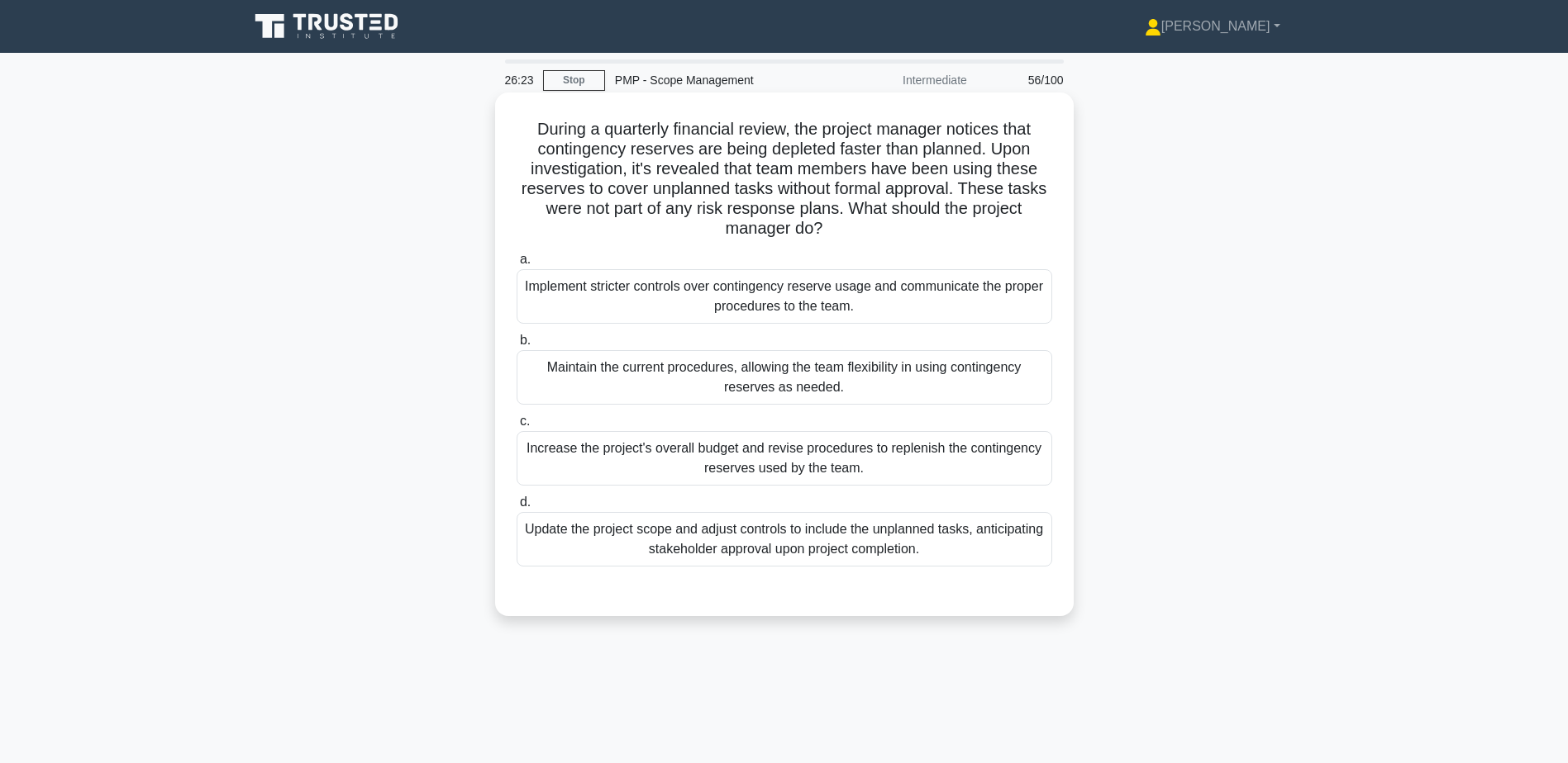
click at [704, 296] on div "Implement stricter controls over contingency reserve usage and communicate the …" at bounding box center [784, 296] width 536 height 54
click at [517, 265] on input "a. Implement stricter controls over contingency reserve usage and communicate t…" at bounding box center [517, 259] width 0 height 11
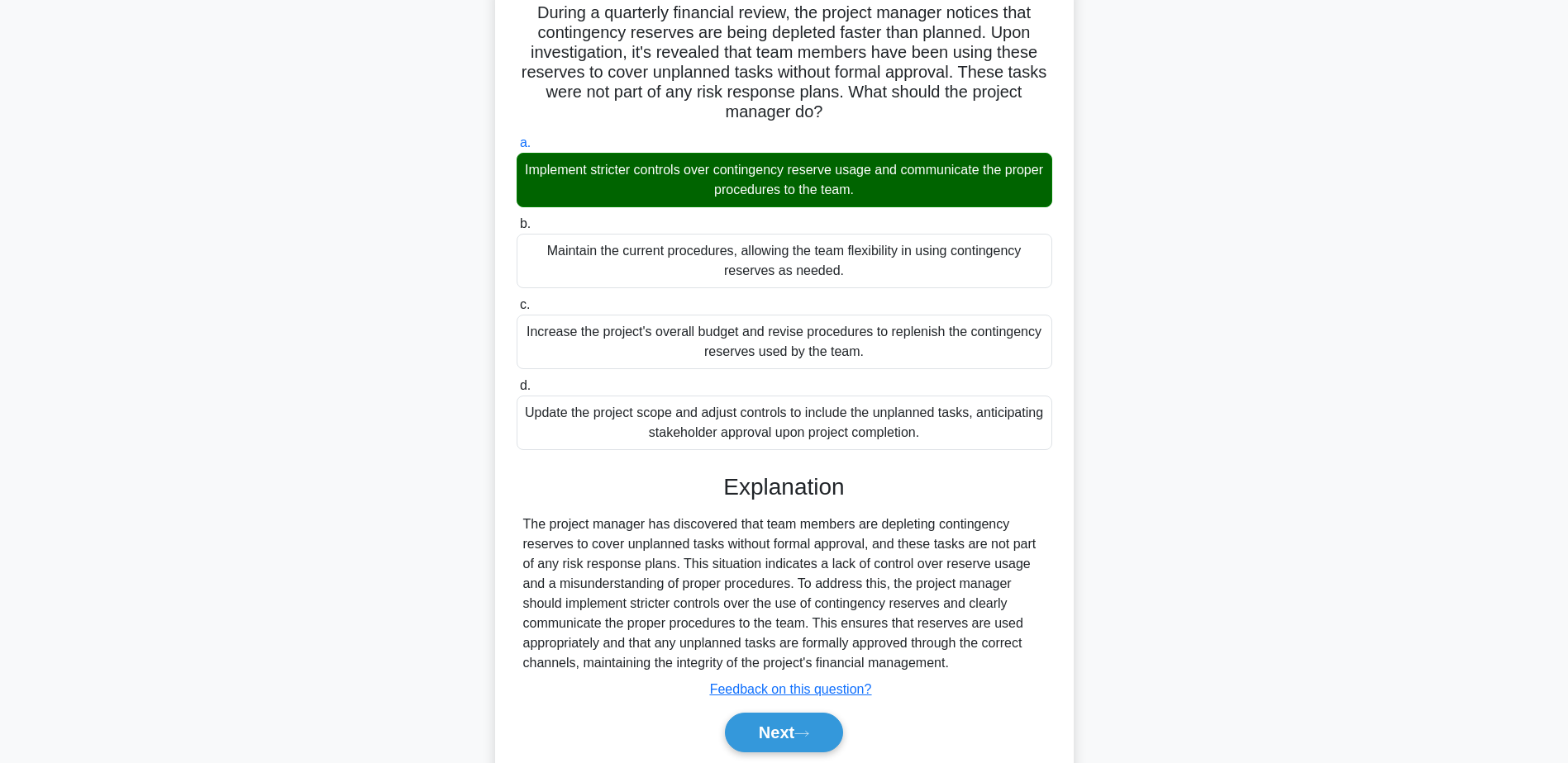
scroll to position [177, 0]
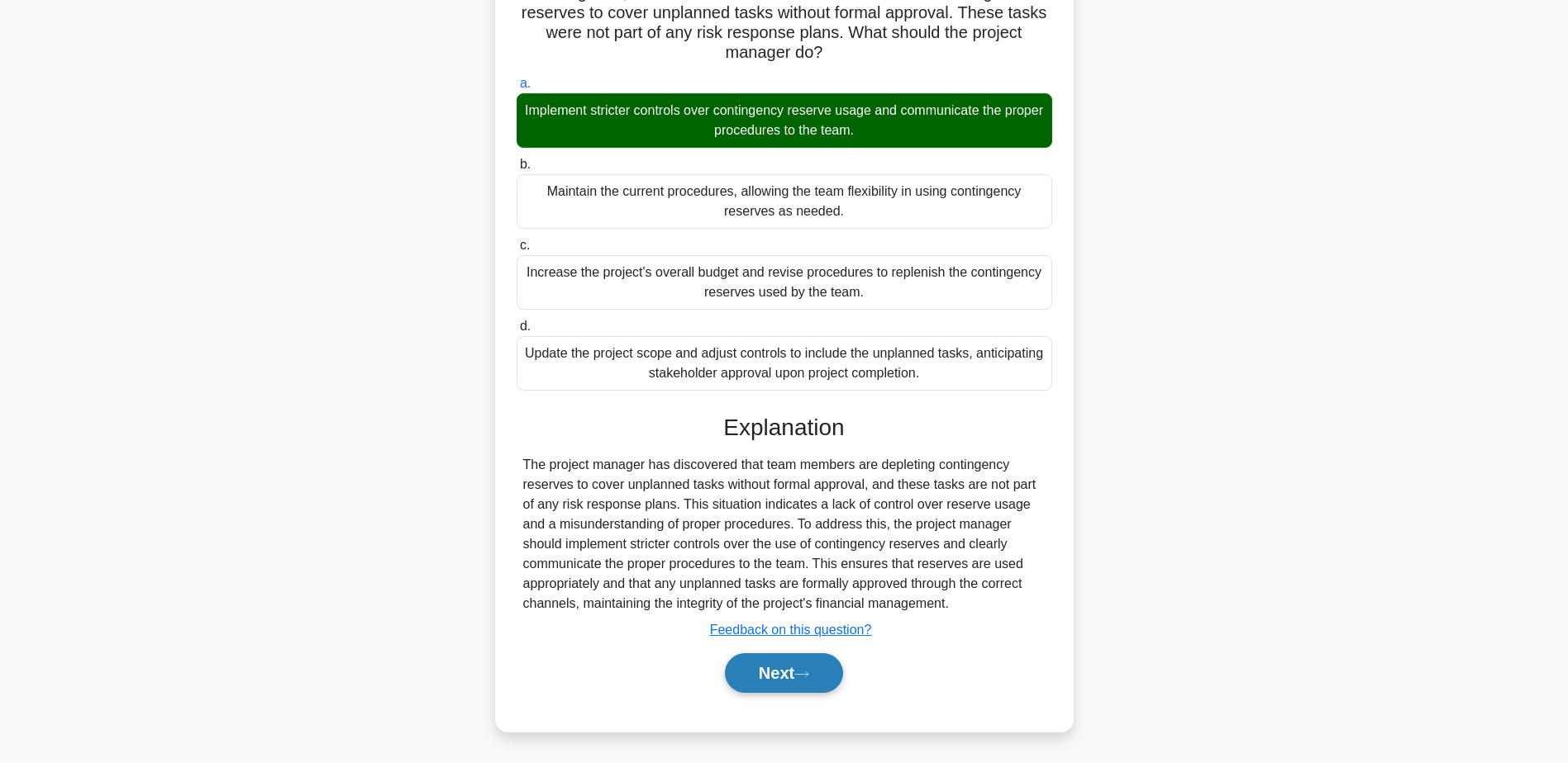
click at [795, 679] on button "Next" at bounding box center [784, 673] width 118 height 39
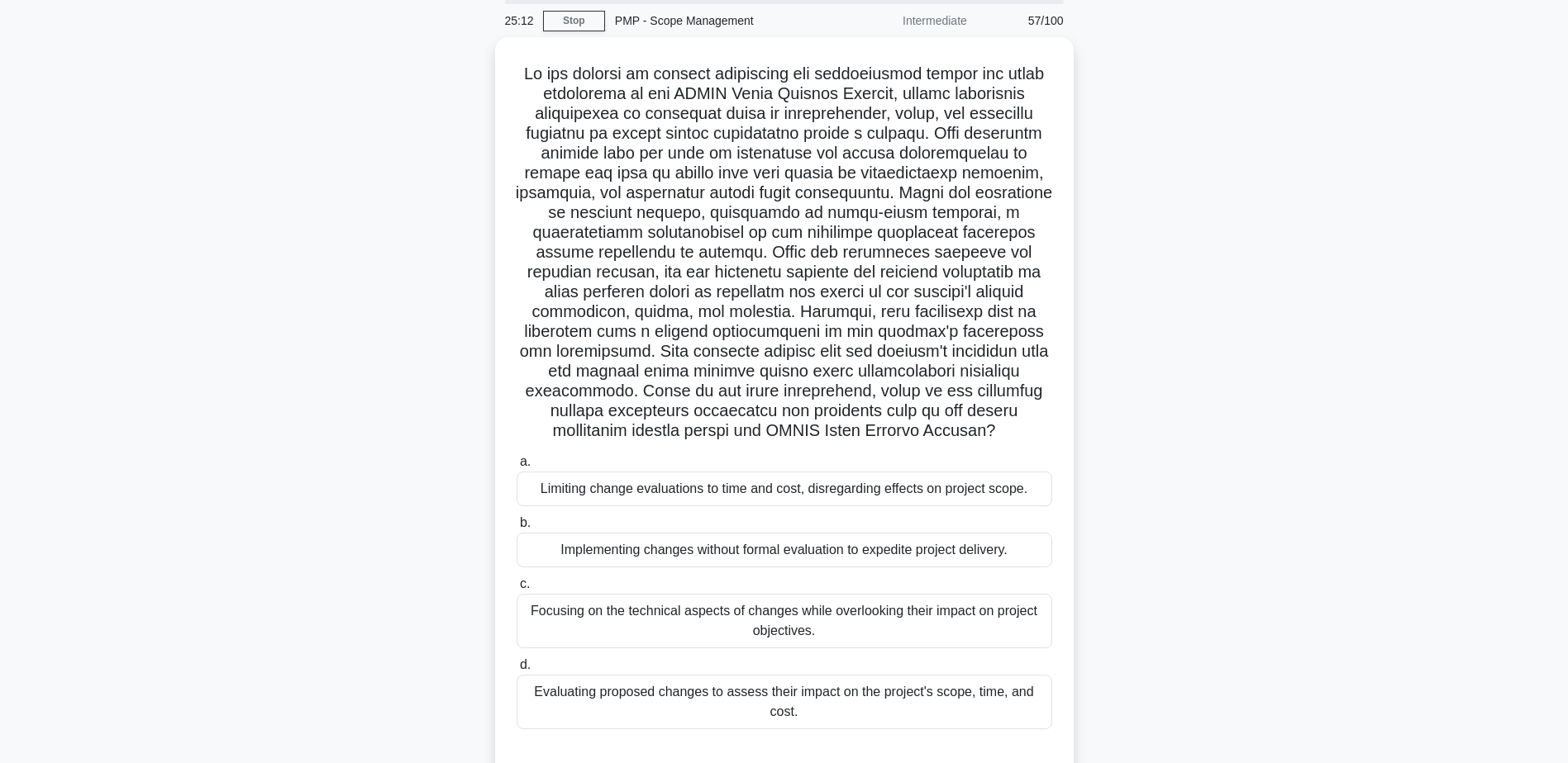
scroll to position [129, 0]
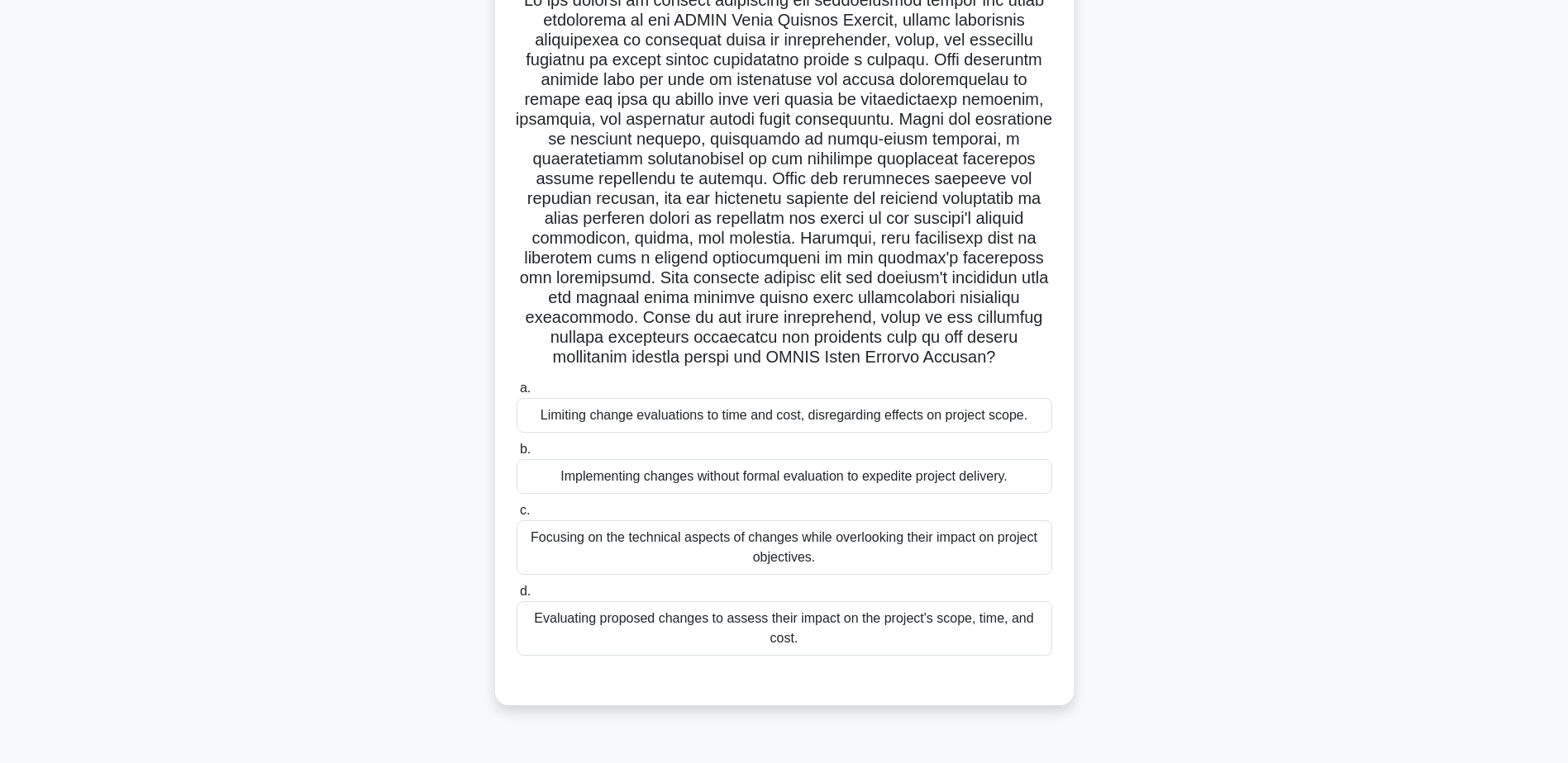
click at [786, 648] on div "Evaluating proposed changes to assess their impact on the project's scope, time…" at bounding box center [784, 628] width 536 height 54
click at [517, 597] on input "d. Evaluating proposed changes to assess their impact on the project's scope, t…" at bounding box center [517, 591] width 0 height 11
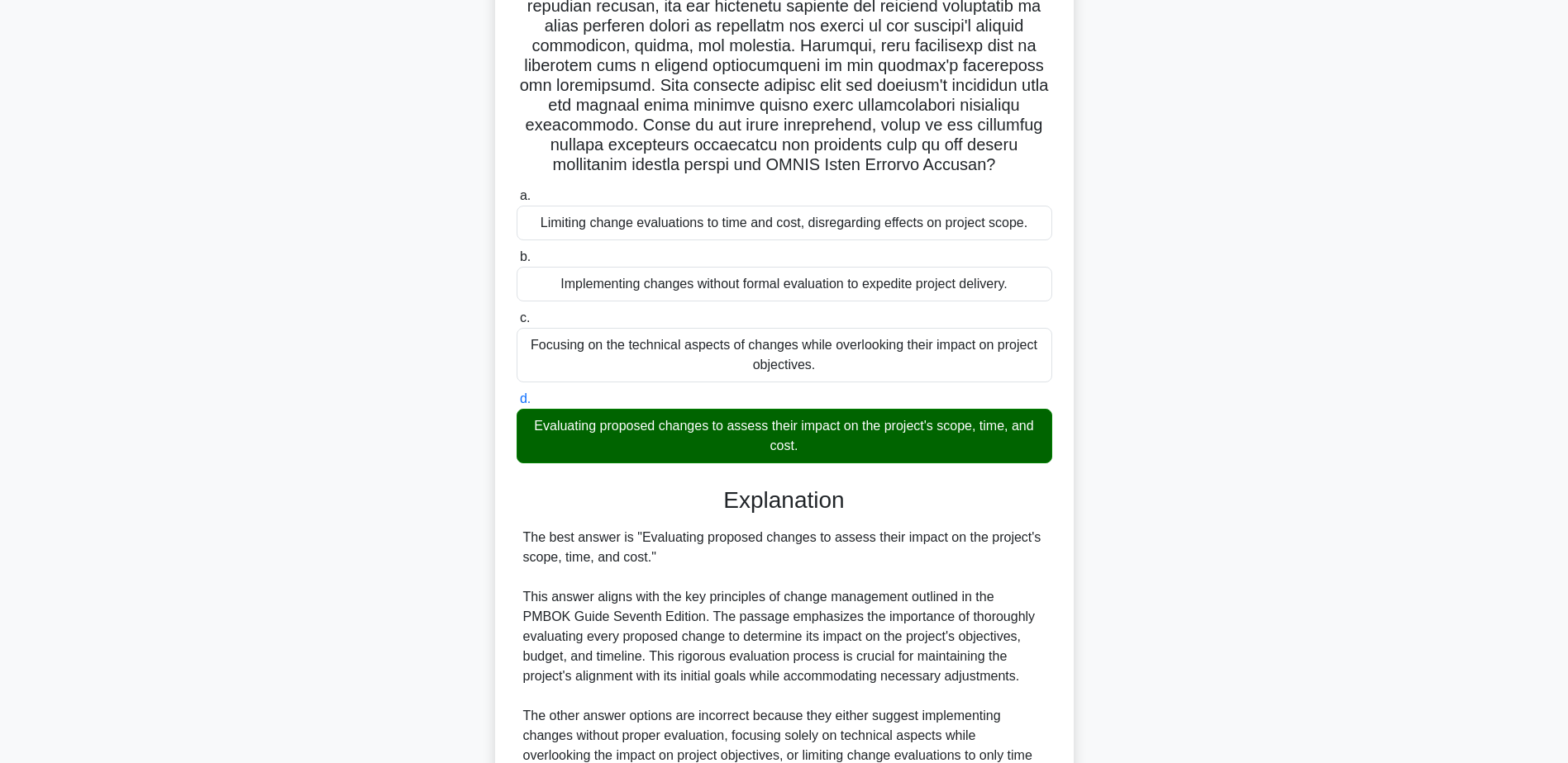
scroll to position [554, 0]
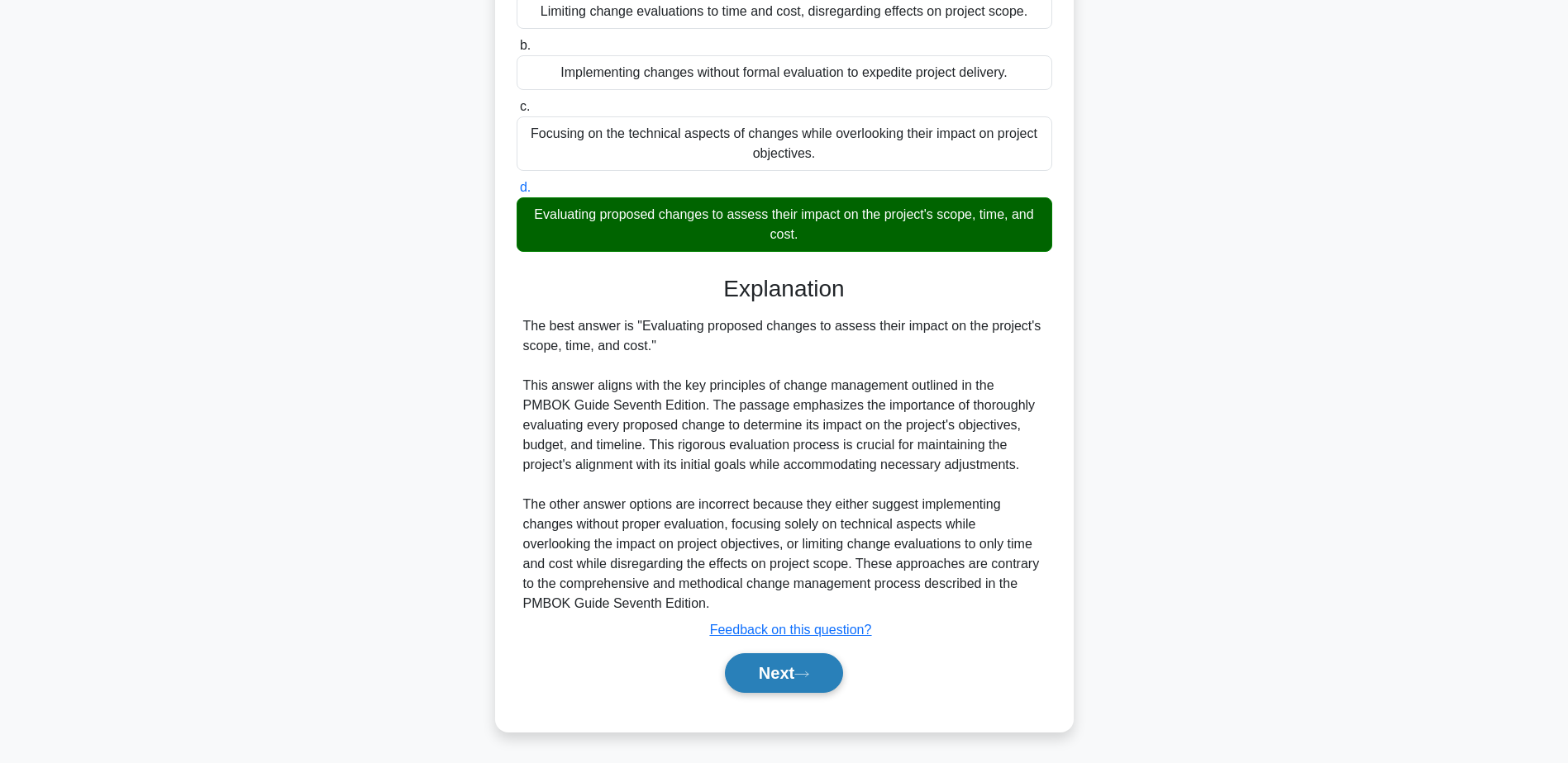
click at [795, 682] on button "Next" at bounding box center [784, 673] width 118 height 39
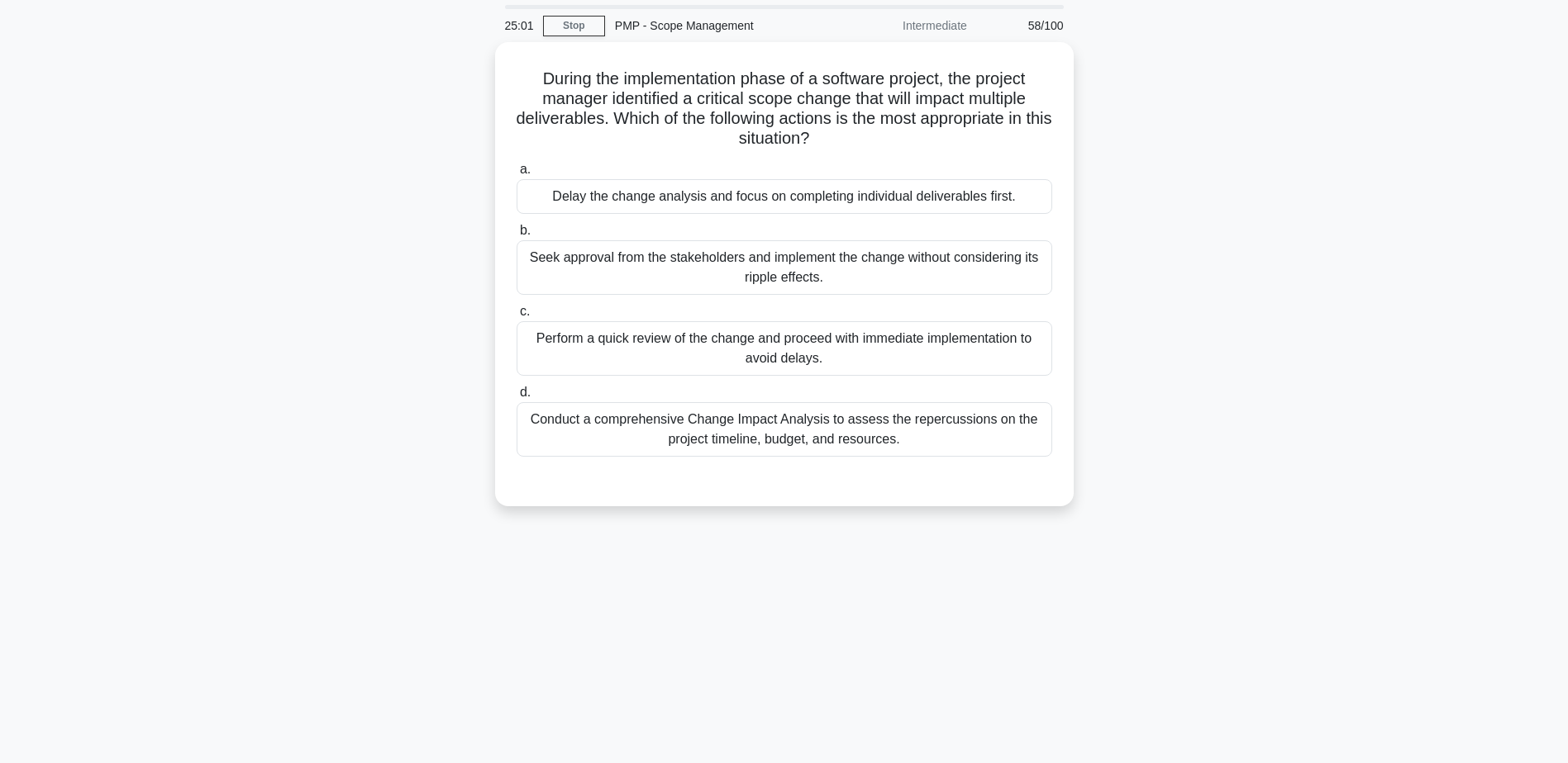
scroll to position [0, 0]
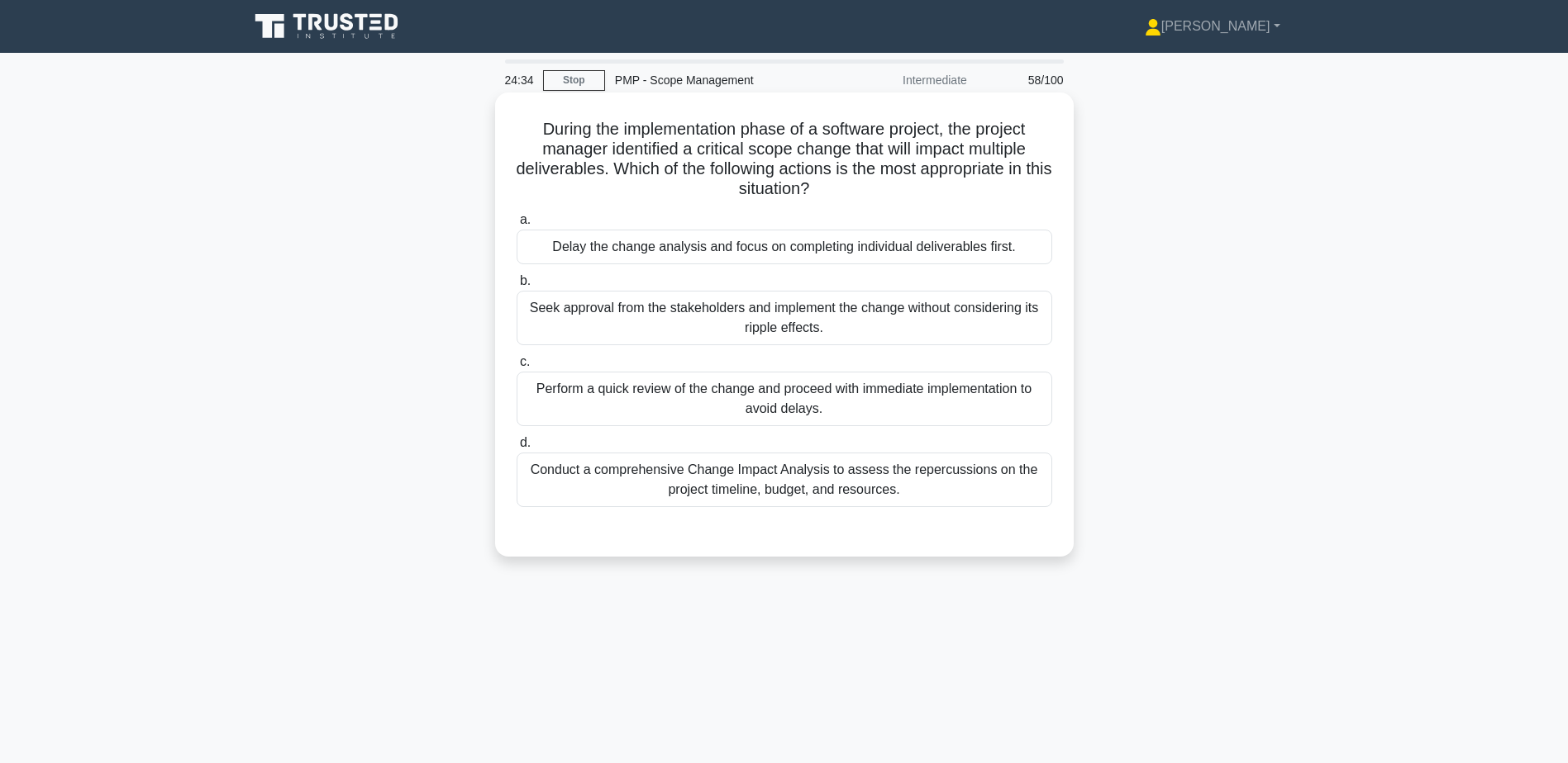
click at [798, 510] on div "a. Delay the change analysis and focus on completing individual deliverables fi…" at bounding box center [784, 358] width 556 height 304
click at [798, 490] on div "Conduct a comprehensive Change Impact Analysis to assess the repercussions on t…" at bounding box center [784, 479] width 536 height 54
click at [517, 448] on input "d. Conduct a comprehensive Change Impact Analysis to assess the repercussions o…" at bounding box center [517, 443] width 0 height 11
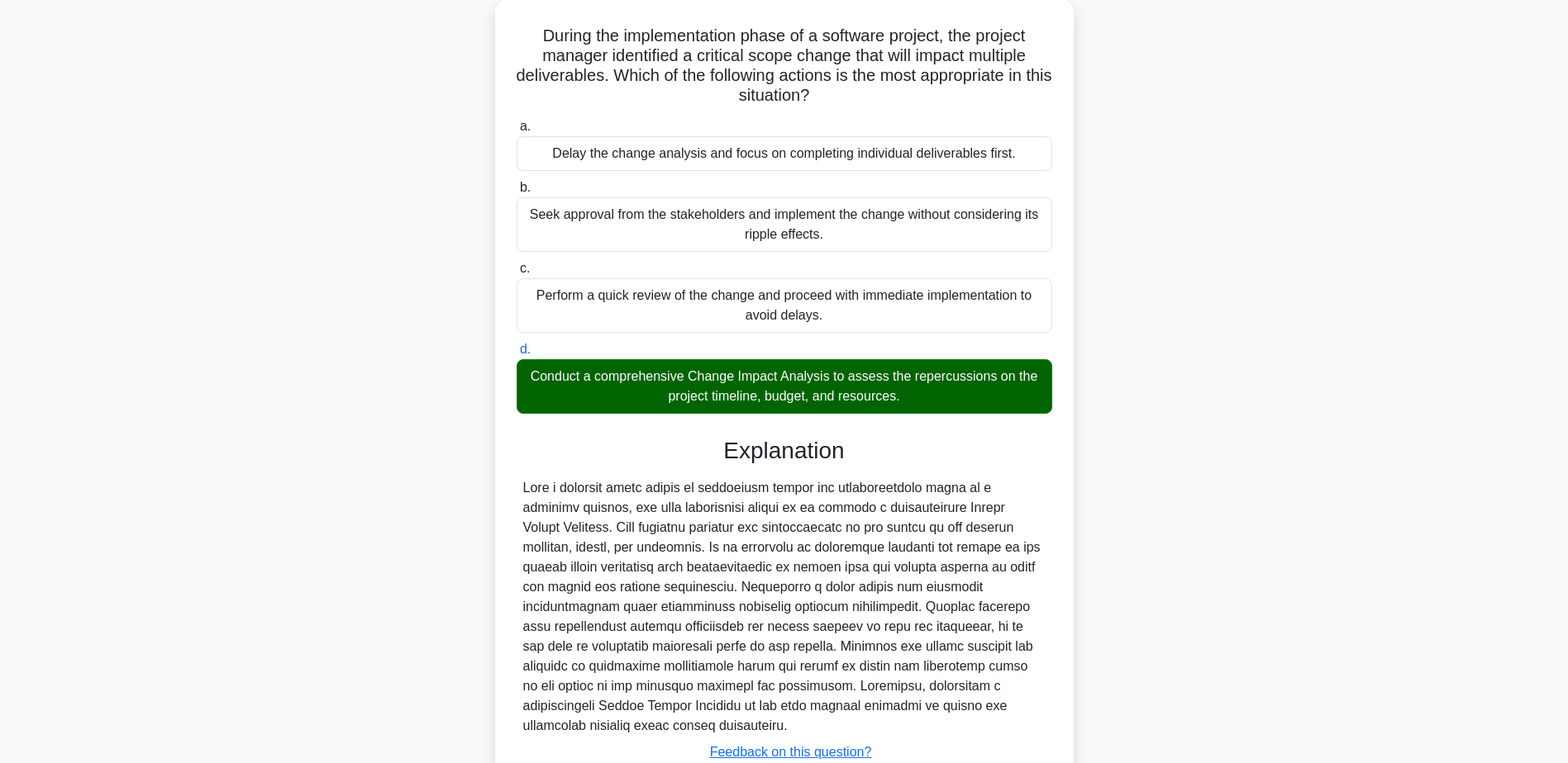
scroll to position [197, 0]
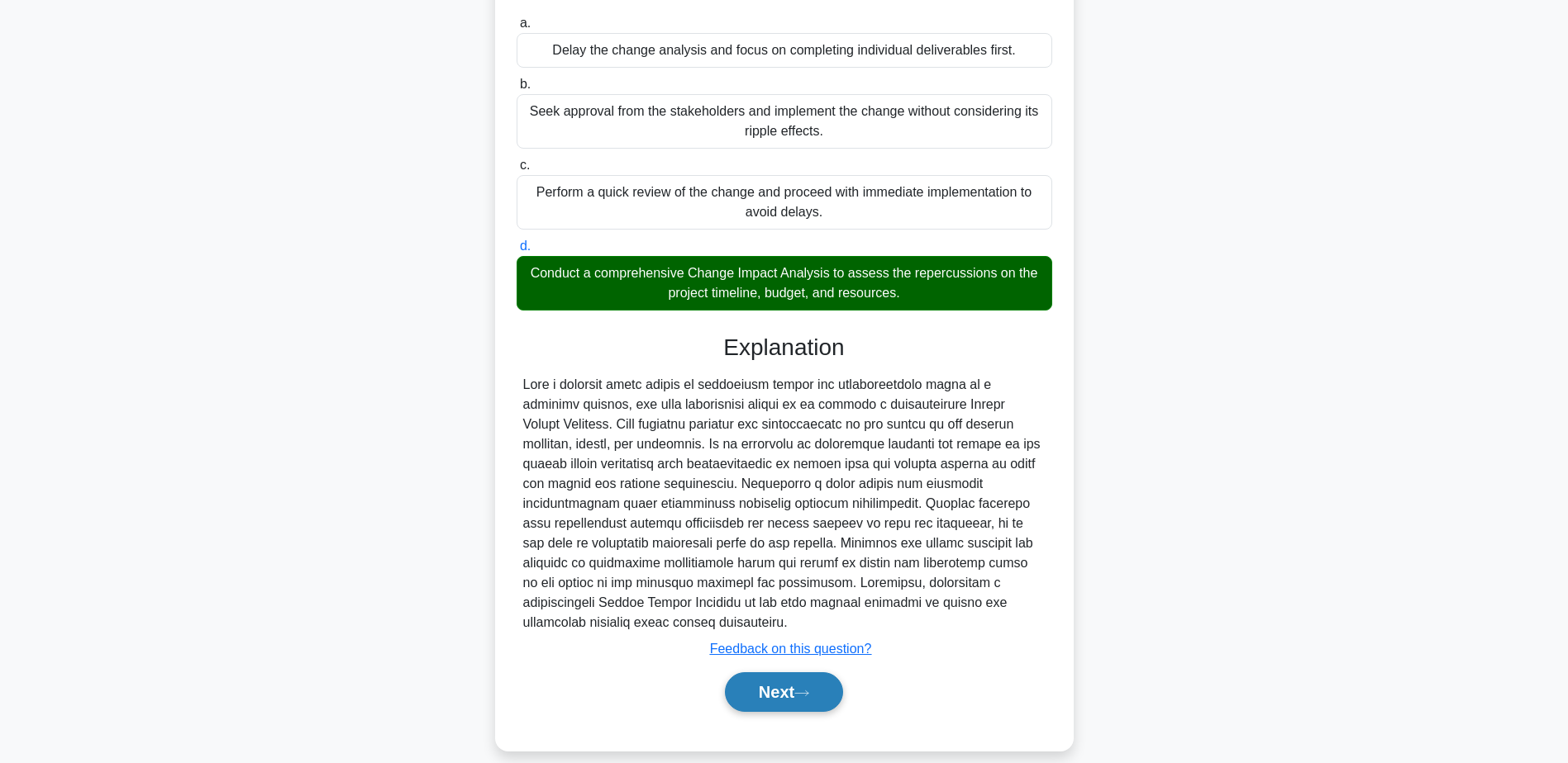
click at [805, 673] on button "Next" at bounding box center [784, 692] width 118 height 39
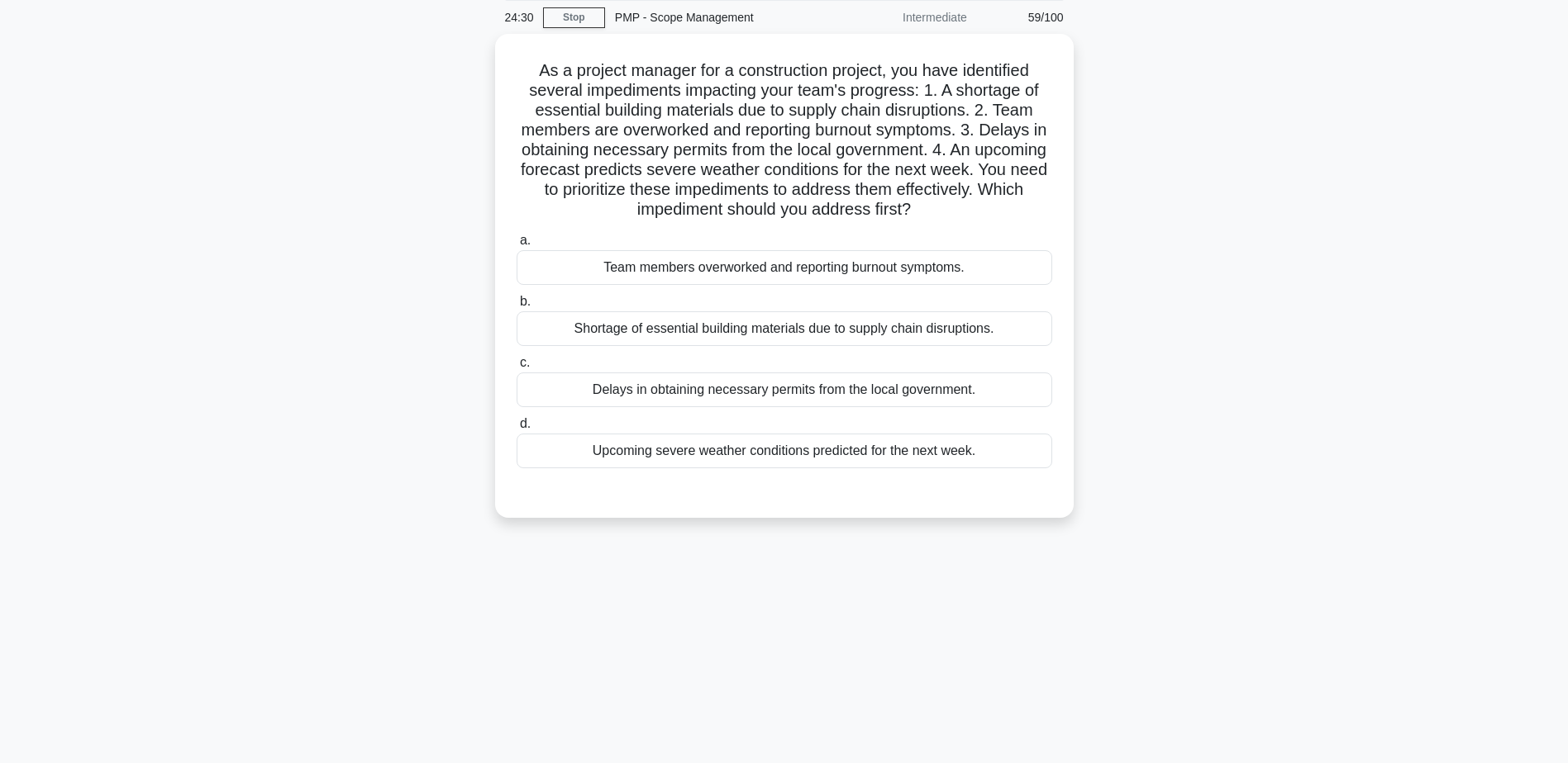
scroll to position [0, 0]
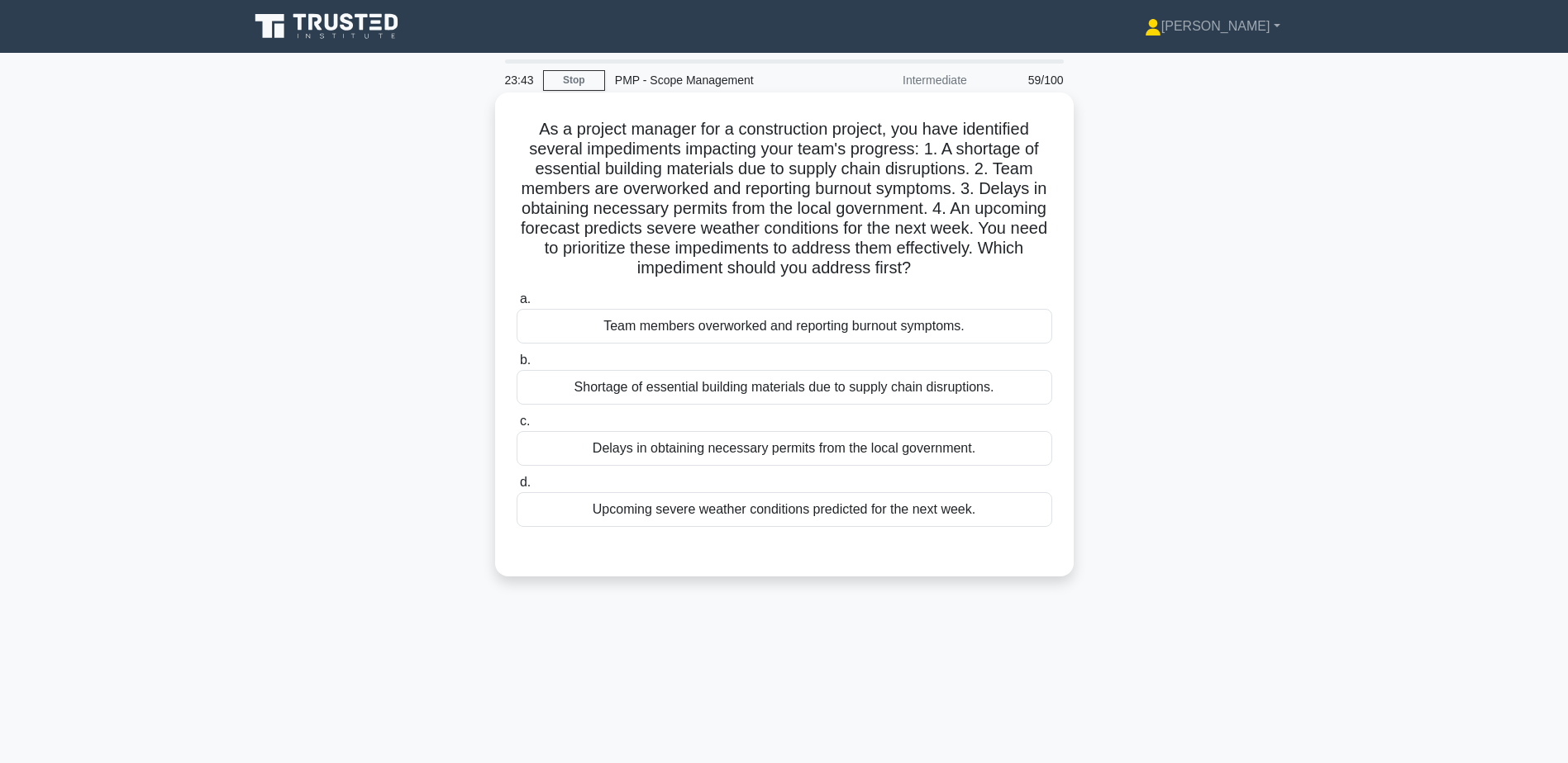
click at [760, 335] on div "Team members overworked and reporting burnout symptoms." at bounding box center [784, 325] width 536 height 34
click at [517, 305] on input "a. Team members overworked and reporting burnout symptoms." at bounding box center [517, 300] width 0 height 11
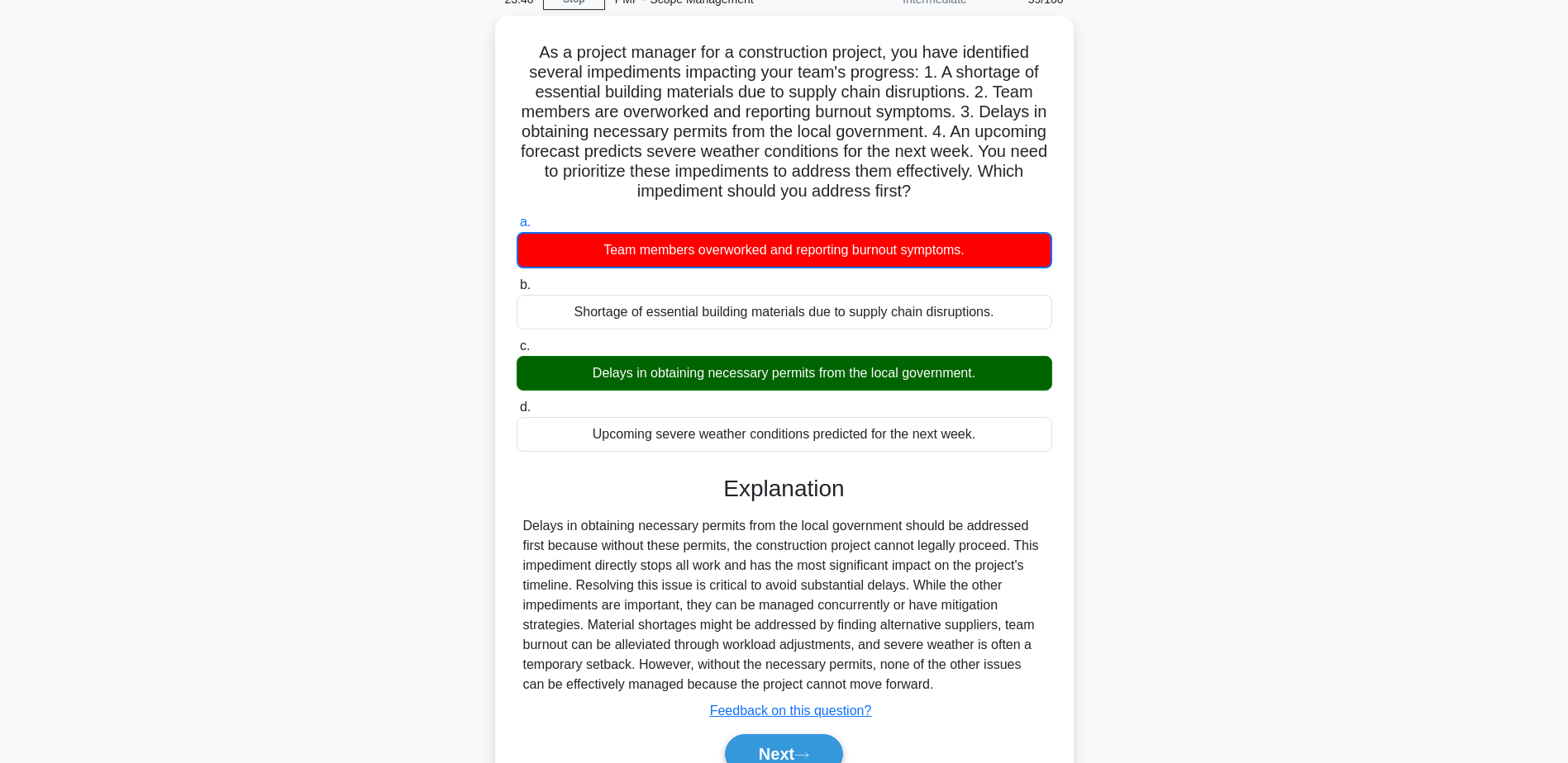
scroll to position [159, 0]
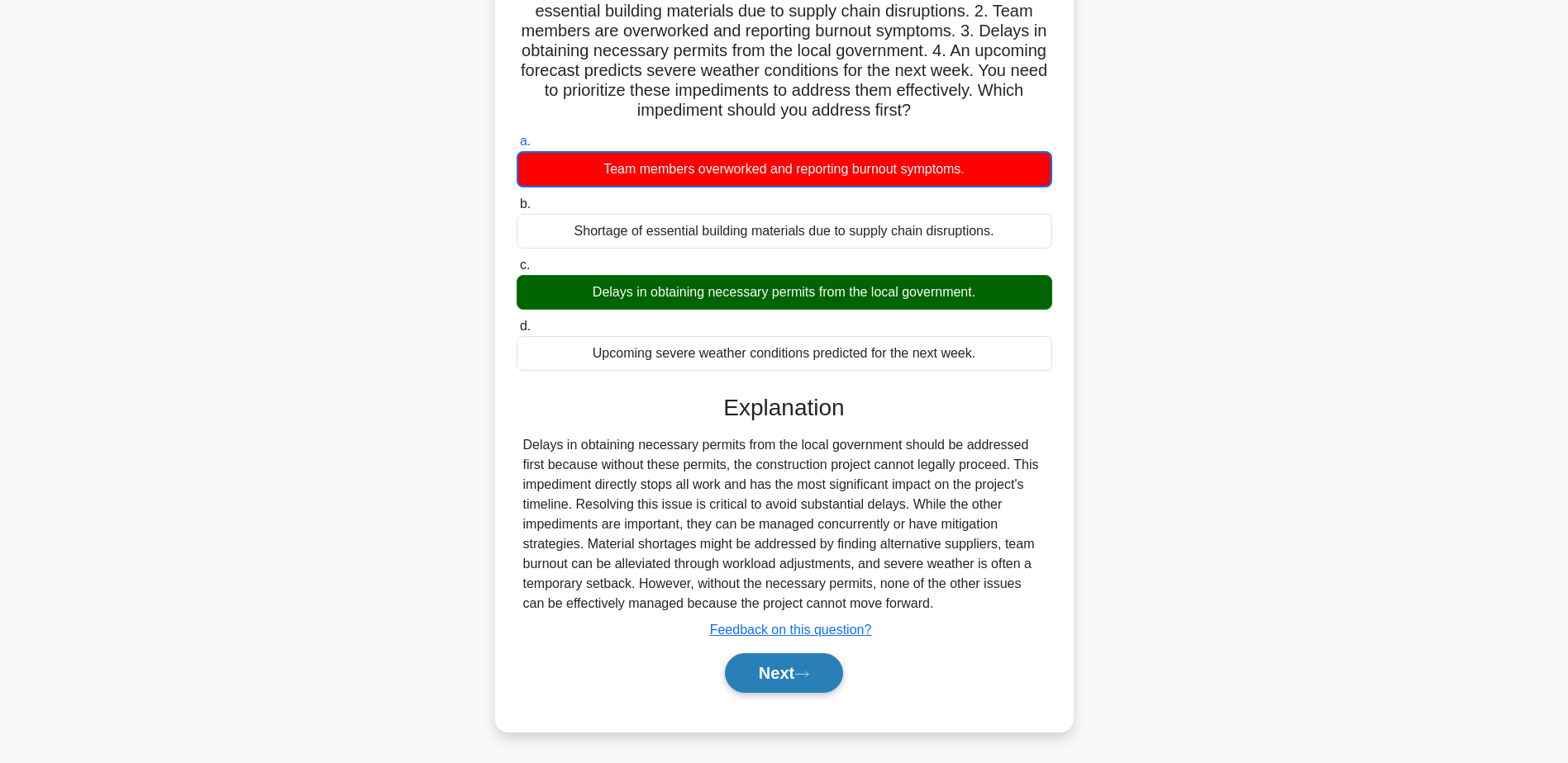
click at [810, 679] on icon at bounding box center [802, 674] width 15 height 9
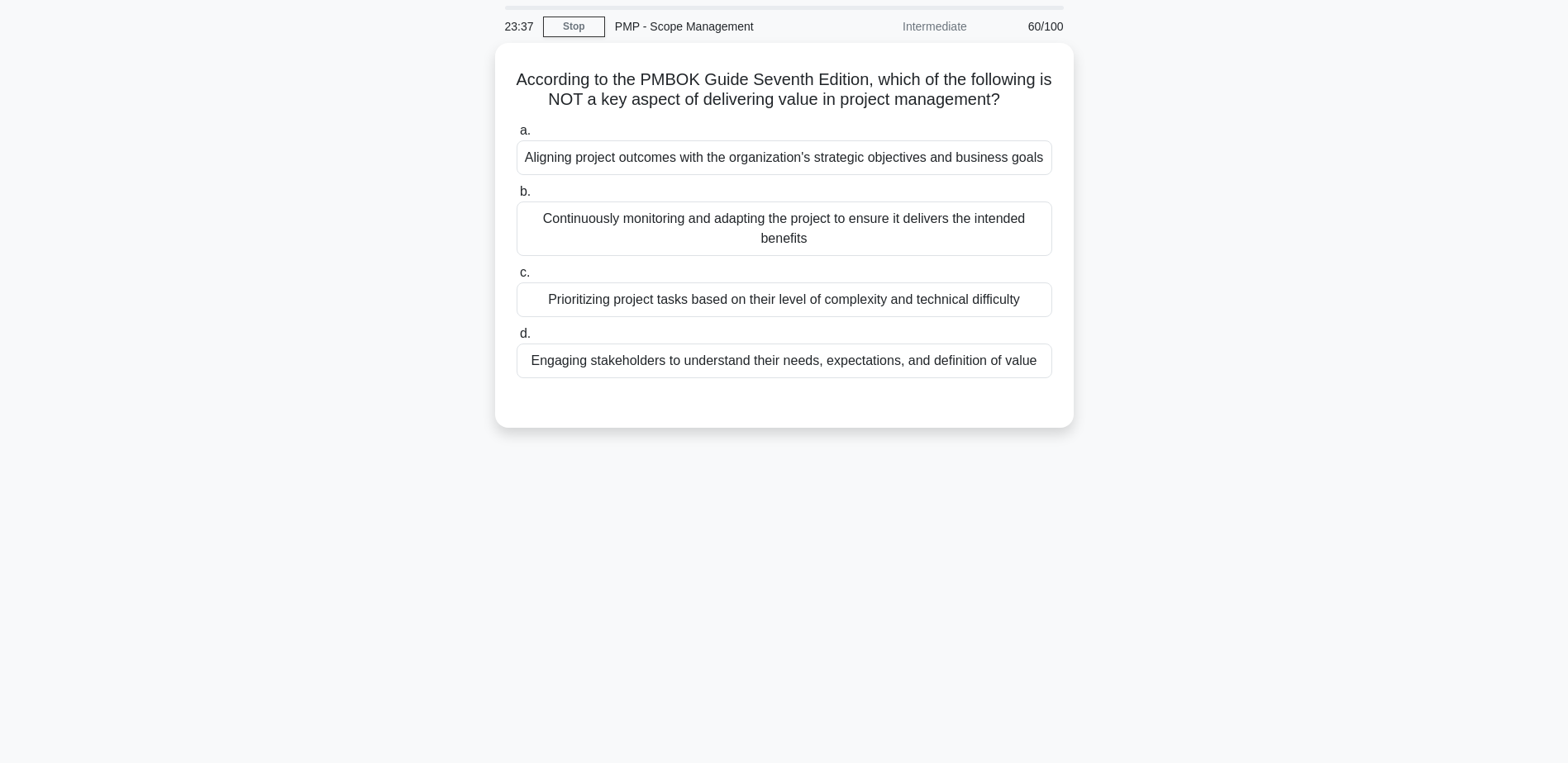
scroll to position [0, 0]
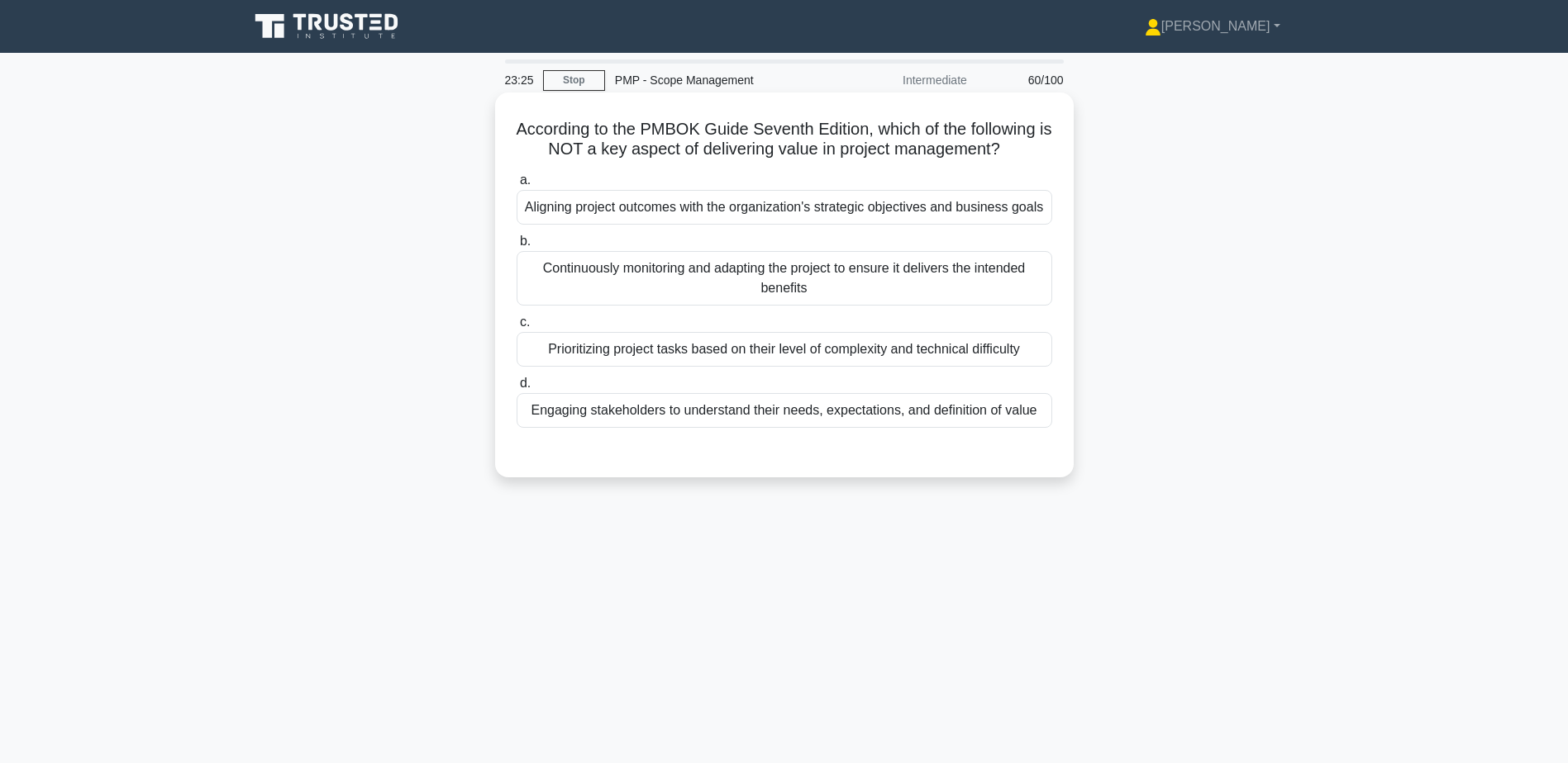
click at [765, 354] on div "Prioritizing project tasks based on their level of complexity and technical dif…" at bounding box center [784, 349] width 536 height 34
click at [517, 328] on input "c. Prioritizing project tasks based on their level of complexity and technical …" at bounding box center [517, 322] width 0 height 11
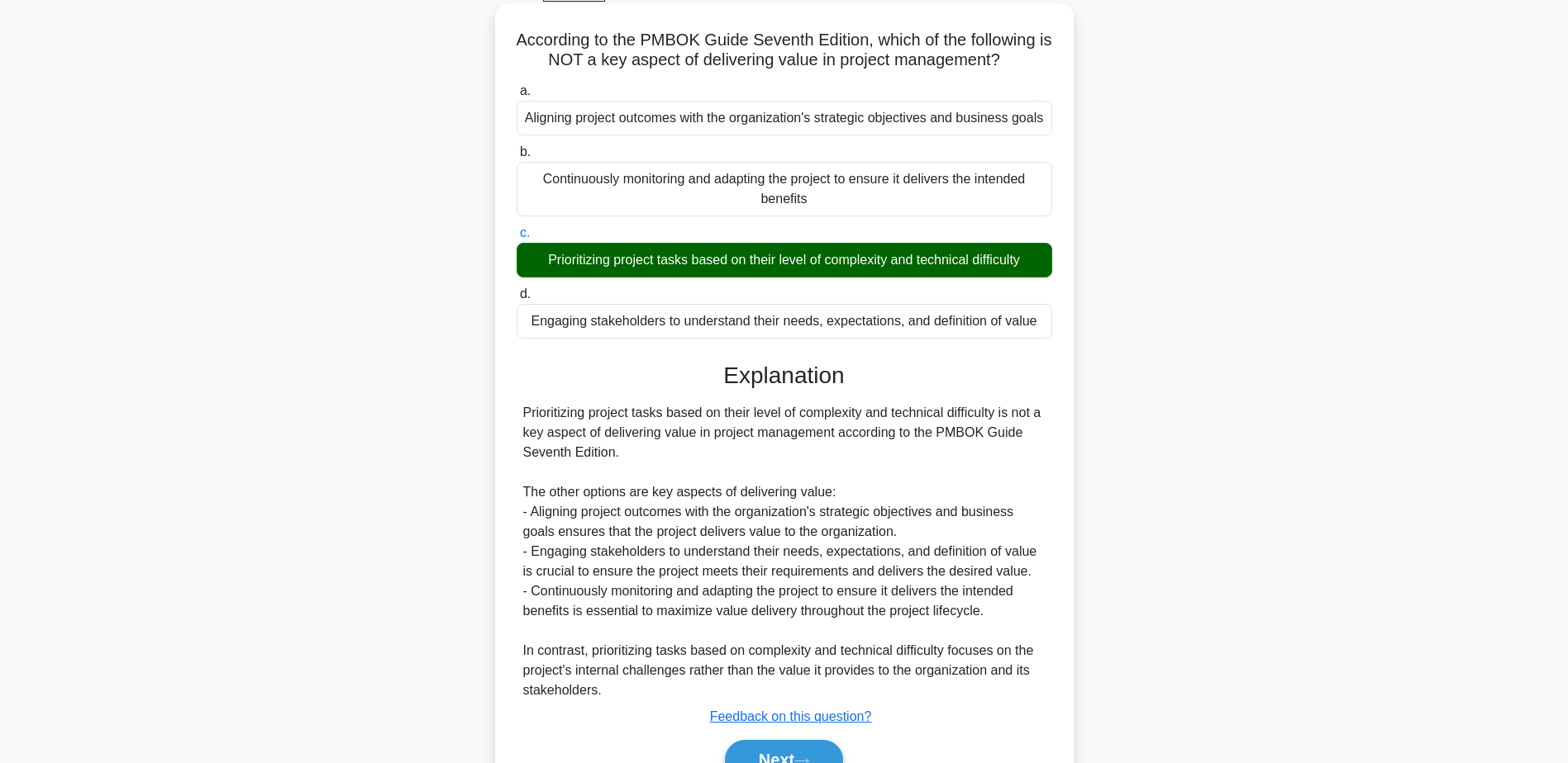
scroll to position [177, 0]
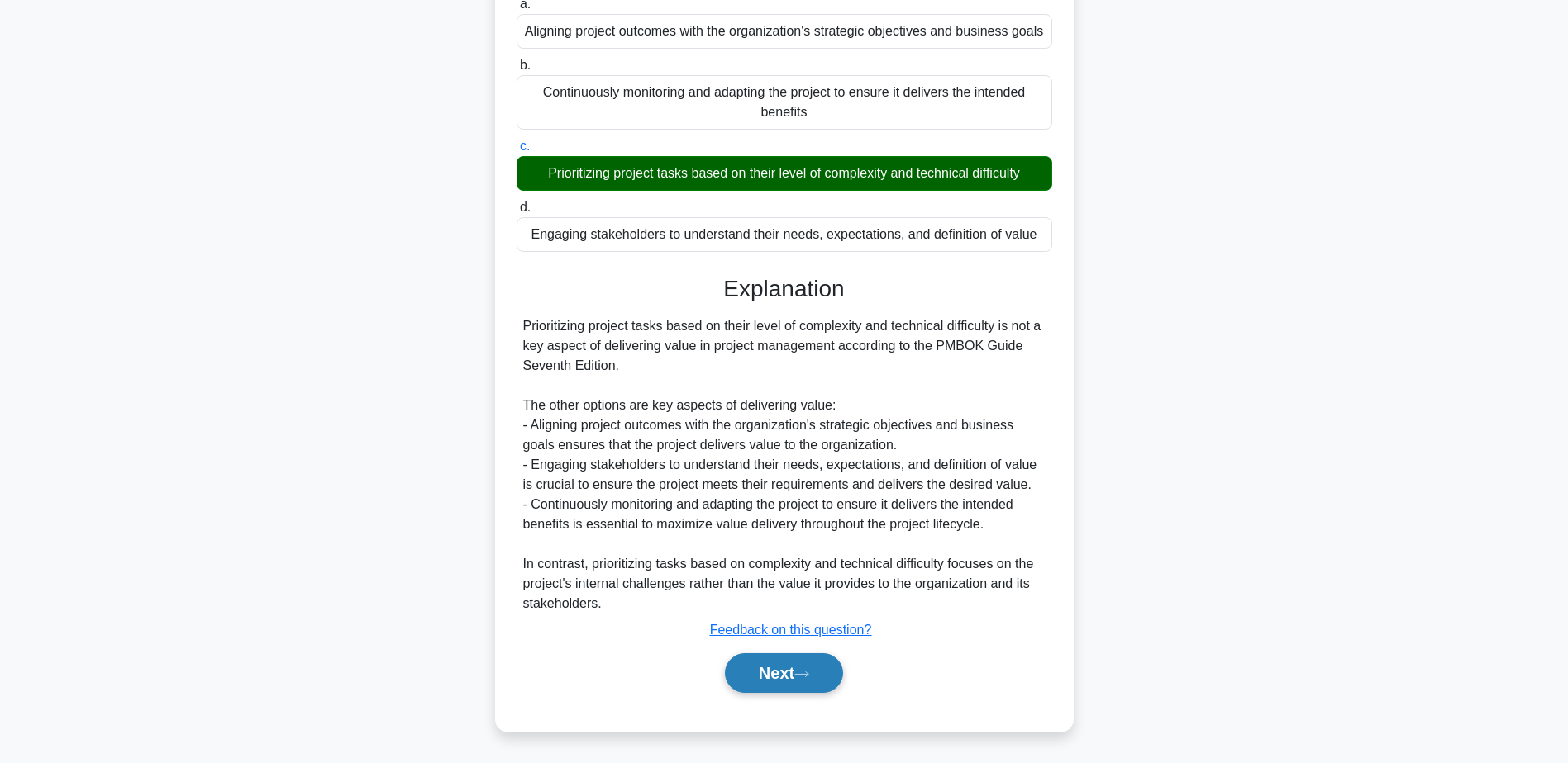
click at [806, 680] on button "Next" at bounding box center [784, 673] width 118 height 39
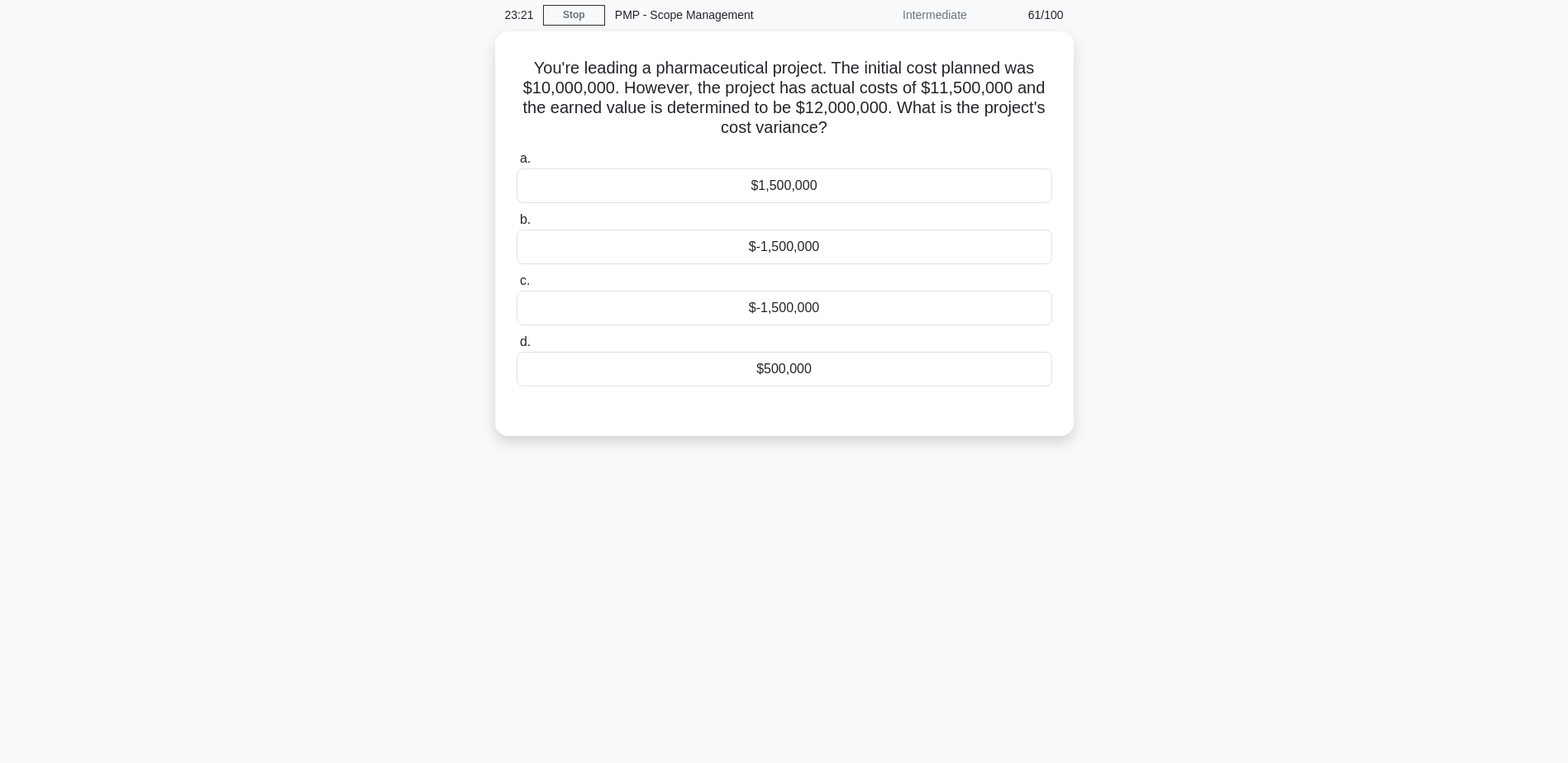
scroll to position [0, 0]
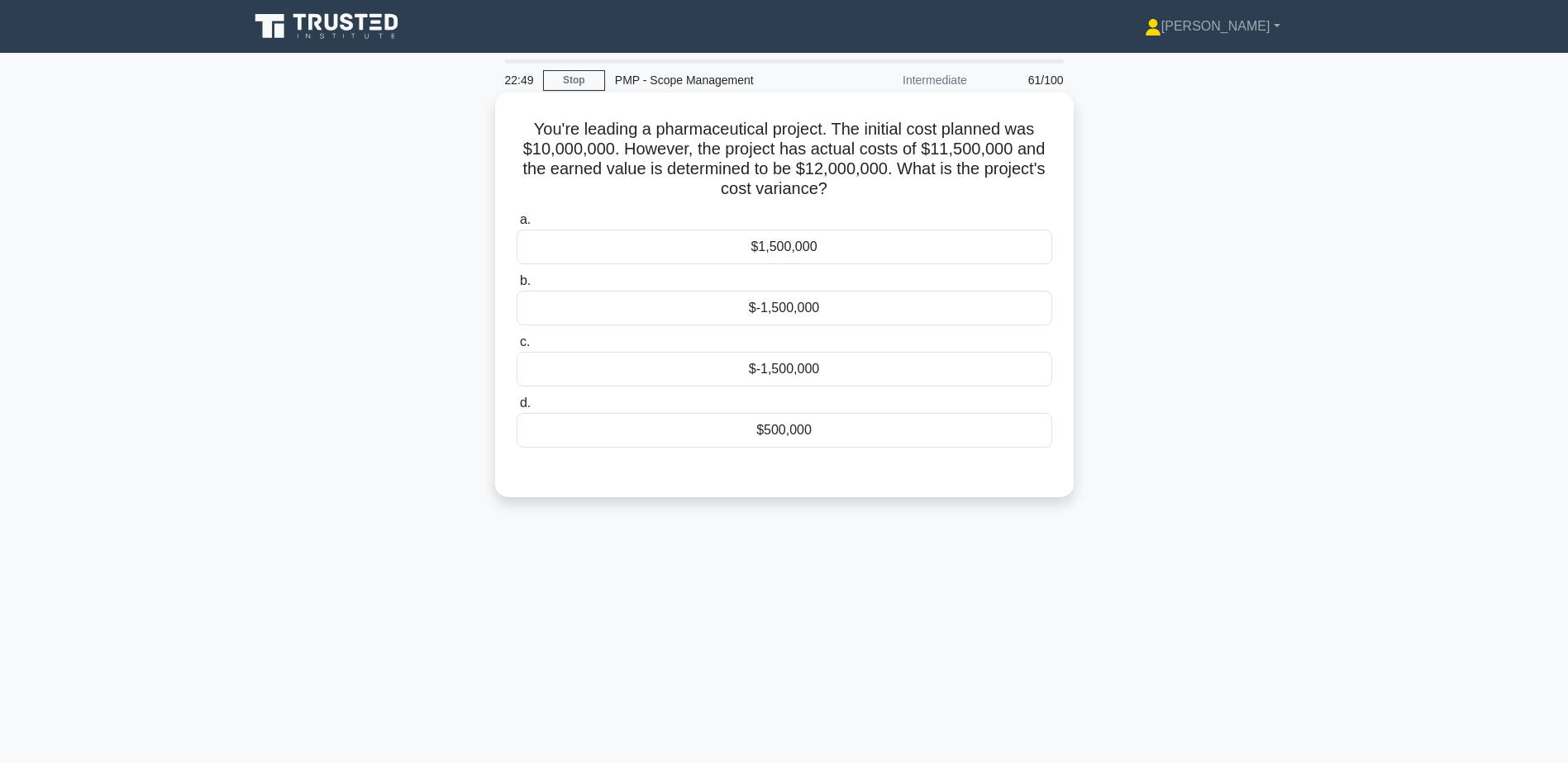
click at [780, 246] on div "$1,500,000" at bounding box center [784, 247] width 536 height 34
click at [517, 226] on input "a. $1,500,000" at bounding box center [517, 220] width 0 height 11
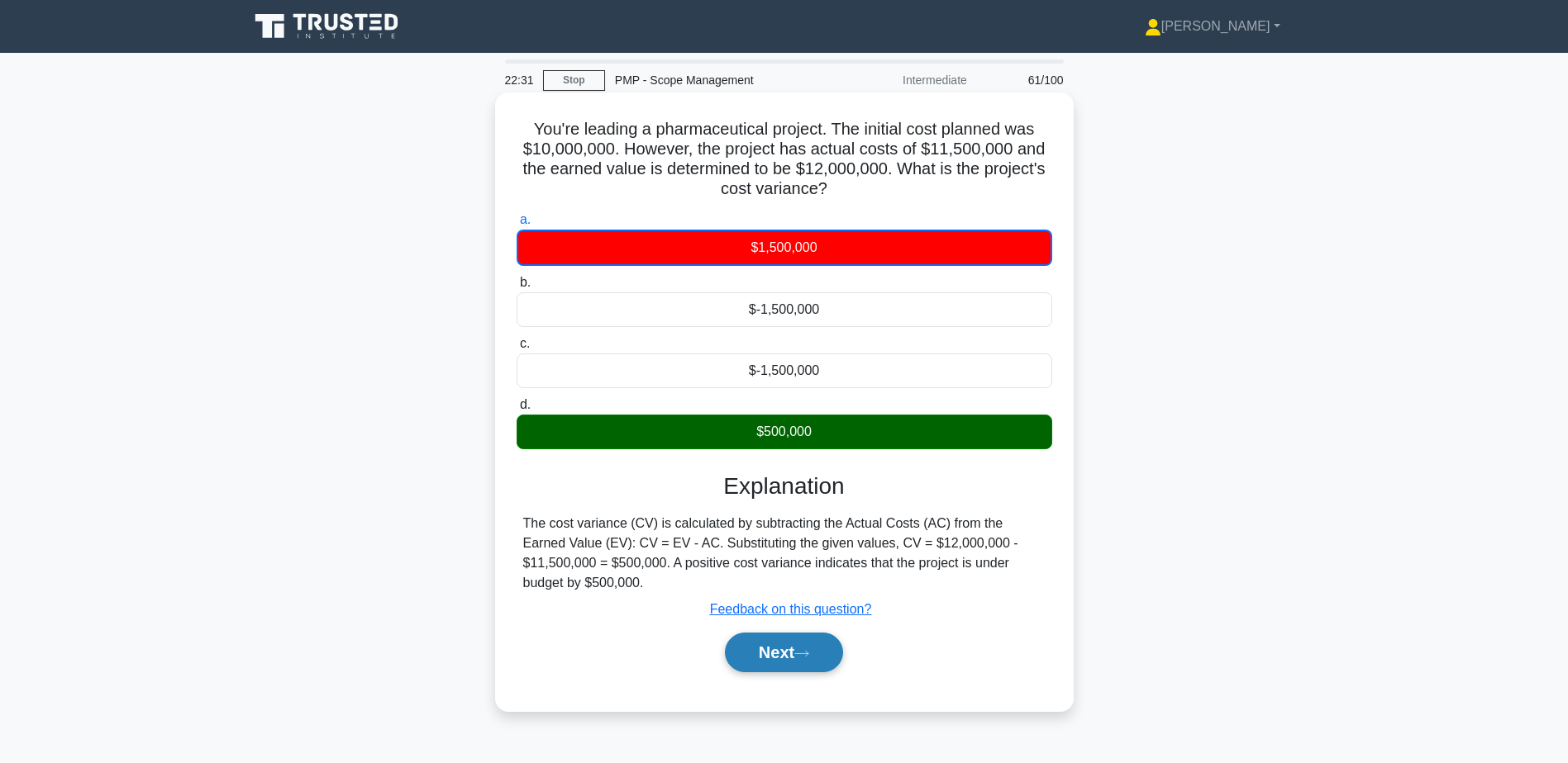
click at [810, 649] on icon at bounding box center [802, 653] width 15 height 9
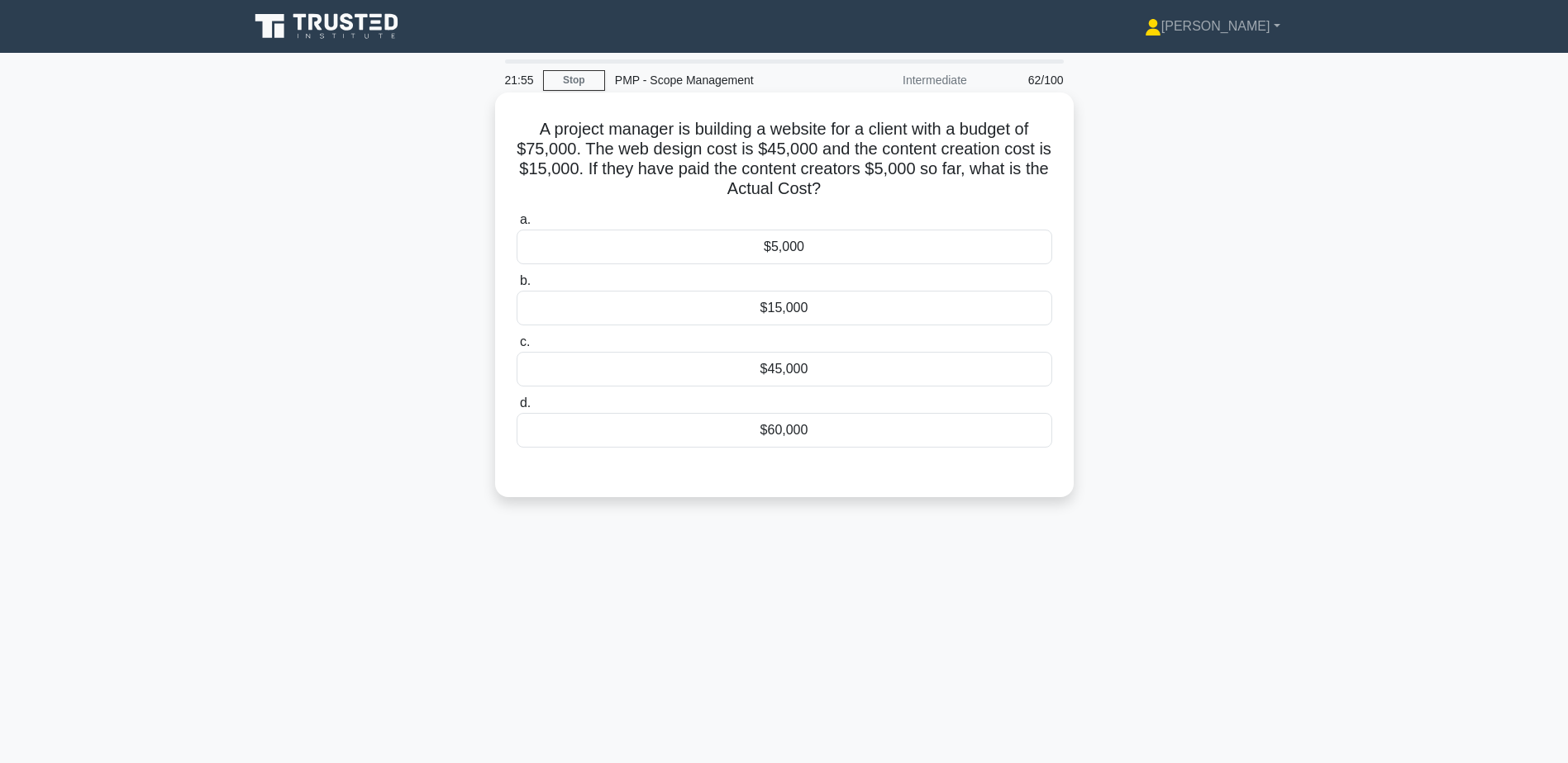
click at [851, 243] on div "$5,000" at bounding box center [784, 247] width 536 height 34
click at [517, 226] on input "a. $5,000" at bounding box center [517, 220] width 0 height 11
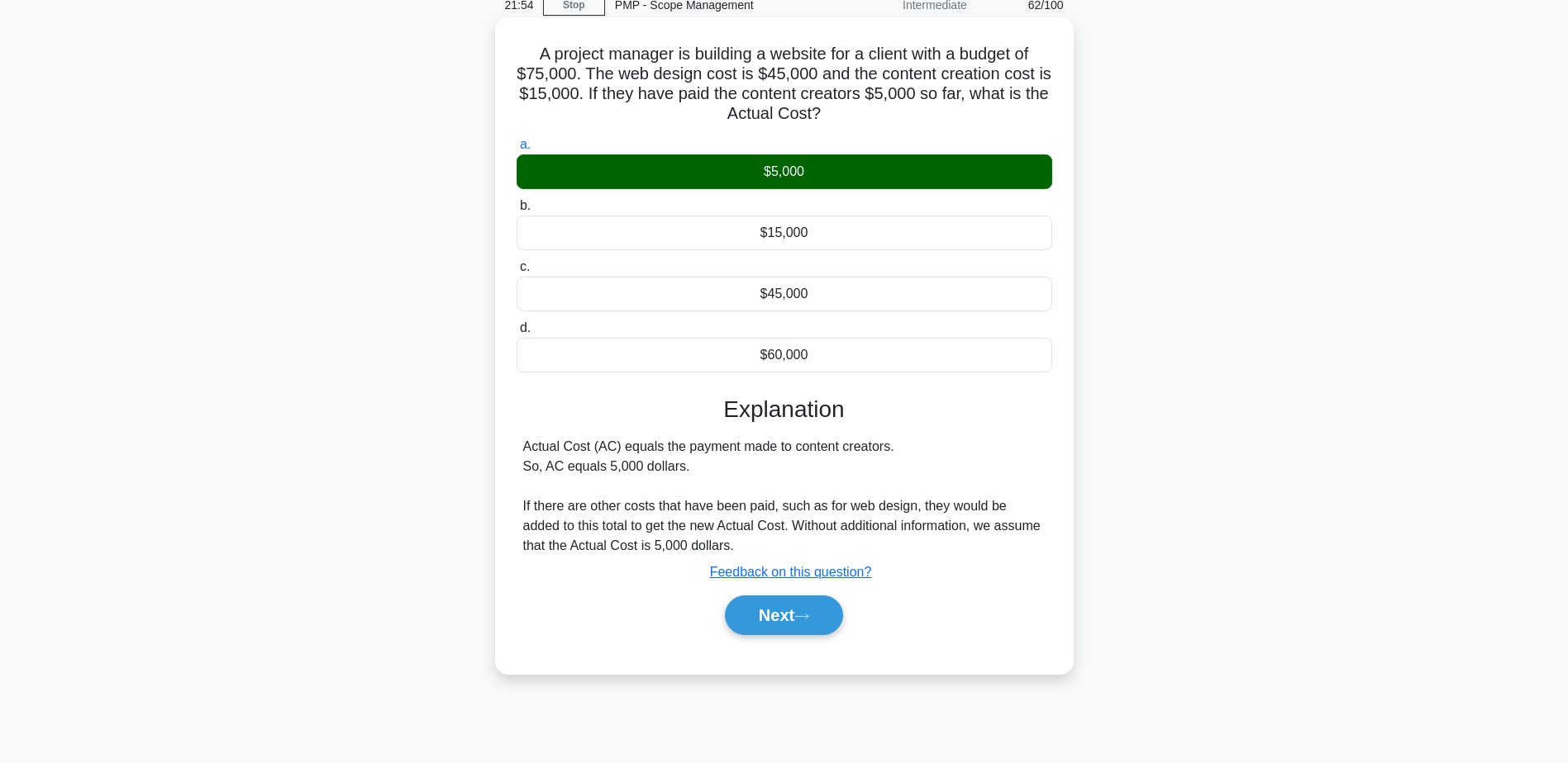
scroll to position [129, 0]
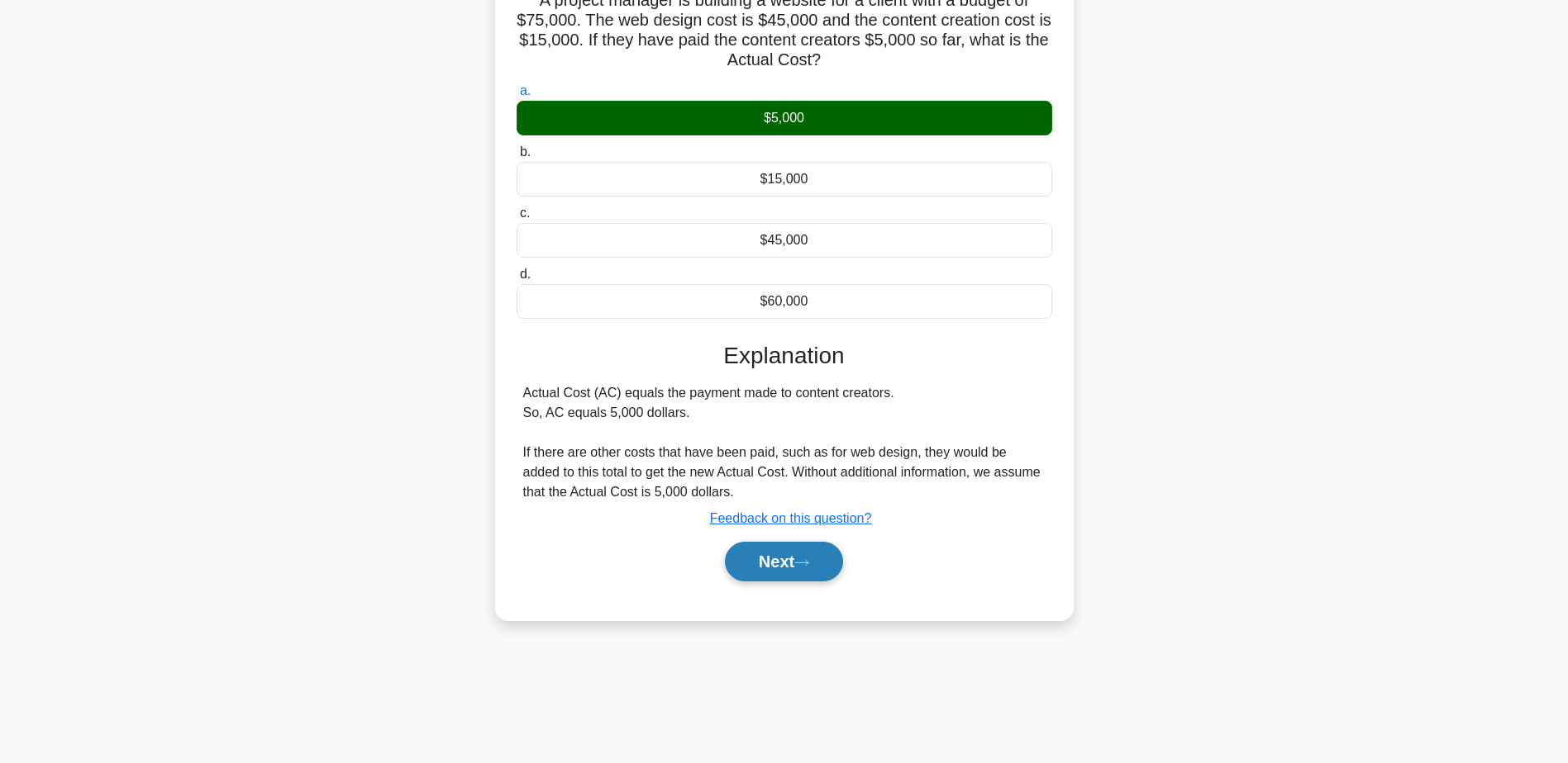
click at [763, 550] on button "Next" at bounding box center [784, 561] width 118 height 39
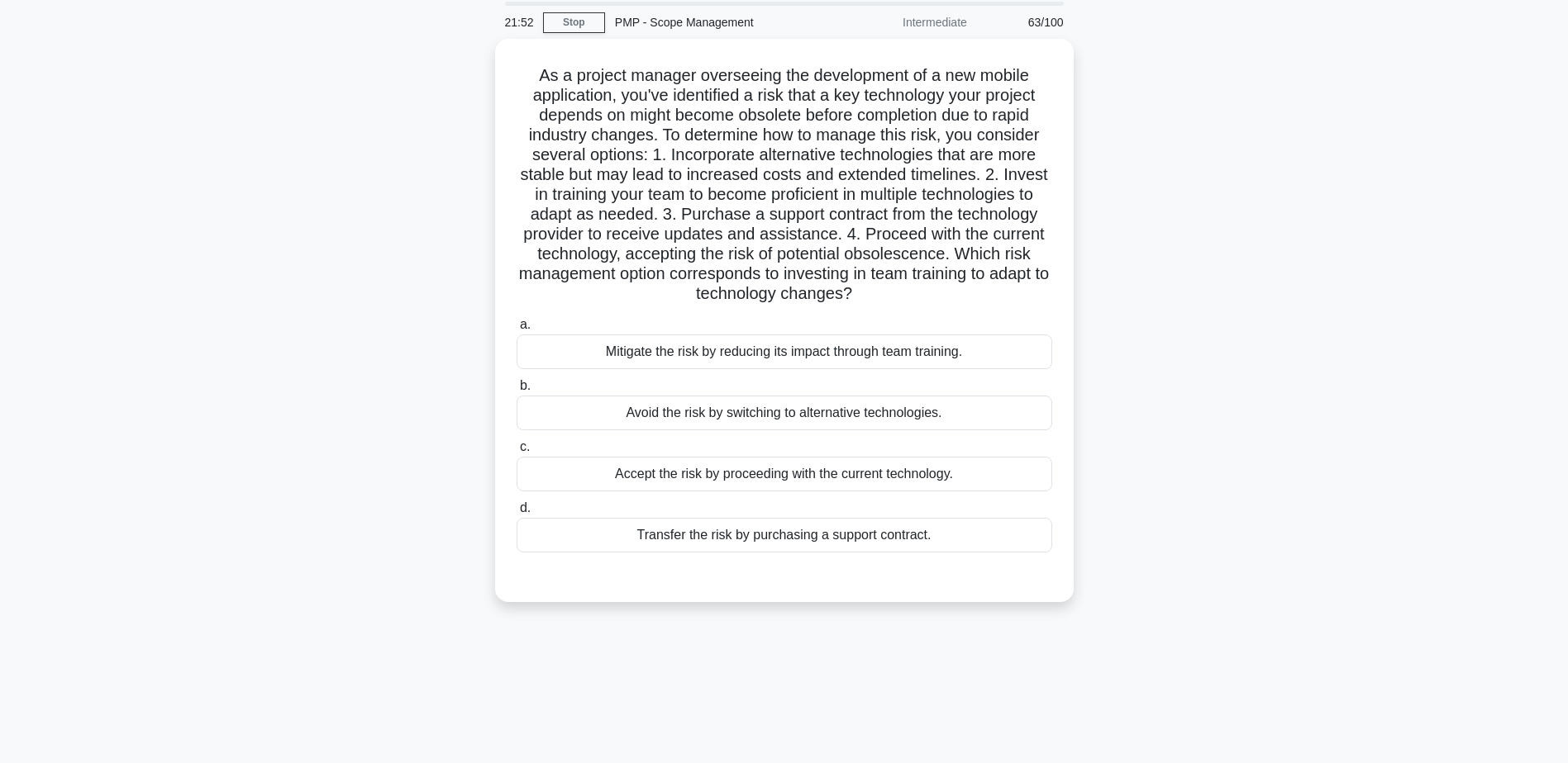
scroll to position [0, 0]
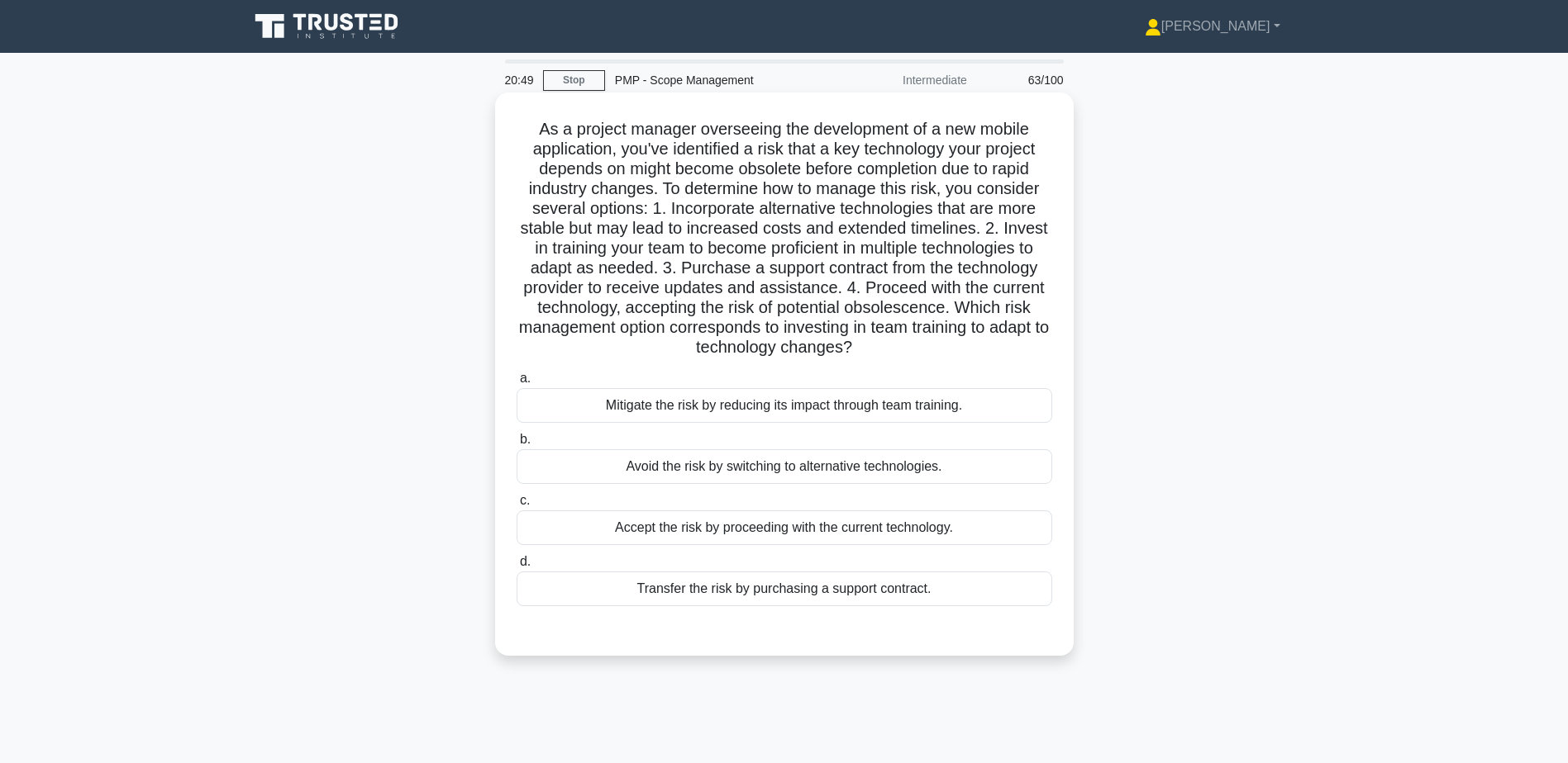
click at [809, 404] on div "Mitigate the risk by reducing its impact through team training." at bounding box center [784, 405] width 536 height 34
click at [517, 384] on input "a. Mitigate the risk by reducing its impact through team training." at bounding box center [517, 378] width 0 height 11
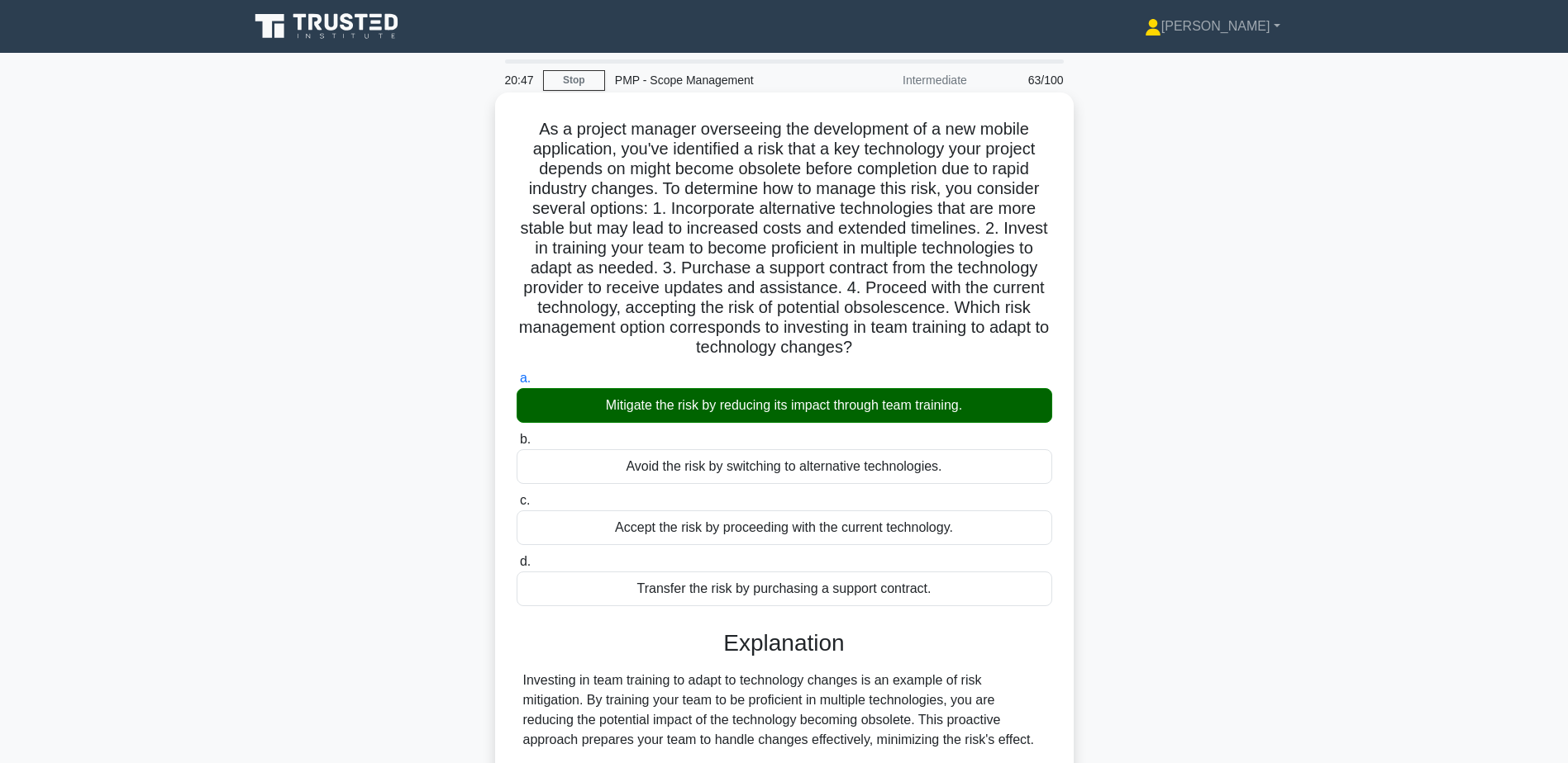
scroll to position [236, 0]
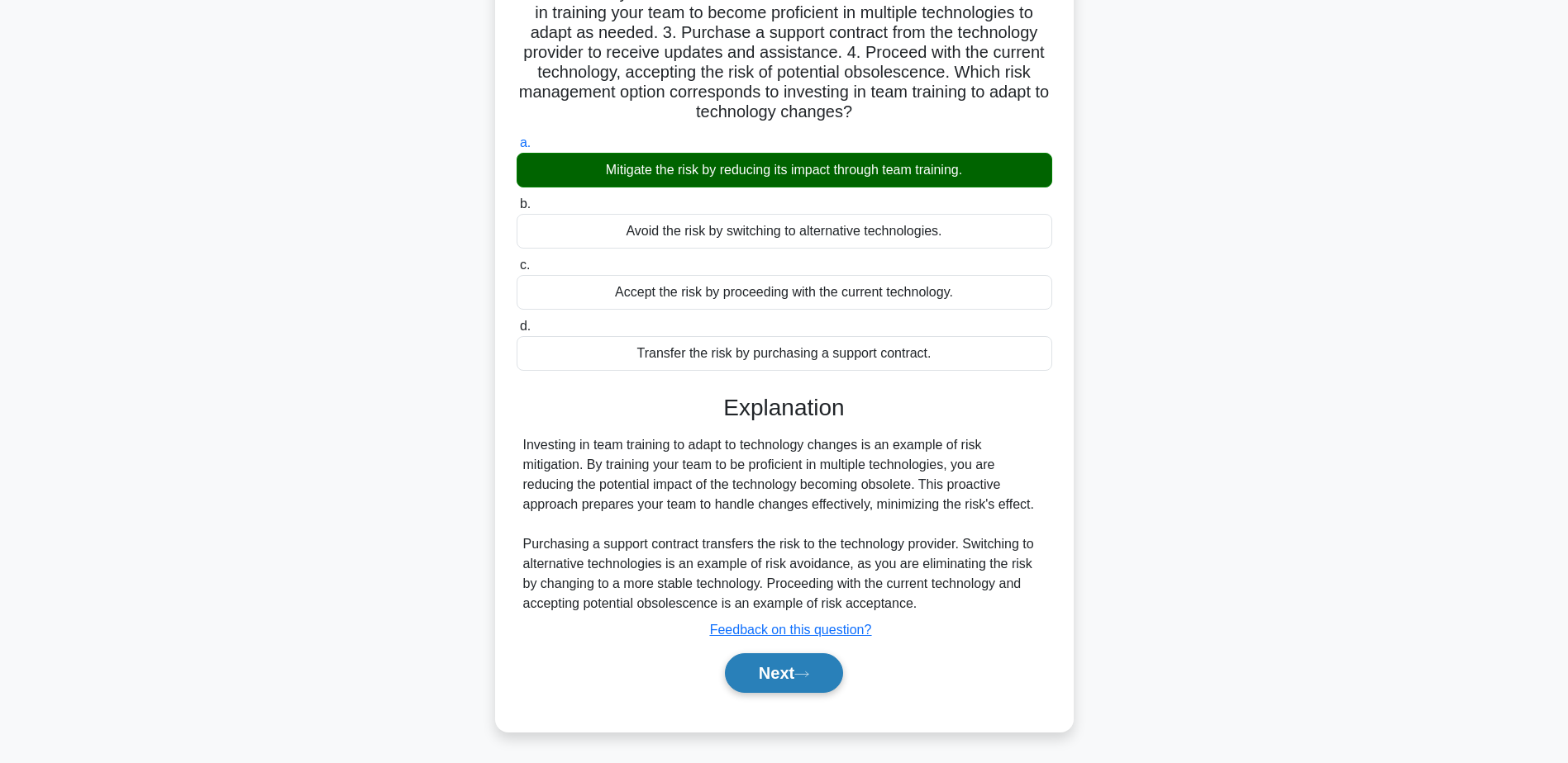
click at [791, 672] on button "Next" at bounding box center [784, 673] width 118 height 39
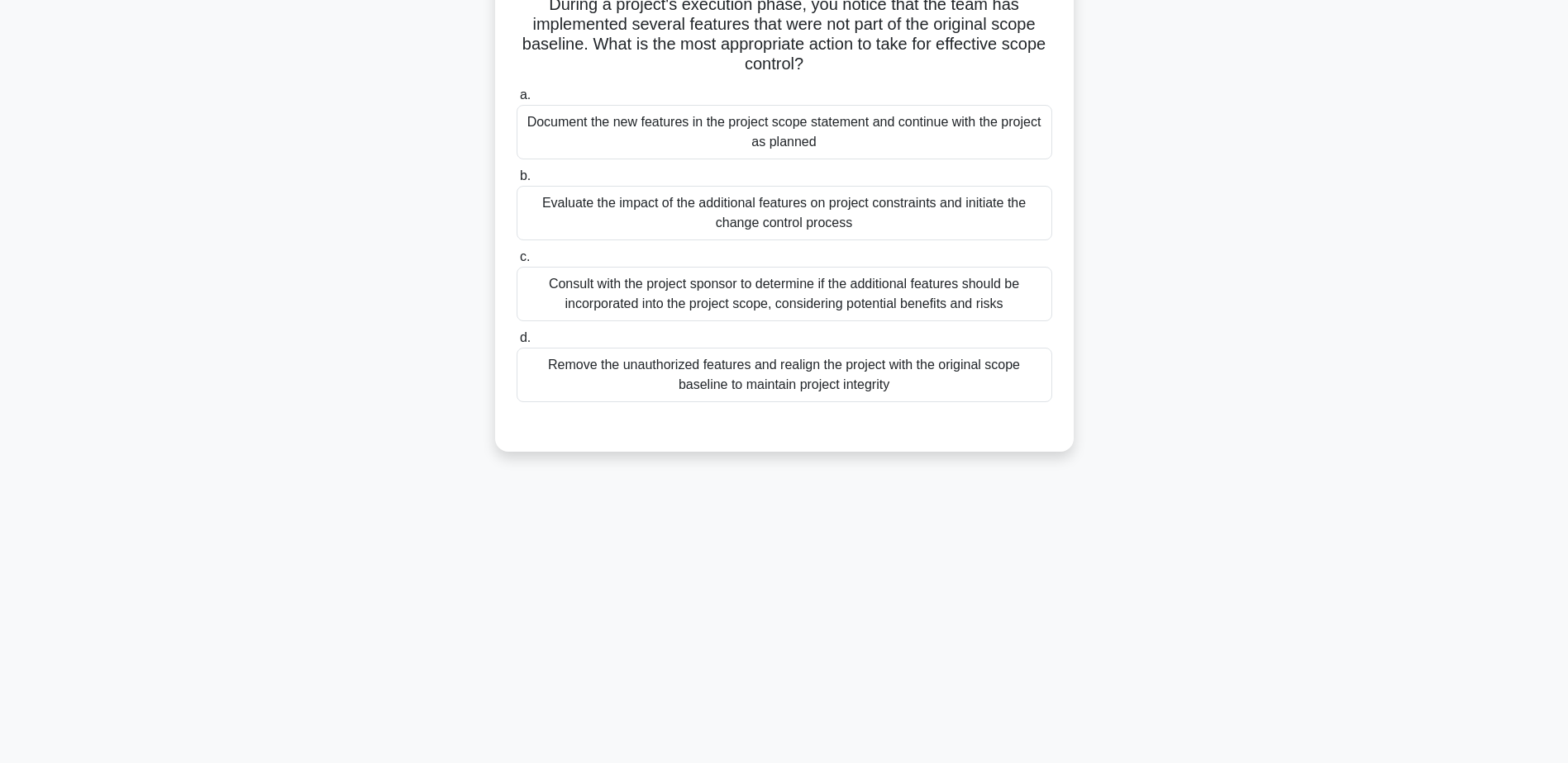
scroll to position [0, 0]
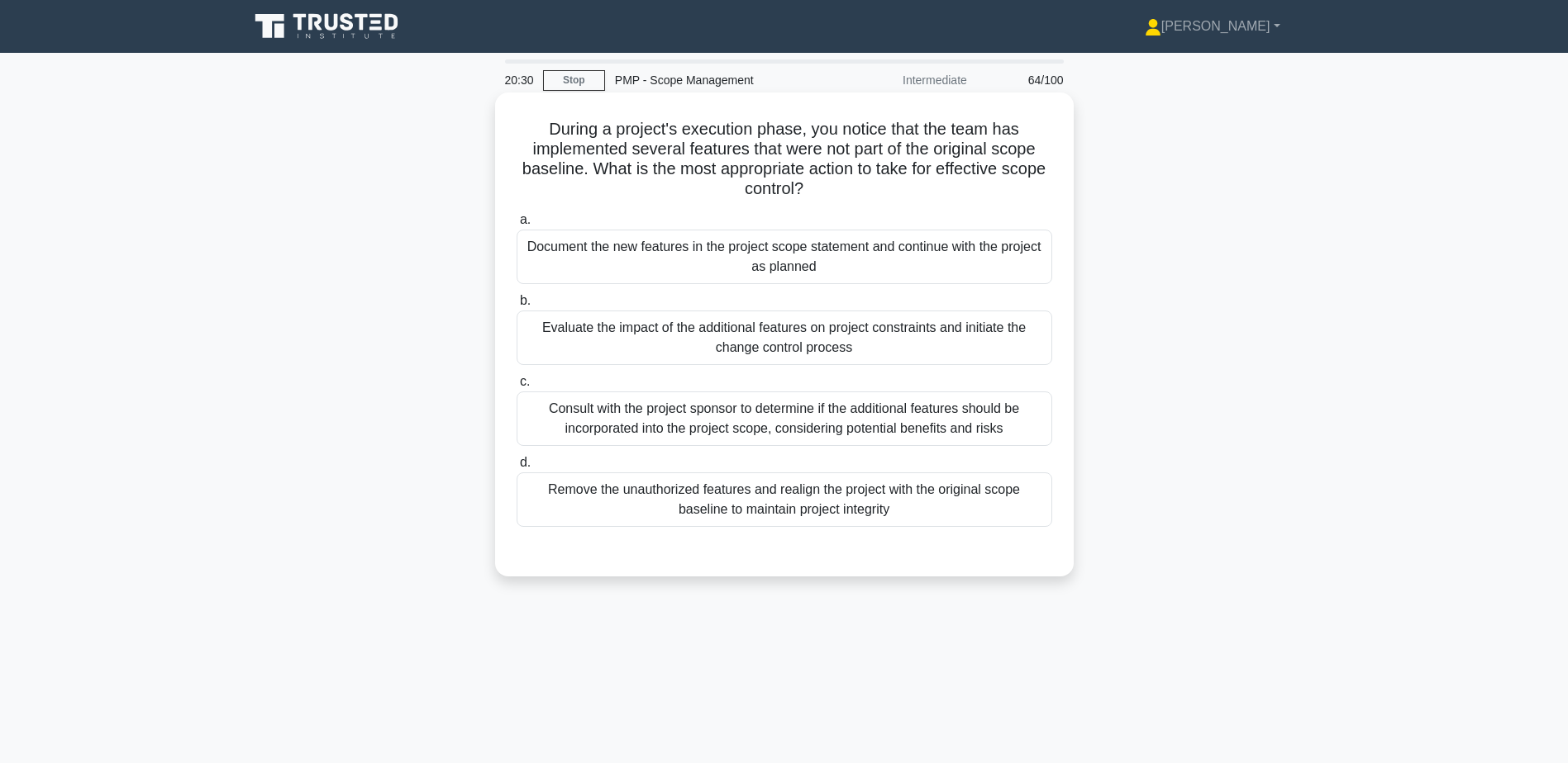
click at [846, 346] on div "Evaluate the impact of the additional features on project constraints and initi…" at bounding box center [784, 337] width 536 height 54
click at [517, 306] on input "b. Evaluate the impact of the additional features on project constraints and in…" at bounding box center [517, 301] width 0 height 11
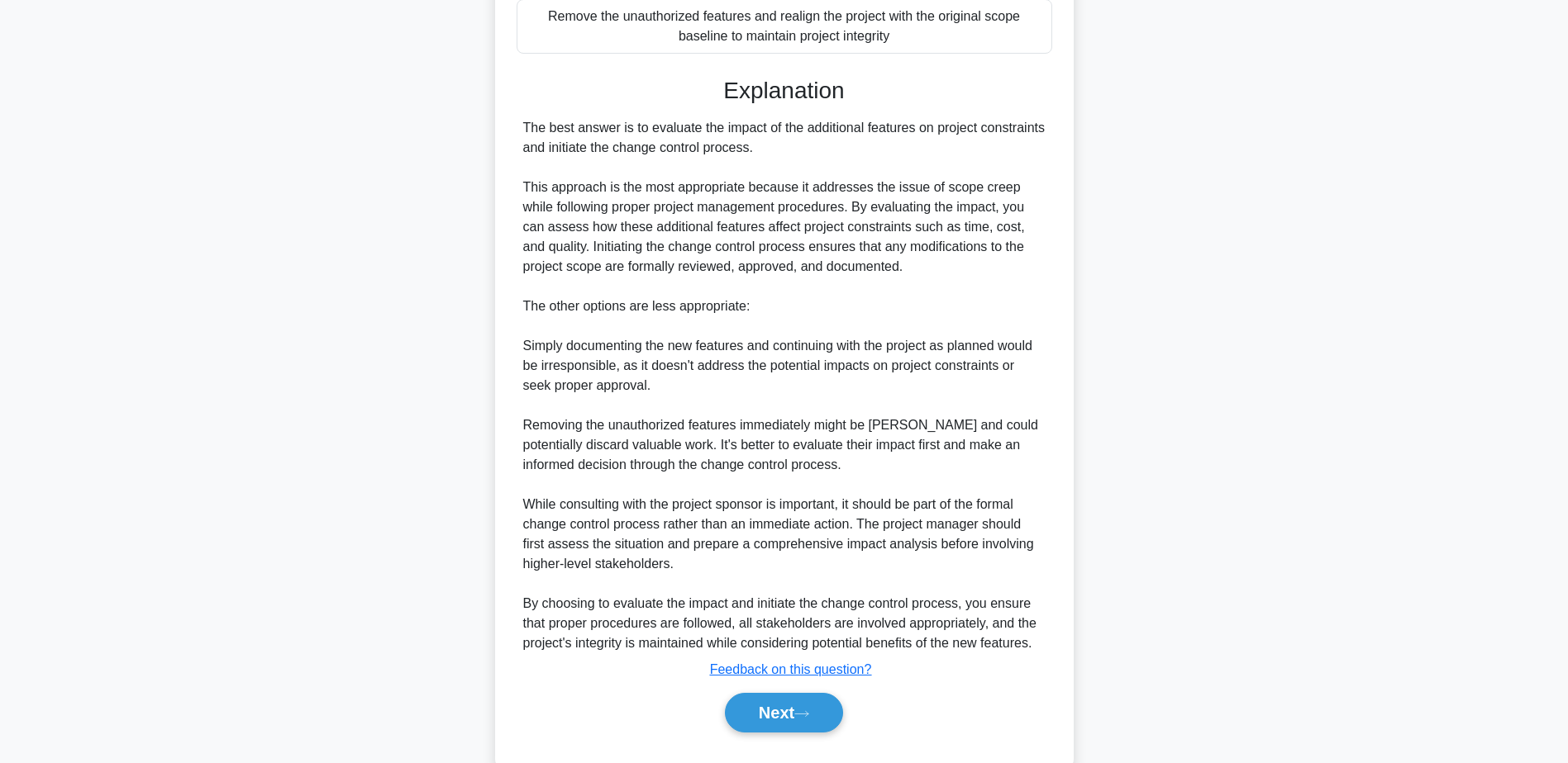
scroll to position [514, 0]
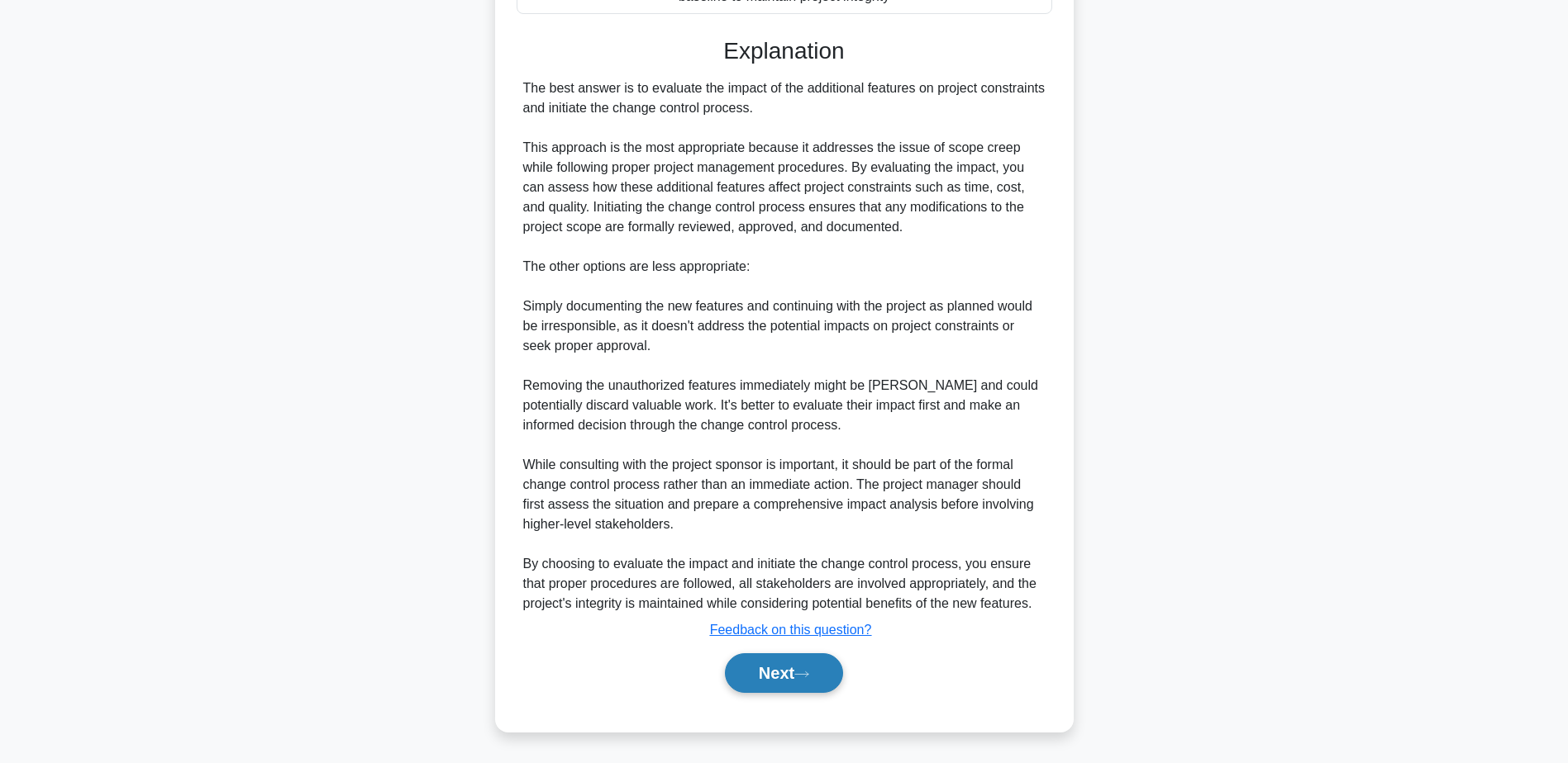
click at [797, 679] on button "Next" at bounding box center [784, 673] width 118 height 39
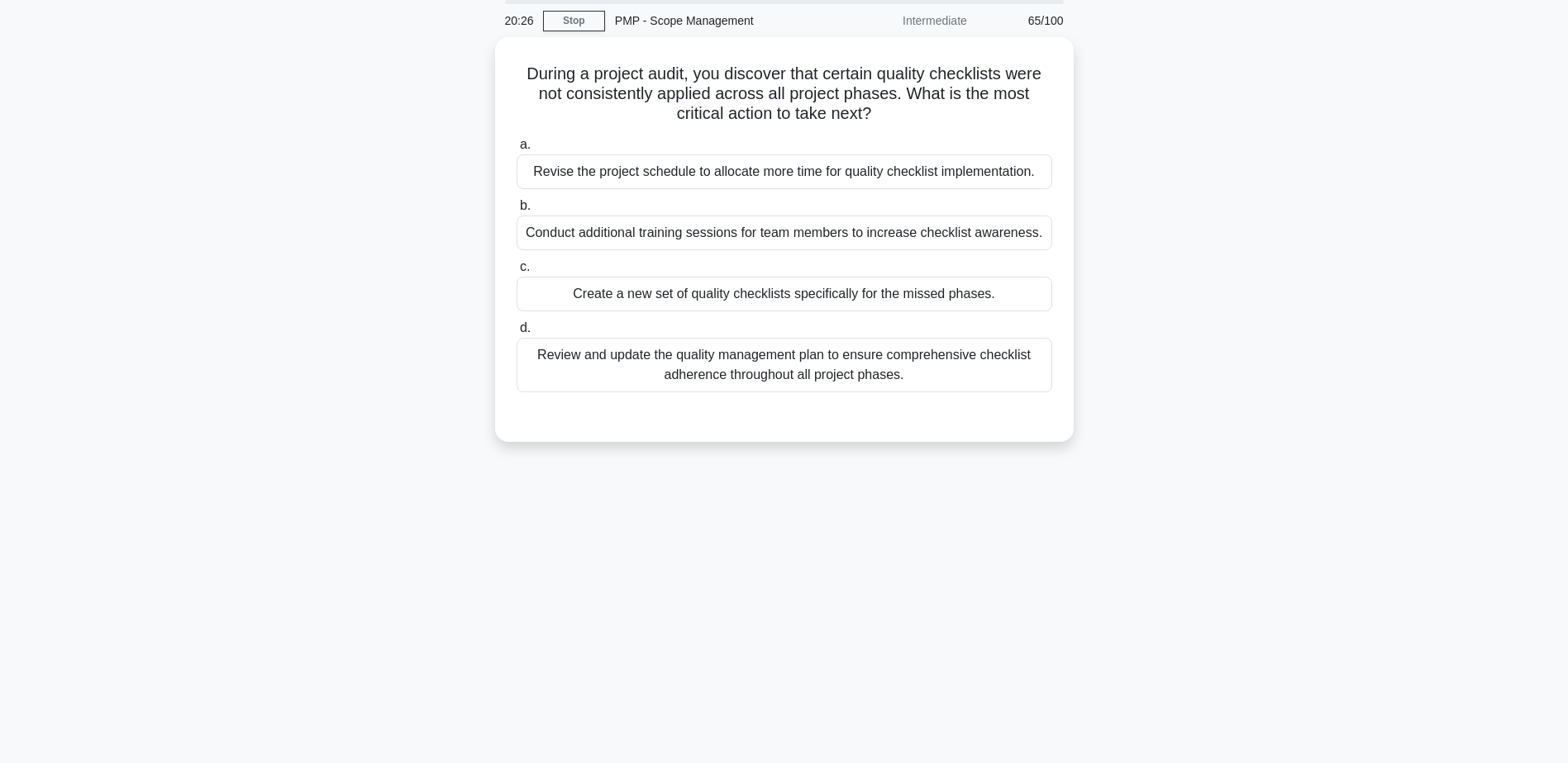
scroll to position [0, 0]
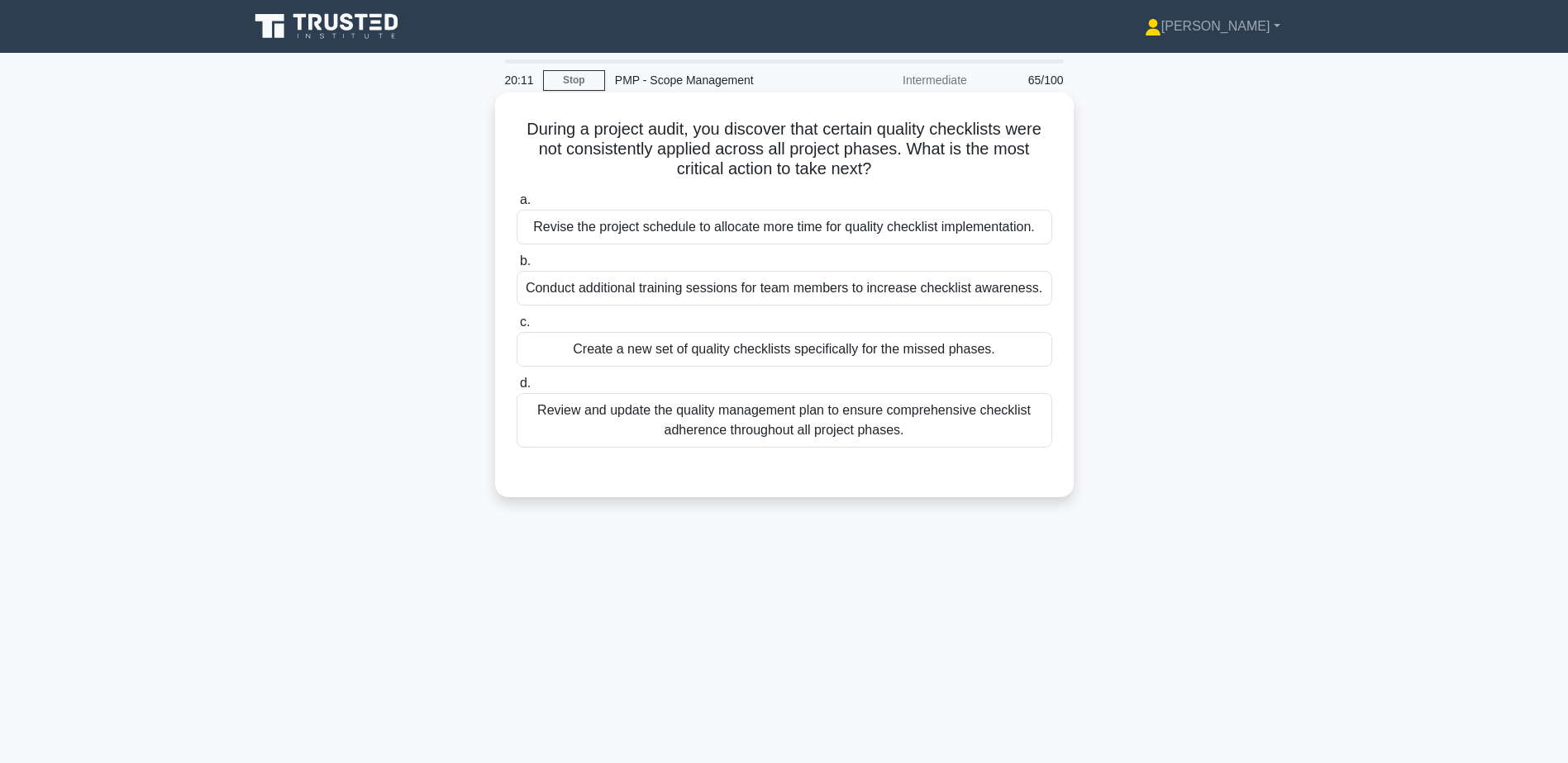
click at [848, 422] on div "Review and update the quality management plan to ensure comprehensive checklist…" at bounding box center [784, 420] width 536 height 54
click at [517, 389] on input "d. Review and update the quality management plan to ensure comprehensive checkl…" at bounding box center [517, 383] width 0 height 11
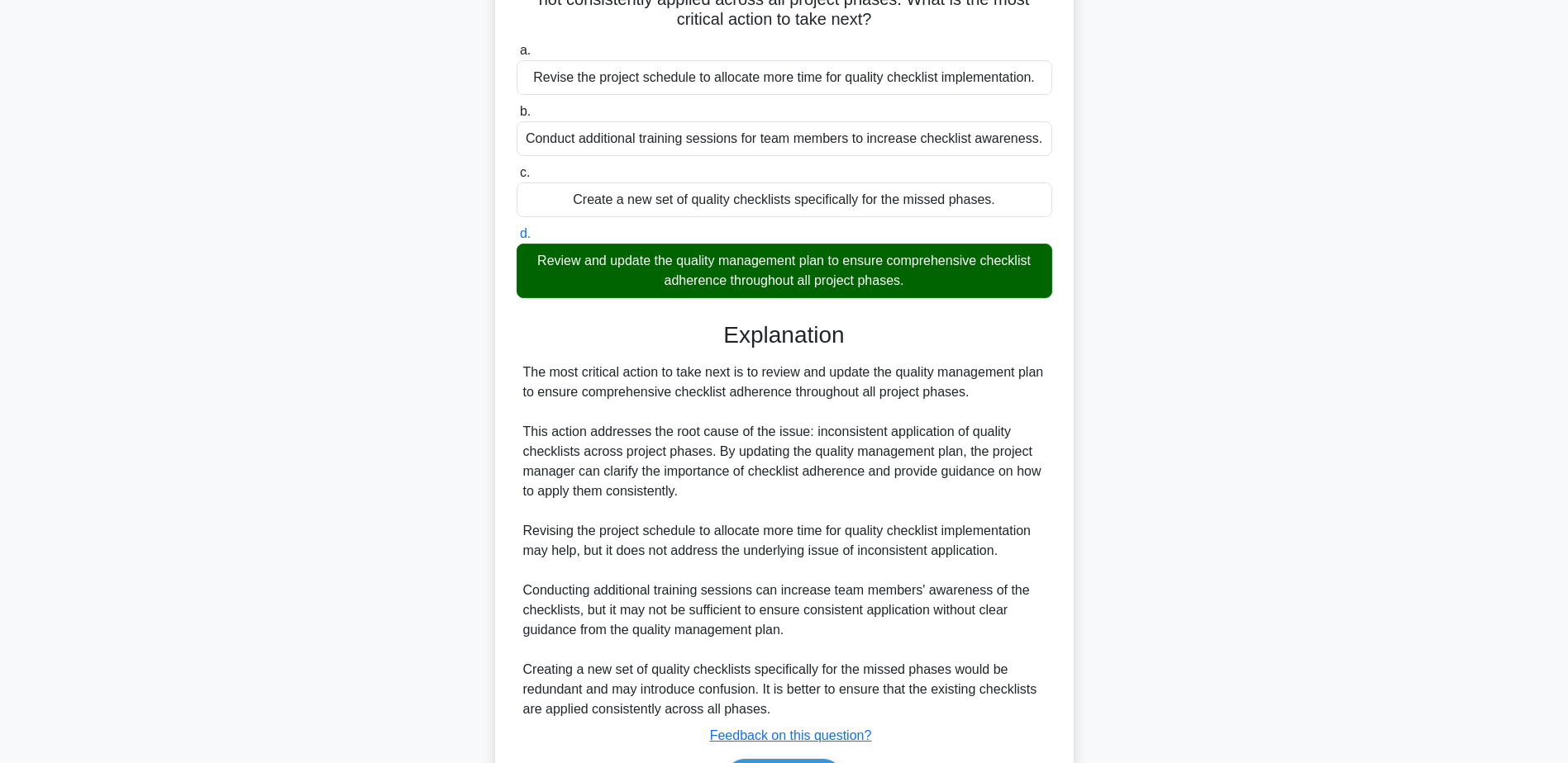
scroll to position [256, 0]
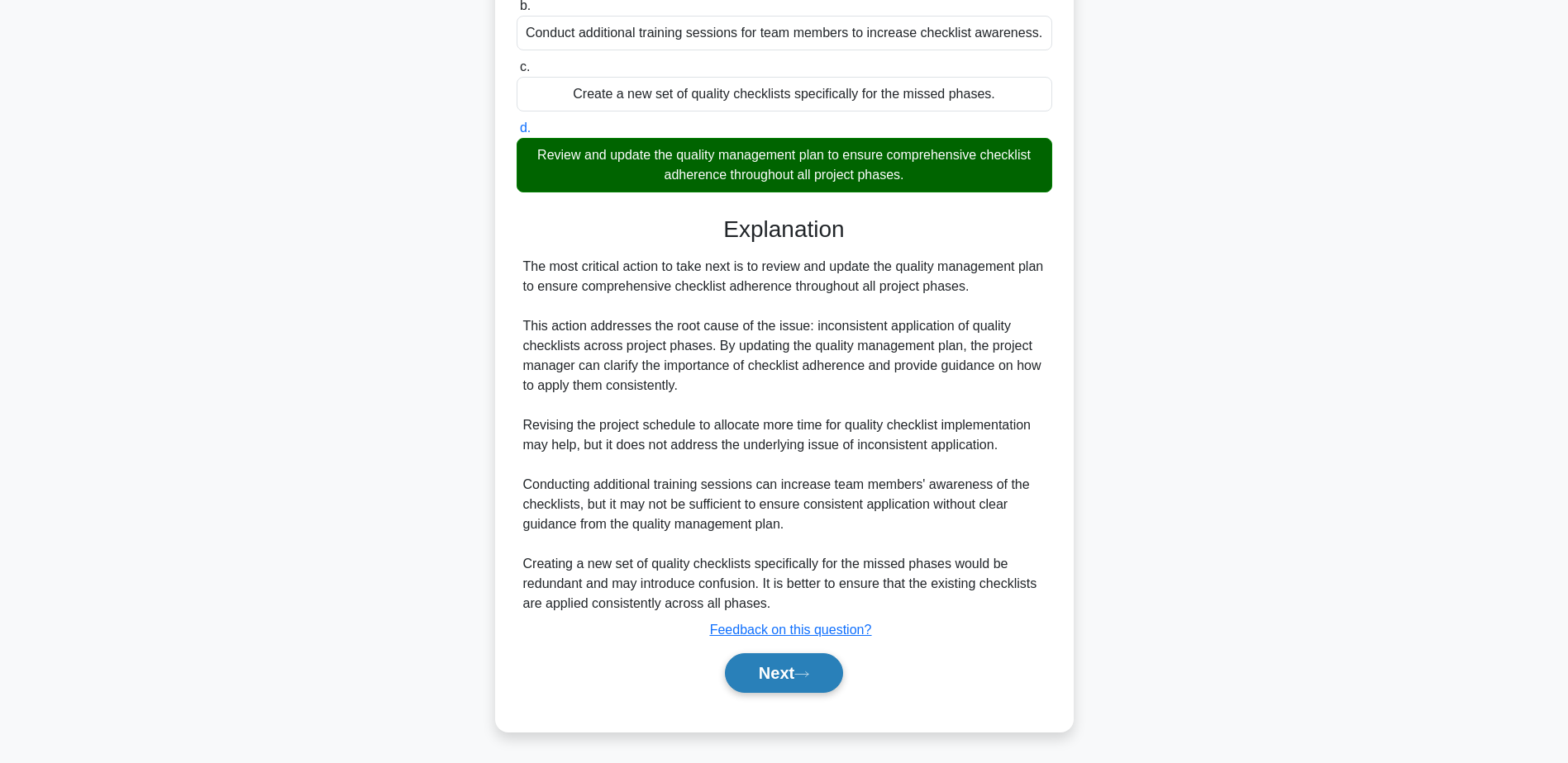
click at [794, 677] on button "Next" at bounding box center [784, 673] width 118 height 39
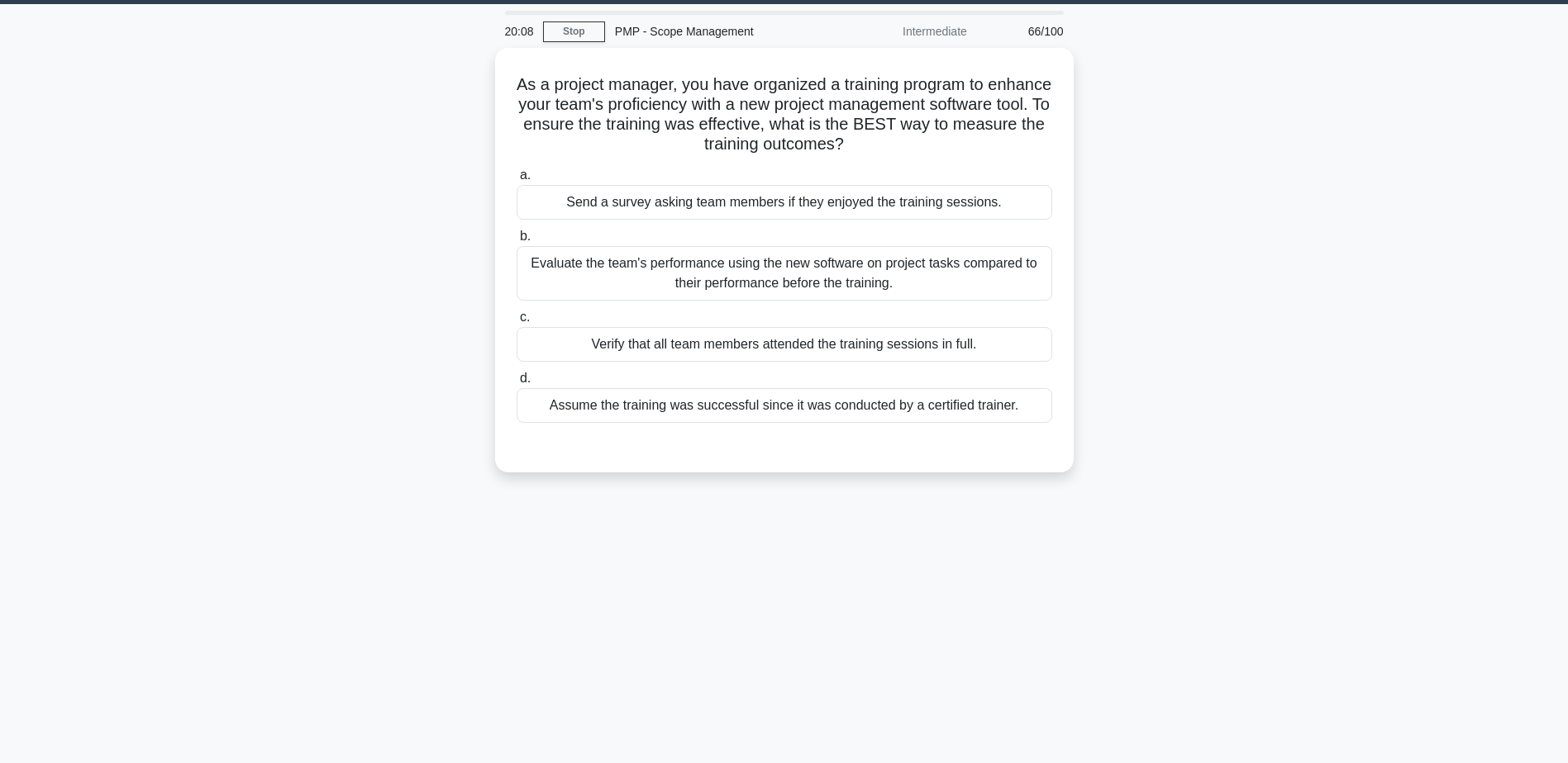
scroll to position [0, 0]
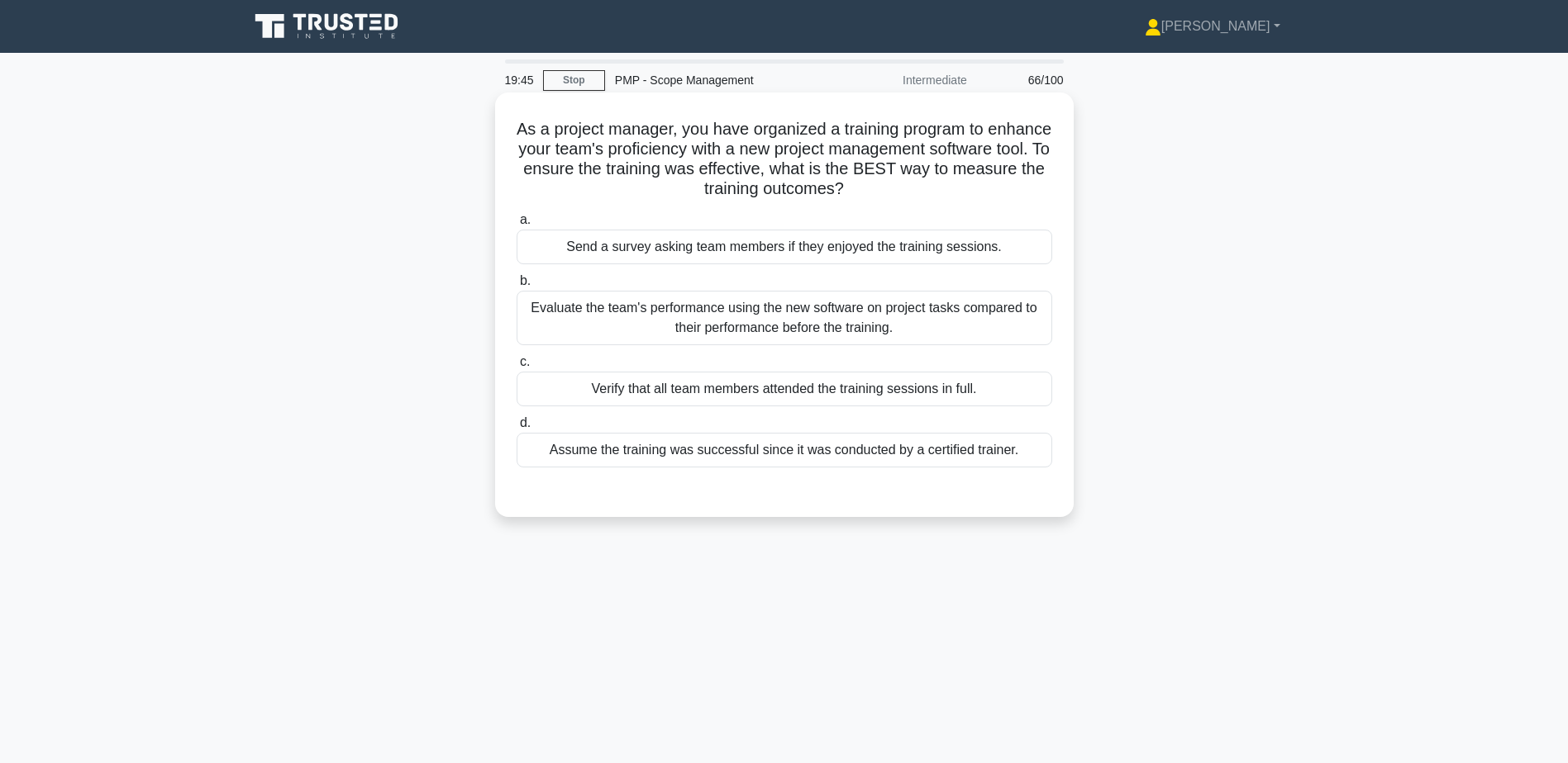
click at [787, 320] on div "Evaluate the team's performance using the new software on project tasks compare…" at bounding box center [784, 318] width 536 height 54
click at [517, 287] on input "b. Evaluate the team's performance using the new software on project tasks comp…" at bounding box center [517, 281] width 0 height 11
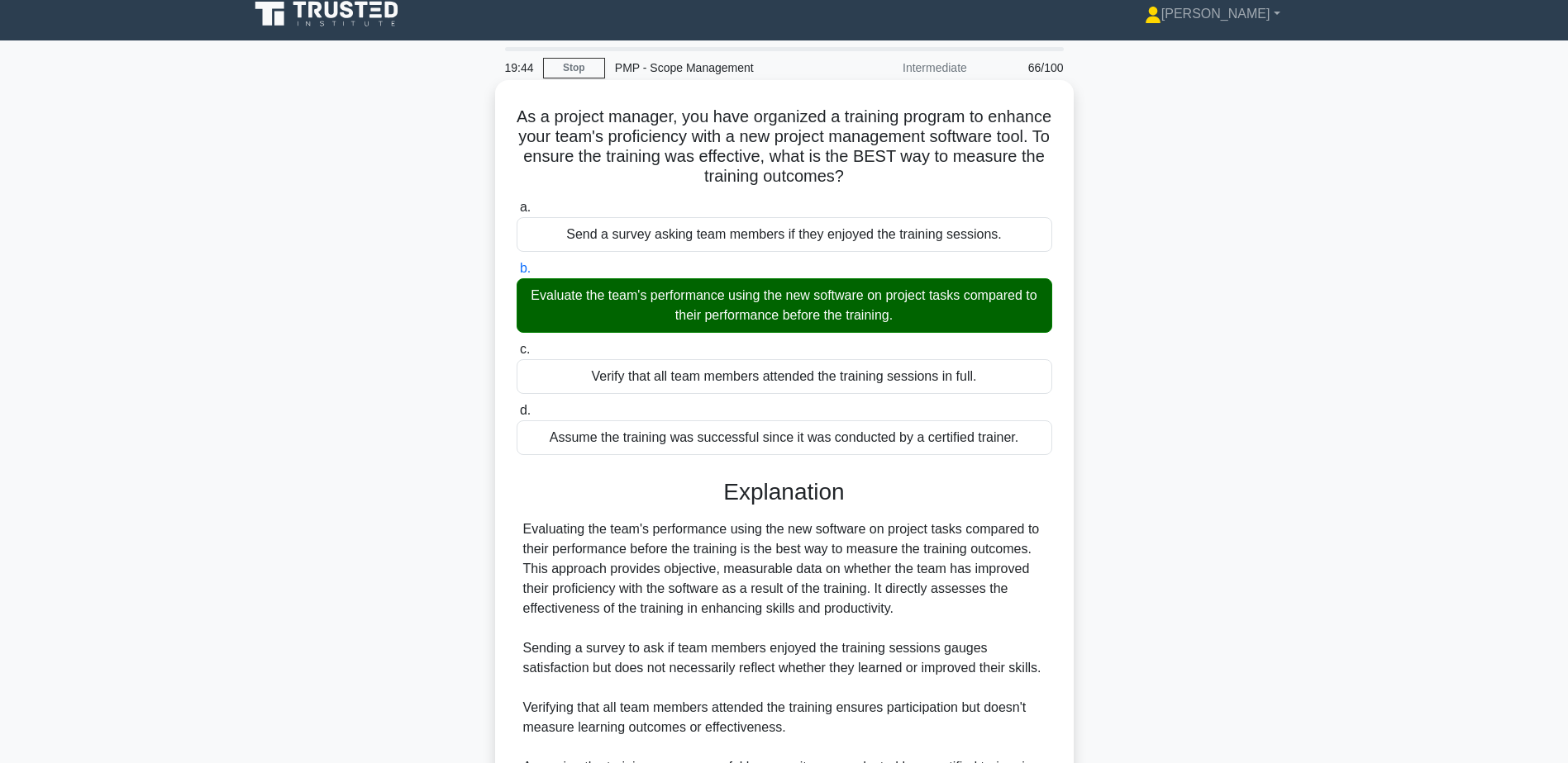
scroll to position [217, 0]
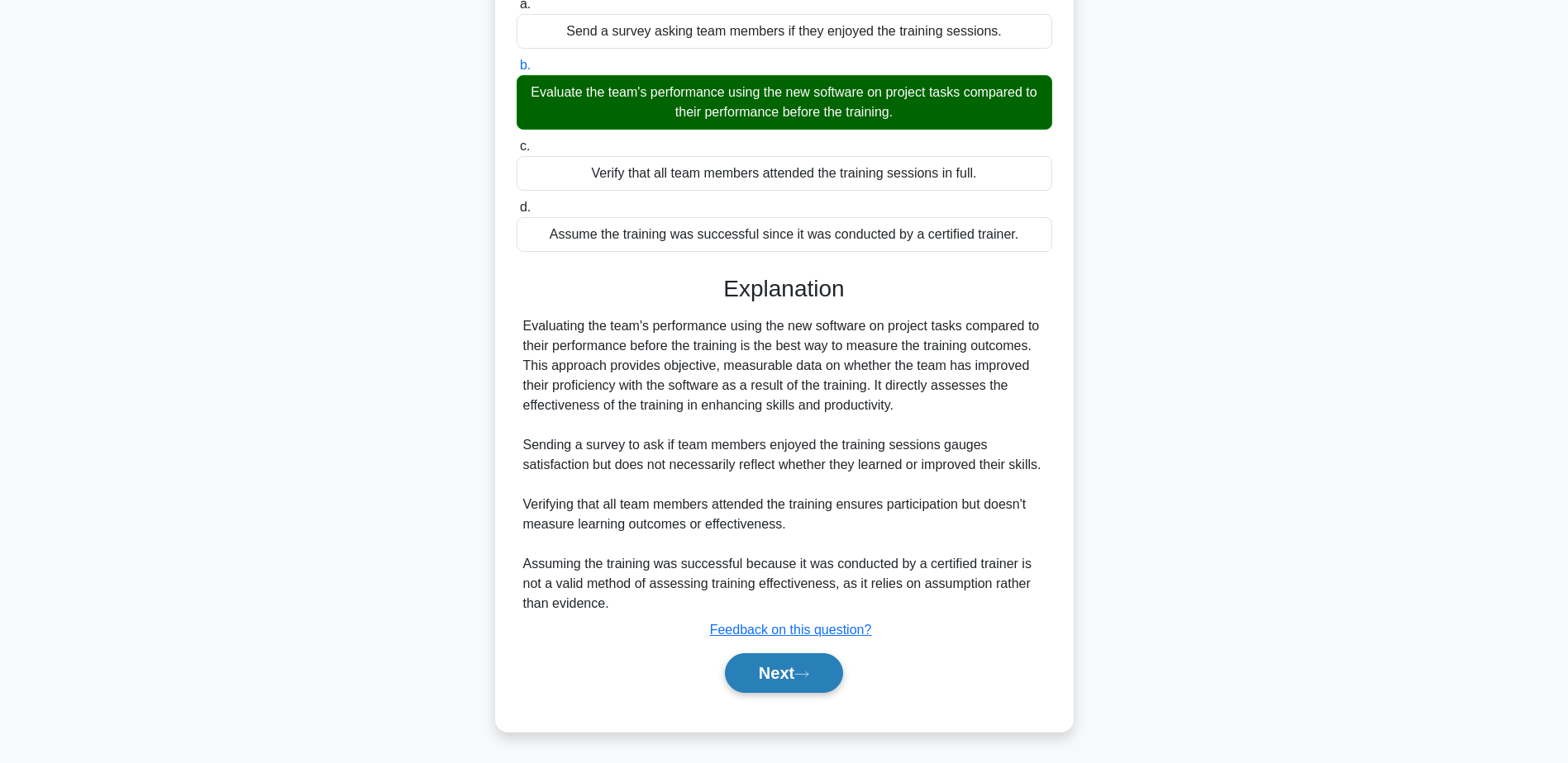
click at [782, 673] on button "Next" at bounding box center [784, 673] width 118 height 39
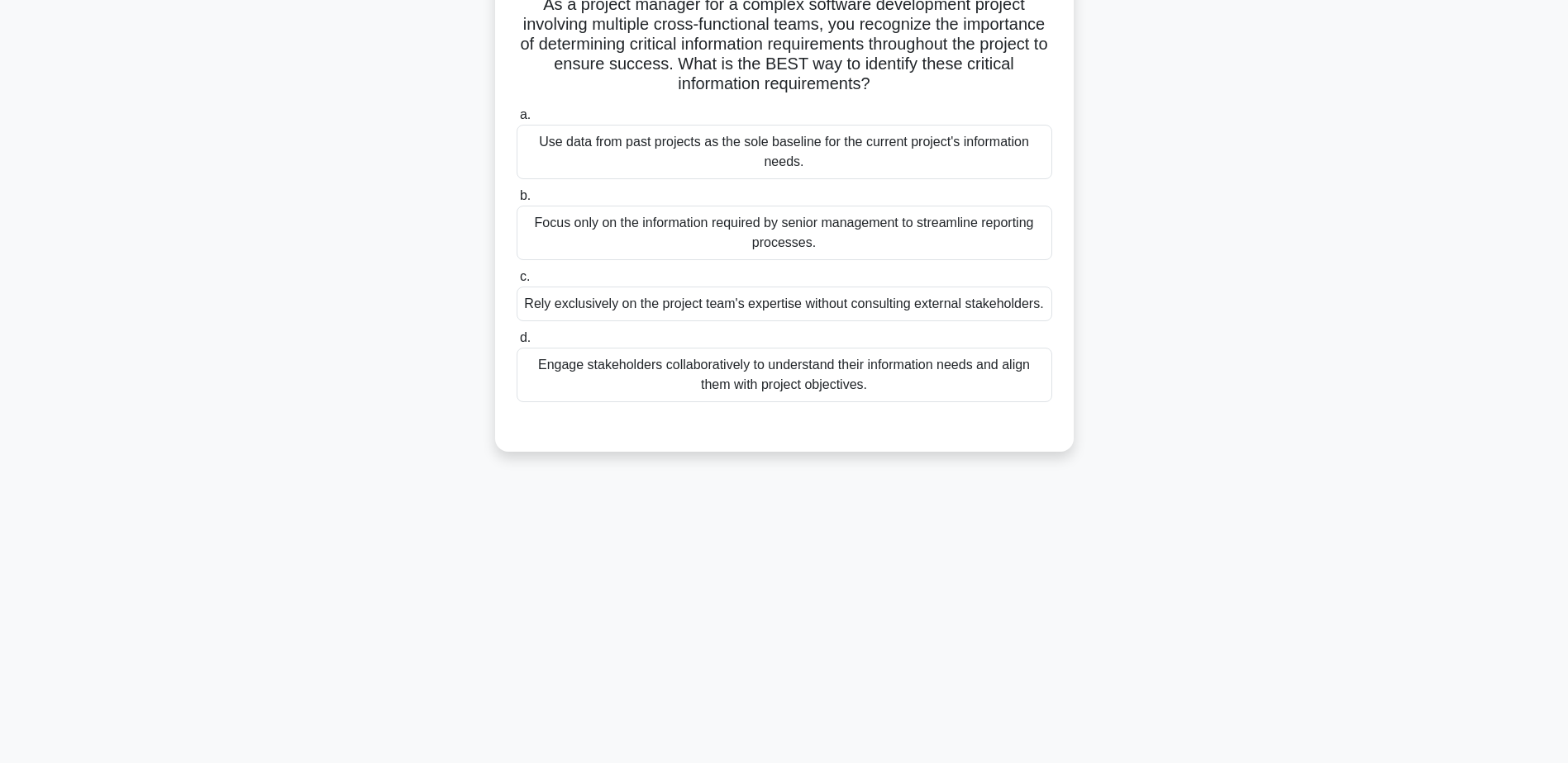
scroll to position [0, 0]
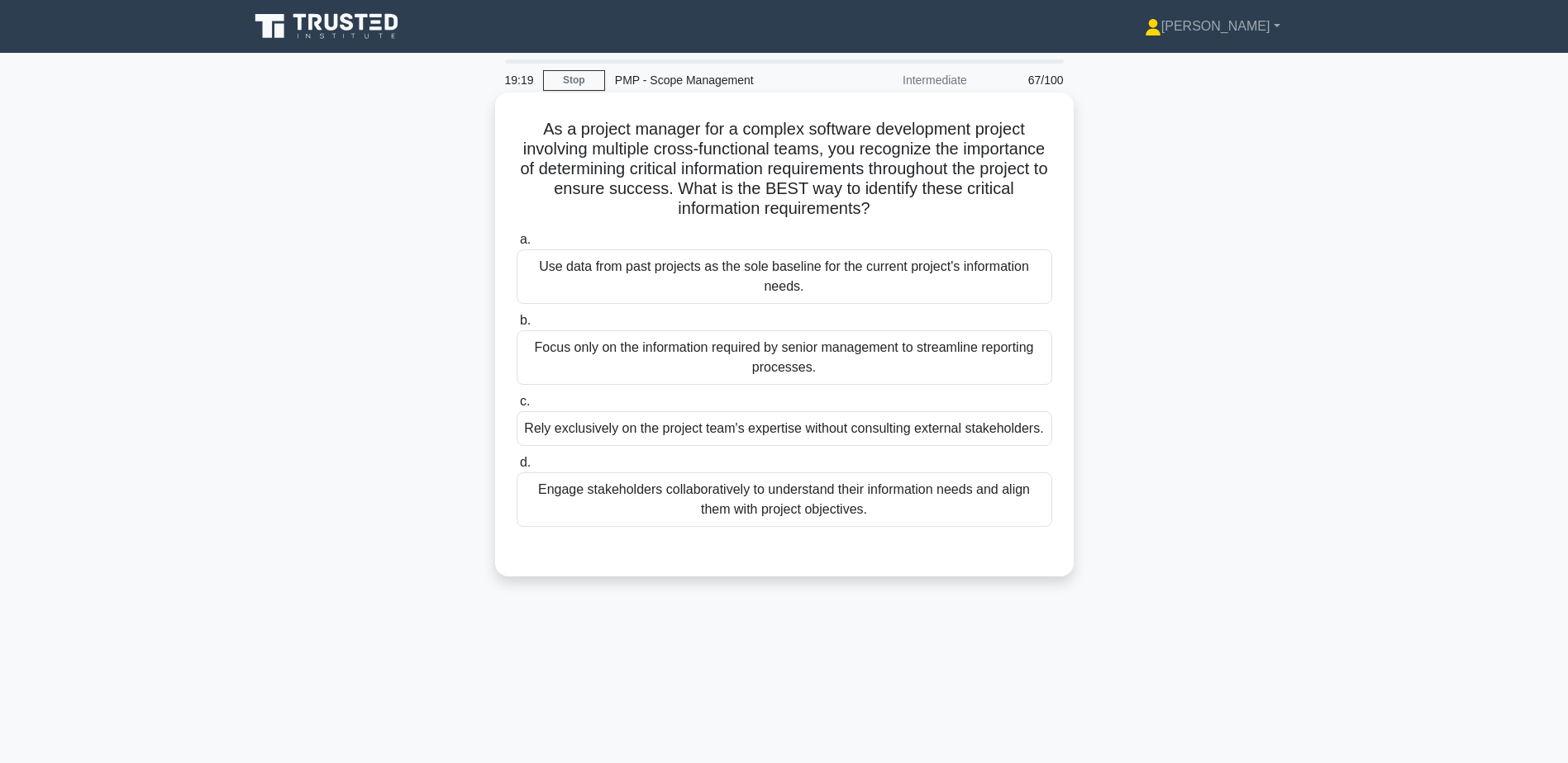
click at [845, 492] on div "Engage stakeholders collaboratively to understand their information needs and a…" at bounding box center [784, 499] width 536 height 54
click at [517, 469] on input "d. Engage stakeholders collaboratively to understand their information needs an…" at bounding box center [517, 463] width 0 height 11
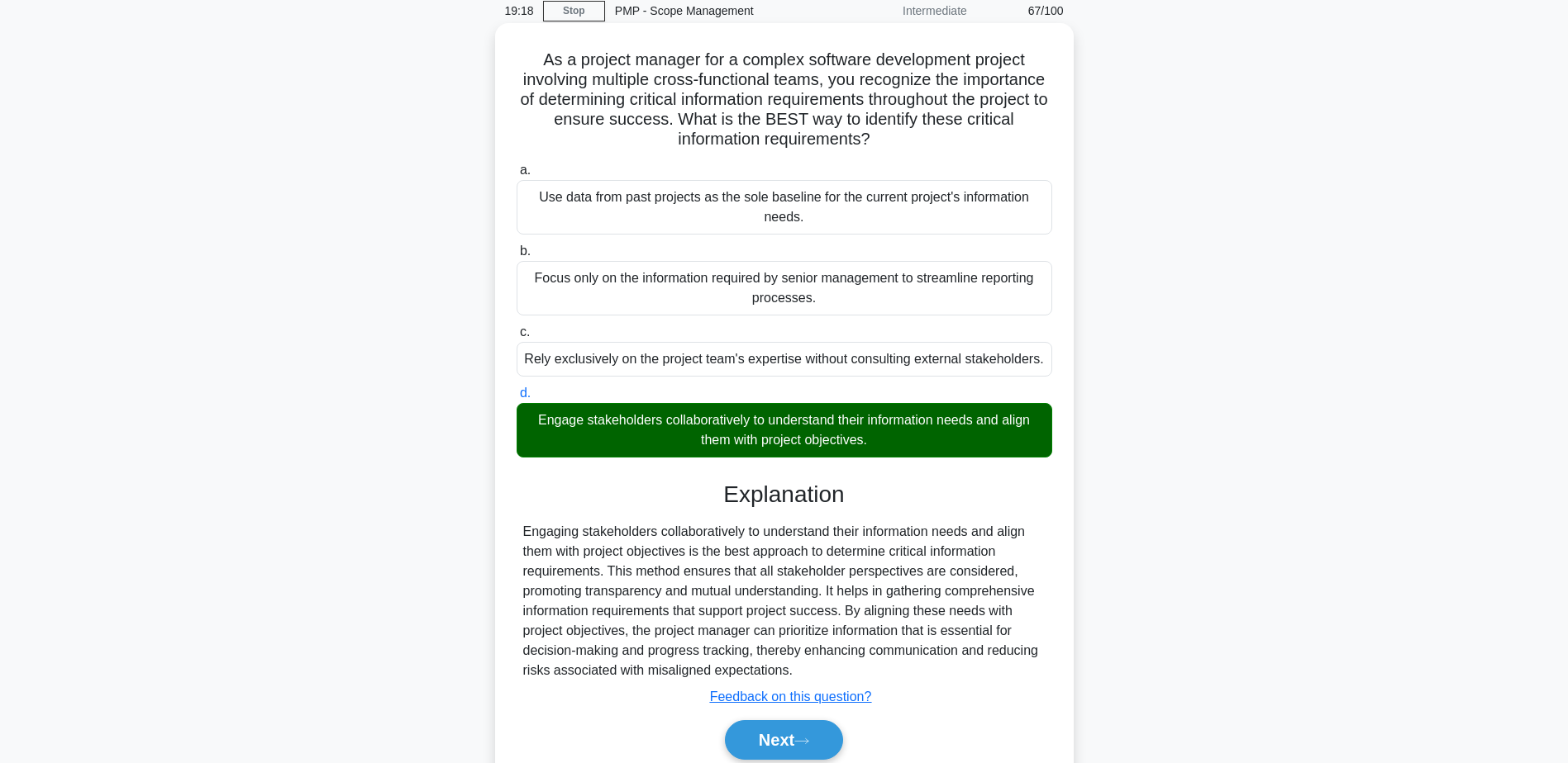
scroll to position [137, 0]
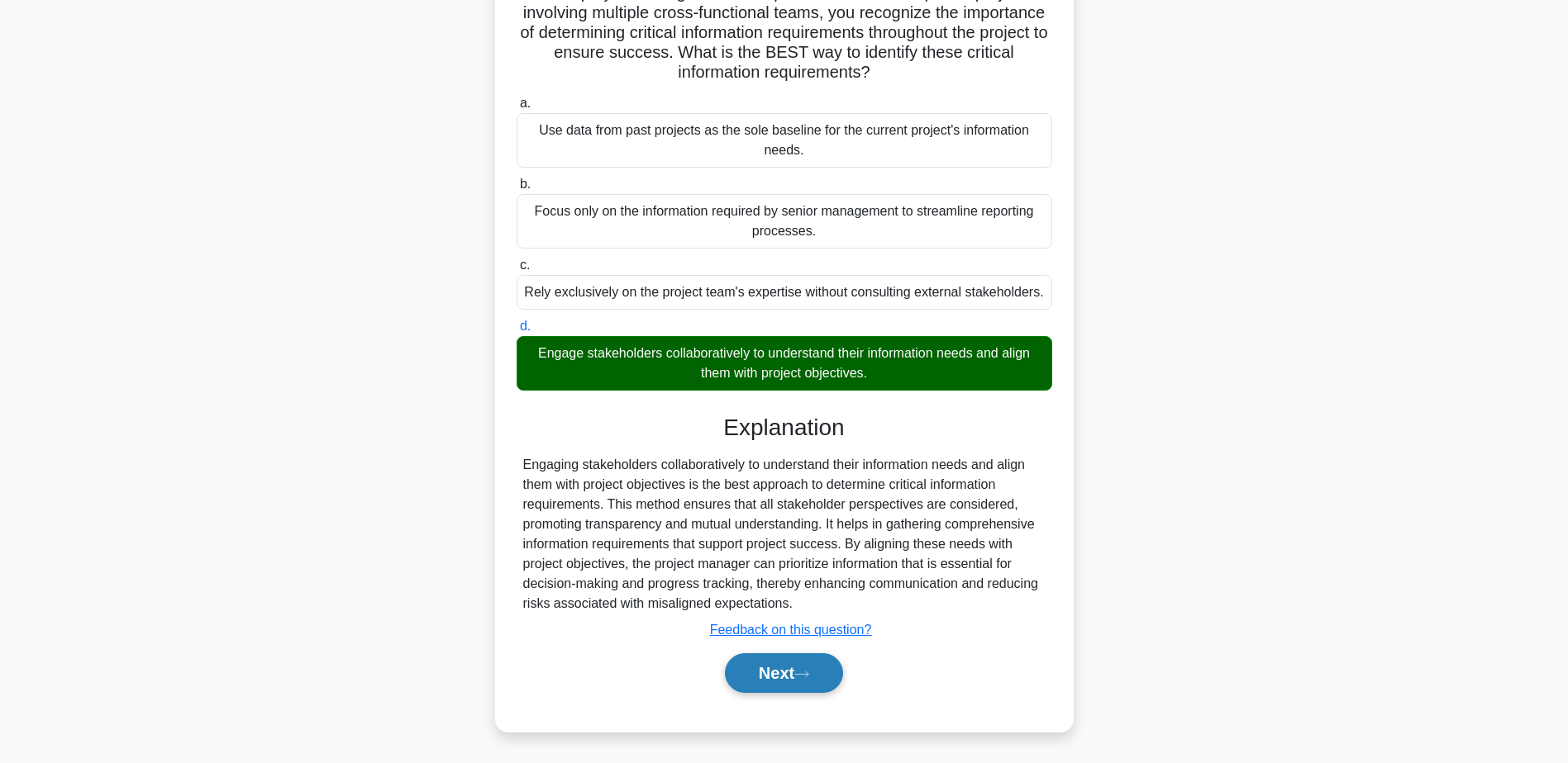
click at [794, 673] on button "Next" at bounding box center [784, 673] width 118 height 39
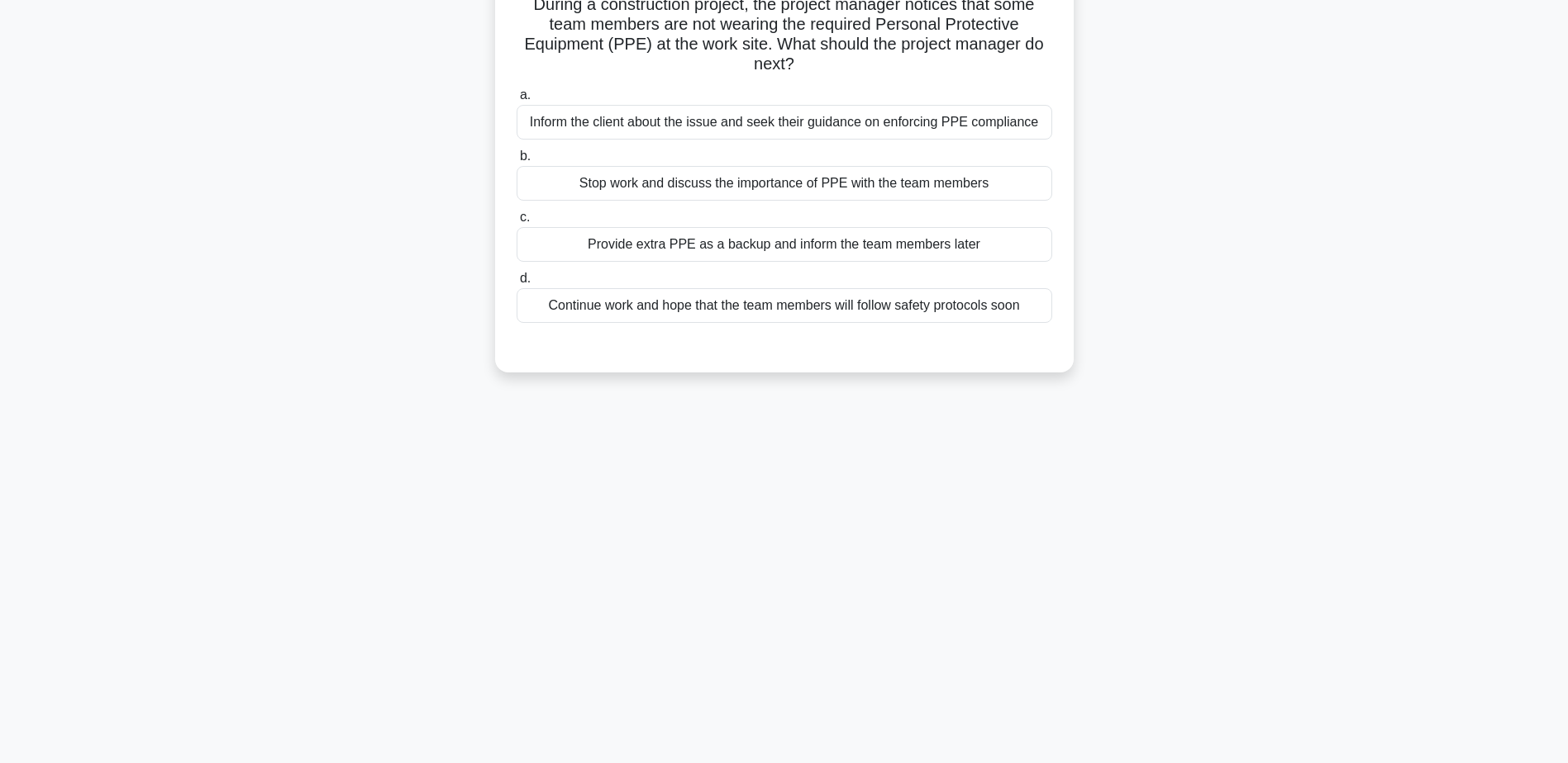
scroll to position [0, 0]
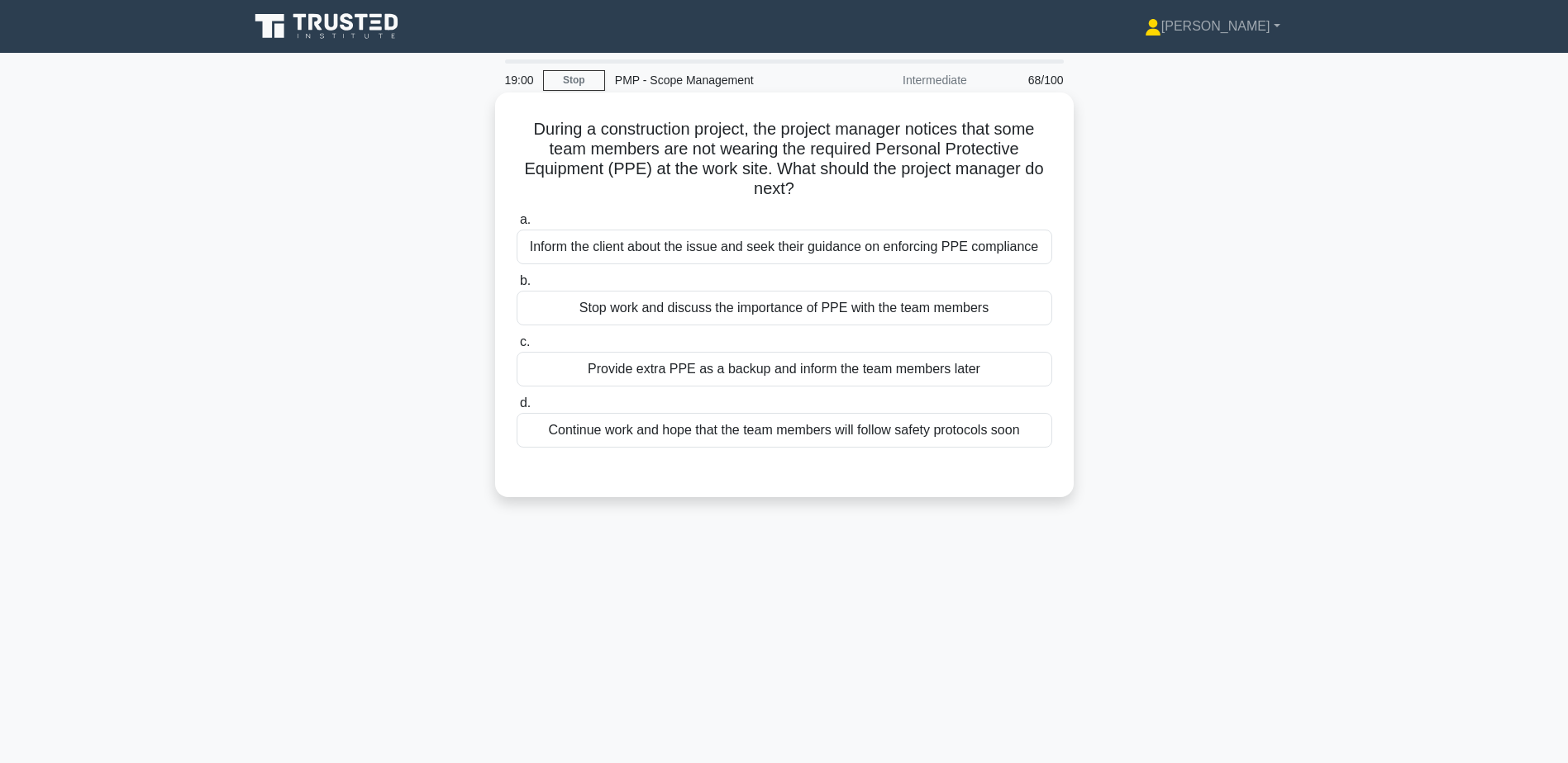
click at [823, 310] on div "Stop work and discuss the importance of PPE with the team members" at bounding box center [784, 308] width 536 height 34
click at [517, 287] on input "b. Stop work and discuss the importance of PPE with the team members" at bounding box center [517, 281] width 0 height 11
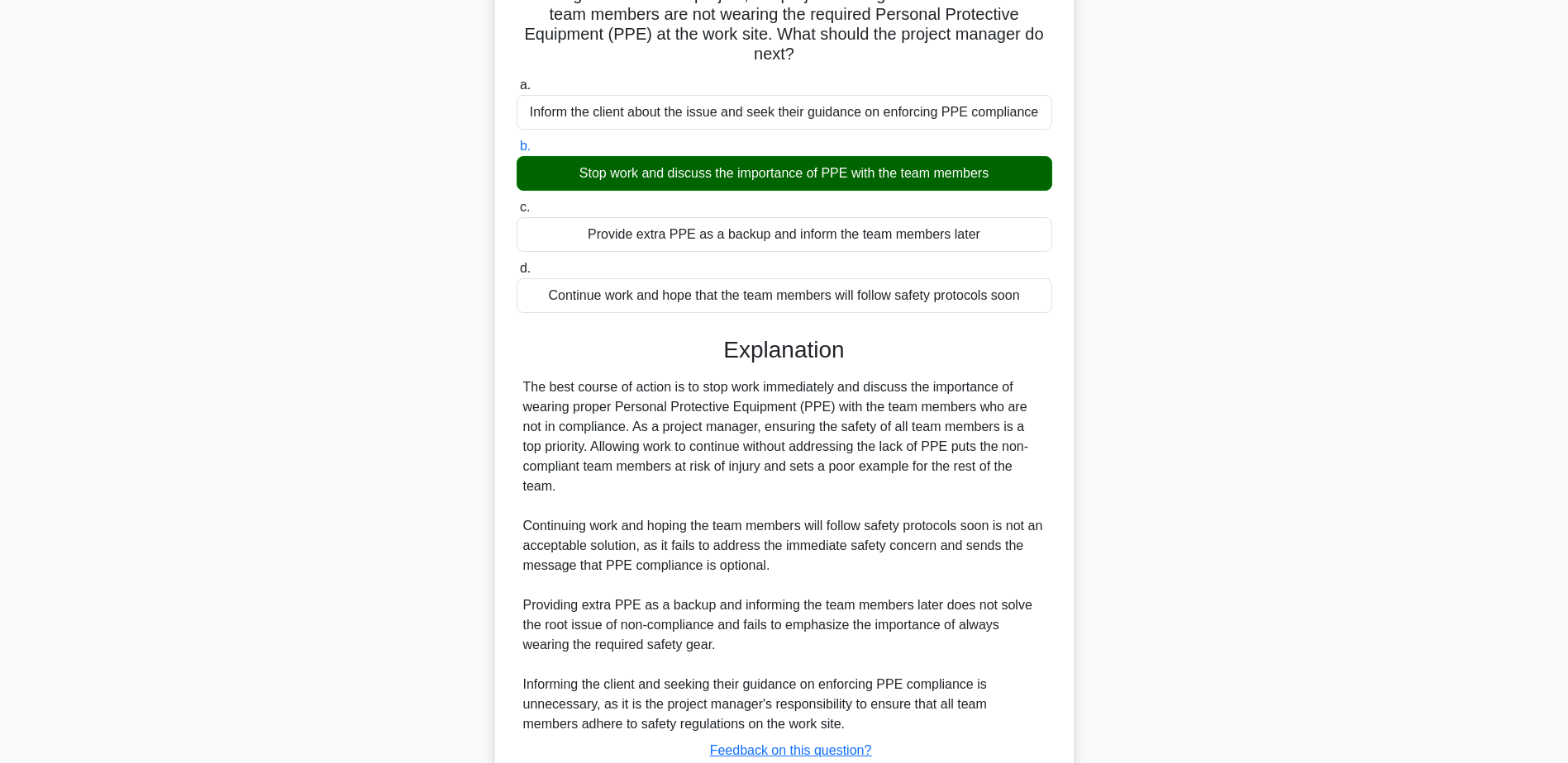
scroll to position [256, 0]
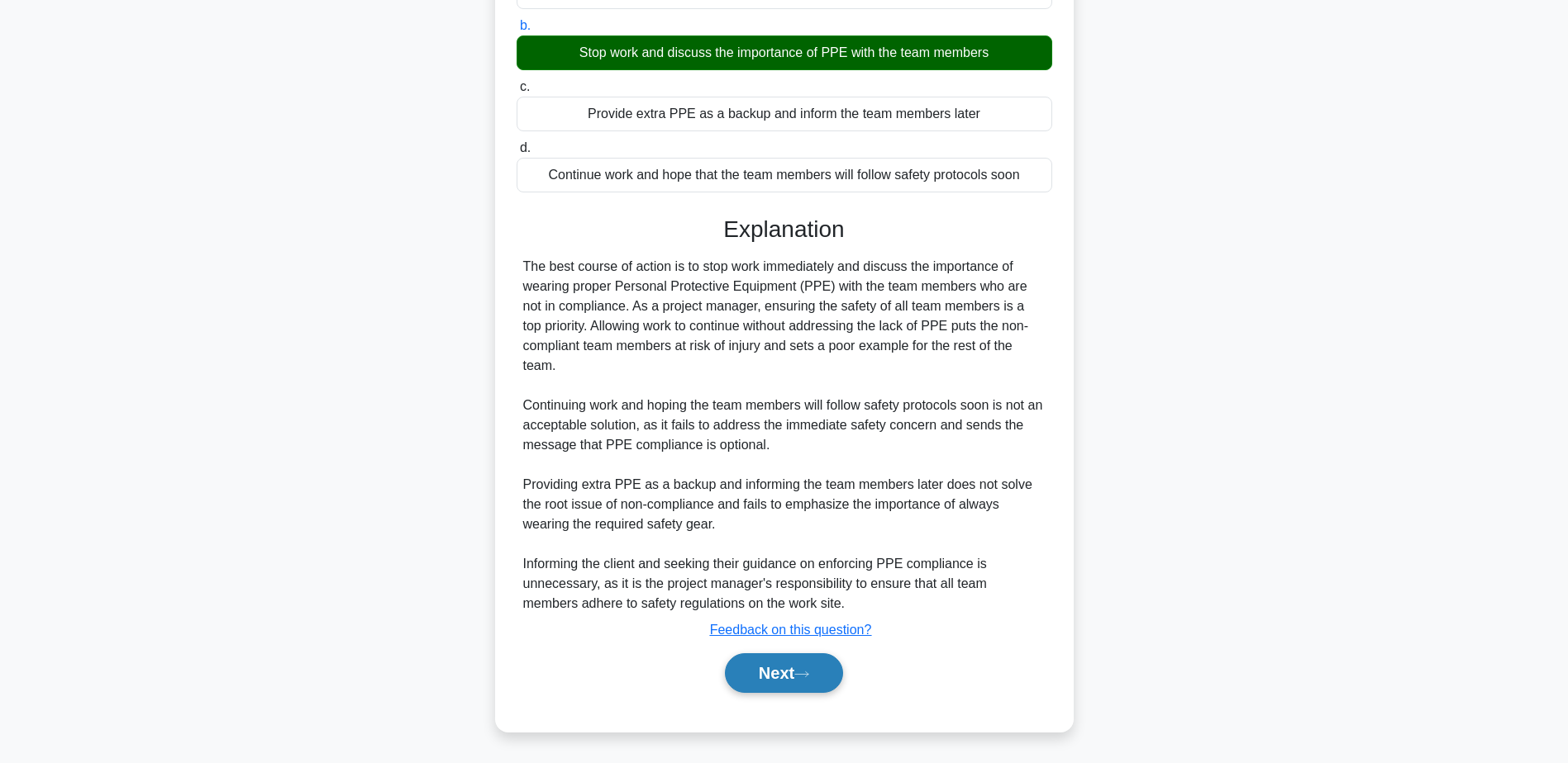
click at [771, 681] on button "Next" at bounding box center [784, 673] width 118 height 39
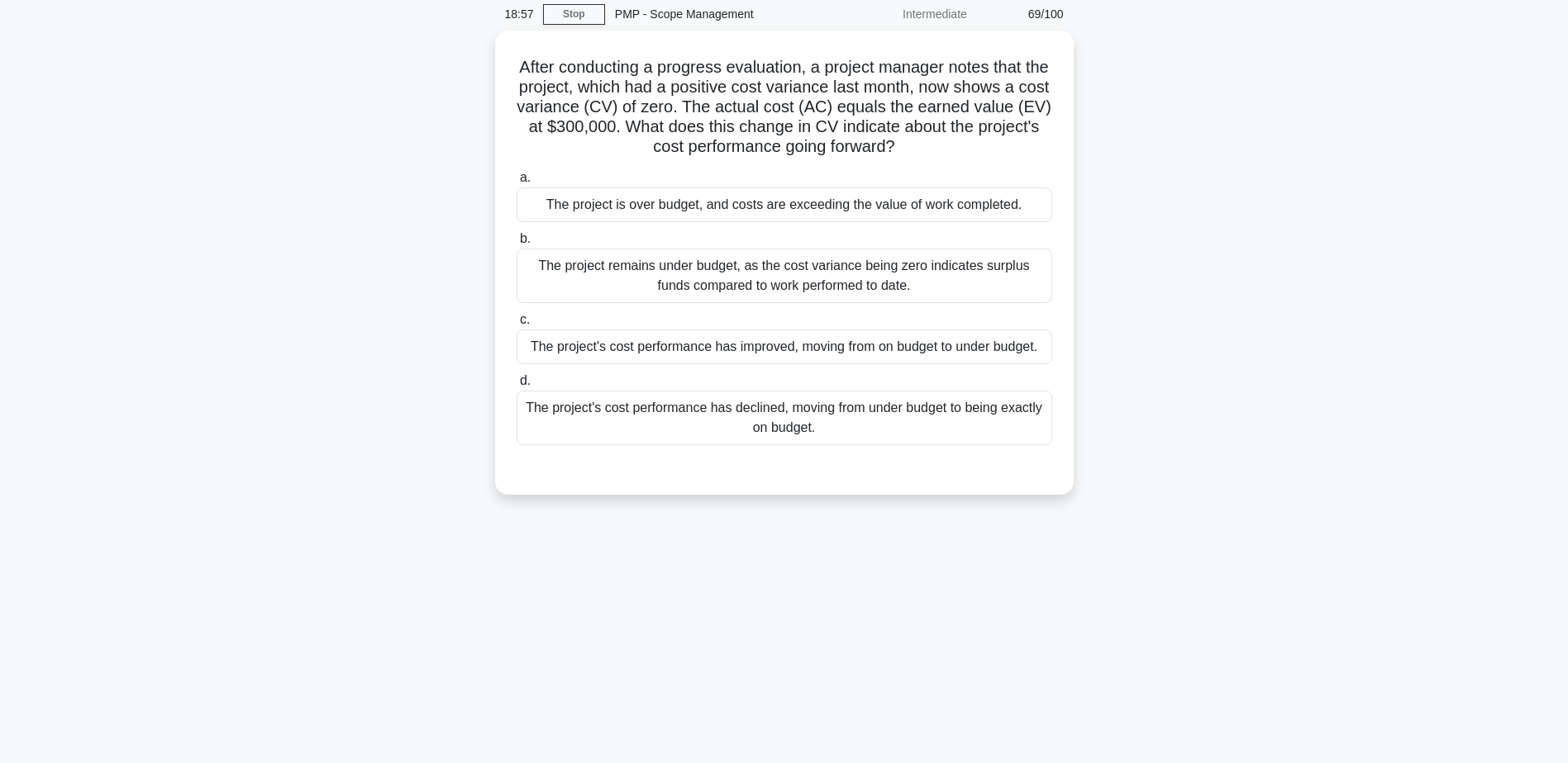
scroll to position [0, 0]
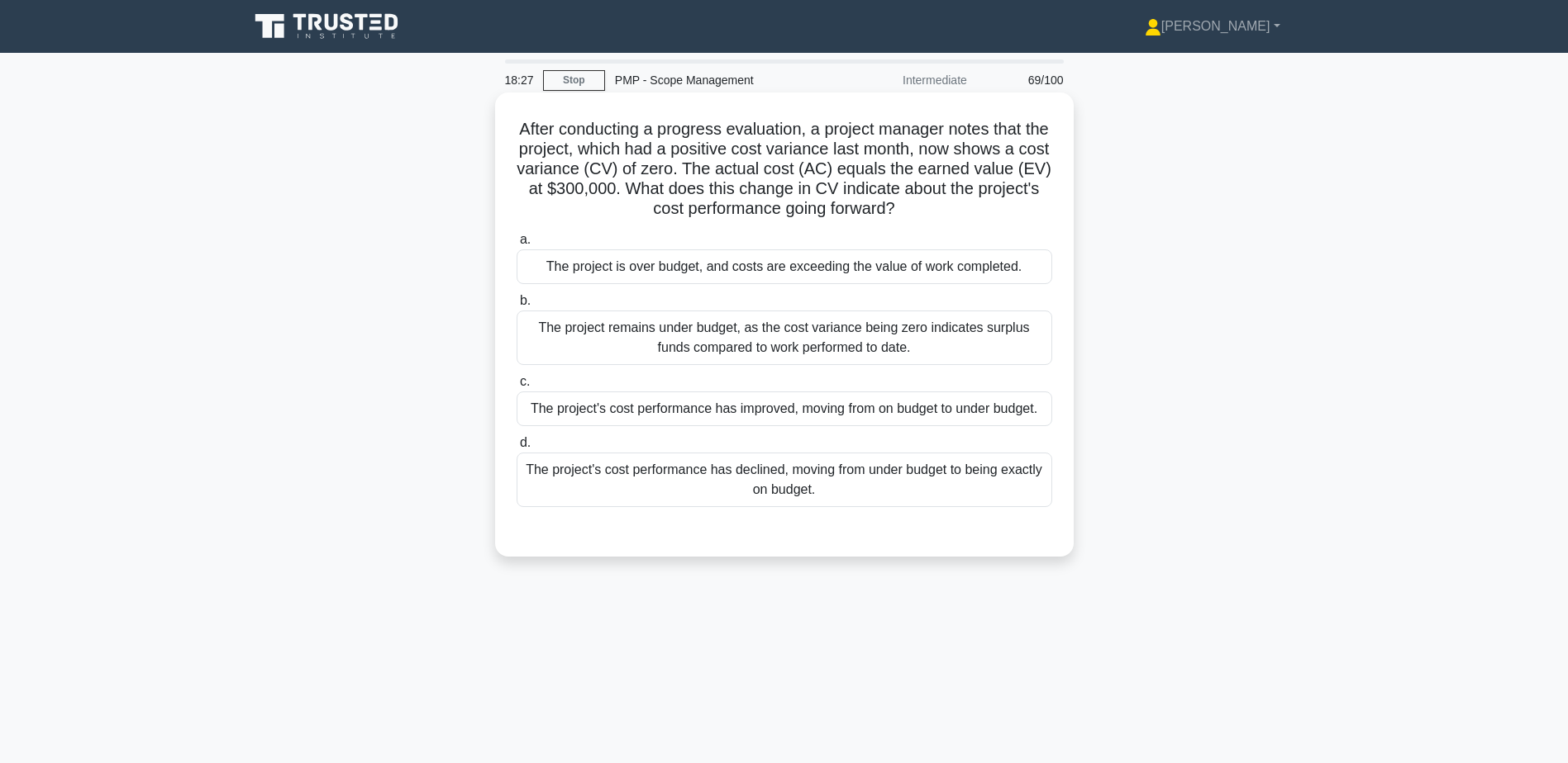
click at [754, 410] on div "The project's cost performance has improved, moving from on budget to under bud…" at bounding box center [784, 408] width 536 height 34
click at [517, 387] on input "c. The project's cost performance has improved, moving from on budget to under …" at bounding box center [517, 382] width 0 height 11
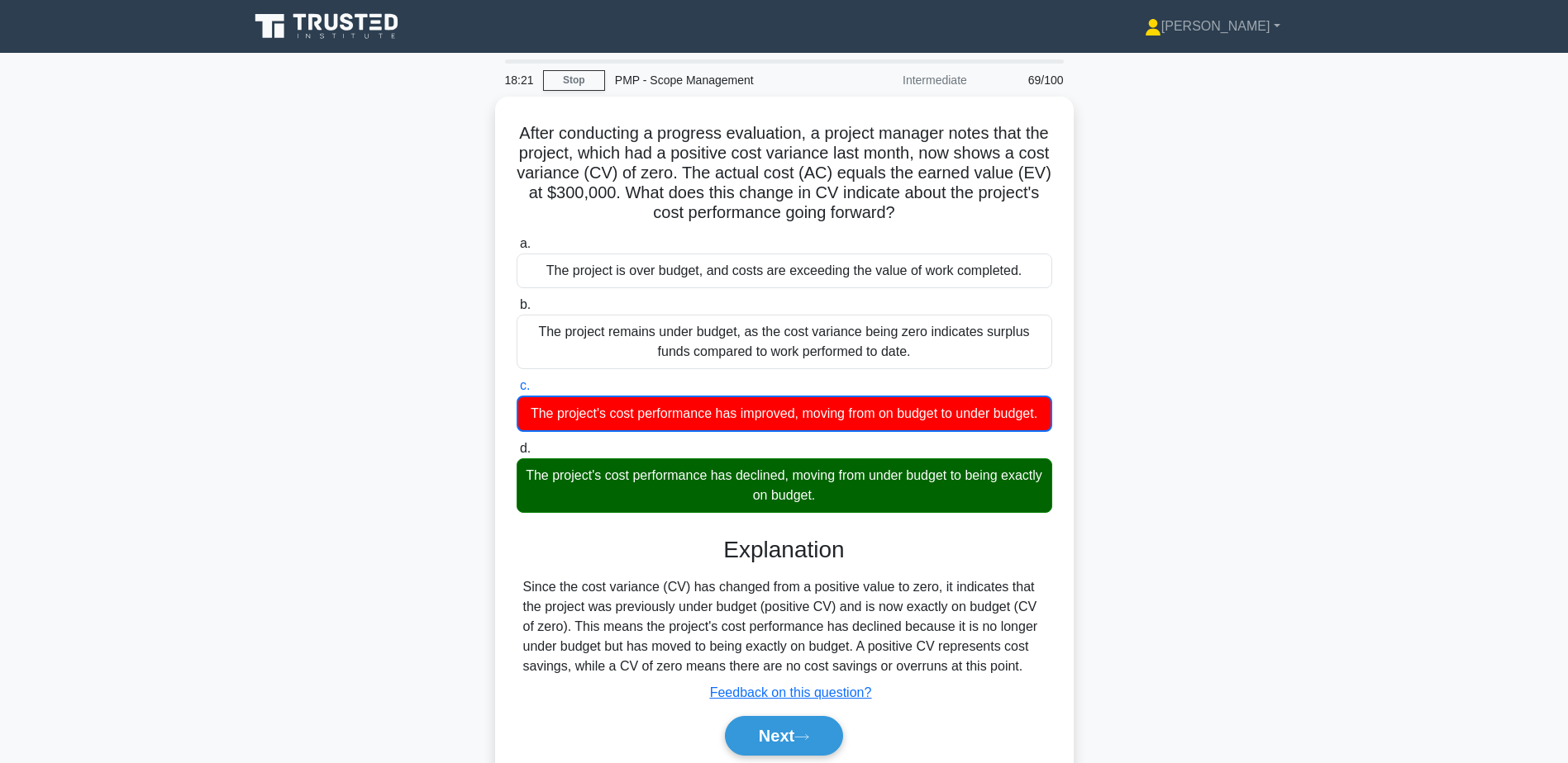
scroll to position [129, 0]
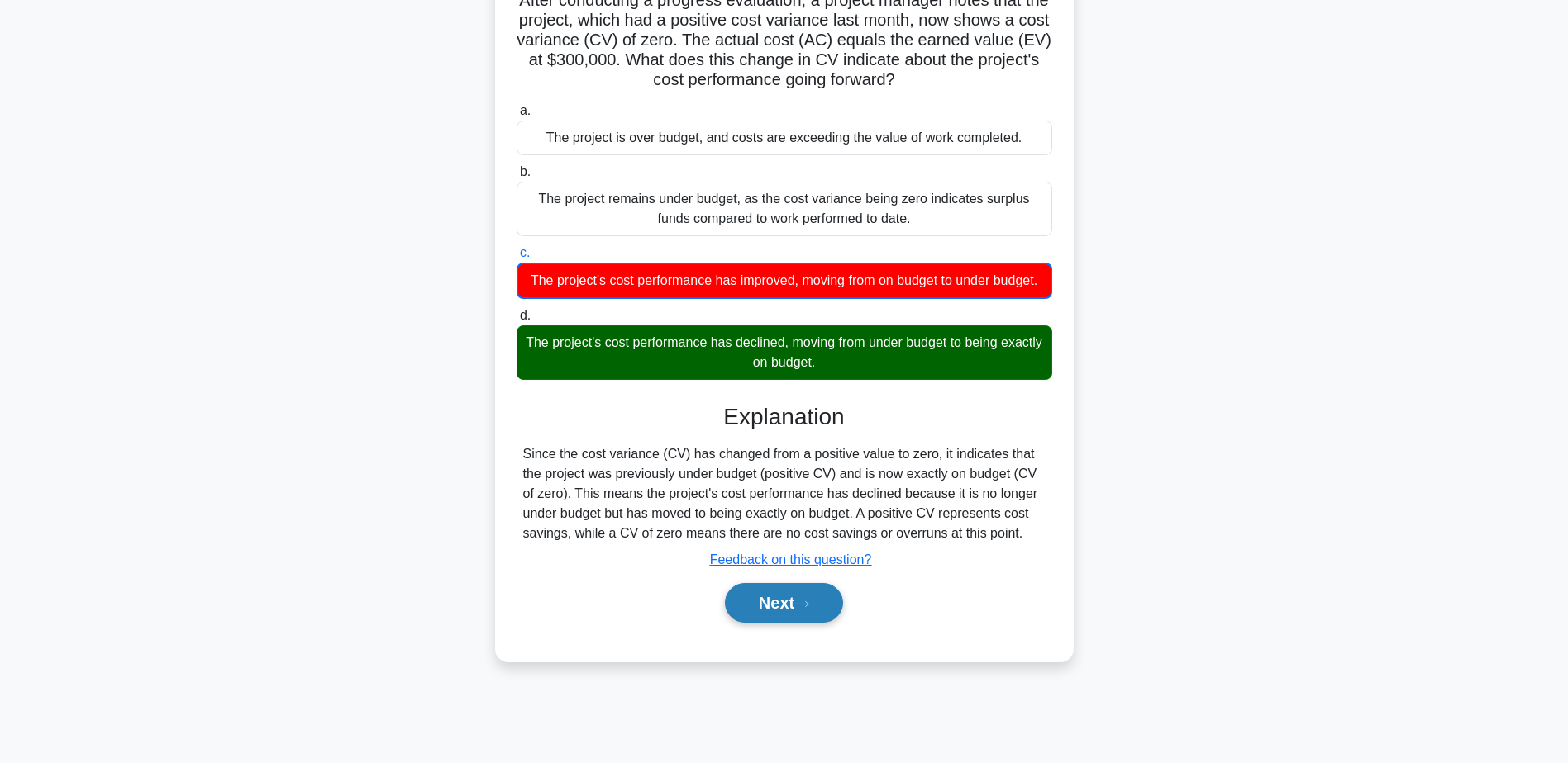
click at [785, 623] on button "Next" at bounding box center [784, 602] width 118 height 39
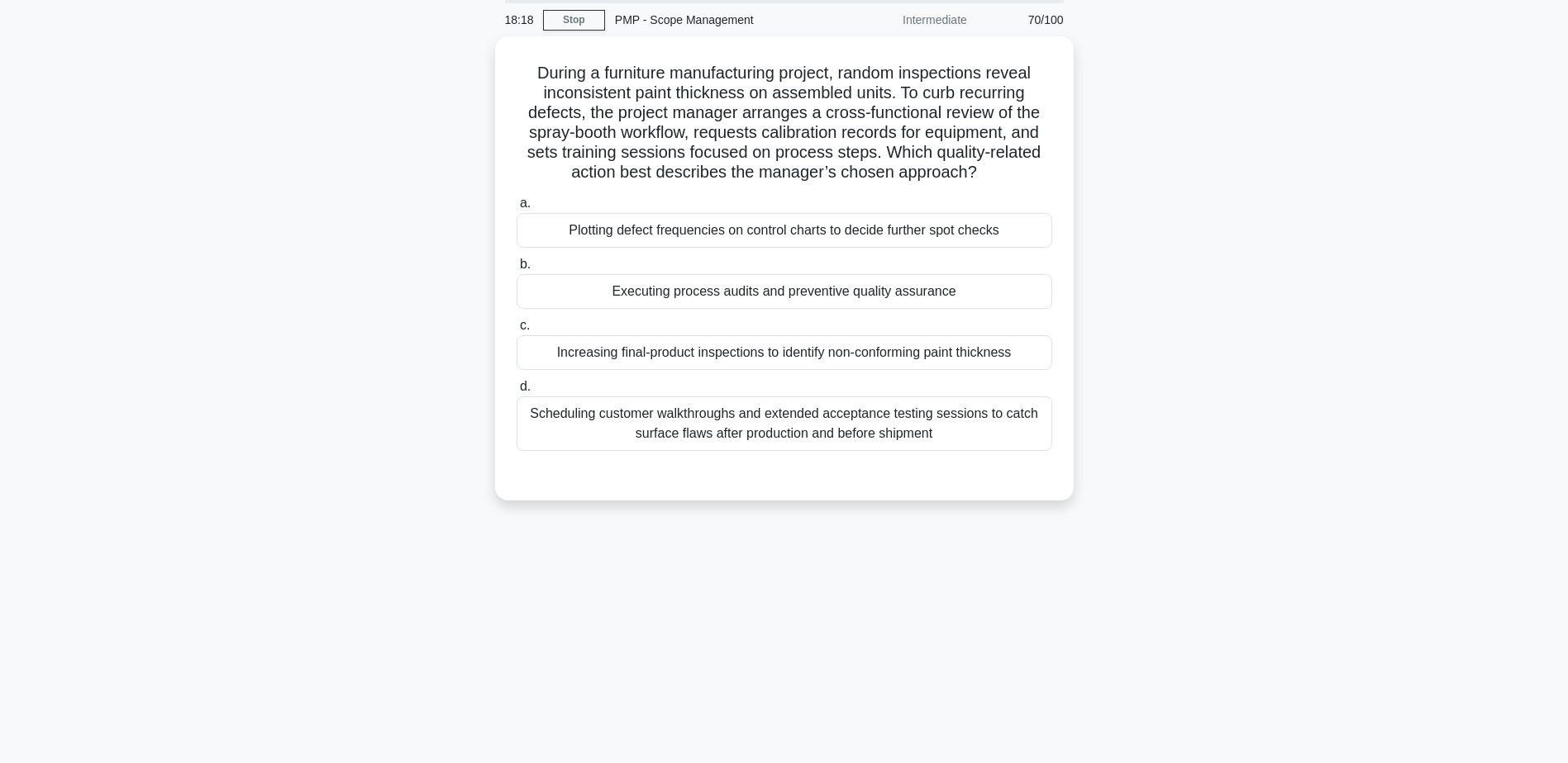
scroll to position [0, 0]
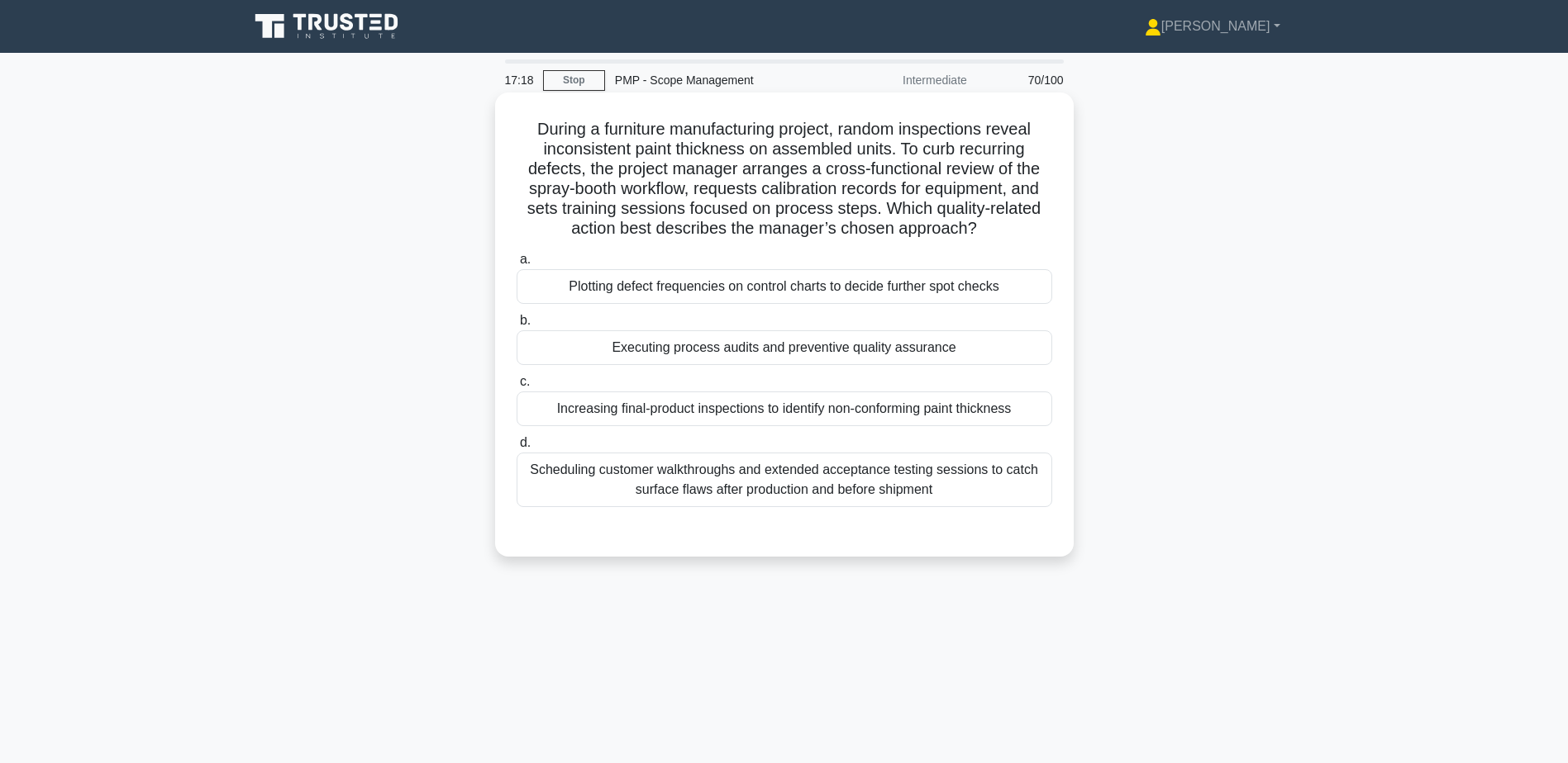
click at [743, 480] on div "Scheduling customer walkthroughs and extended acceptance testing sessions to ca…" at bounding box center [784, 479] width 536 height 54
click at [517, 448] on input "d. Scheduling customer walkthroughs and extended acceptance testing sessions to…" at bounding box center [517, 443] width 0 height 11
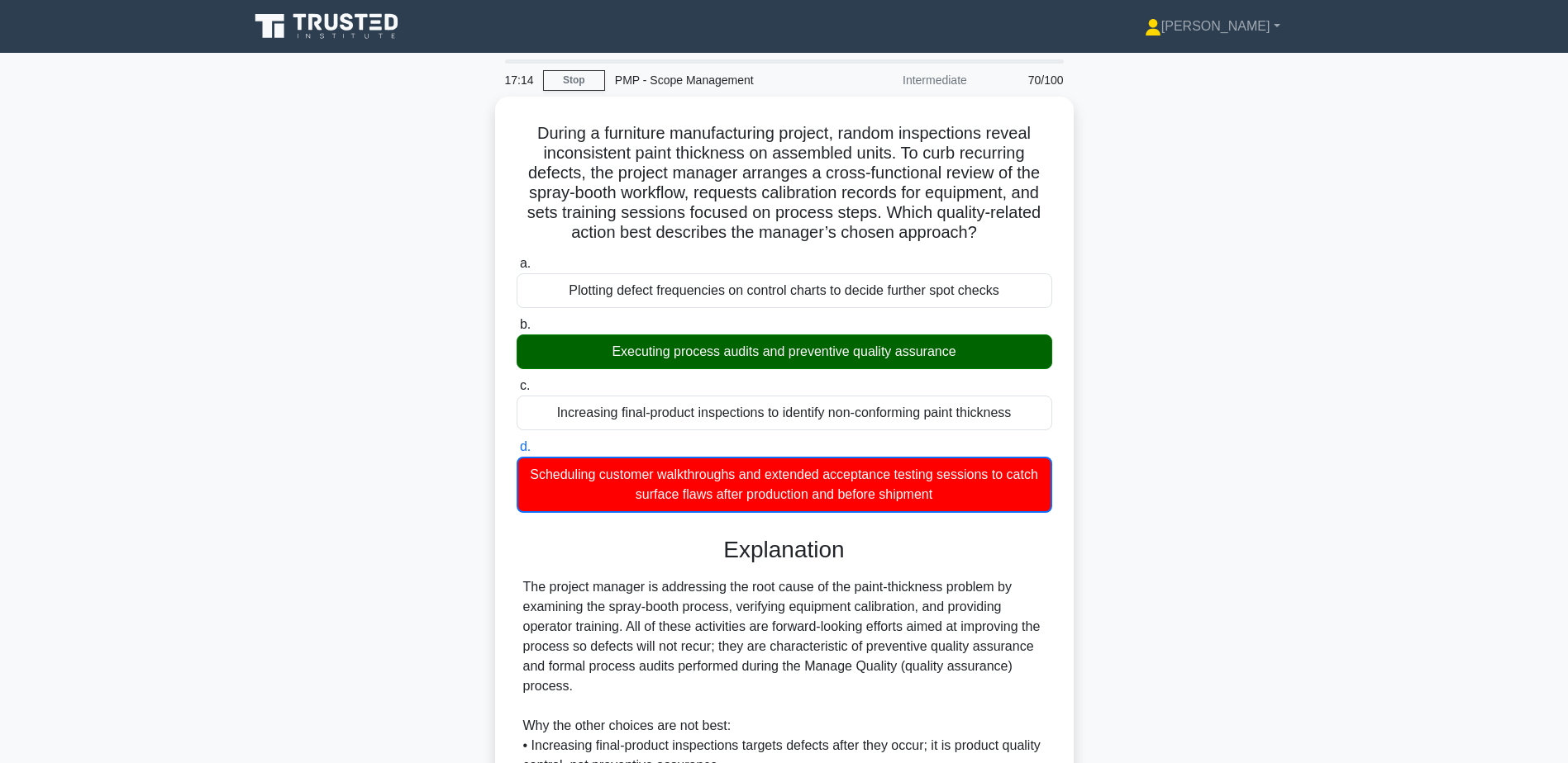
scroll to position [278, 0]
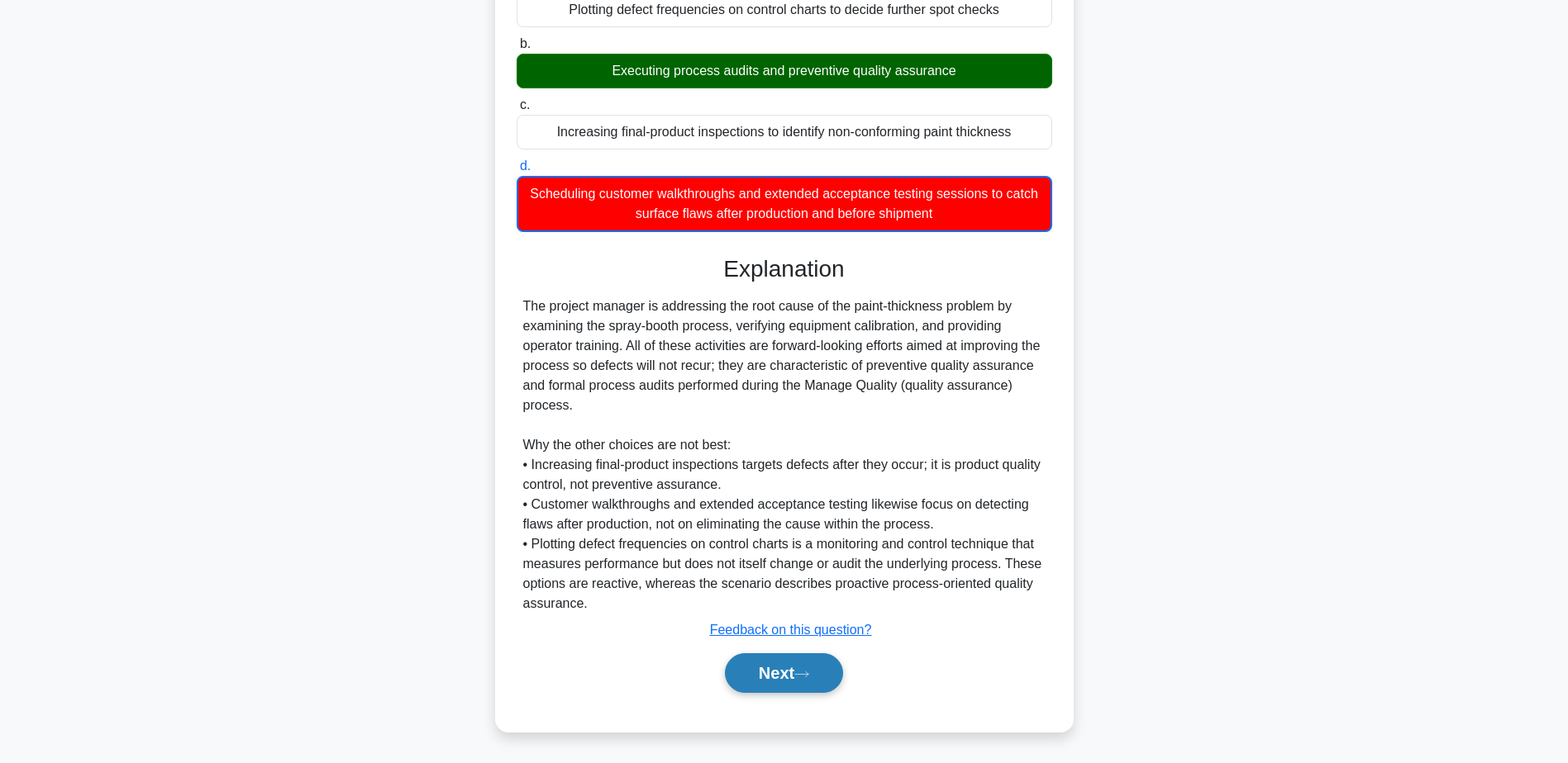
click at [821, 686] on button "Next" at bounding box center [784, 673] width 118 height 39
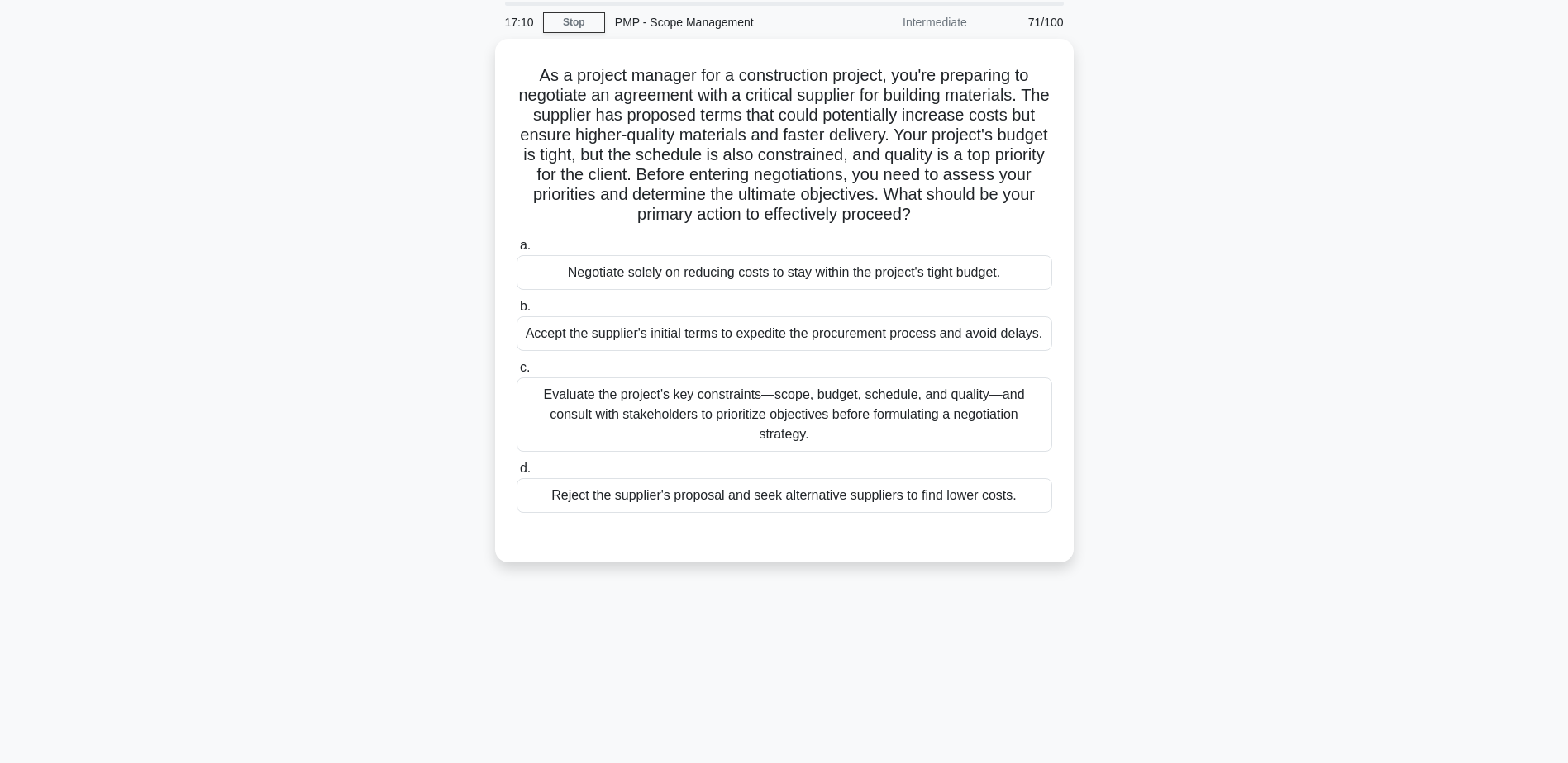
scroll to position [0, 0]
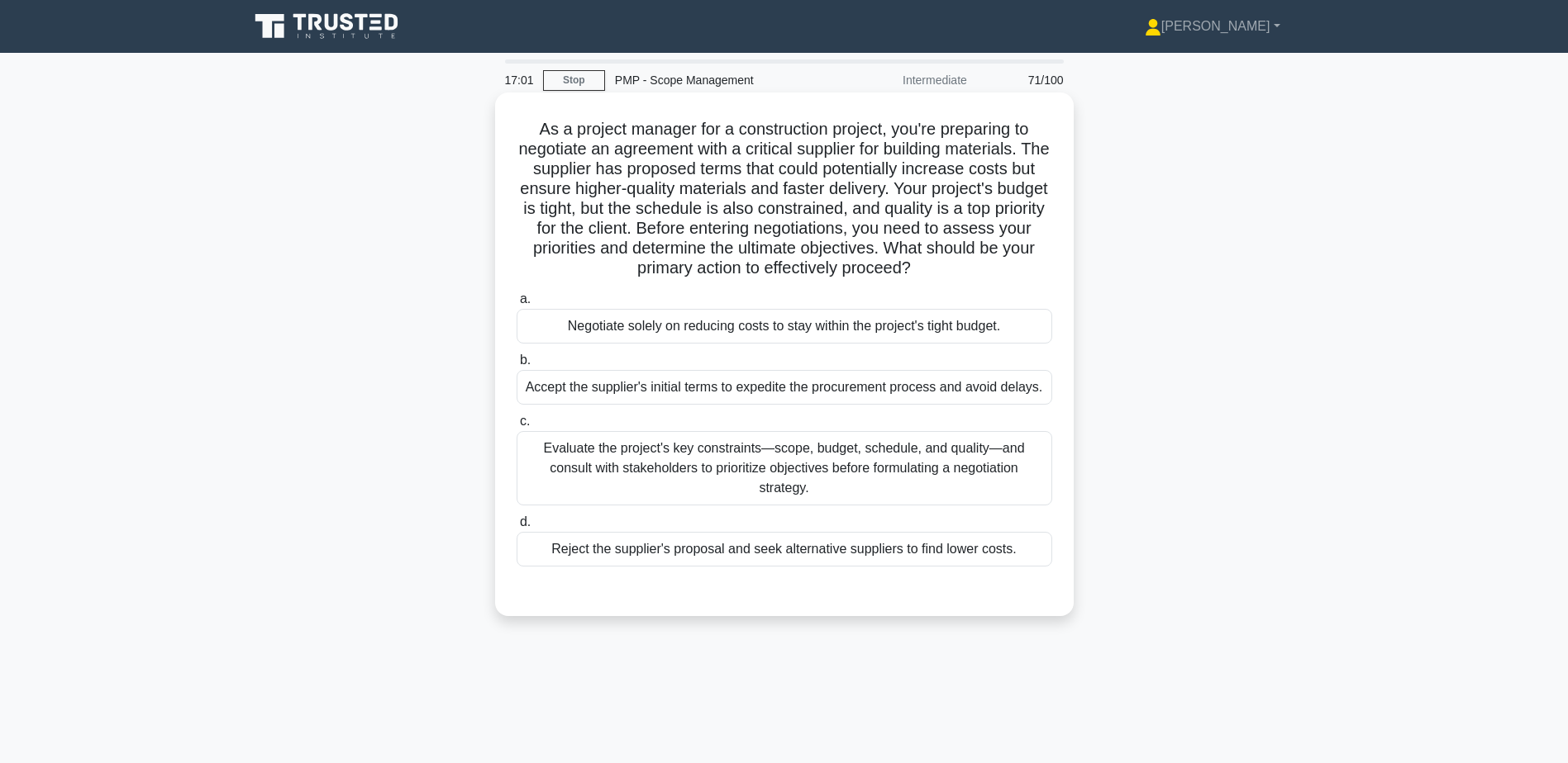
click at [619, 494] on div "Evaluate the project's key constraints—scope, budget, schedule, and quality—and…" at bounding box center [784, 468] width 536 height 74
click at [517, 428] on input "c. Evaluate the project's key constraints—scope, budget, schedule, and quality—…" at bounding box center [517, 422] width 0 height 11
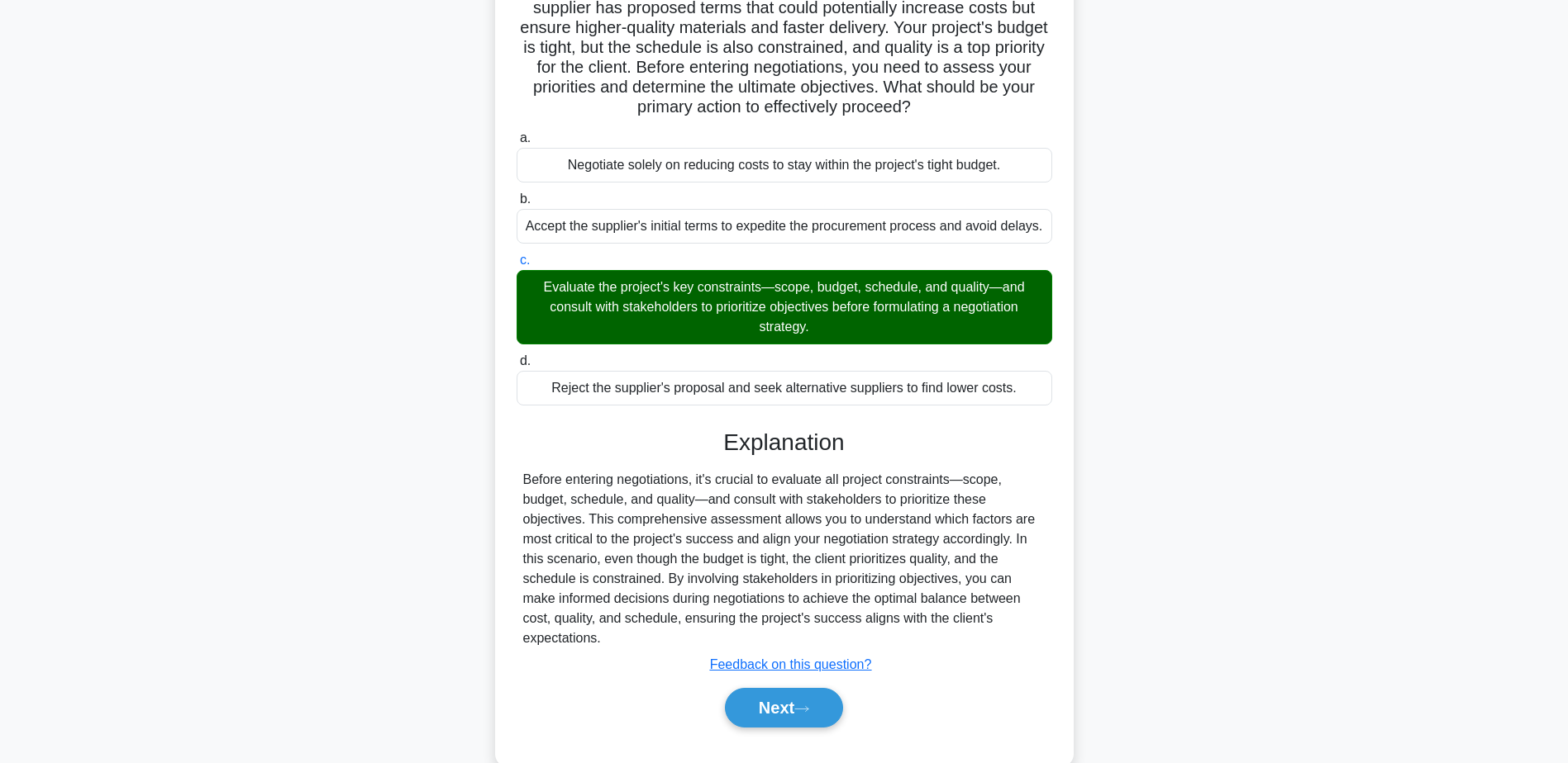
scroll to position [177, 0]
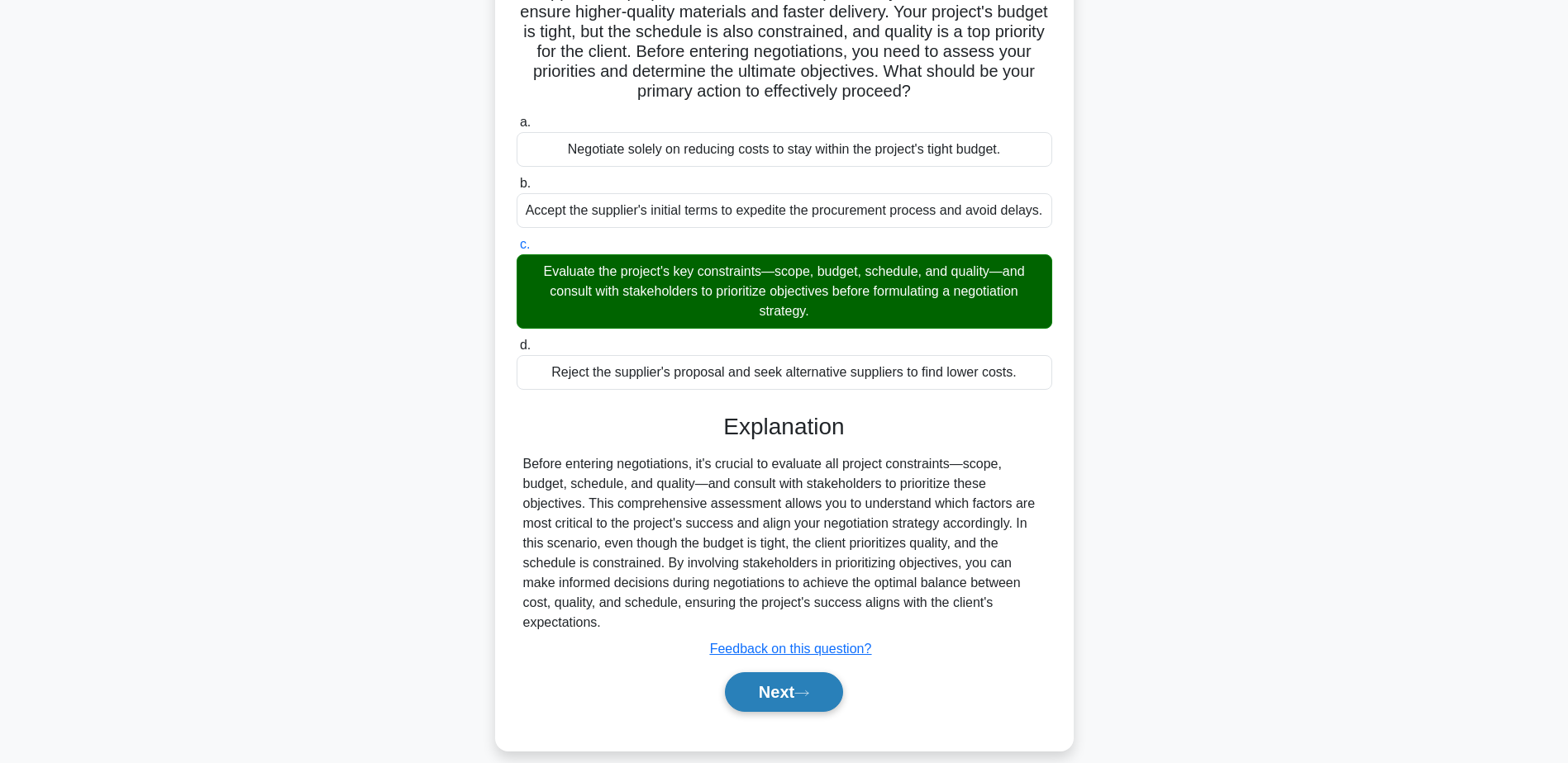
click at [763, 674] on button "Next" at bounding box center [784, 692] width 118 height 39
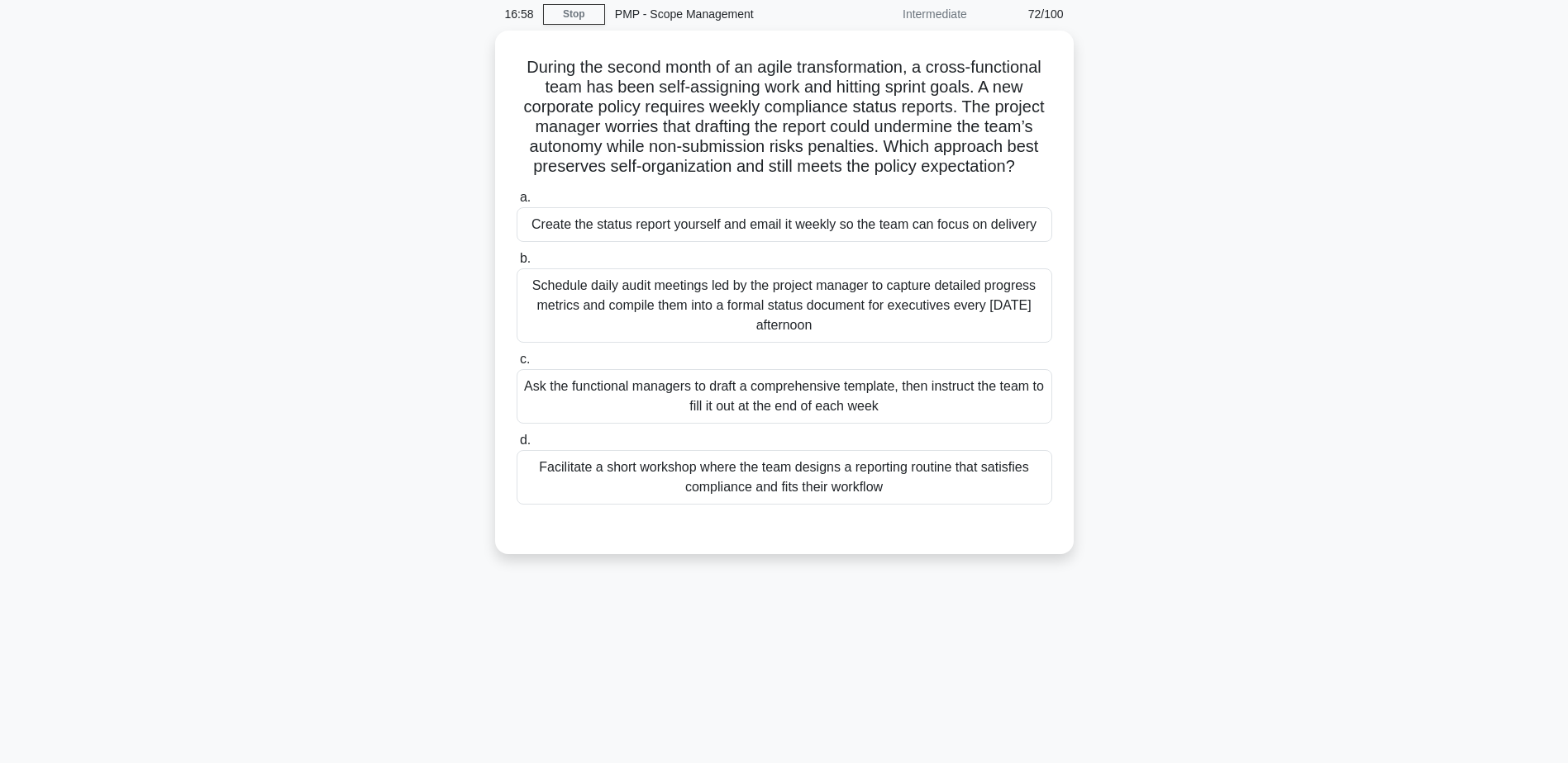
scroll to position [0, 0]
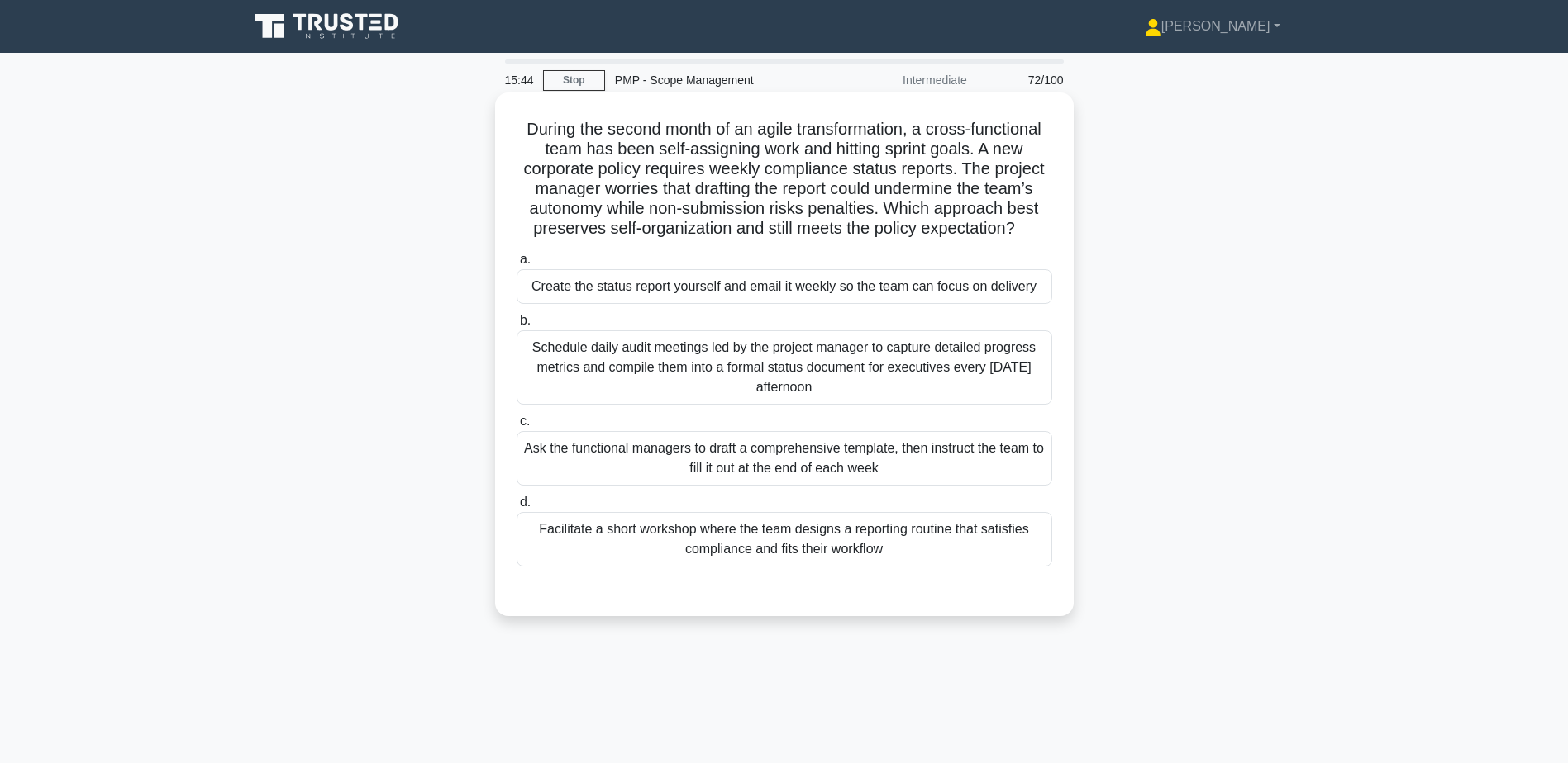
click at [628, 392] on div "Schedule daily audit meetings led by the project manager to capture detailed pr…" at bounding box center [784, 367] width 536 height 74
click at [517, 326] on input "b. Schedule daily audit meetings led by the project manager to capture detailed…" at bounding box center [517, 320] width 0 height 11
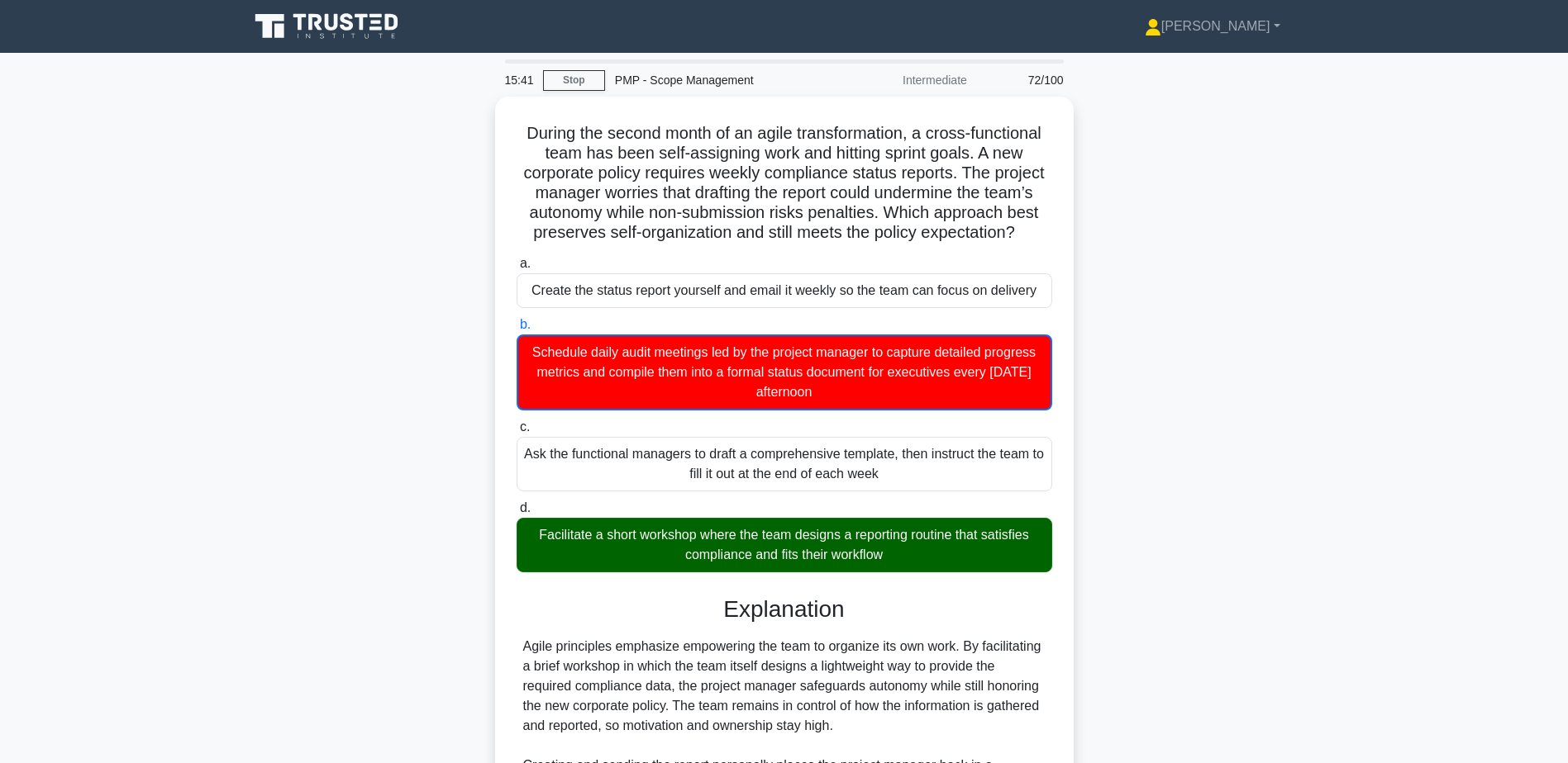
scroll to position [258, 0]
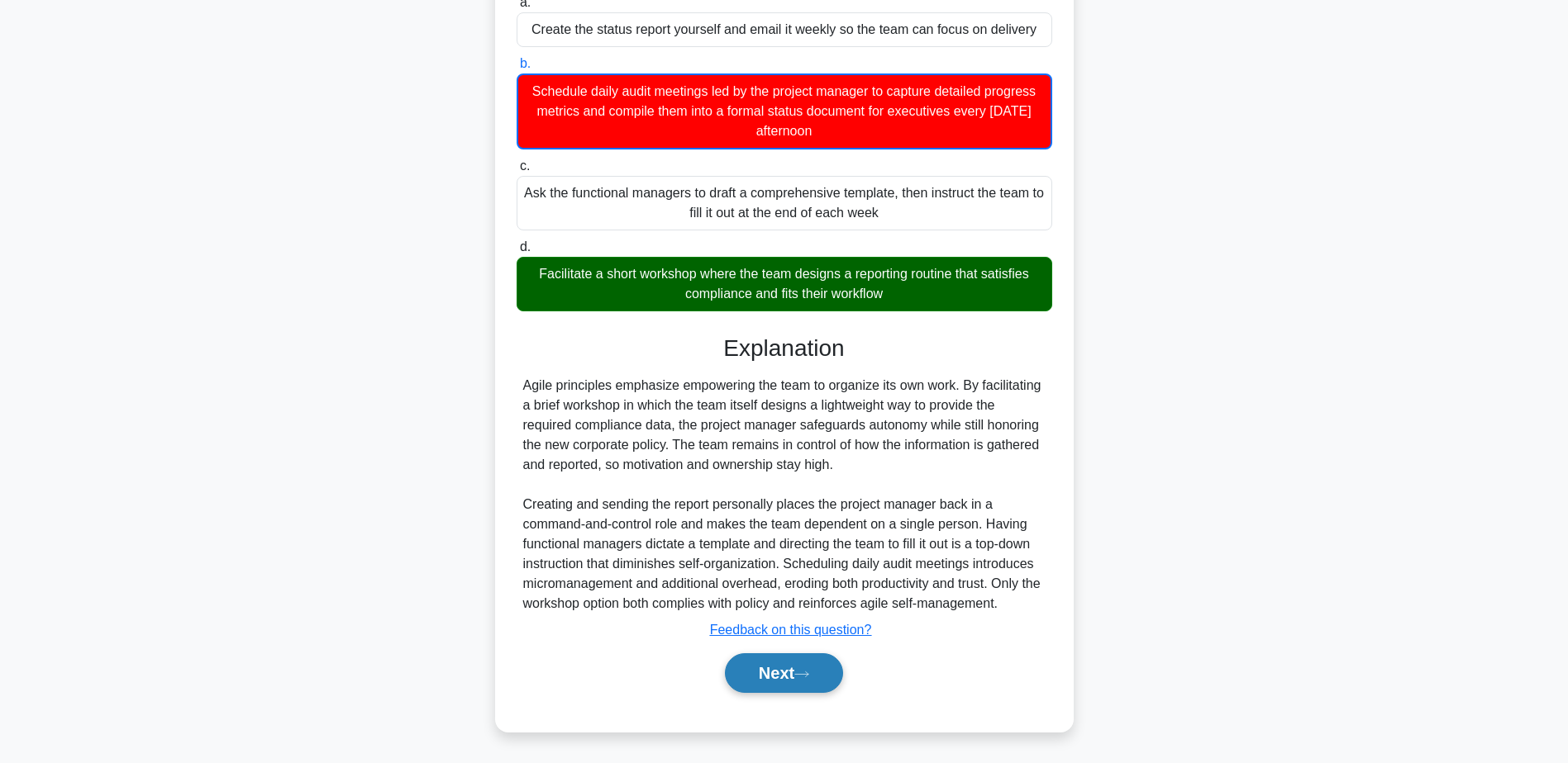
click at [787, 664] on button "Next" at bounding box center [784, 673] width 118 height 39
click at [789, 677] on button "Next" at bounding box center [784, 673] width 118 height 39
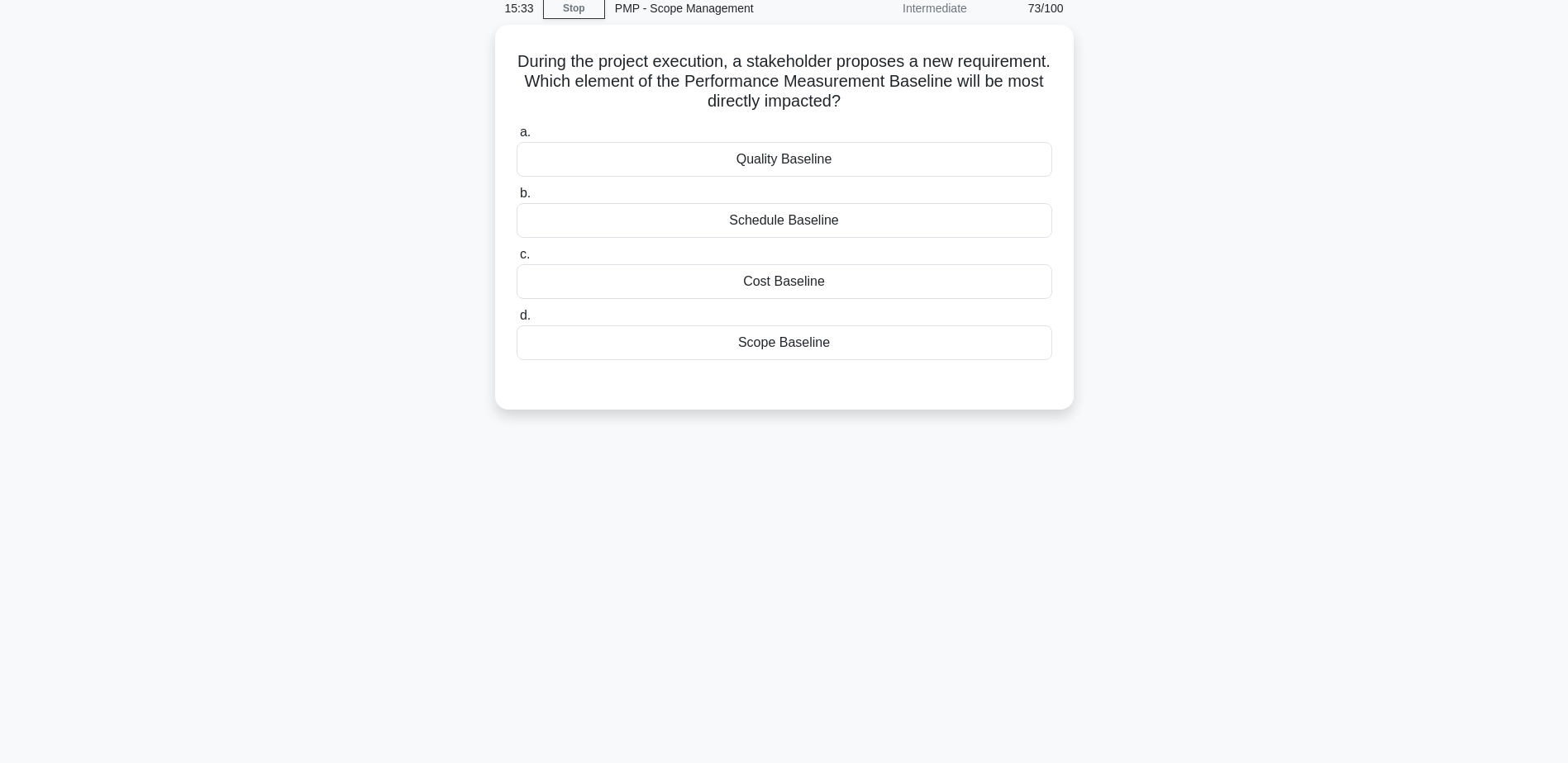
scroll to position [0, 0]
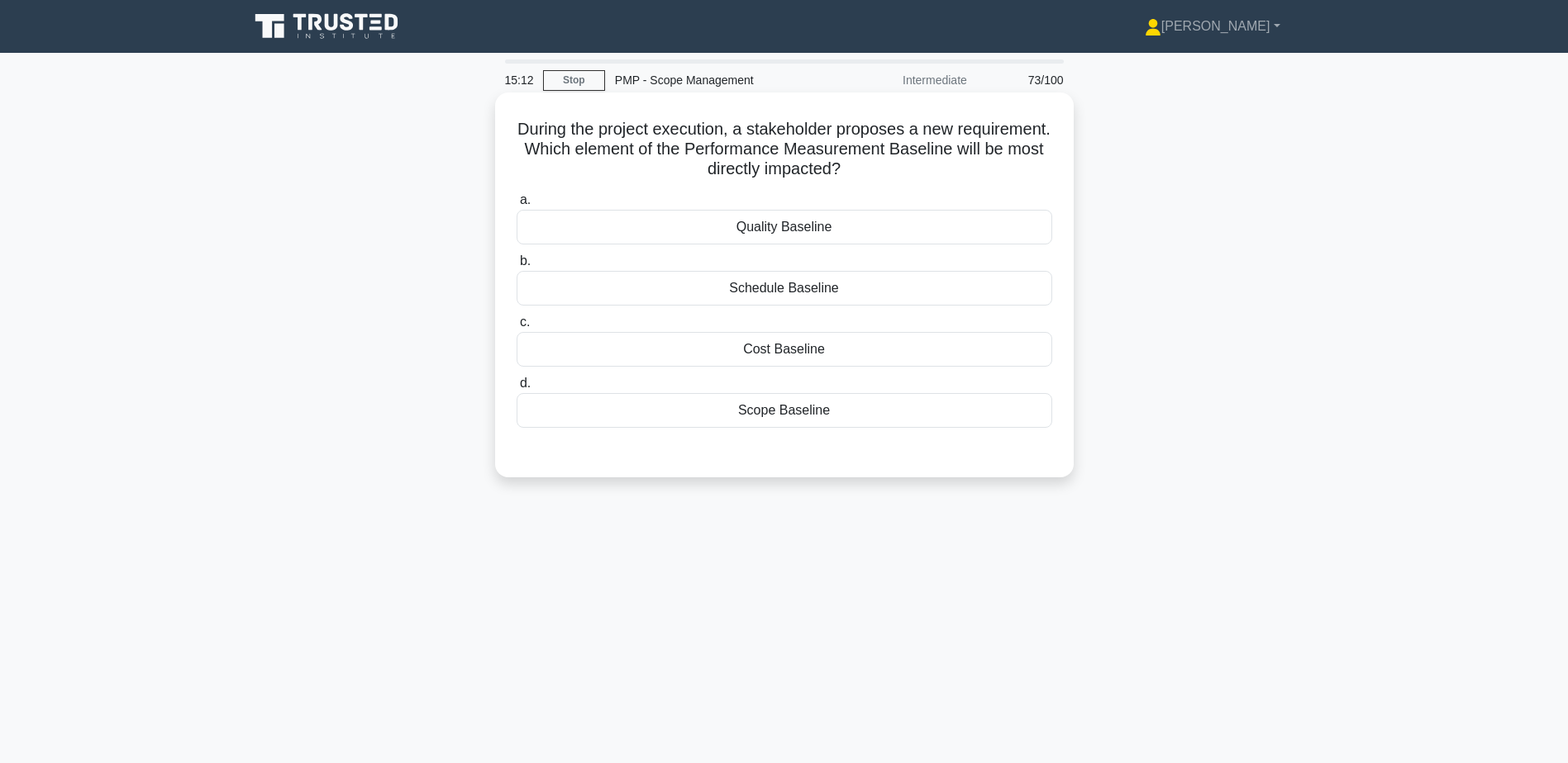
click at [825, 418] on div "Scope Baseline" at bounding box center [784, 410] width 536 height 34
click at [517, 389] on input "d. Scope Baseline" at bounding box center [517, 383] width 0 height 11
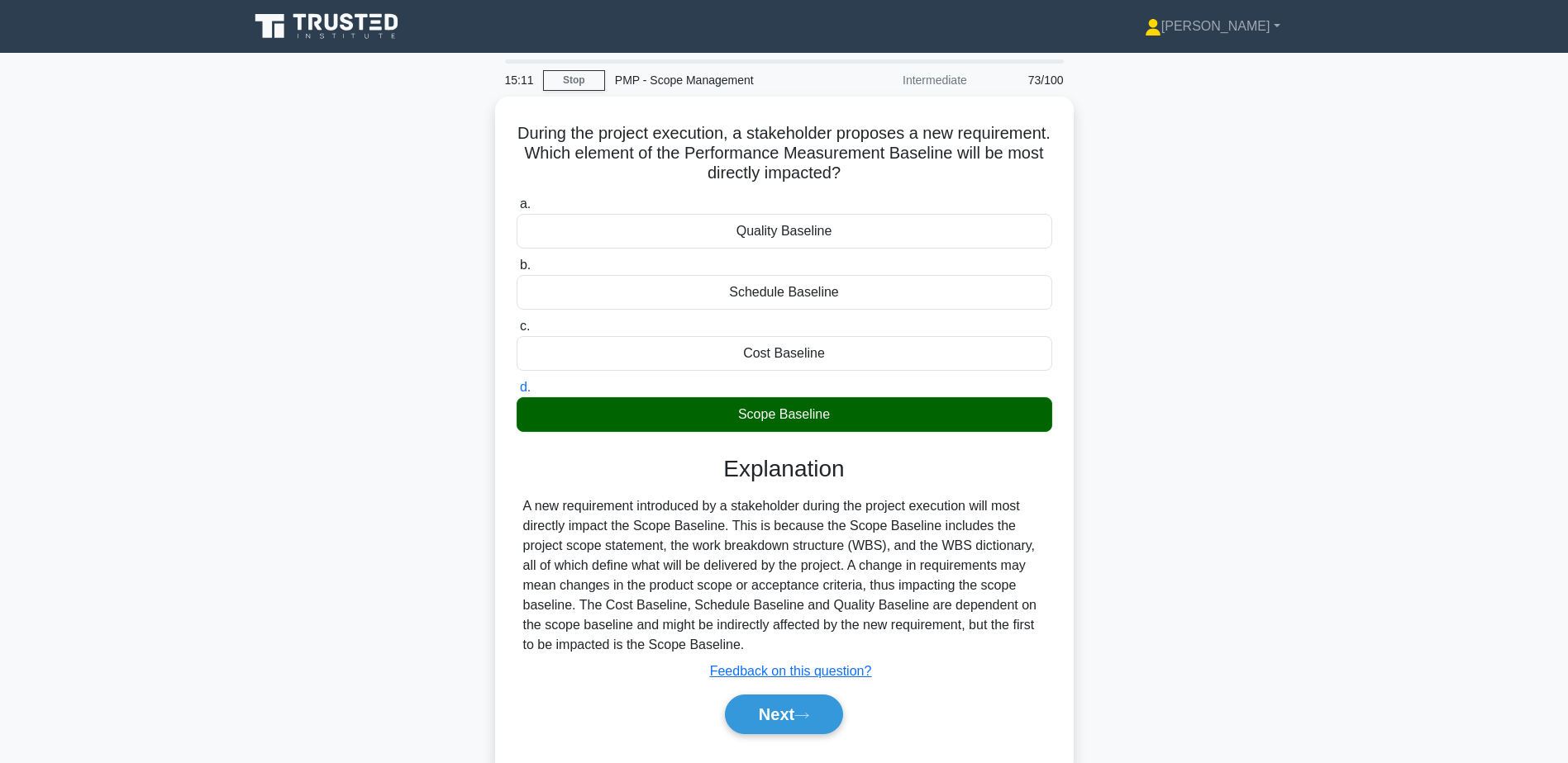
scroll to position [129, 0]
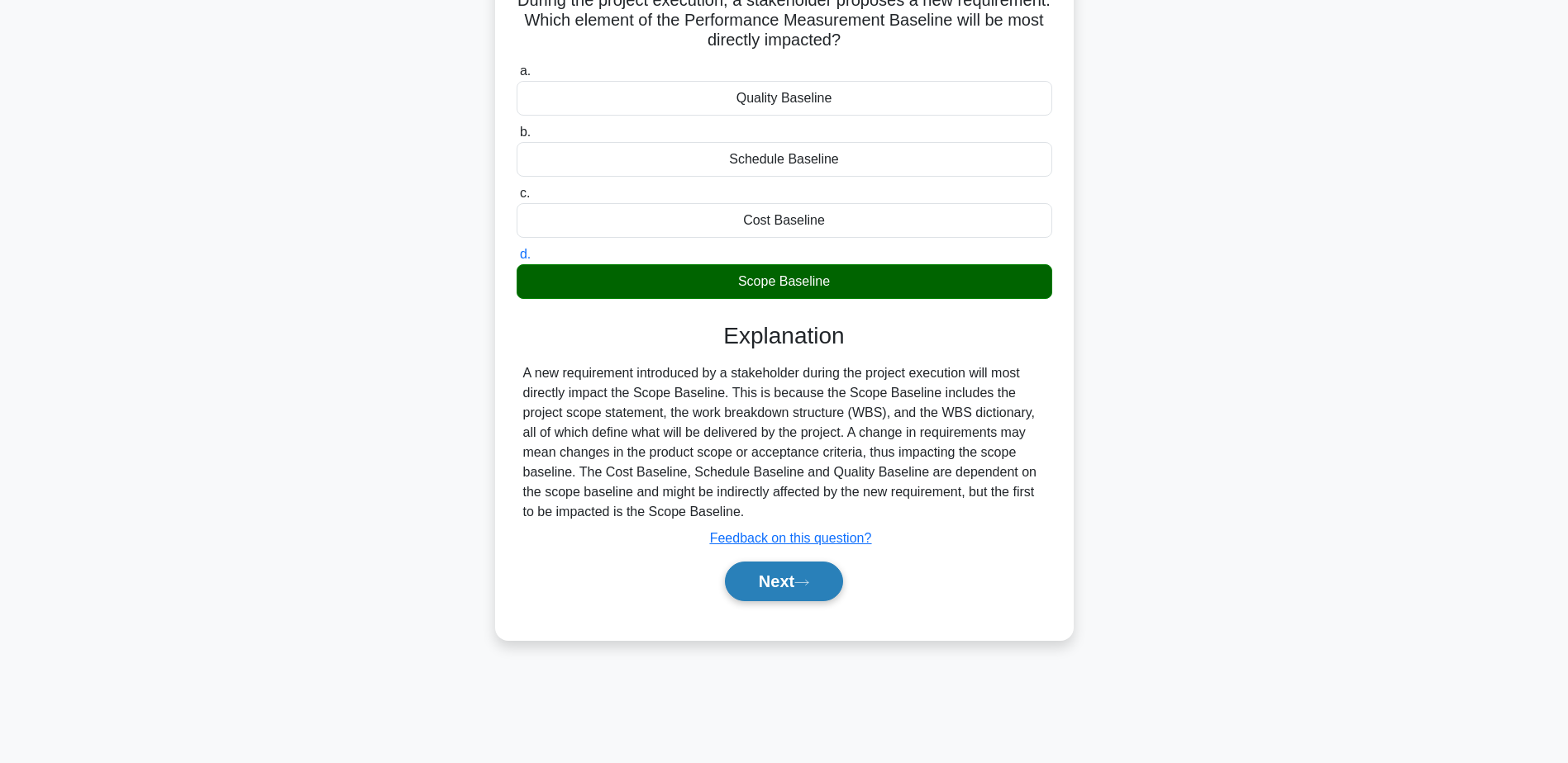
click at [775, 576] on button "Next" at bounding box center [784, 581] width 118 height 39
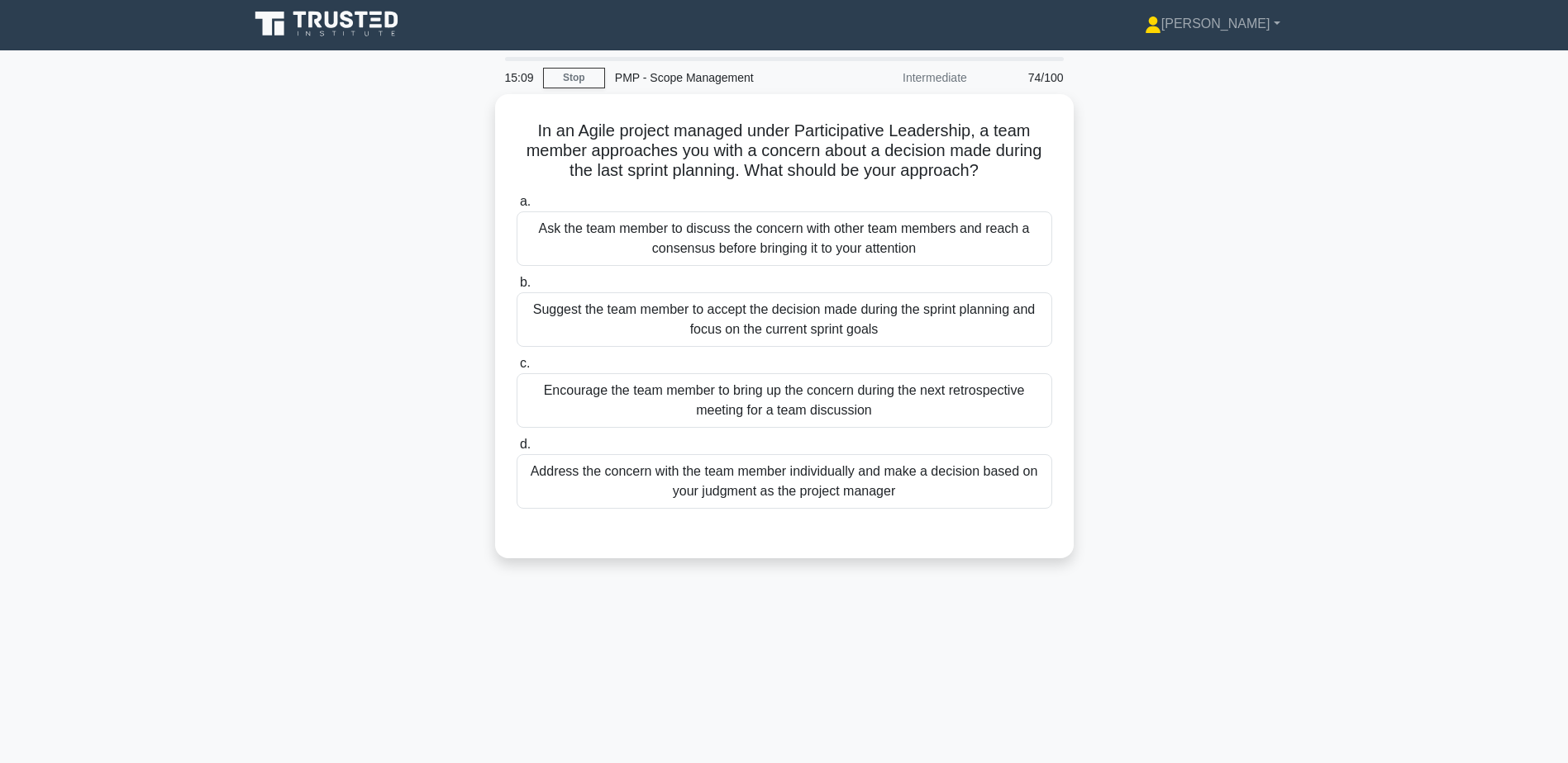
scroll to position [0, 0]
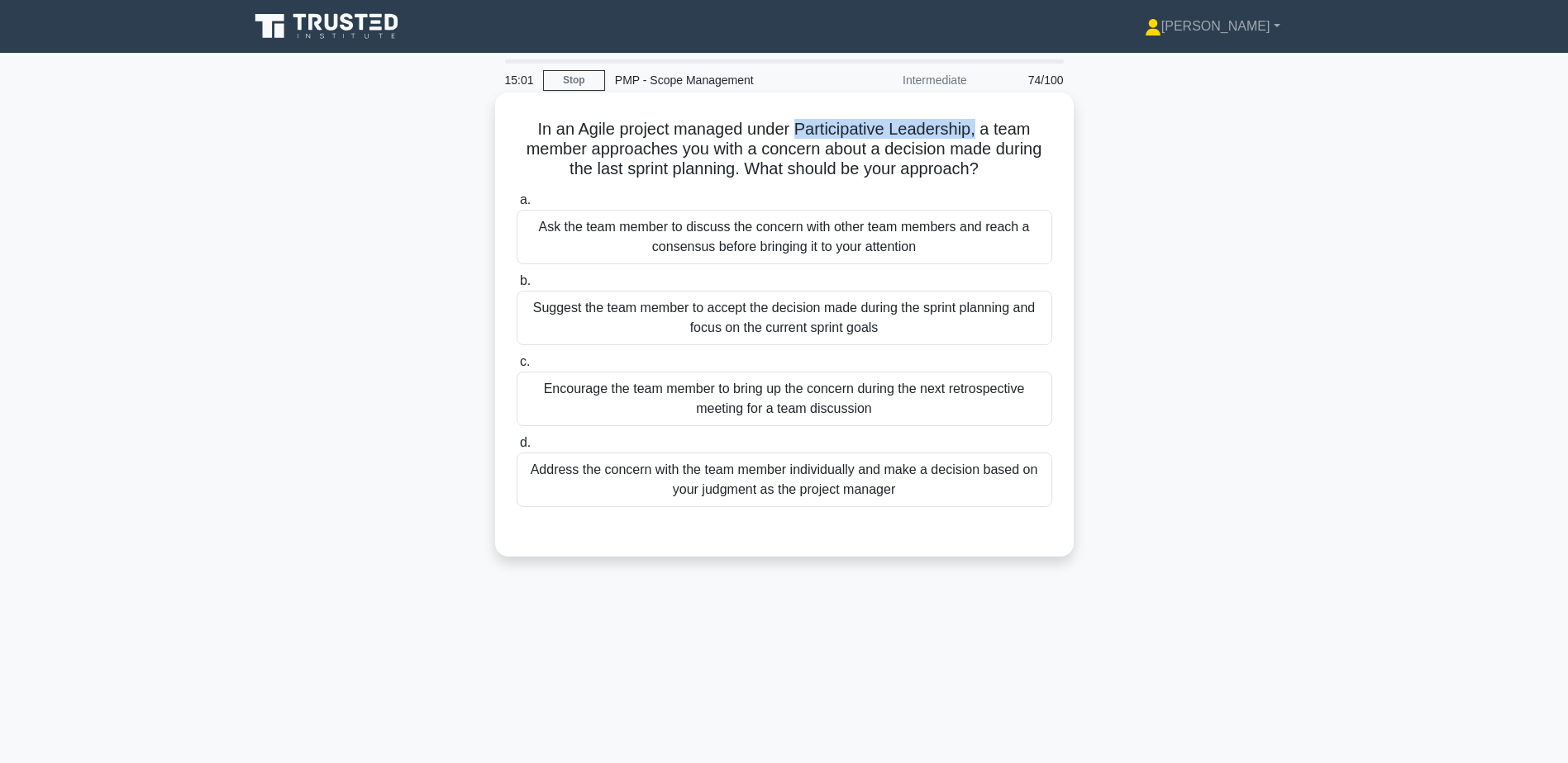
drag, startPoint x: 799, startPoint y: 129, endPoint x: 979, endPoint y: 128, distance: 180.0
click at [979, 128] on h5 "In an Agile project managed under Participative Leadership, a team member appro…" at bounding box center [784, 149] width 539 height 61
copy h5 "Participative Leadership,"
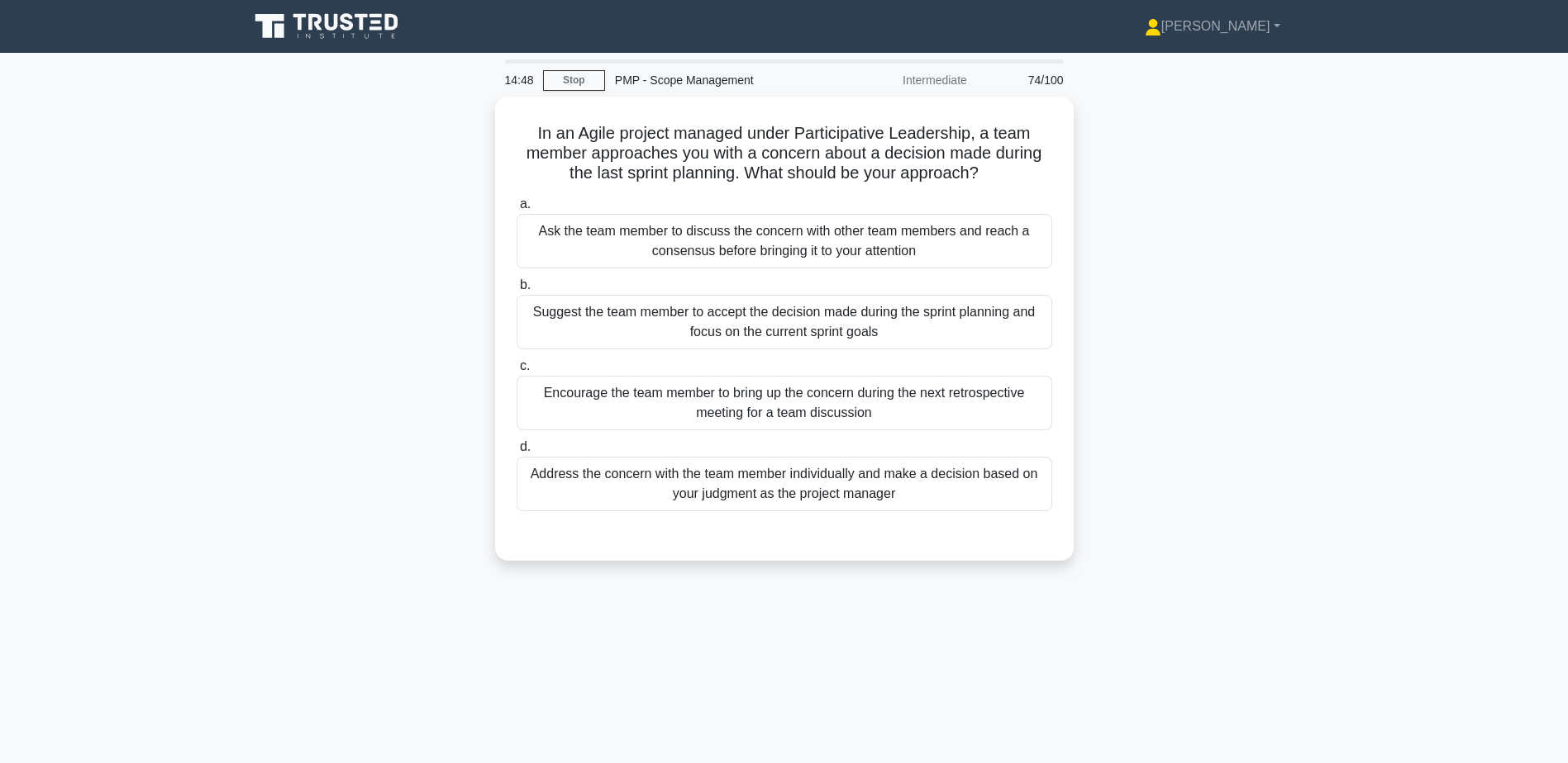
click at [1200, 262] on div "In an Agile project managed under Participative Leadership, a team member appro…" at bounding box center [784, 339] width 1091 height 484
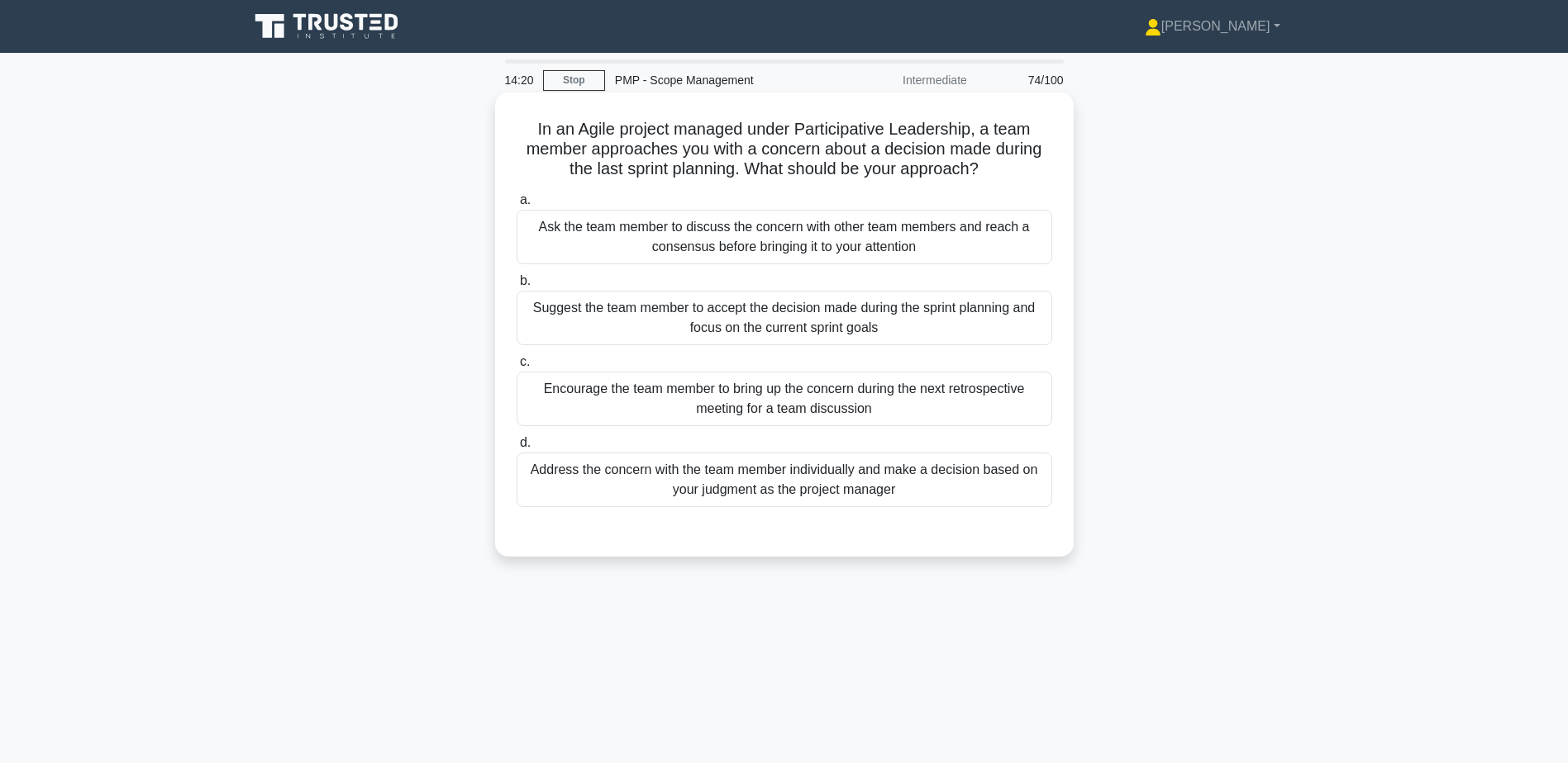
click at [978, 397] on div "Encourage the team member to bring up the concern during the next retrospective…" at bounding box center [784, 398] width 536 height 54
click at [517, 367] on input "c. Encourage the team member to bring up the concern during the next retrospect…" at bounding box center [517, 362] width 0 height 11
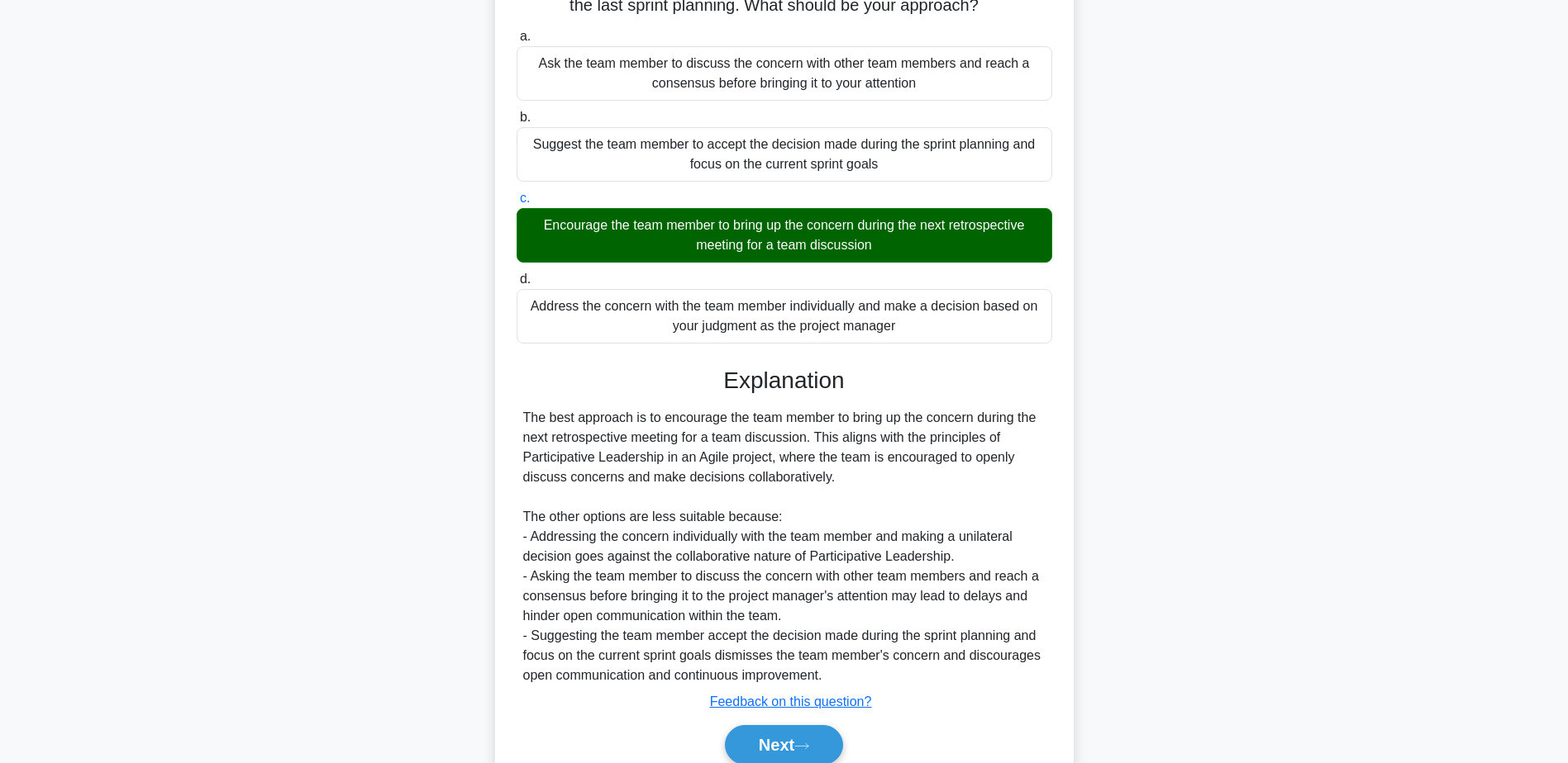
scroll to position [236, 0]
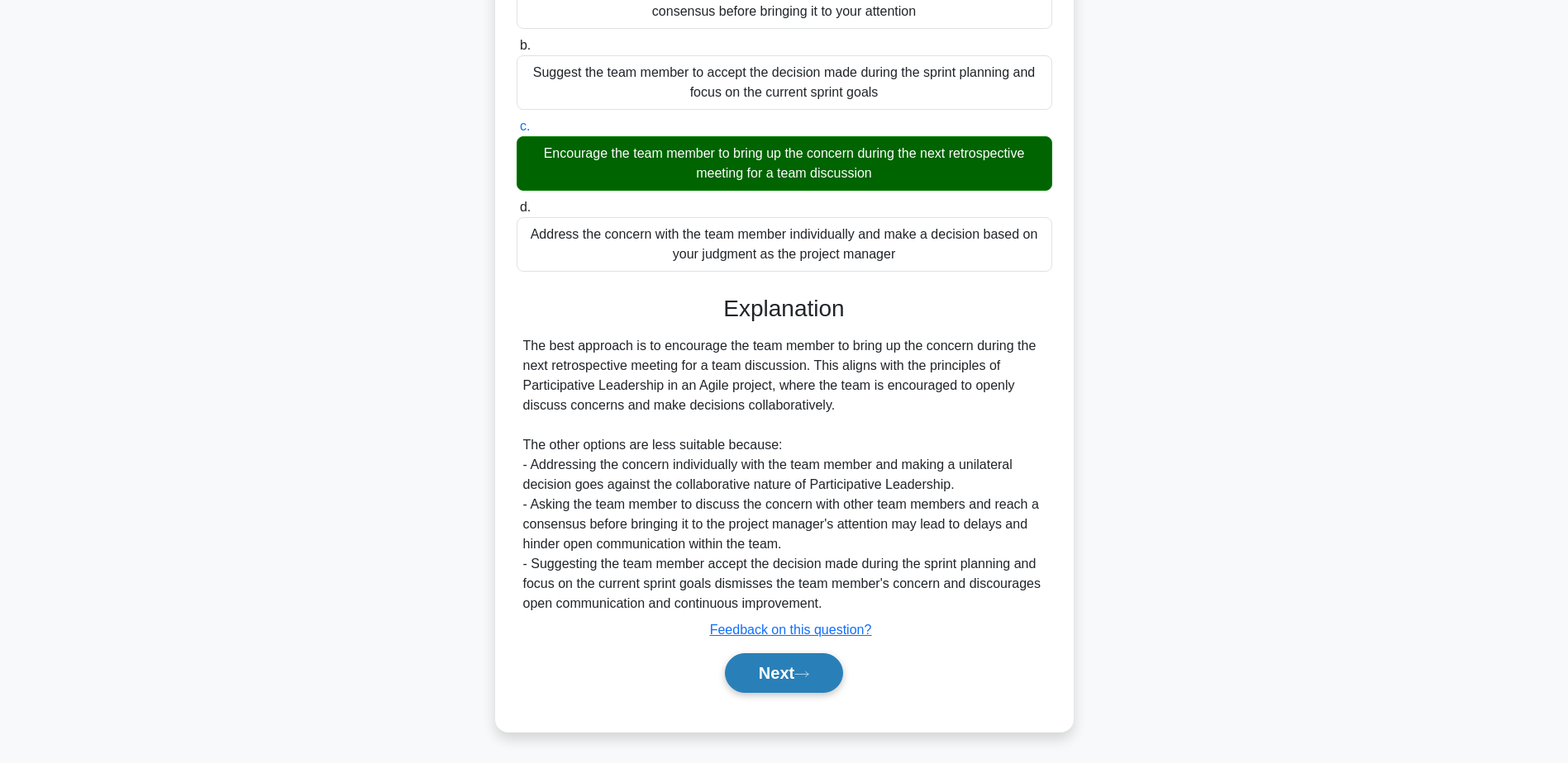
click at [794, 670] on button "Next" at bounding box center [784, 673] width 118 height 39
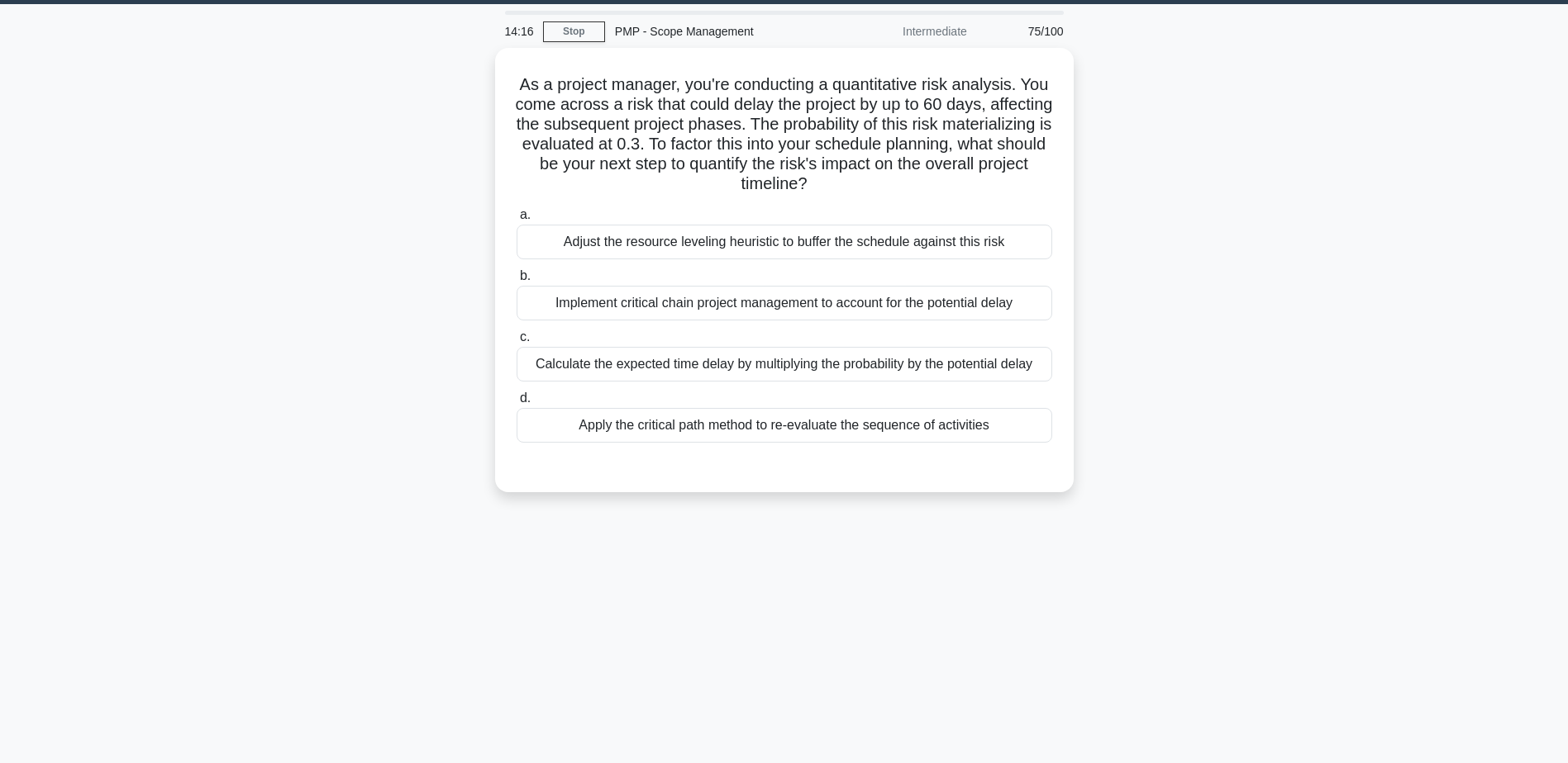
scroll to position [0, 0]
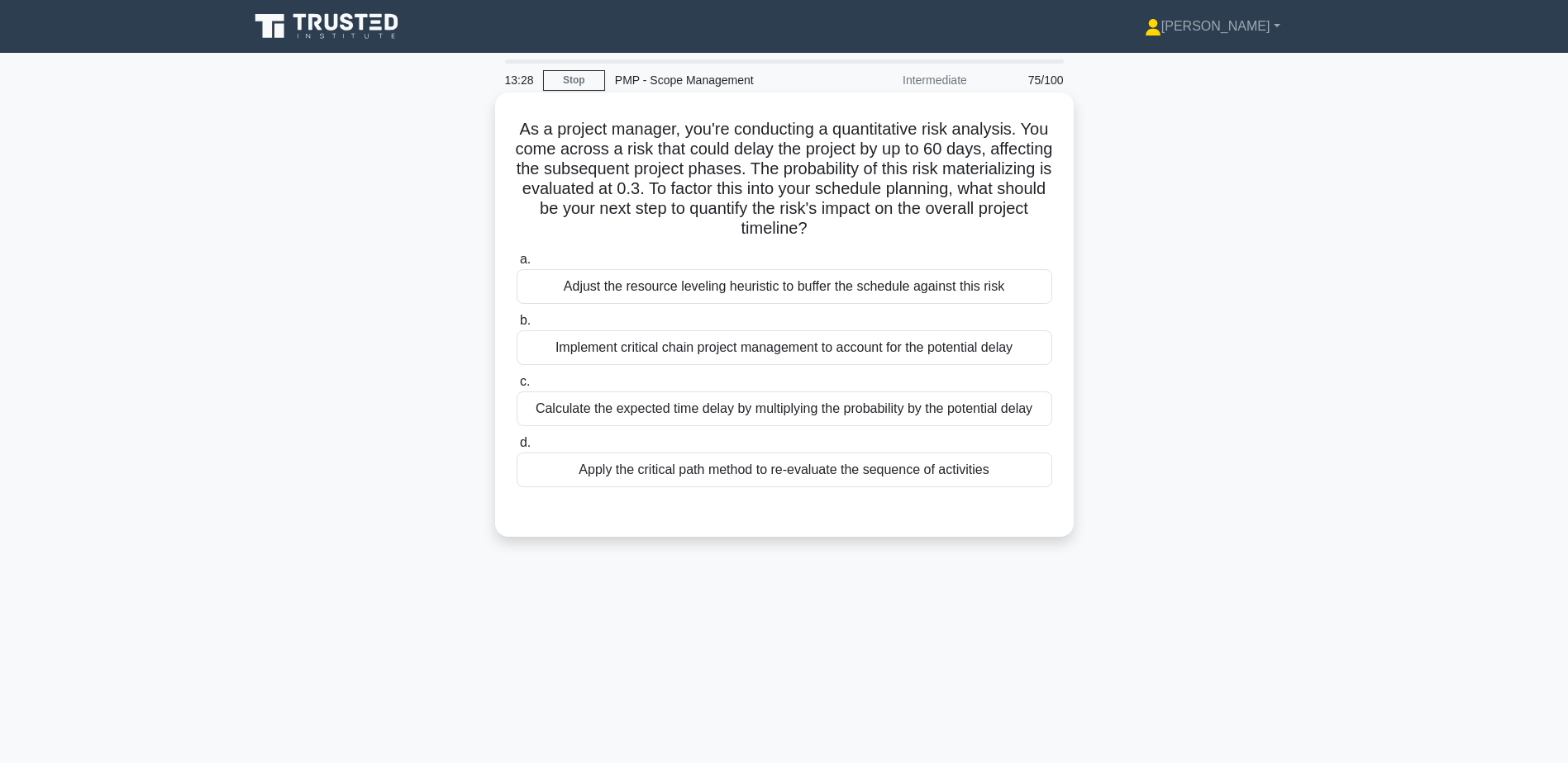
click at [728, 412] on div "Calculate the expected time delay by multiplying the probability by the potenti…" at bounding box center [784, 408] width 536 height 34
click at [517, 387] on input "c. Calculate the expected time delay by multiplying the probability by the pote…" at bounding box center [517, 382] width 0 height 11
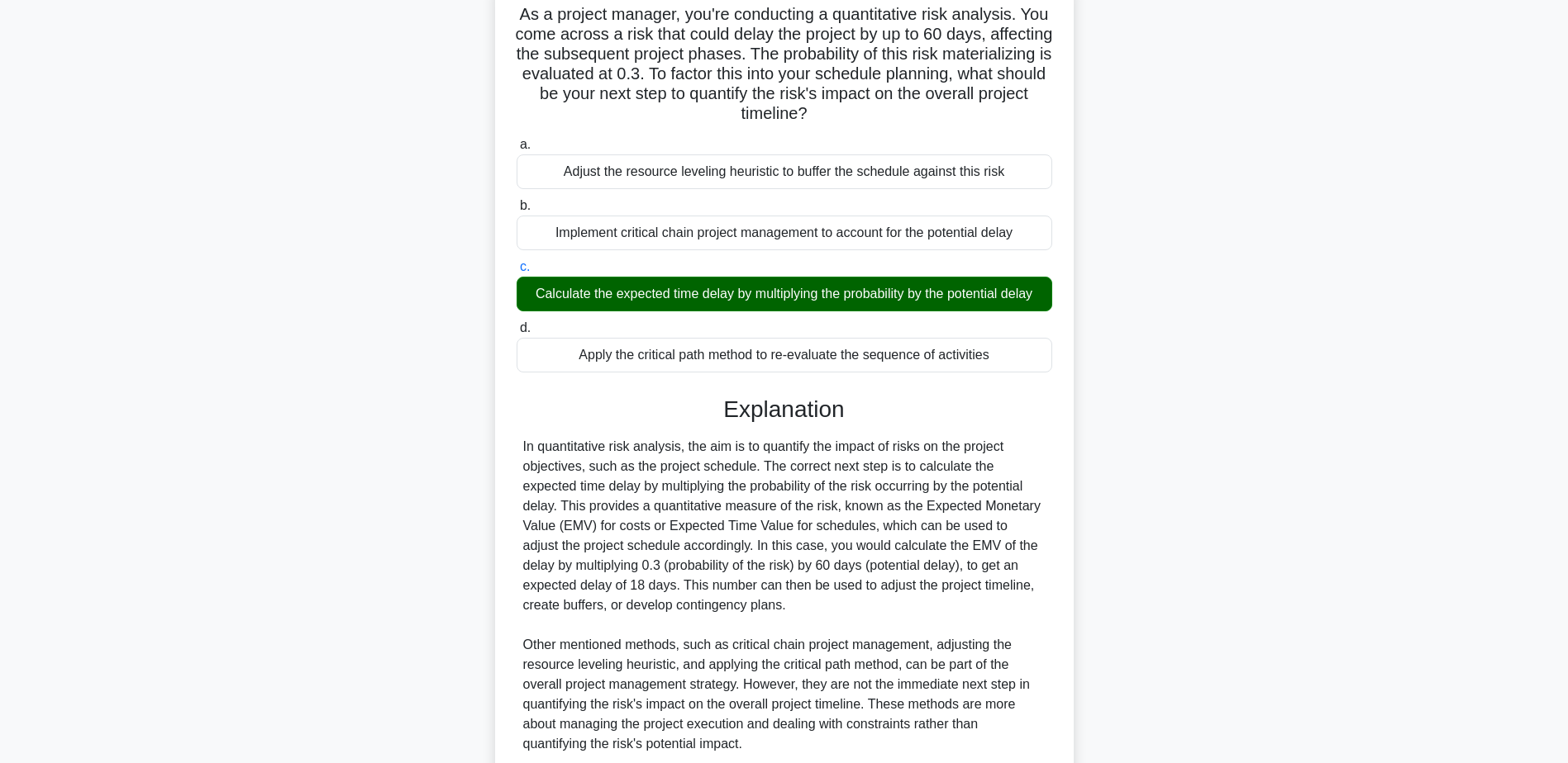
scroll to position [256, 0]
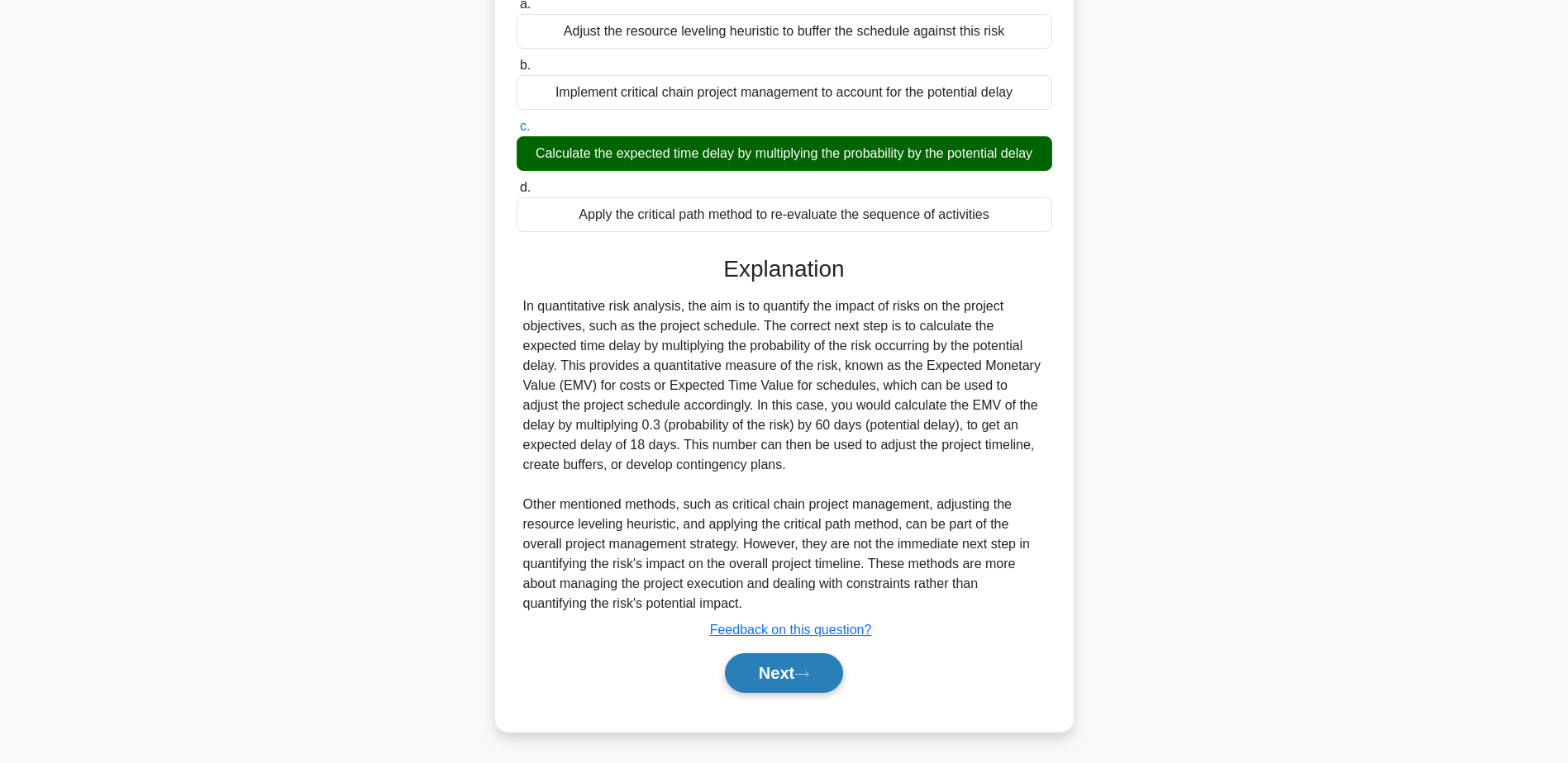
click at [757, 667] on button "Next" at bounding box center [784, 673] width 118 height 39
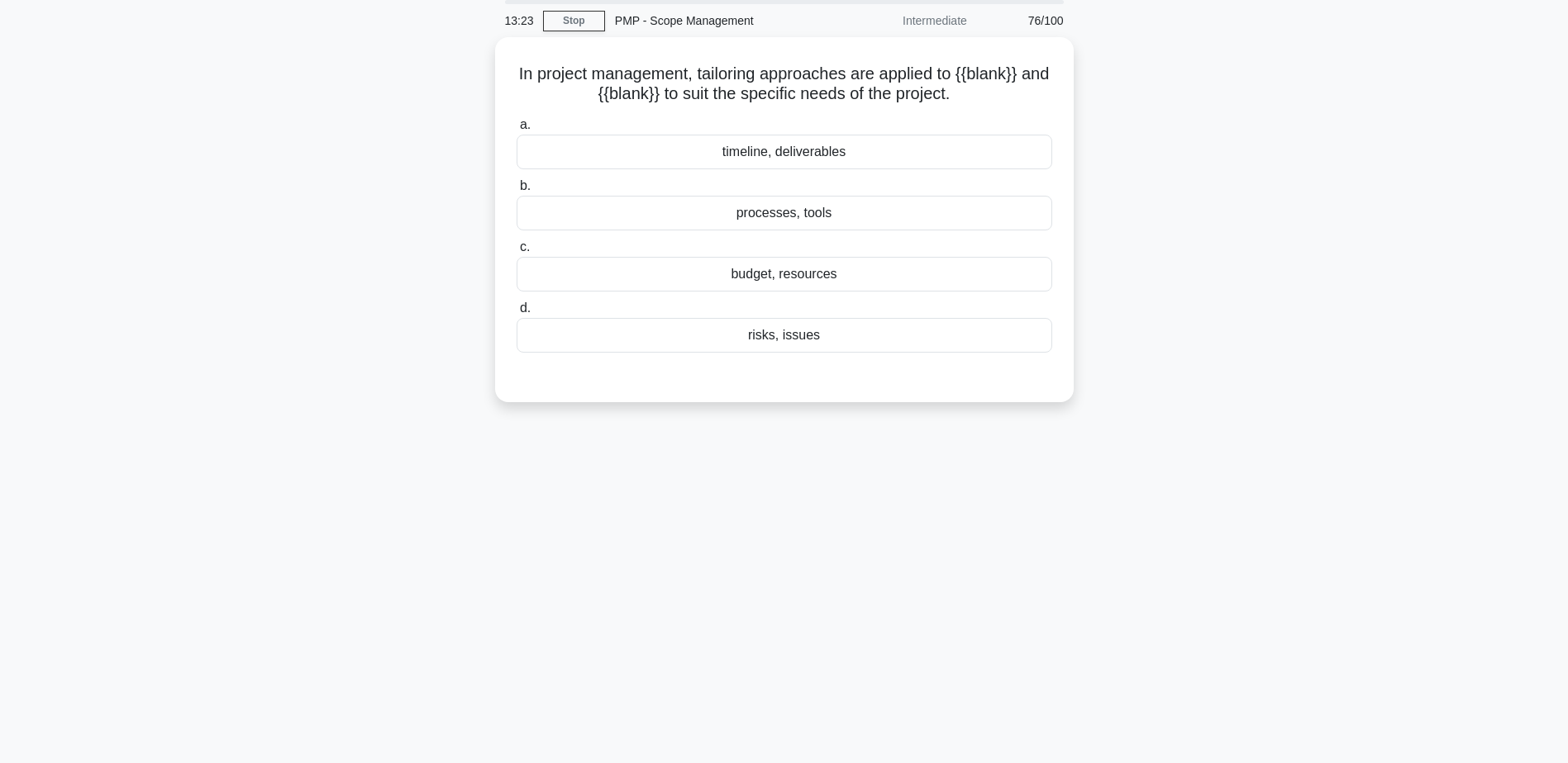
scroll to position [0, 0]
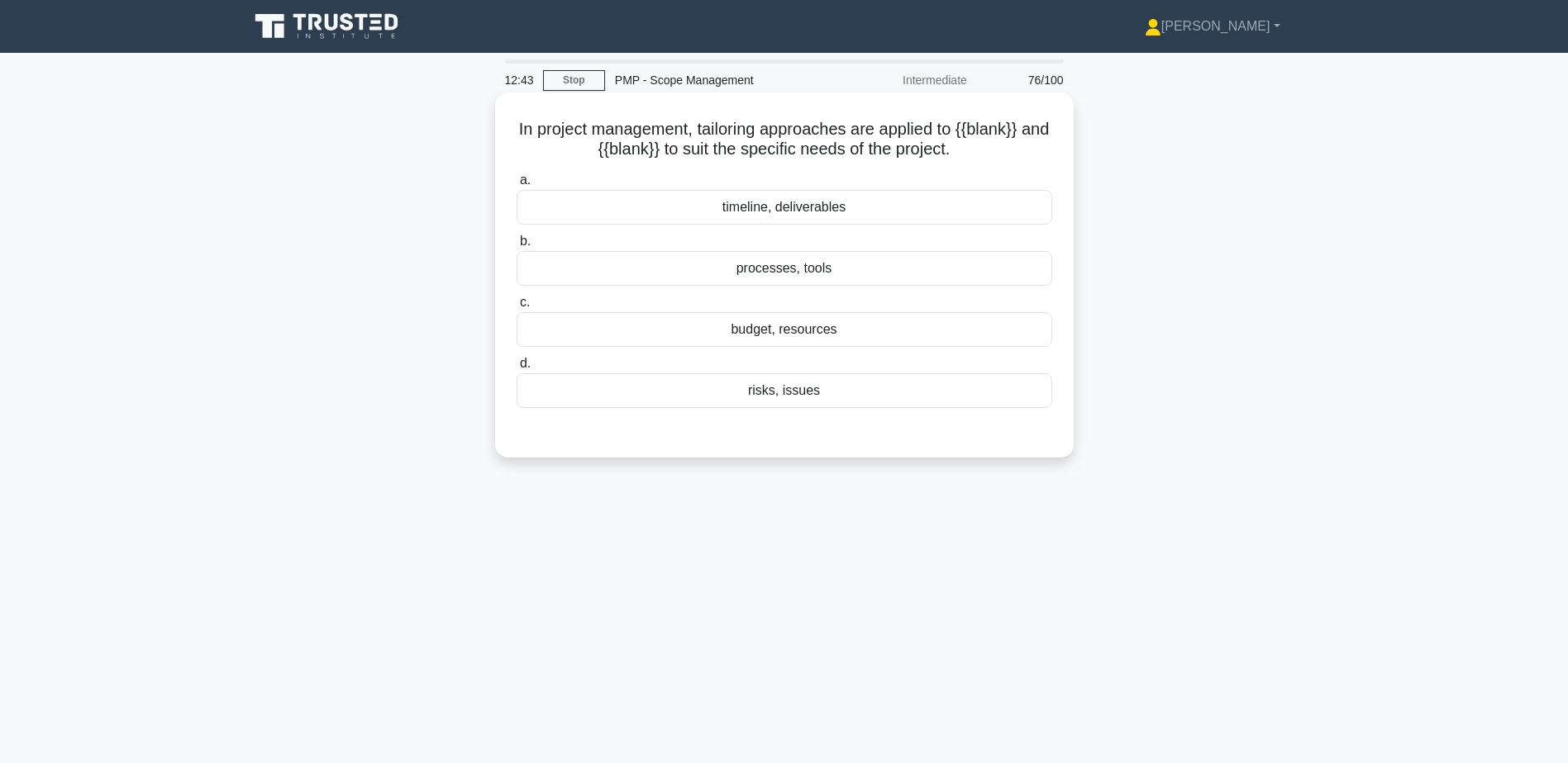
click at [791, 327] on div "budget, resources" at bounding box center [784, 329] width 536 height 34
click at [517, 308] on input "c. budget, resources" at bounding box center [517, 302] width 0 height 11
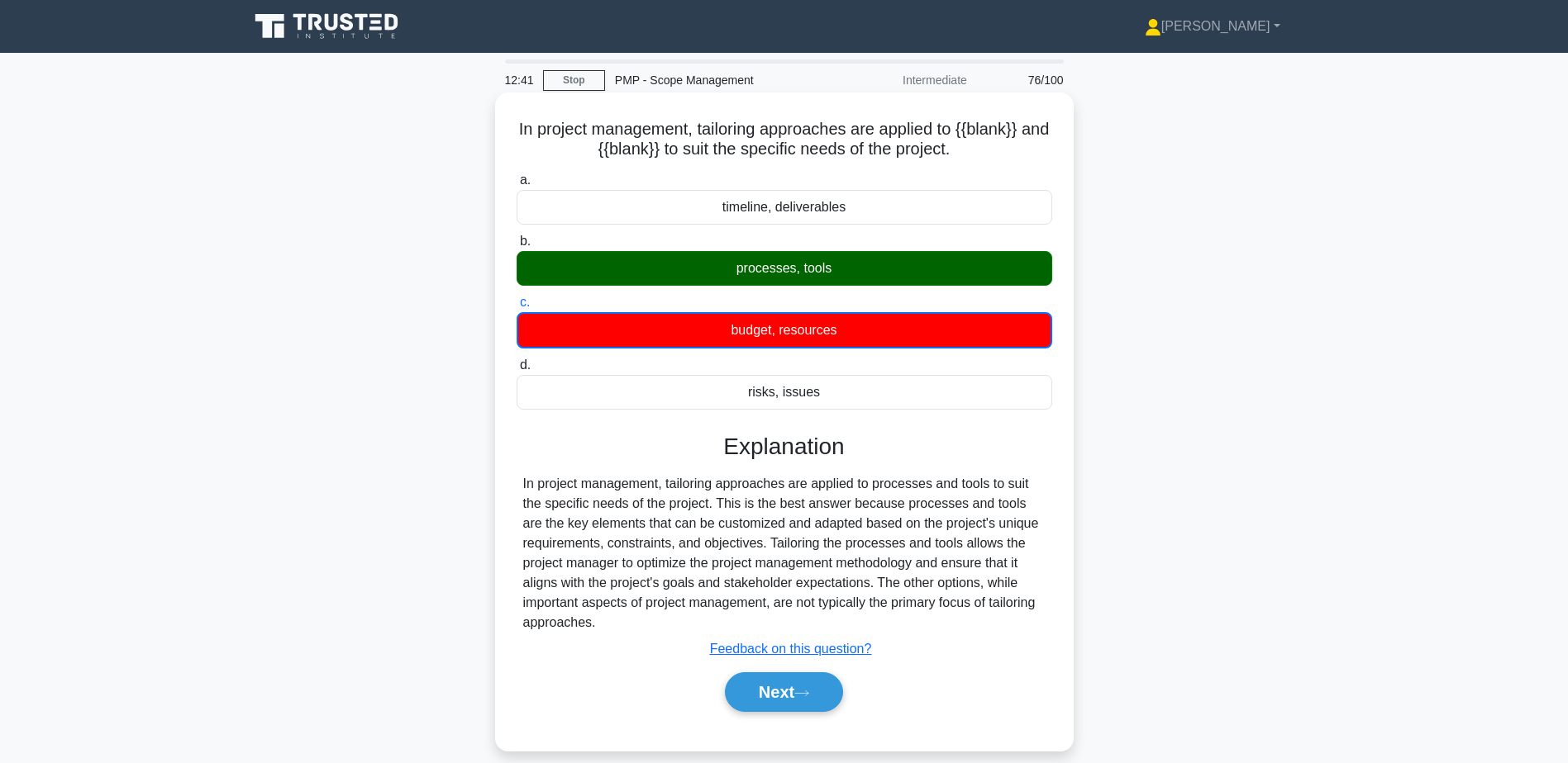
scroll to position [129, 0]
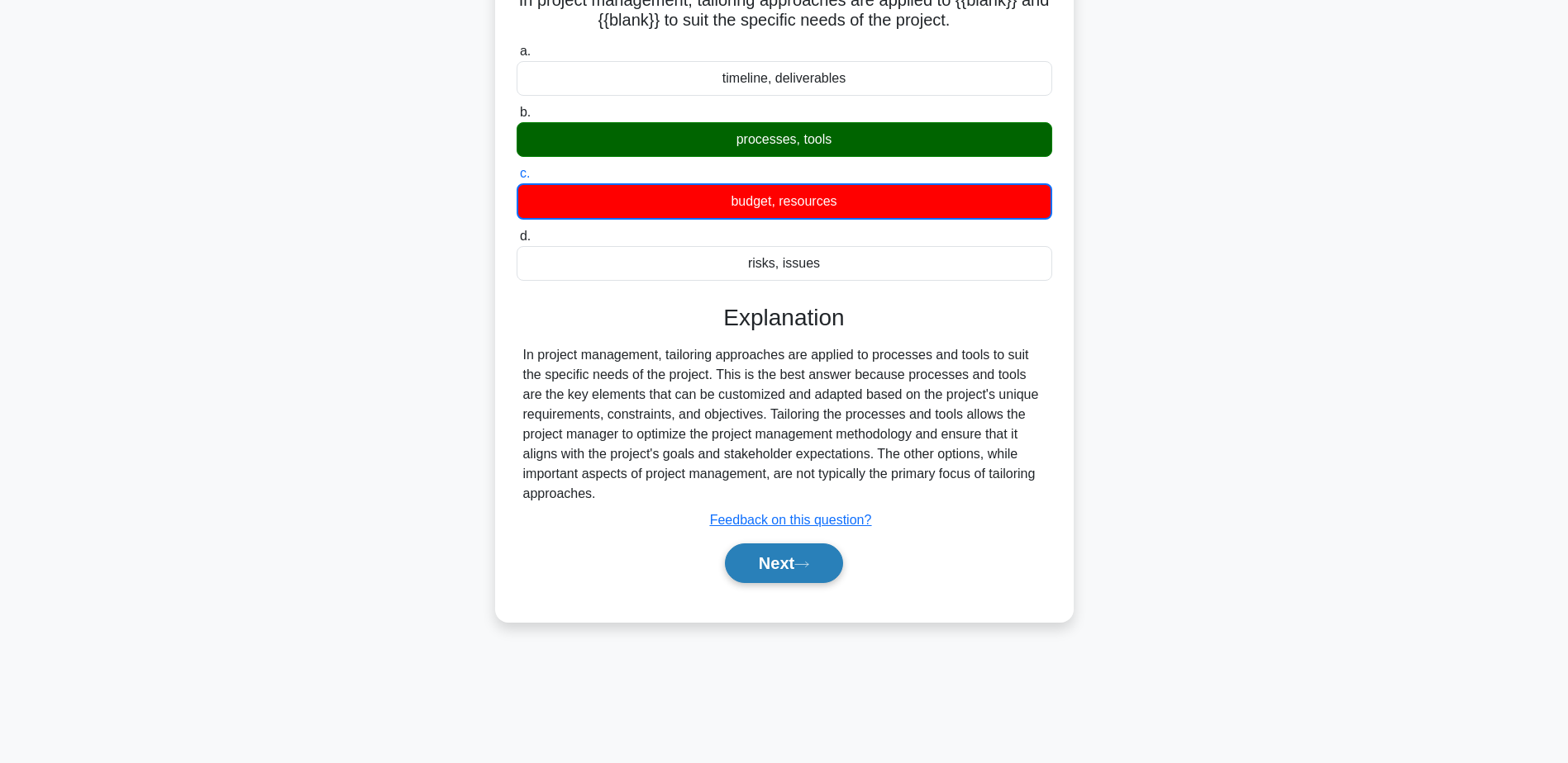
click at [798, 554] on button "Next" at bounding box center [784, 563] width 118 height 39
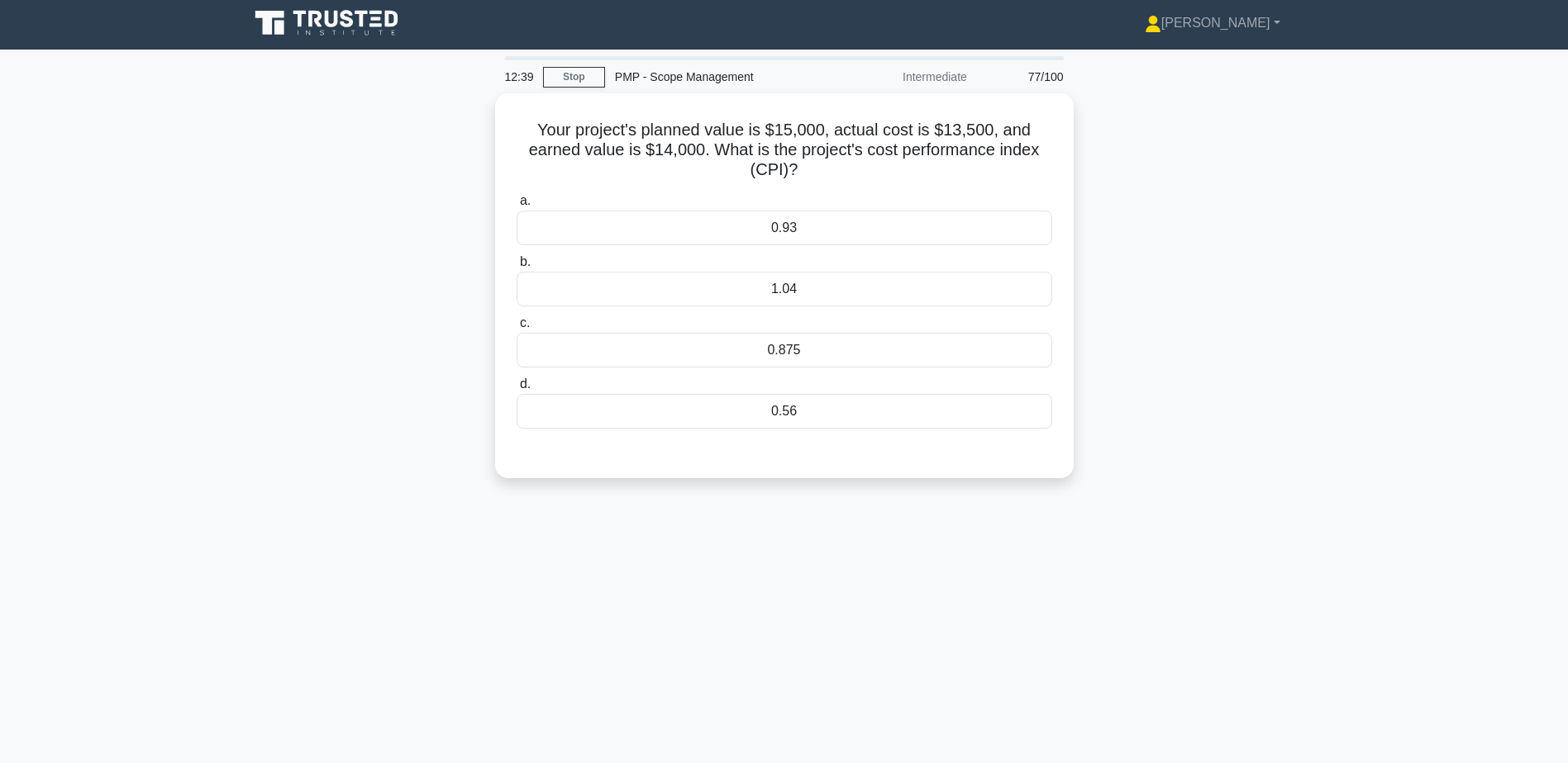
scroll to position [0, 0]
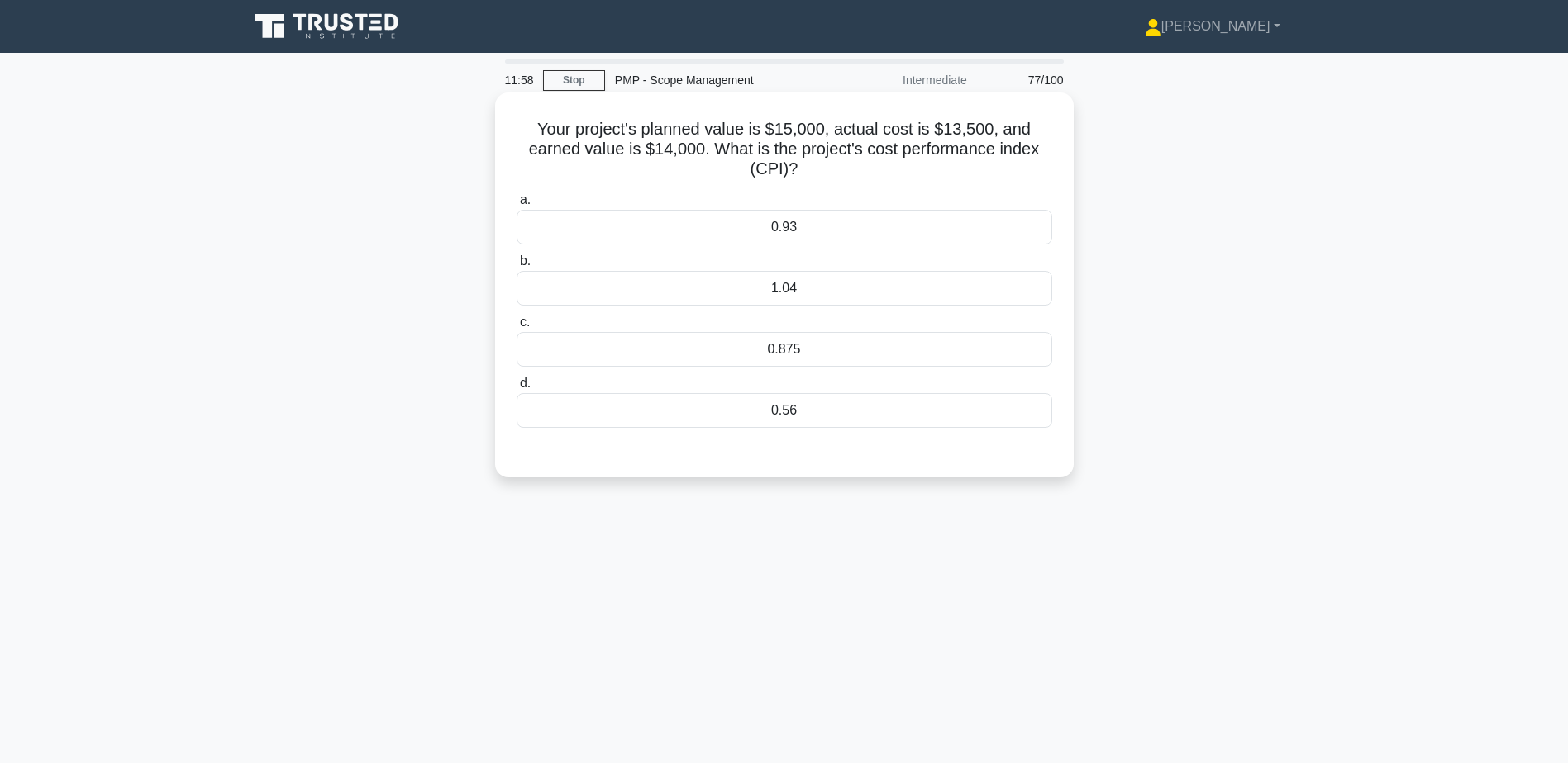
click at [751, 289] on div "1.04" at bounding box center [784, 288] width 536 height 34
click at [517, 267] on input "b. 1.04" at bounding box center [517, 261] width 0 height 11
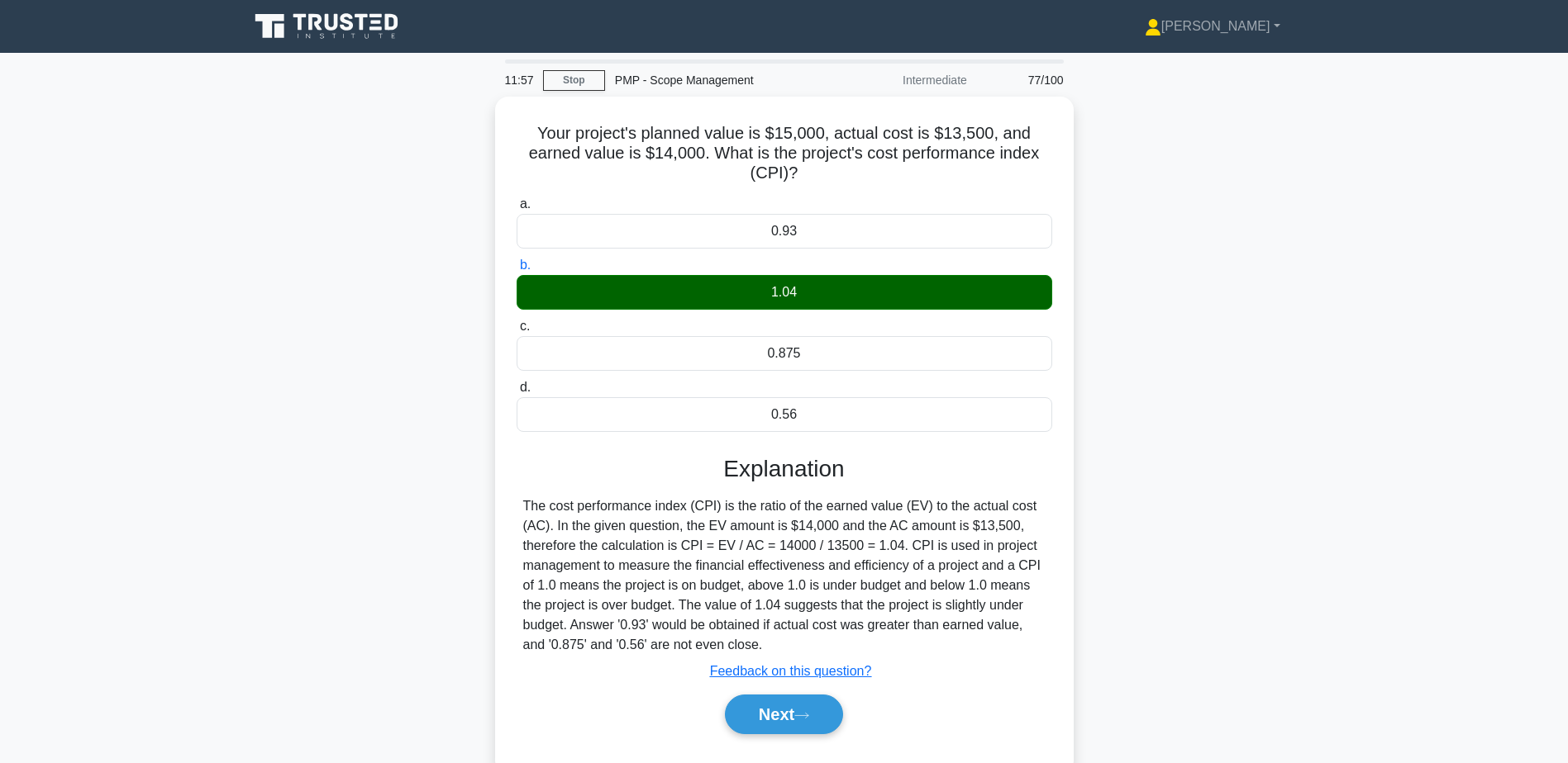
scroll to position [83, 0]
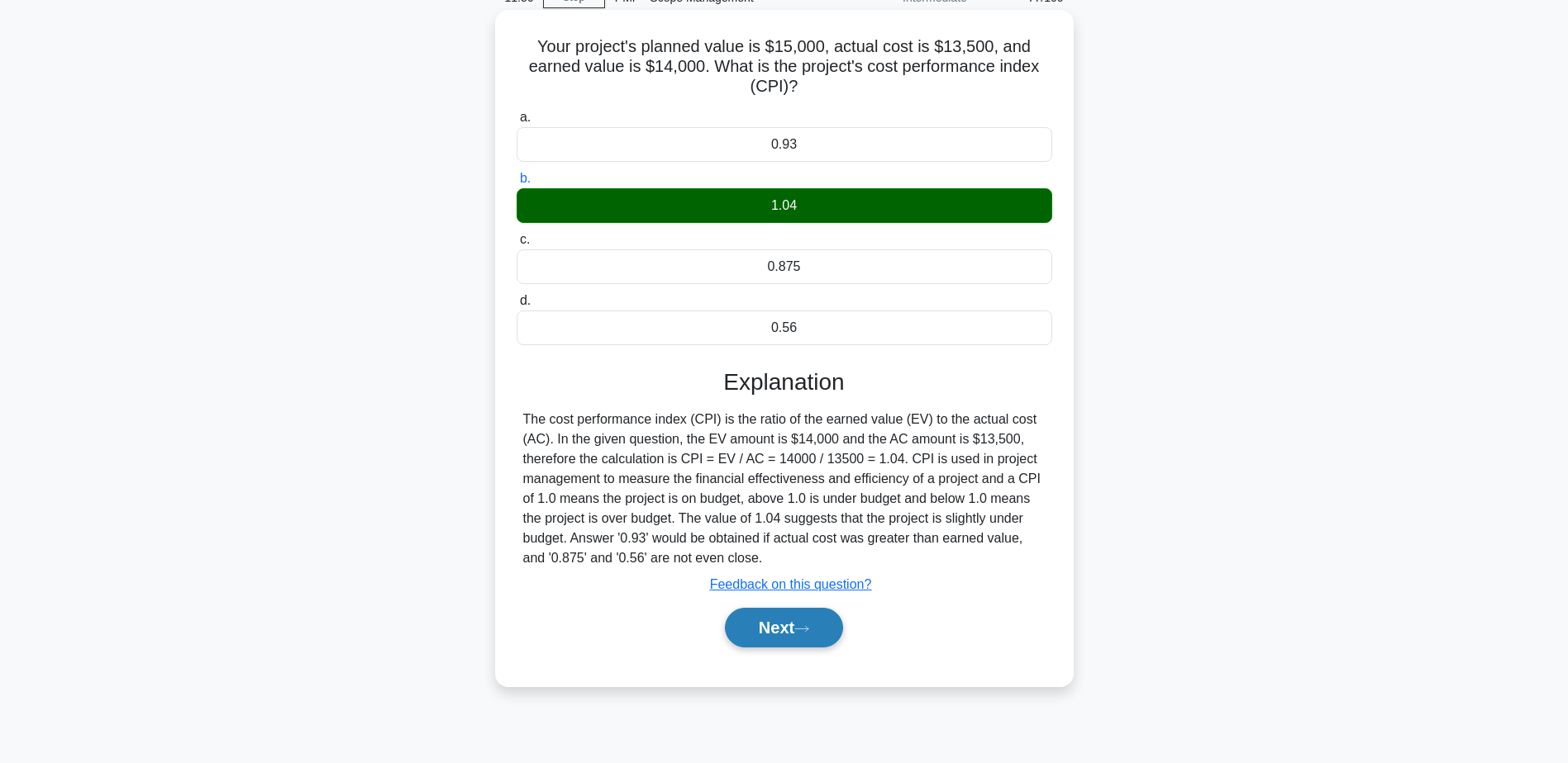
click at [795, 633] on button "Next" at bounding box center [784, 627] width 118 height 39
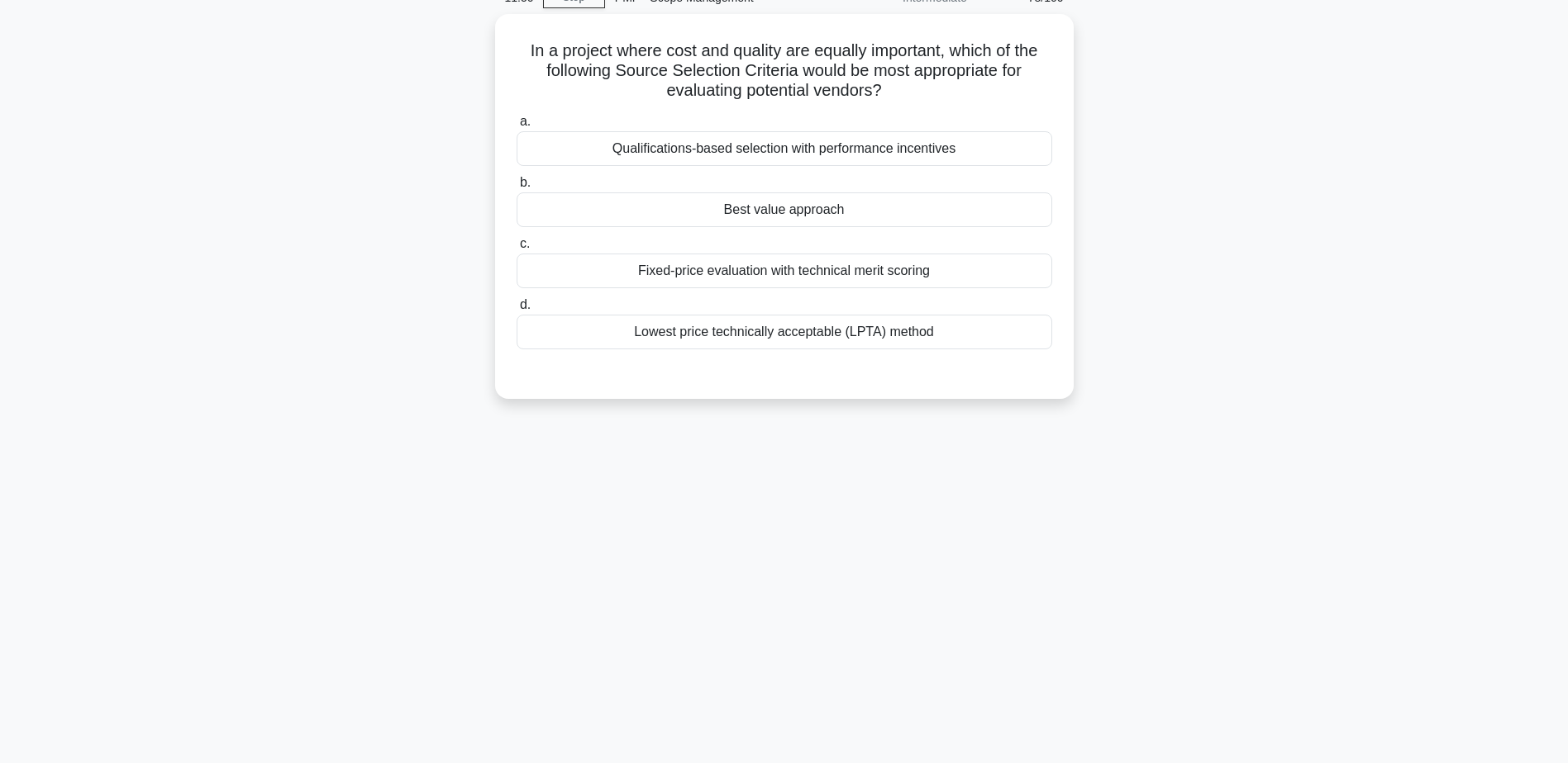
scroll to position [0, 0]
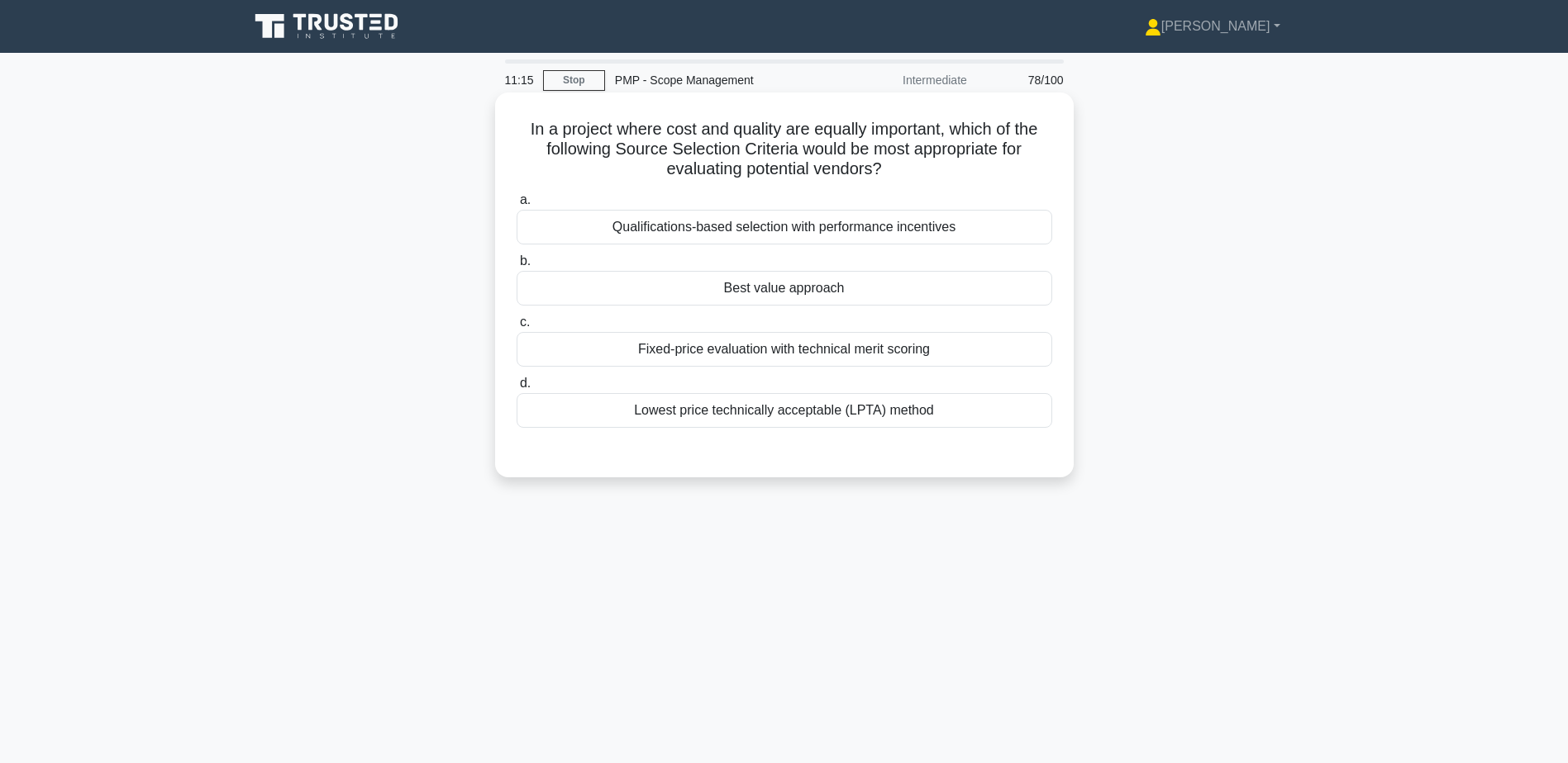
click at [818, 295] on div "Best value approach" at bounding box center [784, 288] width 536 height 34
click at [517, 267] on input "b. Best value approach" at bounding box center [517, 261] width 0 height 11
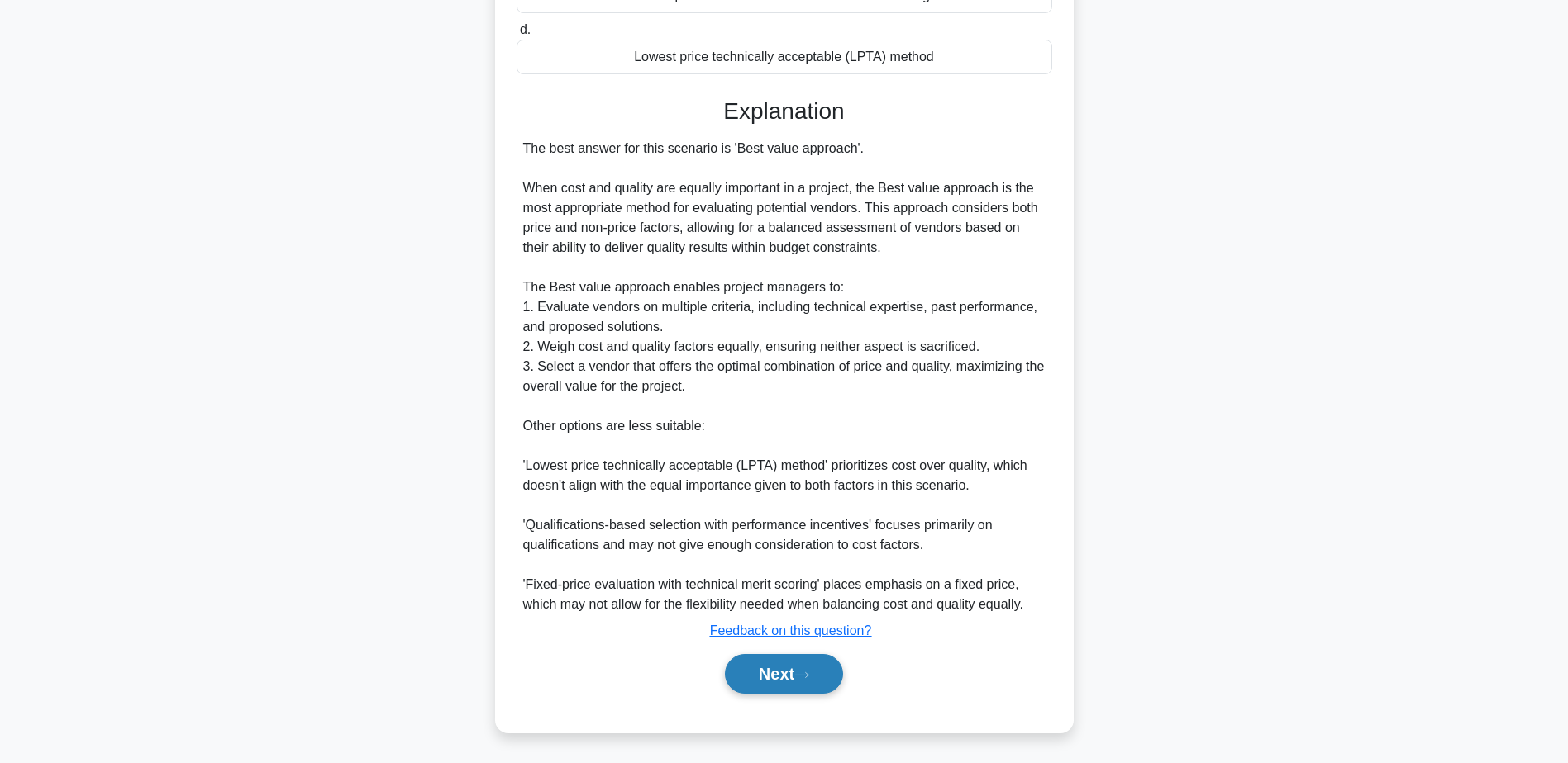
scroll to position [356, 0]
click at [785, 677] on button "Next" at bounding box center [784, 673] width 118 height 39
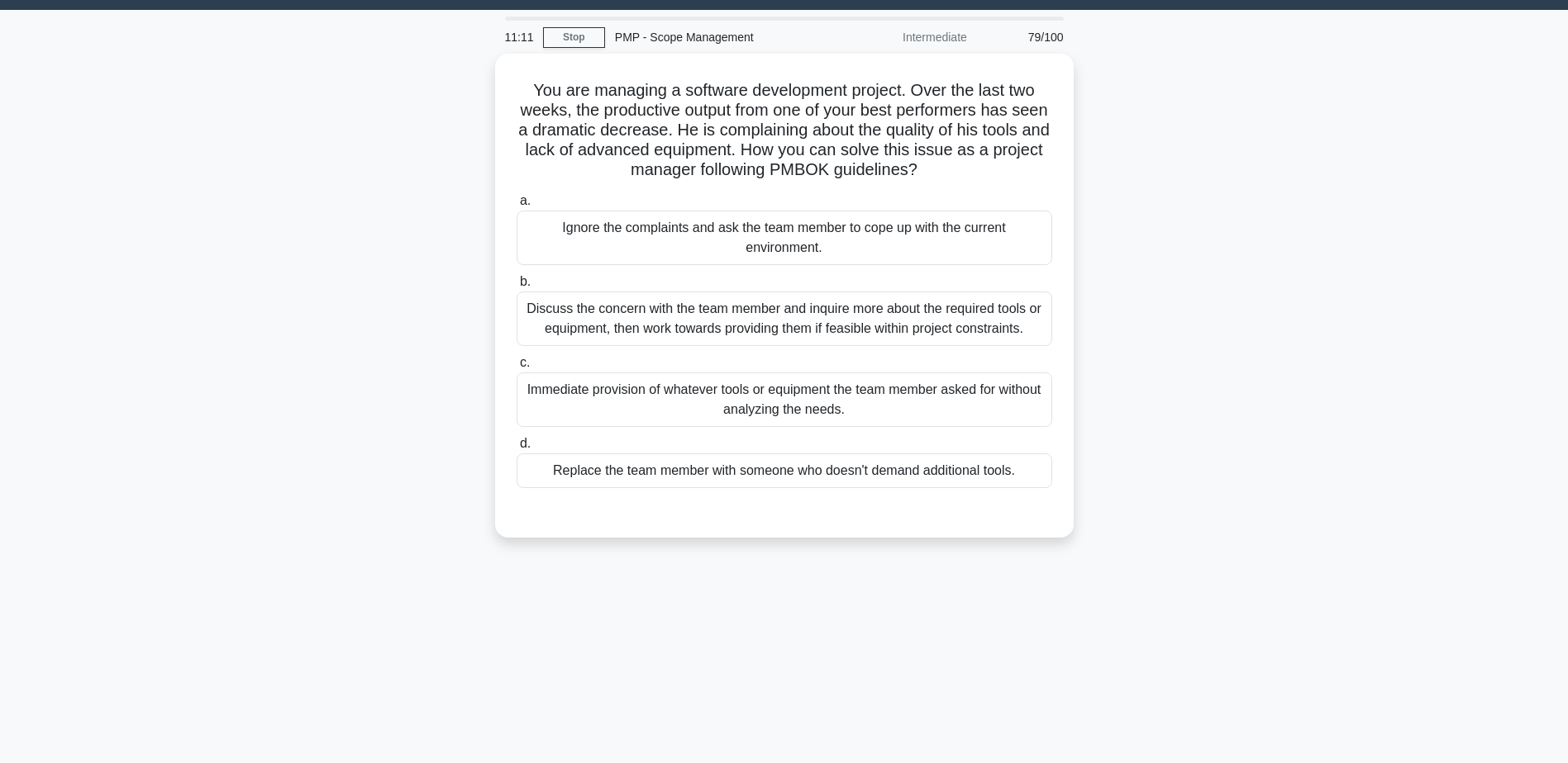
scroll to position [0, 0]
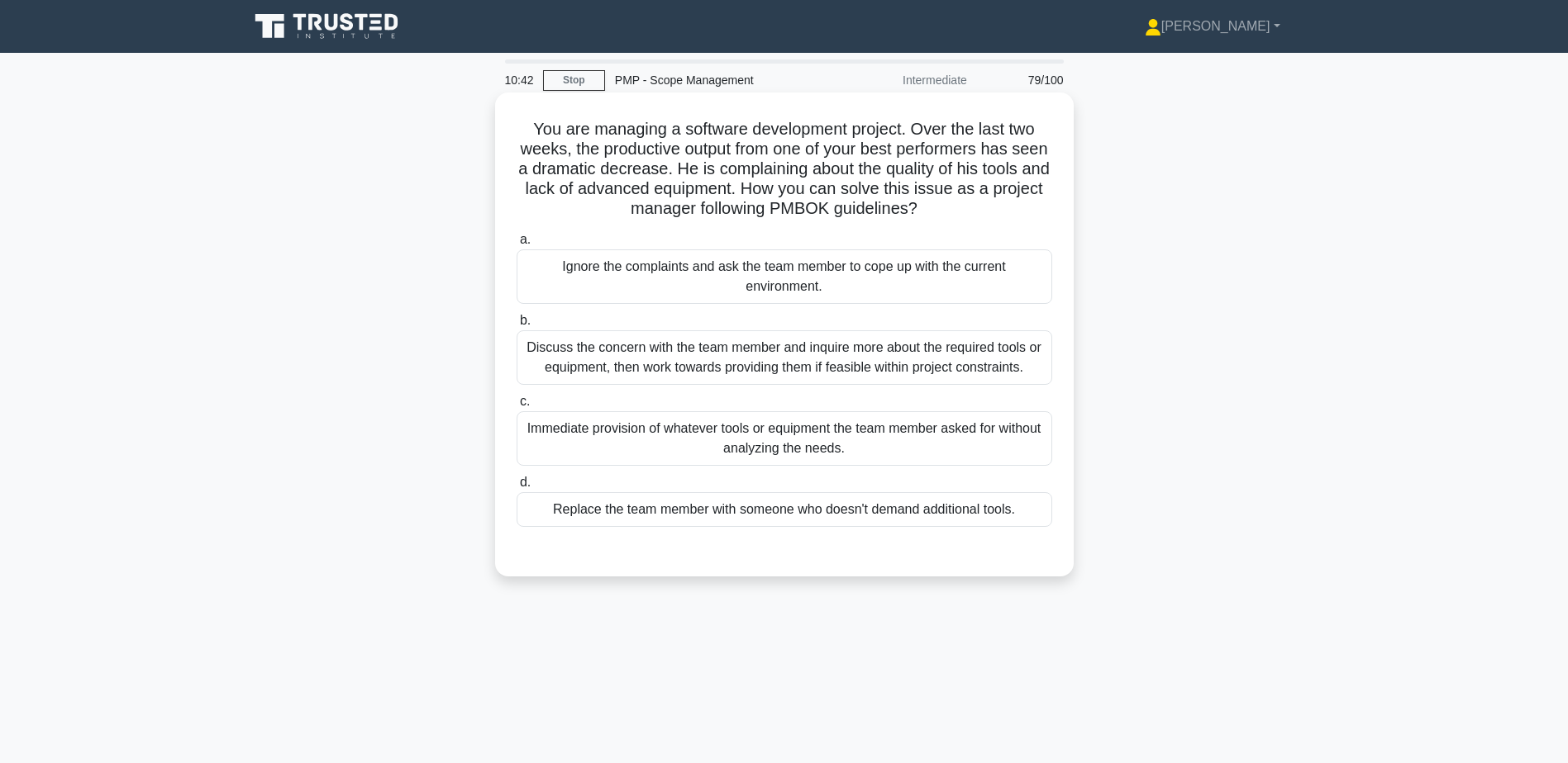
click at [753, 364] on div "Discuss the concern with the team member and inquire more about the required to…" at bounding box center [784, 357] width 536 height 54
click at [517, 326] on input "b. Discuss the concern with the team member and inquire more about the required…" at bounding box center [517, 320] width 0 height 11
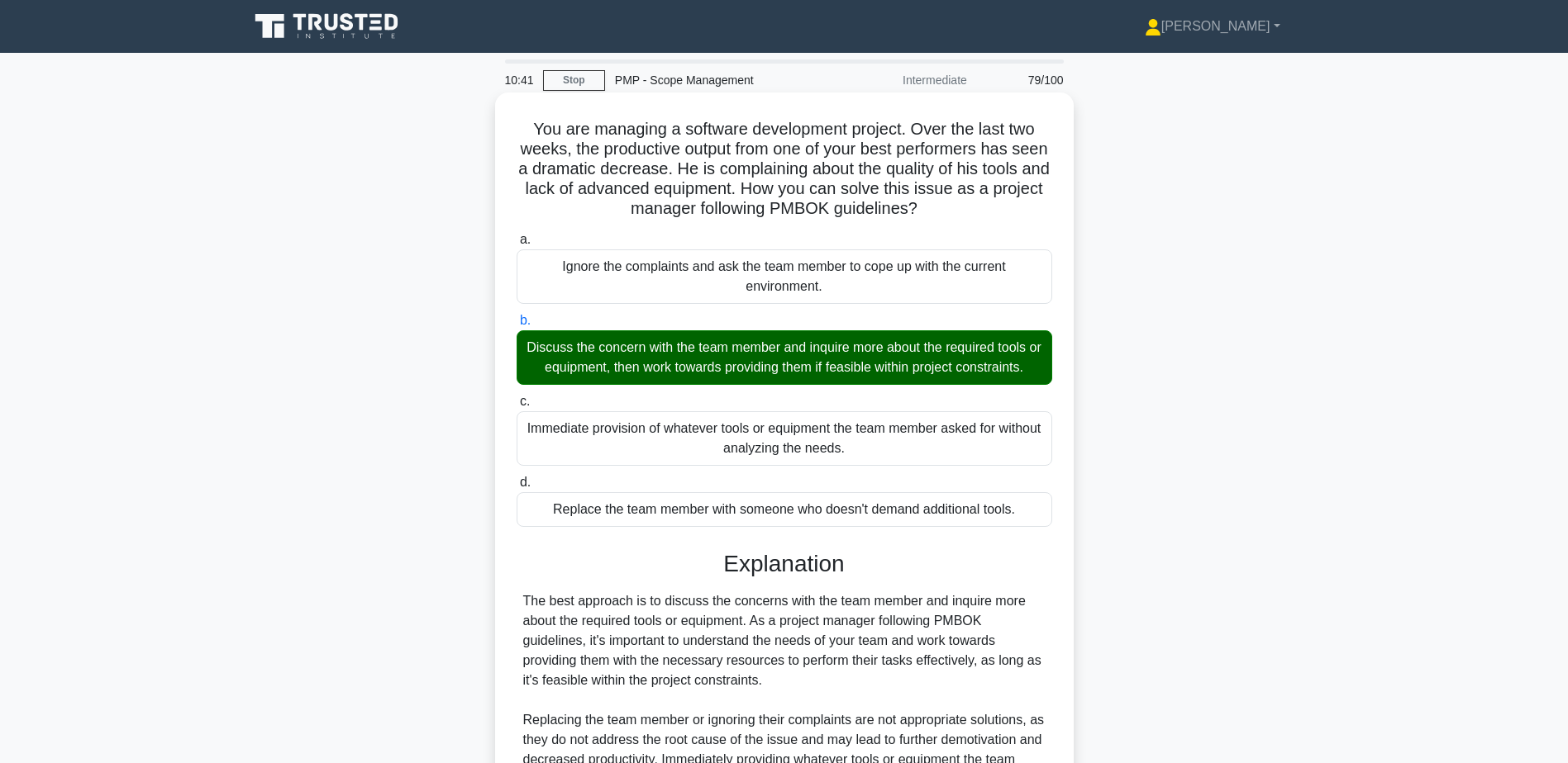
scroll to position [276, 0]
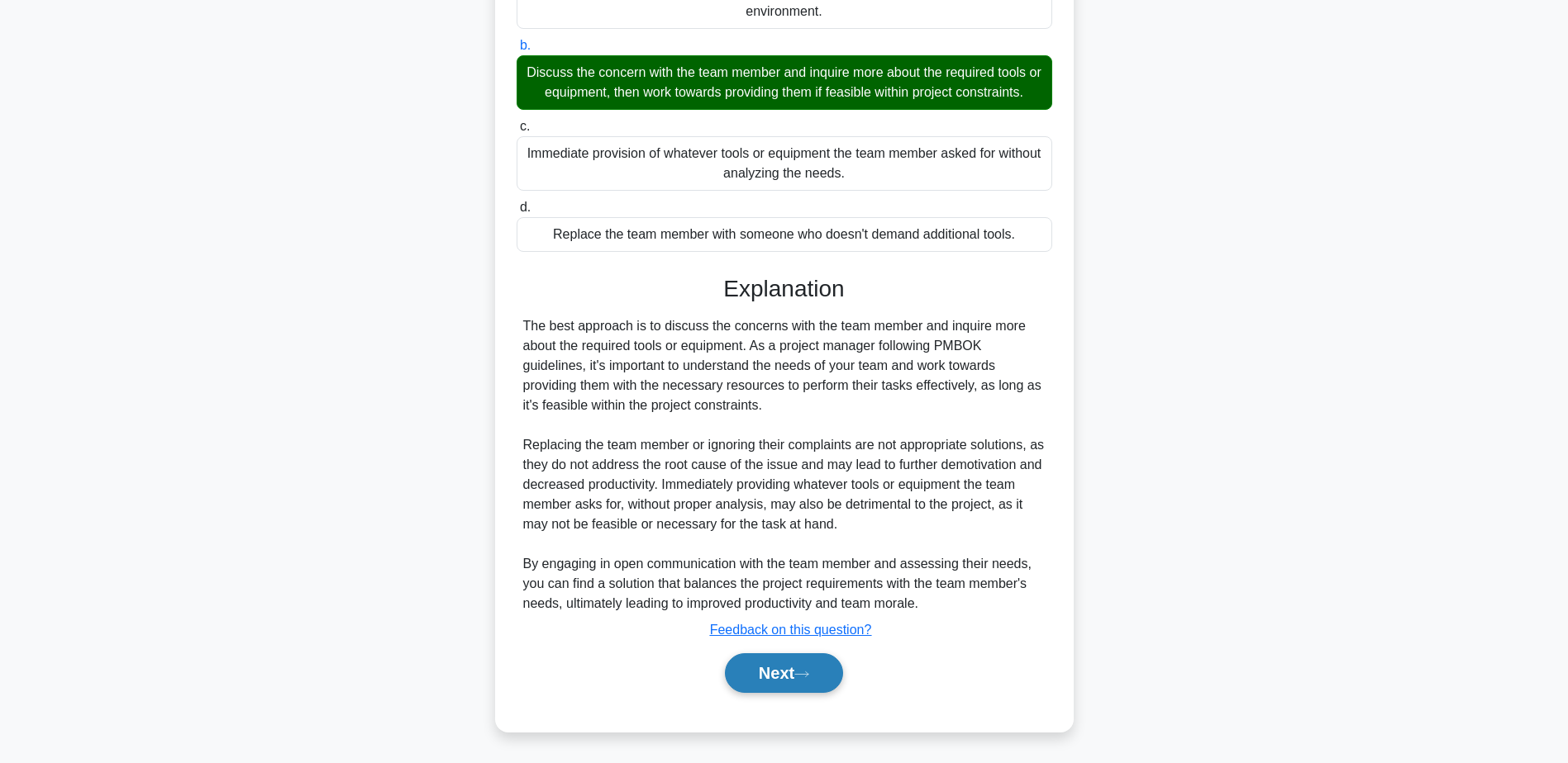
click at [810, 671] on icon at bounding box center [802, 674] width 15 height 9
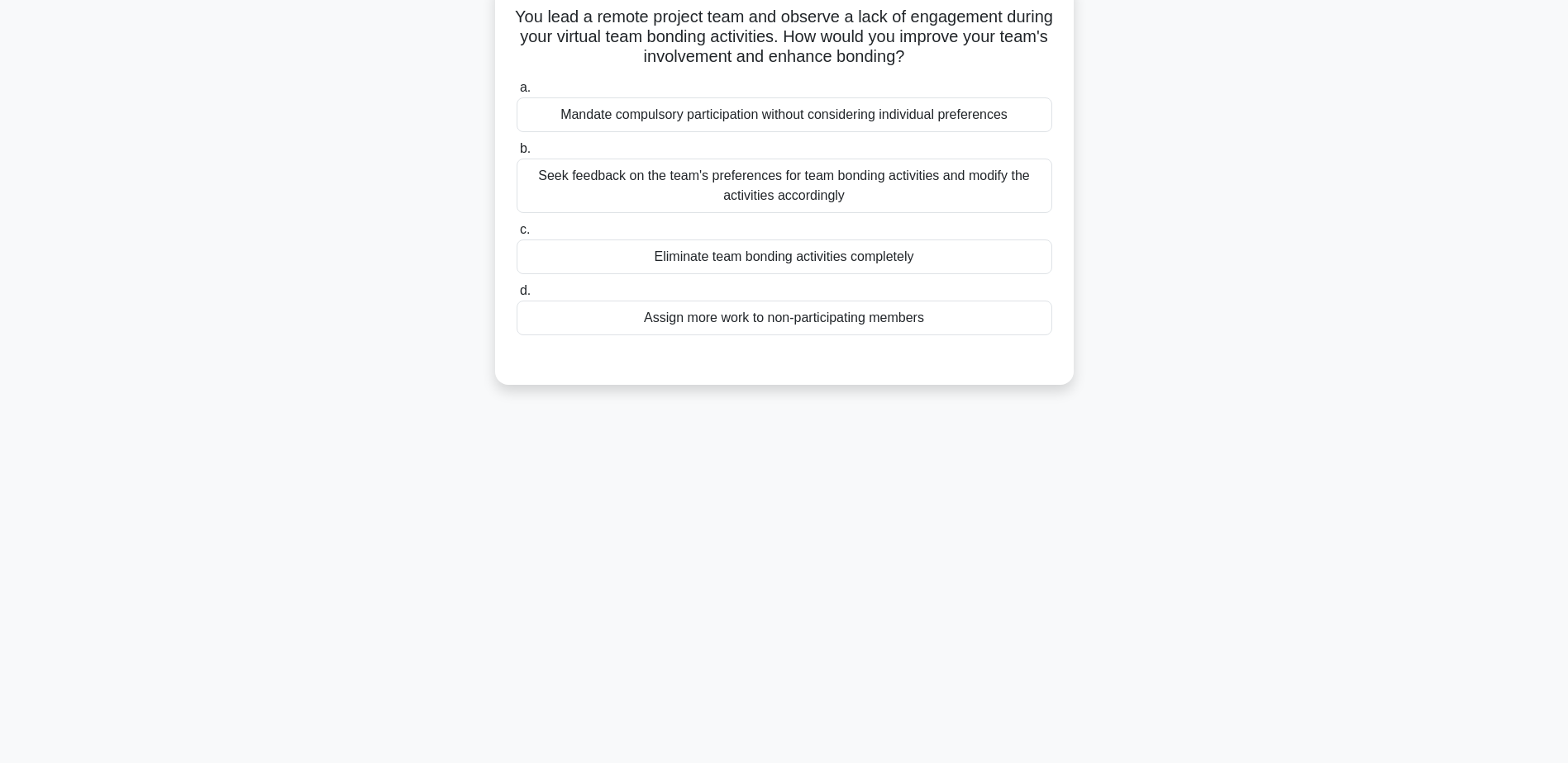
scroll to position [0, 0]
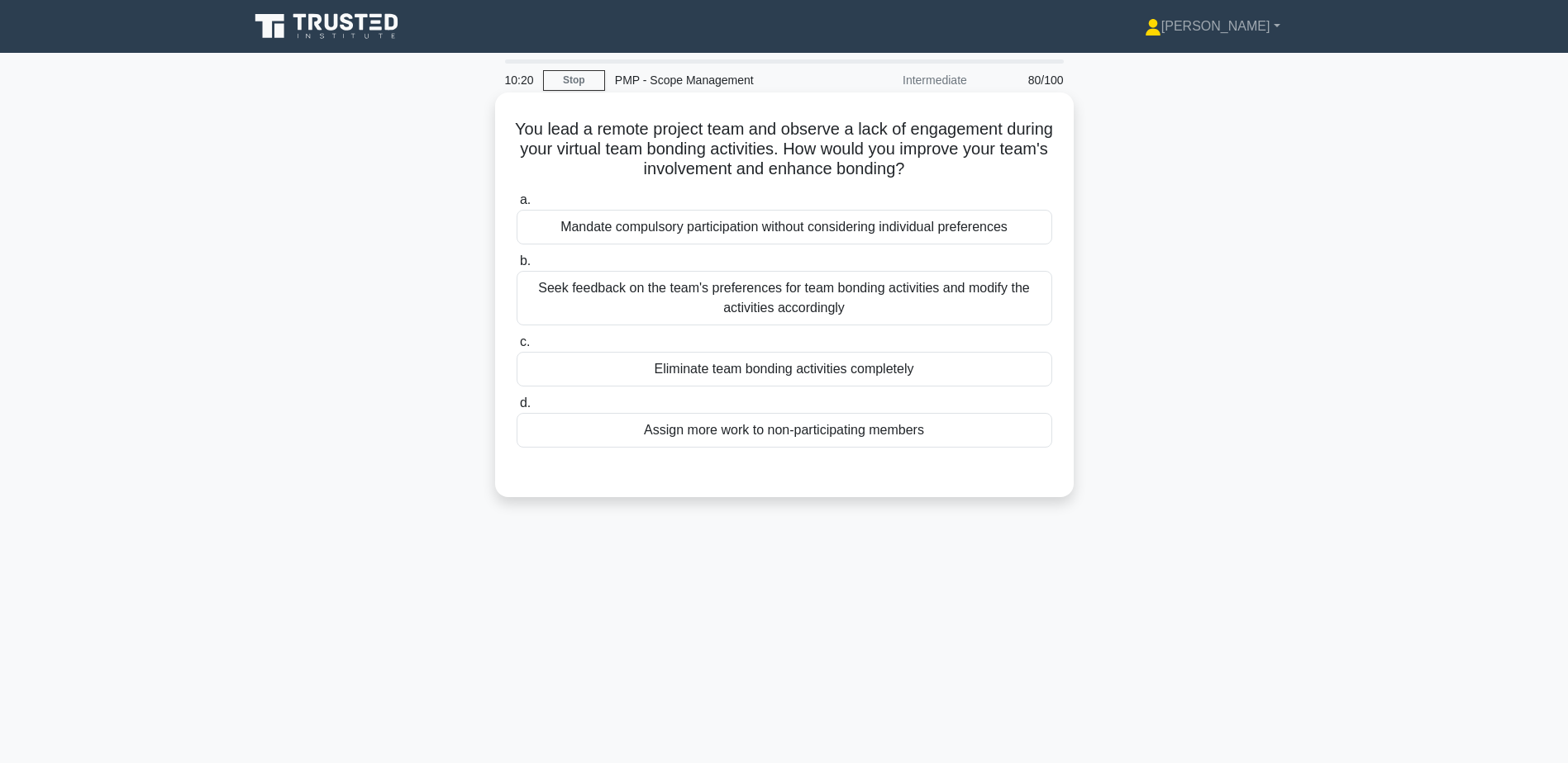
click at [976, 308] on div "Seek feedback on the team's preferences for team bonding activities and modify …" at bounding box center [784, 298] width 536 height 54
click at [517, 267] on input "b. Seek feedback on the team's preferences for team bonding activities and modi…" at bounding box center [517, 261] width 0 height 11
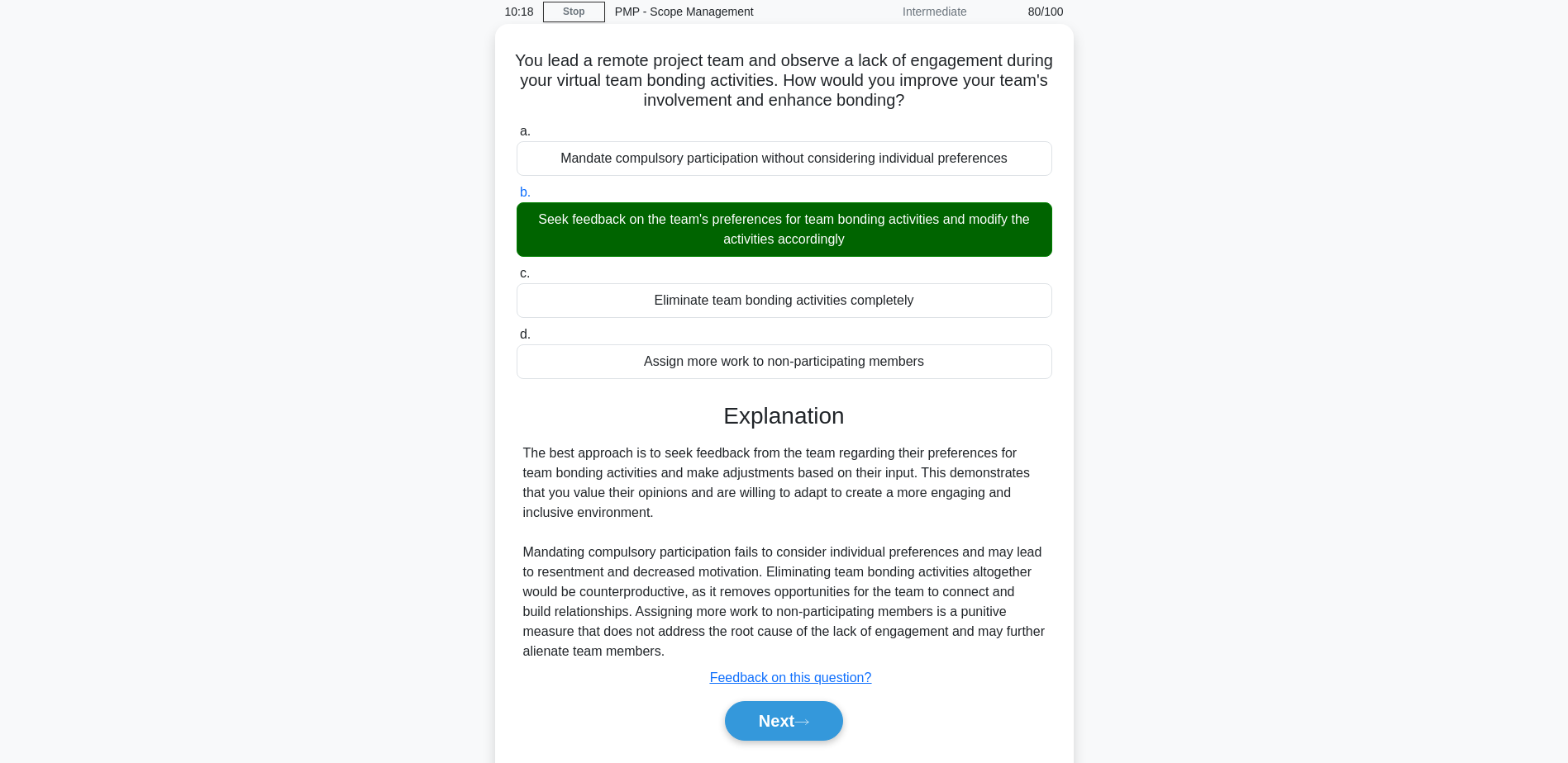
scroll to position [129, 0]
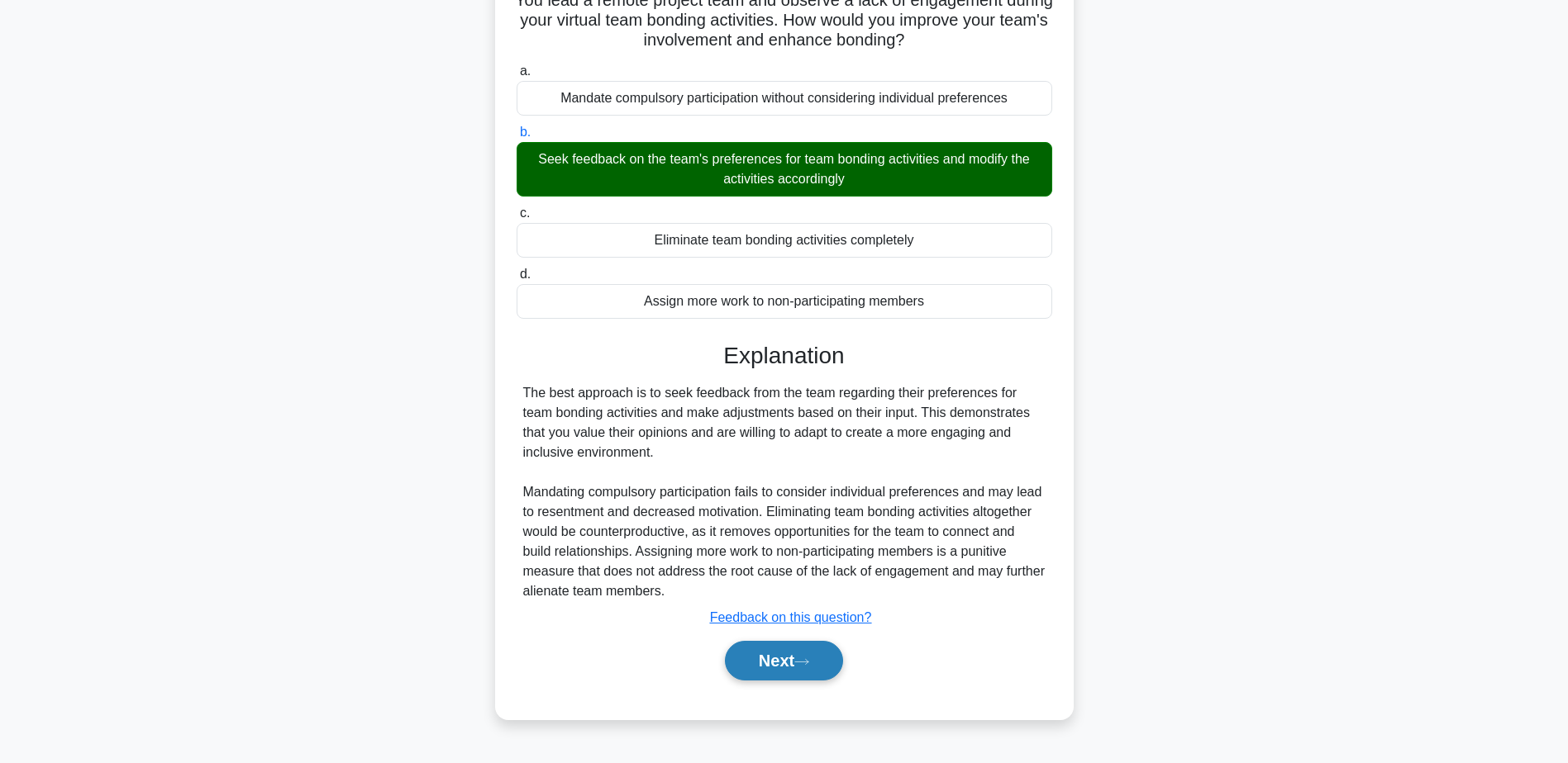
click at [810, 667] on icon at bounding box center [802, 662] width 15 height 9
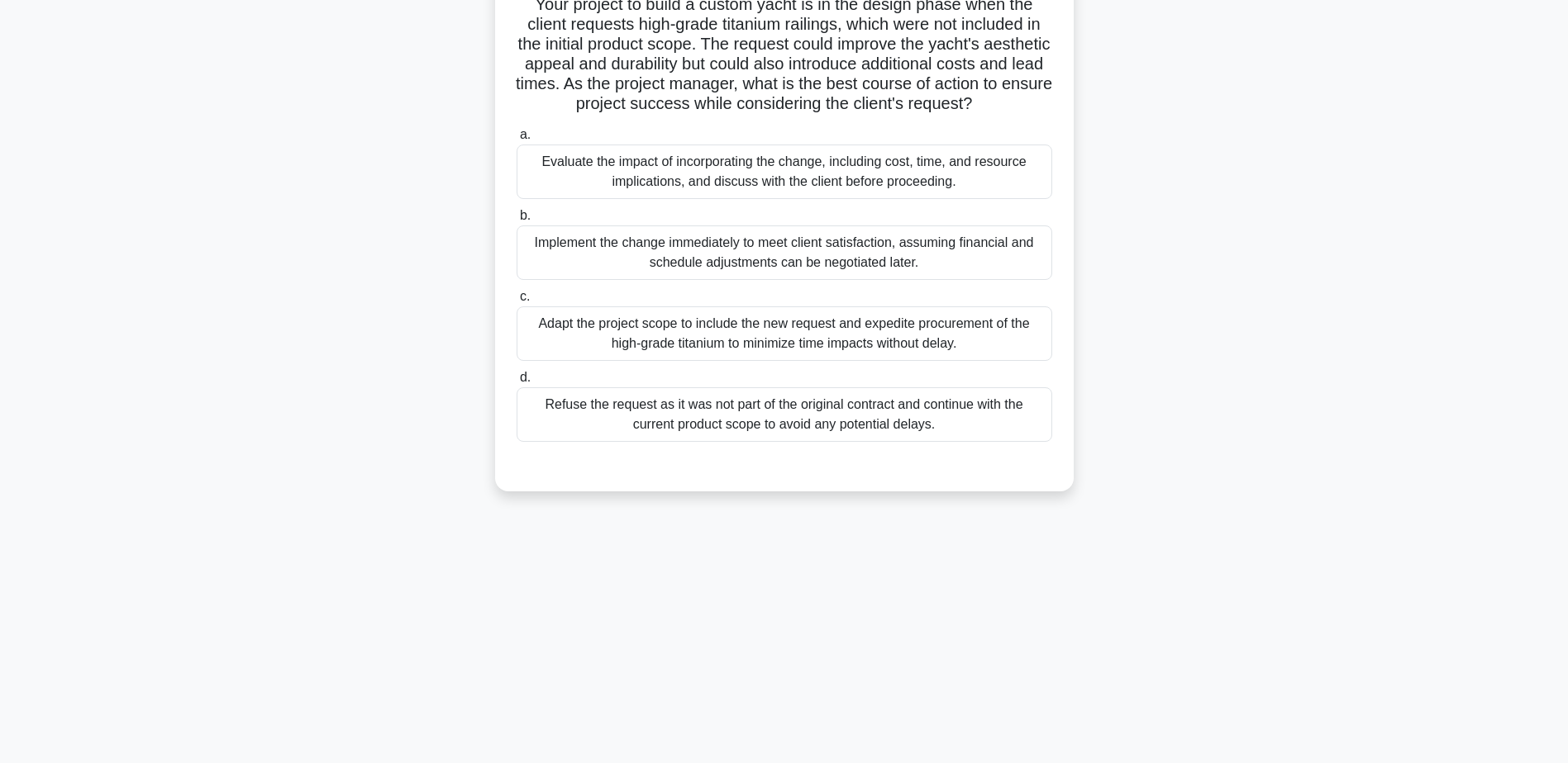
scroll to position [0, 0]
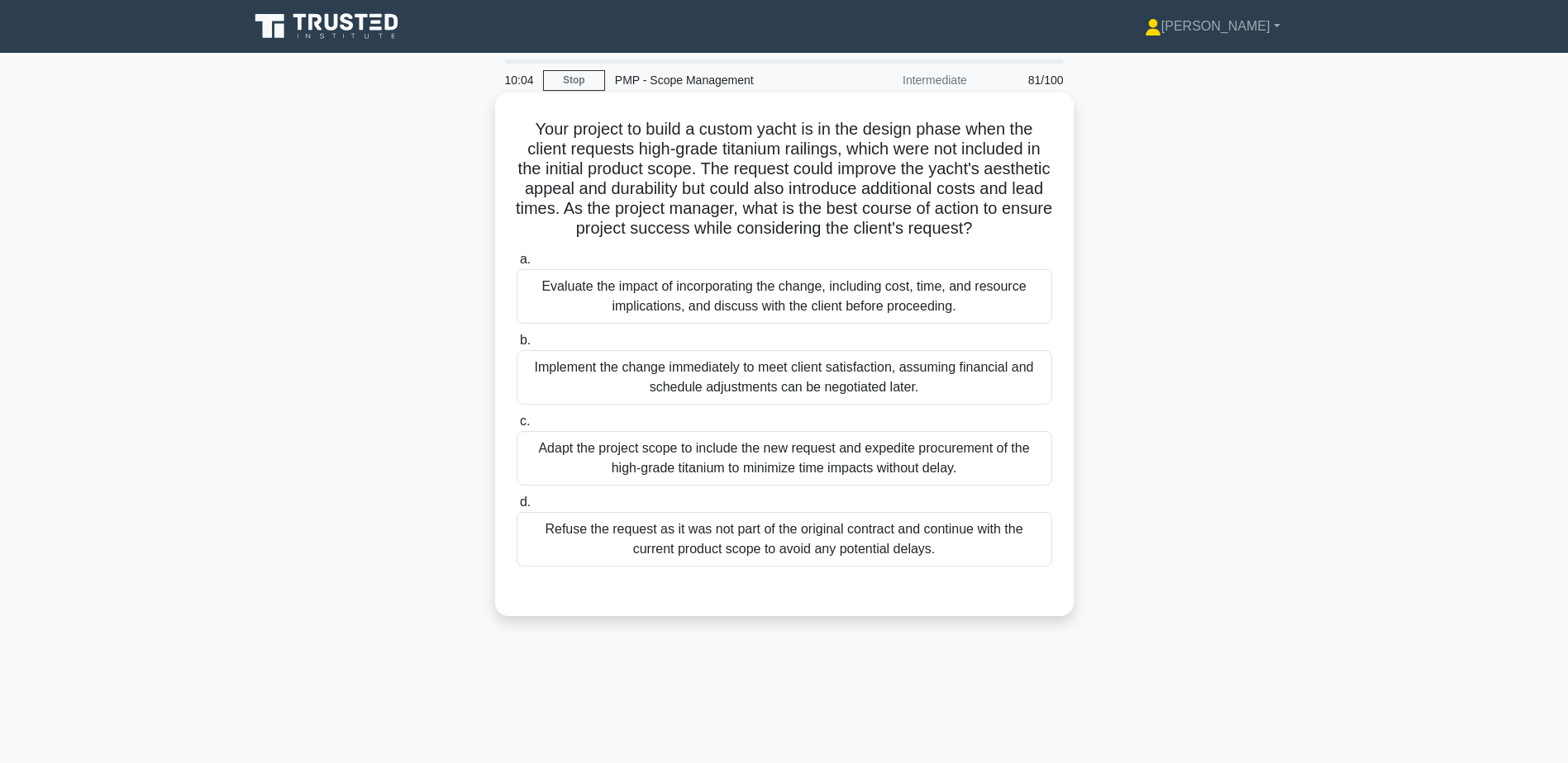
click at [794, 322] on div "Evaluate the impact of incorporating the change, including cost, time, and reso…" at bounding box center [784, 296] width 536 height 54
click at [517, 265] on input "a. Evaluate the impact of incorporating the change, including cost, time, and r…" at bounding box center [517, 259] width 0 height 11
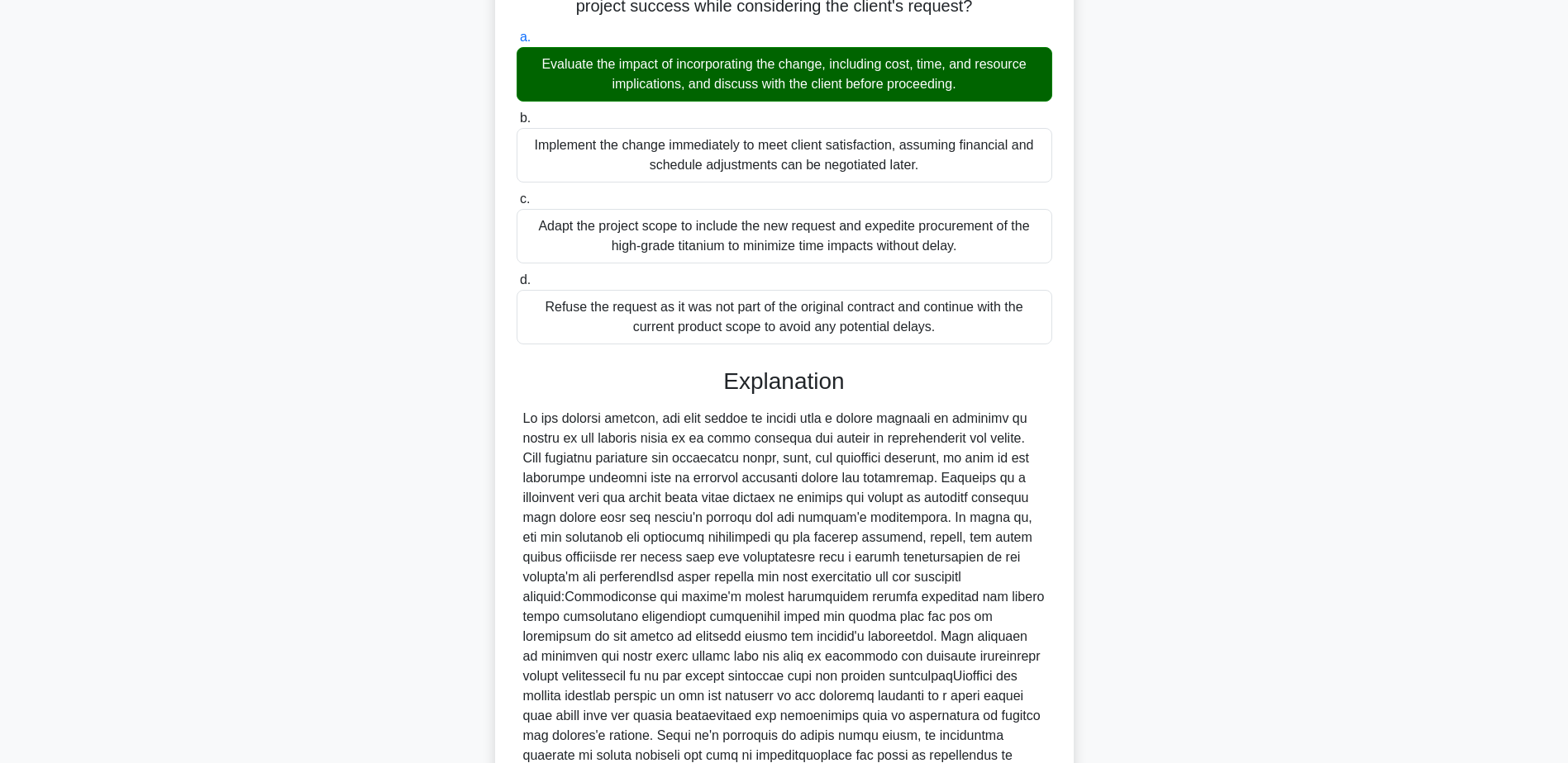
scroll to position [413, 0]
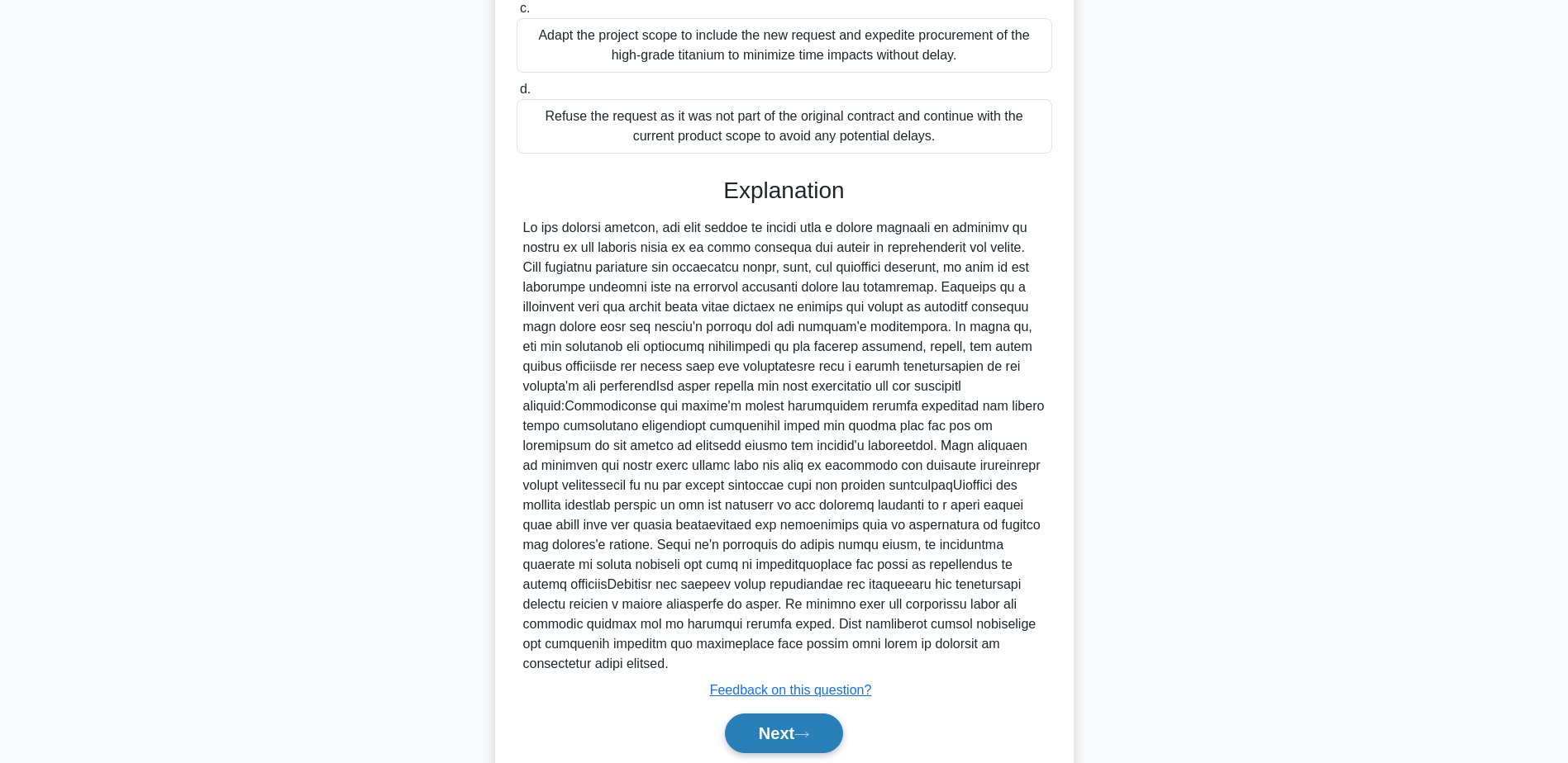
click at [790, 725] on button "Next" at bounding box center [784, 733] width 118 height 39
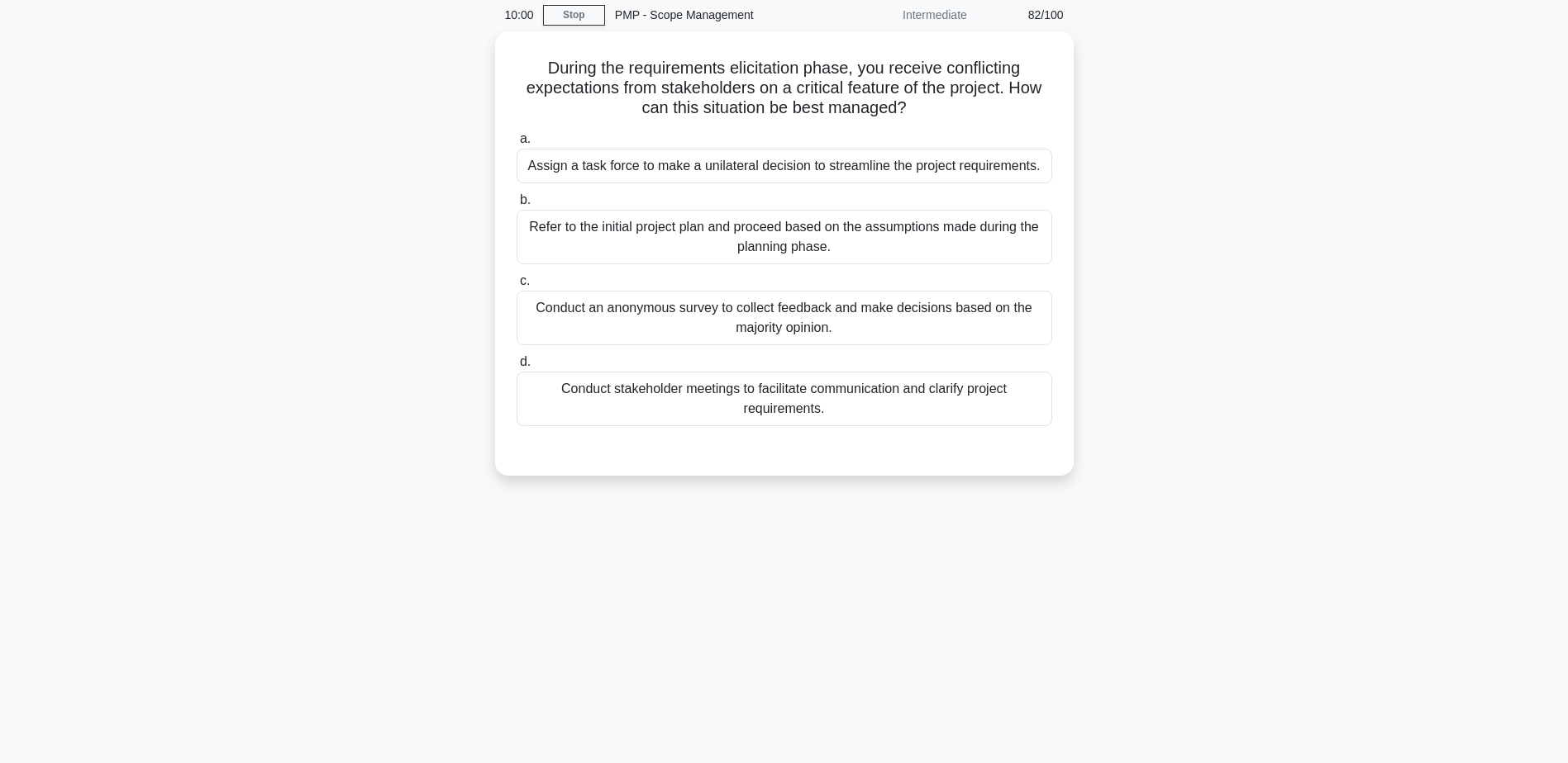
scroll to position [0, 0]
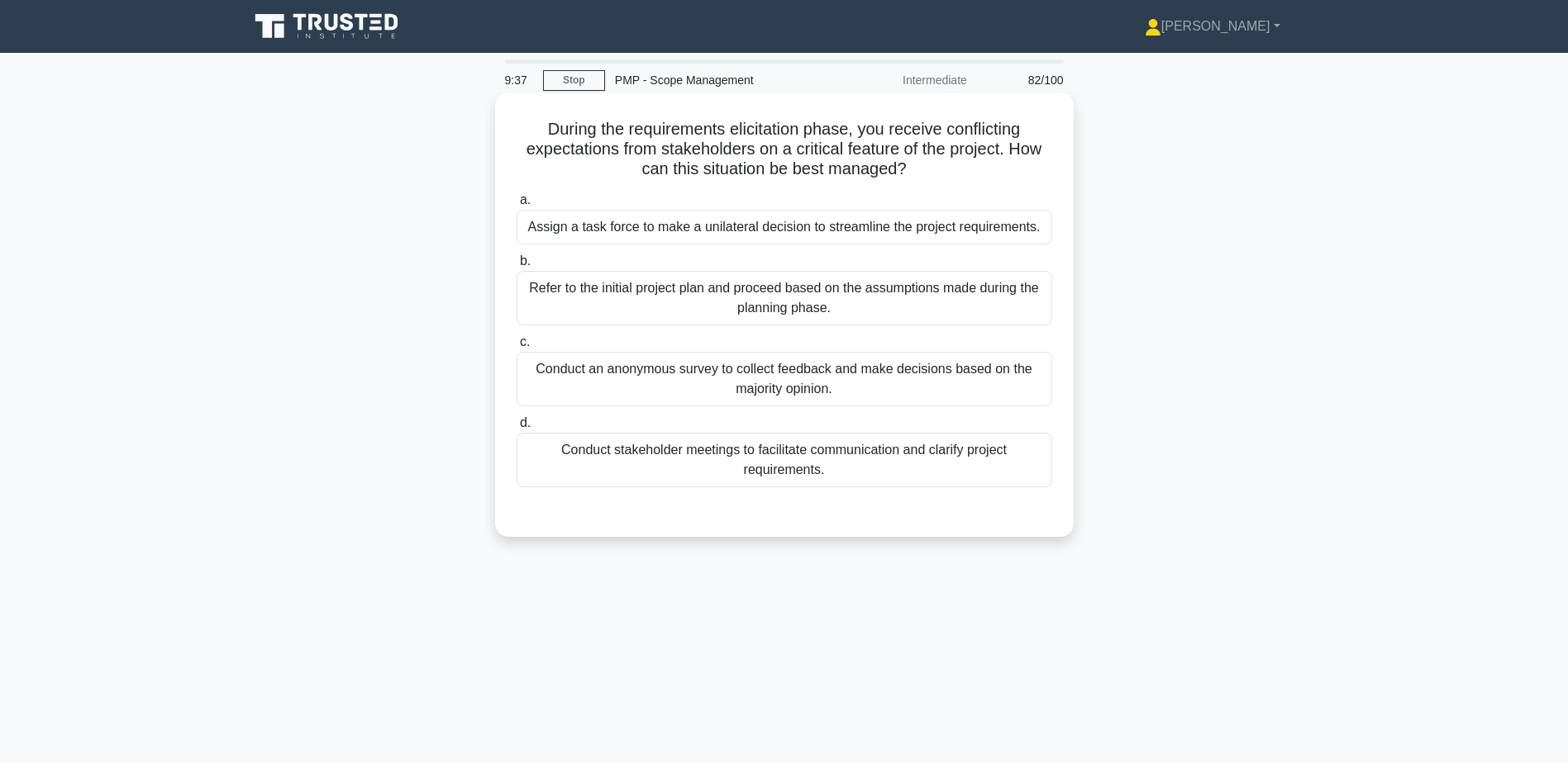
click at [692, 468] on div "Conduct stakeholder meetings to facilitate communication and clarify project re…" at bounding box center [784, 459] width 536 height 54
click at [517, 428] on input "d. Conduct stakeholder meetings to facilitate communication and clarify project…" at bounding box center [517, 423] width 0 height 11
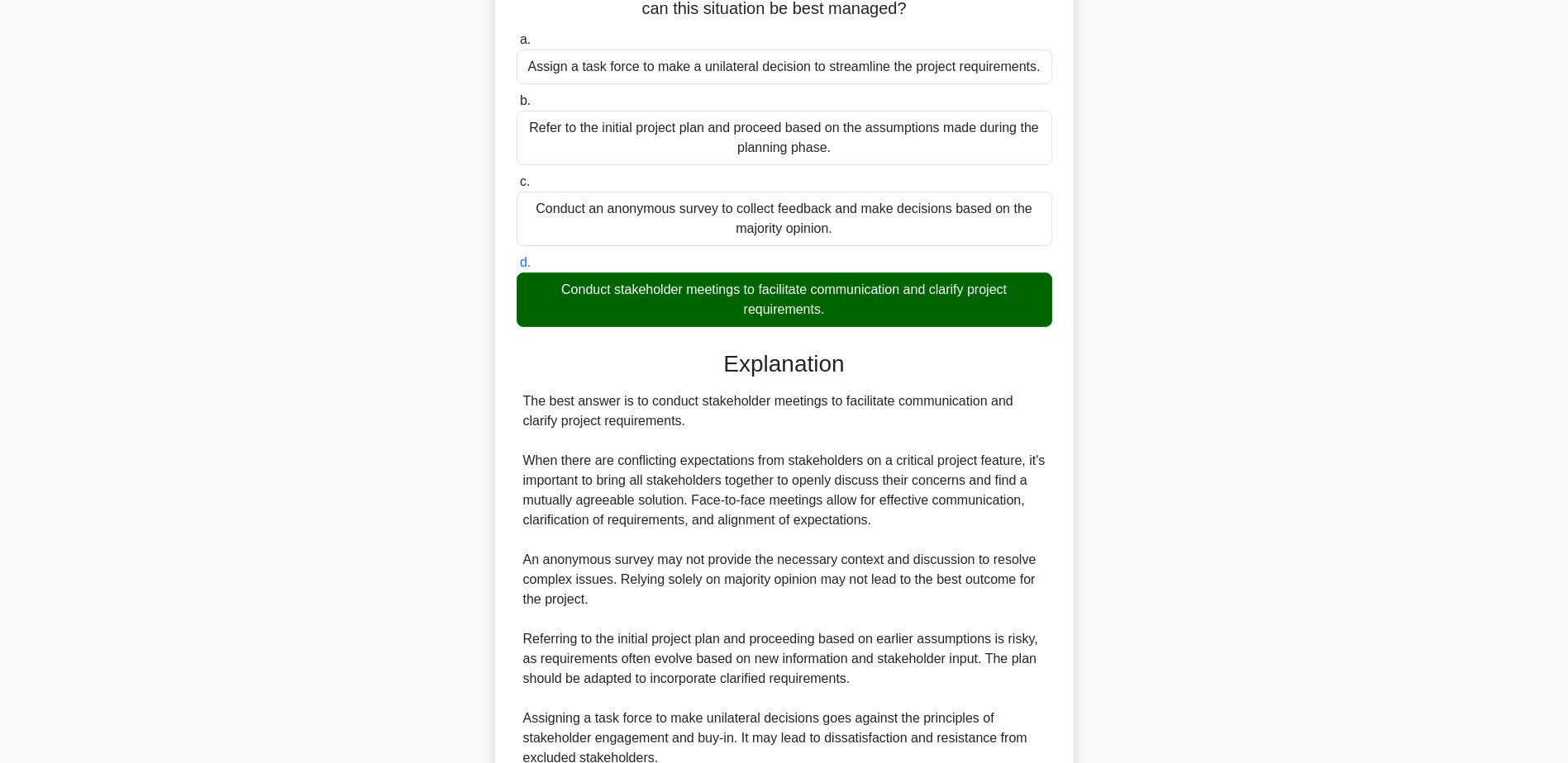
scroll to position [315, 0]
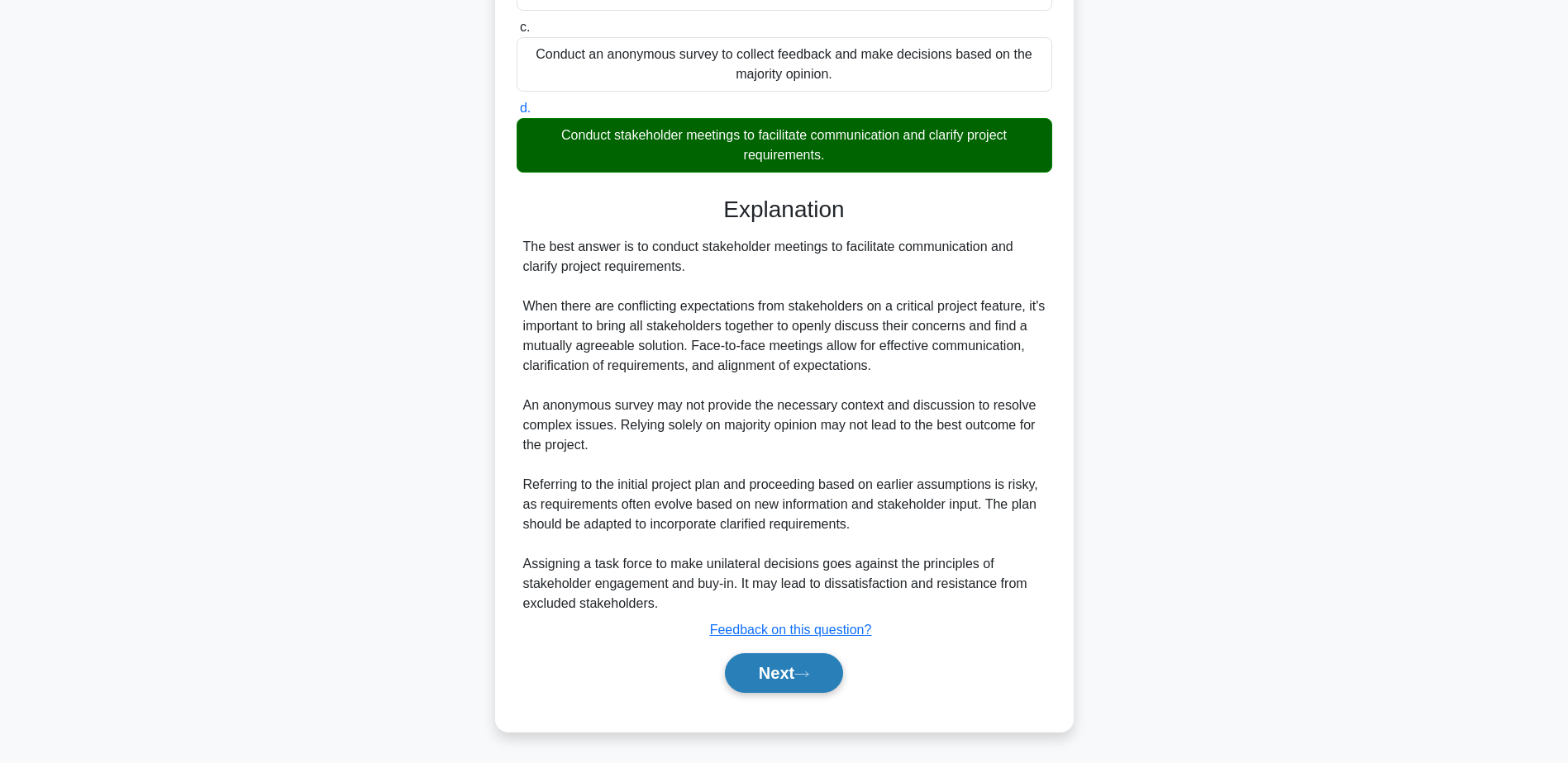
click at [750, 667] on button "Next" at bounding box center [784, 673] width 118 height 39
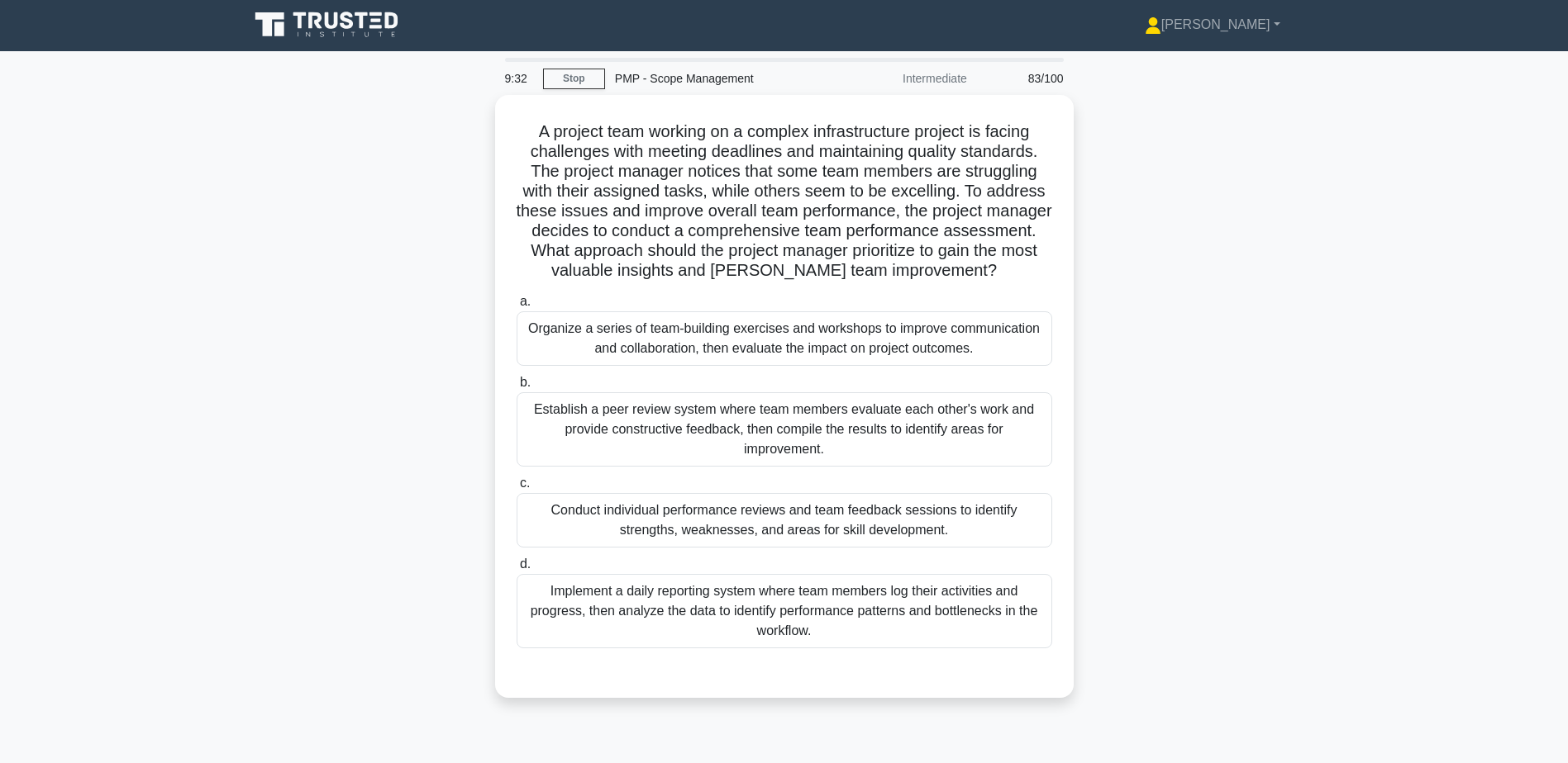
scroll to position [0, 0]
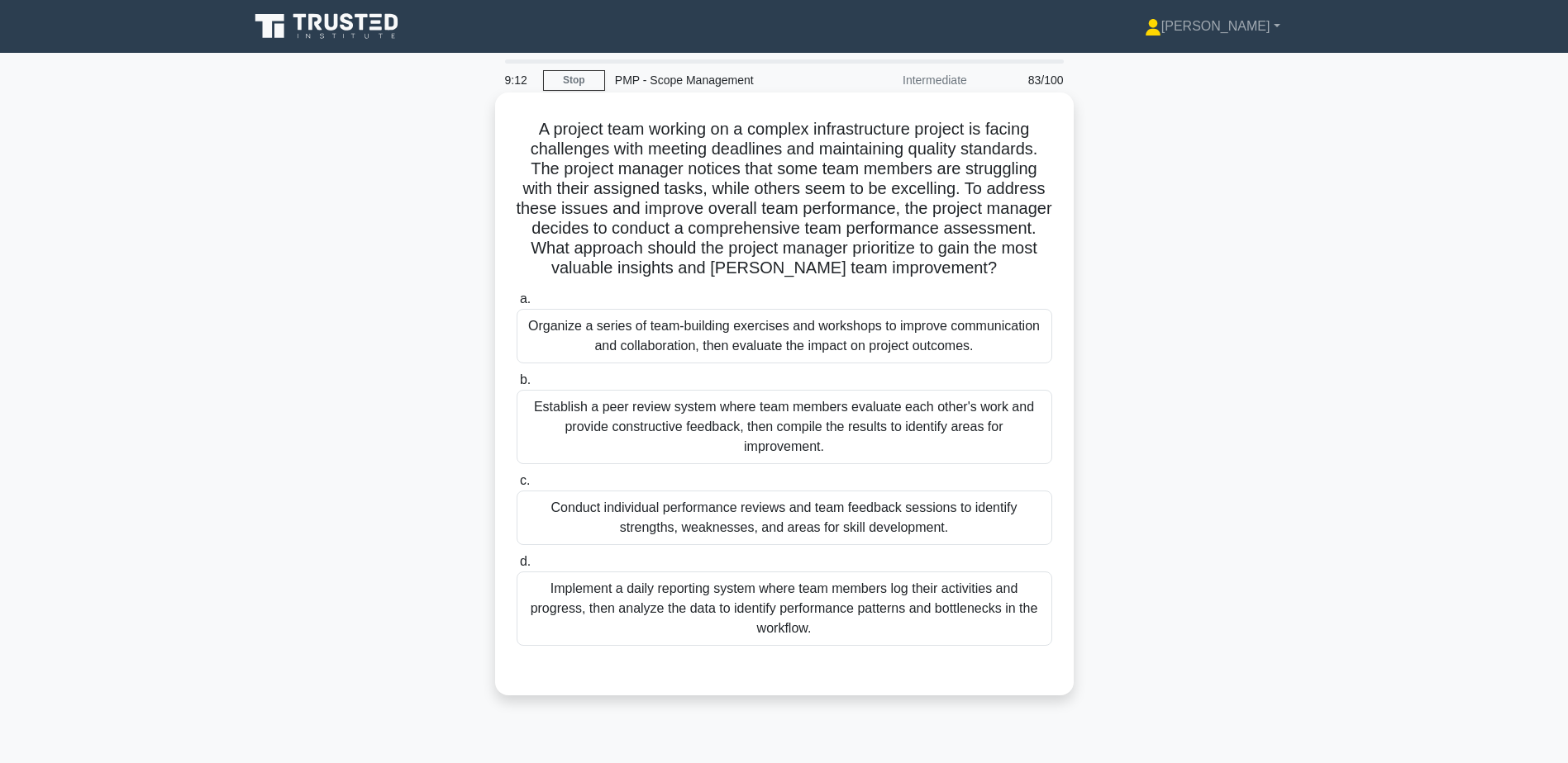
click at [665, 335] on div "Organize a series of team-building exercises and workshops to improve communica…" at bounding box center [784, 335] width 536 height 54
click at [517, 305] on input "a. Organize a series of team-building exercises and workshops to improve commun…" at bounding box center [517, 300] width 0 height 11
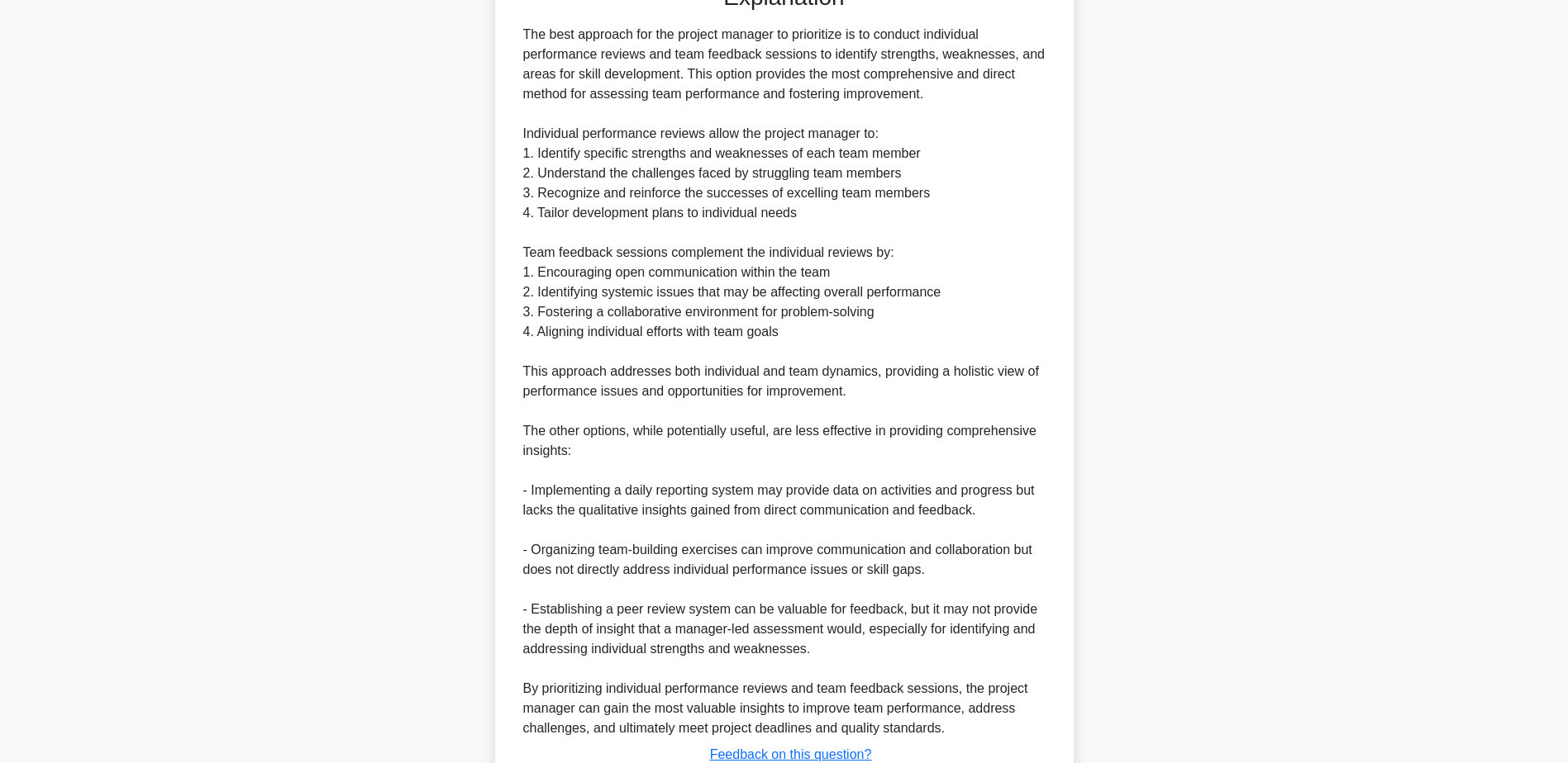
scroll to position [813, 0]
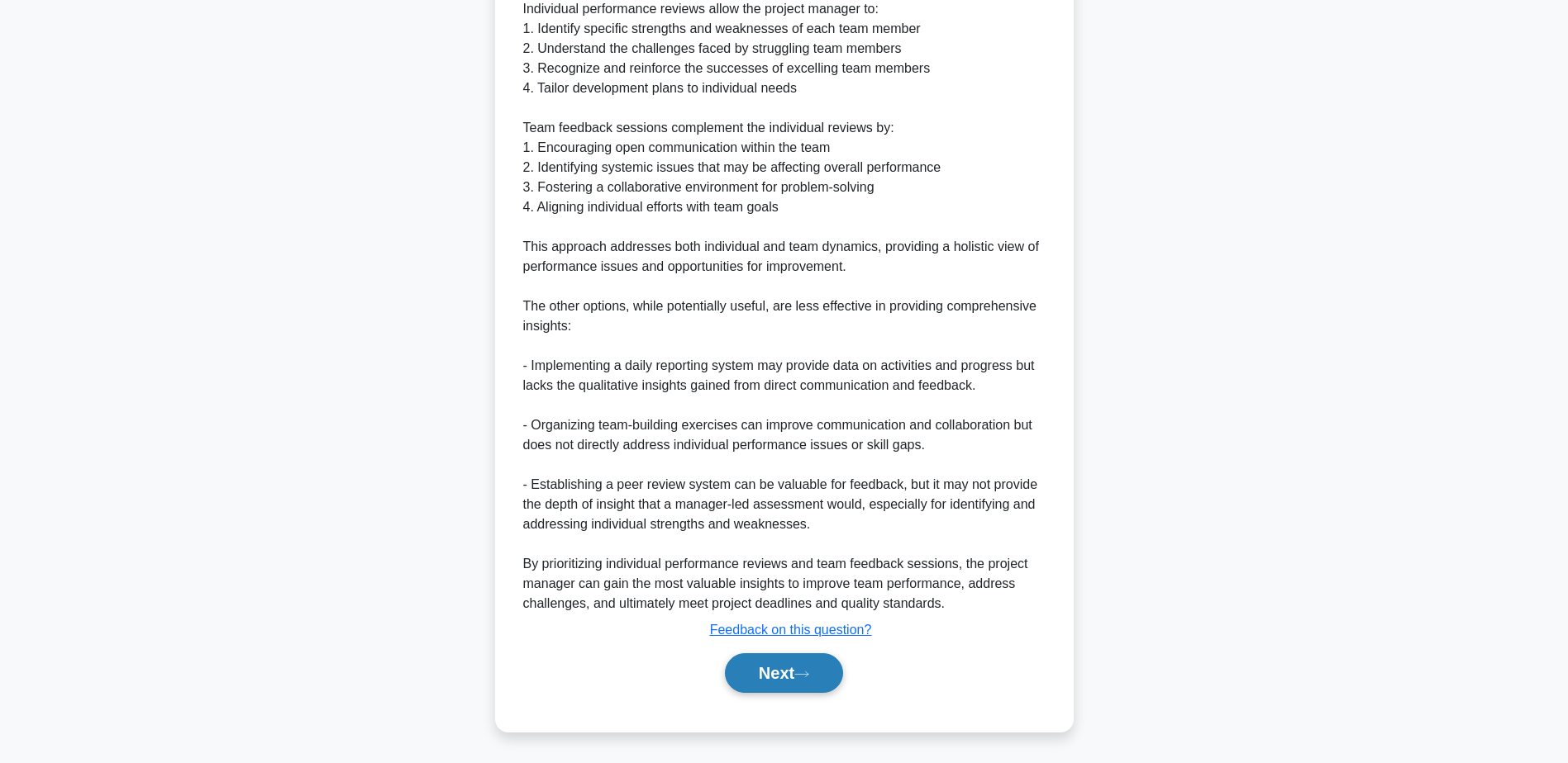
click at [799, 672] on button "Next" at bounding box center [784, 673] width 118 height 39
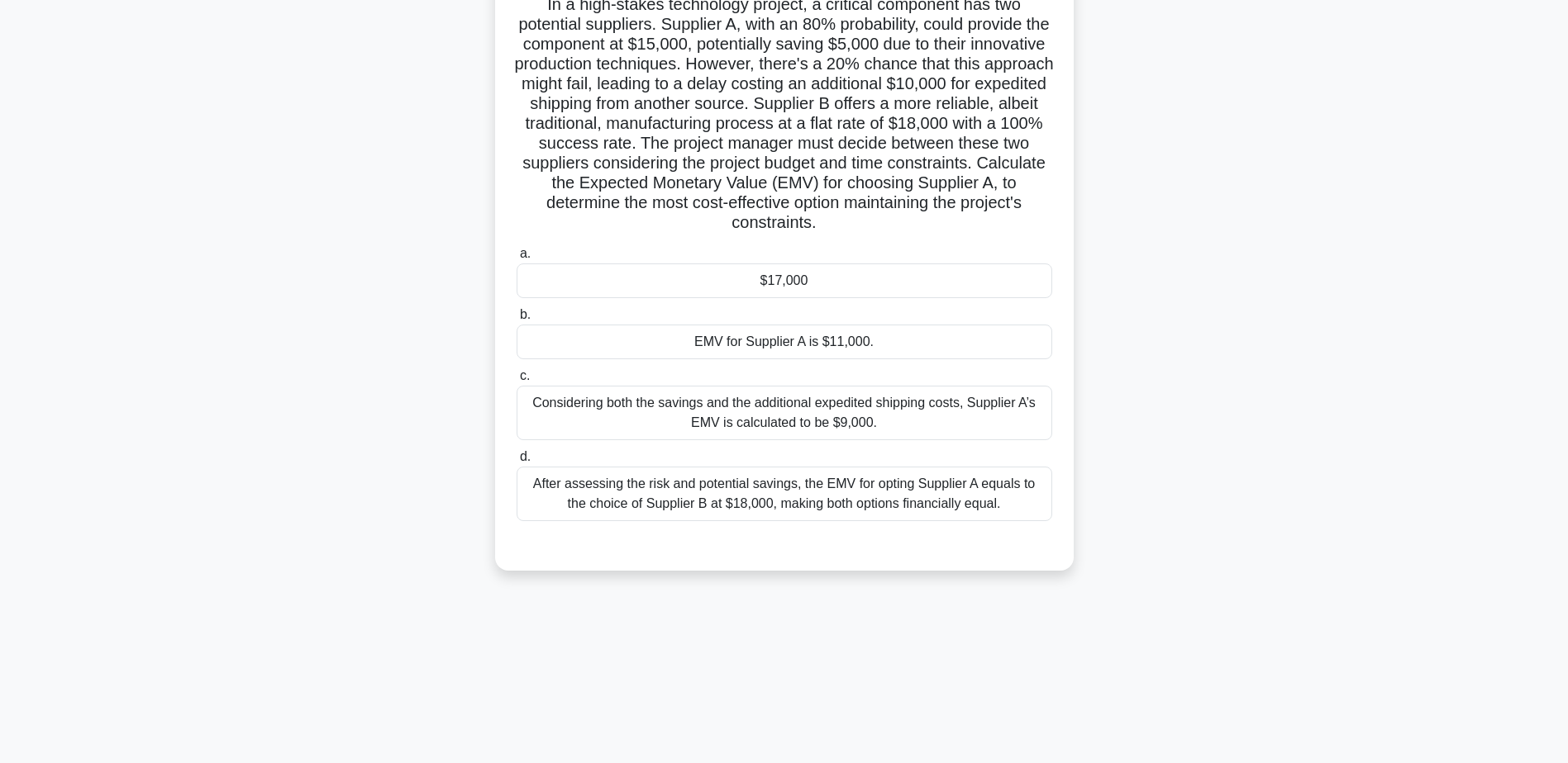
scroll to position [0, 0]
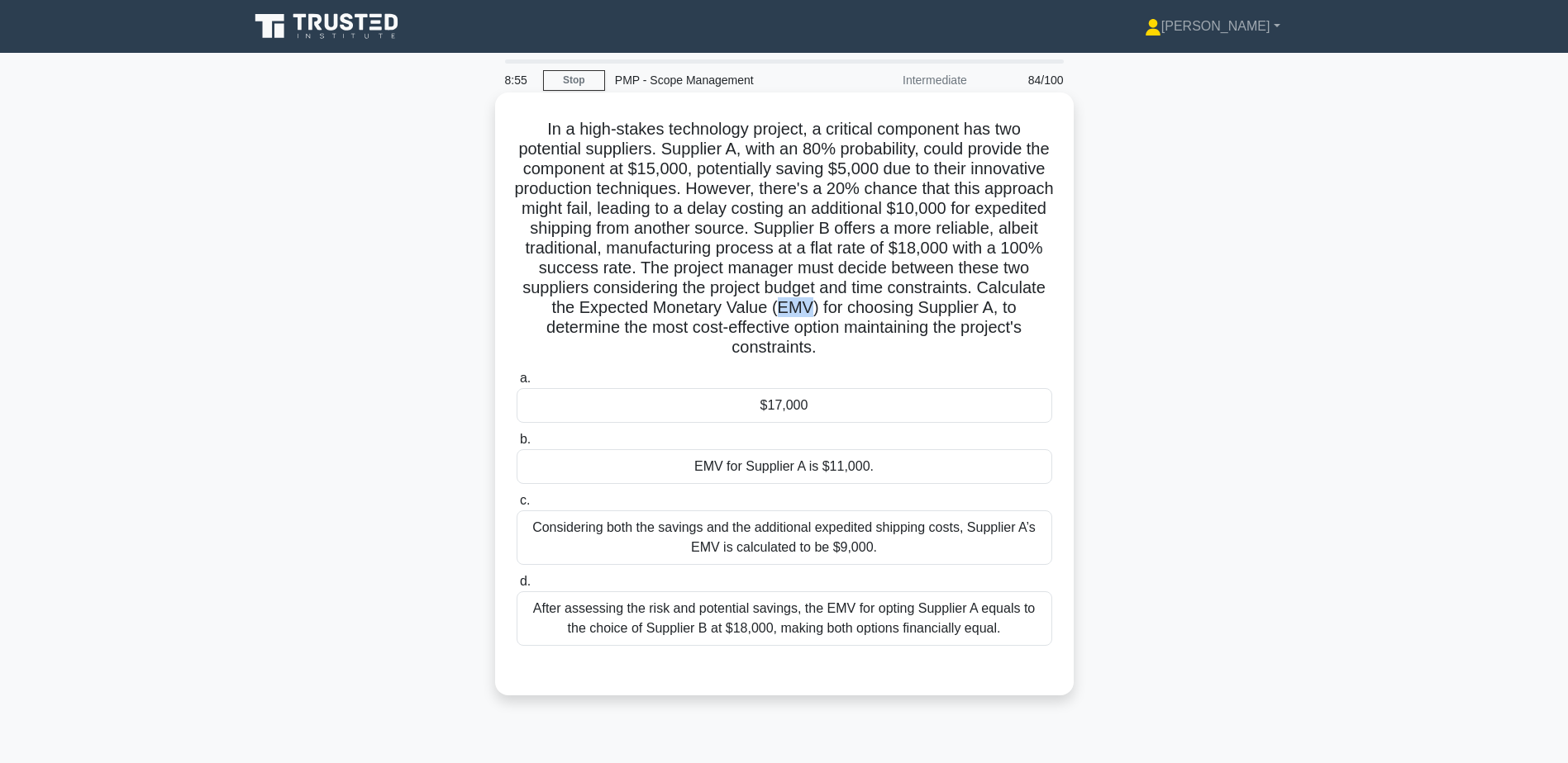
drag, startPoint x: 949, startPoint y: 306, endPoint x: 914, endPoint y: 306, distance: 35.0
click at [914, 306] on h5 "In a high-stakes technology project, a critical component has two potential sup…" at bounding box center [784, 238] width 539 height 239
drag, startPoint x: 712, startPoint y: 307, endPoint x: 950, endPoint y: 314, distance: 238.1
click at [950, 314] on h5 "In a high-stakes technology project, a critical component has two potential sup…" at bounding box center [784, 238] width 539 height 239
copy h5 "Expected Monetary Value (EMV)"
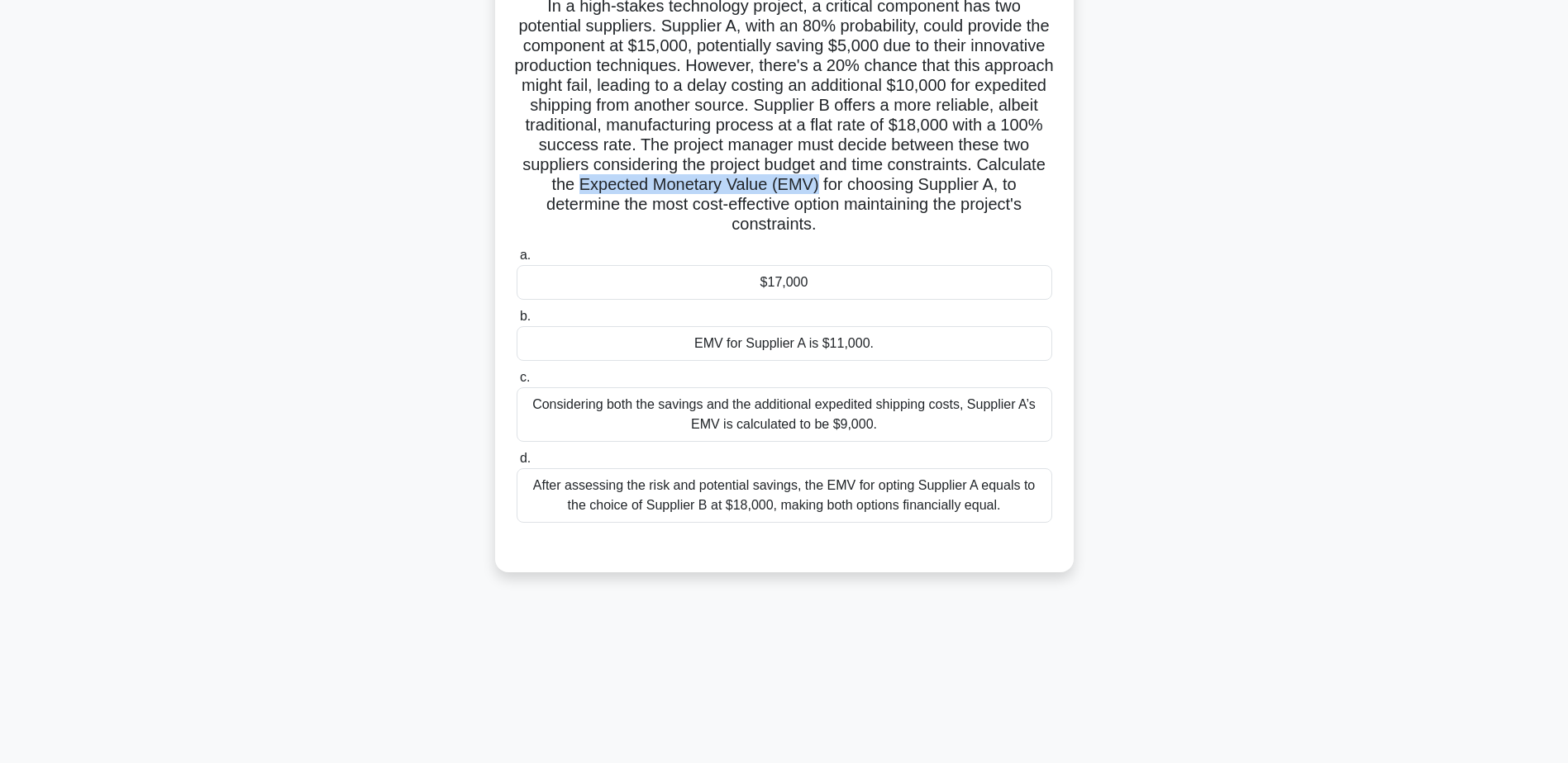
scroll to position [129, 0]
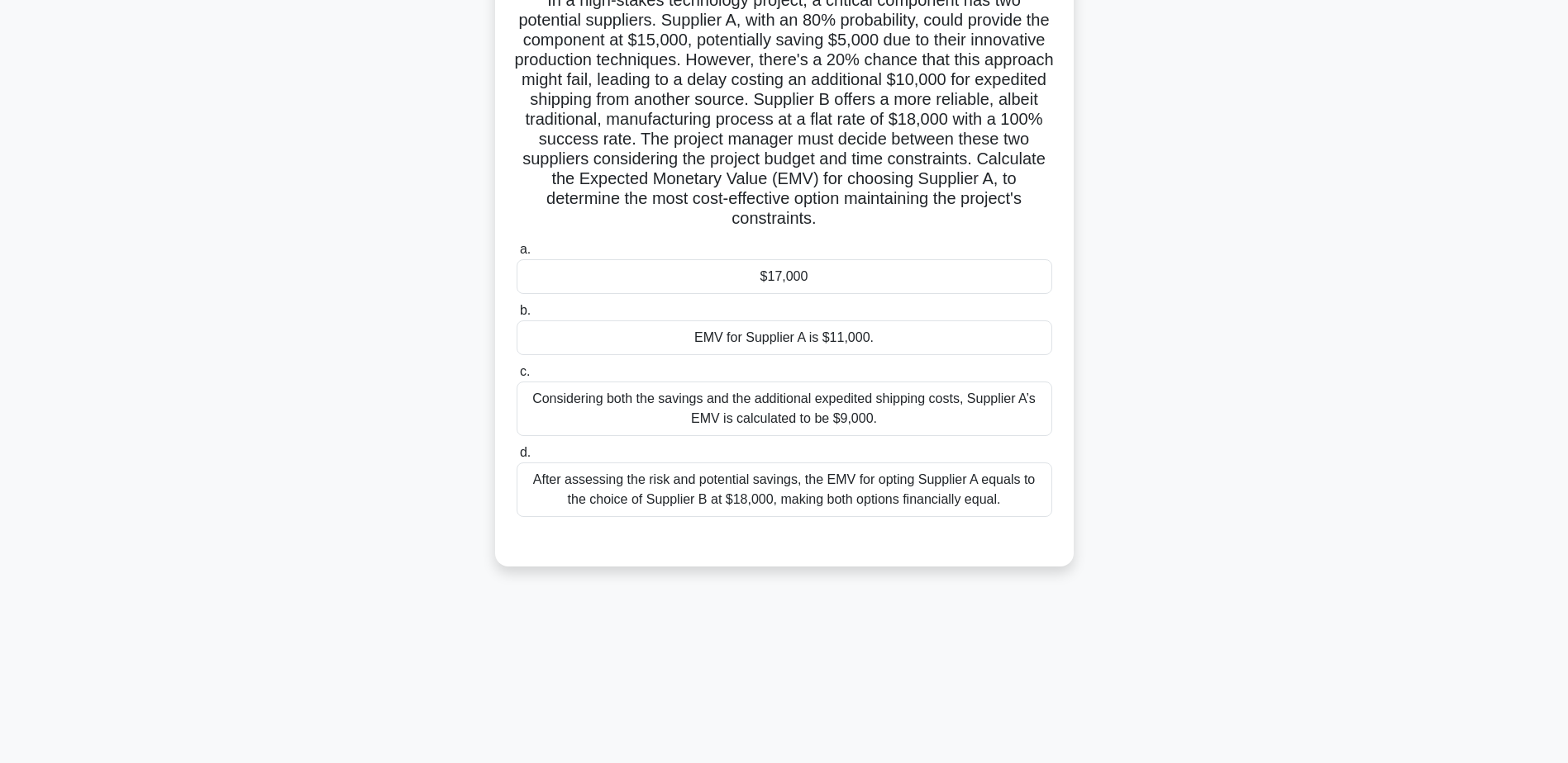
click at [712, 402] on div "Considering both the savings and the additional expedited shipping costs, Suppl…" at bounding box center [784, 408] width 536 height 54
click at [517, 377] on input "c. Considering both the savings and the additional expedited shipping costs, Su…" at bounding box center [517, 371] width 0 height 11
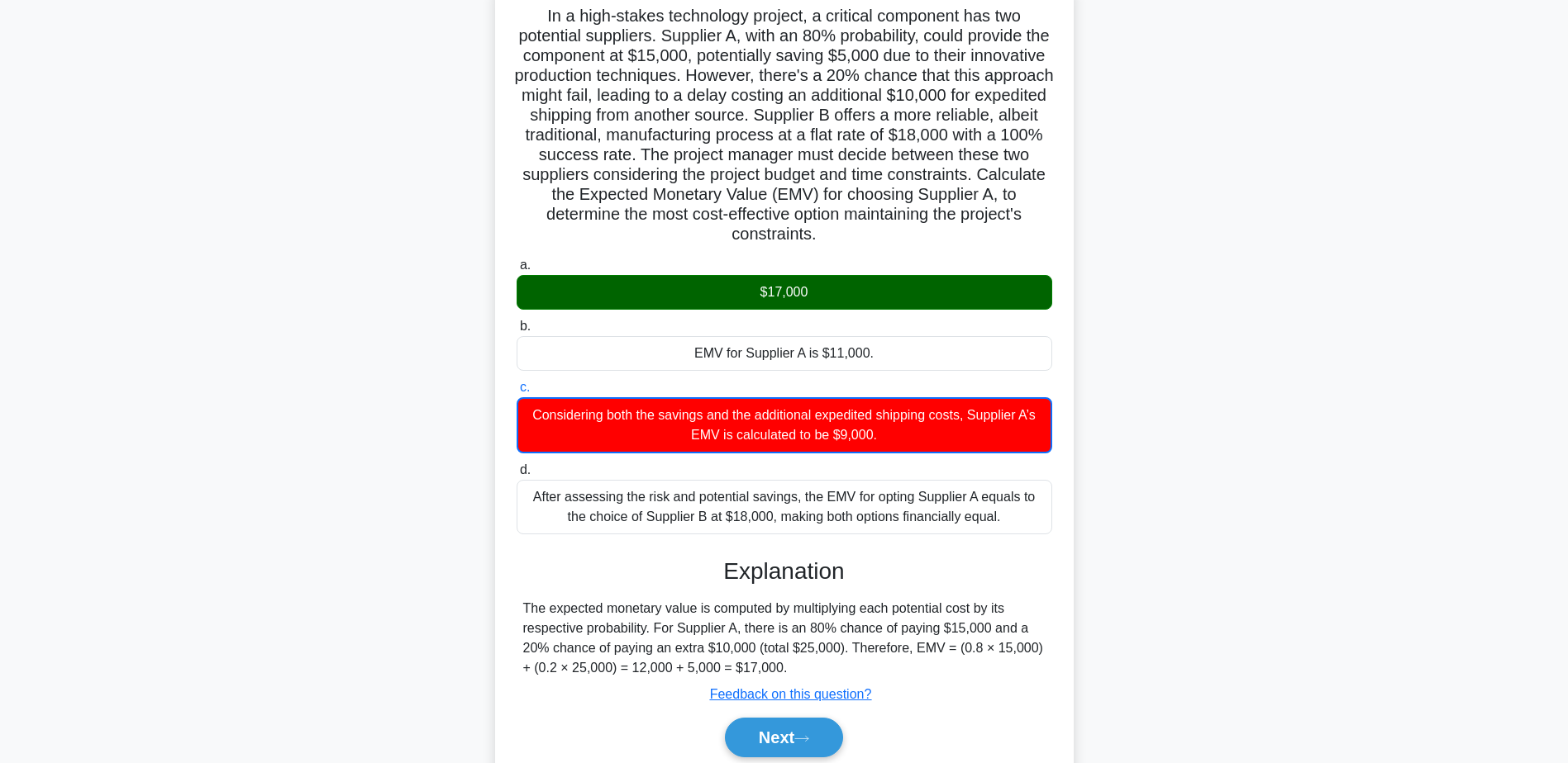
scroll to position [178, 0]
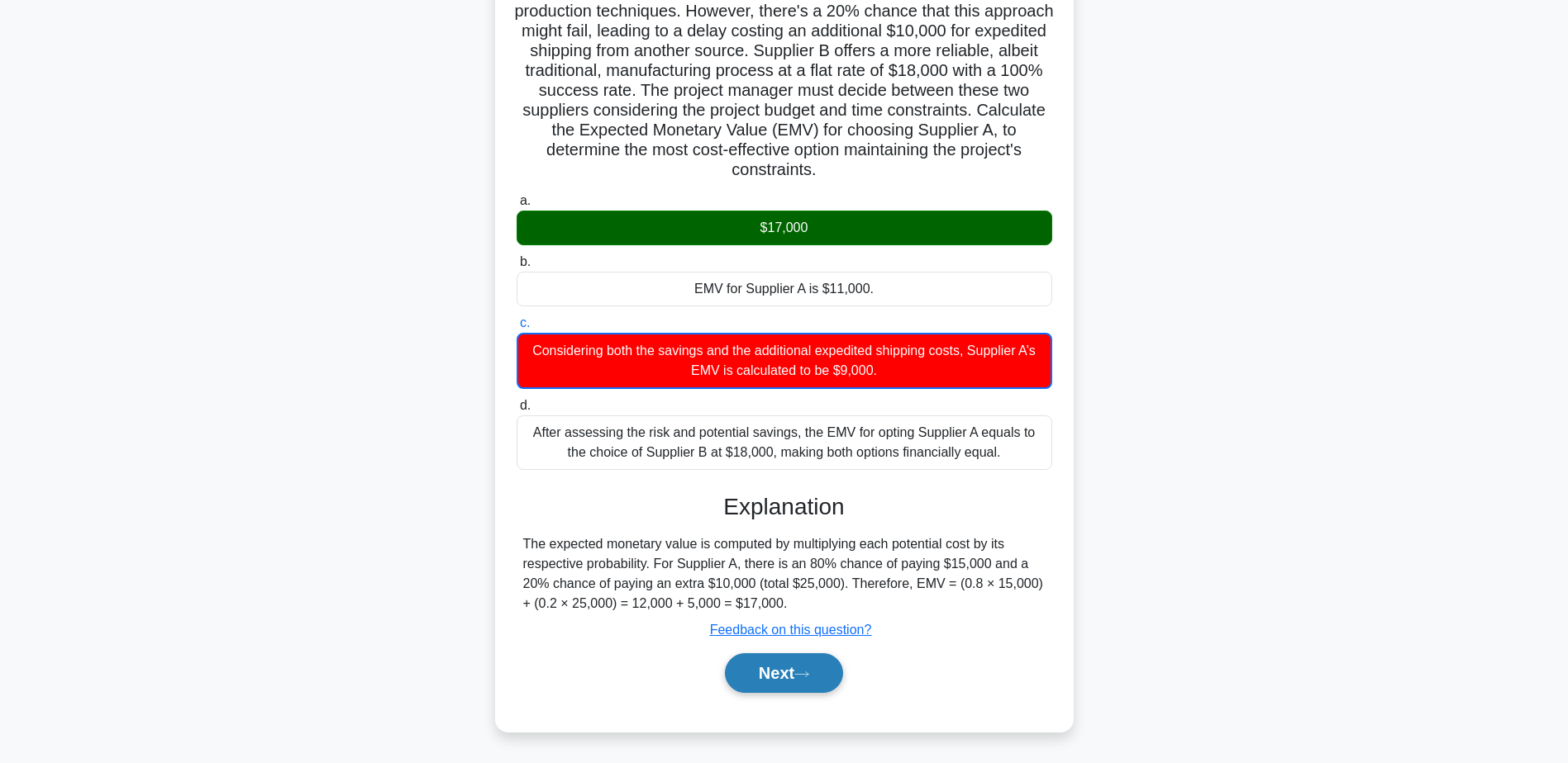
click at [802, 679] on icon at bounding box center [802, 674] width 15 height 9
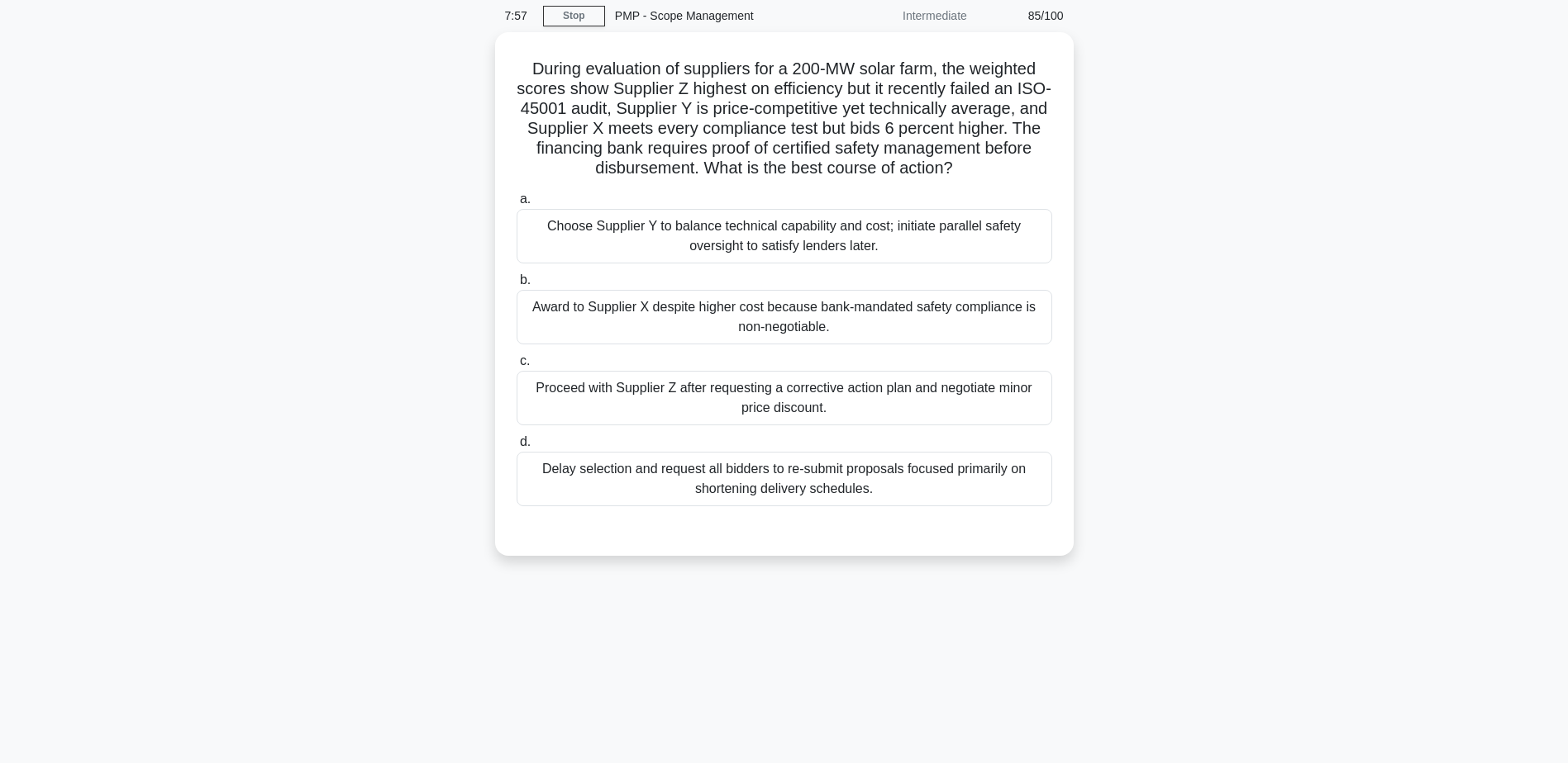
scroll to position [0, 0]
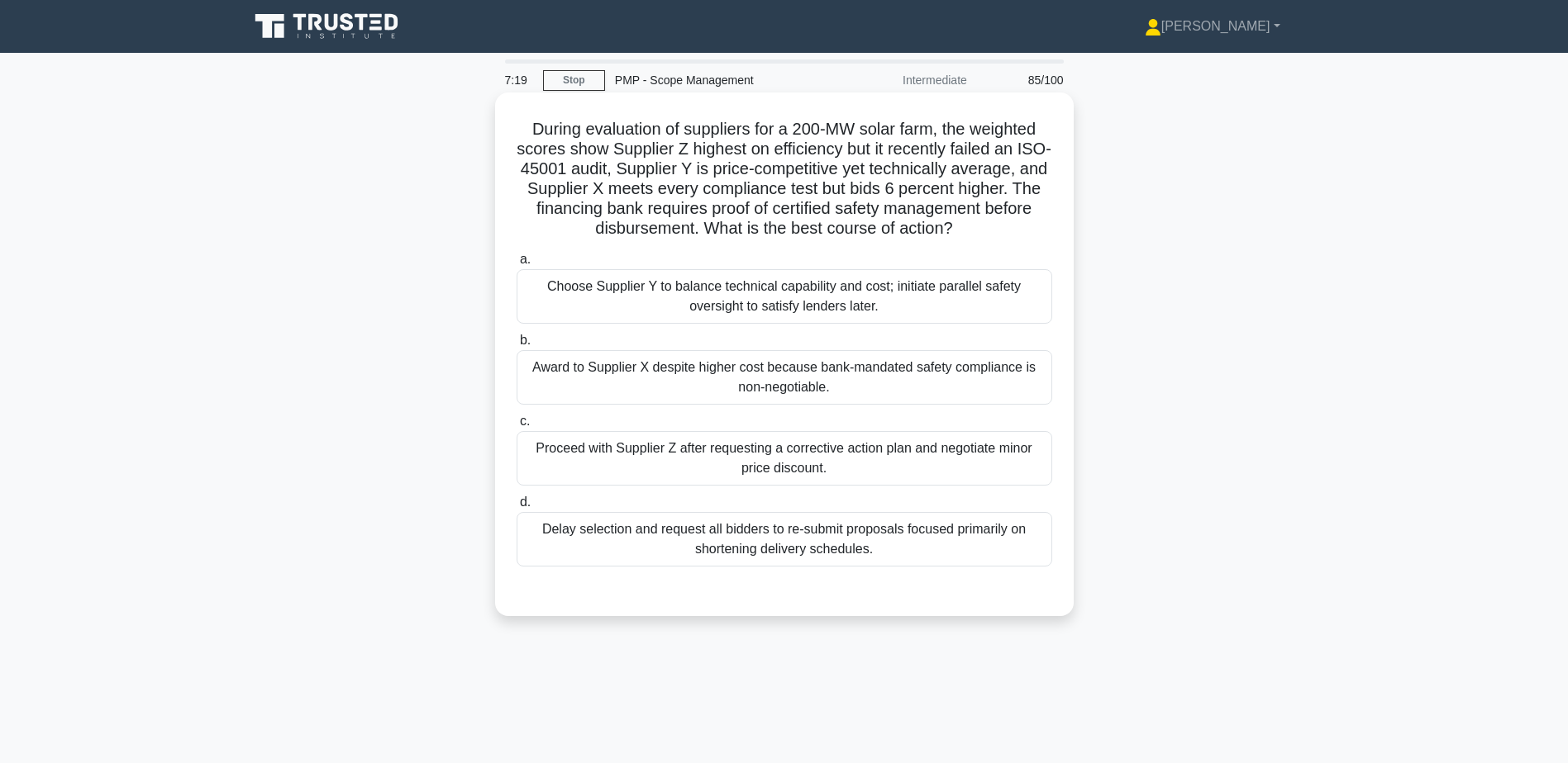
click at [710, 297] on div "Choose Supplier Y to balance technical capability and cost; initiate parallel s…" at bounding box center [784, 296] width 536 height 54
click at [517, 265] on input "a. Choose Supplier Y to balance technical capability and cost; initiate paralle…" at bounding box center [517, 259] width 0 height 11
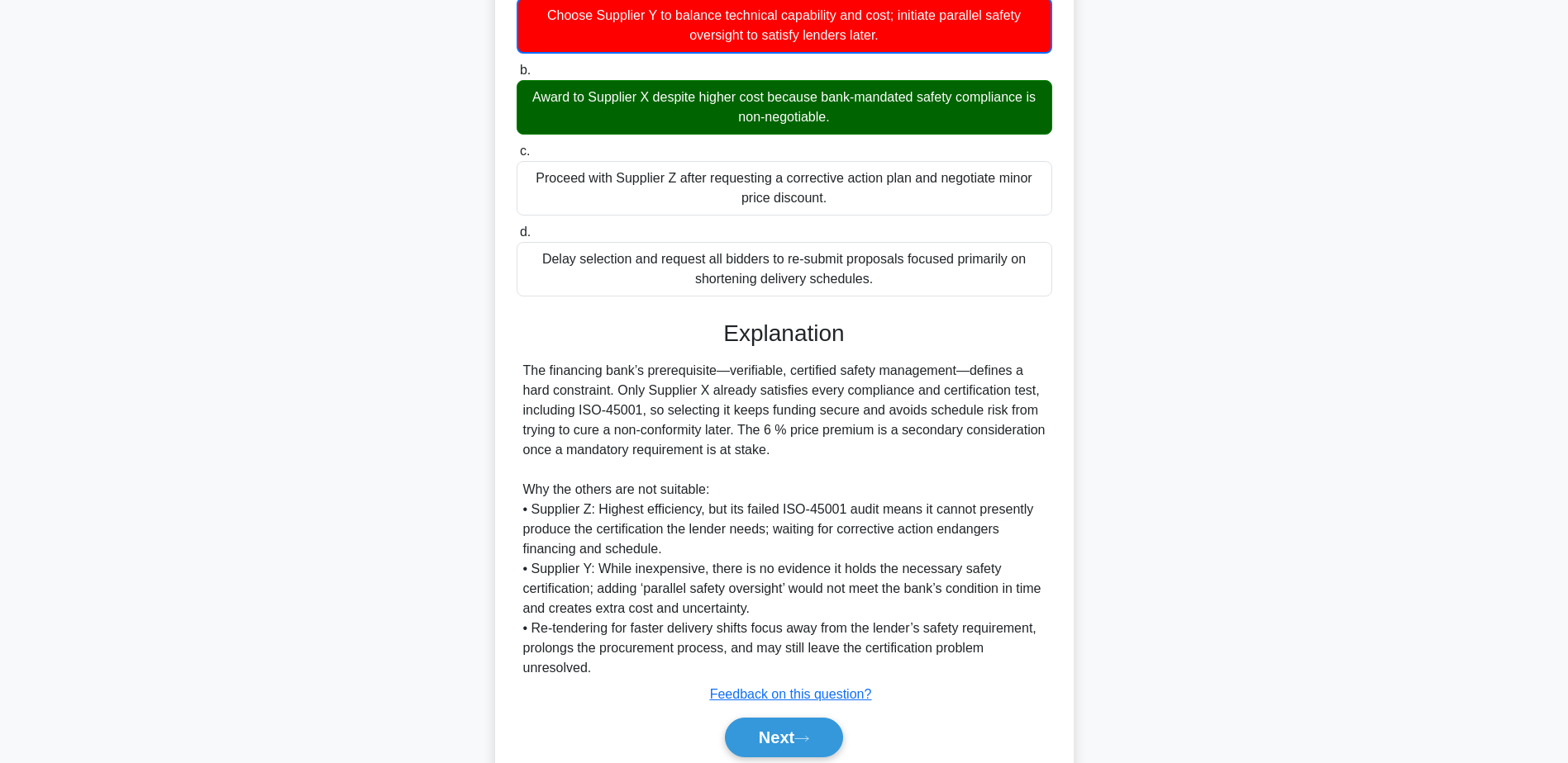
scroll to position [330, 0]
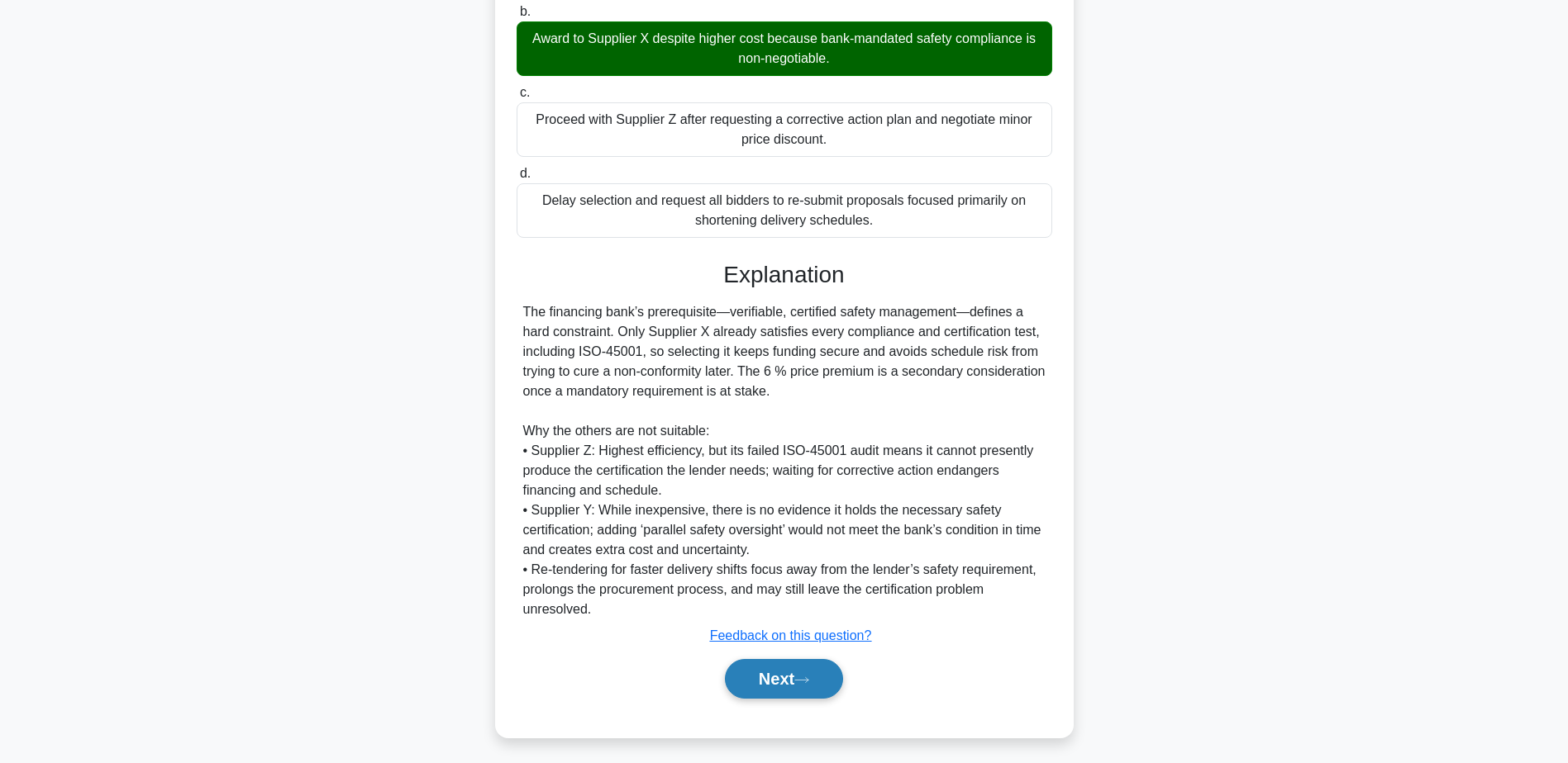
click at [782, 689] on button "Next" at bounding box center [784, 679] width 118 height 39
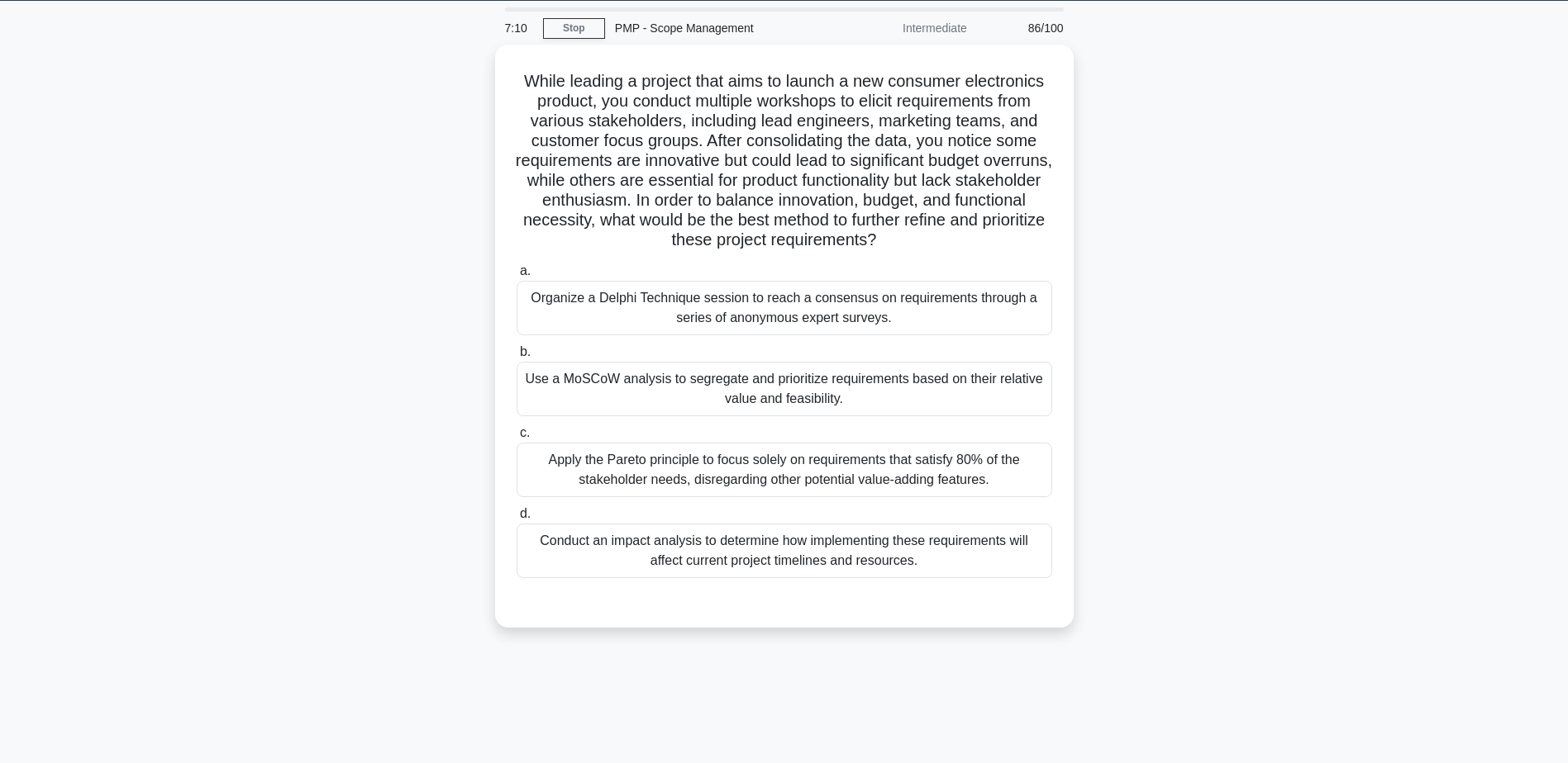
scroll to position [0, 0]
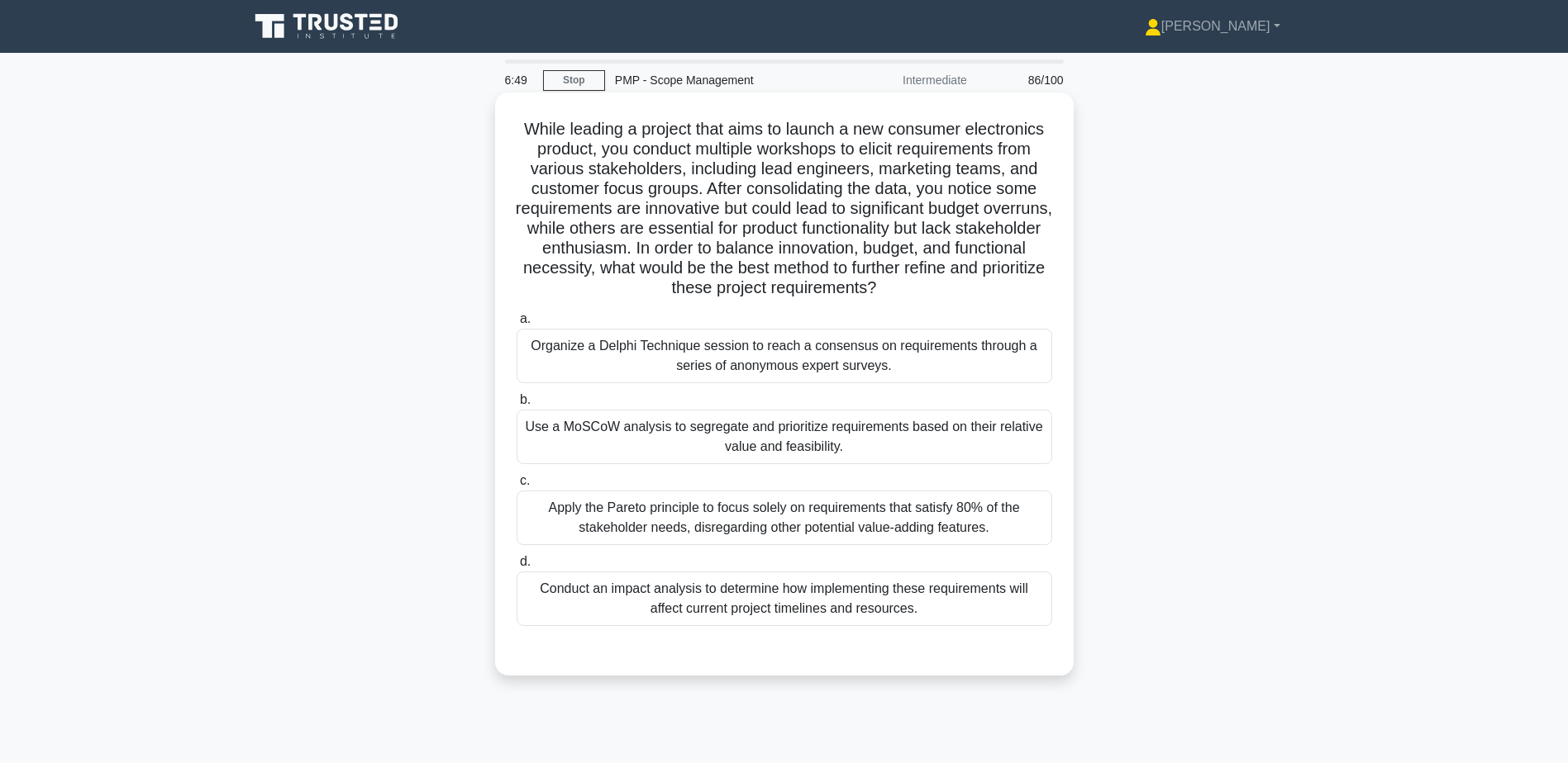
click at [611, 366] on div "Organize a Delphi Technique session to reach a consensus on requirements throug…" at bounding box center [784, 356] width 536 height 54
click at [517, 325] on input "a. Organize a Delphi Technique session to reach a consensus on requirements thr…" at bounding box center [517, 319] width 0 height 11
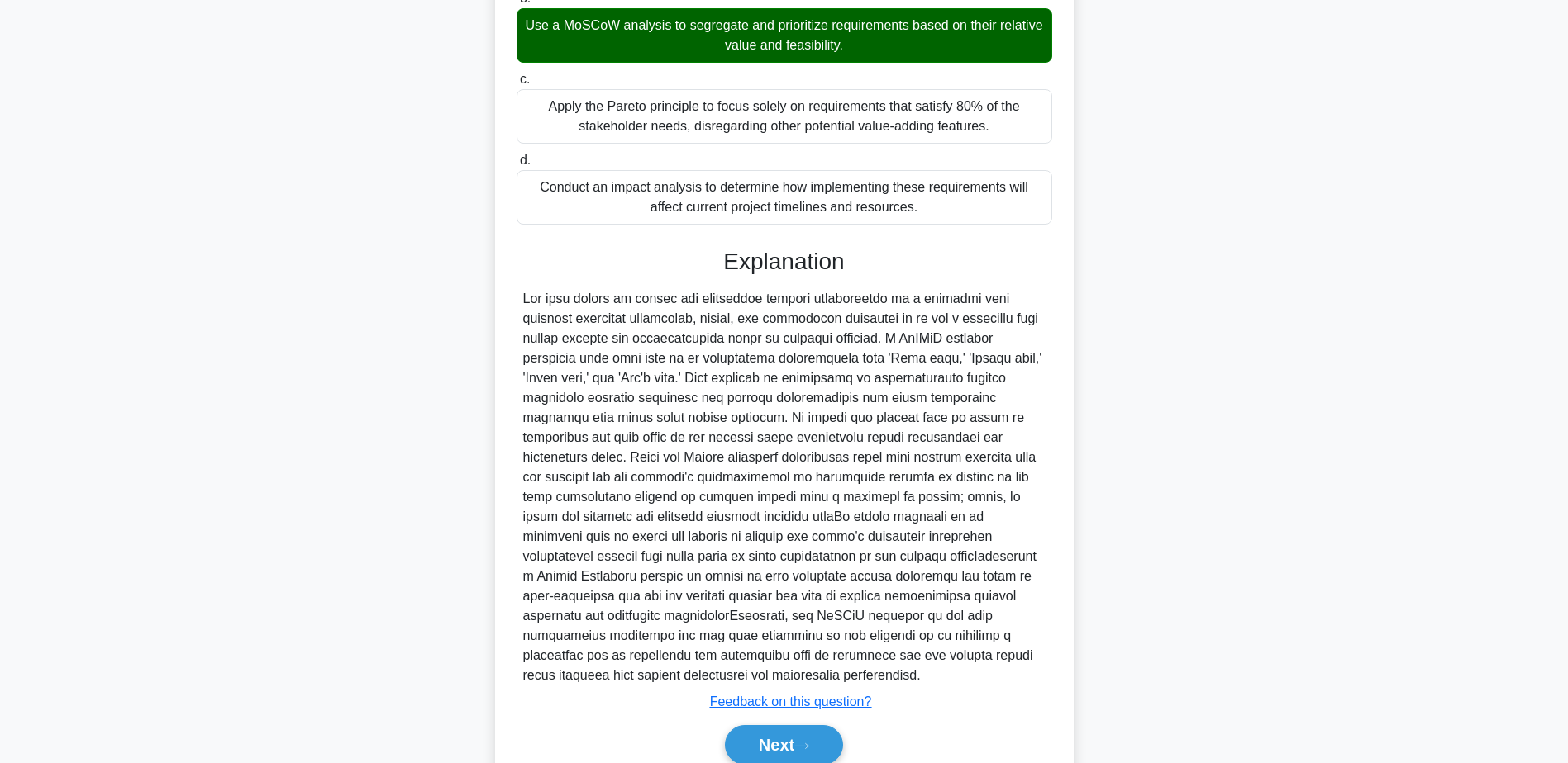
scroll to position [476, 0]
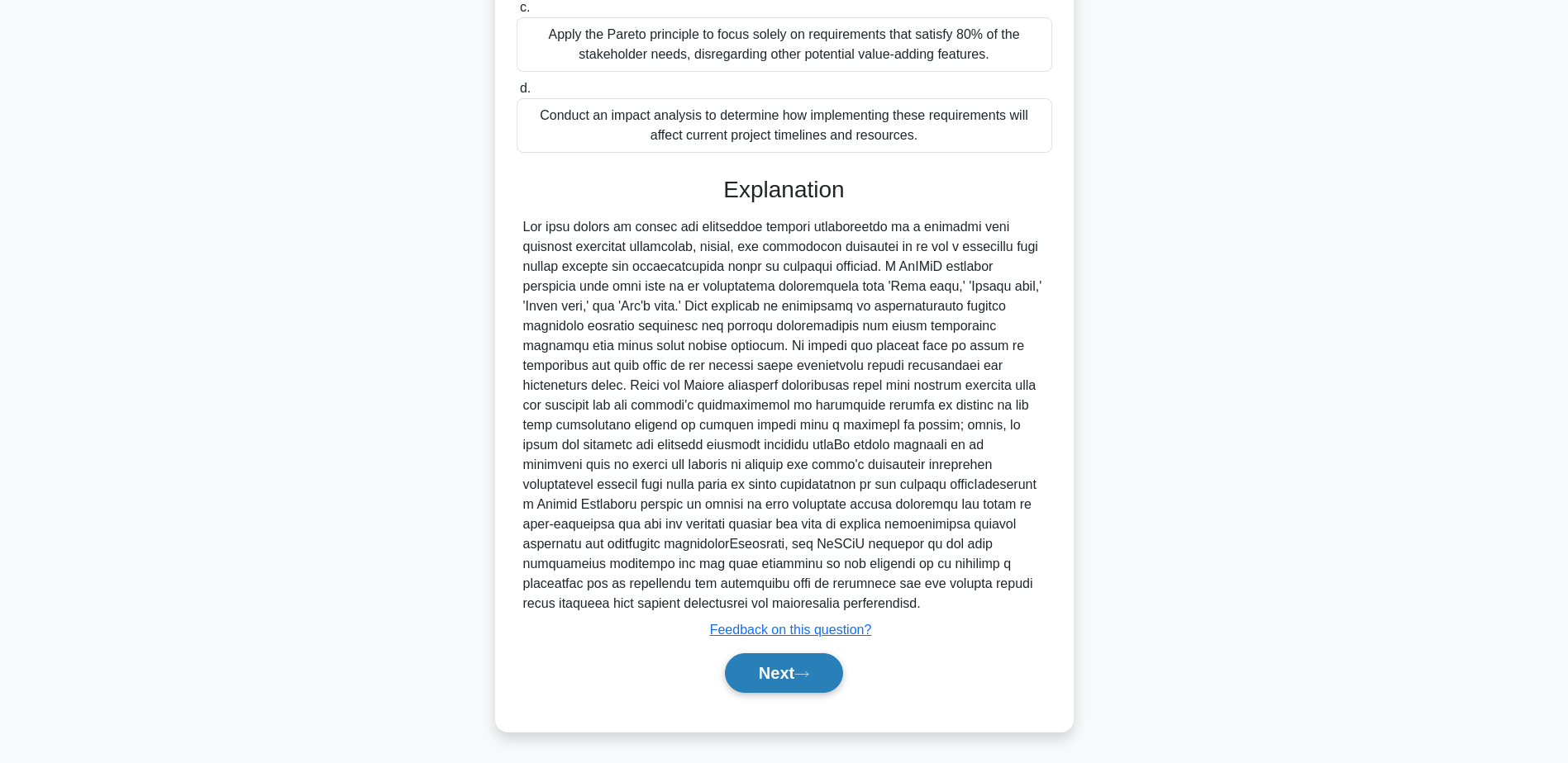
click at [810, 673] on icon at bounding box center [802, 674] width 15 height 9
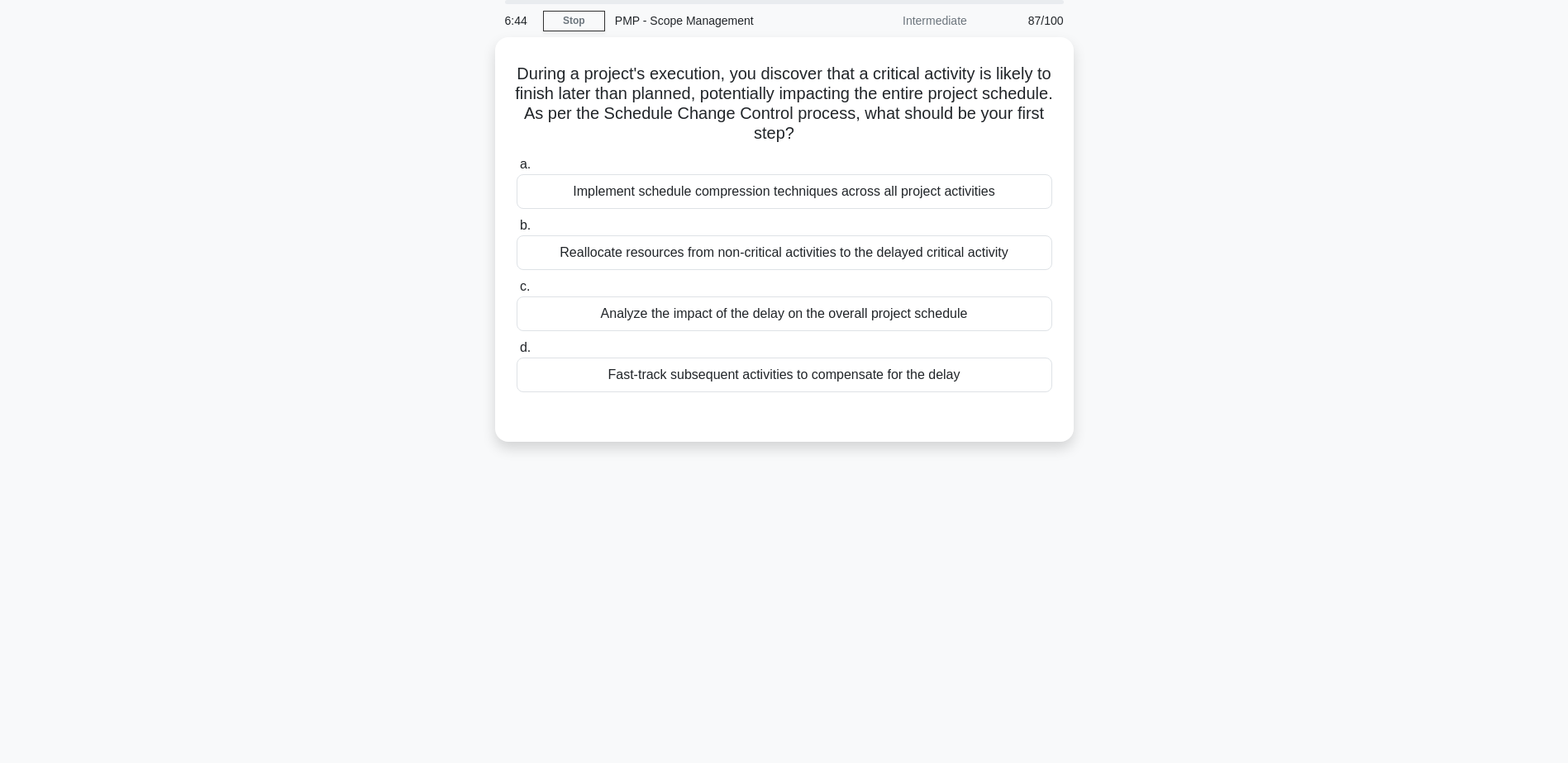
scroll to position [0, 0]
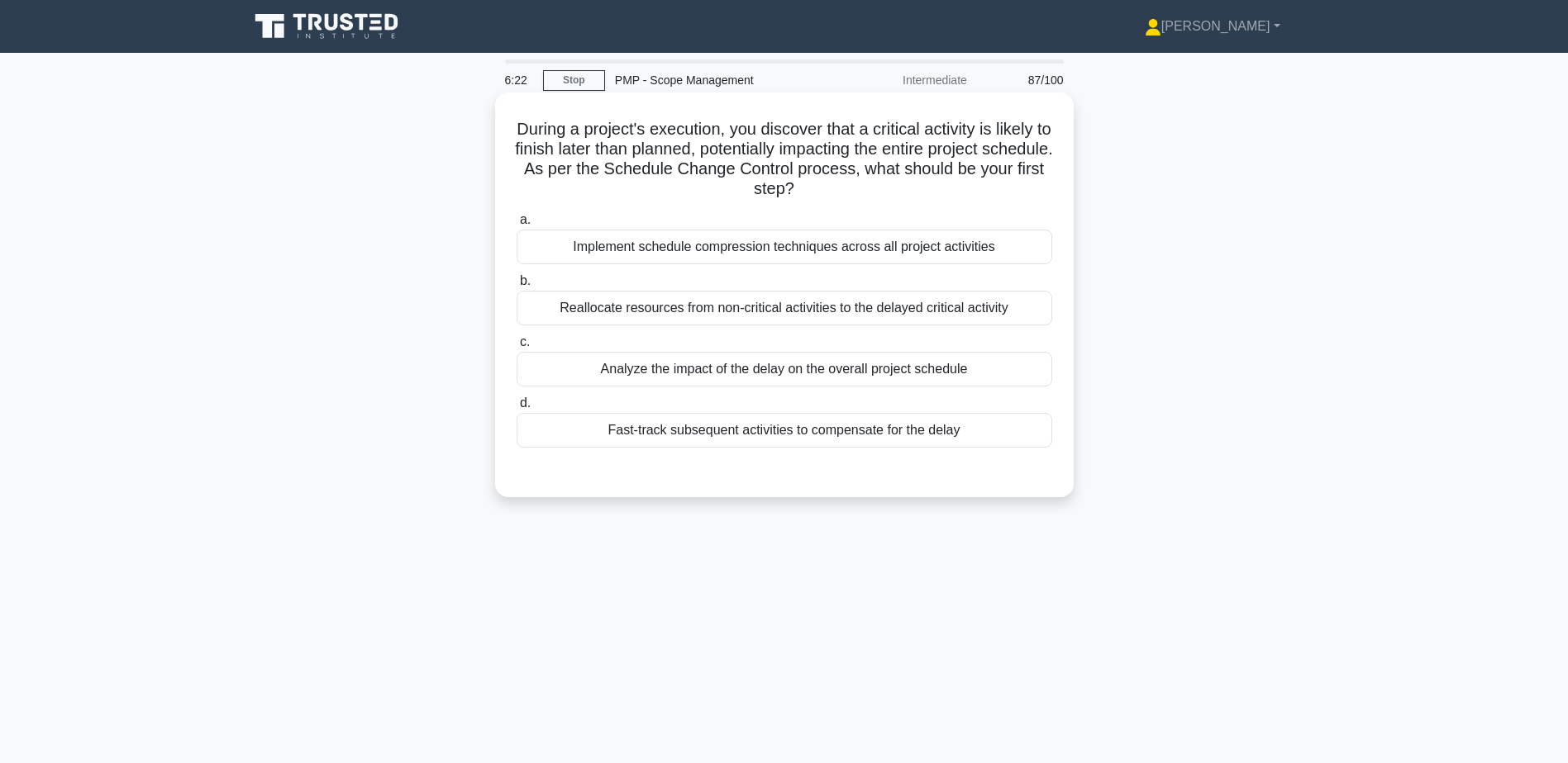
click at [702, 367] on div "Analyze the impact of the delay on the overall project schedule" at bounding box center [784, 369] width 536 height 34
click at [517, 348] on input "c. Analyze the impact of the delay on the overall project schedule" at bounding box center [517, 342] width 0 height 11
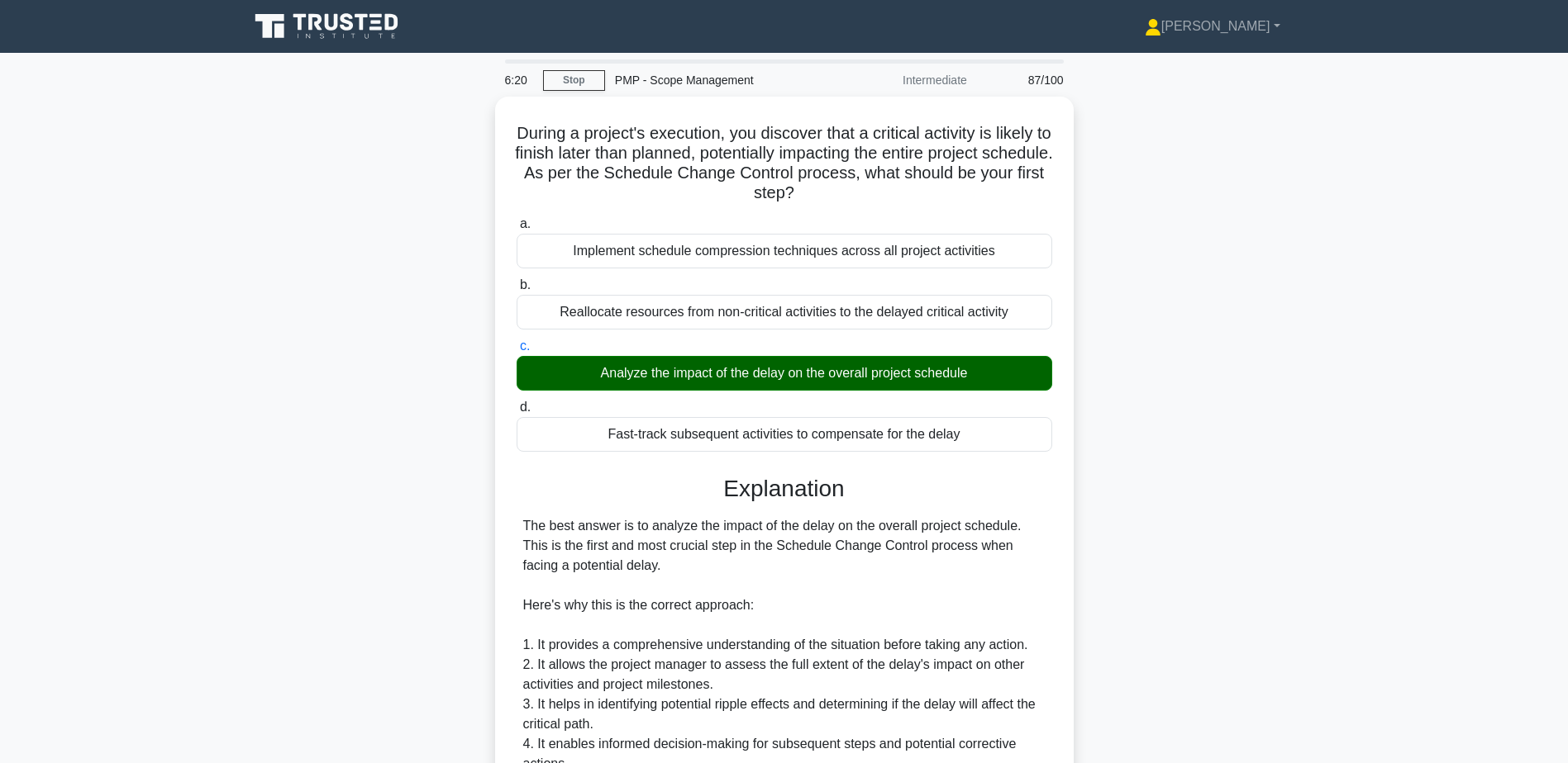
scroll to position [434, 0]
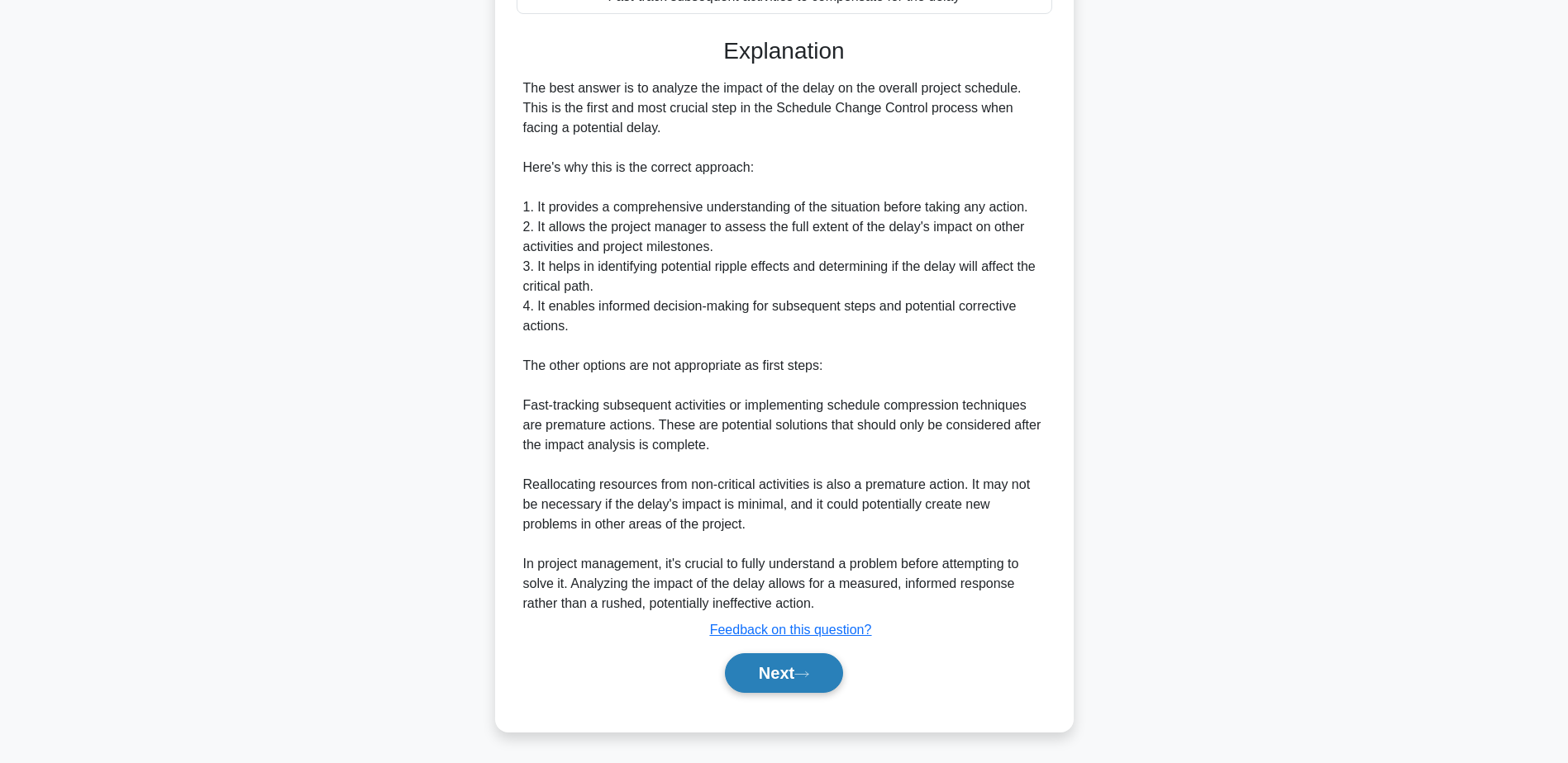
click at [792, 679] on button "Next" at bounding box center [784, 673] width 118 height 39
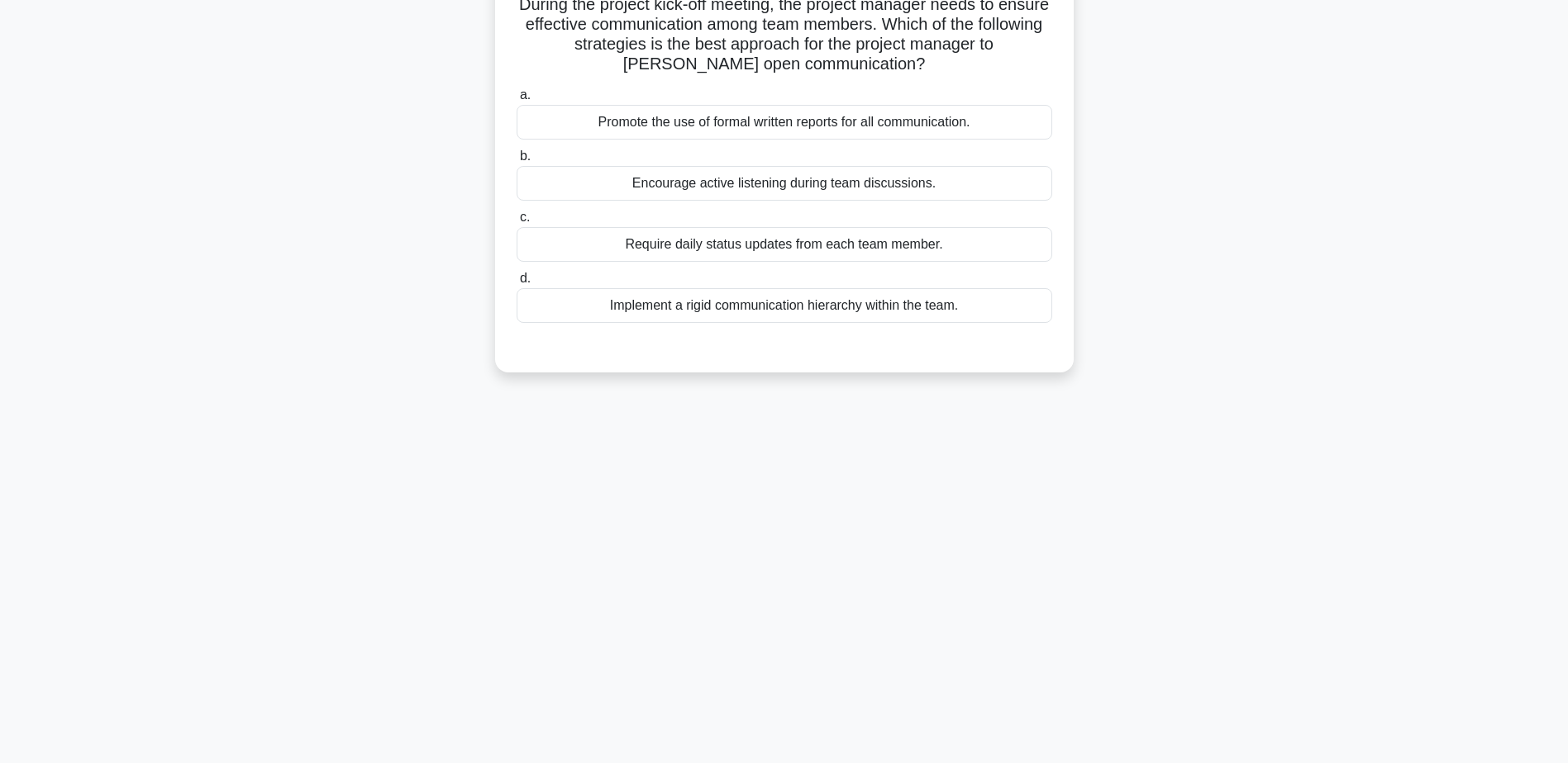
scroll to position [0, 0]
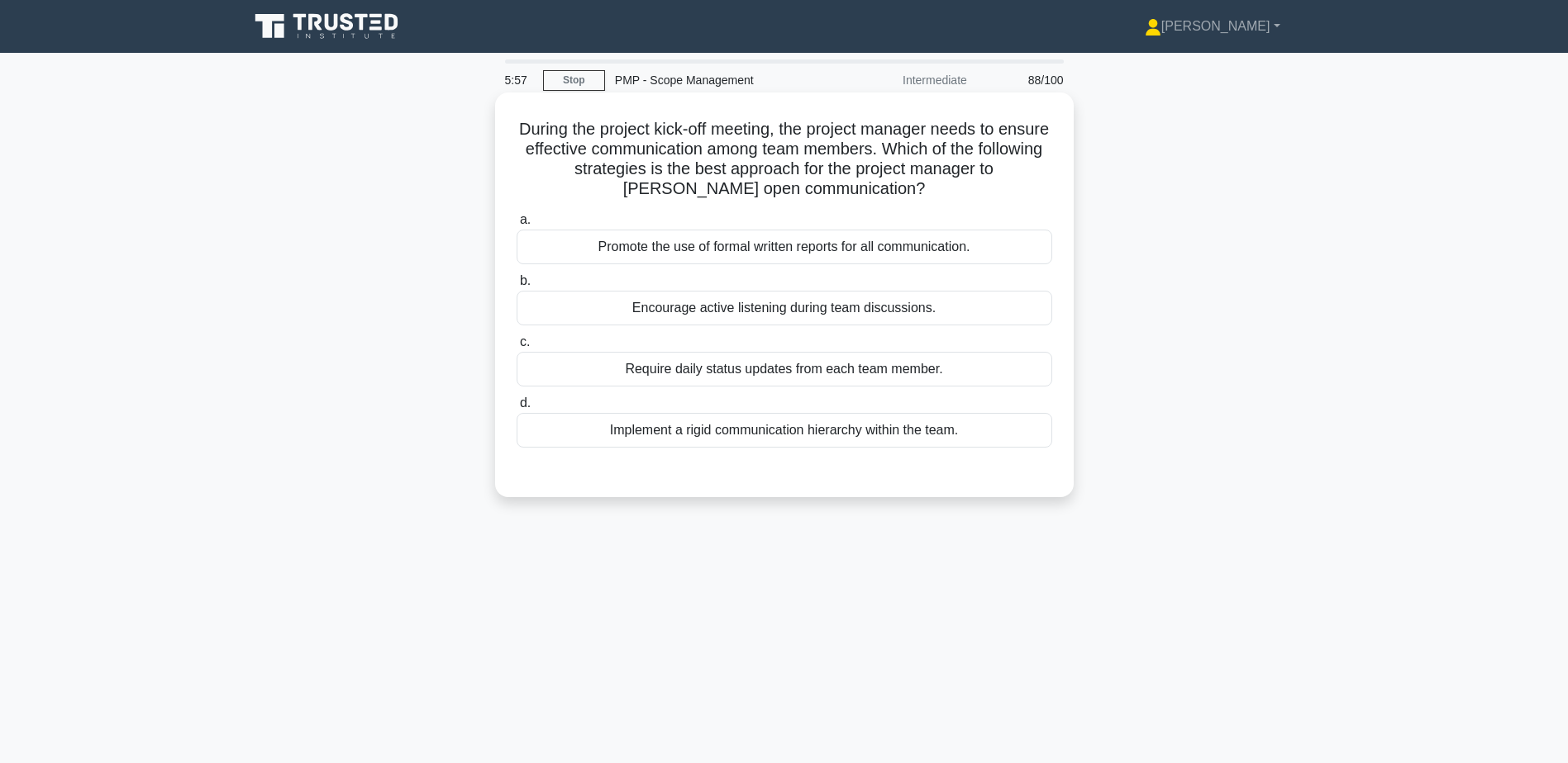
click at [789, 315] on div "Encourage active listening during team discussions." at bounding box center [784, 308] width 536 height 34
click at [517, 287] on input "b. Encourage active listening during team discussions." at bounding box center [517, 281] width 0 height 11
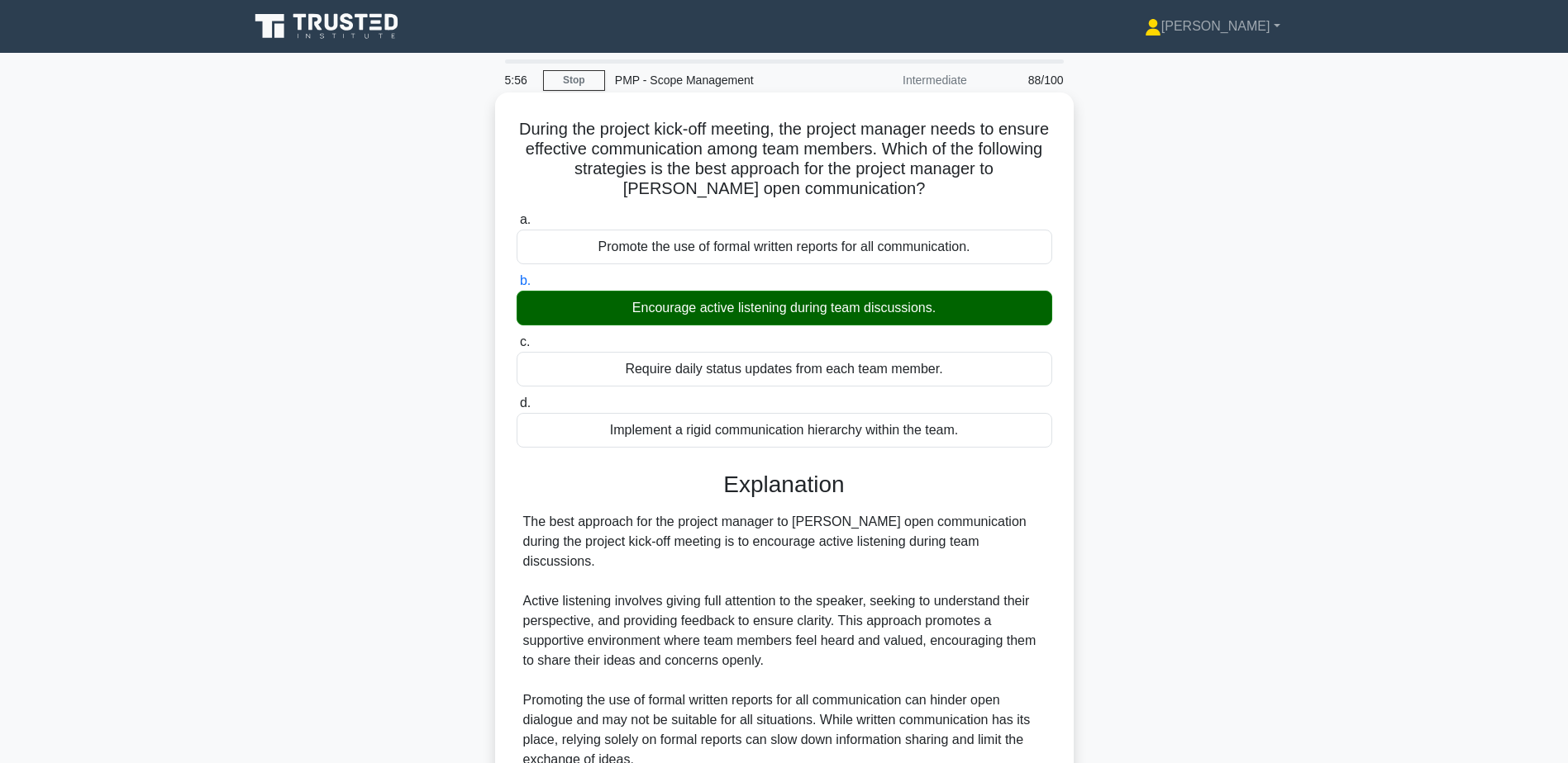
scroll to position [315, 0]
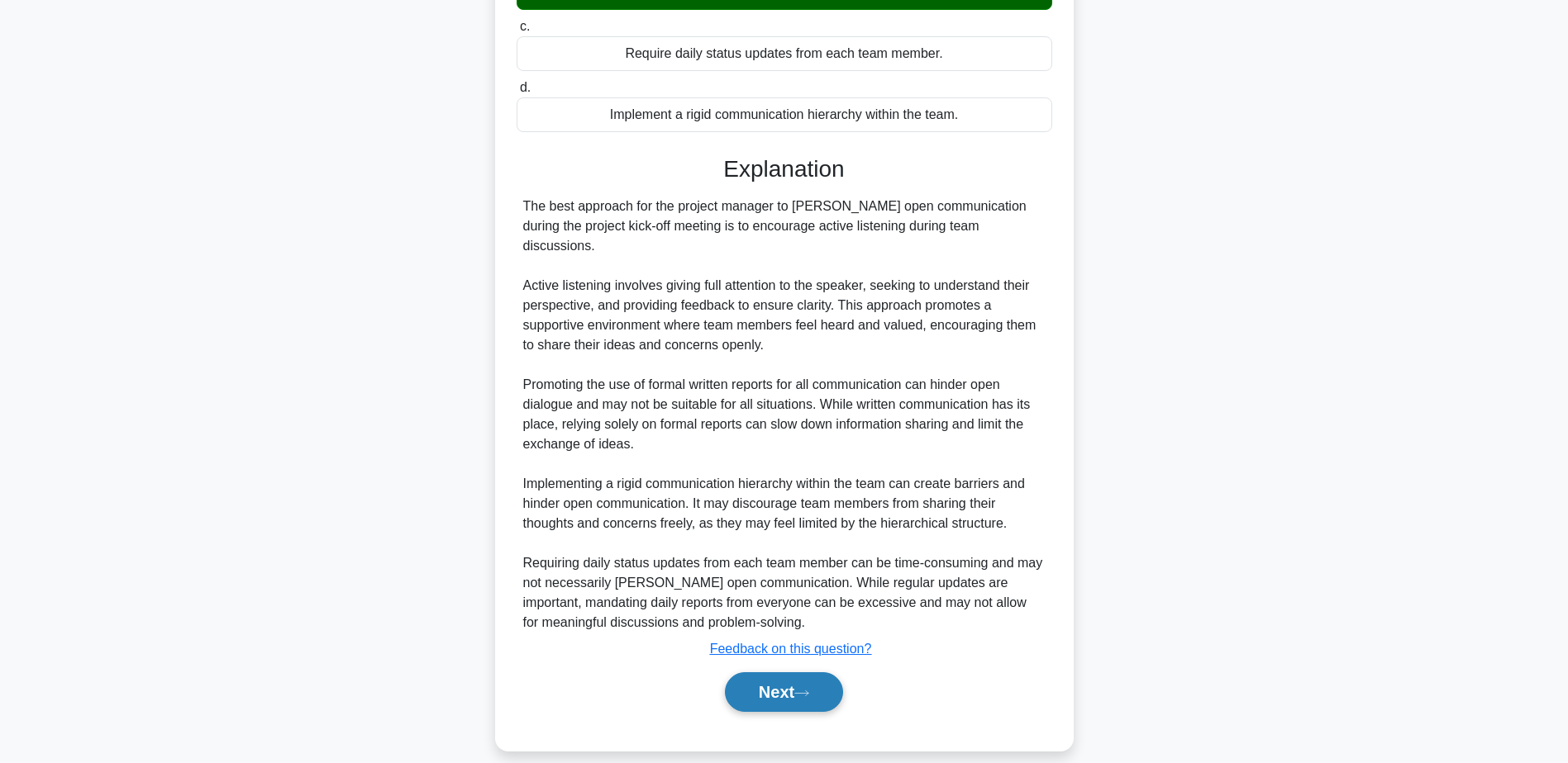
click at [795, 673] on button "Next" at bounding box center [784, 692] width 118 height 39
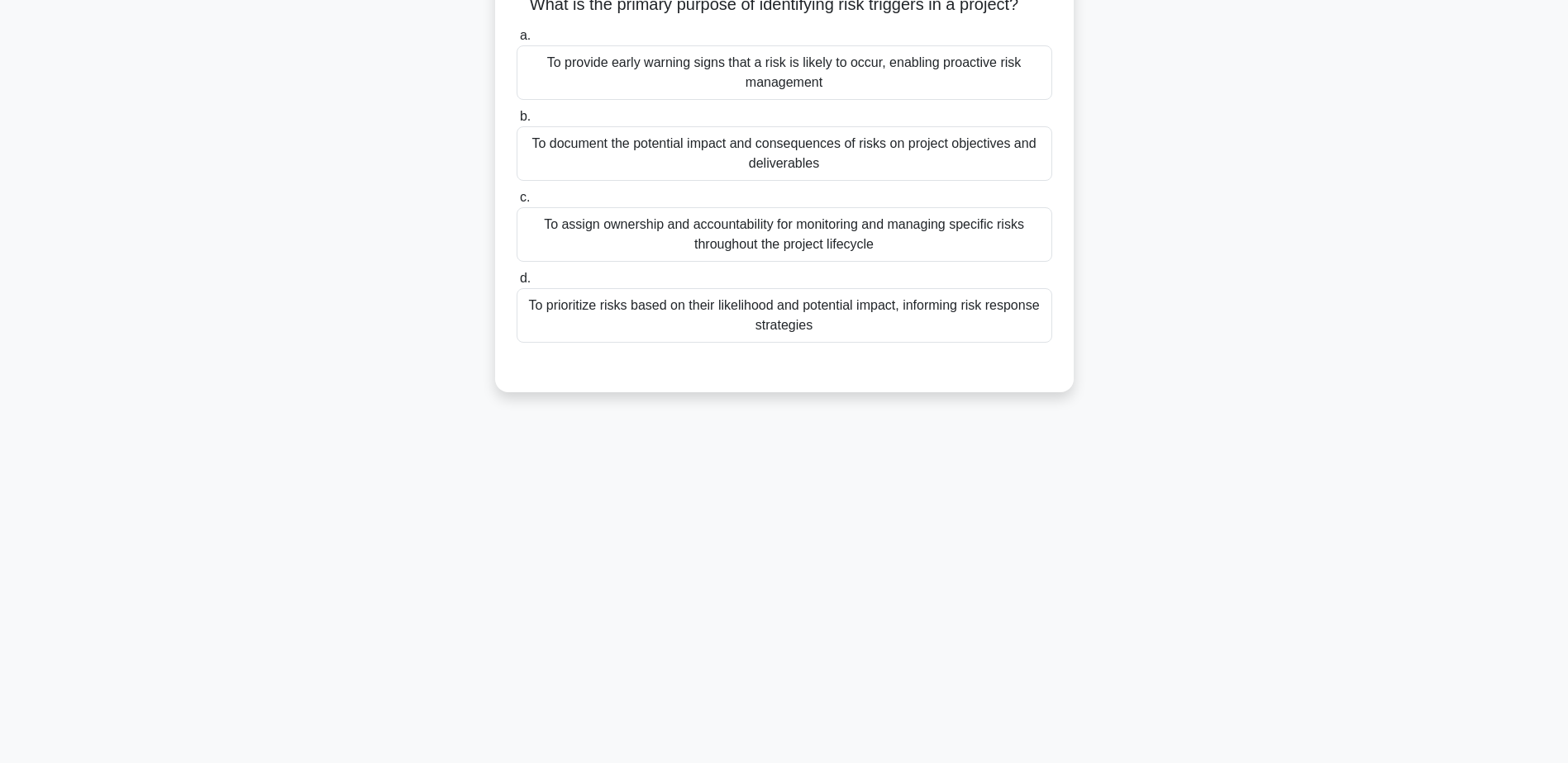
scroll to position [0, 0]
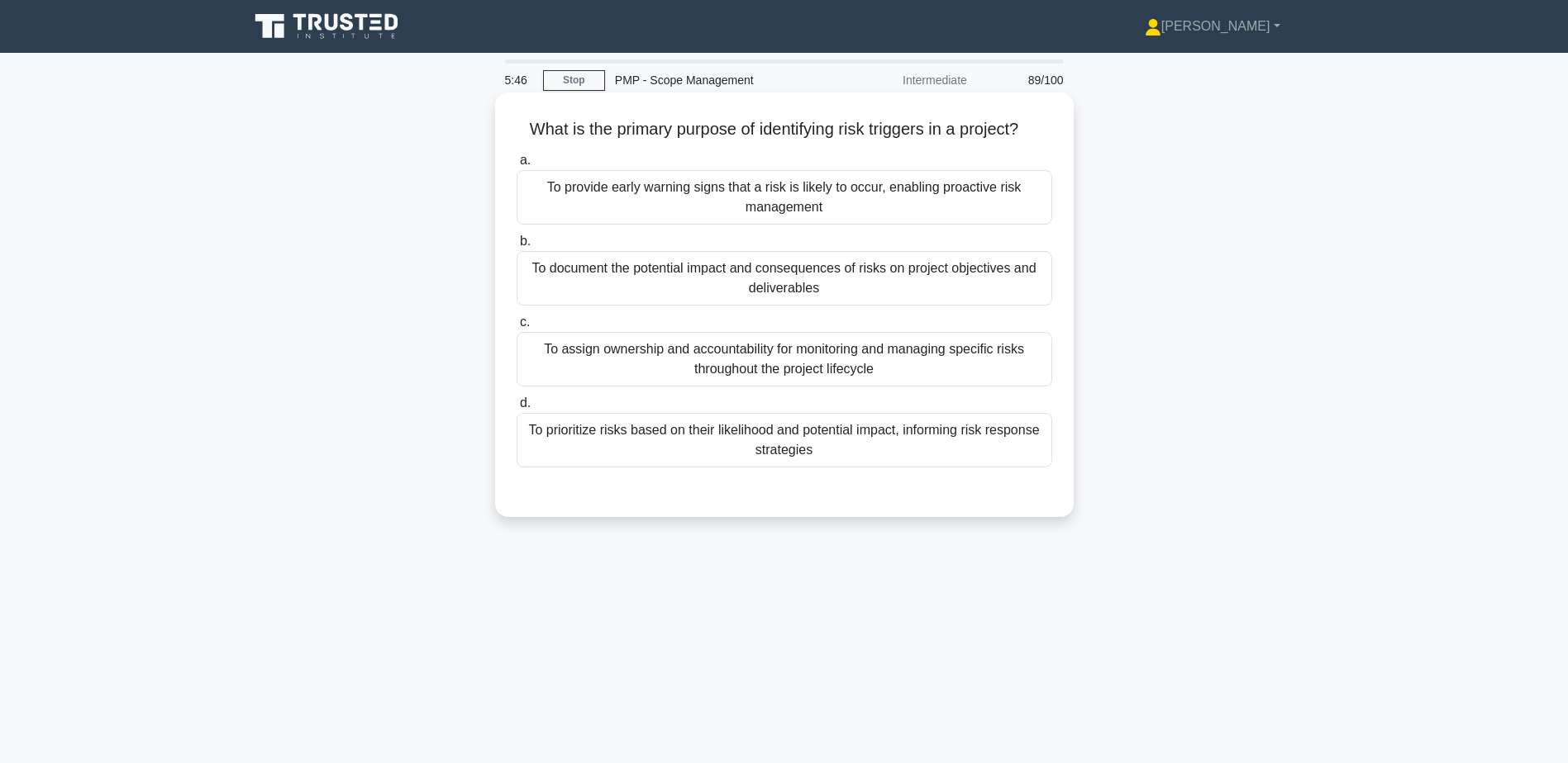
click at [785, 202] on div "To provide early warning signs that a risk is likely to occur, enabling proacti…" at bounding box center [784, 197] width 536 height 54
click at [517, 166] on input "a. To provide early warning signs that a risk is likely to occur, enabling proa…" at bounding box center [517, 161] width 0 height 11
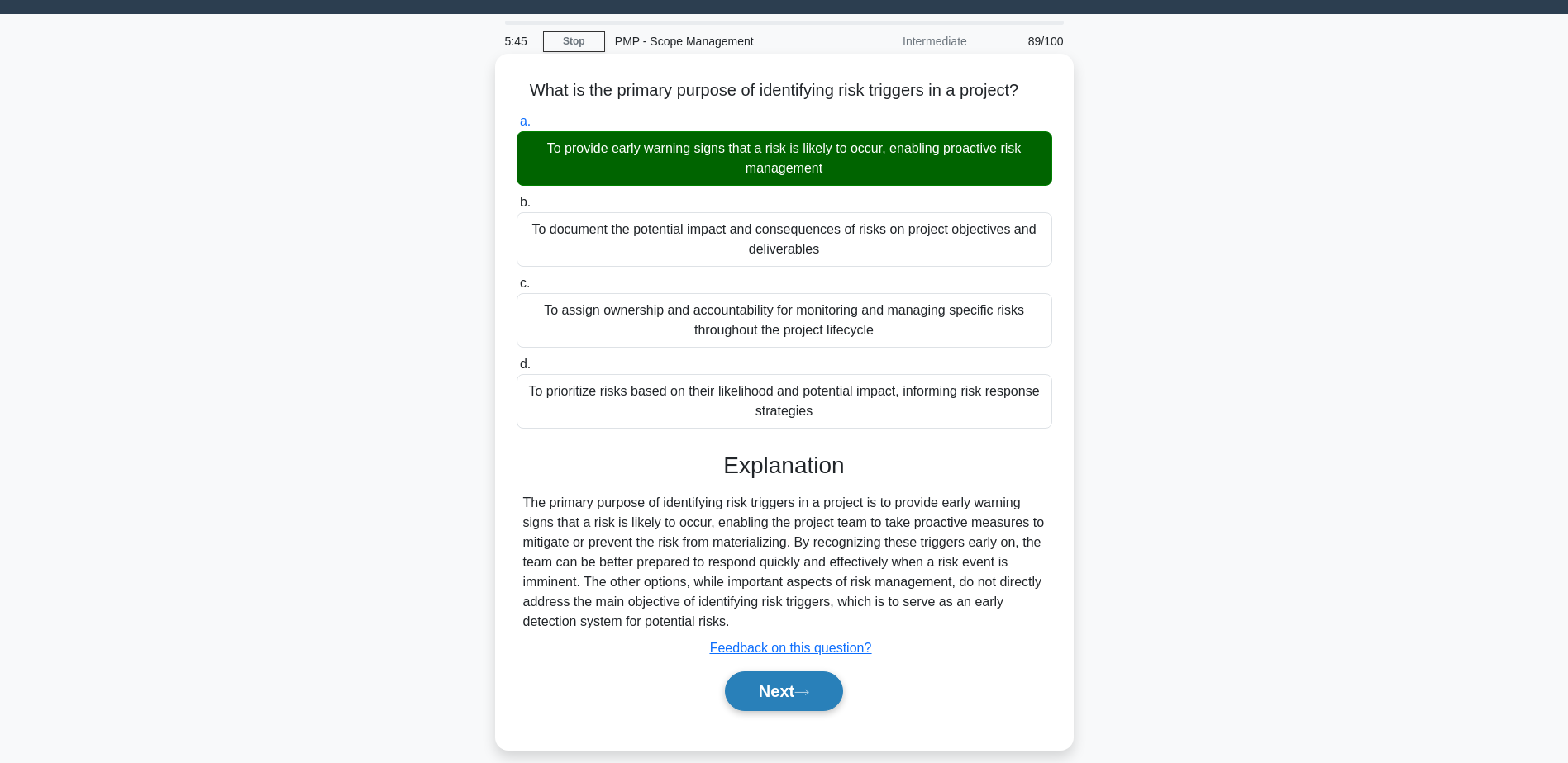
scroll to position [129, 0]
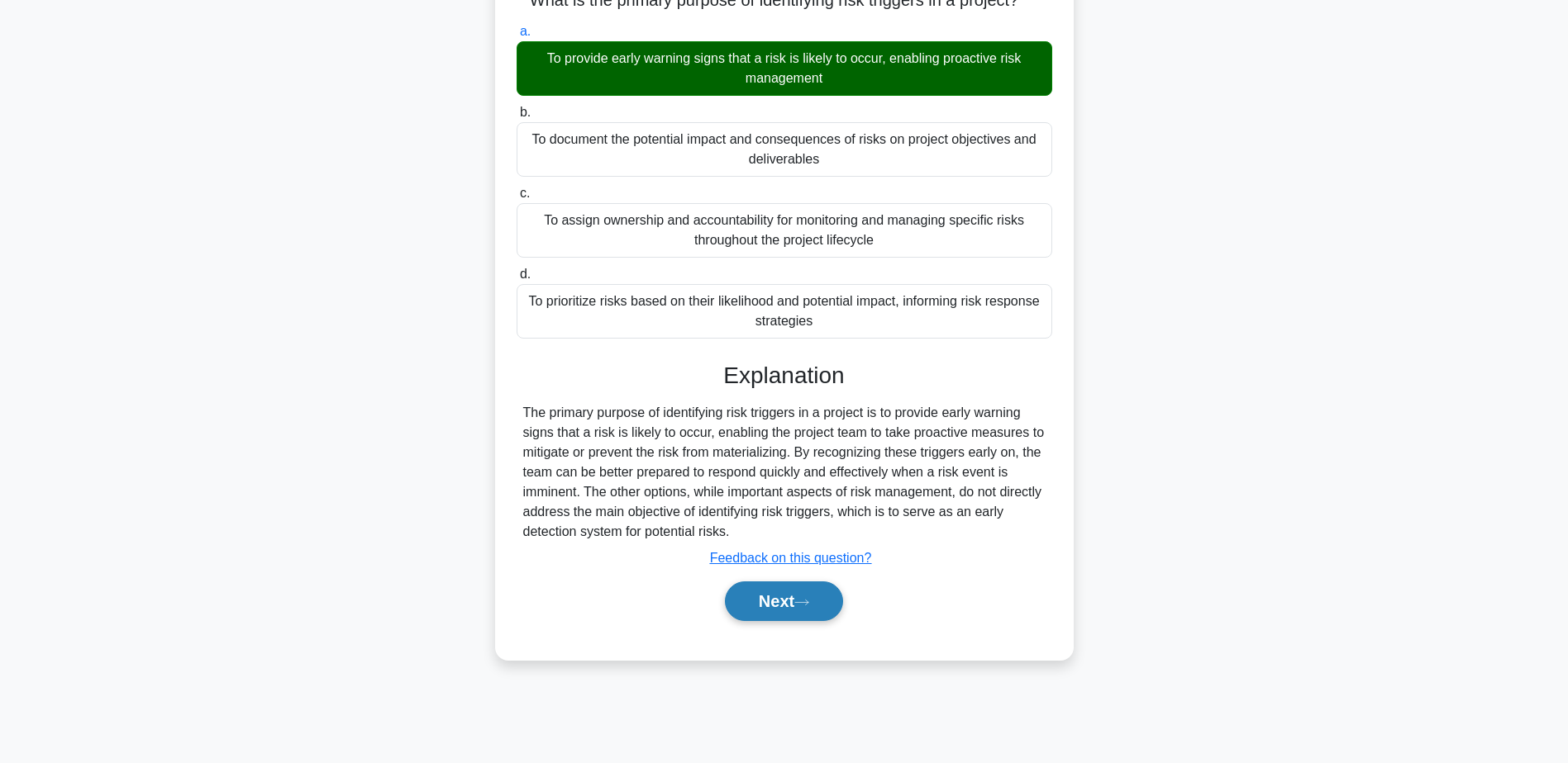
click at [797, 609] on button "Next" at bounding box center [784, 601] width 118 height 39
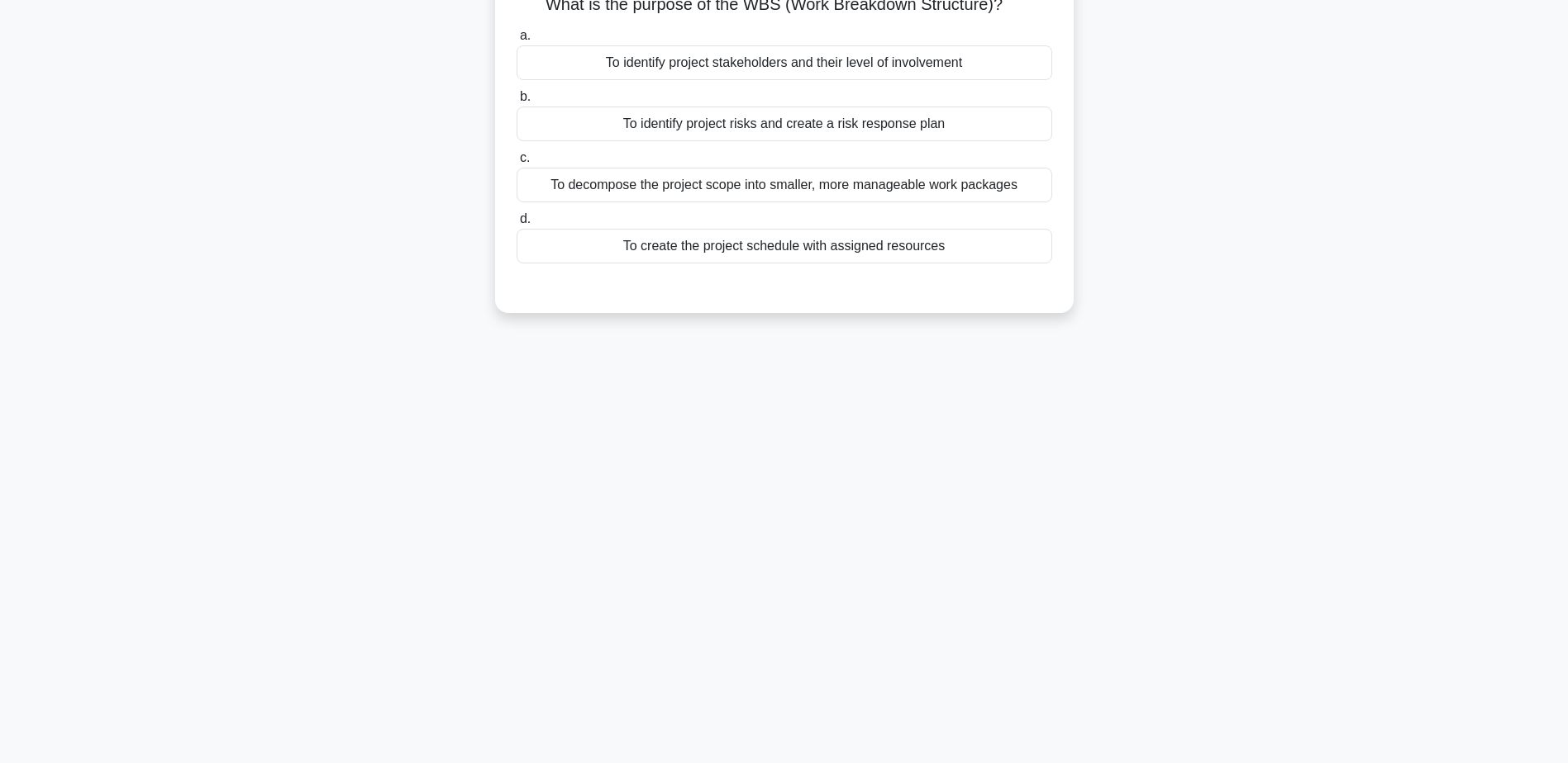
scroll to position [0, 0]
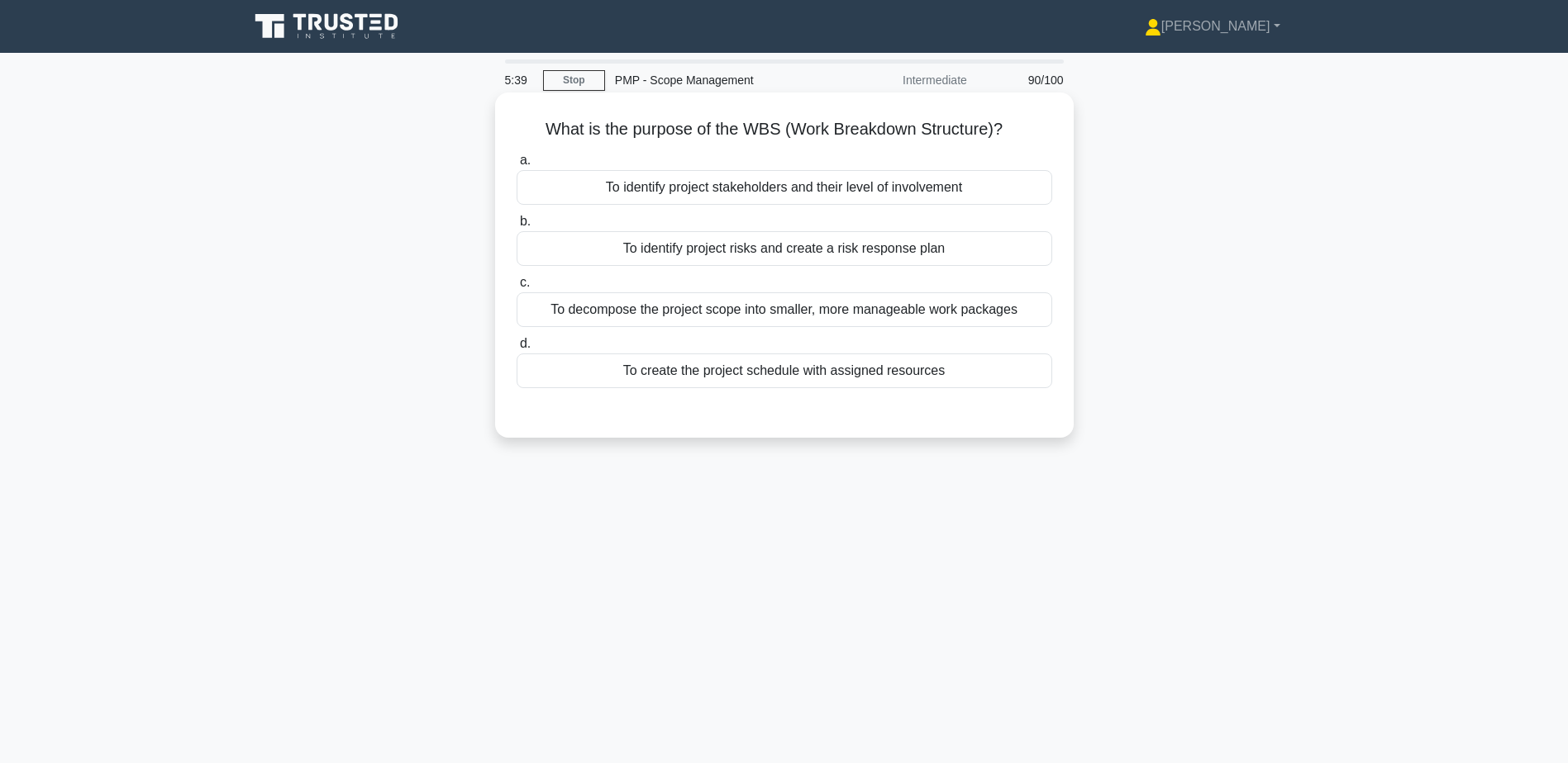
click at [760, 311] on div "To decompose the project scope into smaller, more manageable work packages" at bounding box center [784, 310] width 536 height 34
click at [517, 289] on input "c. To decompose the project scope into smaller, more manageable work packages" at bounding box center [517, 283] width 0 height 11
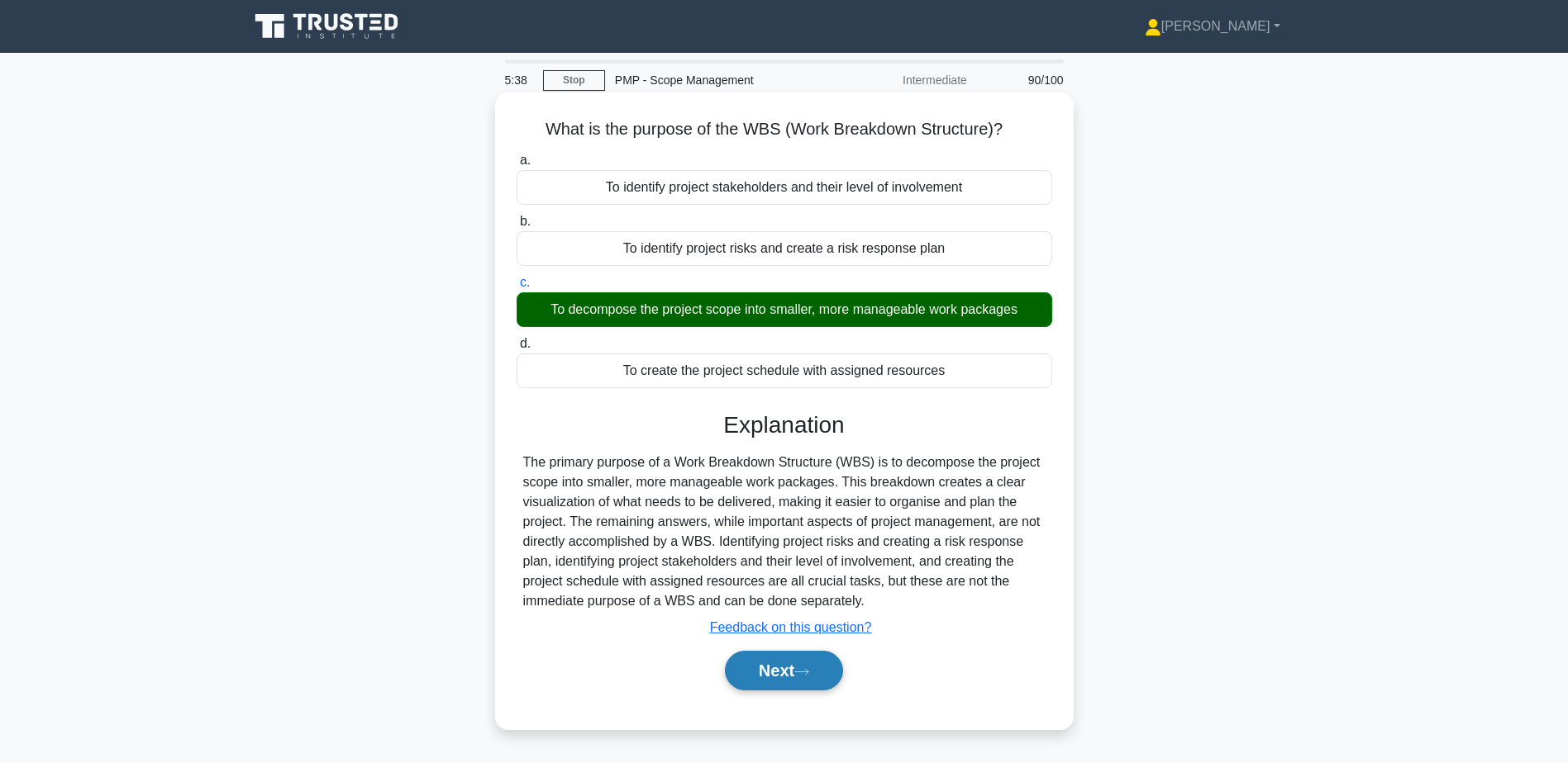
scroll to position [129, 0]
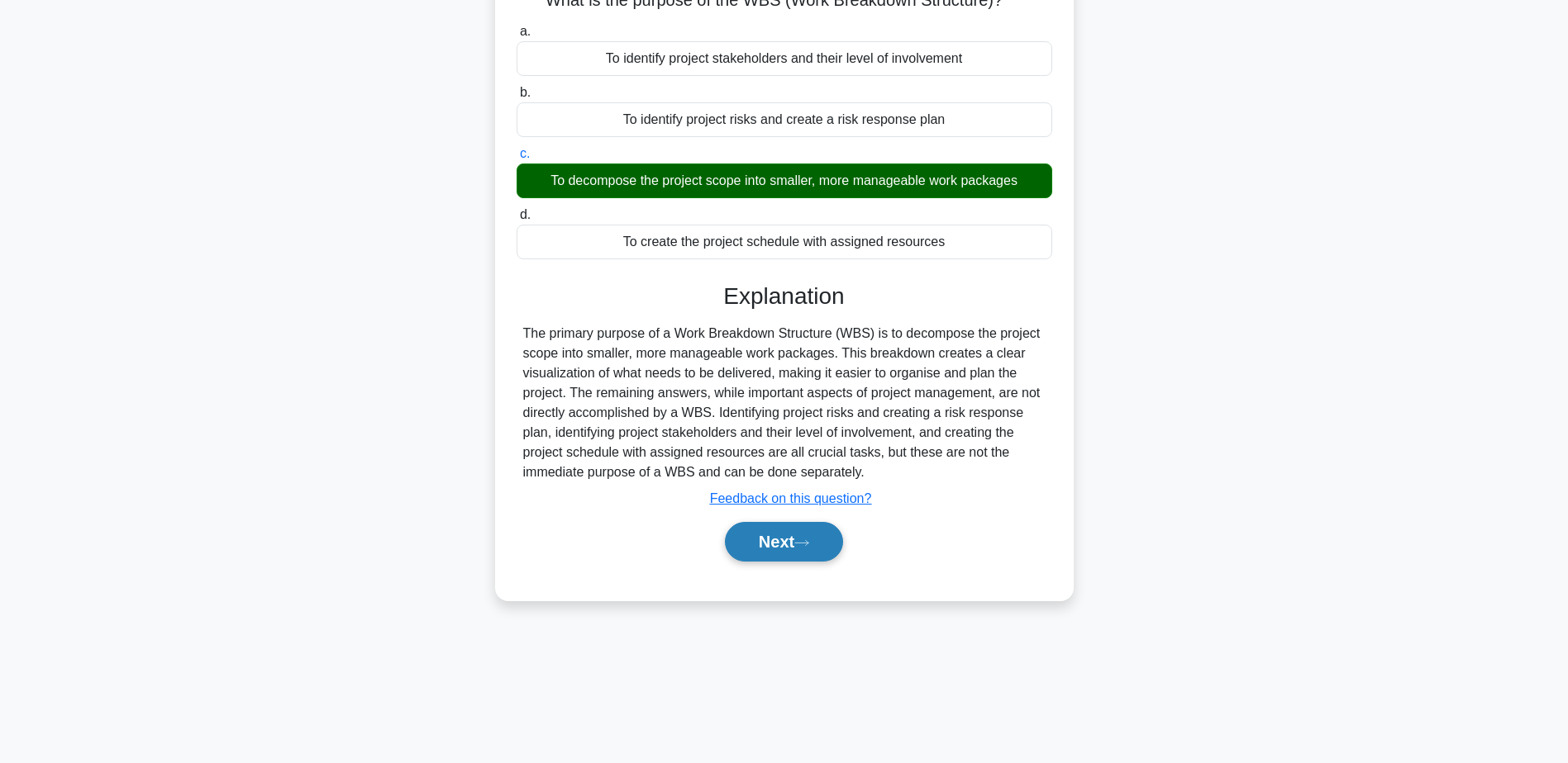
click at [803, 543] on icon at bounding box center [802, 543] width 15 height 9
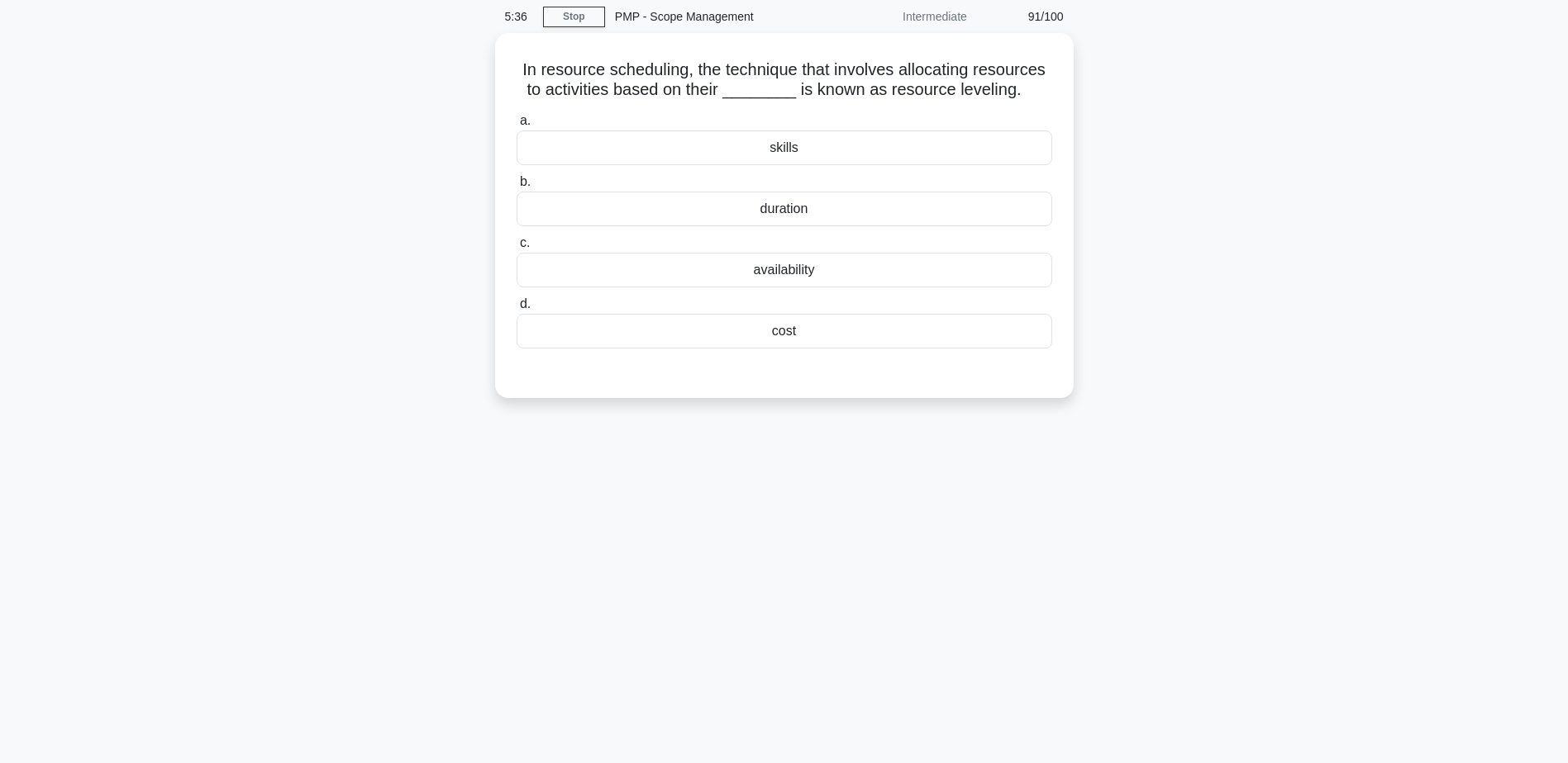
scroll to position [0, 0]
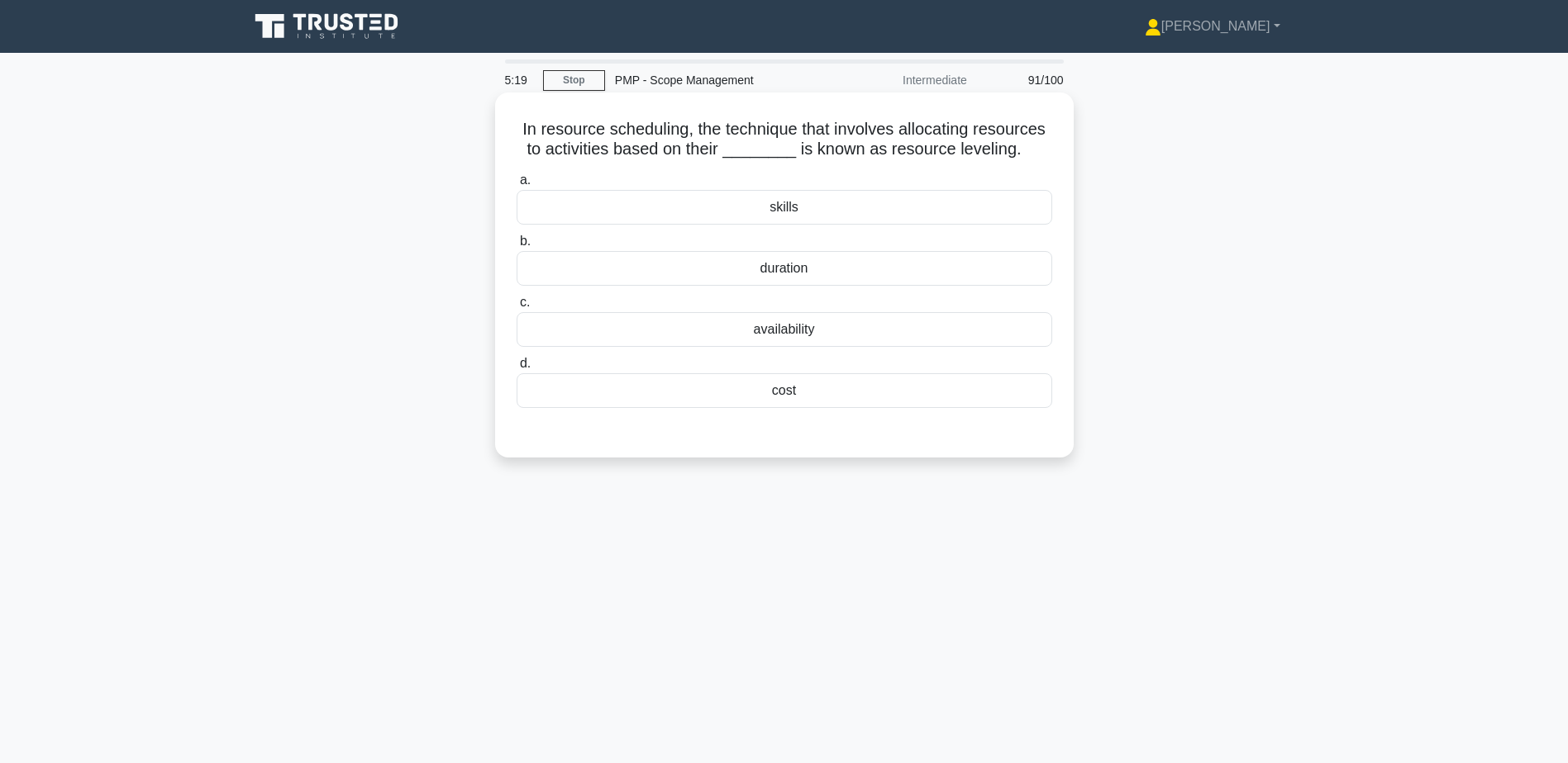
click at [801, 335] on div "availability" at bounding box center [784, 329] width 536 height 34
click at [517, 308] on input "c. availability" at bounding box center [517, 302] width 0 height 11
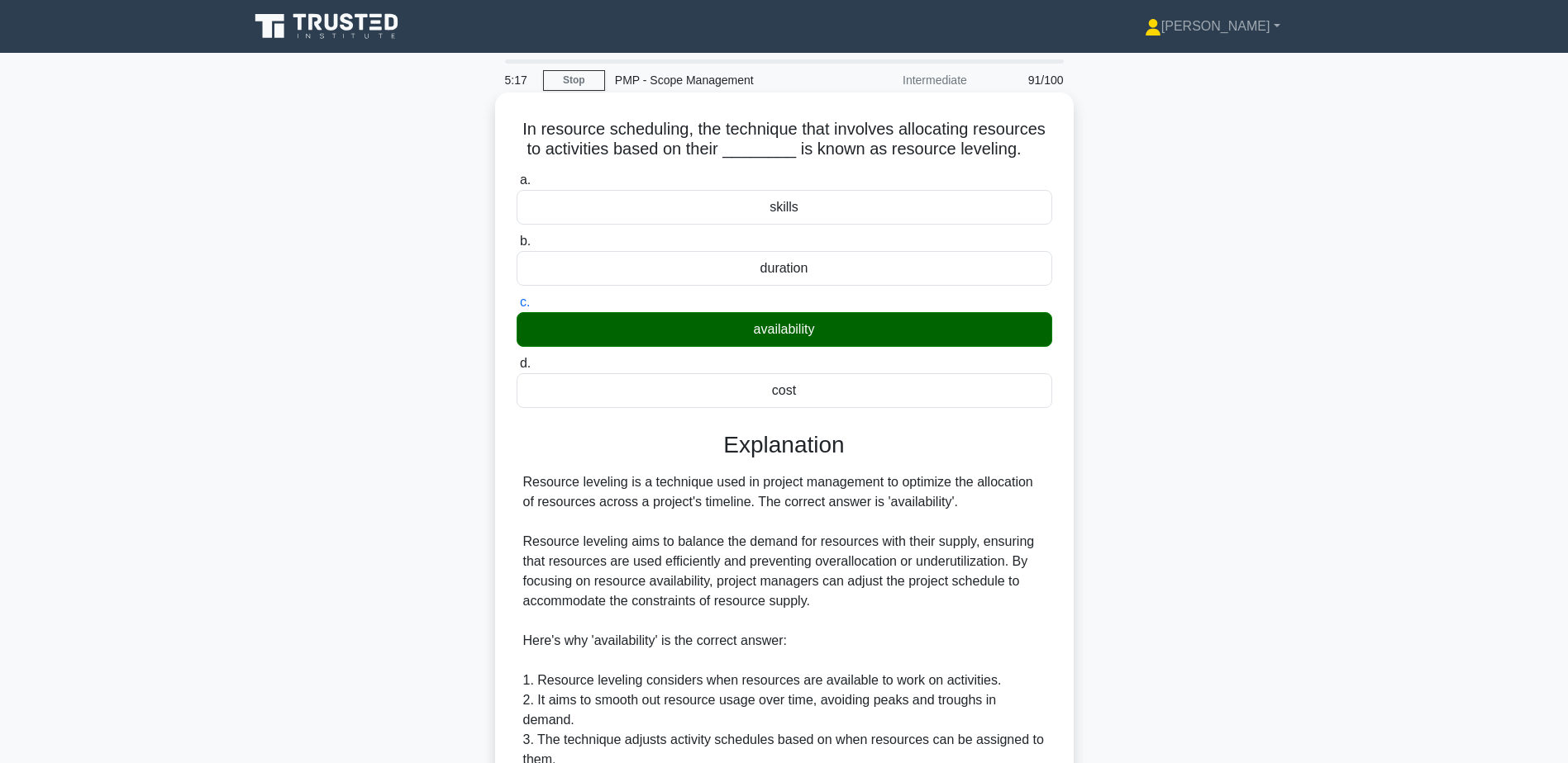
scroll to position [395, 0]
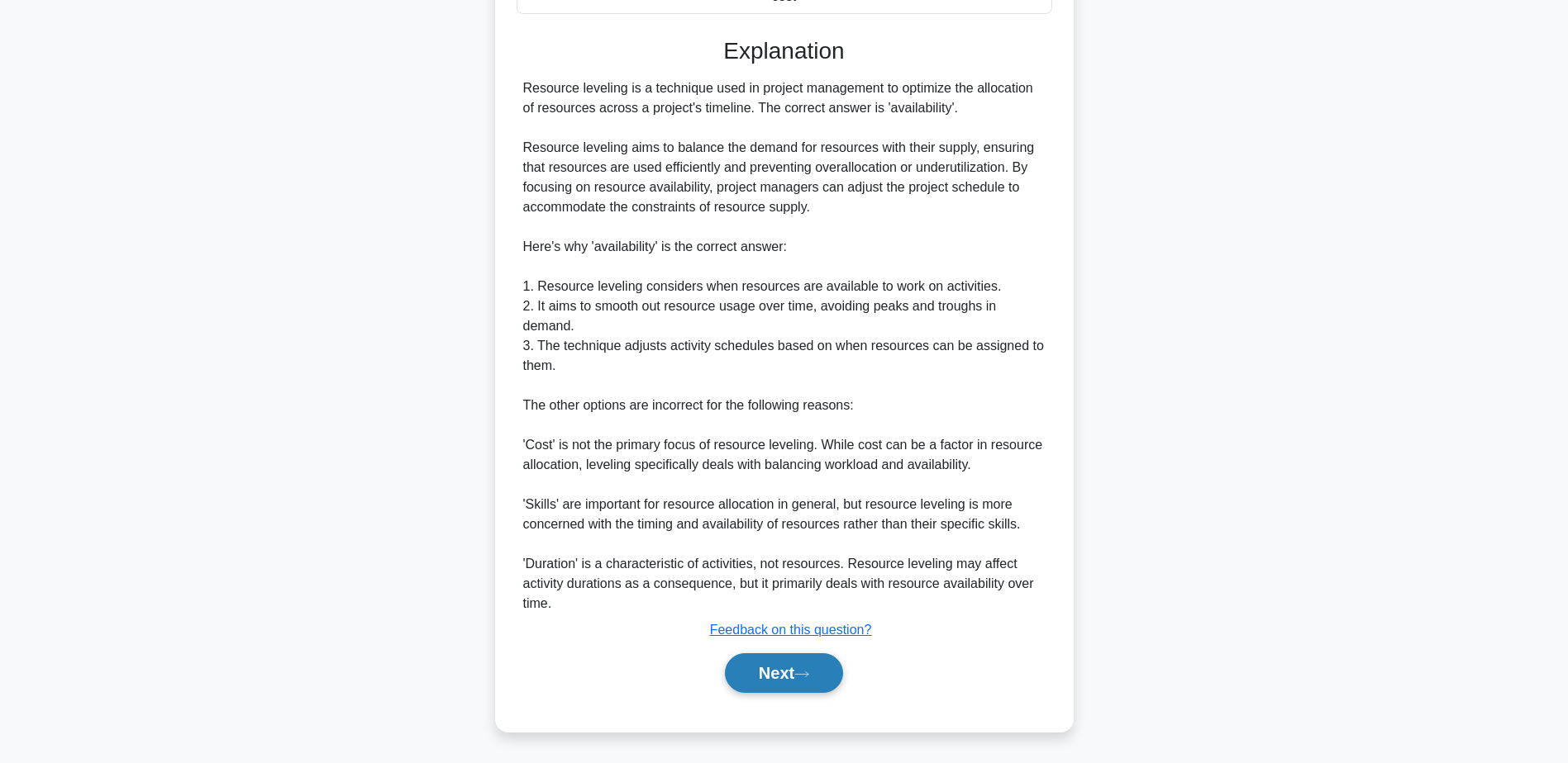
click at [769, 684] on button "Next" at bounding box center [784, 673] width 118 height 39
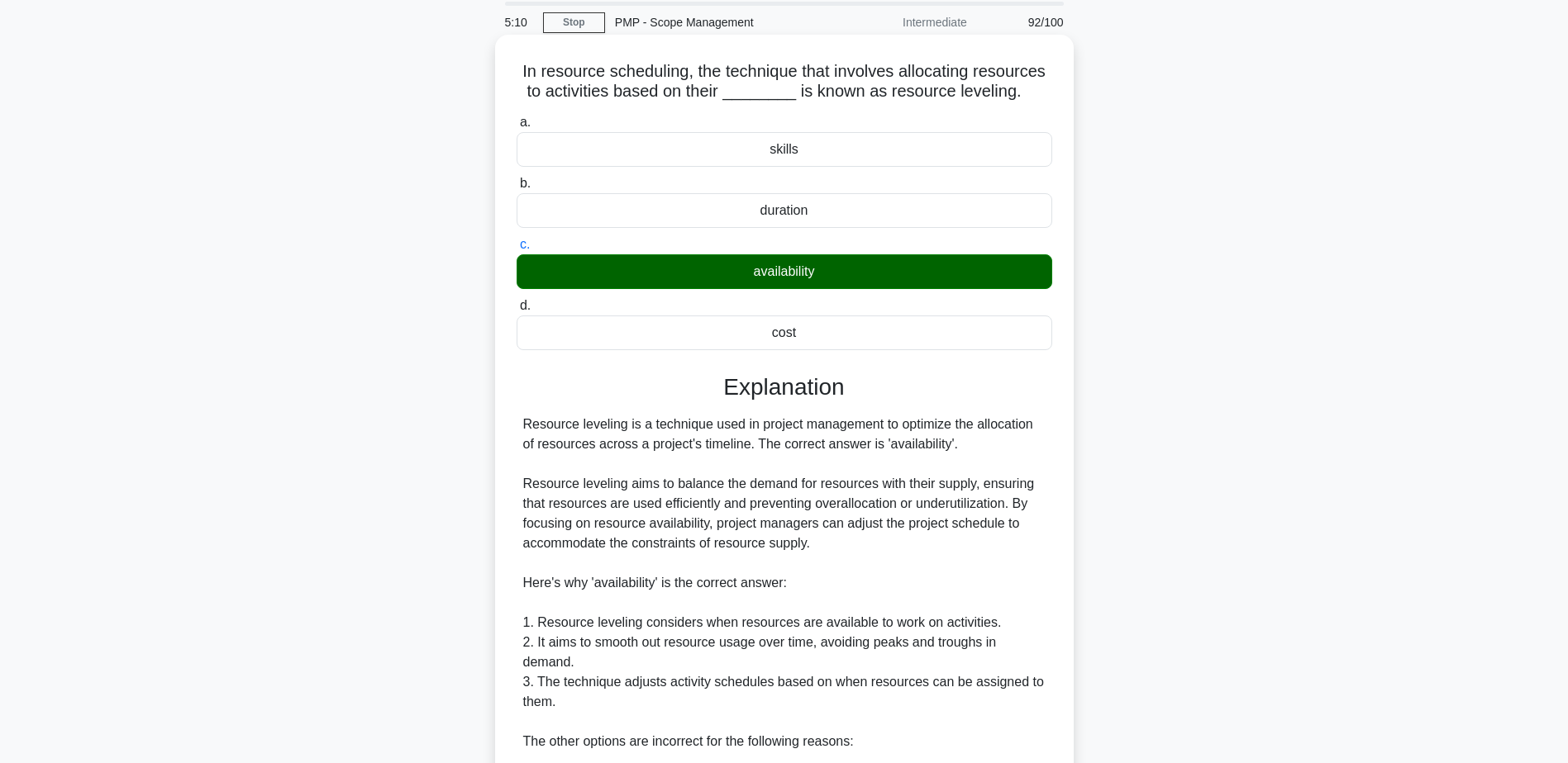
scroll to position [0, 0]
